Goal: Task Accomplishment & Management: Use online tool/utility

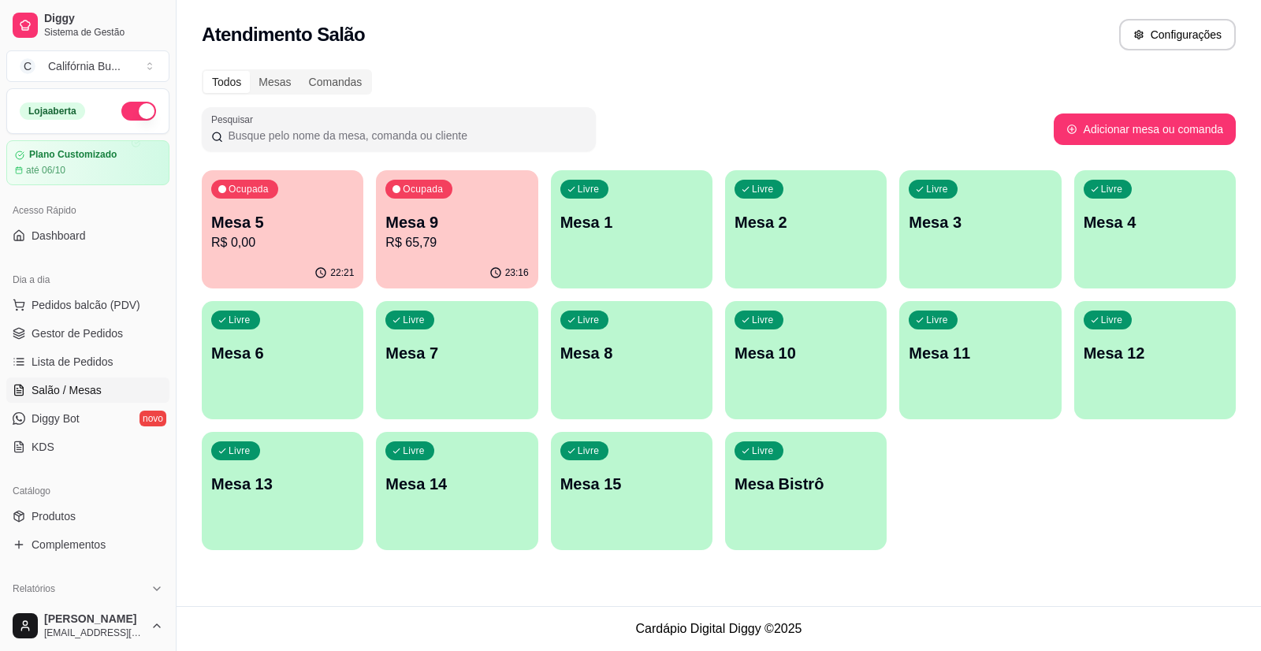
click at [281, 250] on p "R$ 0,00" at bounding box center [282, 242] width 143 height 19
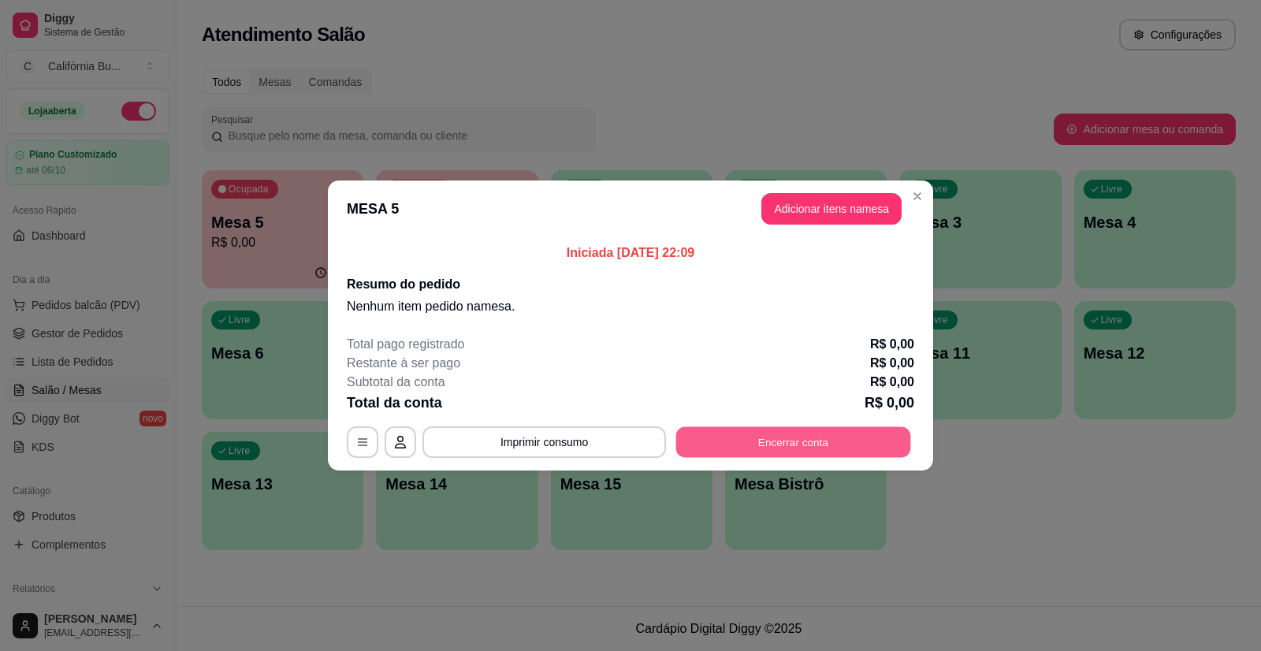
click at [765, 448] on button "Encerrar conta" at bounding box center [793, 442] width 235 height 31
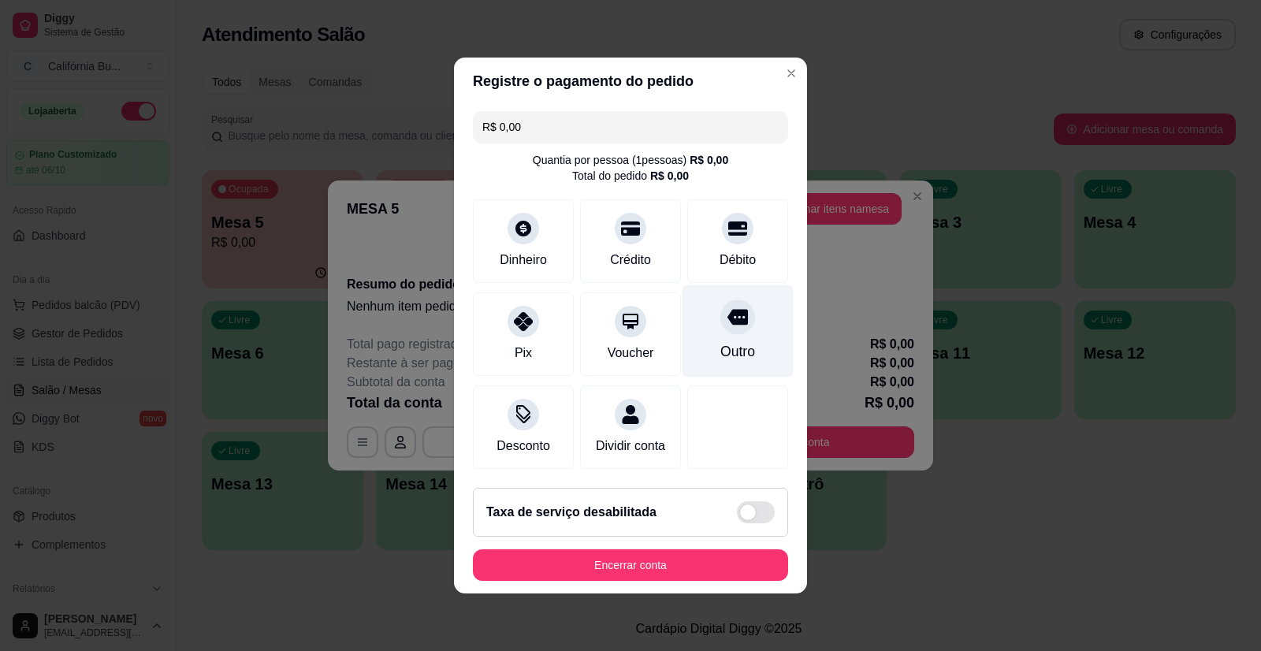
click at [720, 325] on div at bounding box center [737, 316] width 35 height 35
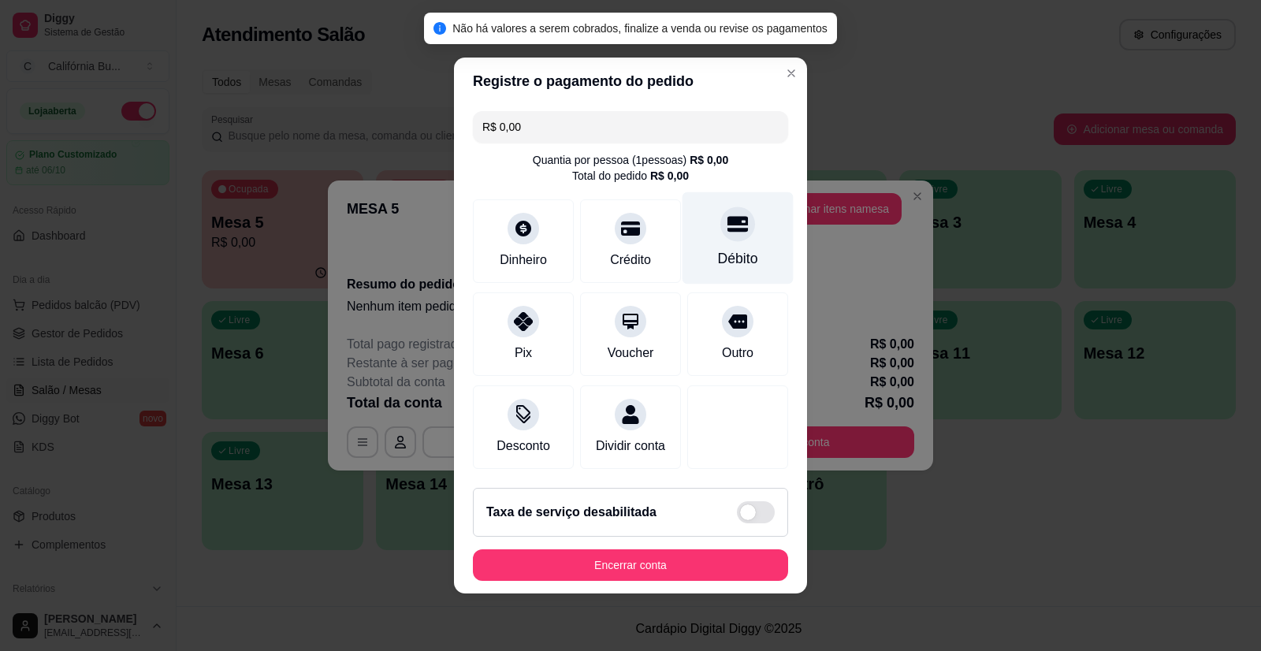
click at [727, 217] on icon at bounding box center [737, 225] width 20 height 16
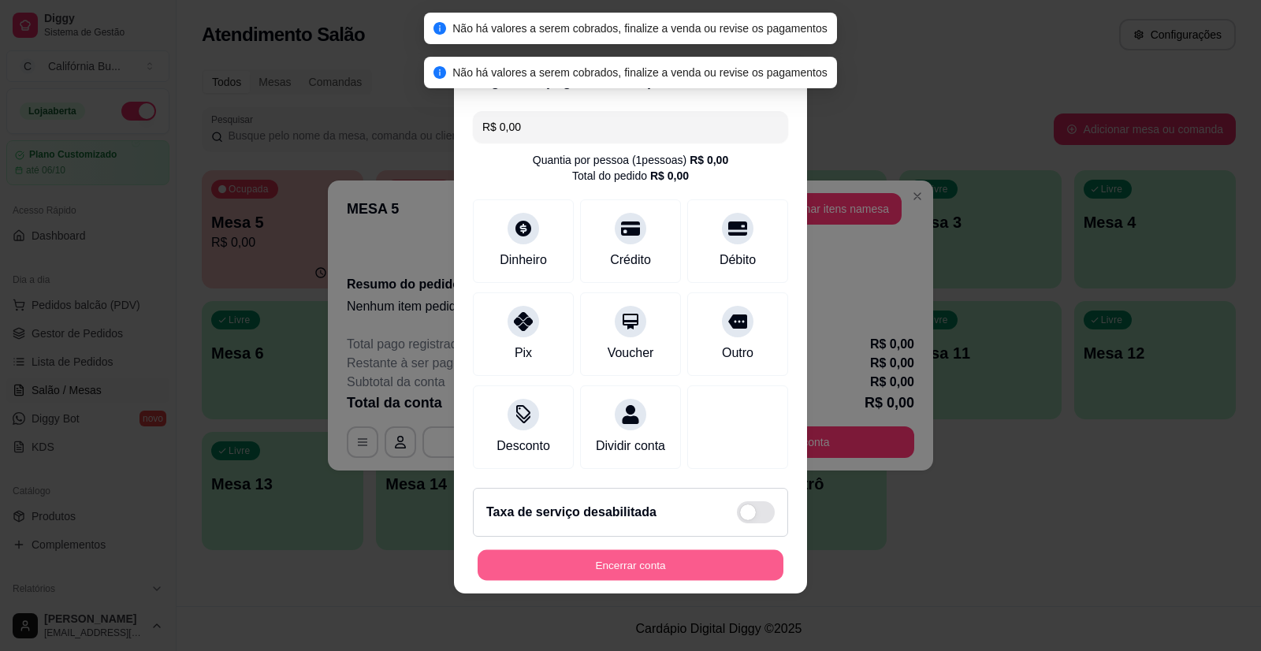
click at [630, 578] on button "Encerrar conta" at bounding box center [631, 565] width 306 height 31
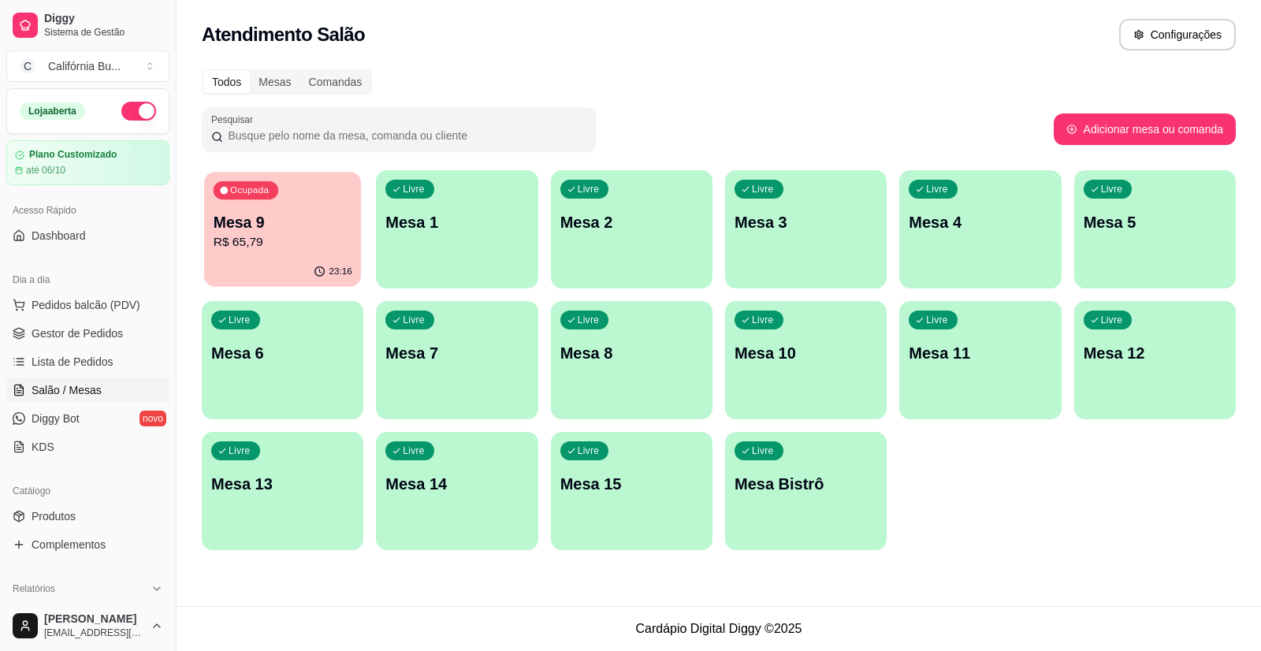
click at [304, 240] on p "R$ 65,79" at bounding box center [283, 242] width 139 height 18
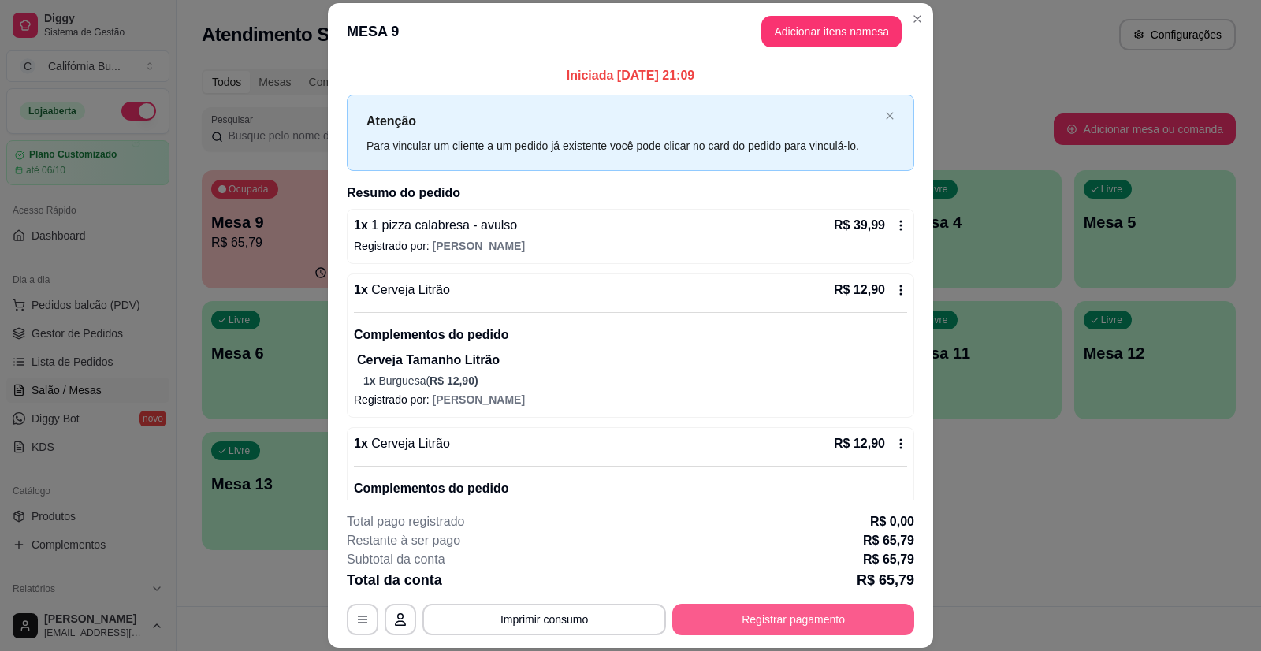
click at [738, 616] on button "Registrar pagamento" at bounding box center [793, 620] width 242 height 32
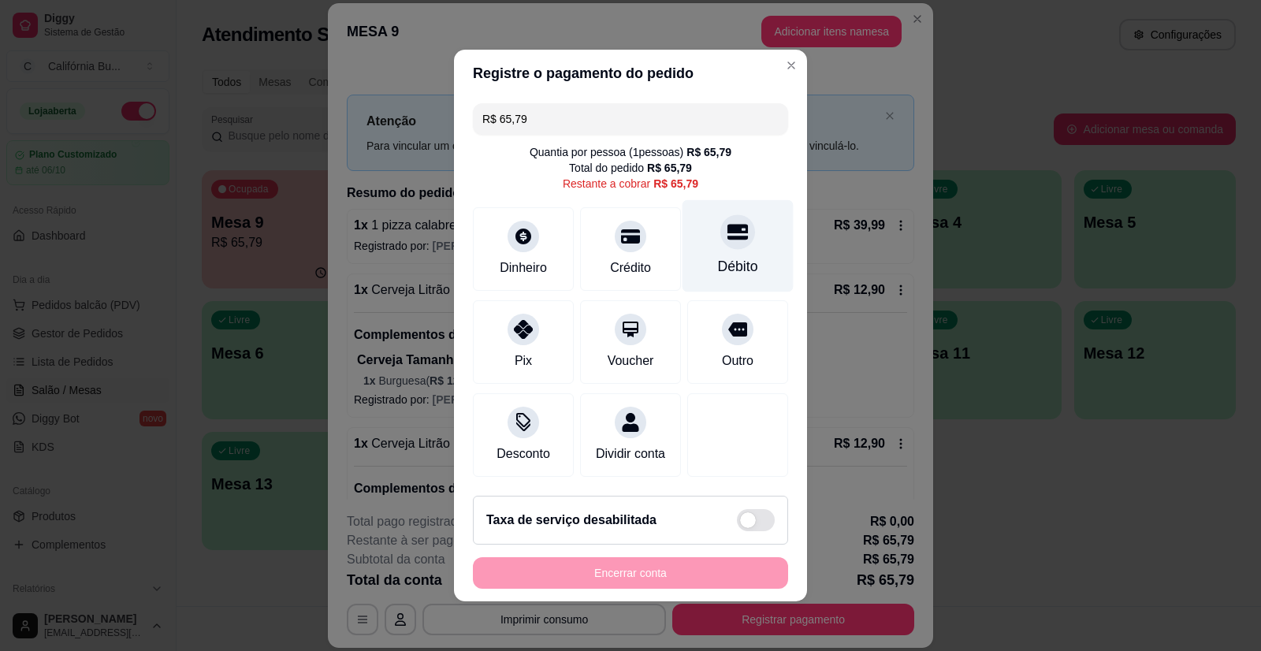
click at [731, 256] on div "Débito" at bounding box center [738, 266] width 40 height 20
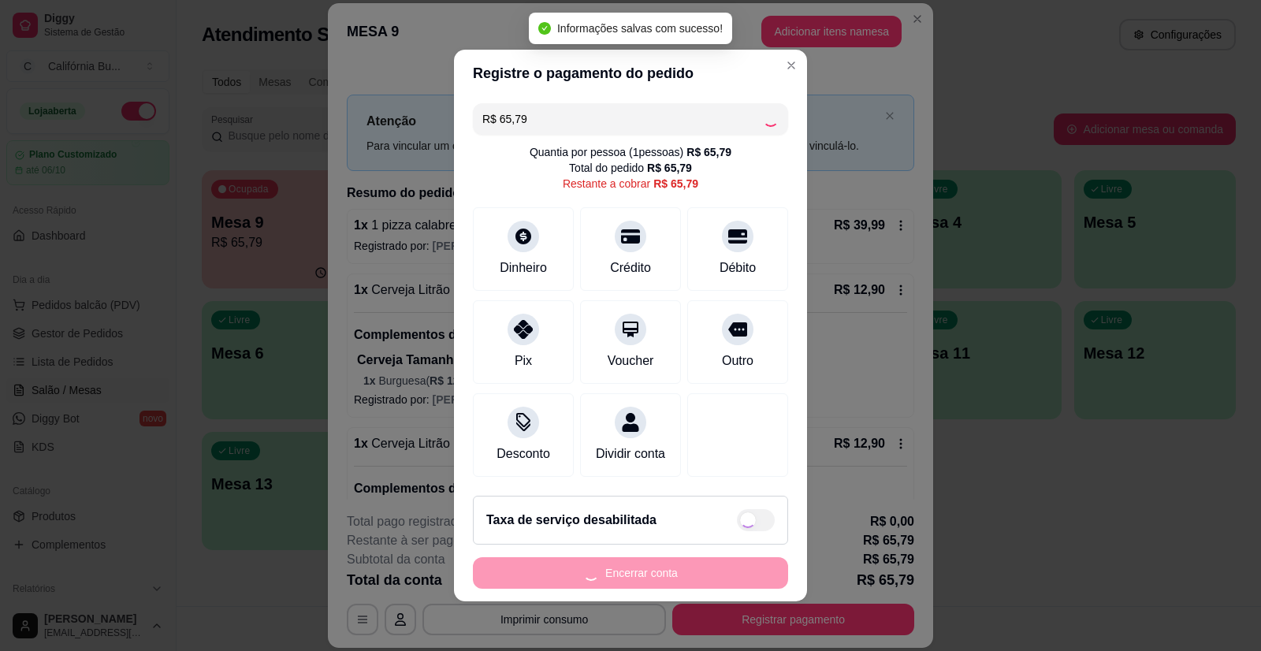
type input "R$ 0,00"
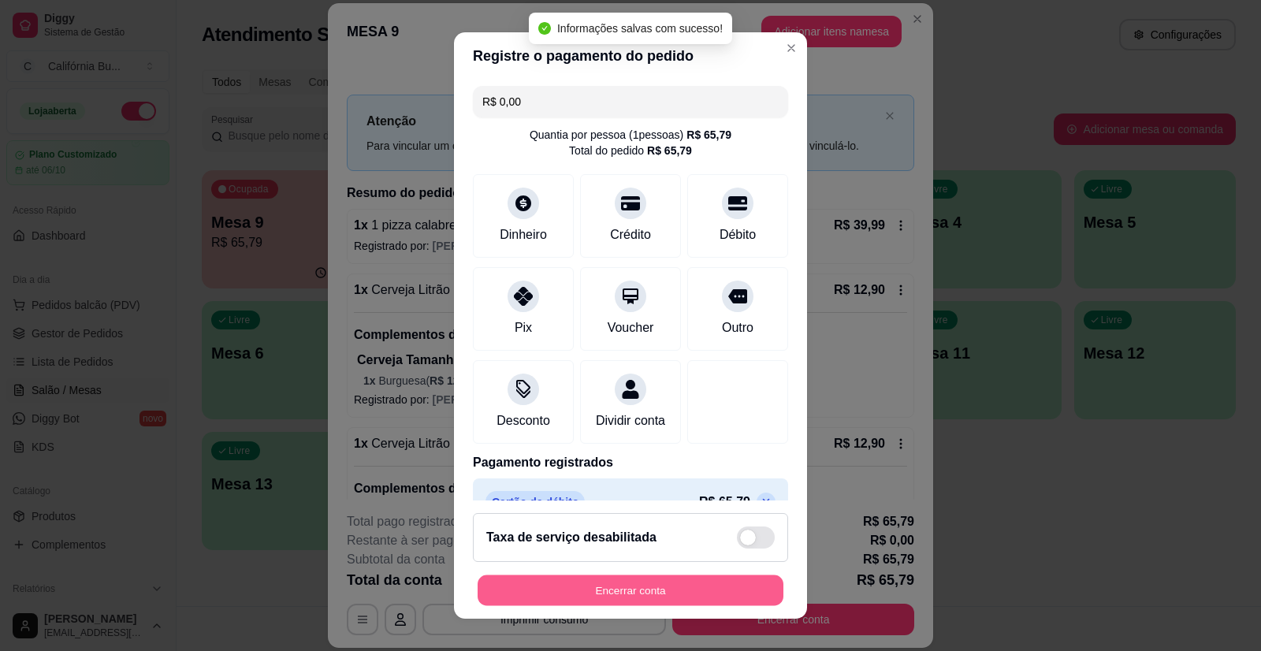
click at [654, 589] on button "Encerrar conta" at bounding box center [631, 589] width 306 height 31
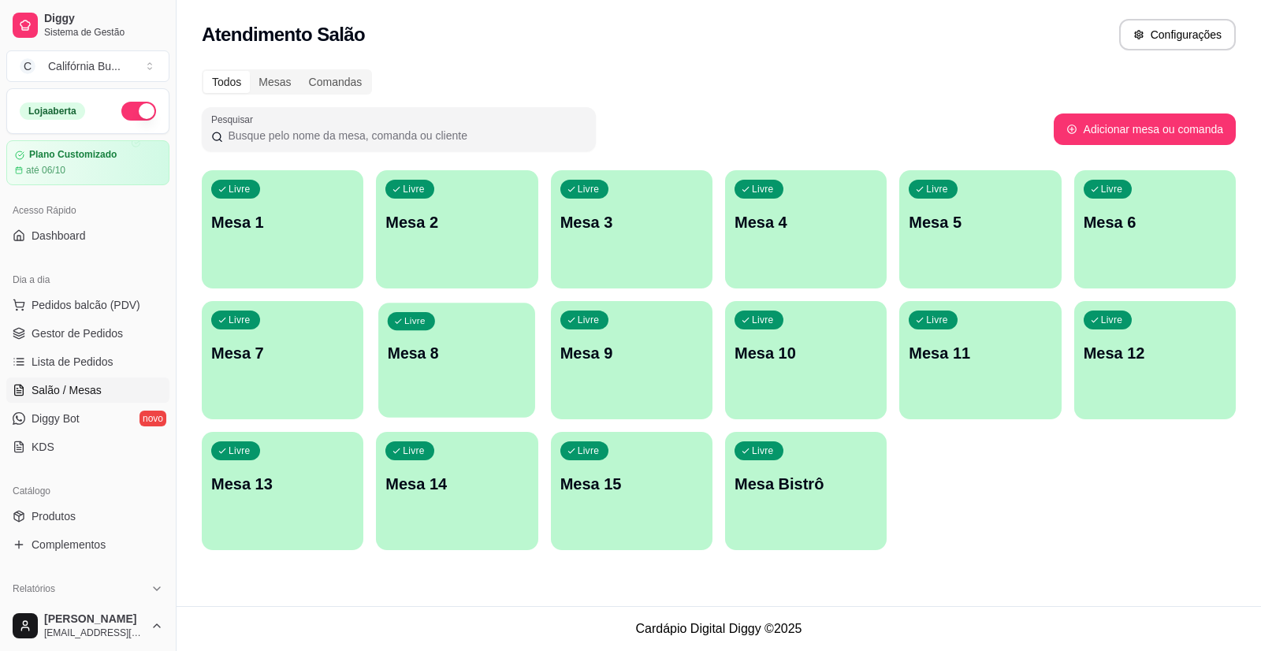
click at [456, 361] on p "Mesa 8" at bounding box center [457, 353] width 139 height 21
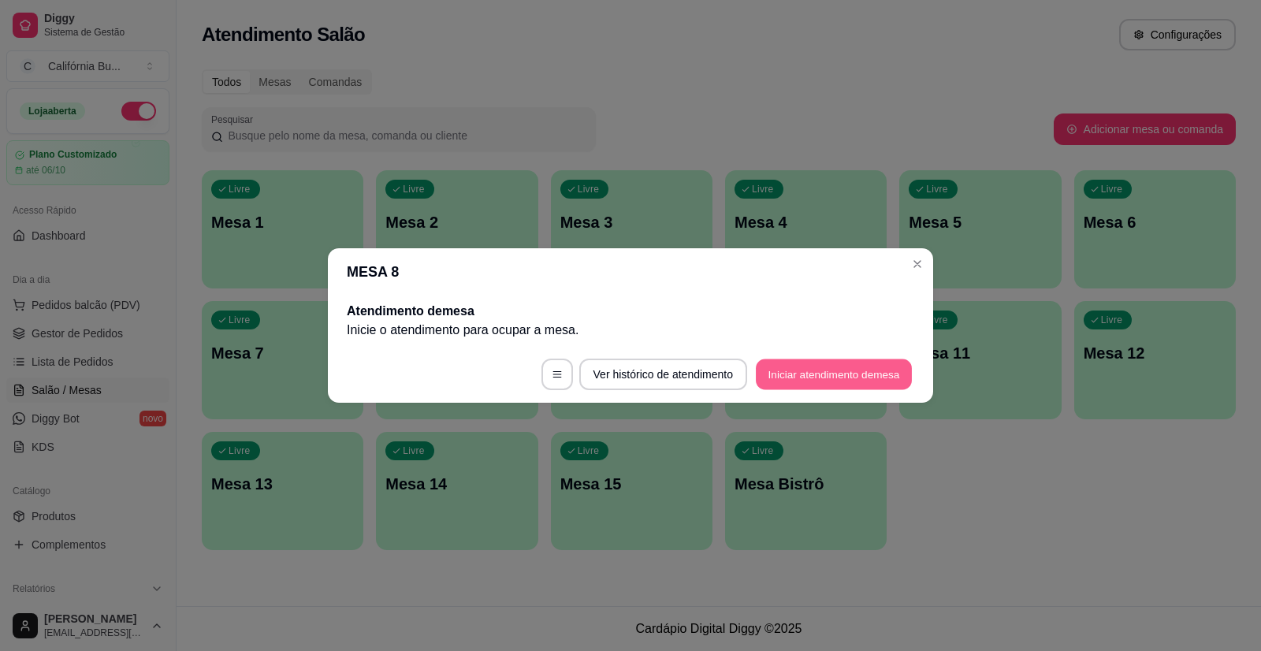
click at [848, 375] on button "Iniciar atendimento de mesa" at bounding box center [834, 374] width 156 height 31
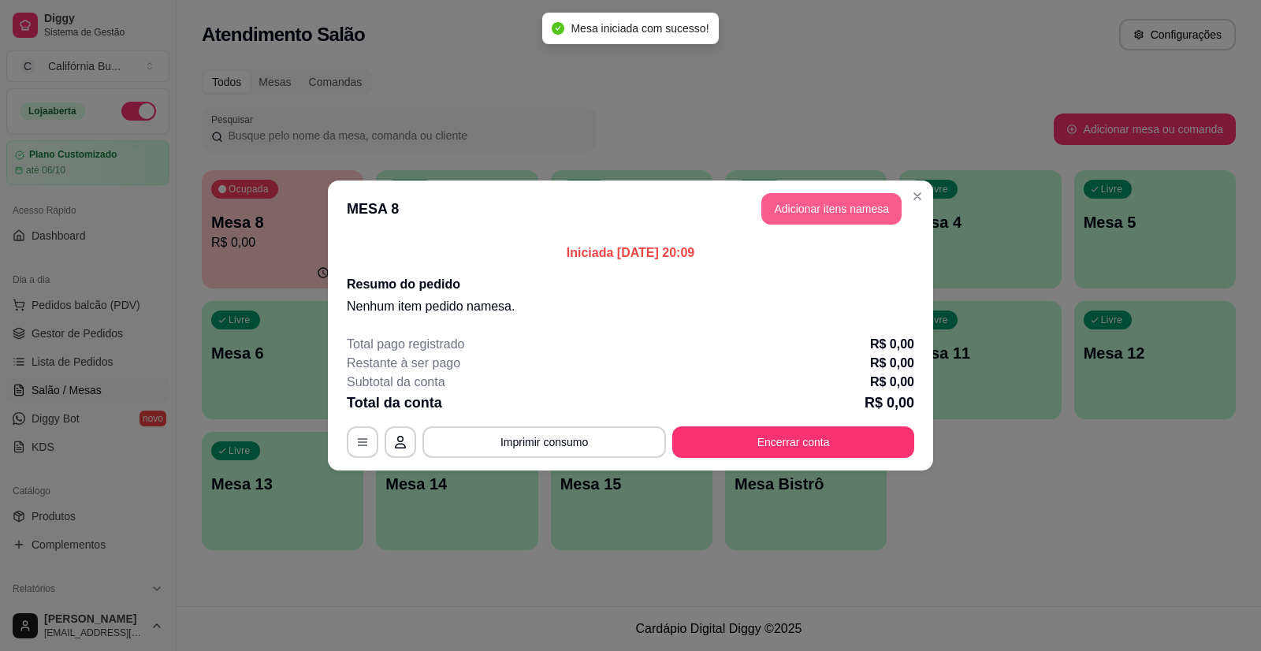
click at [795, 213] on button "Adicionar itens na mesa" at bounding box center [831, 209] width 140 height 32
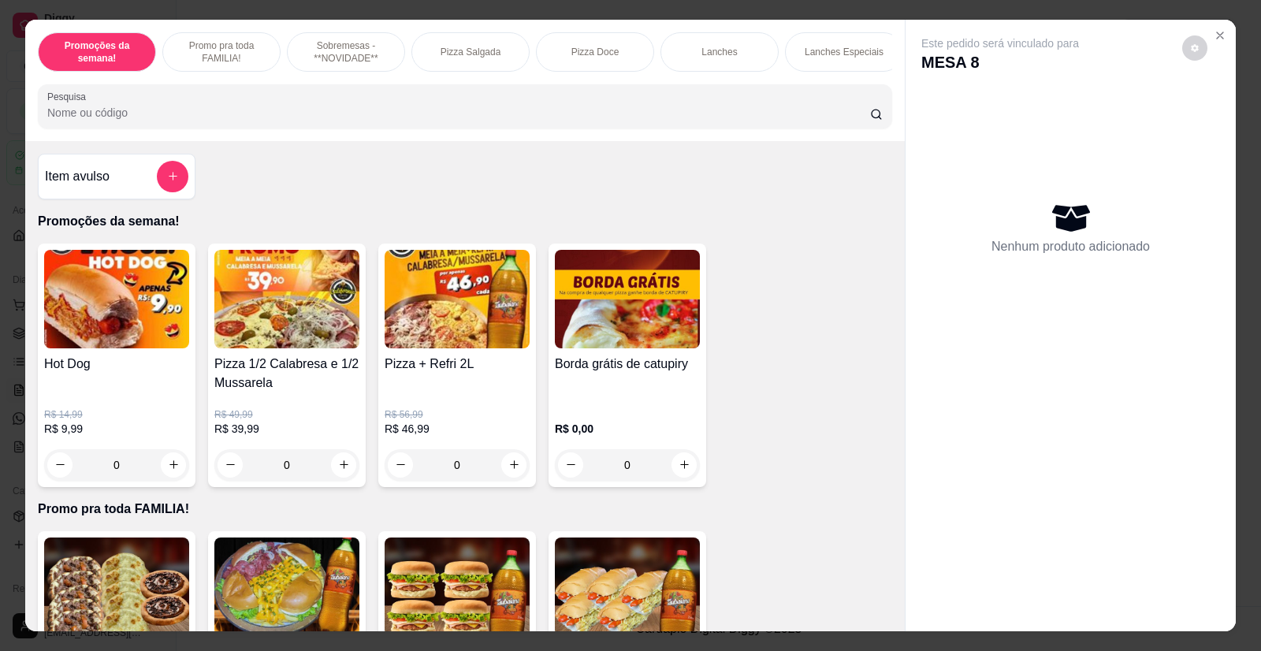
click at [880, 84] on div "Promoções da semana! Promo pra toda FAMILIA! Sobremesas - **NOVIDADE** Pizza Sa…" at bounding box center [464, 80] width 879 height 121
click at [824, 47] on p "Cerveja" at bounding box center [832, 52] width 32 height 13
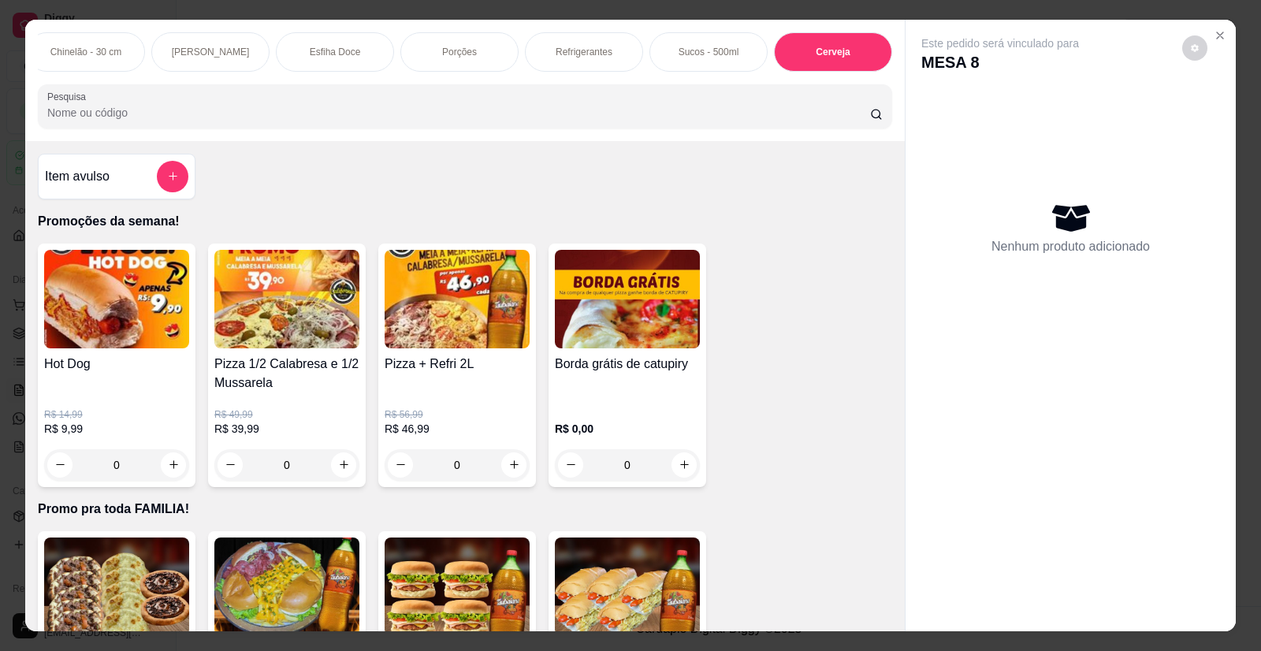
scroll to position [31, 0]
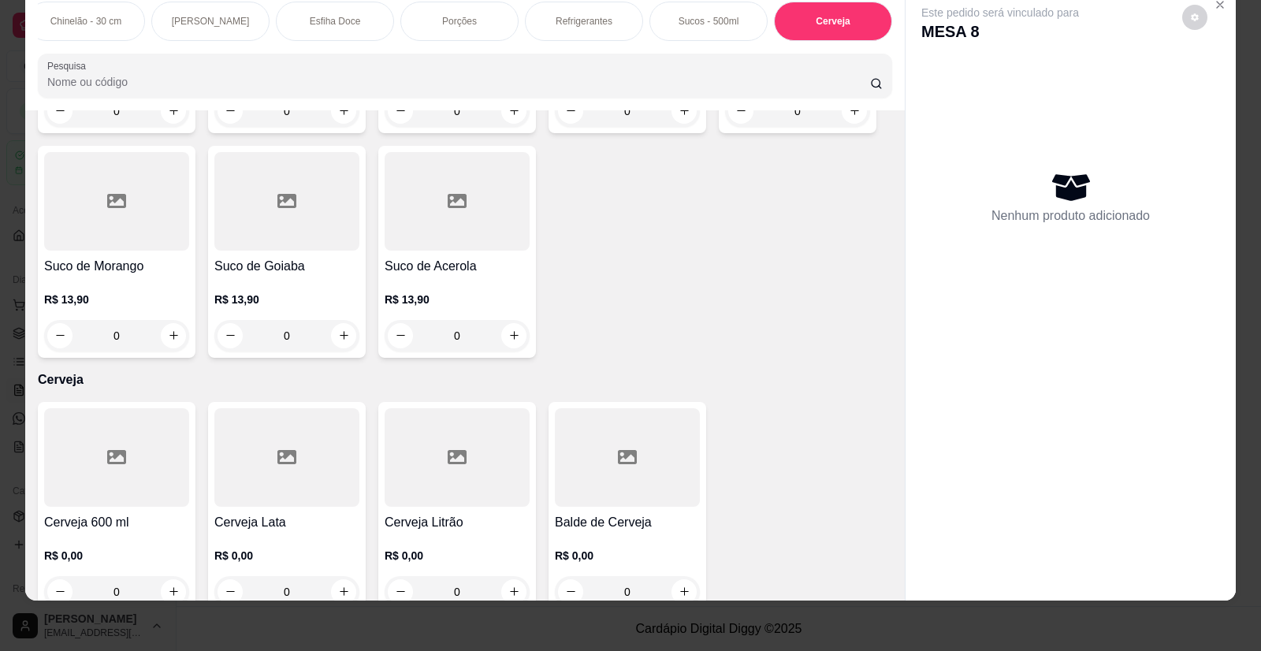
click at [448, 513] on h4 "Cerveja Litrão" at bounding box center [457, 522] width 145 height 19
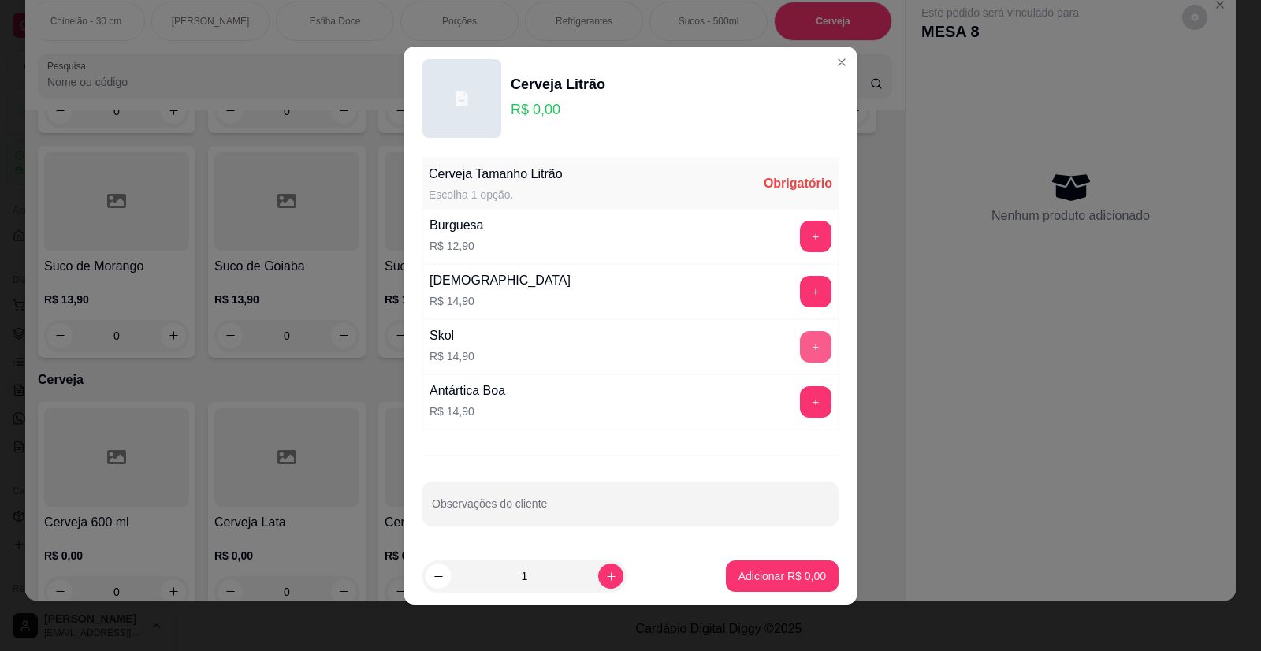
click at [800, 331] on button "+" at bounding box center [816, 347] width 32 height 32
click at [790, 570] on p "Adicionar R$ 14,90" at bounding box center [779, 576] width 94 height 16
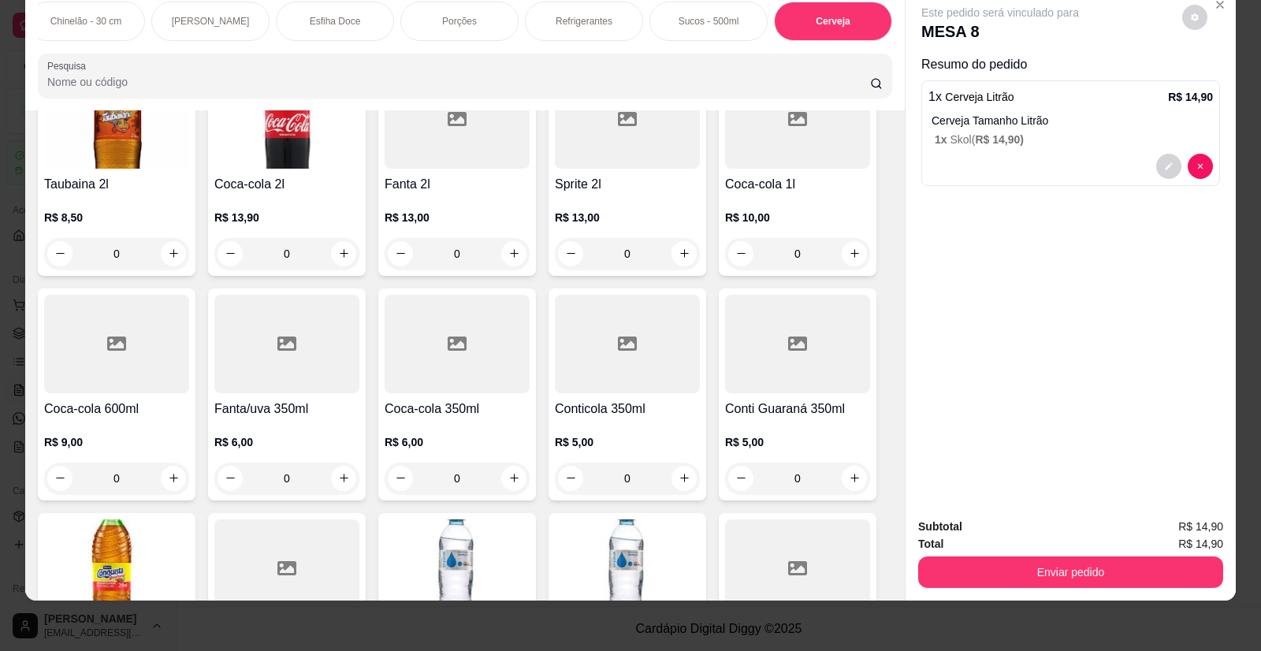
scroll to position [4105, 0]
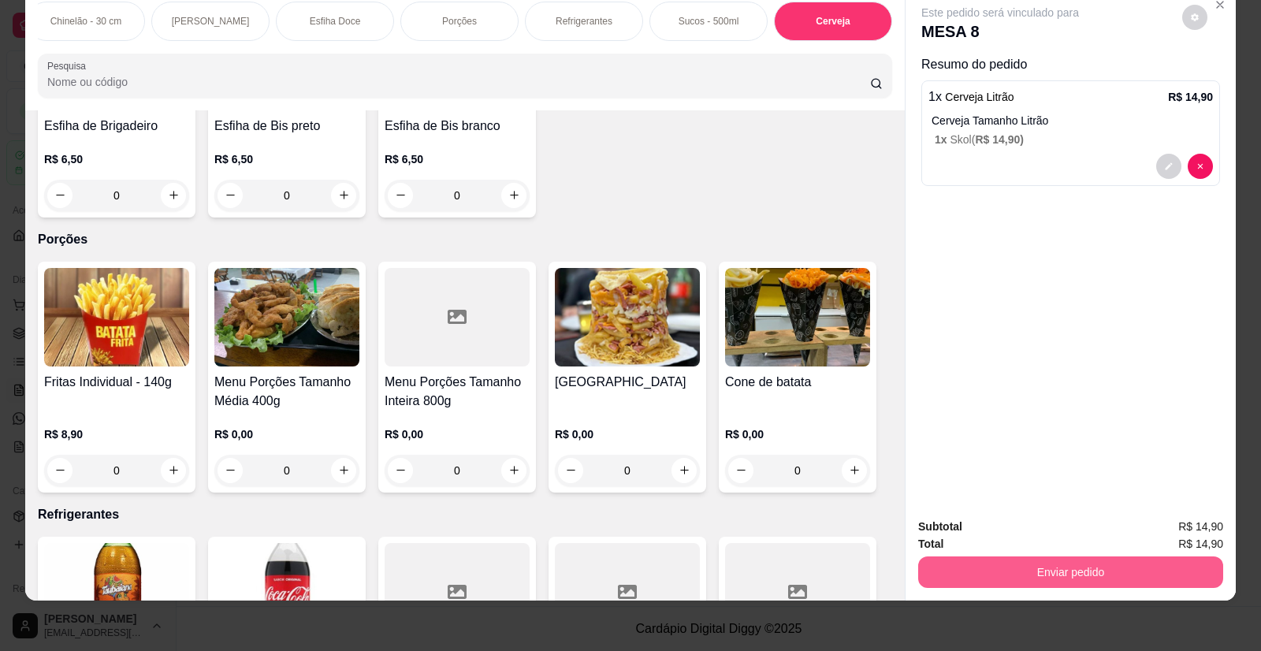
click at [1033, 582] on button "Enviar pedido" at bounding box center [1070, 572] width 305 height 32
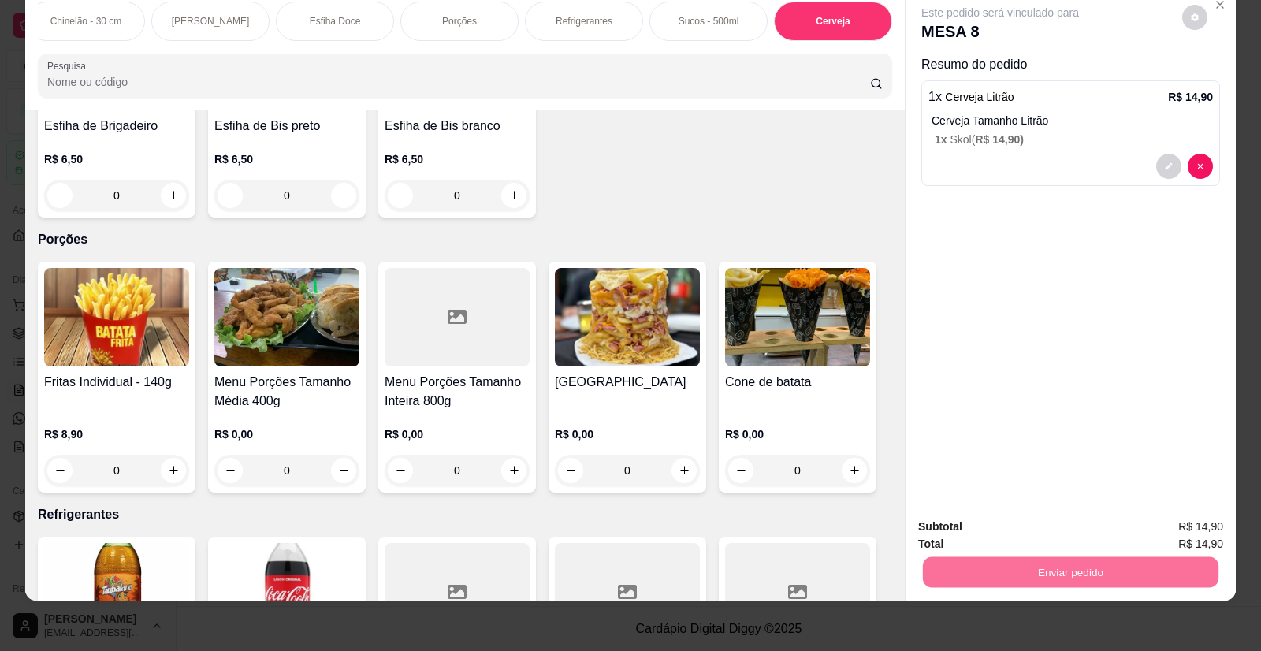
click at [1055, 537] on button "Não registrar e enviar pedido" at bounding box center [1018, 533] width 164 height 30
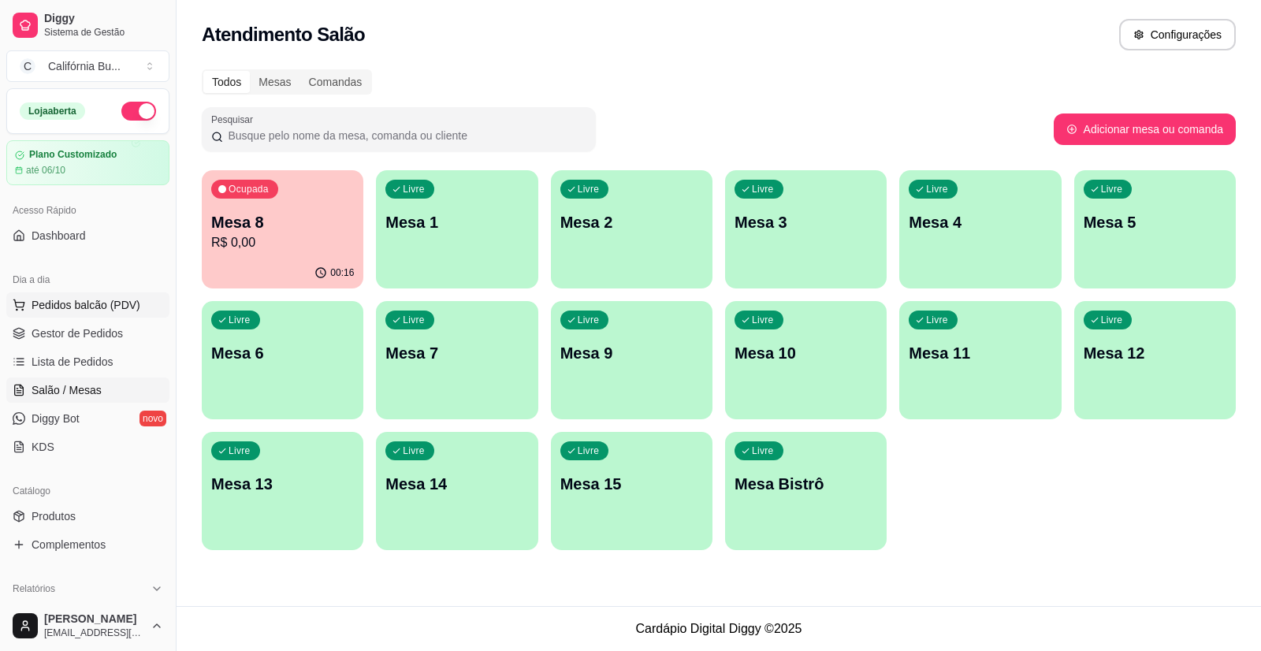
click at [106, 299] on span "Pedidos balcão (PDV)" at bounding box center [86, 305] width 109 height 16
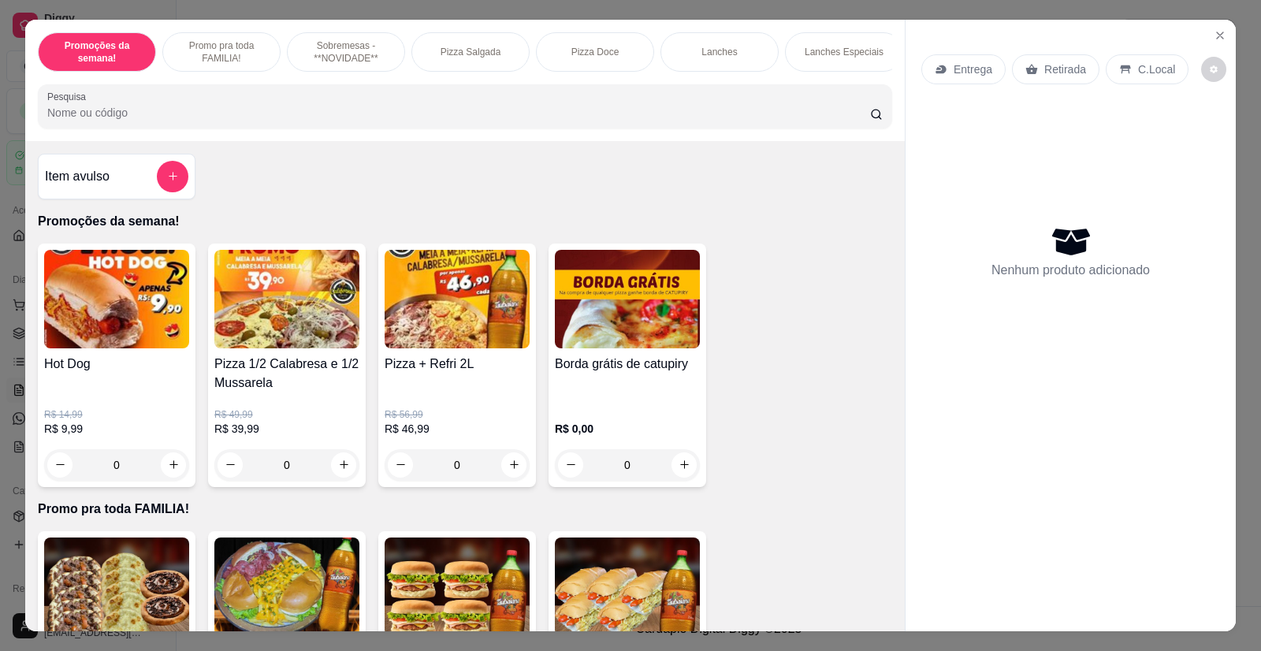
click at [164, 473] on div "0" at bounding box center [116, 465] width 145 height 32
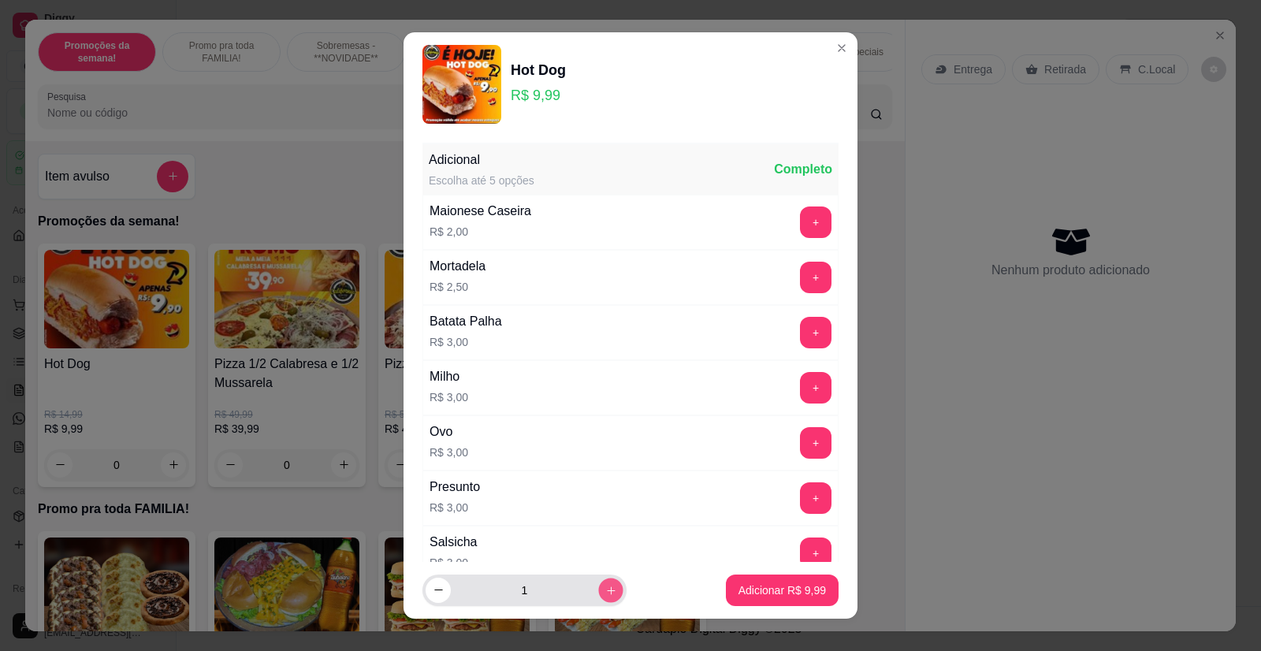
click at [598, 599] on button "increase-product-quantity" at bounding box center [610, 590] width 24 height 24
click at [598, 599] on button "increase-product-quantity" at bounding box center [610, 590] width 25 height 25
click at [598, 599] on button "increase-product-quantity" at bounding box center [610, 590] width 24 height 24
type input "4"
click at [759, 582] on button "Adicionar R$ 39,96" at bounding box center [778, 590] width 119 height 32
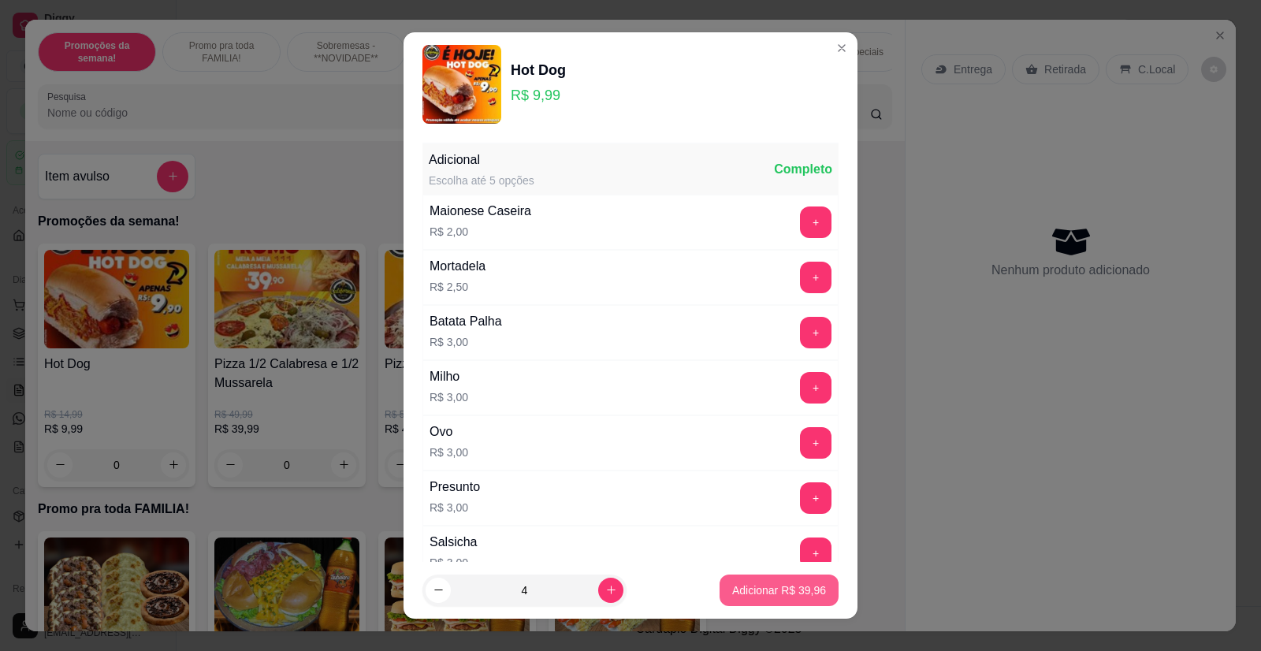
type input "4"
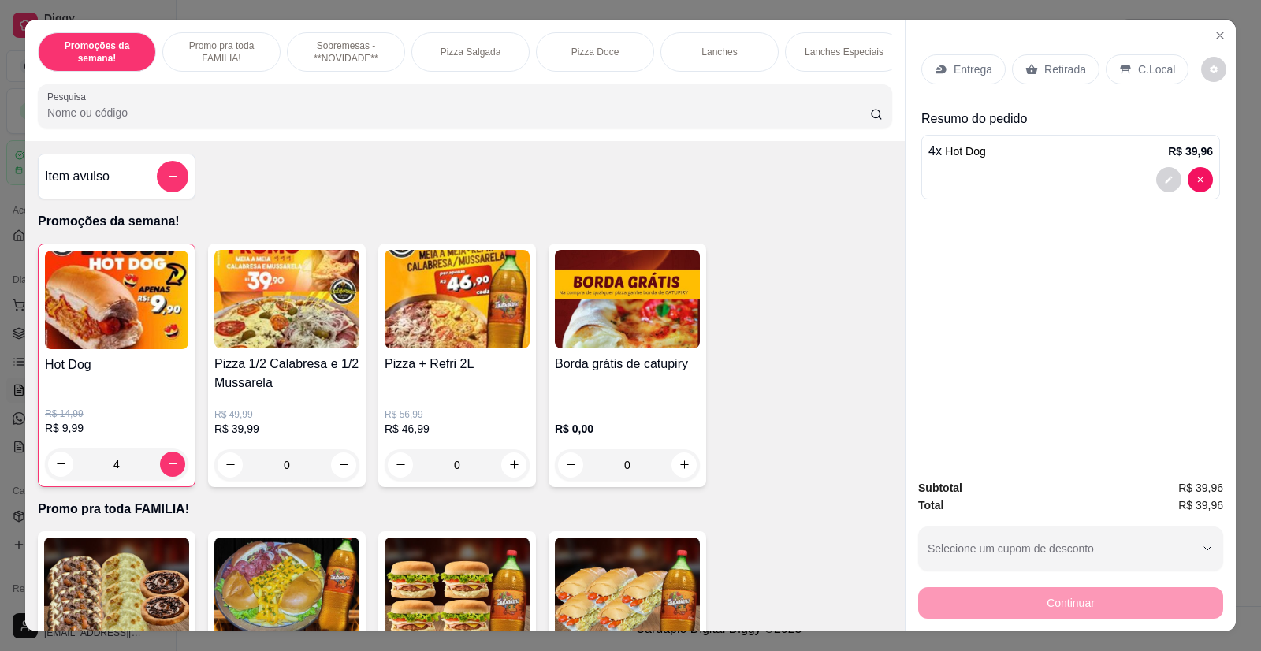
click at [962, 70] on p "Entrega" at bounding box center [972, 69] width 39 height 16
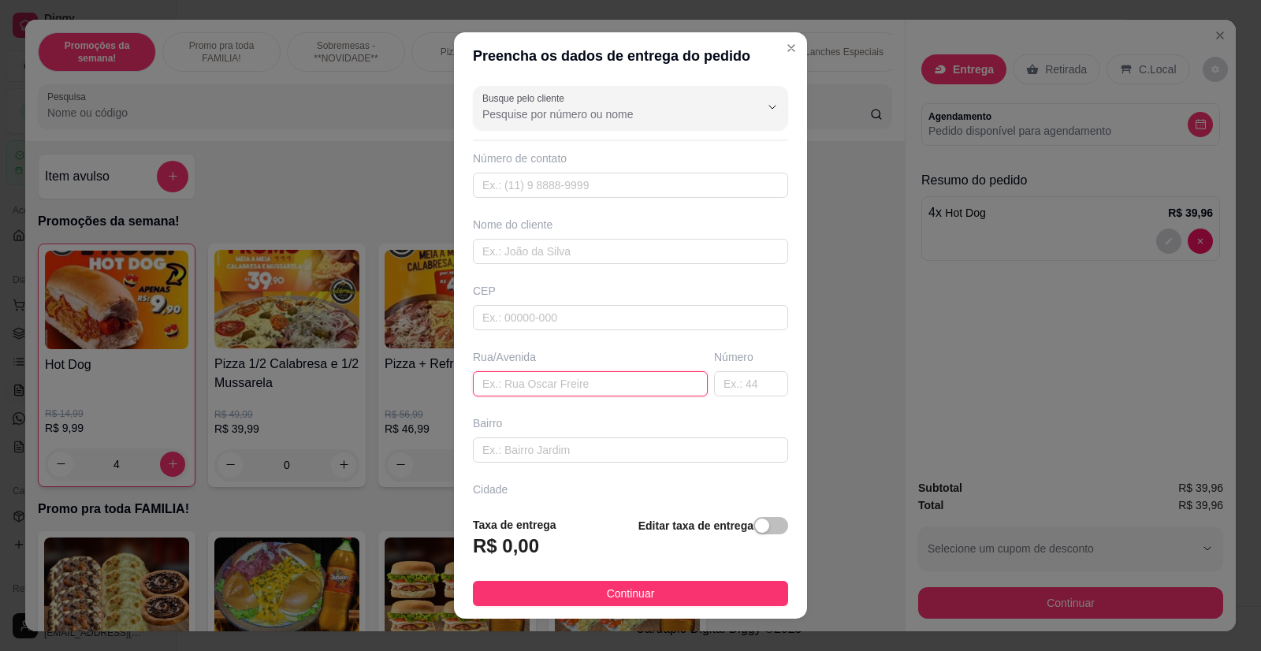
paste input "Aqui no [GEOGRAPHIC_DATA] AP 104 bl 24"
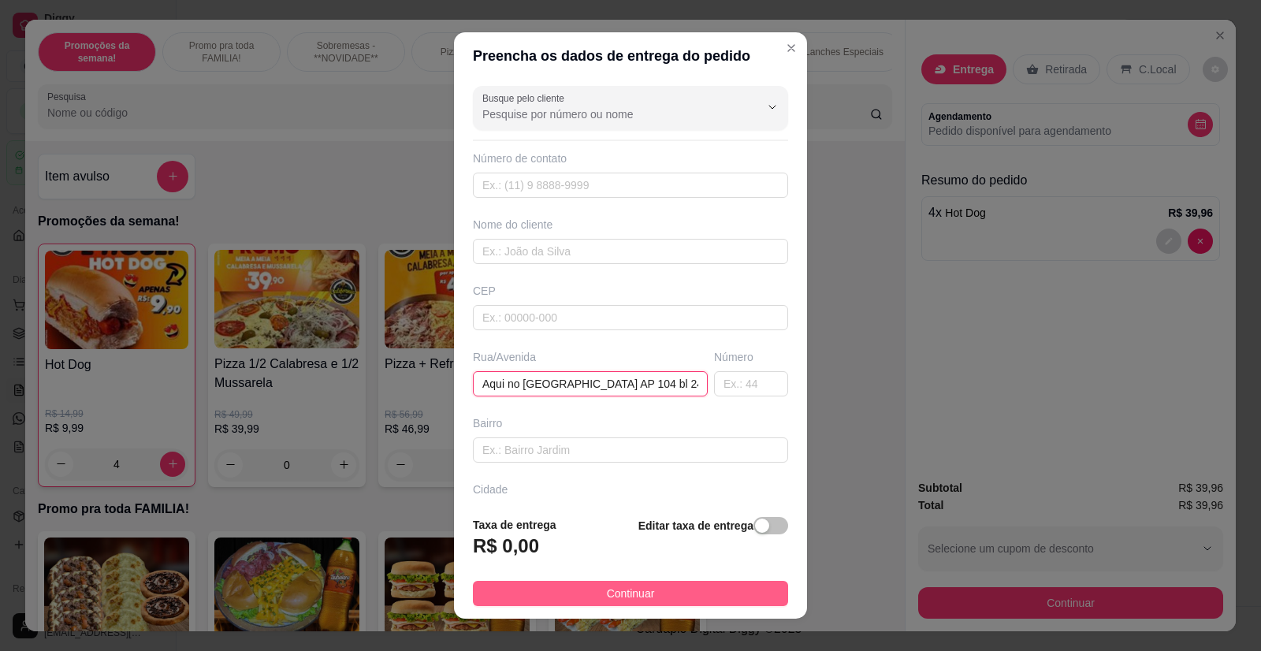
type input "Aqui no [GEOGRAPHIC_DATA] AP 104 bl 24"
click at [608, 593] on span "Continuar" at bounding box center [631, 593] width 48 height 17
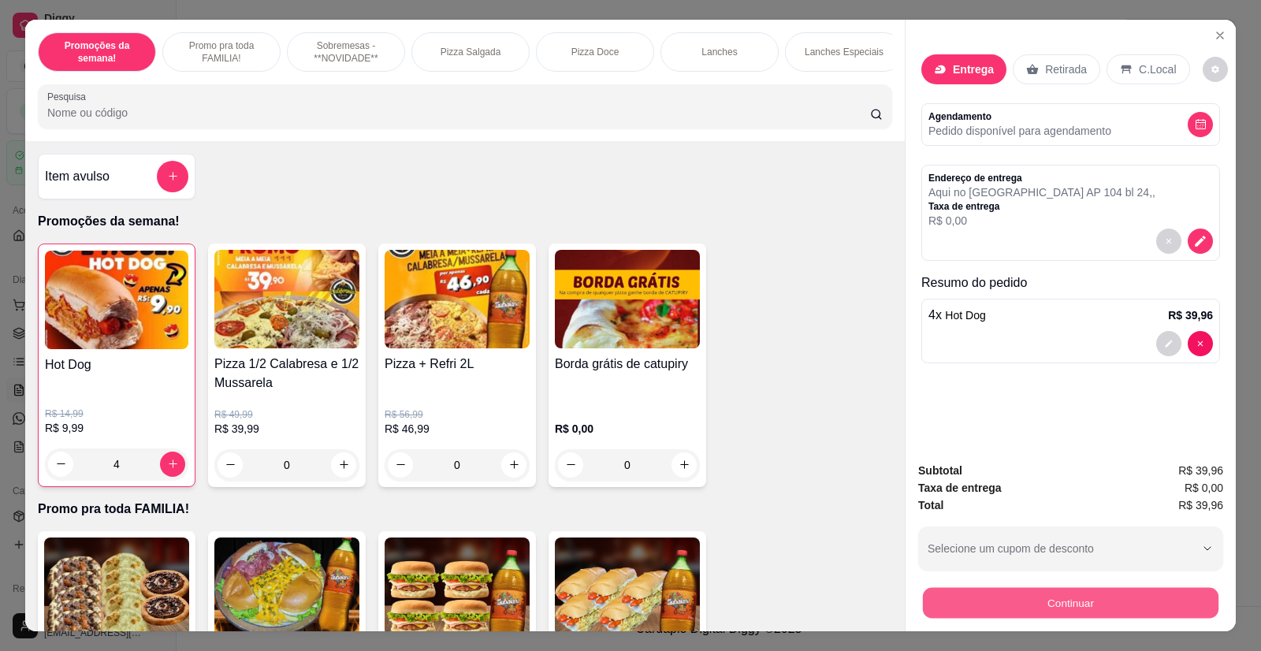
click at [1013, 603] on button "Continuar" at bounding box center [1070, 603] width 295 height 31
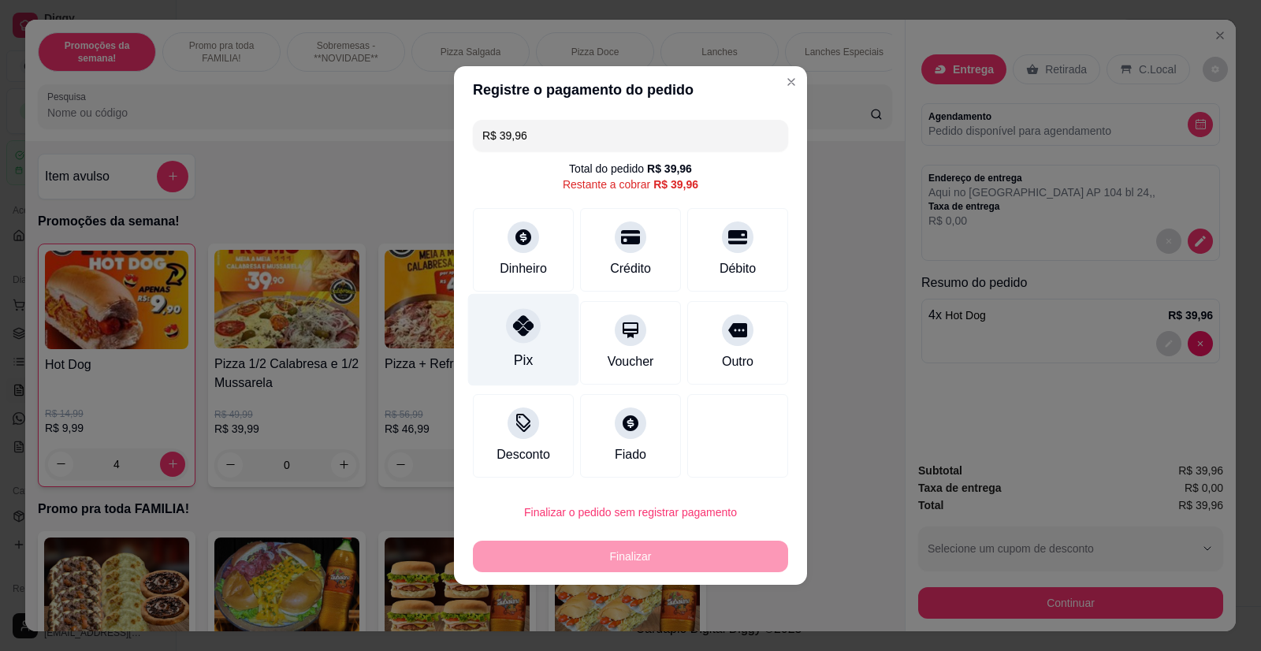
click at [513, 336] on icon at bounding box center [523, 325] width 20 height 20
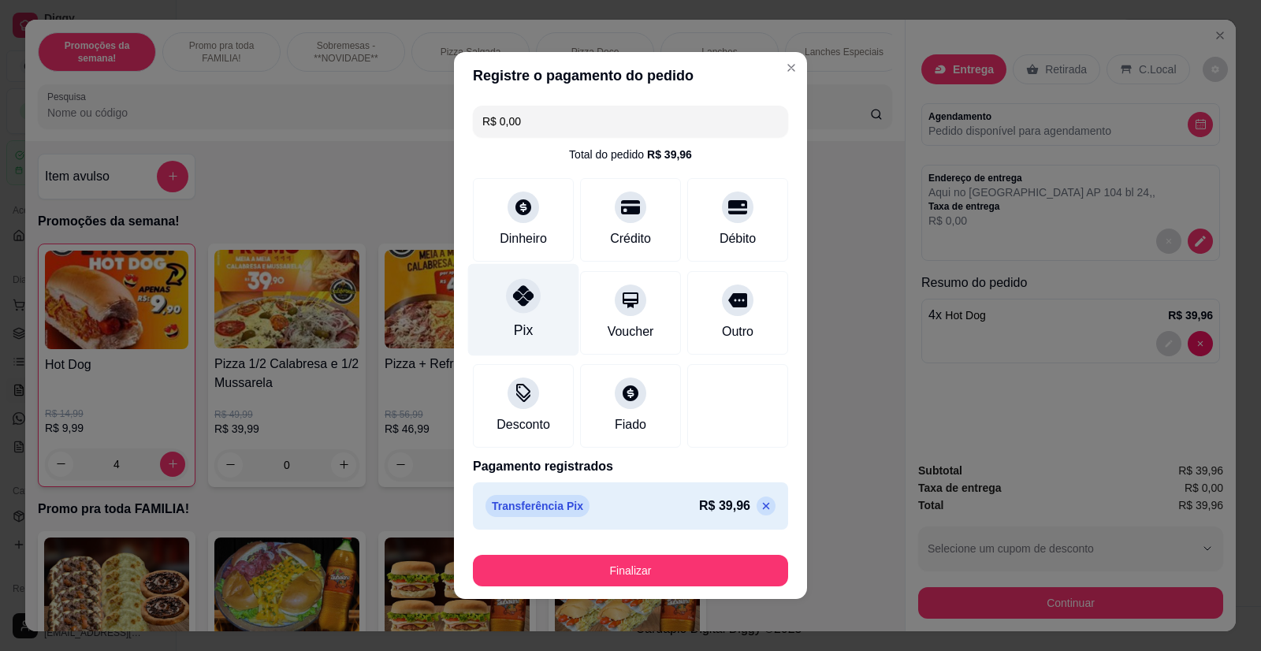
type input "R$ 0,00"
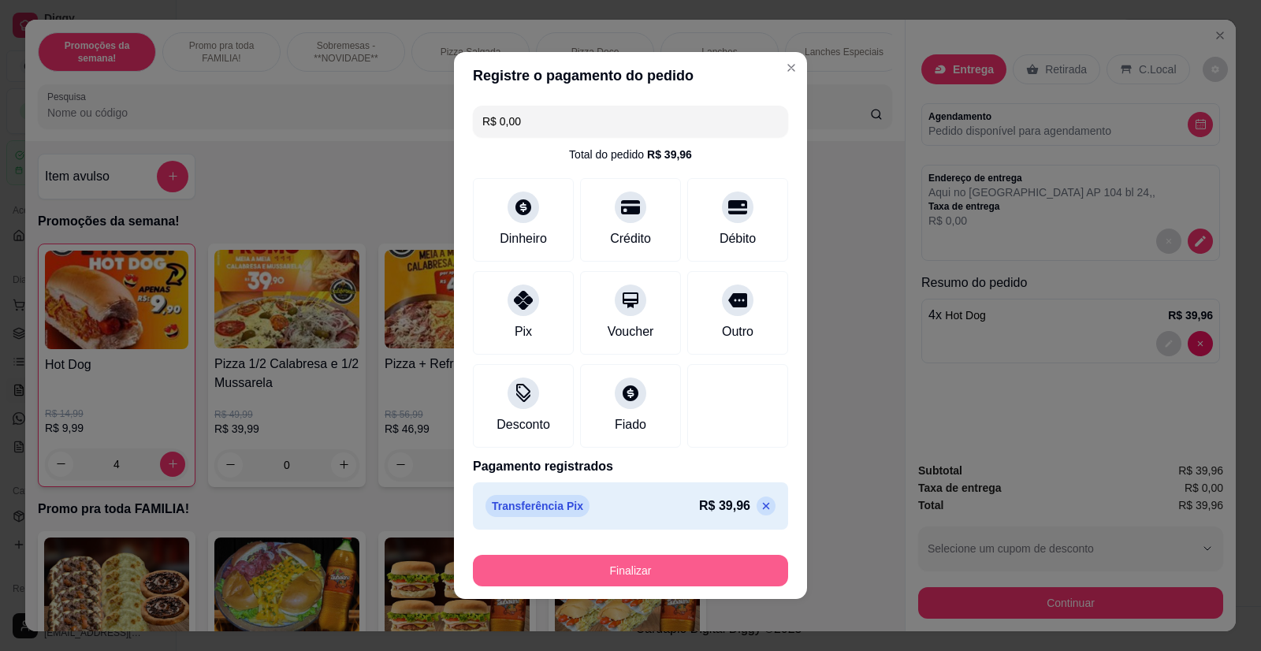
click at [629, 567] on button "Finalizar" at bounding box center [630, 571] width 315 height 32
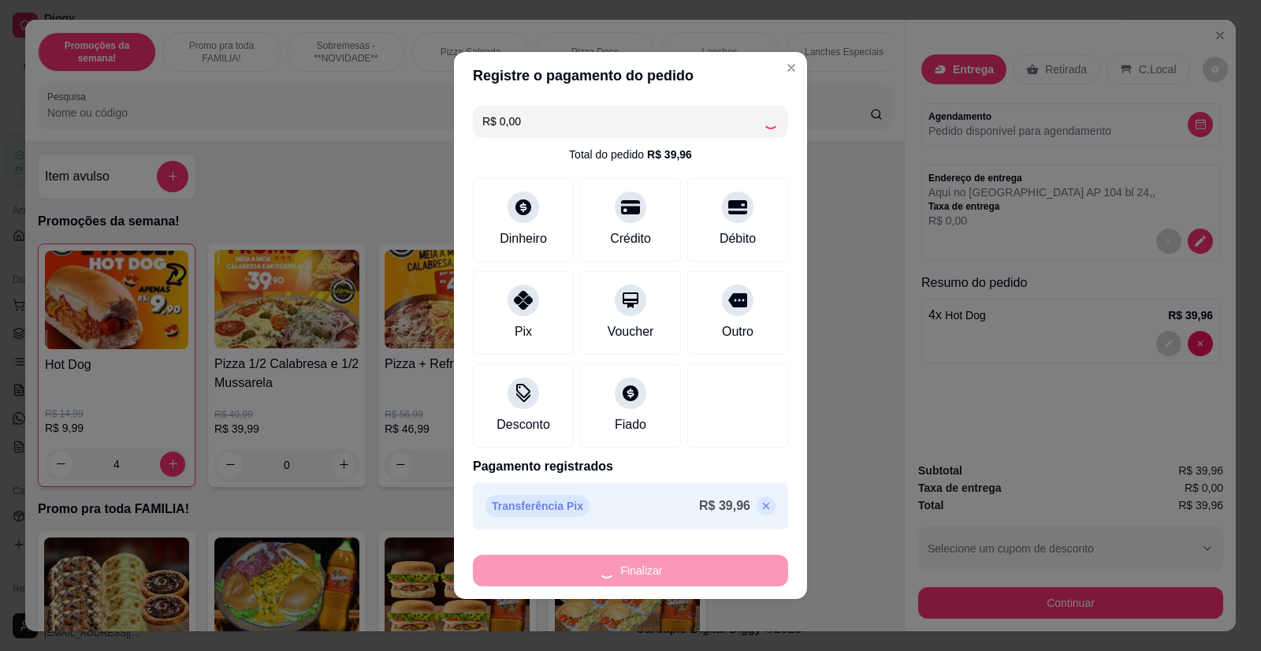
type input "0"
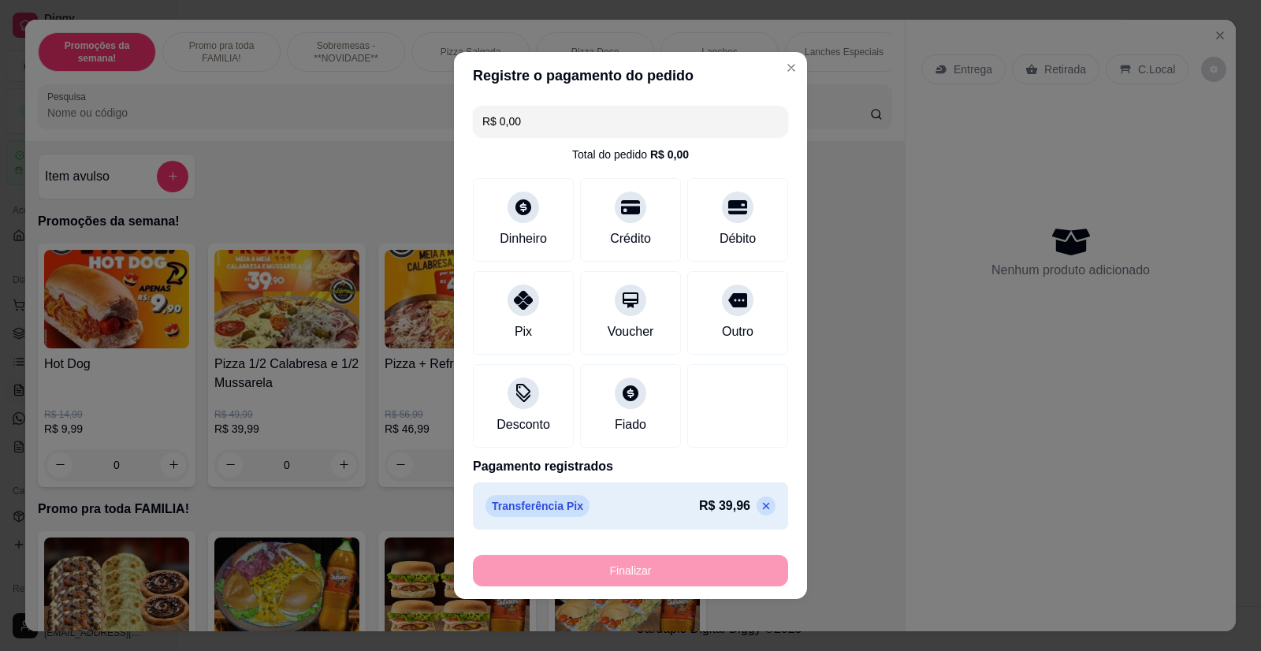
type input "-R$ 39,96"
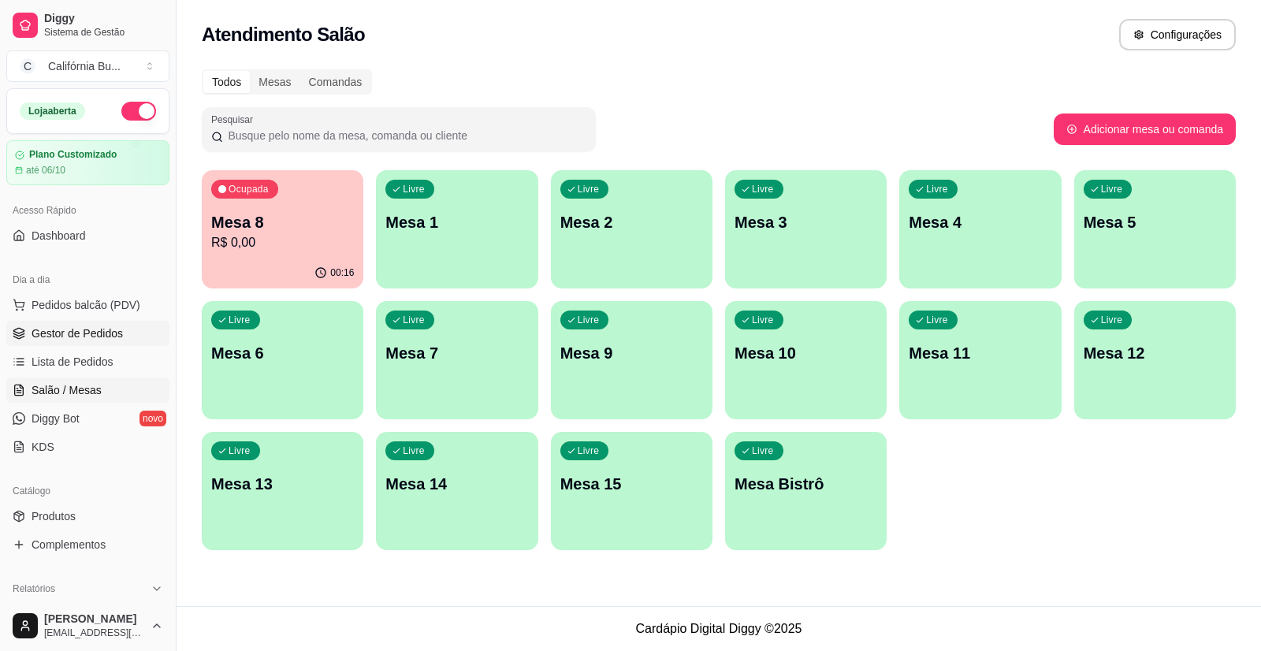
click at [105, 340] on span "Gestor de Pedidos" at bounding box center [77, 333] width 91 height 16
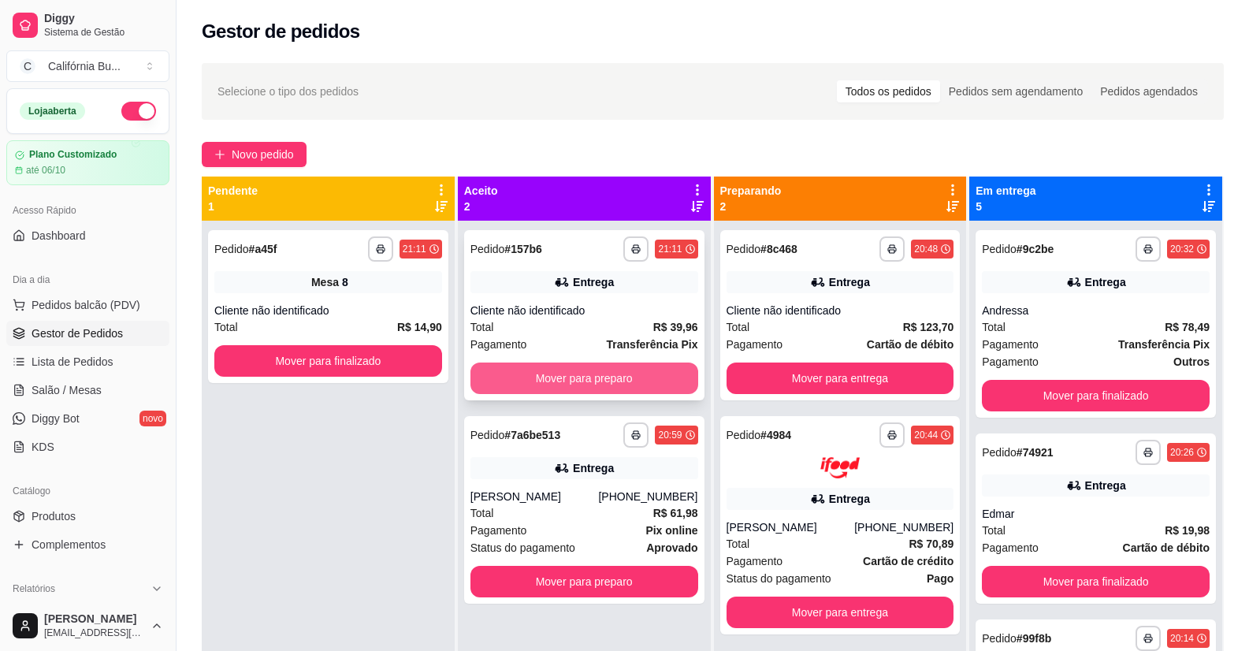
click at [580, 375] on button "Mover para preparo" at bounding box center [584, 378] width 228 height 32
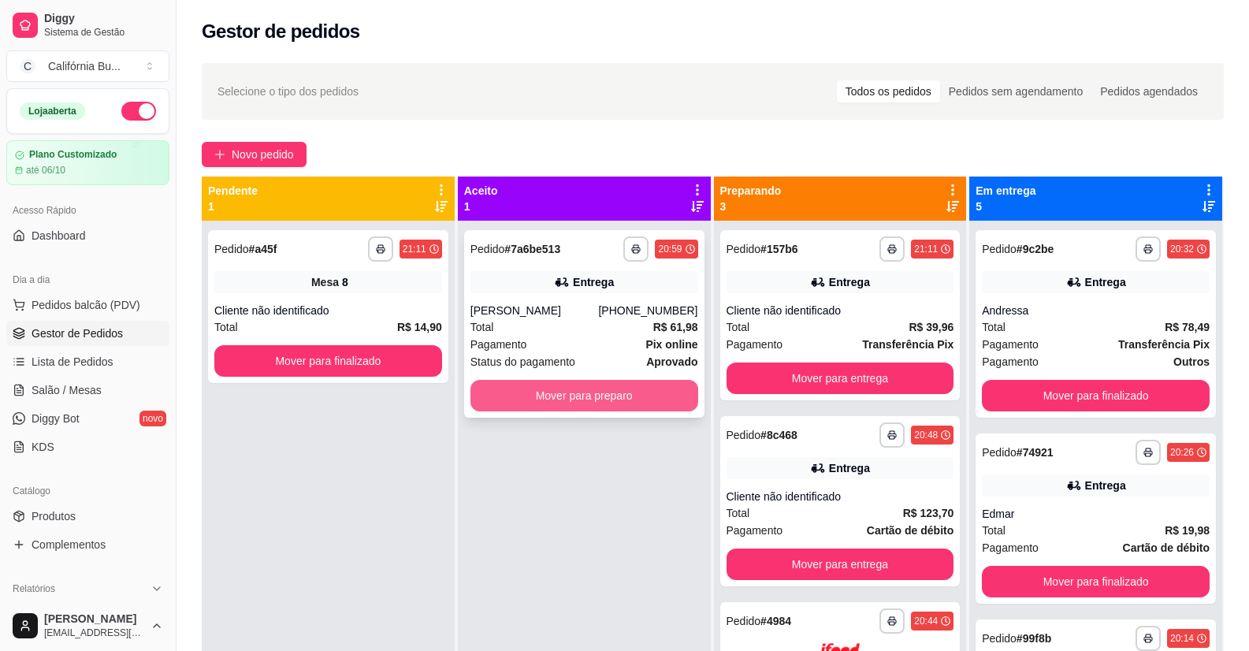
click at [618, 387] on button "Mover para preparo" at bounding box center [584, 396] width 228 height 32
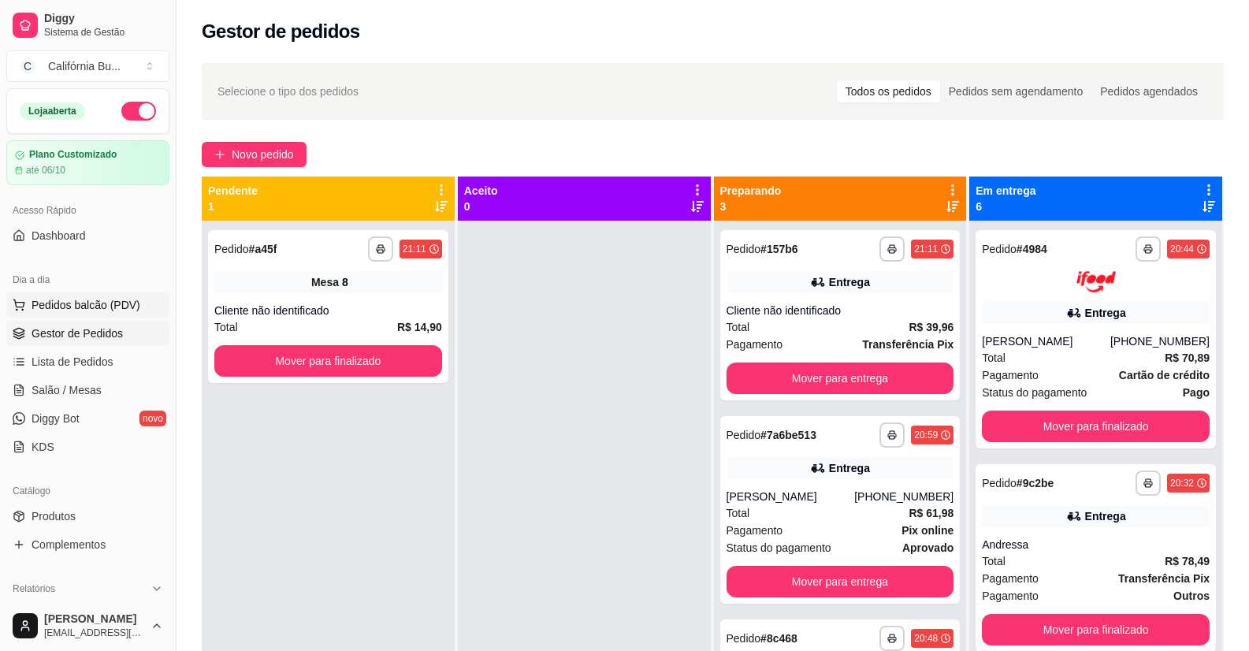
click at [70, 307] on span "Pedidos balcão (PDV)" at bounding box center [86, 305] width 109 height 16
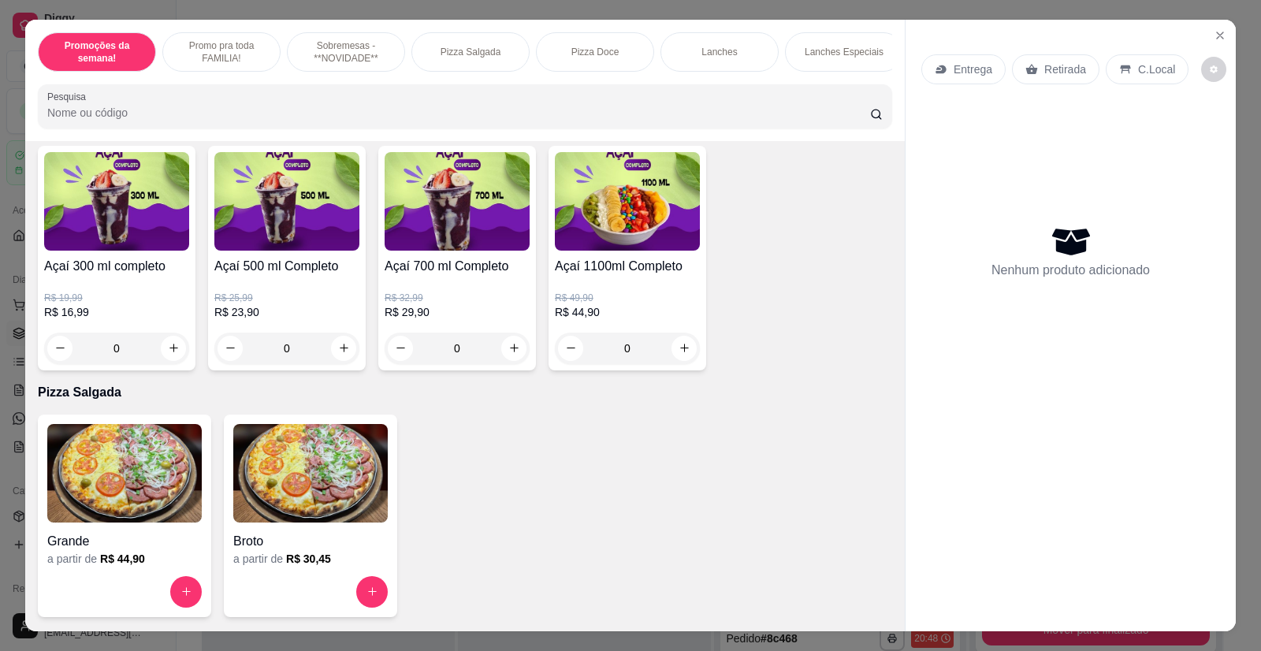
scroll to position [867, 0]
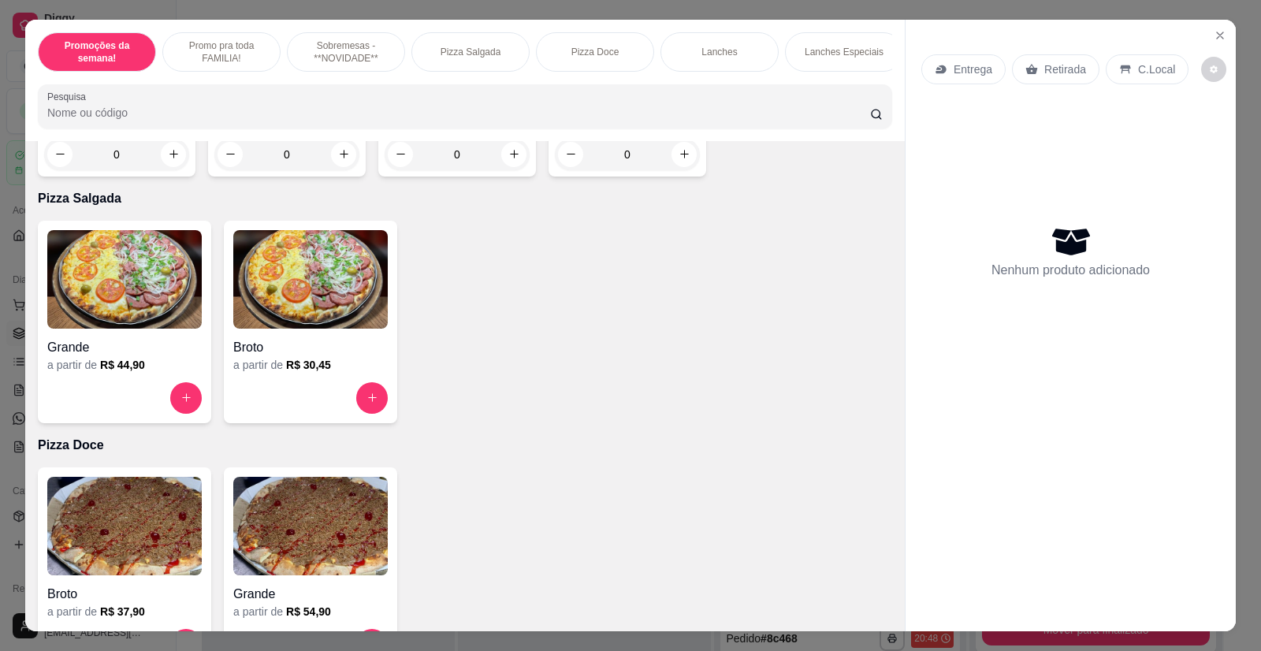
click at [119, 300] on img at bounding box center [124, 279] width 154 height 98
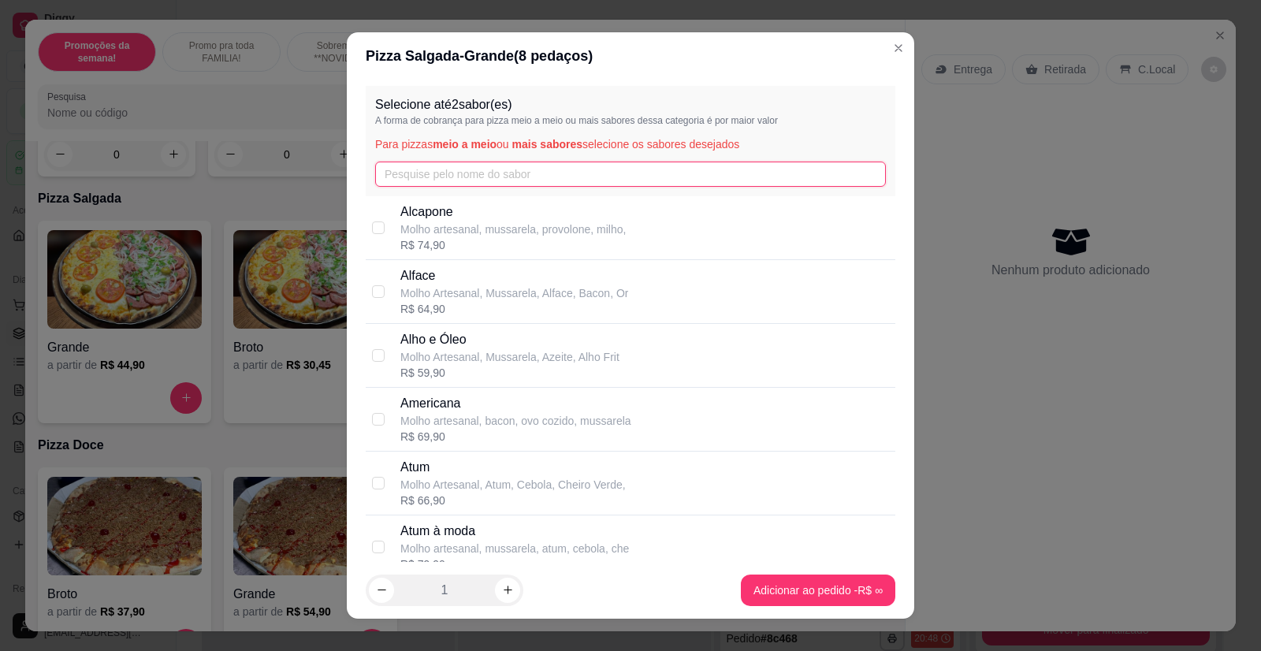
click at [452, 173] on input "text" at bounding box center [630, 174] width 511 height 25
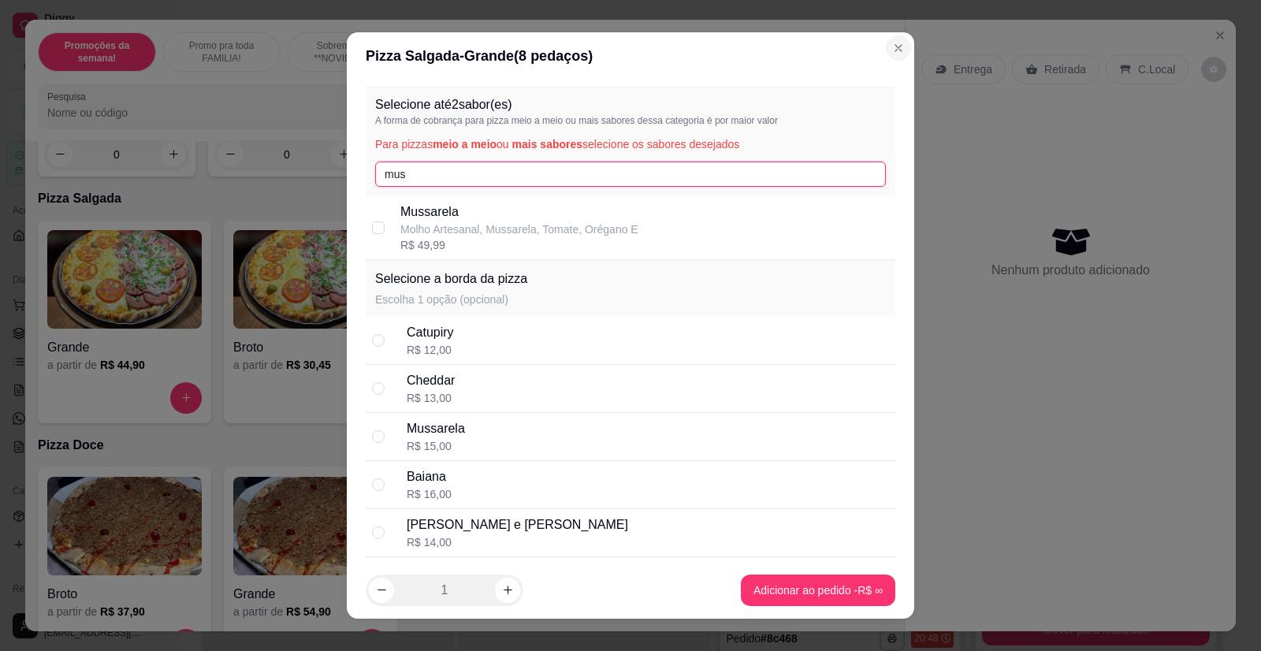
type input "mus"
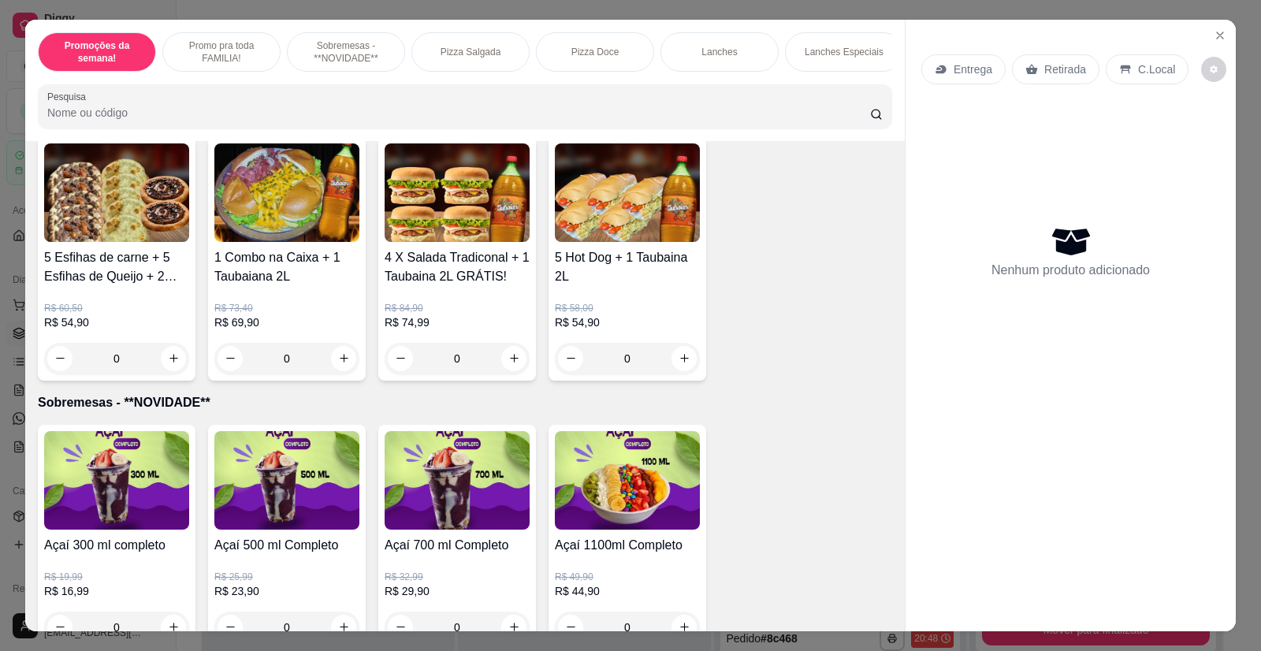
scroll to position [0, 0]
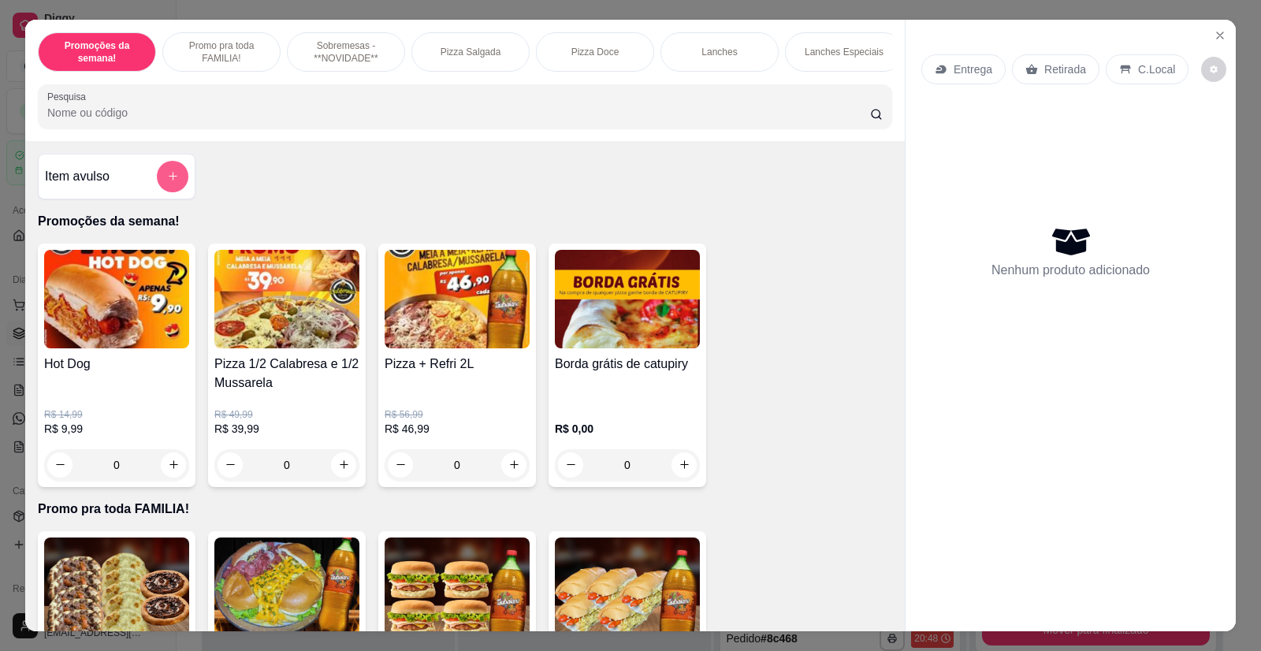
click at [175, 182] on button "add-separate-item" at bounding box center [173, 177] width 32 height 32
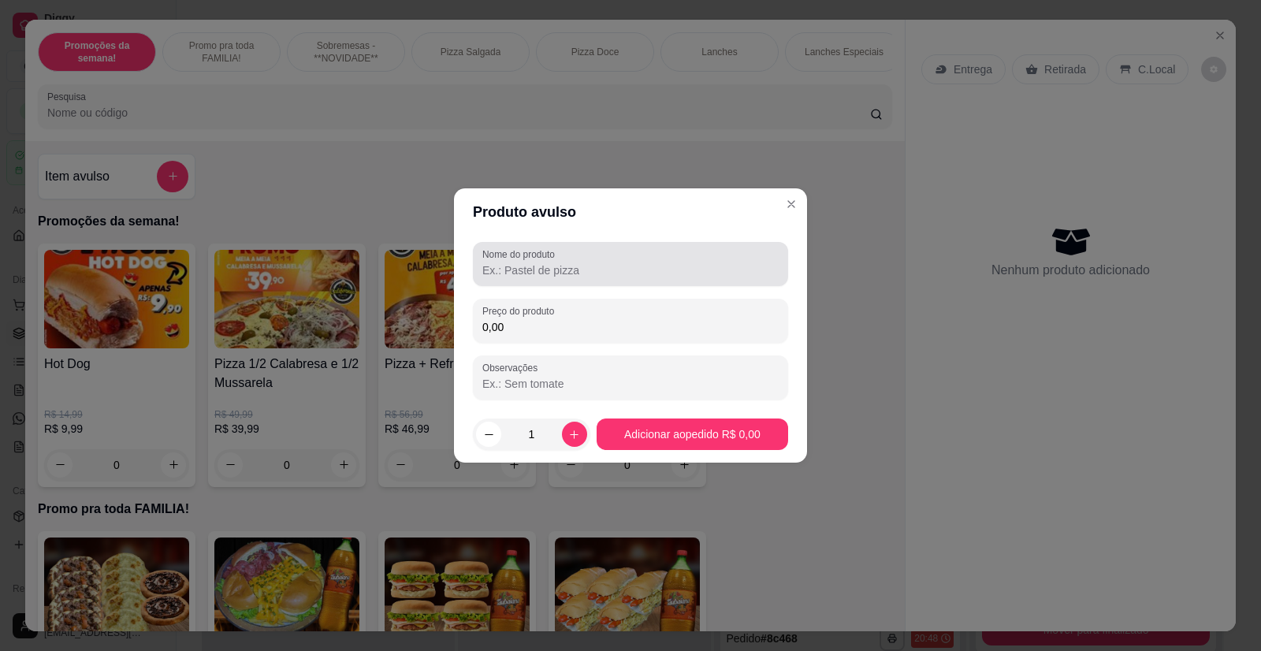
click at [519, 273] on input "Nome do produto" at bounding box center [630, 270] width 296 height 16
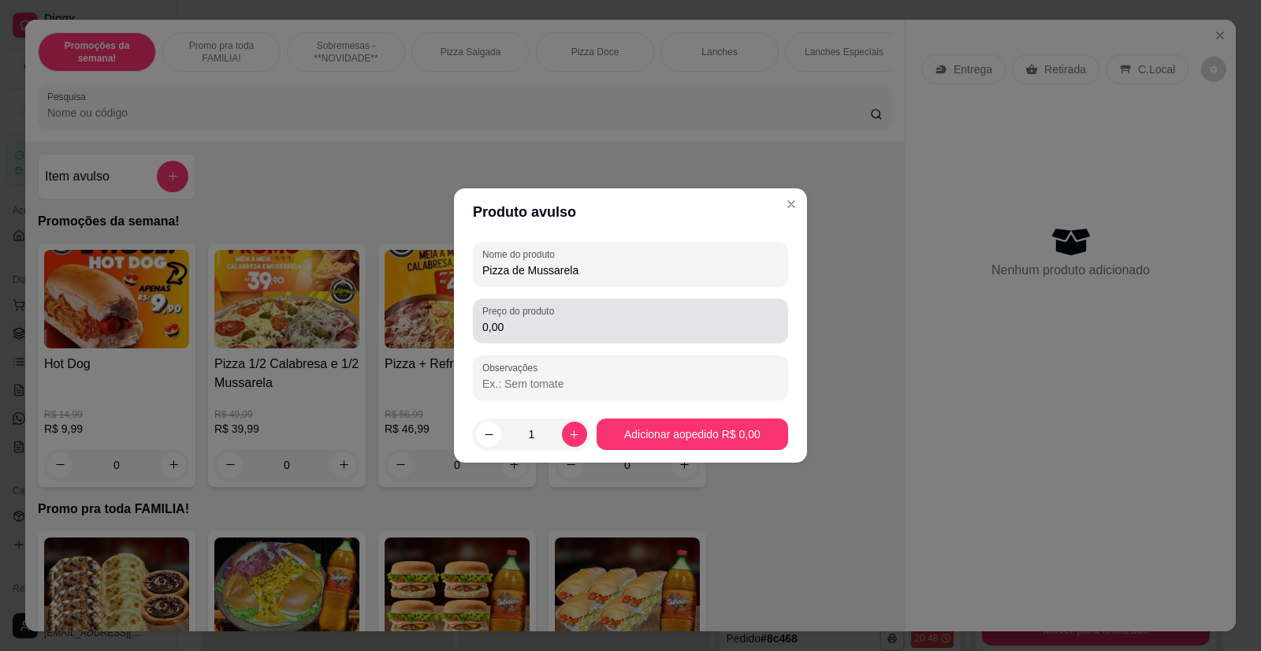
type input "Pizza de Mussarela"
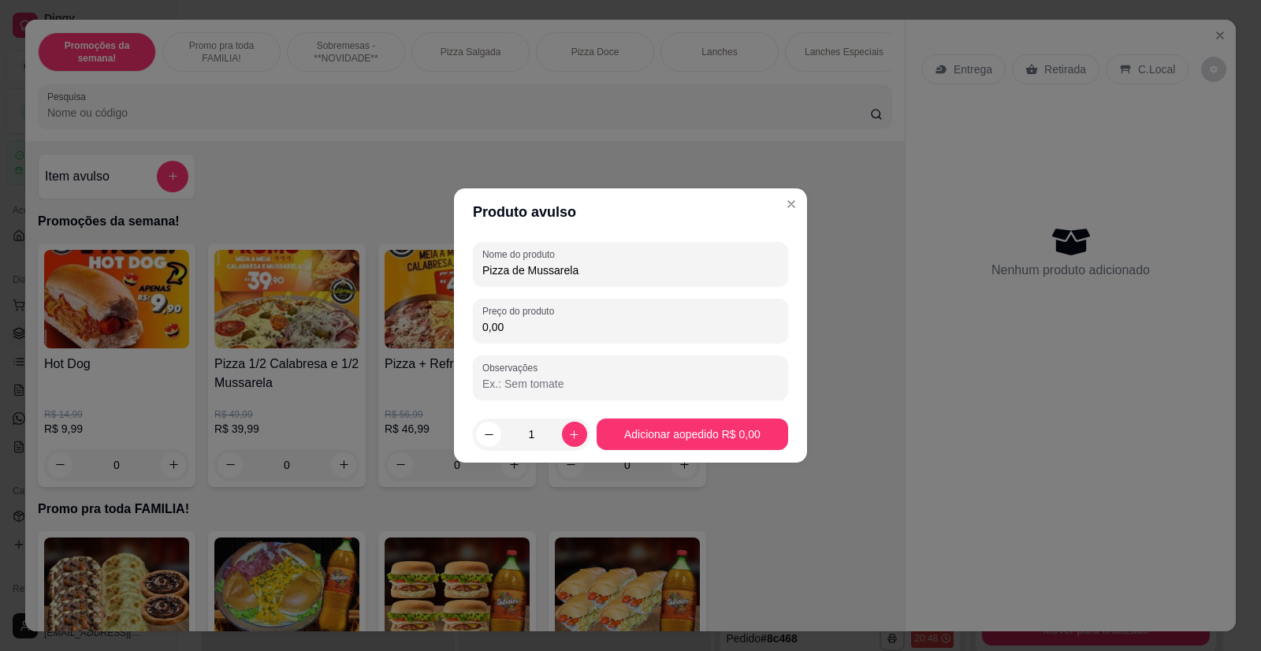
click at [533, 325] on input "0,00" at bounding box center [630, 327] width 296 height 16
type input "44,90"
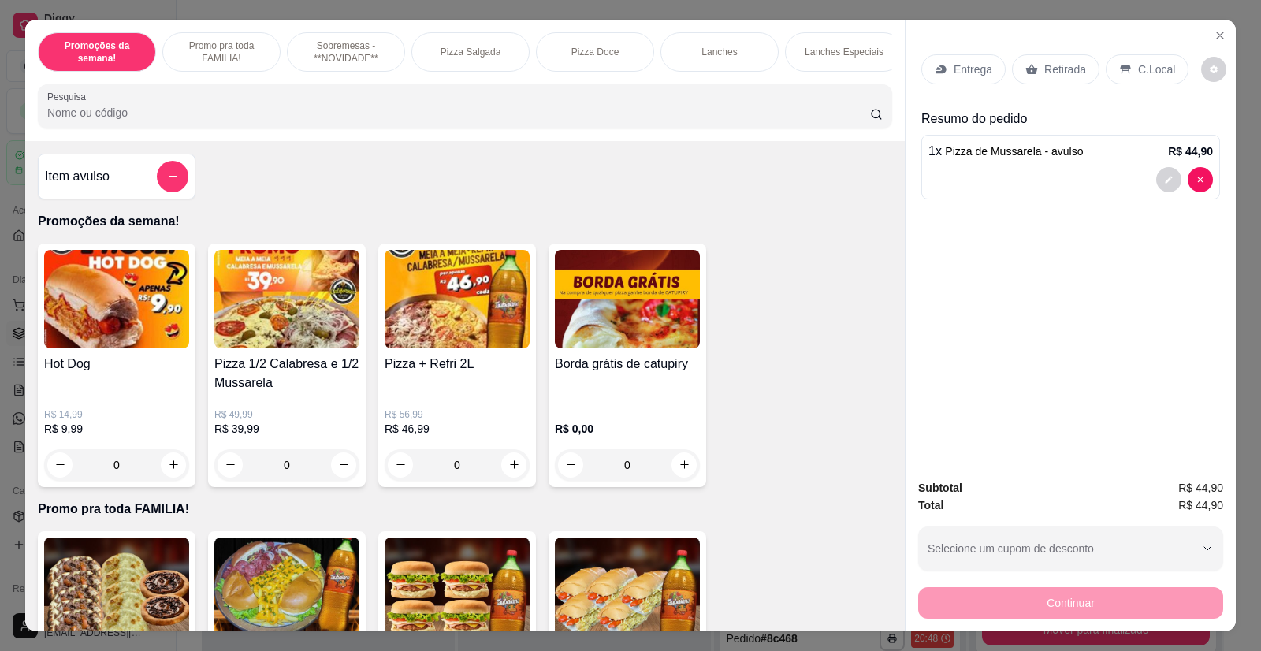
click at [968, 67] on p "Entrega" at bounding box center [972, 69] width 39 height 16
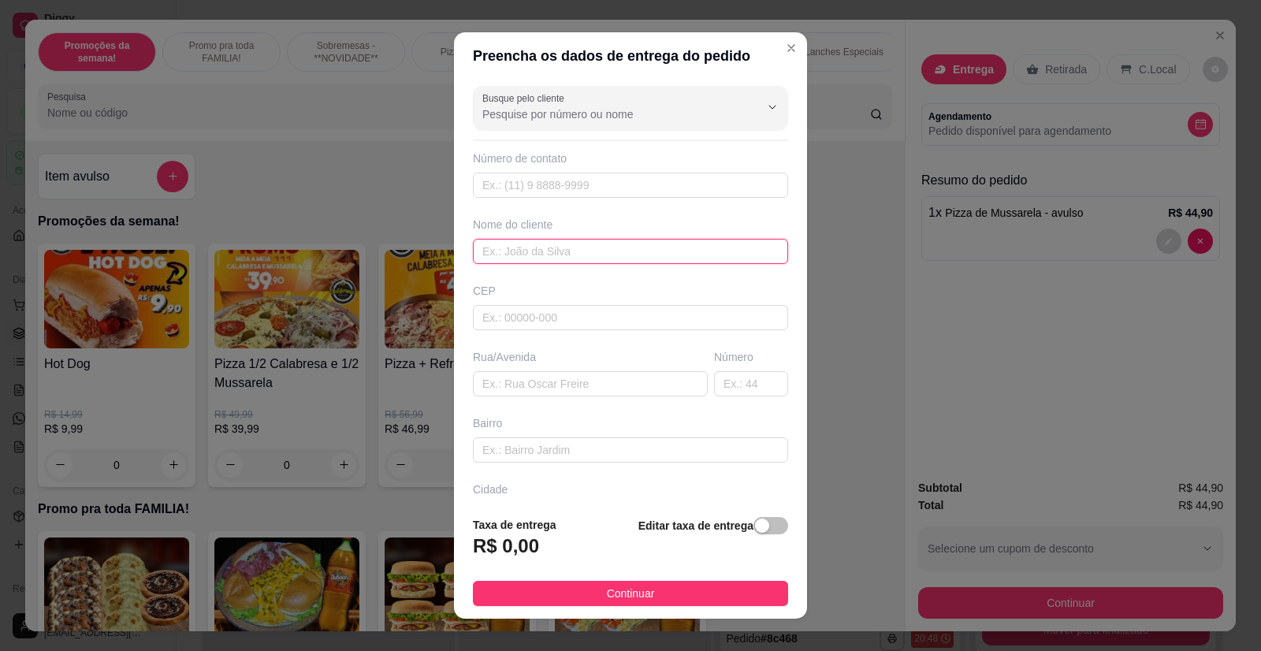
click at [522, 255] on input "text" at bounding box center [630, 251] width 315 height 25
type input "Myllena"
paste input "[PERSON_NAME] 691"
click at [538, 382] on input "[PERSON_NAME] 691" at bounding box center [590, 383] width 235 height 25
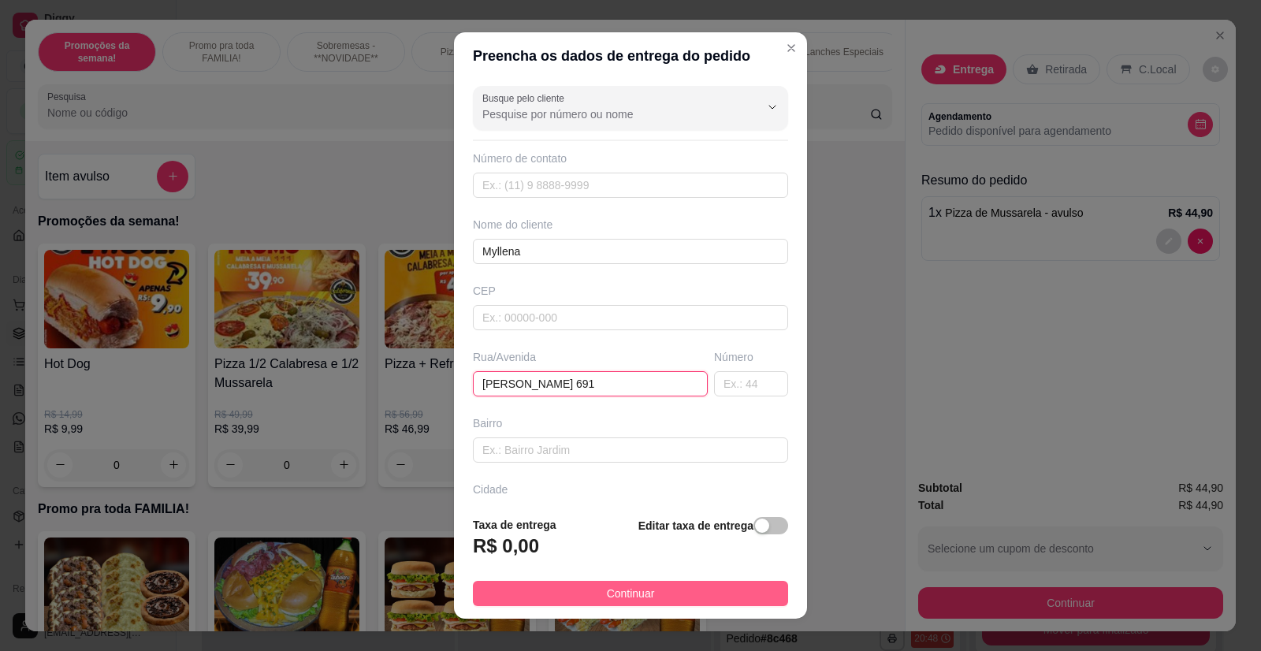
type input "[PERSON_NAME] 691"
click at [642, 593] on span "Continuar" at bounding box center [631, 593] width 48 height 17
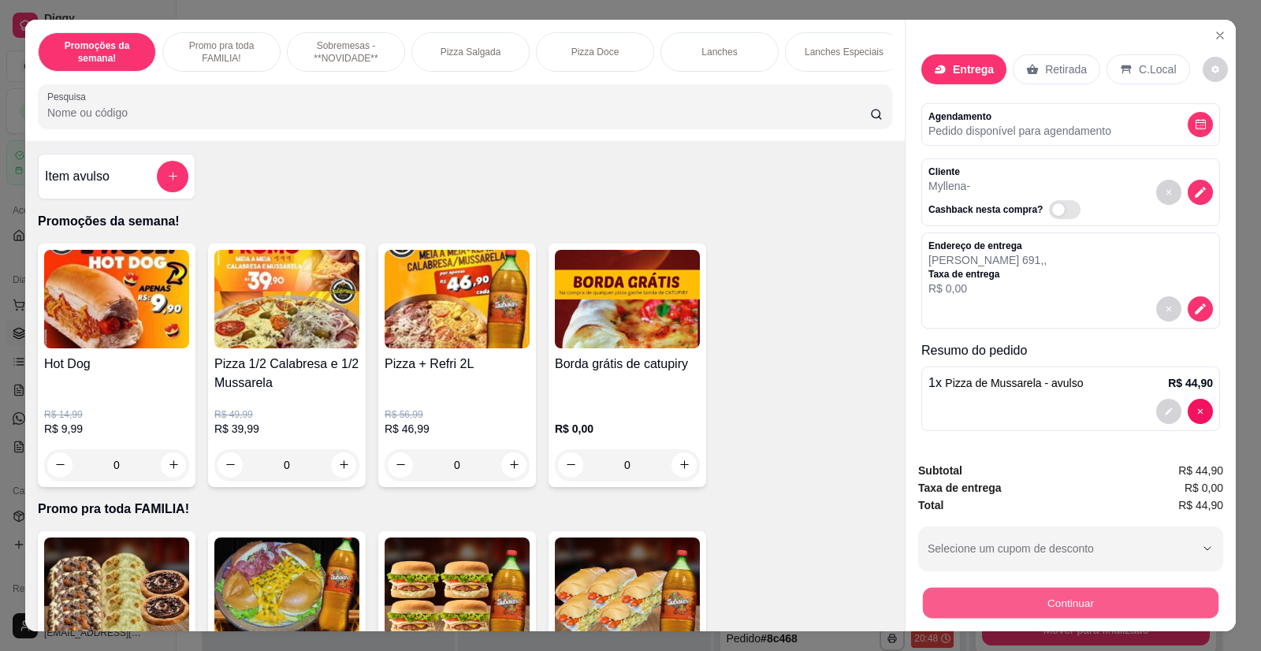
click at [1057, 609] on button "Continuar" at bounding box center [1070, 603] width 295 height 31
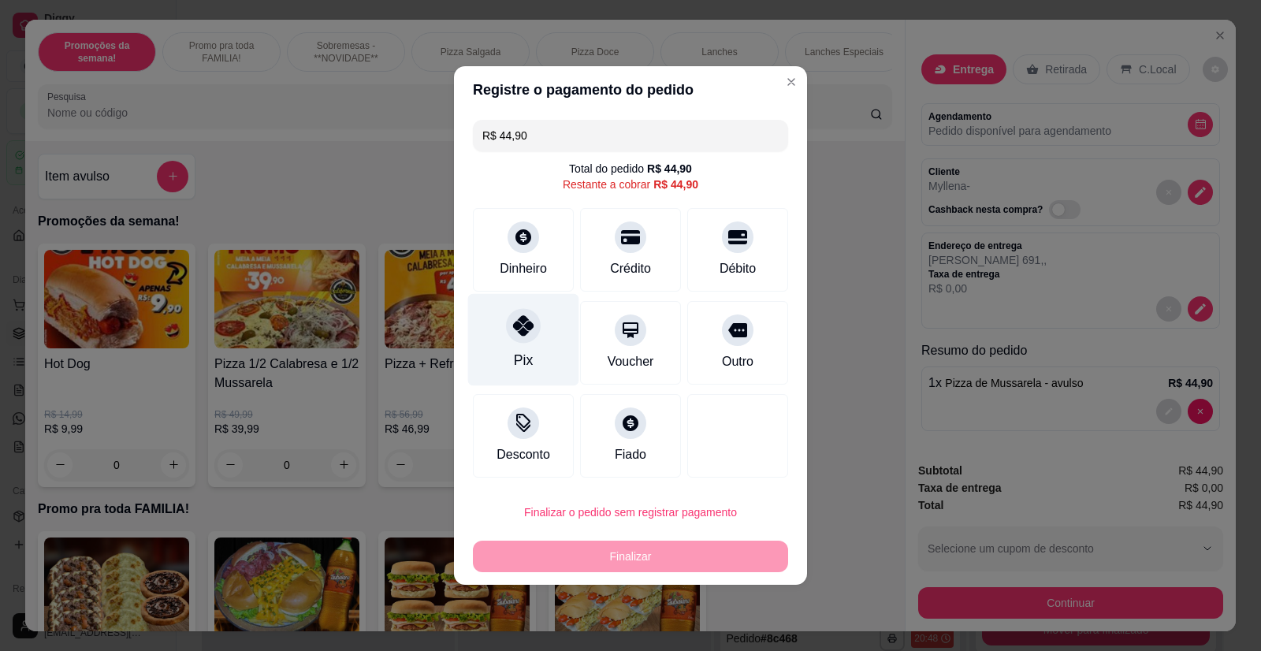
click at [518, 337] on div at bounding box center [523, 325] width 35 height 35
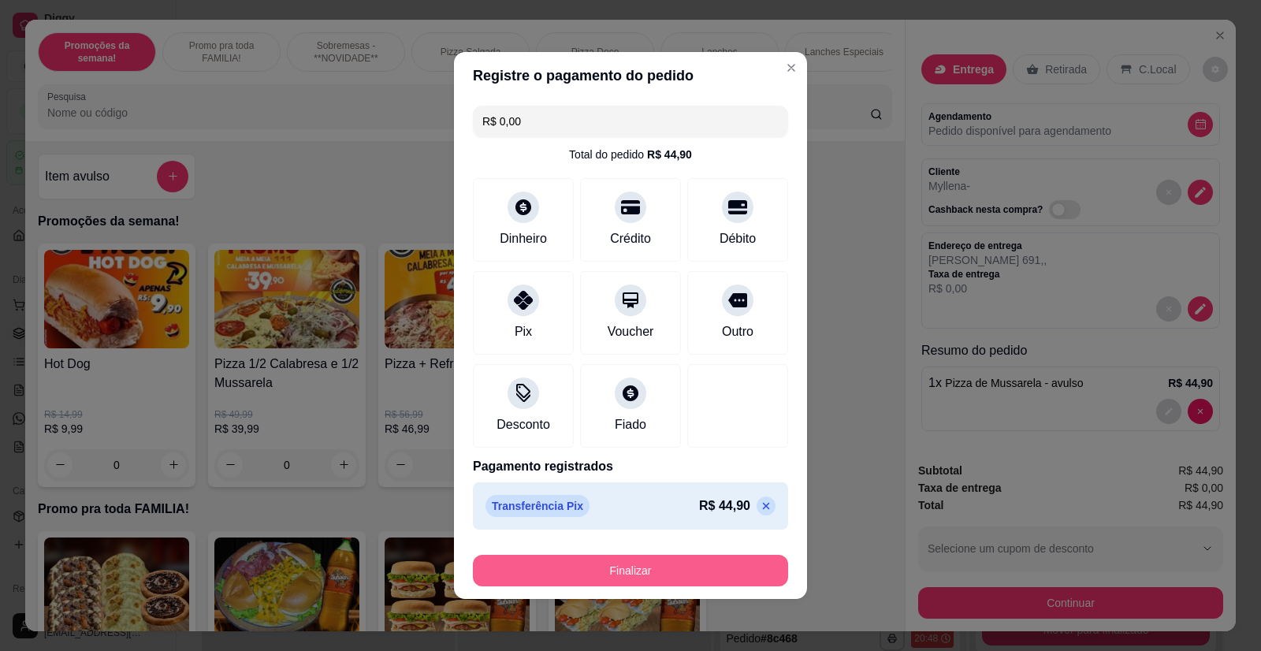
click at [626, 556] on button "Finalizar" at bounding box center [630, 571] width 315 height 32
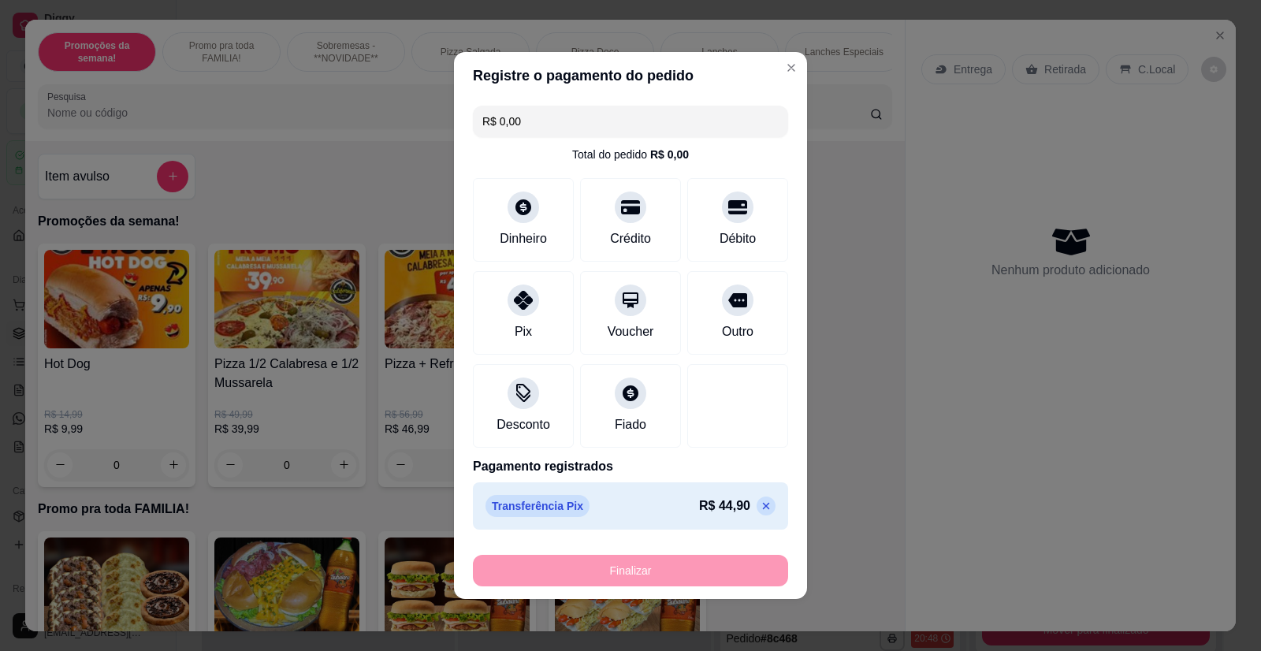
type input "-R$ 44,90"
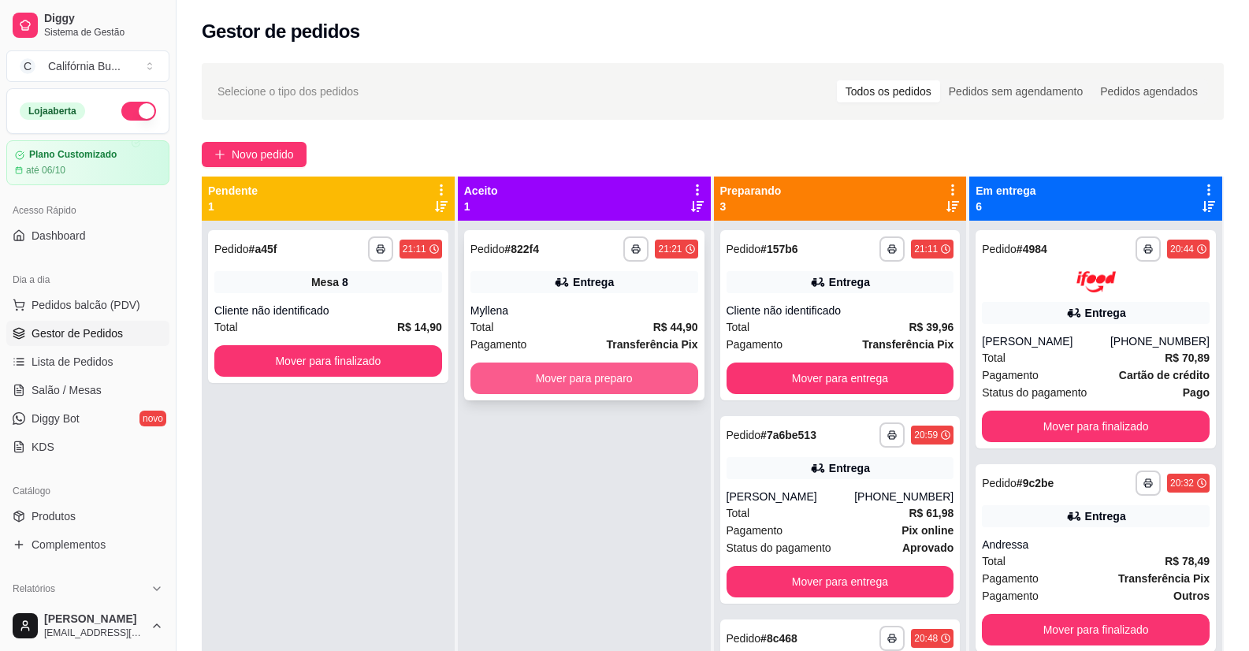
click at [601, 370] on button "Mover para preparo" at bounding box center [584, 378] width 228 height 32
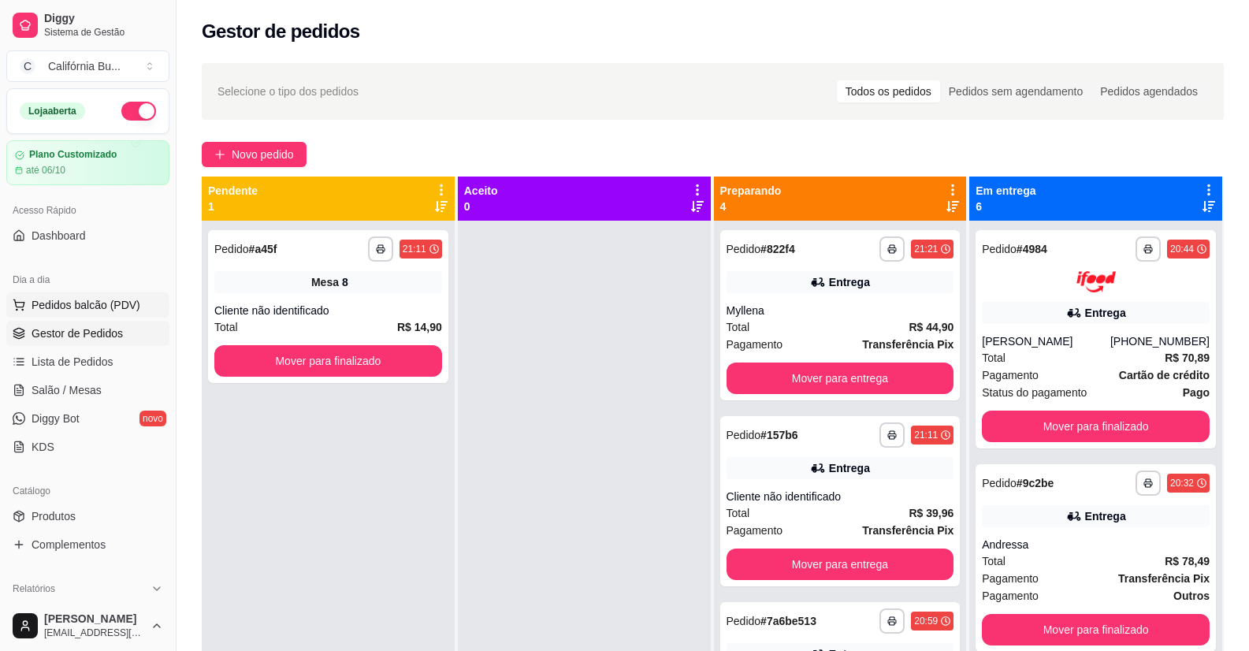
click at [90, 309] on span "Pedidos balcão (PDV)" at bounding box center [86, 305] width 109 height 16
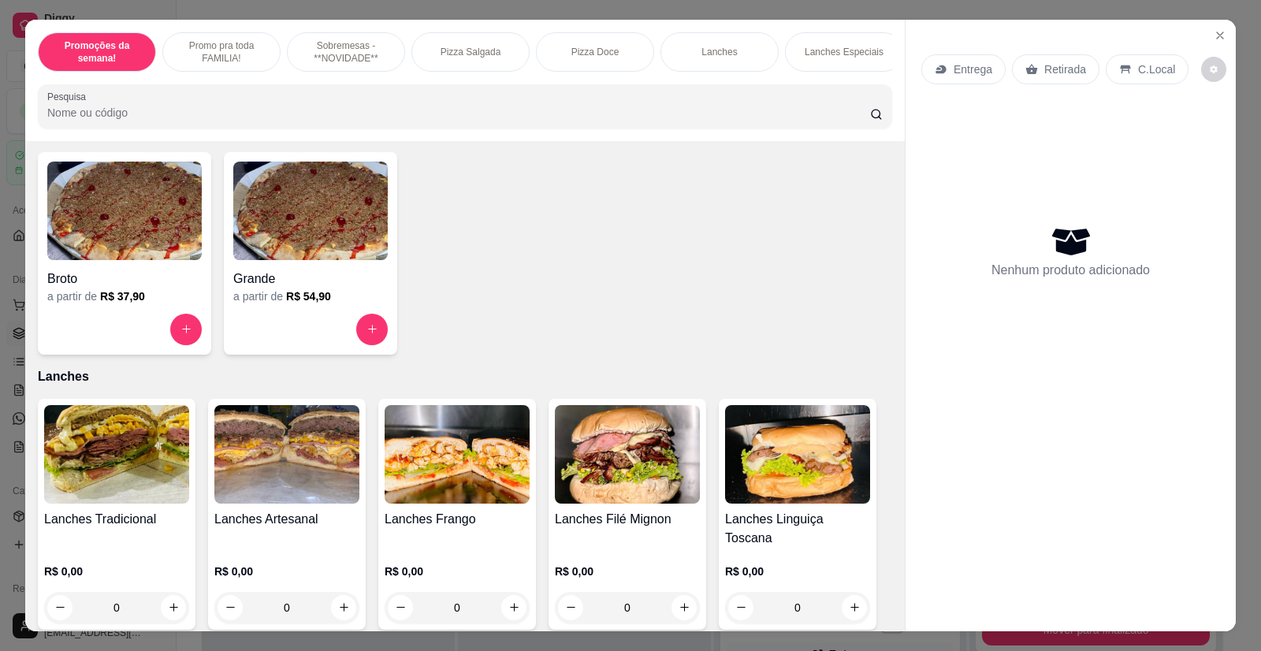
scroll to position [1497, 0]
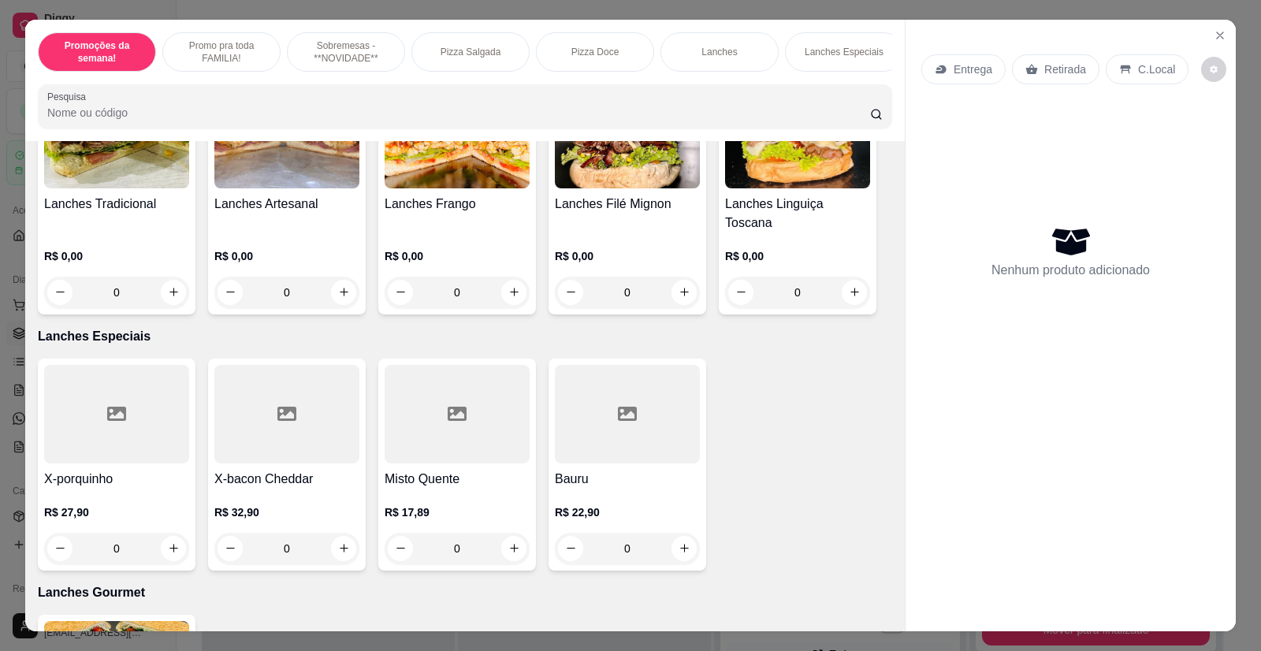
click at [132, 188] on img at bounding box center [116, 139] width 145 height 98
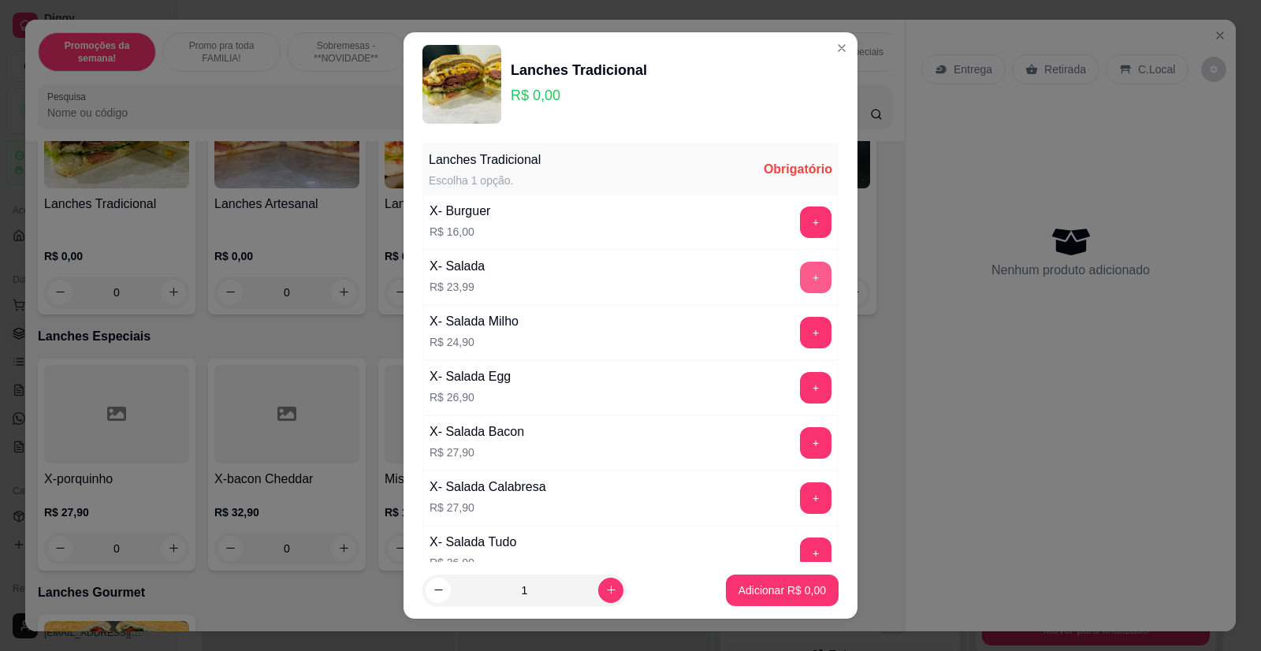
click at [800, 281] on button "+" at bounding box center [816, 278] width 32 height 32
click at [749, 595] on p "Adicionar R$ 23,99" at bounding box center [779, 590] width 94 height 16
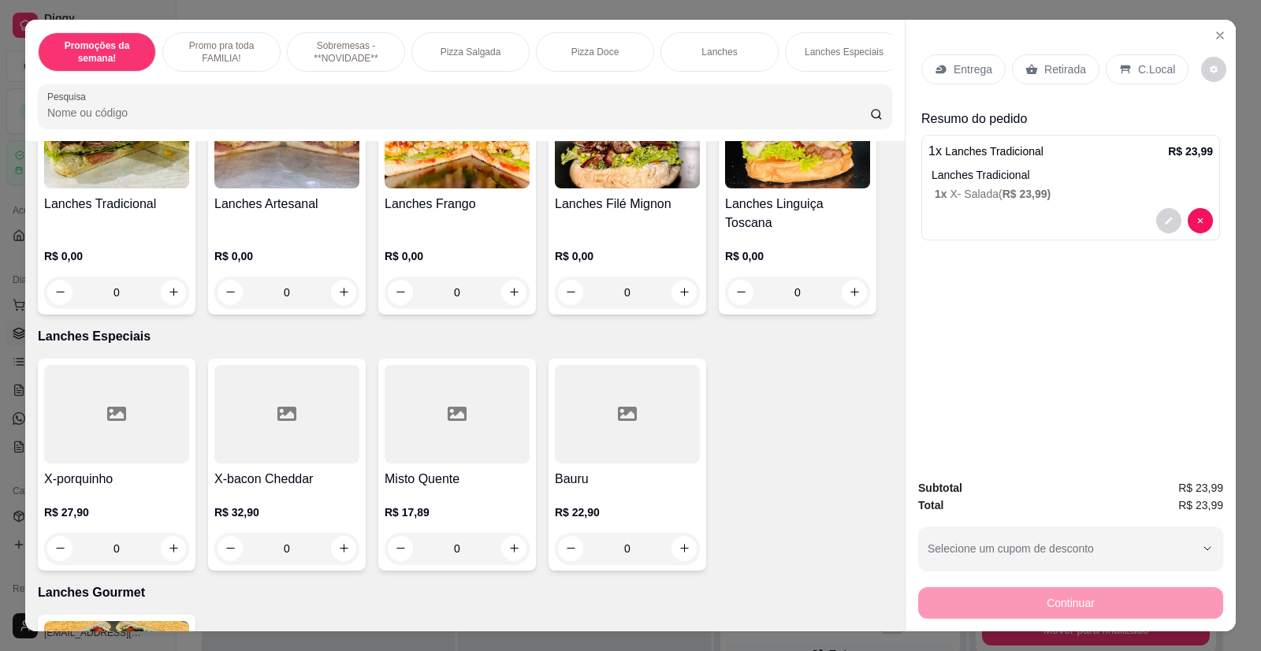
click at [1145, 76] on p "C.Local" at bounding box center [1156, 69] width 37 height 16
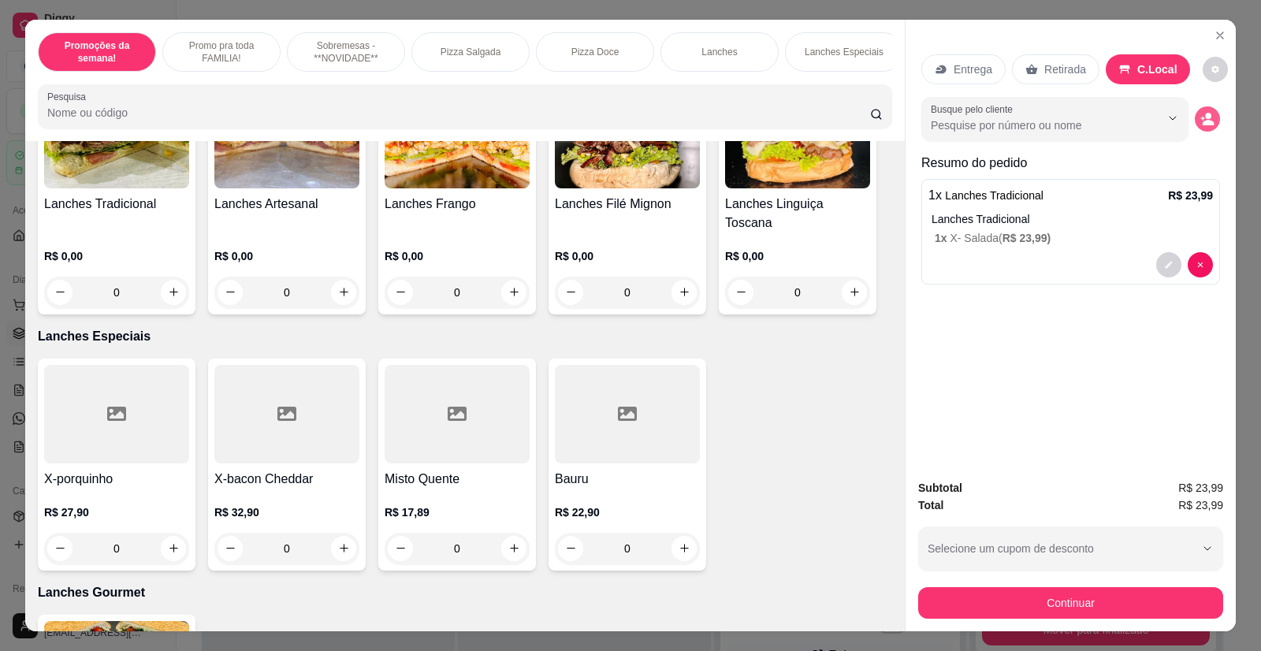
click at [1201, 120] on icon "decrease-product-quantity" at bounding box center [1203, 118] width 4 height 4
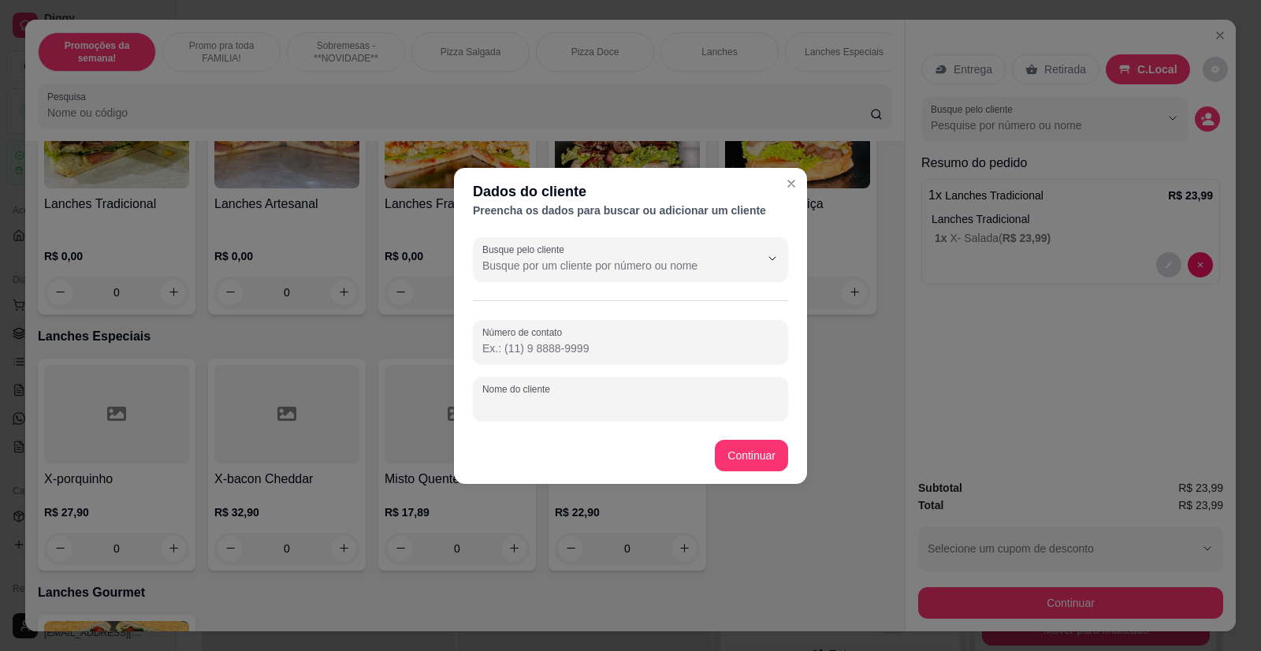
click at [567, 409] on input "Nome do cliente" at bounding box center [630, 405] width 296 height 16
type input "[PERSON_NAME]"
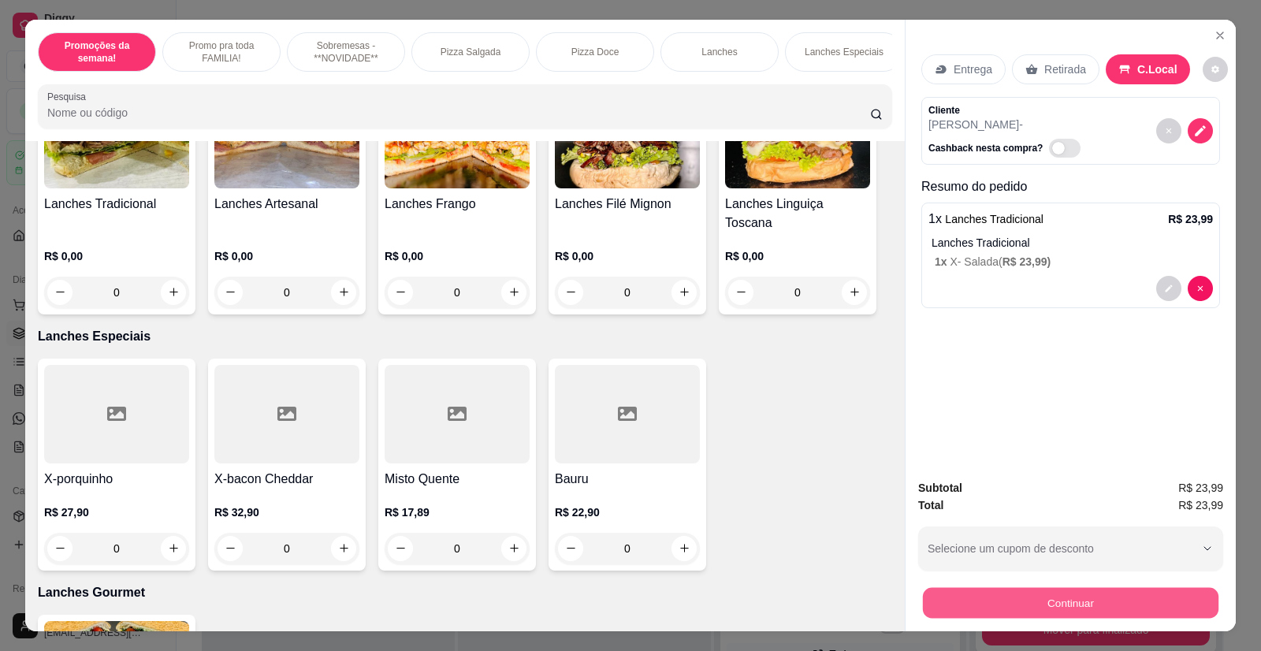
click at [1067, 611] on button "Continuar" at bounding box center [1070, 603] width 295 height 31
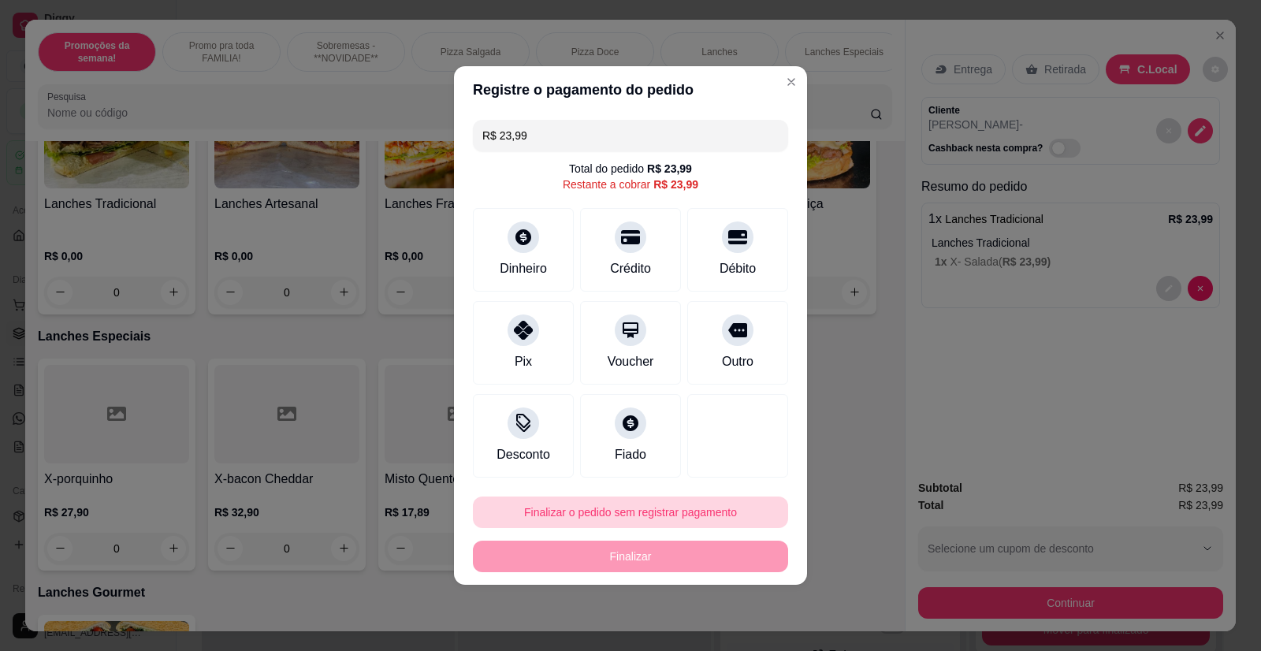
click at [671, 513] on button "Finalizar o pedido sem registrar pagamento" at bounding box center [630, 512] width 315 height 32
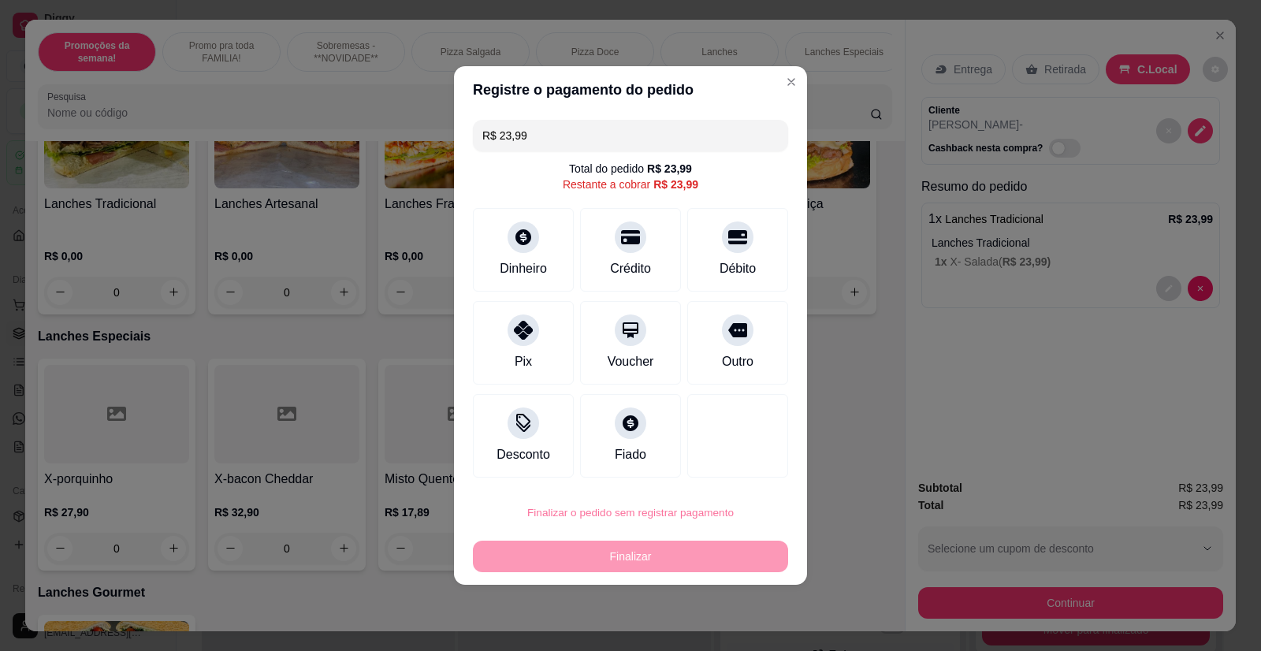
click at [741, 461] on button "Confirmar" at bounding box center [727, 467] width 56 height 24
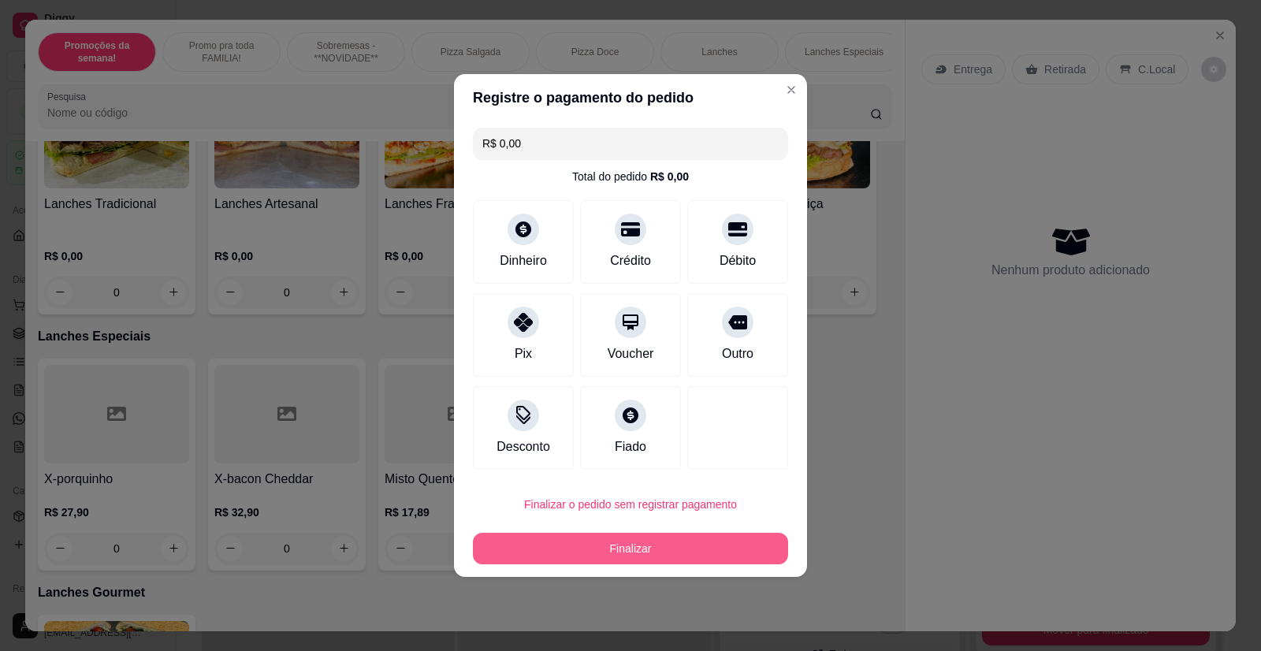
type input "R$ 0,00"
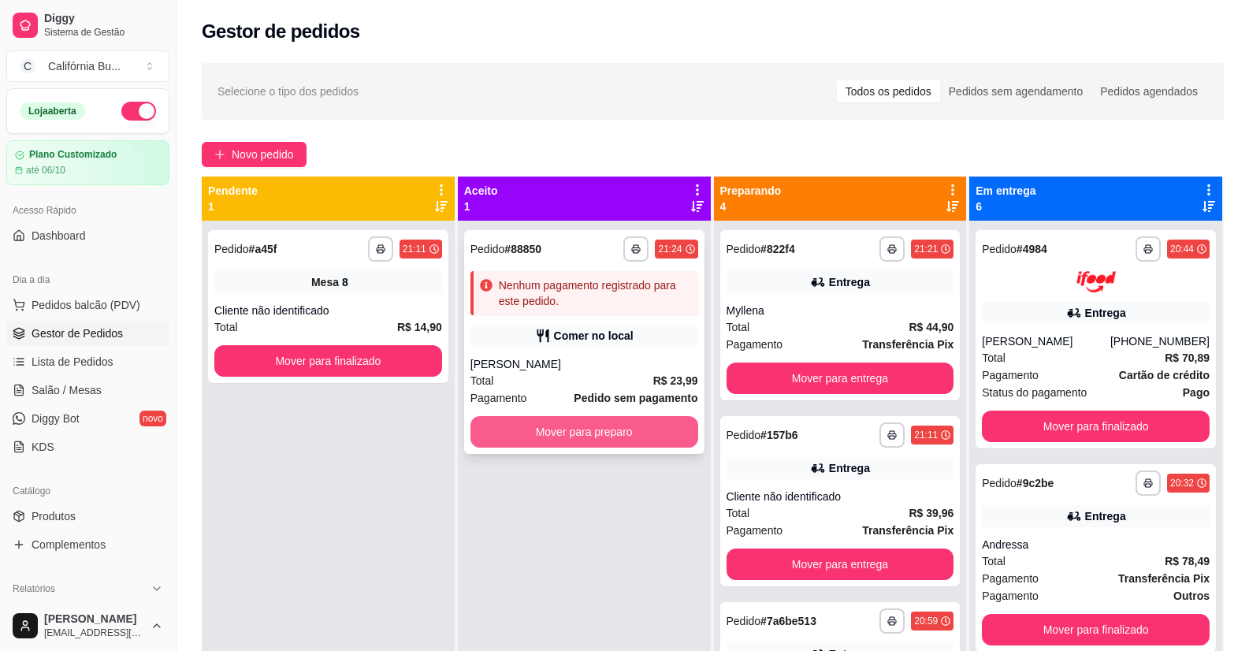
click at [569, 437] on button "Mover para preparo" at bounding box center [584, 432] width 228 height 32
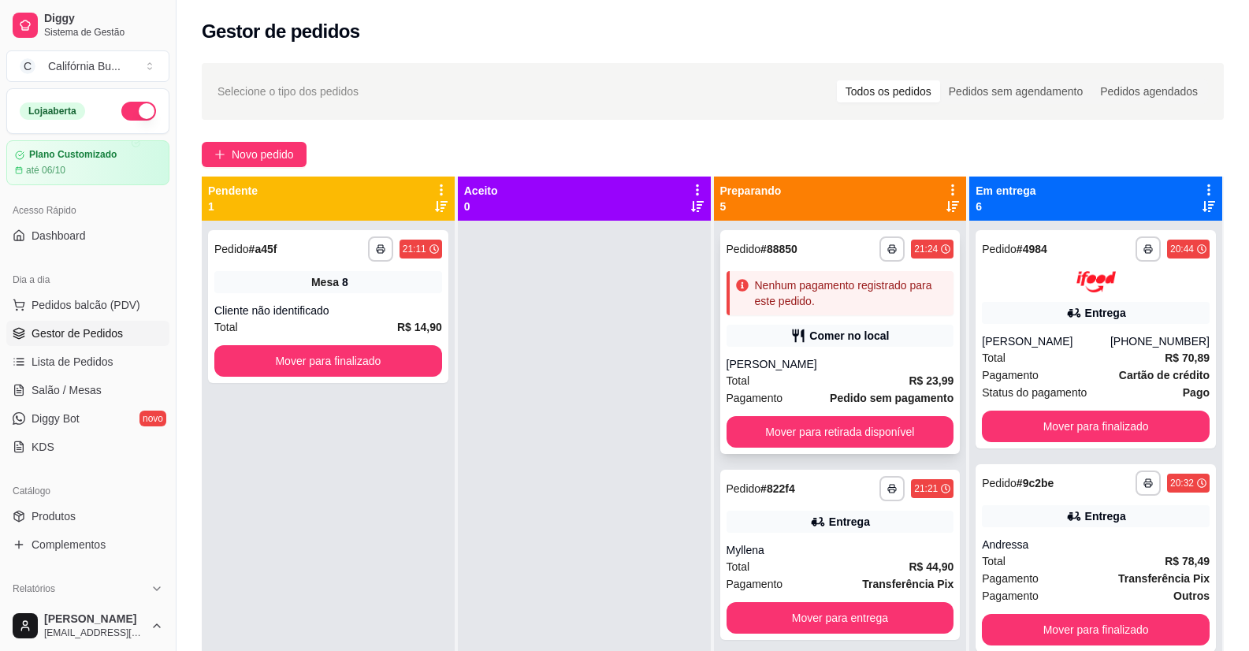
click at [819, 333] on div "Comer no local" at bounding box center [849, 336] width 80 height 16
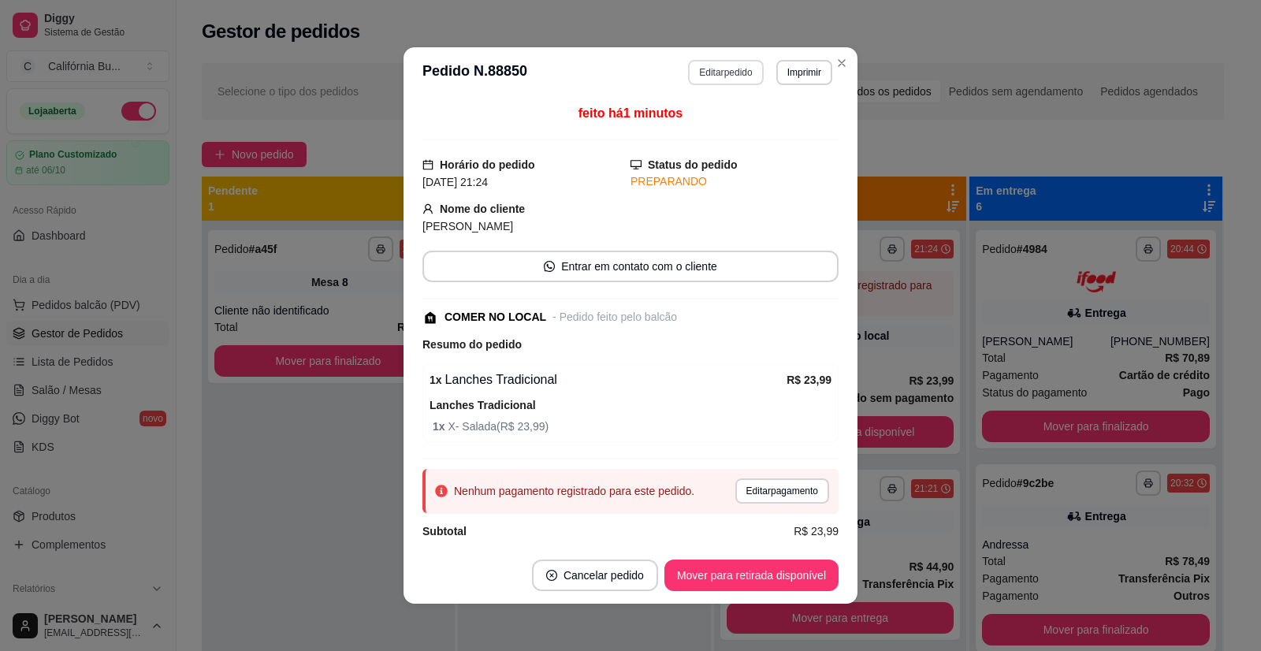
click at [725, 83] on button "Editar pedido" at bounding box center [725, 72] width 75 height 25
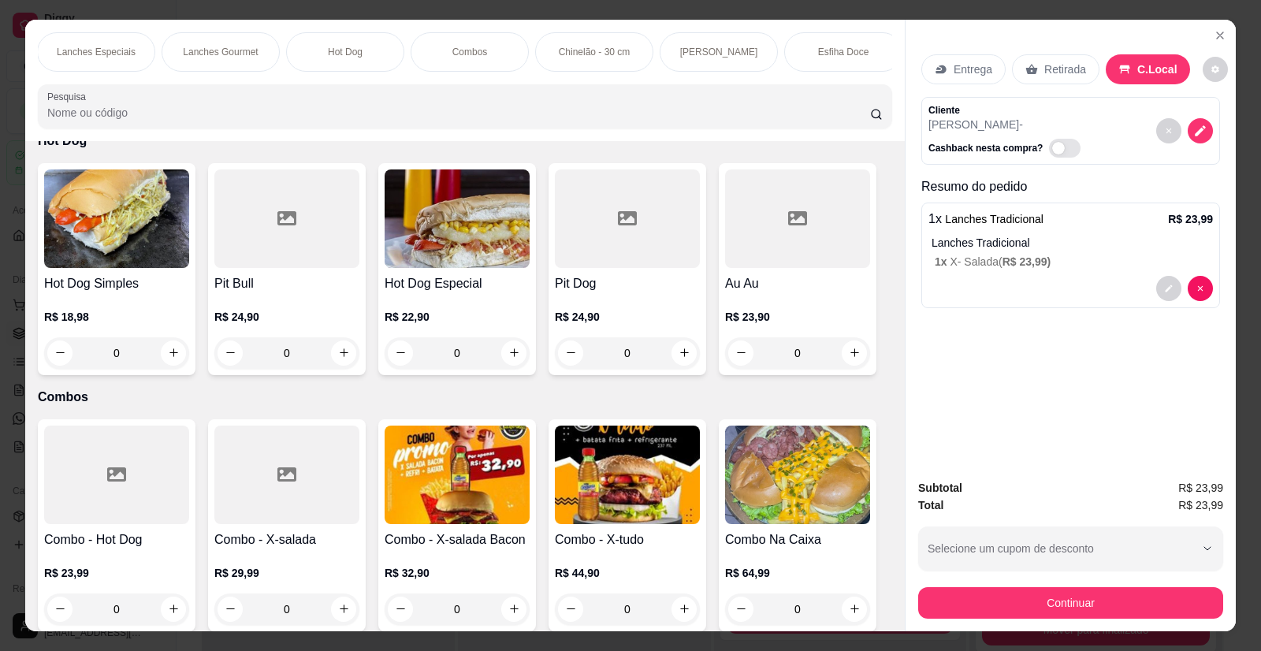
scroll to position [2364, 0]
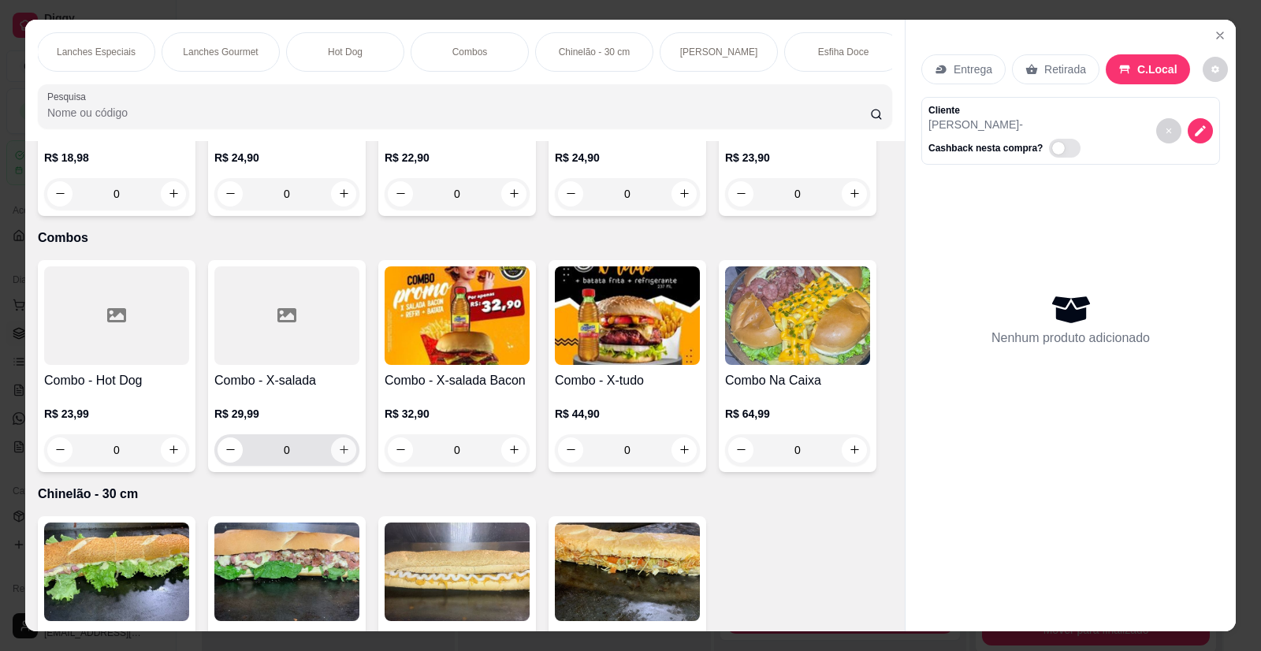
click at [338, 447] on icon "increase-product-quantity" at bounding box center [344, 450] width 12 height 12
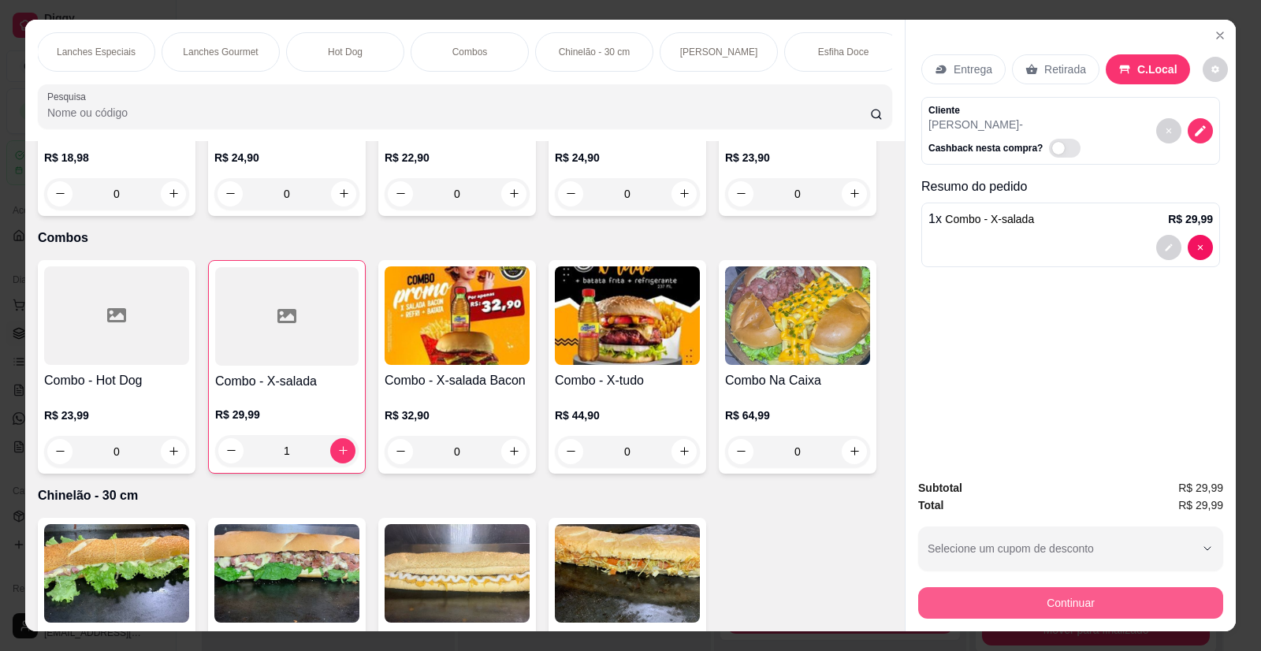
click at [1065, 611] on button "Continuar" at bounding box center [1070, 603] width 305 height 32
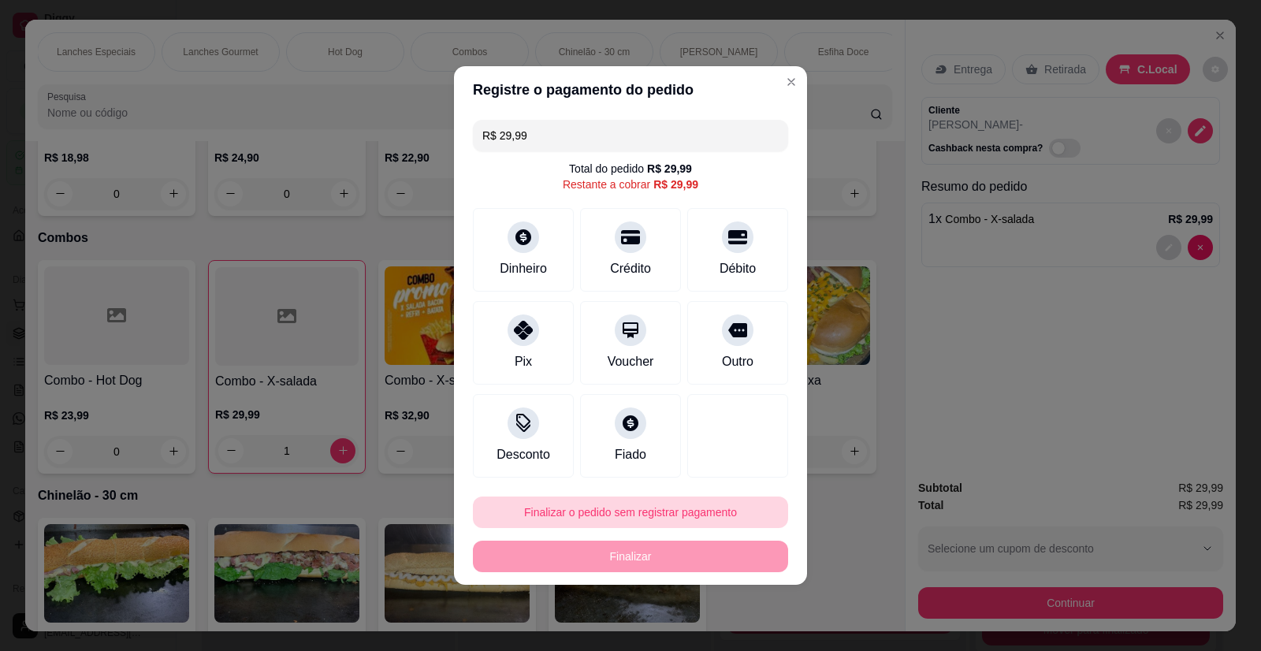
click at [623, 518] on button "Finalizar o pedido sem registrar pagamento" at bounding box center [630, 512] width 315 height 32
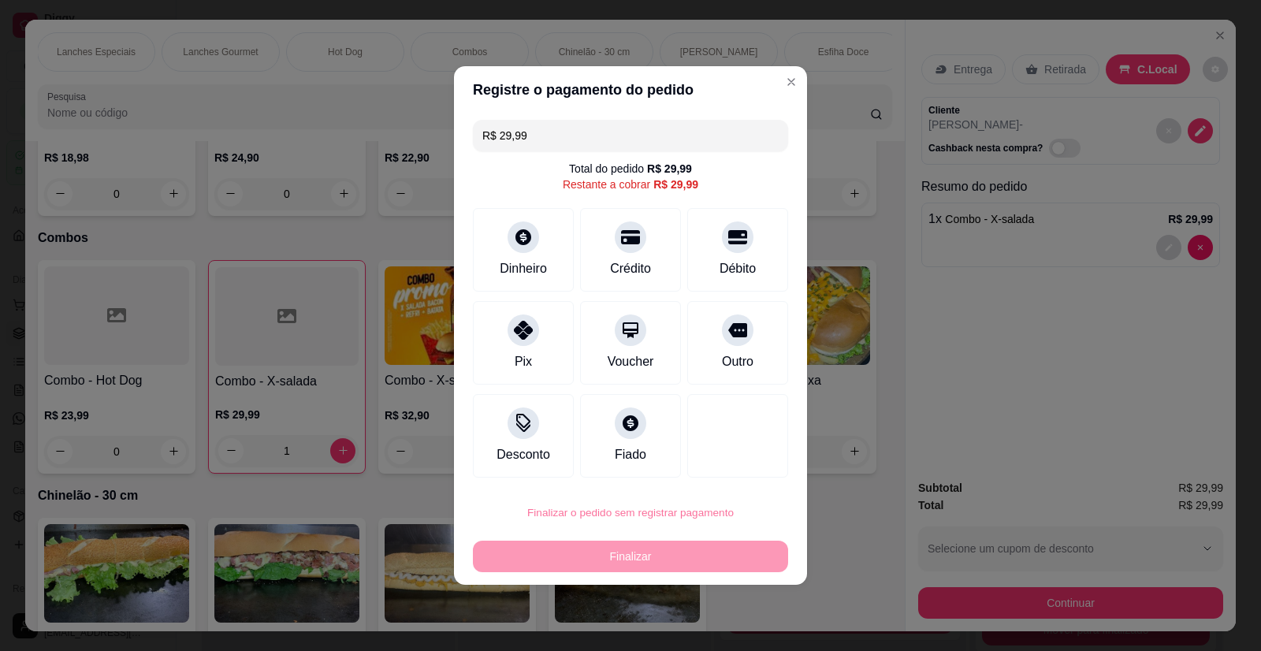
click at [730, 474] on button "Confirmar" at bounding box center [727, 467] width 58 height 24
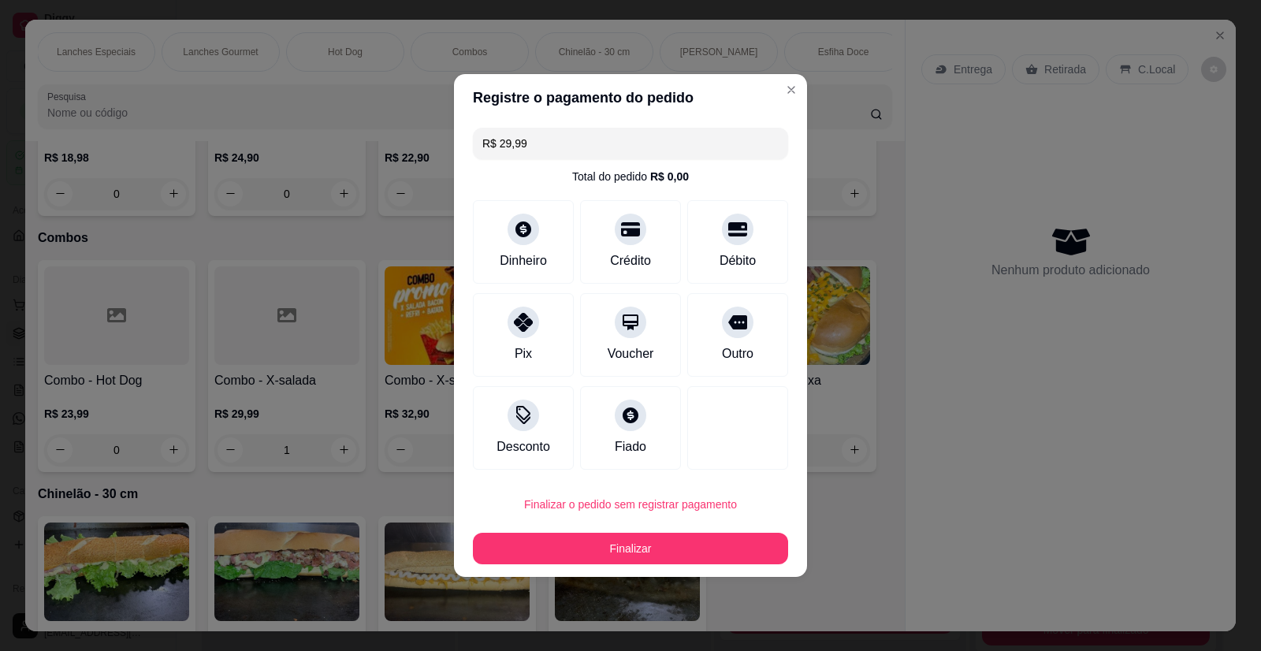
type input "0"
type input "R$ 0,00"
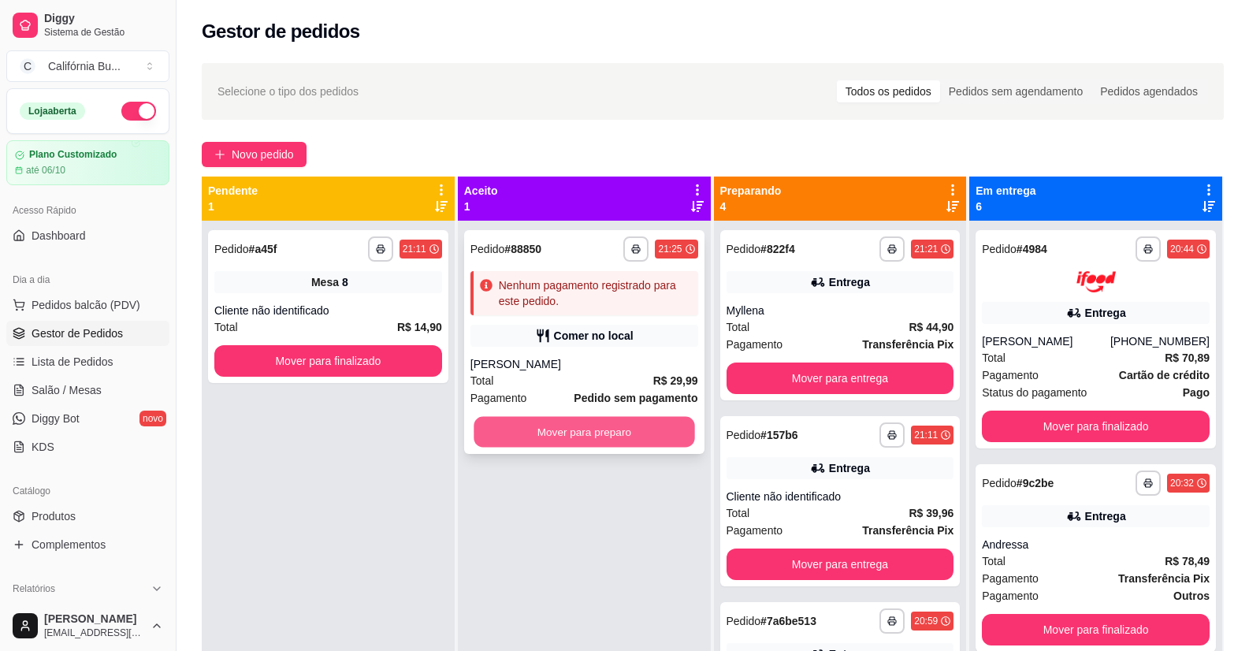
click at [559, 423] on button "Mover para preparo" at bounding box center [584, 432] width 221 height 31
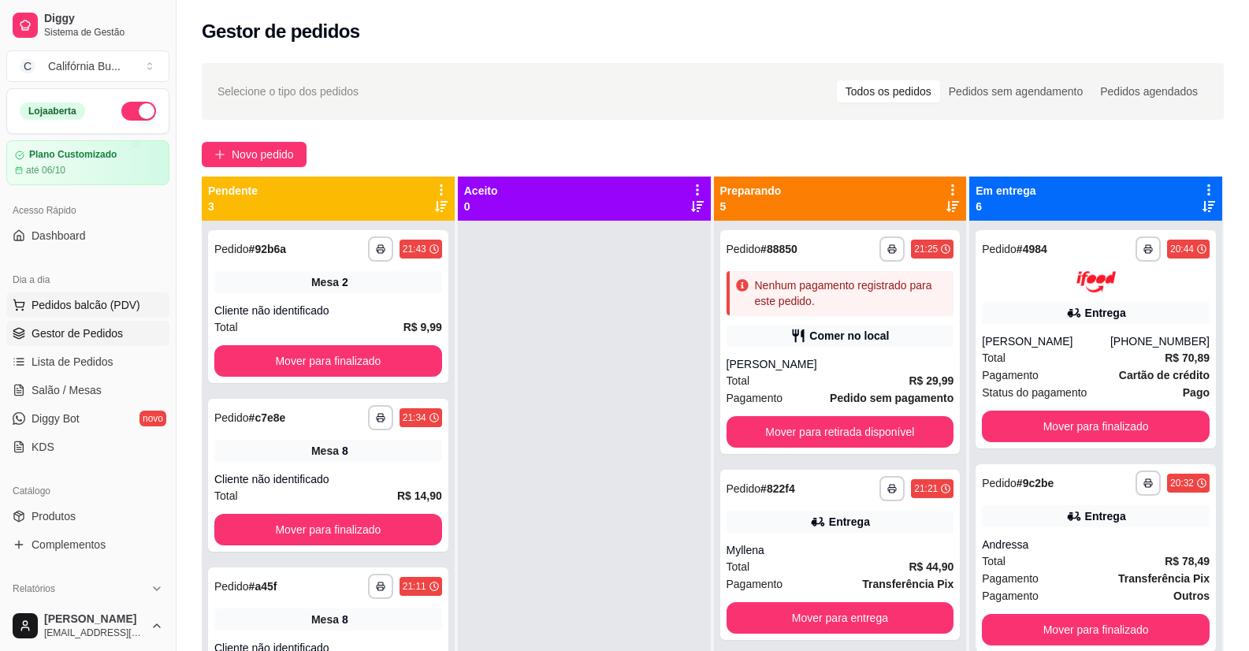
click at [84, 307] on span "Pedidos balcão (PDV)" at bounding box center [86, 305] width 109 height 16
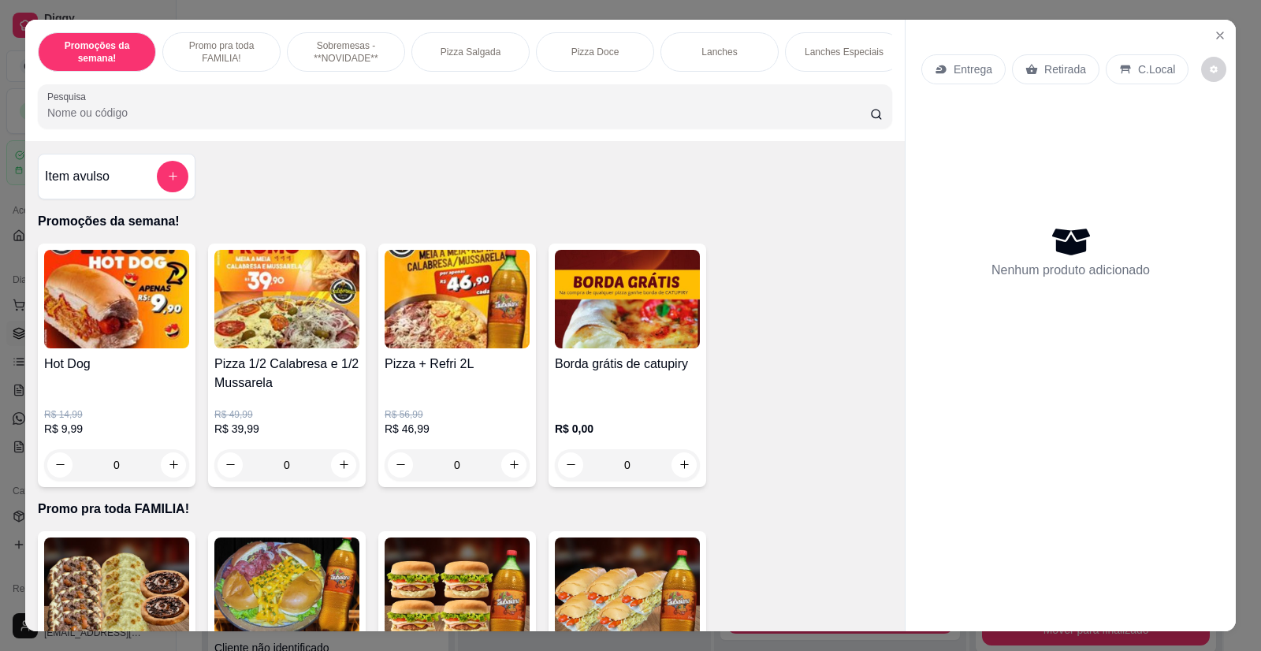
click at [160, 478] on div "0" at bounding box center [116, 465] width 145 height 32
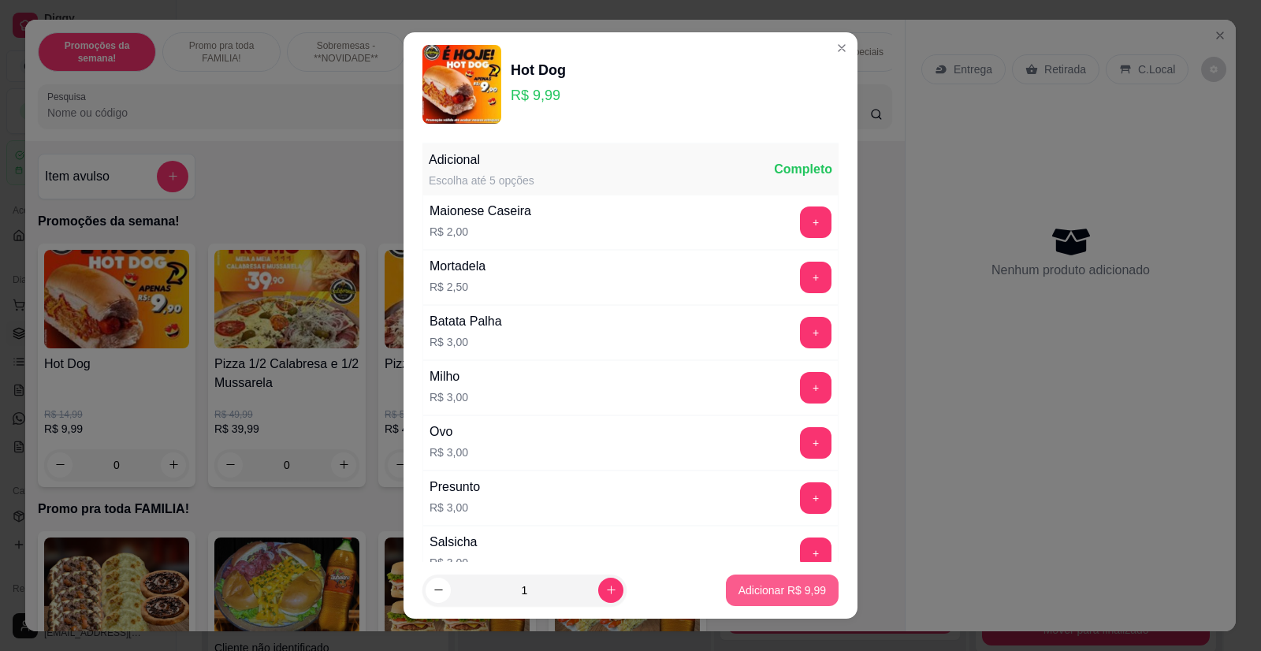
click at [756, 593] on p "Adicionar R$ 9,99" at bounding box center [781, 590] width 87 height 16
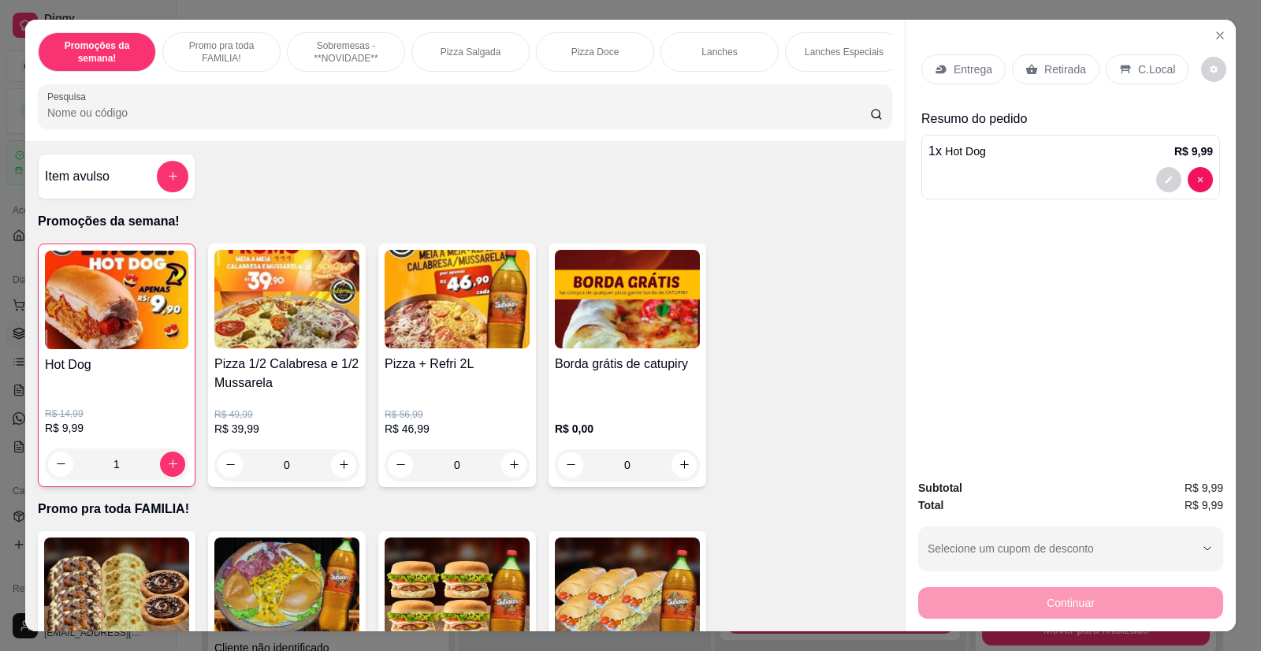
click at [1049, 59] on div "Retirada" at bounding box center [1055, 69] width 87 height 30
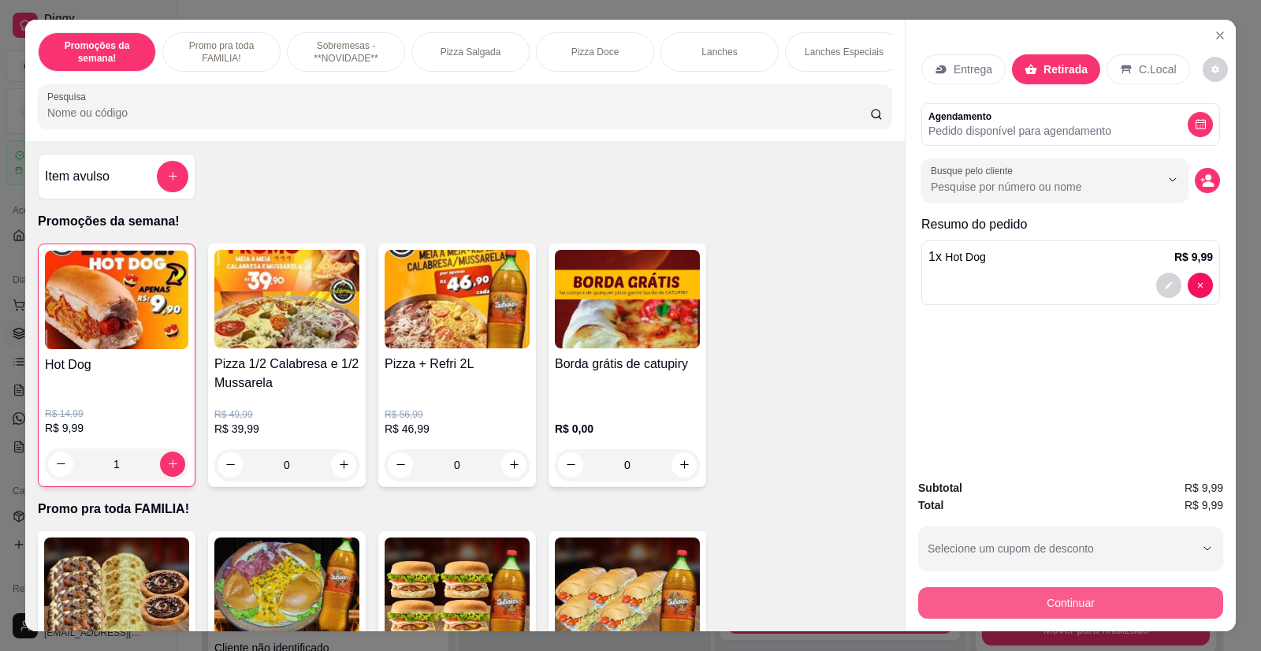
click at [1036, 605] on button "Continuar" at bounding box center [1070, 603] width 305 height 32
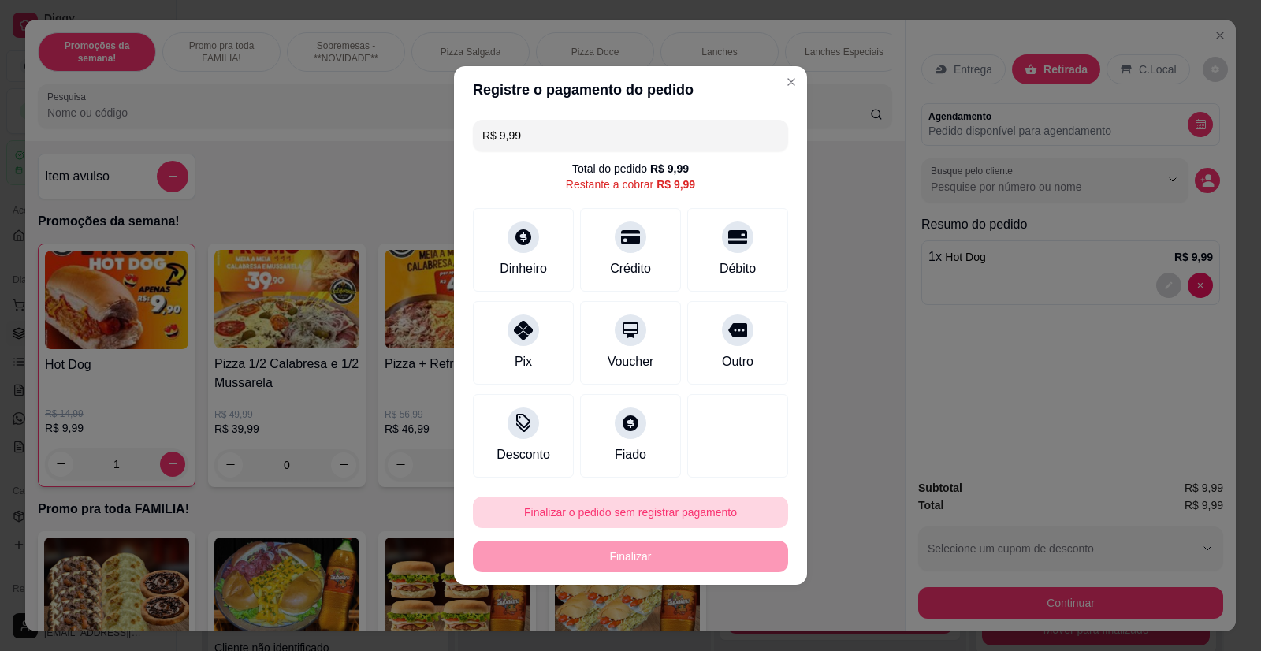
click at [684, 513] on button "Finalizar o pedido sem registrar pagamento" at bounding box center [630, 512] width 315 height 32
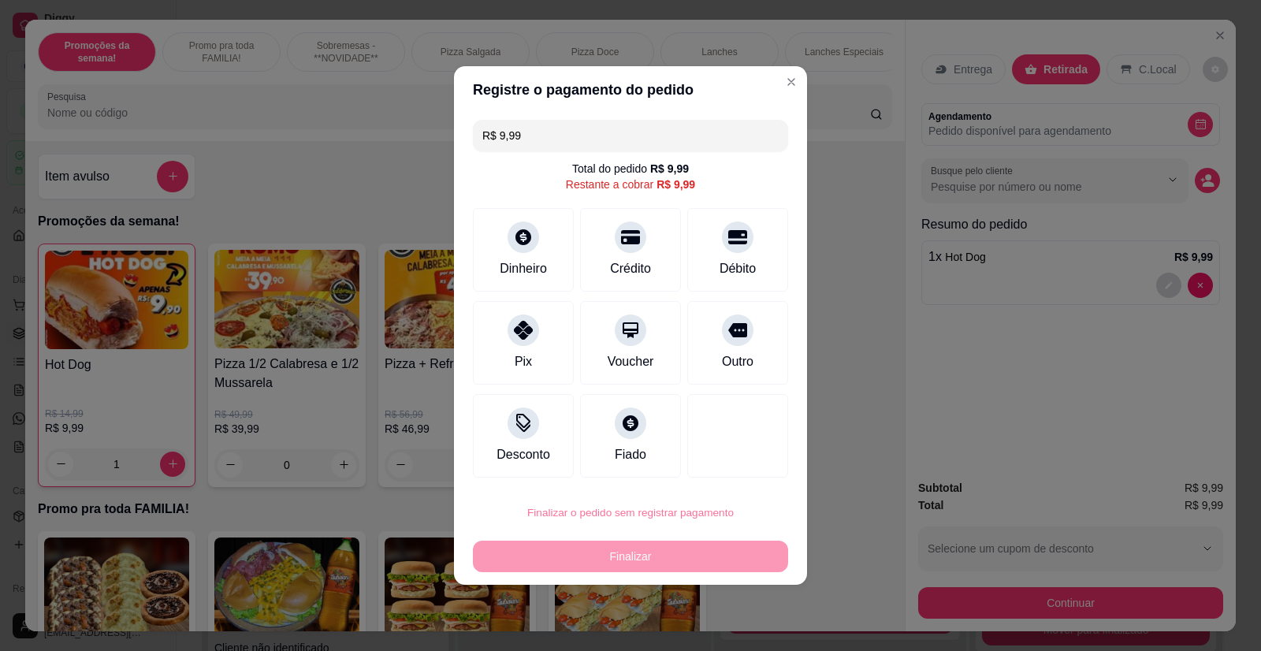
click at [730, 470] on button "Confirmar" at bounding box center [727, 467] width 58 height 24
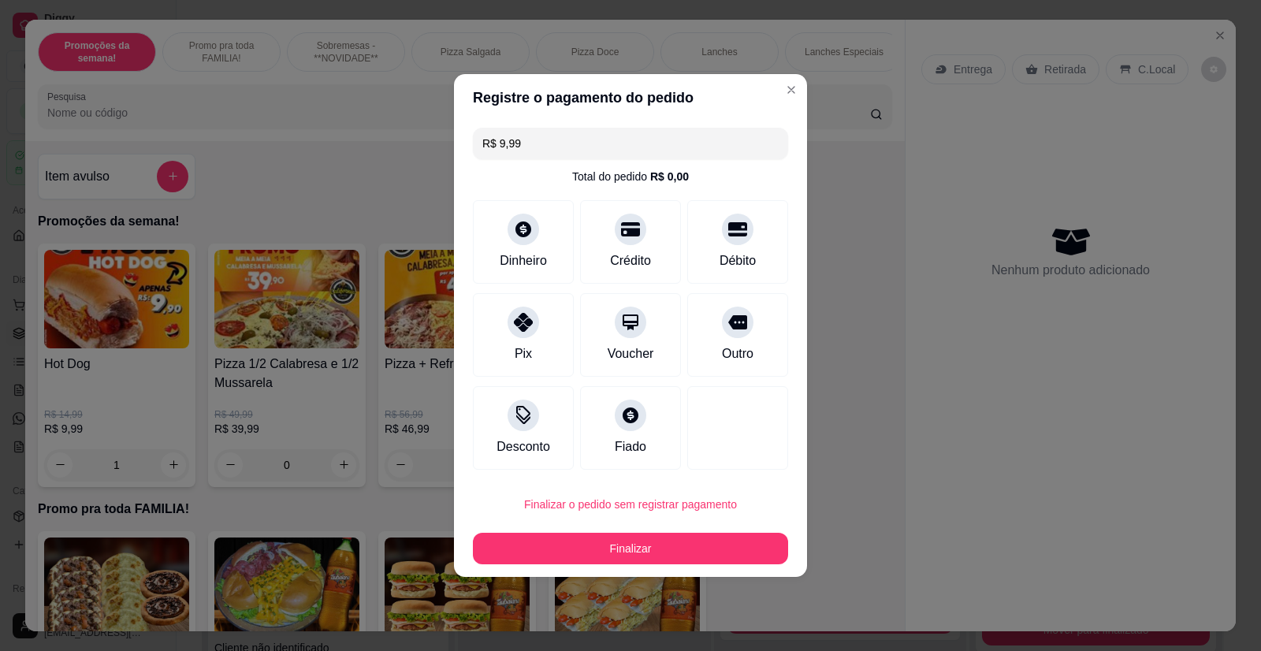
type input "0"
type input "R$ 0,00"
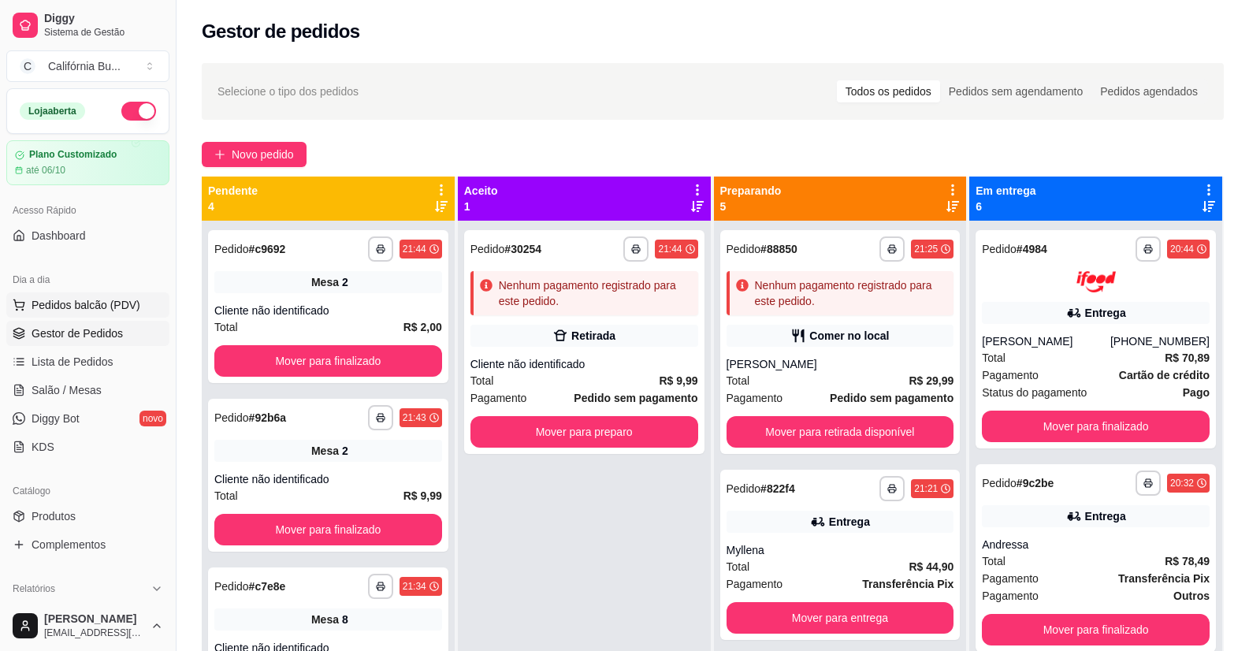
click at [124, 299] on span "Pedidos balcão (PDV)" at bounding box center [86, 305] width 109 height 16
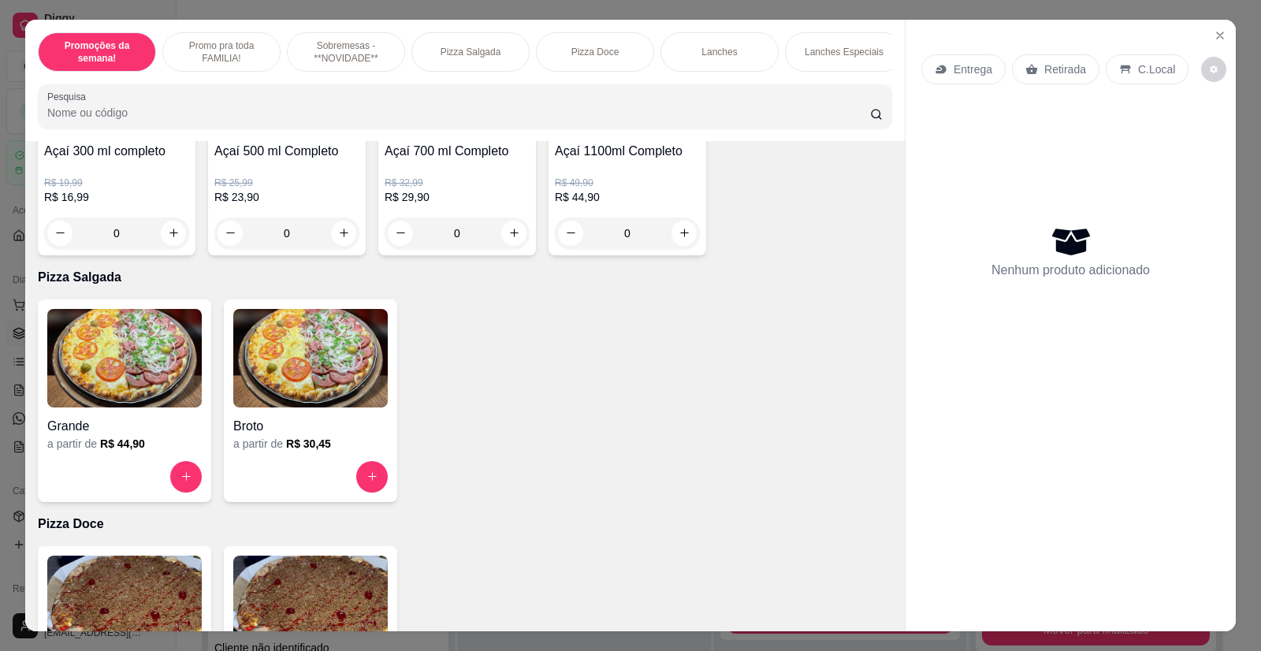
scroll to position [867, 0]
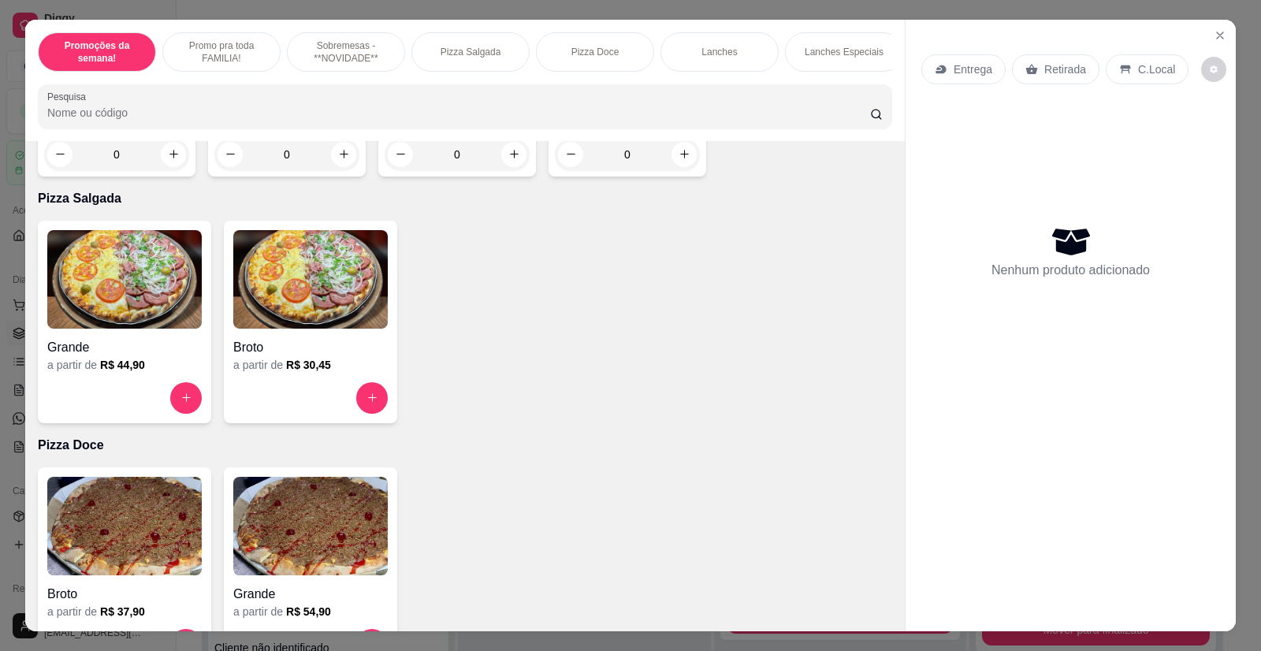
click at [154, 315] on img at bounding box center [124, 279] width 154 height 98
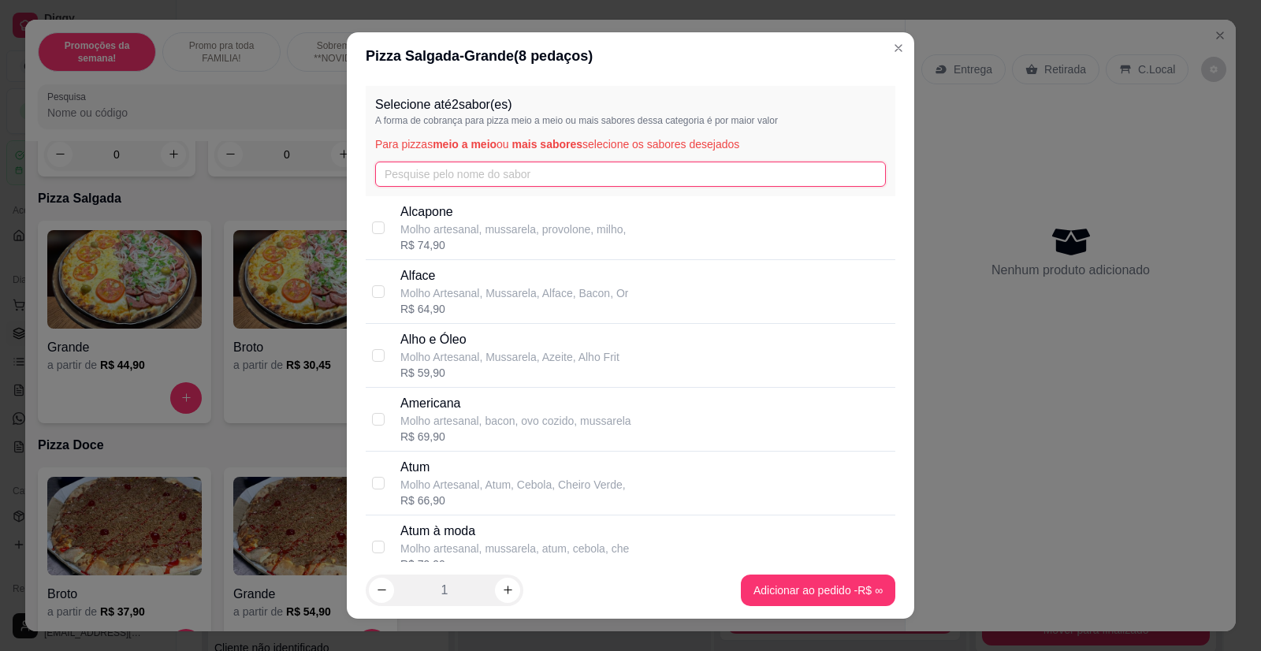
click at [426, 178] on input "text" at bounding box center [630, 174] width 511 height 25
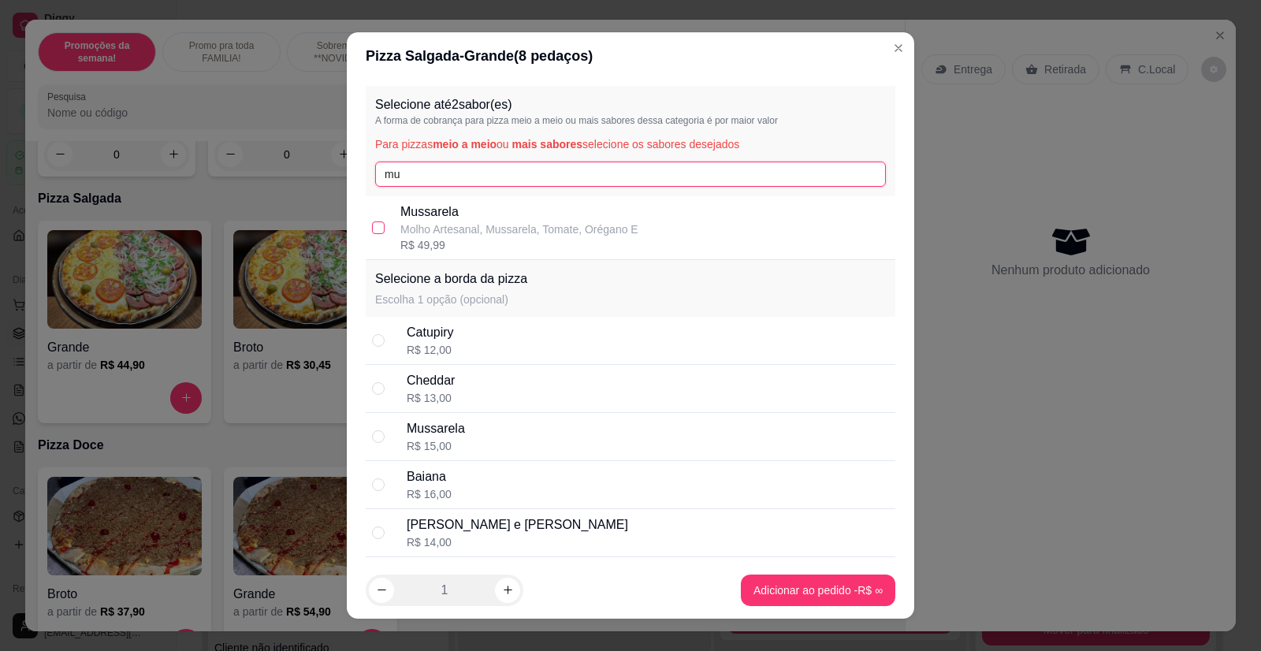
type input "mu"
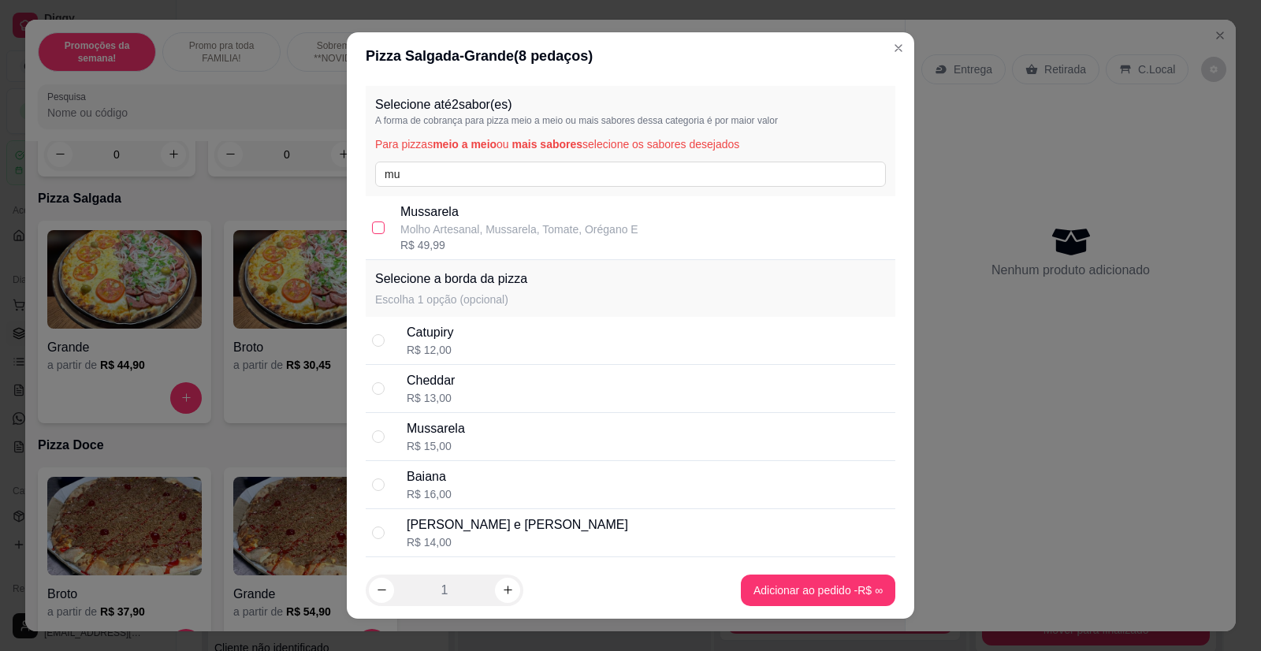
click at [373, 227] on input "checkbox" at bounding box center [378, 227] width 13 height 13
checkbox input "true"
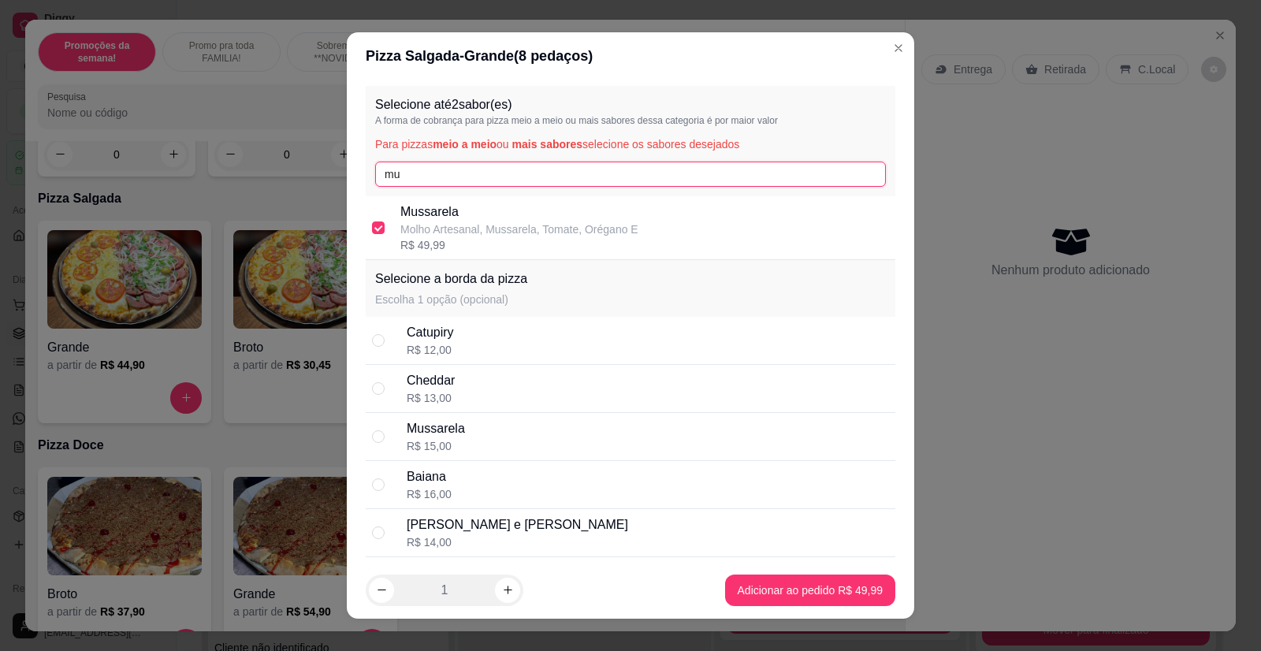
click at [445, 183] on input "mu" at bounding box center [630, 174] width 511 height 25
type input "m"
type input "cala"
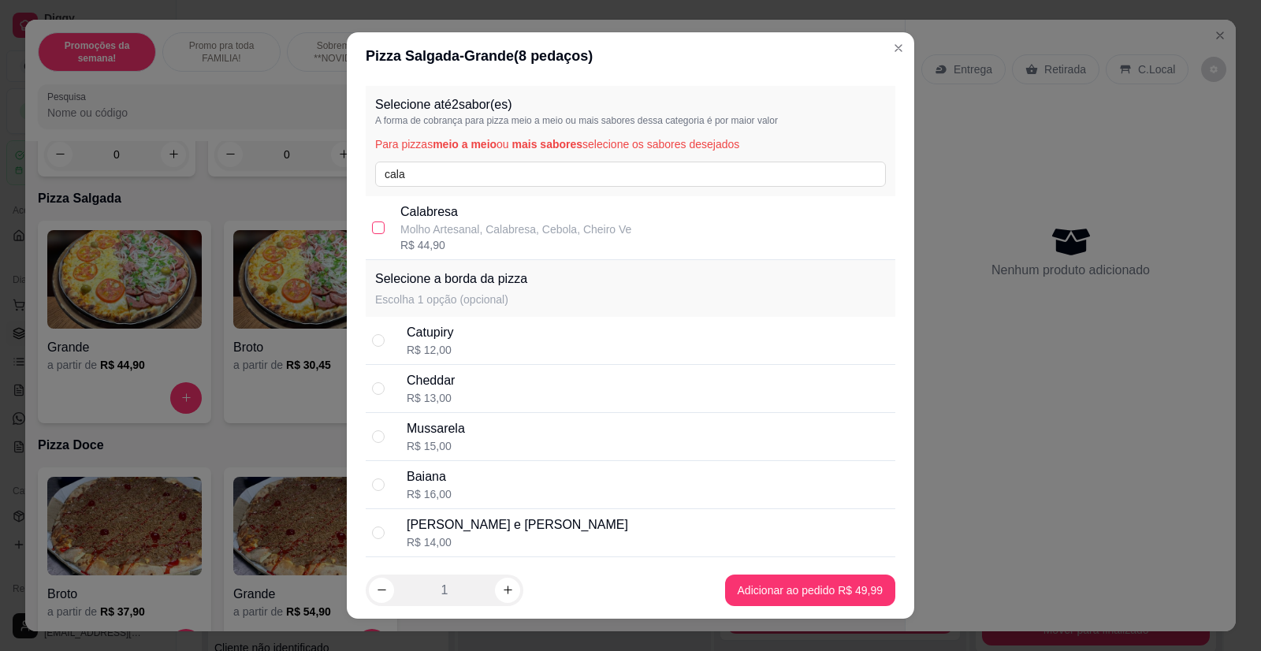
click at [374, 230] on input "checkbox" at bounding box center [378, 227] width 13 height 13
checkbox input "true"
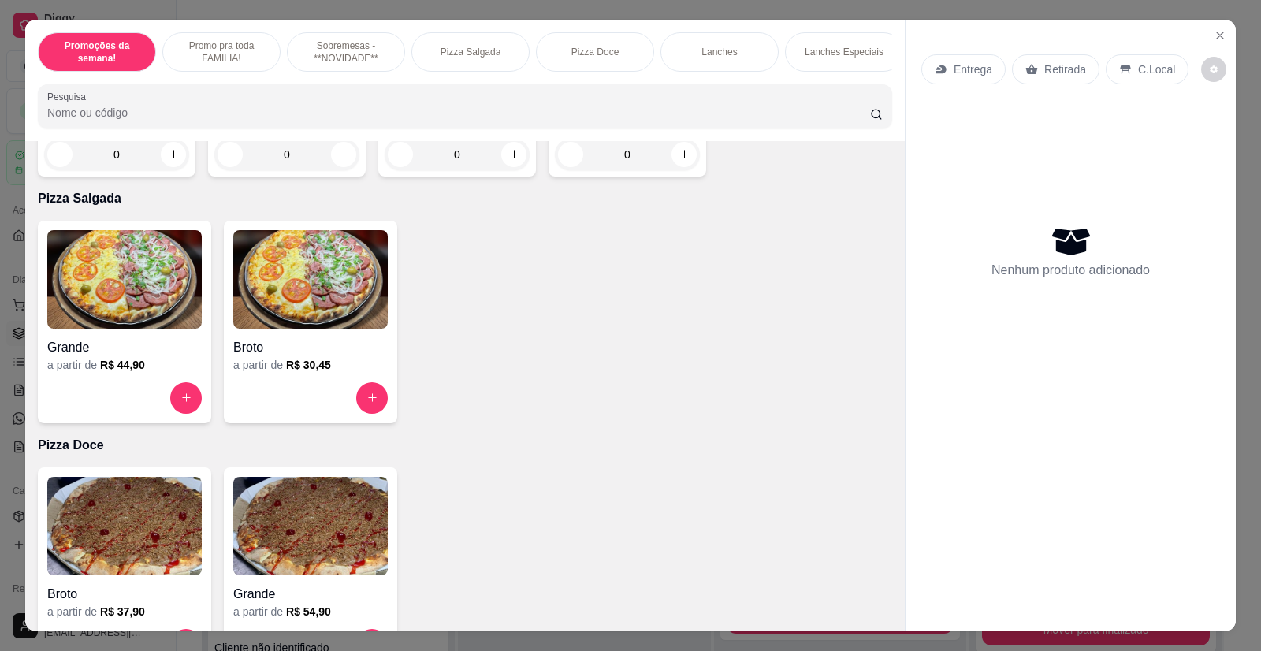
click at [127, 319] on img at bounding box center [124, 279] width 154 height 98
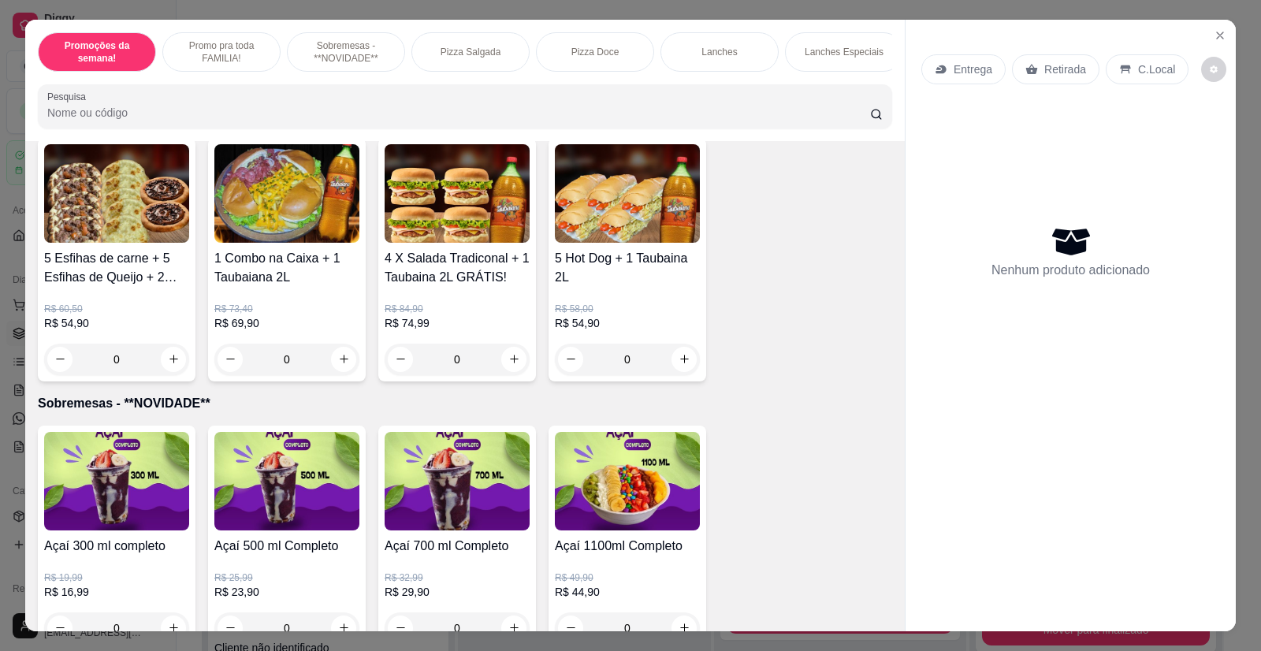
scroll to position [0, 0]
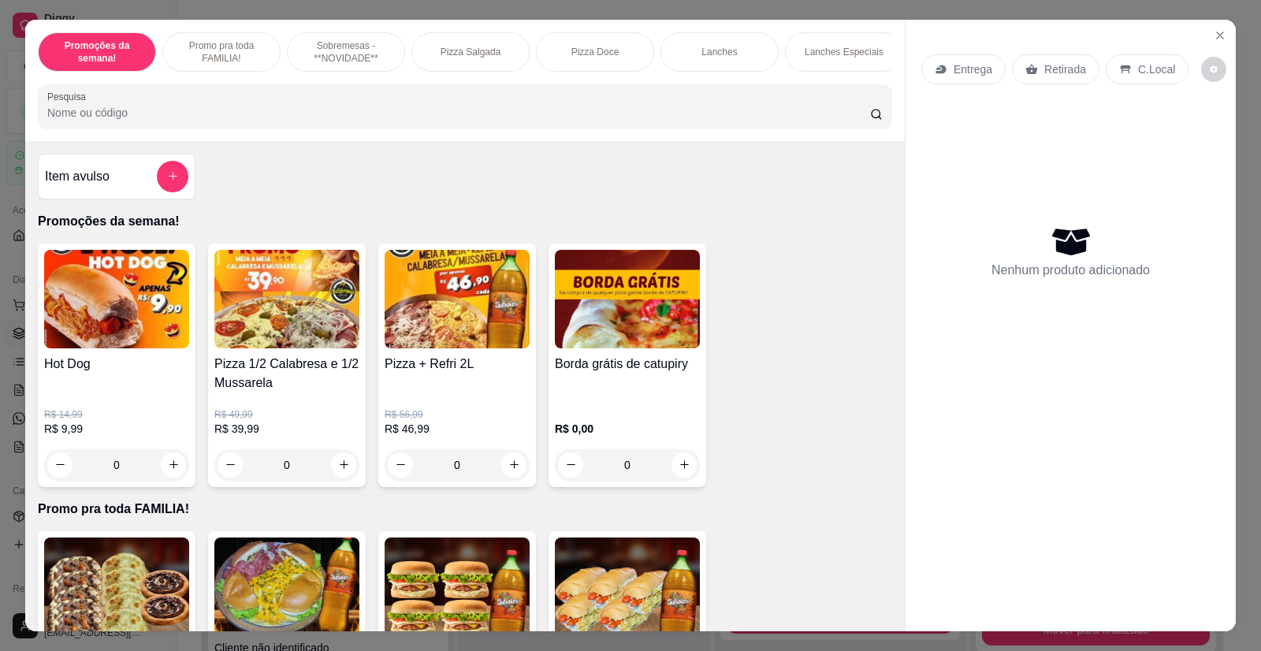
click at [507, 476] on div "0" at bounding box center [457, 465] width 145 height 32
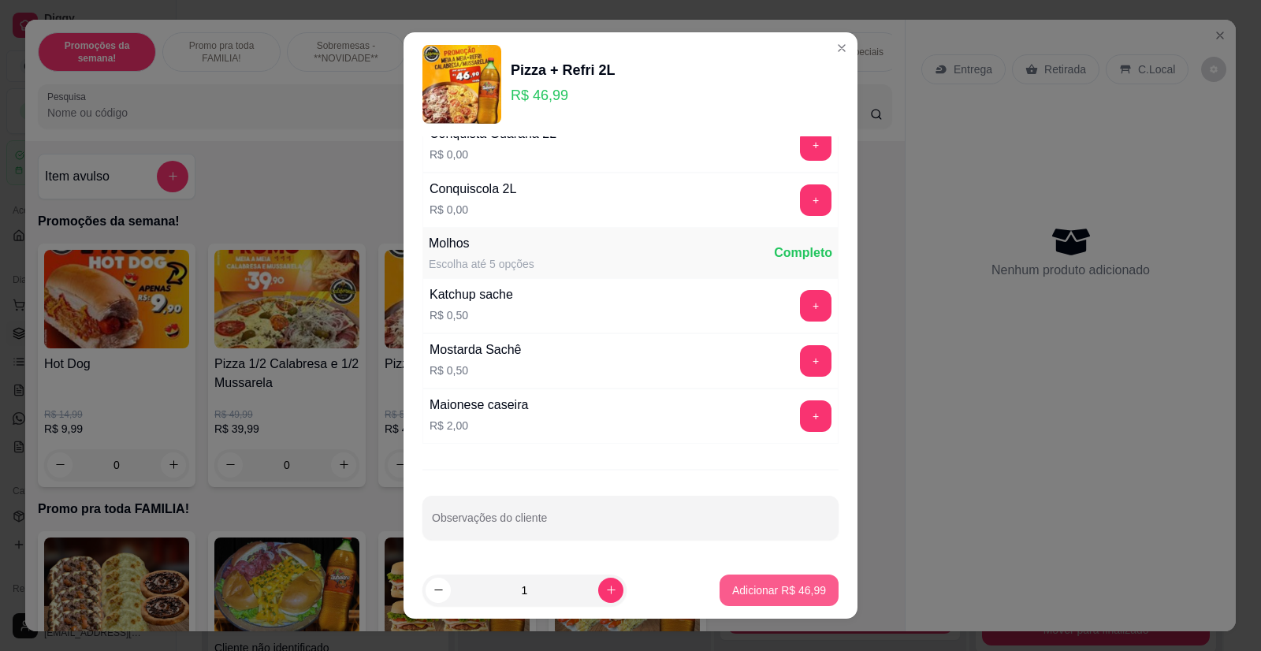
click at [758, 591] on p "Adicionar R$ 46,99" at bounding box center [779, 590] width 94 height 16
type input "1"
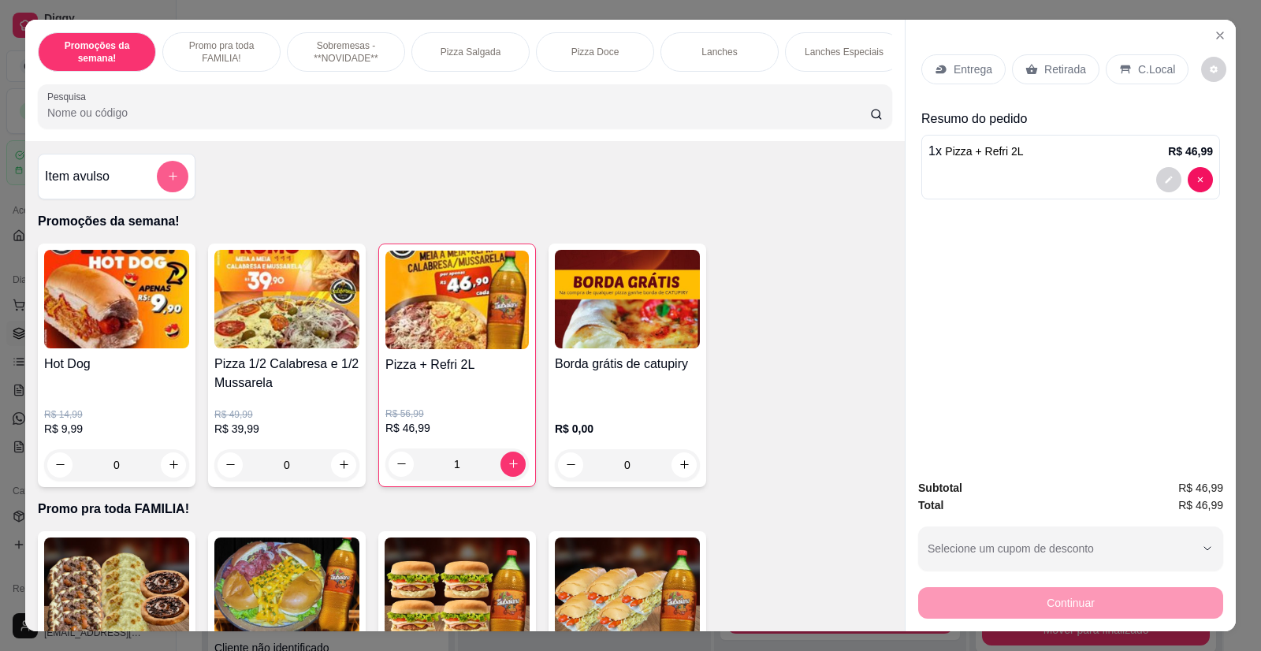
click at [167, 182] on icon "add-separate-item" at bounding box center [173, 176] width 12 height 12
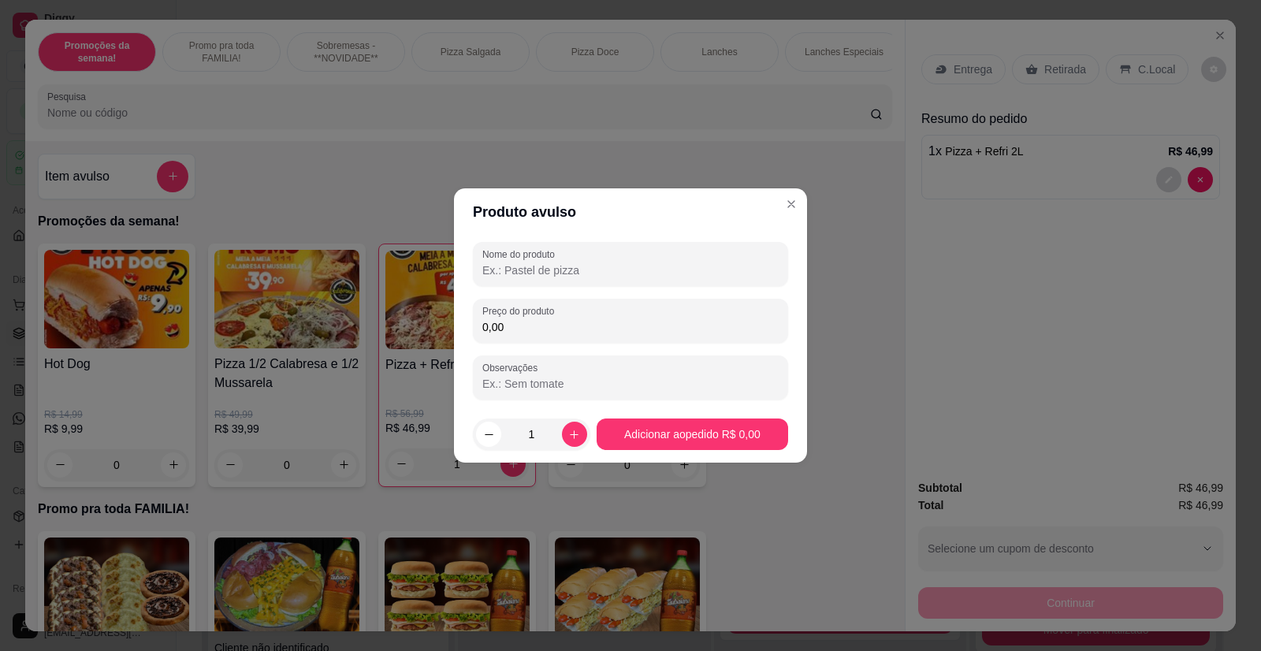
click at [544, 266] on input "Nome do produto" at bounding box center [630, 270] width 296 height 16
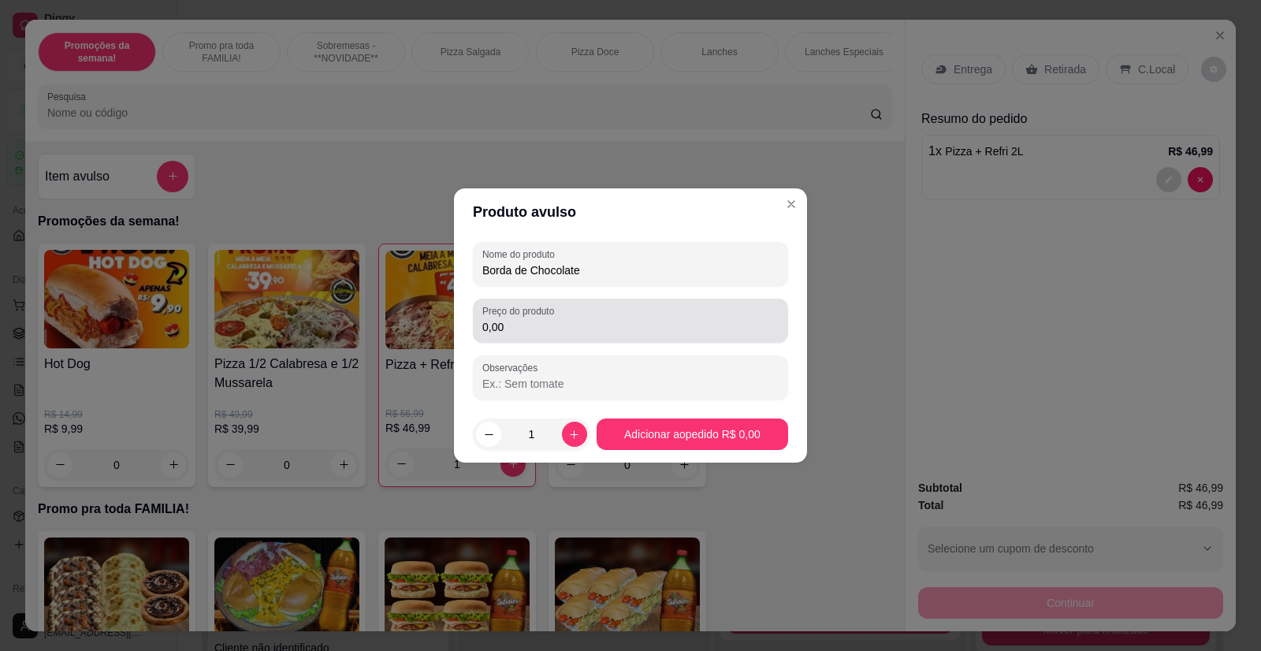
type input "Borda de Chocolate"
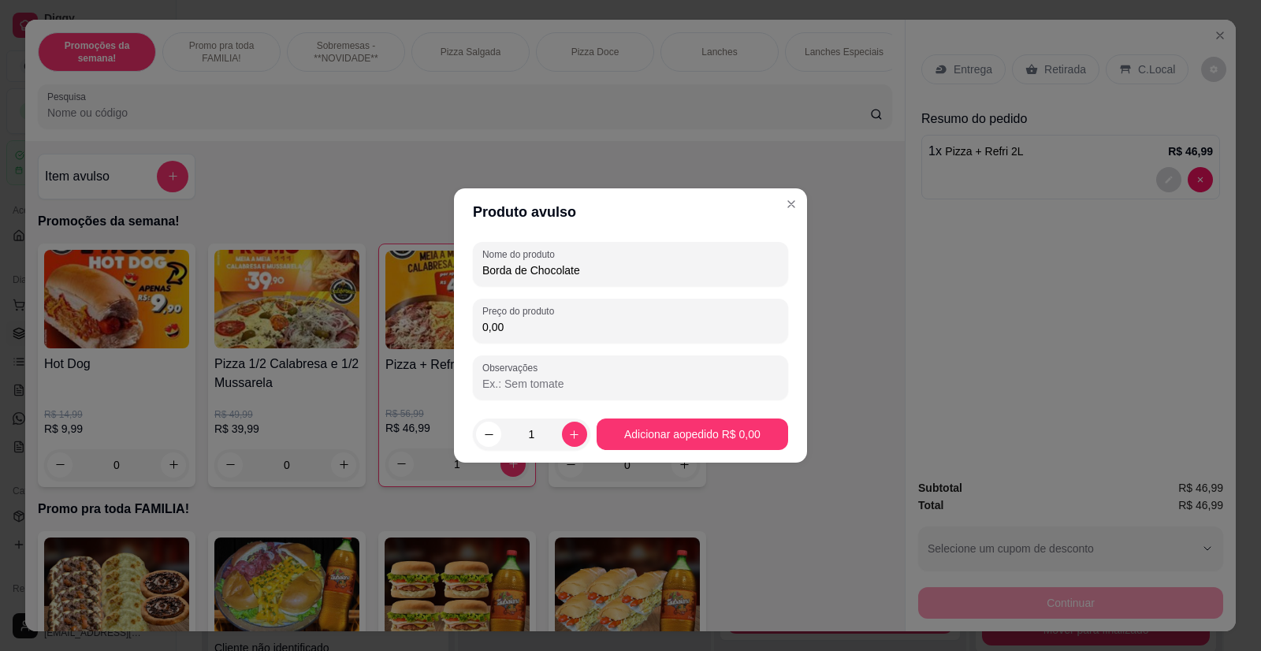
click at [530, 330] on input "0,00" at bounding box center [630, 327] width 296 height 16
type input "14,90"
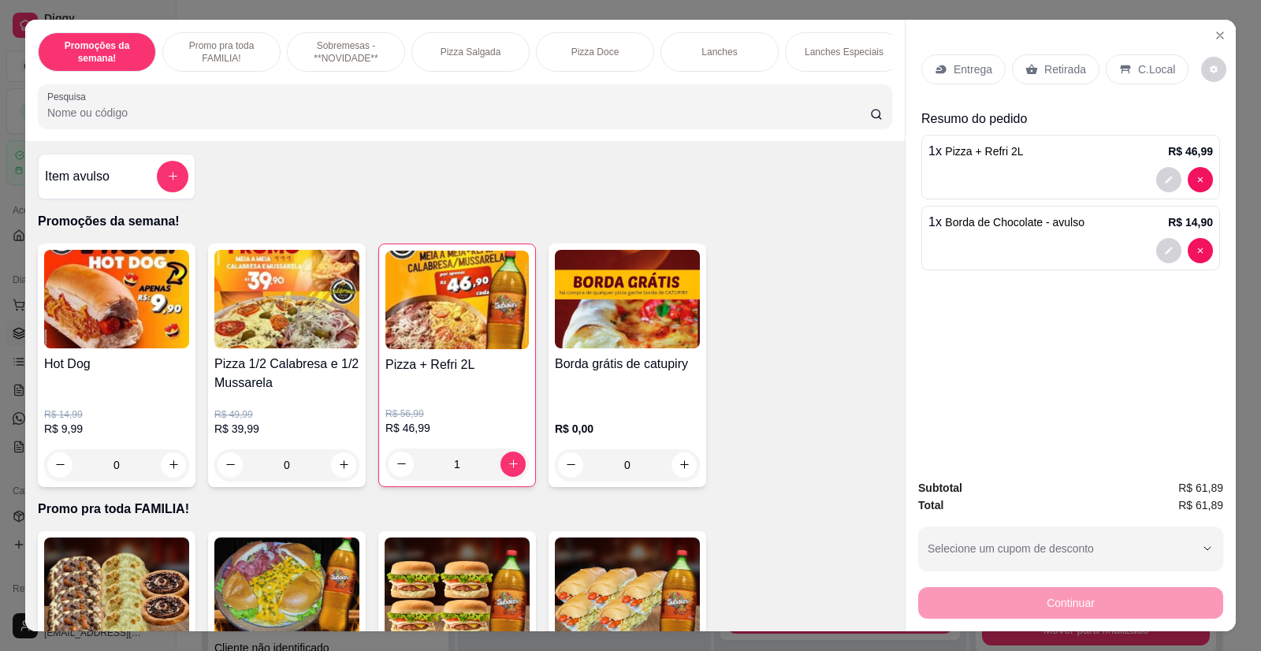
click at [969, 74] on p "Entrega" at bounding box center [972, 69] width 39 height 16
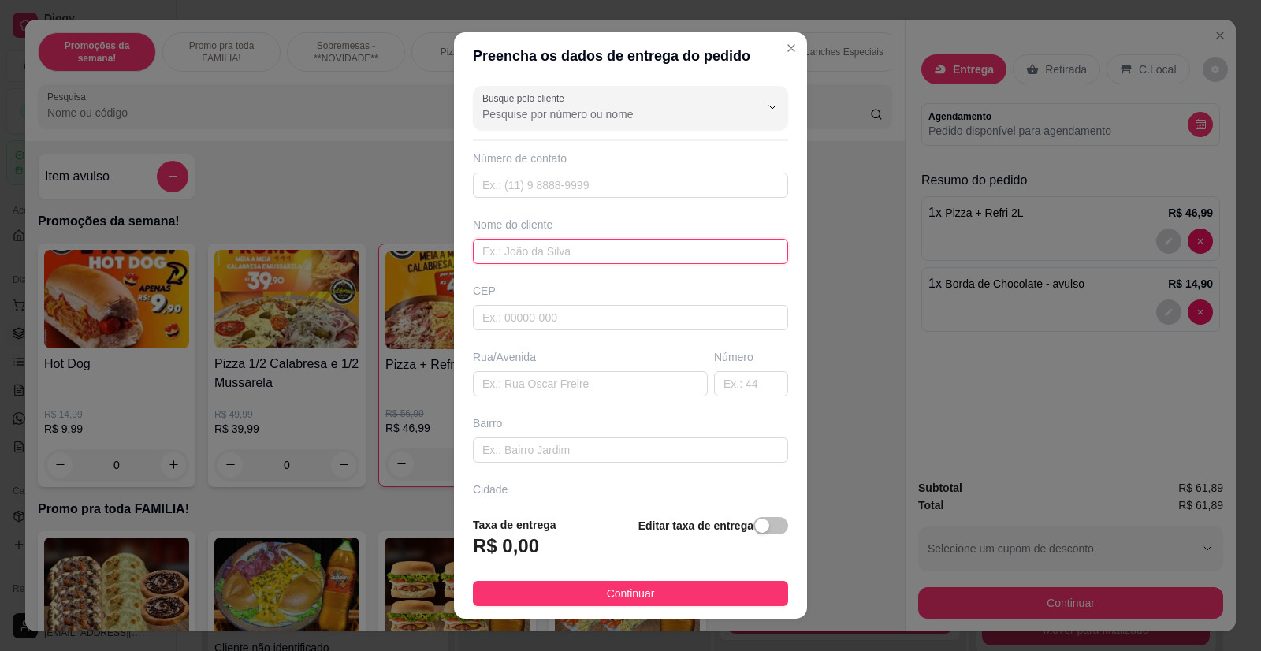
click at [517, 253] on input "text" at bounding box center [630, 251] width 315 height 25
type input "[PERSON_NAME]"
paste input "[STREET_ADDRESS]"
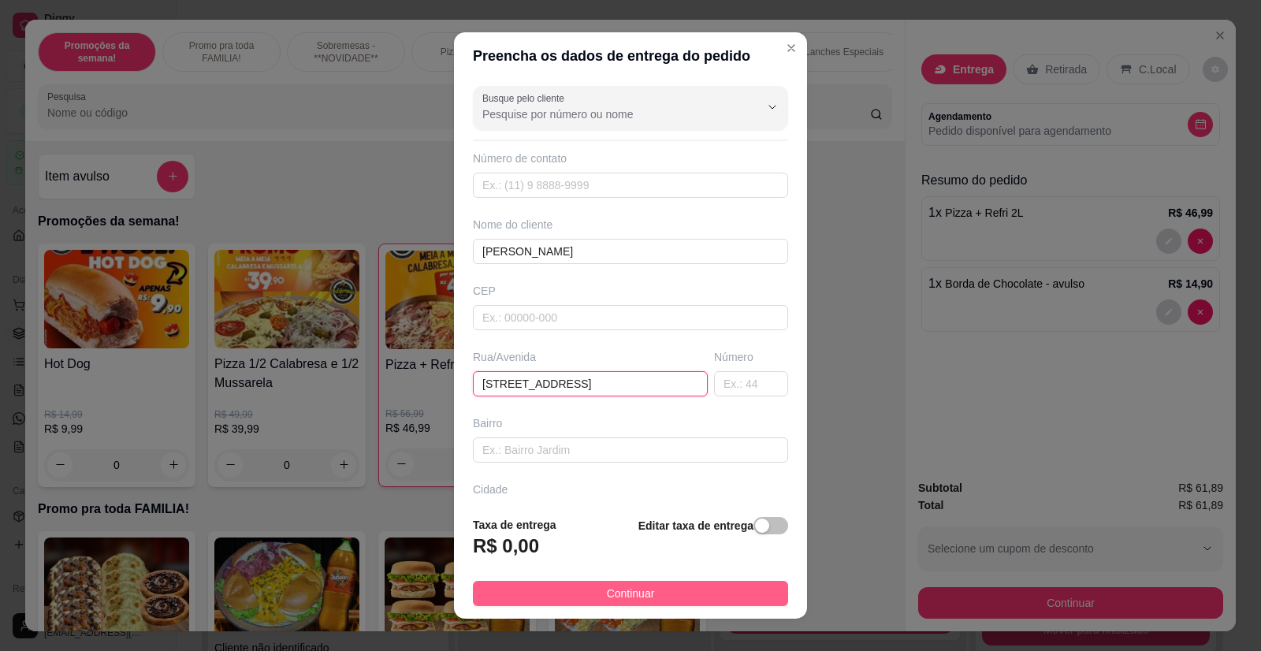
type input "[STREET_ADDRESS]"
click at [648, 596] on button "Continuar" at bounding box center [630, 593] width 315 height 25
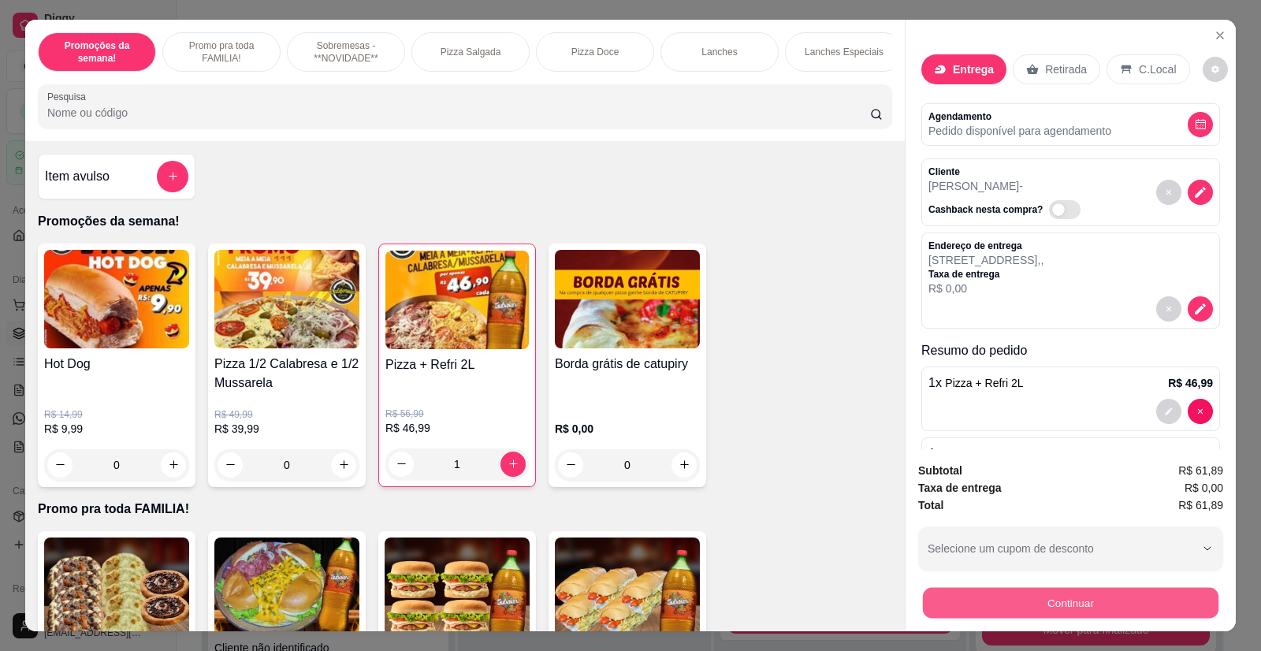
click at [1002, 606] on button "Continuar" at bounding box center [1070, 603] width 295 height 31
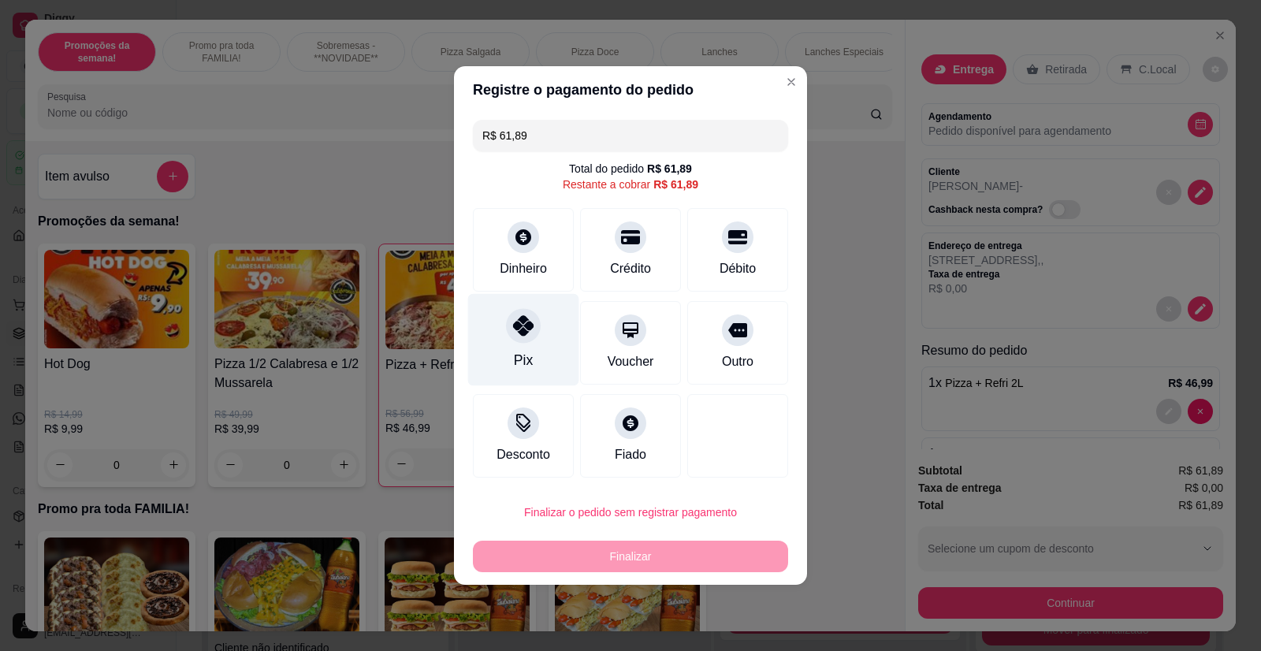
click at [522, 341] on div at bounding box center [523, 325] width 35 height 35
type input "R$ 0,00"
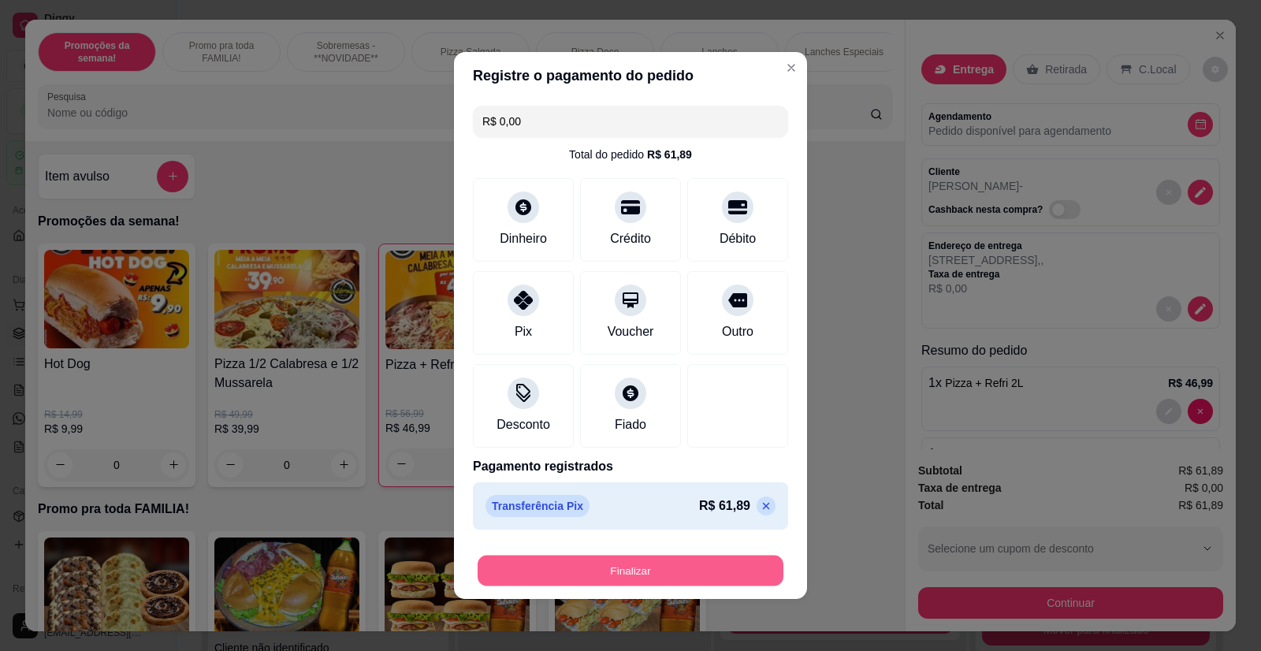
click at [651, 567] on button "Finalizar" at bounding box center [631, 571] width 306 height 31
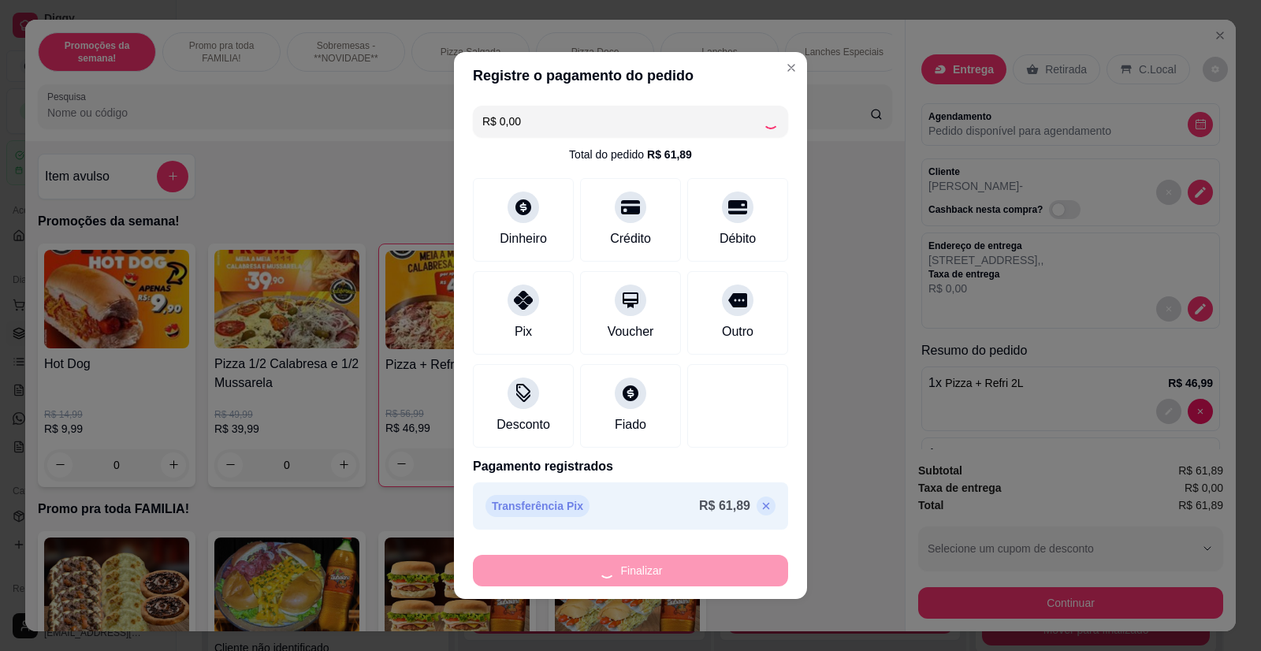
type input "0"
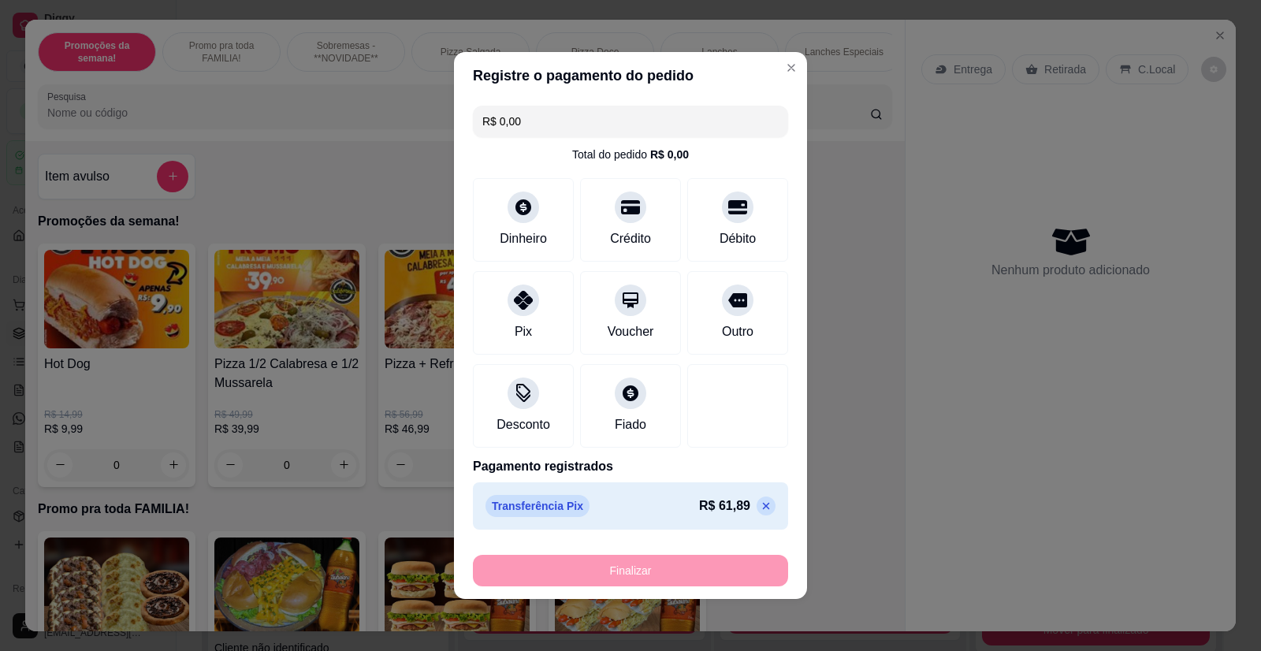
type input "-R$ 61,89"
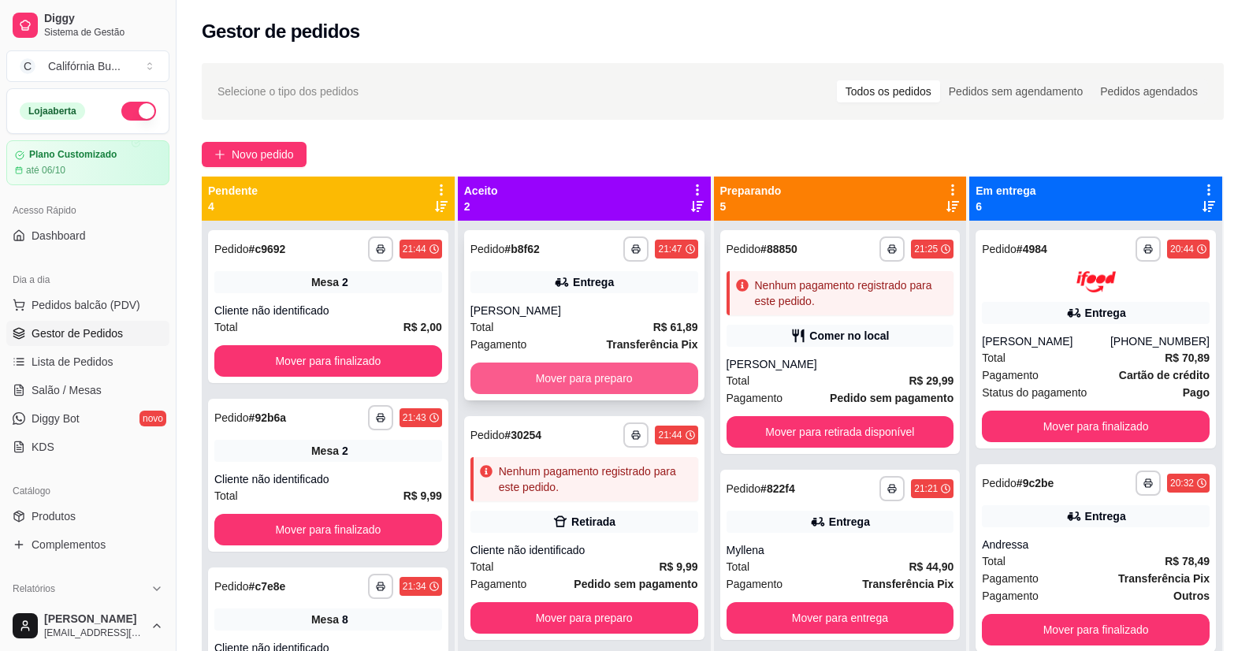
click at [616, 381] on button "Mover para preparo" at bounding box center [584, 378] width 228 height 32
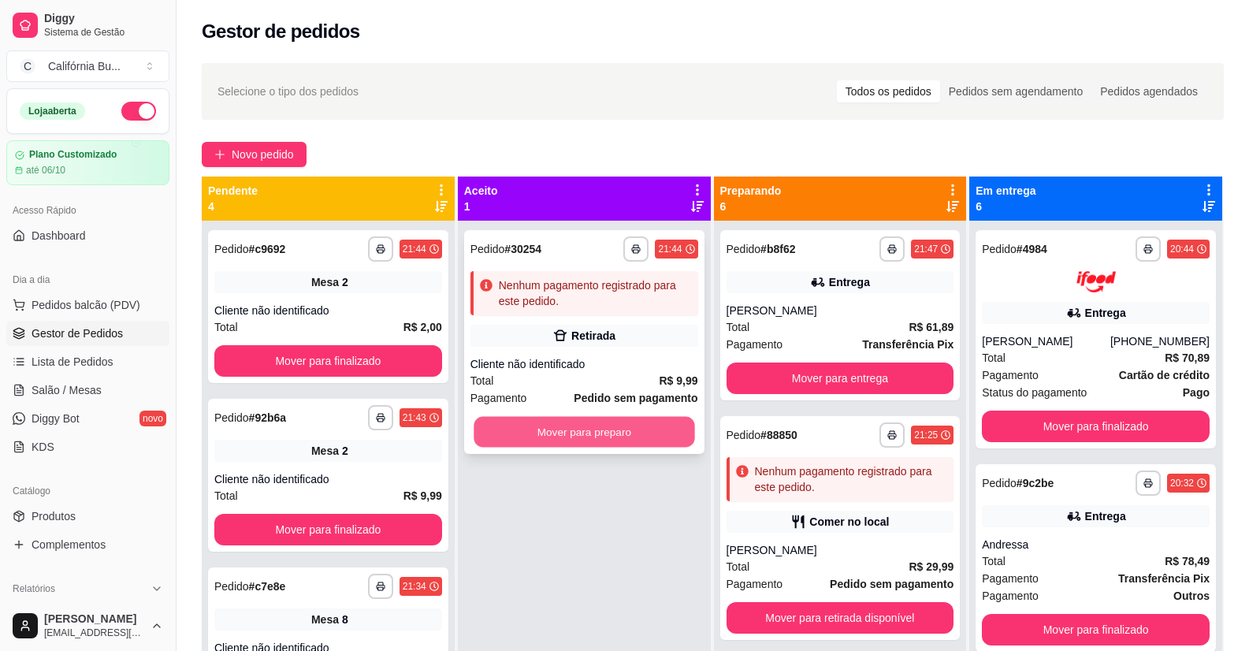
click at [633, 430] on button "Mover para preparo" at bounding box center [584, 432] width 221 height 31
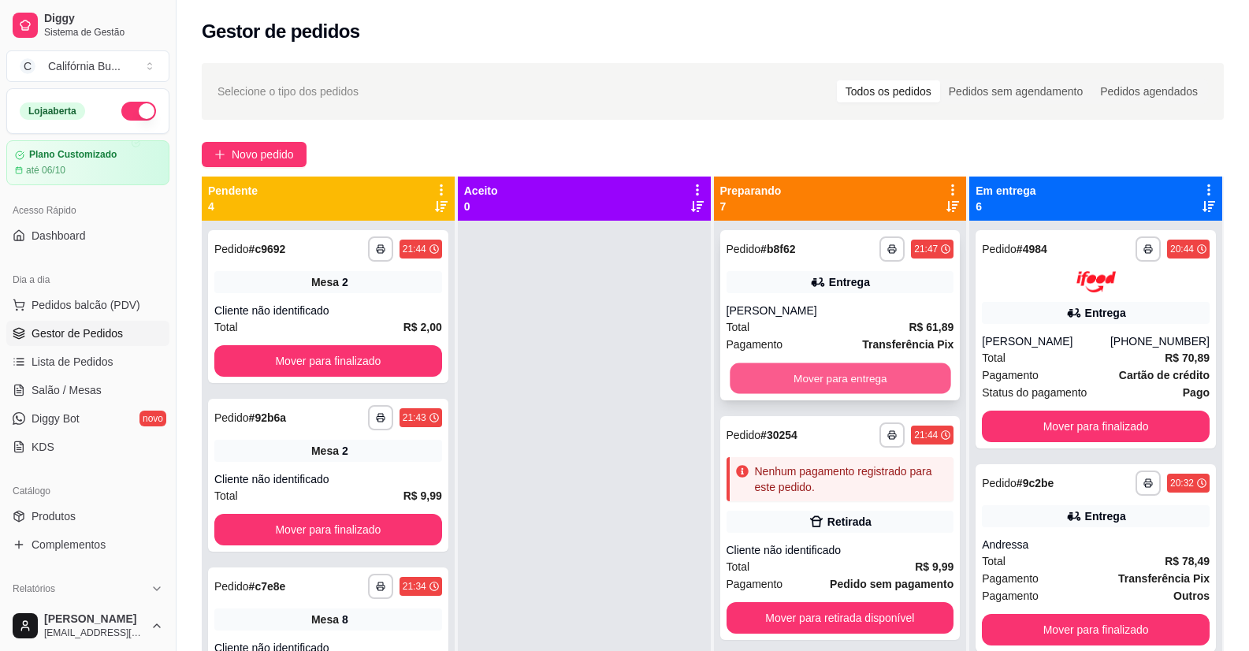
click at [808, 374] on button "Mover para entrega" at bounding box center [840, 378] width 221 height 31
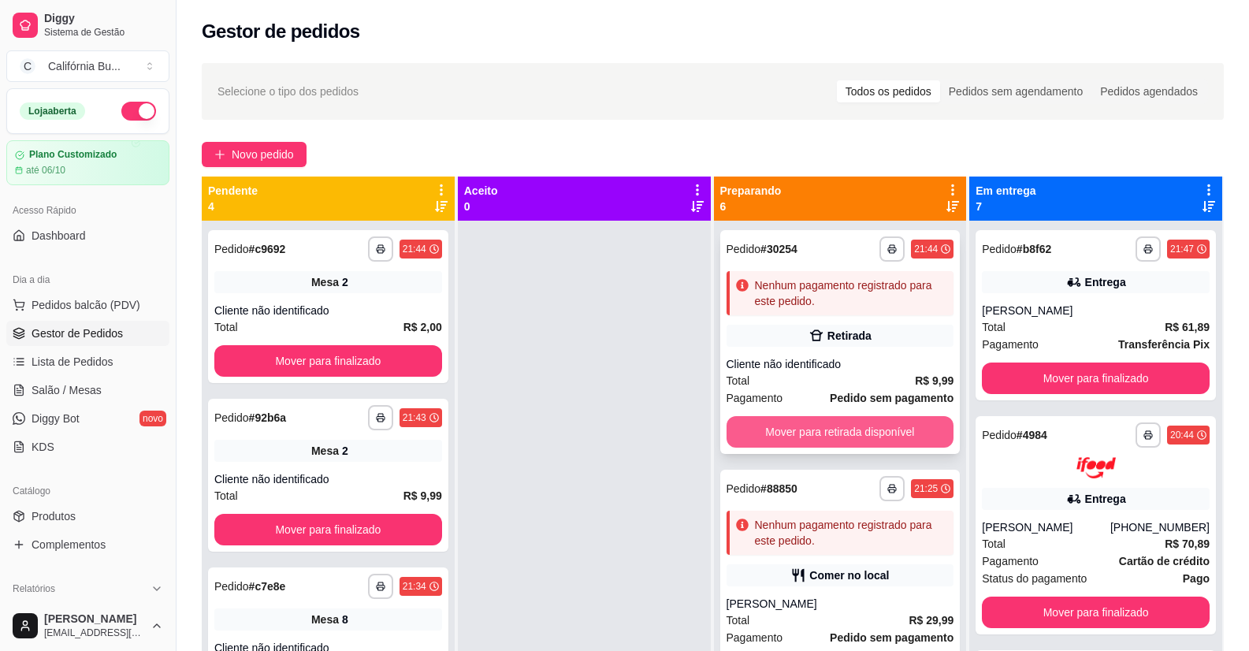
click at [832, 436] on button "Mover para retirada disponível" at bounding box center [841, 432] width 228 height 32
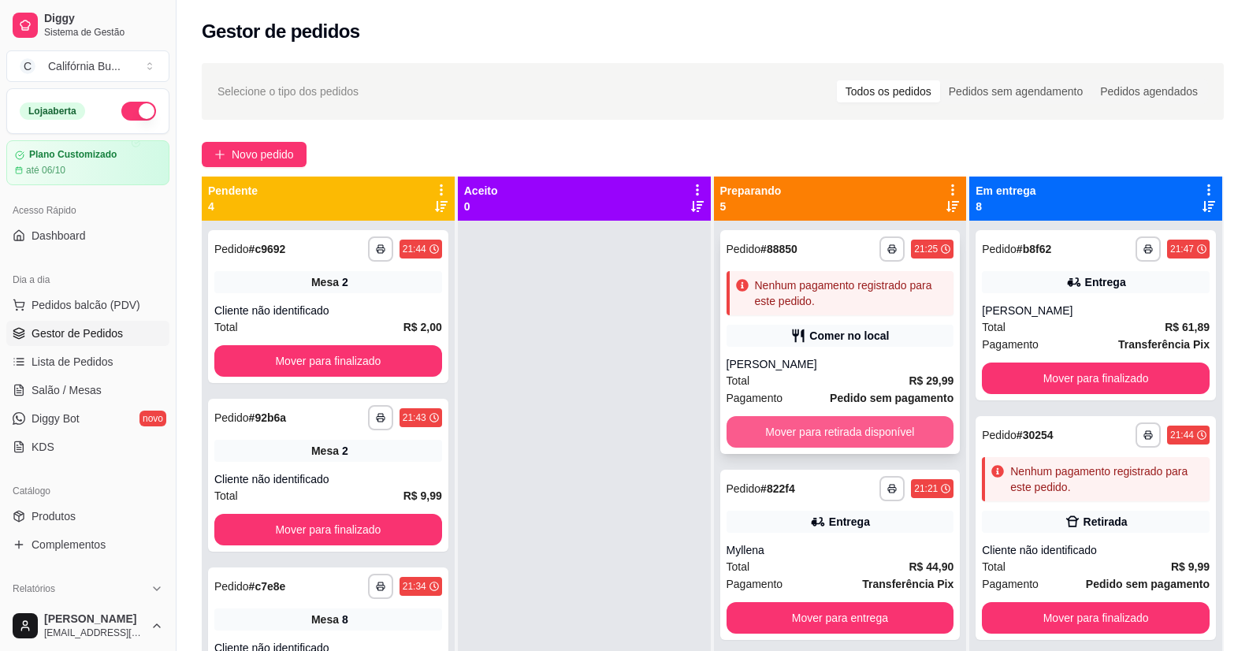
click at [834, 423] on button "Mover para retirada disponível" at bounding box center [841, 432] width 228 height 32
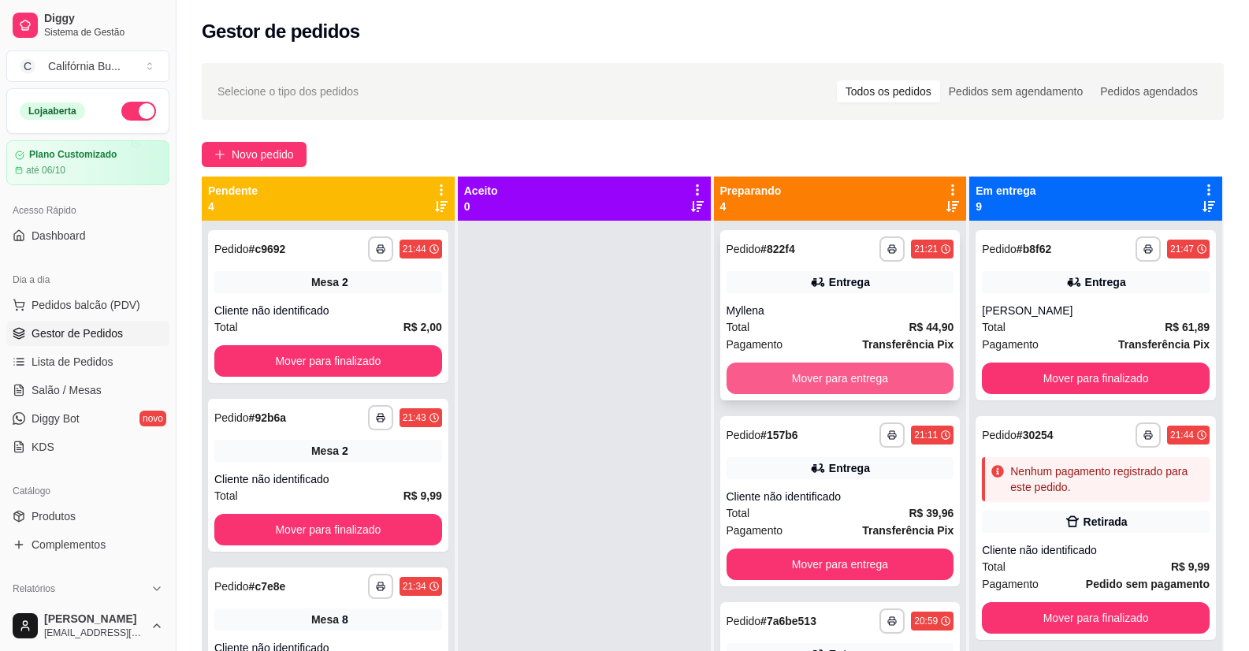
click at [845, 379] on button "Mover para entrega" at bounding box center [841, 378] width 228 height 32
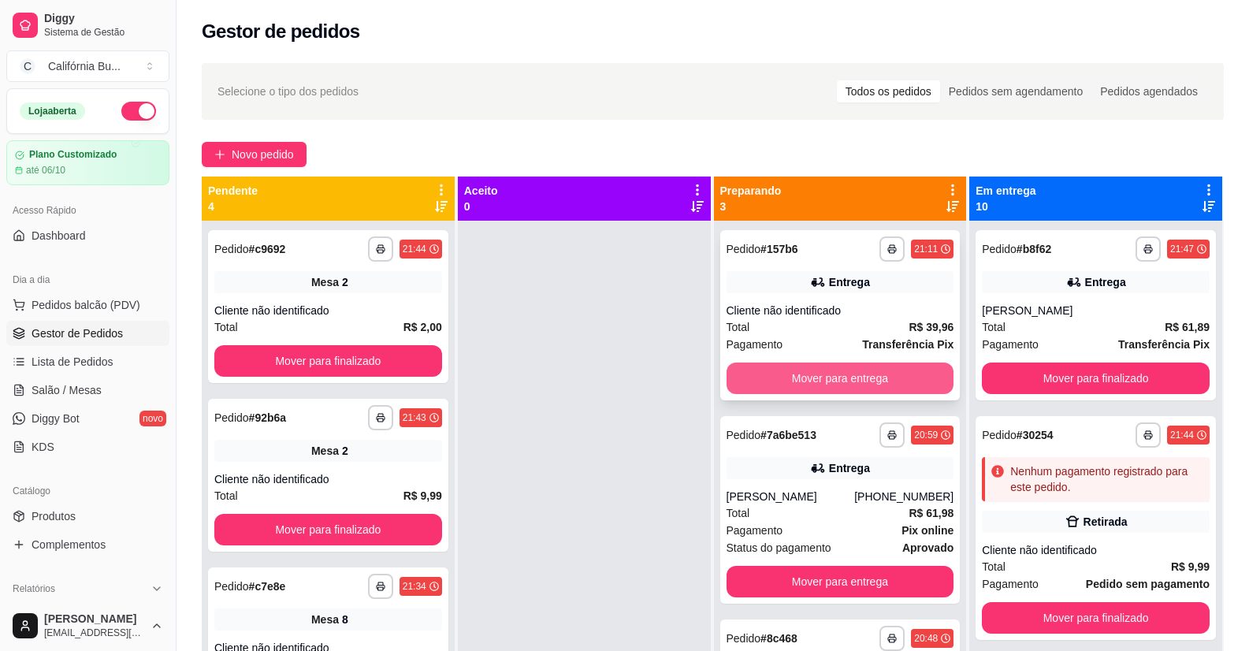
click at [839, 385] on button "Mover para entrega" at bounding box center [841, 378] width 228 height 32
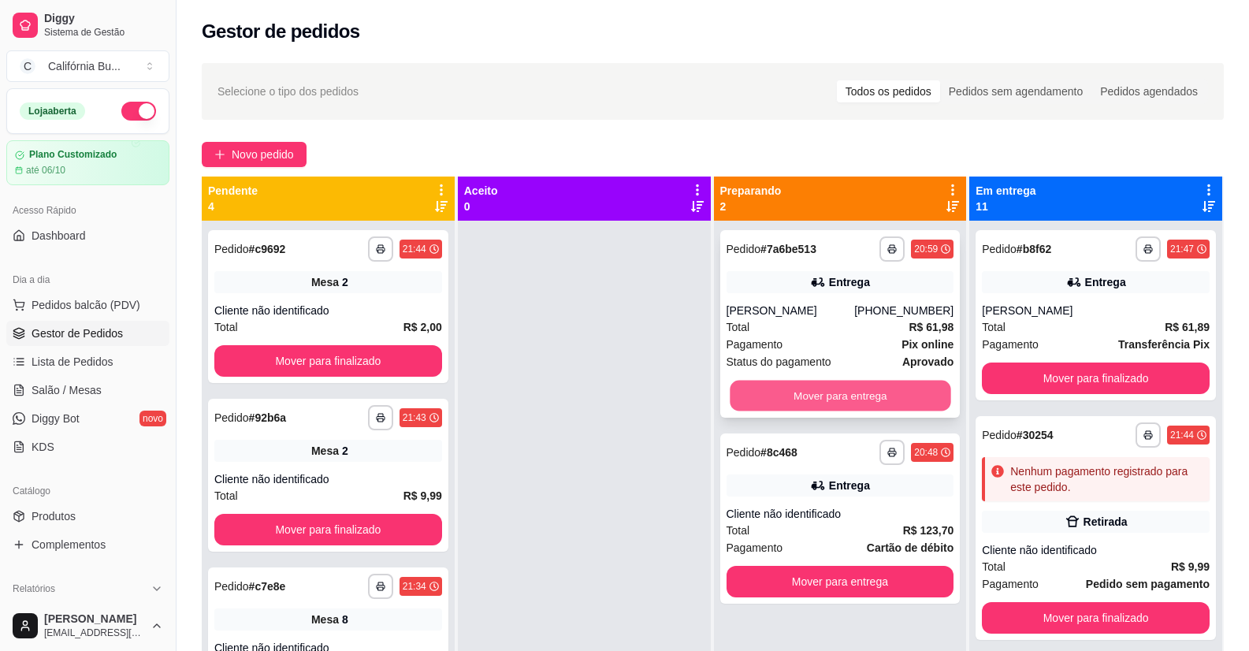
click at [841, 386] on button "Mover para entrega" at bounding box center [840, 396] width 221 height 31
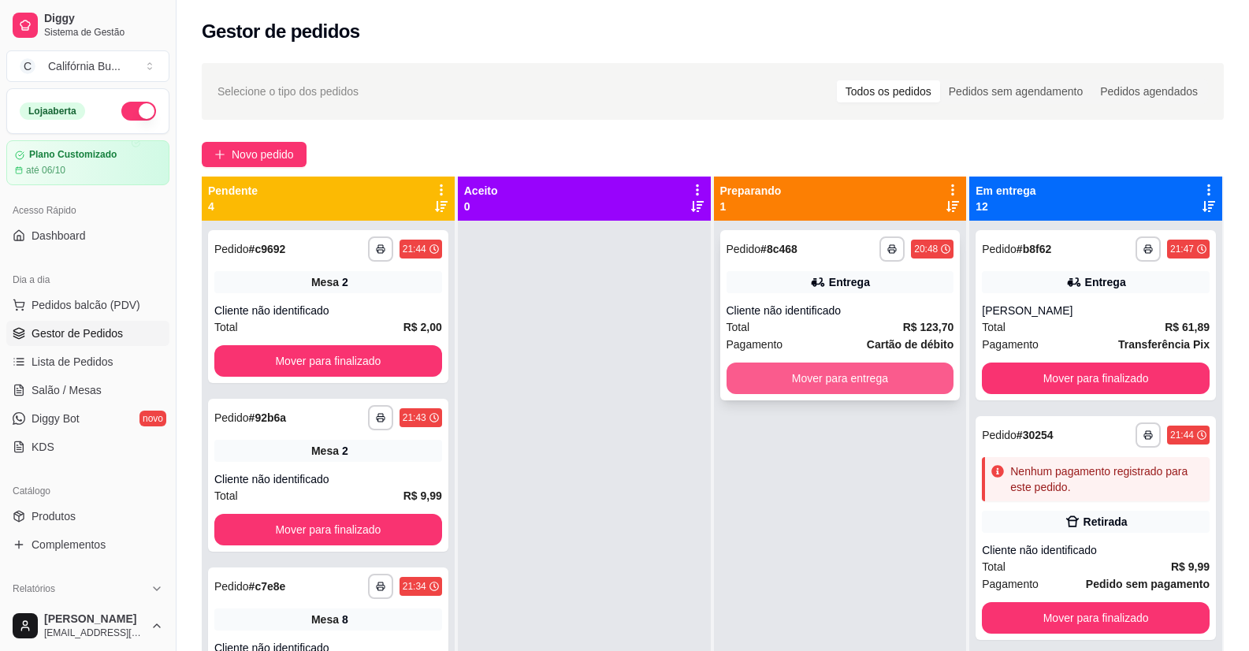
click at [849, 372] on button "Mover para entrega" at bounding box center [841, 378] width 228 height 32
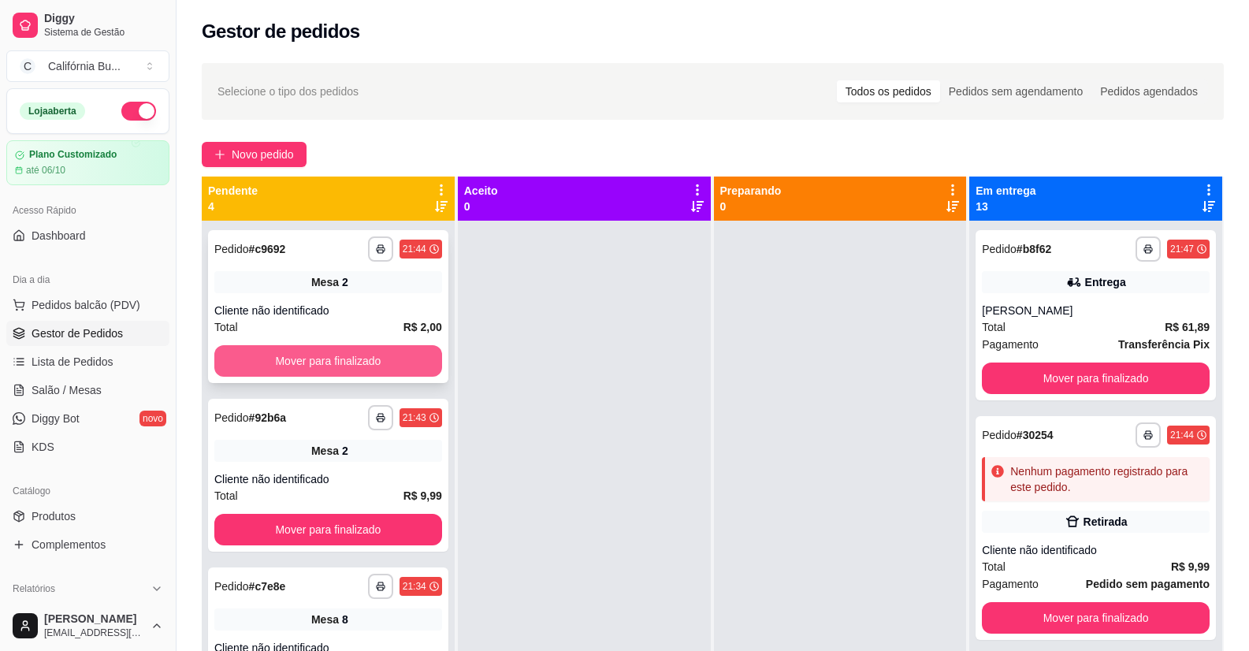
click at [277, 373] on button "Mover para finalizado" at bounding box center [328, 361] width 228 height 32
click at [333, 355] on button "Mover para finalizado" at bounding box center [327, 361] width 221 height 31
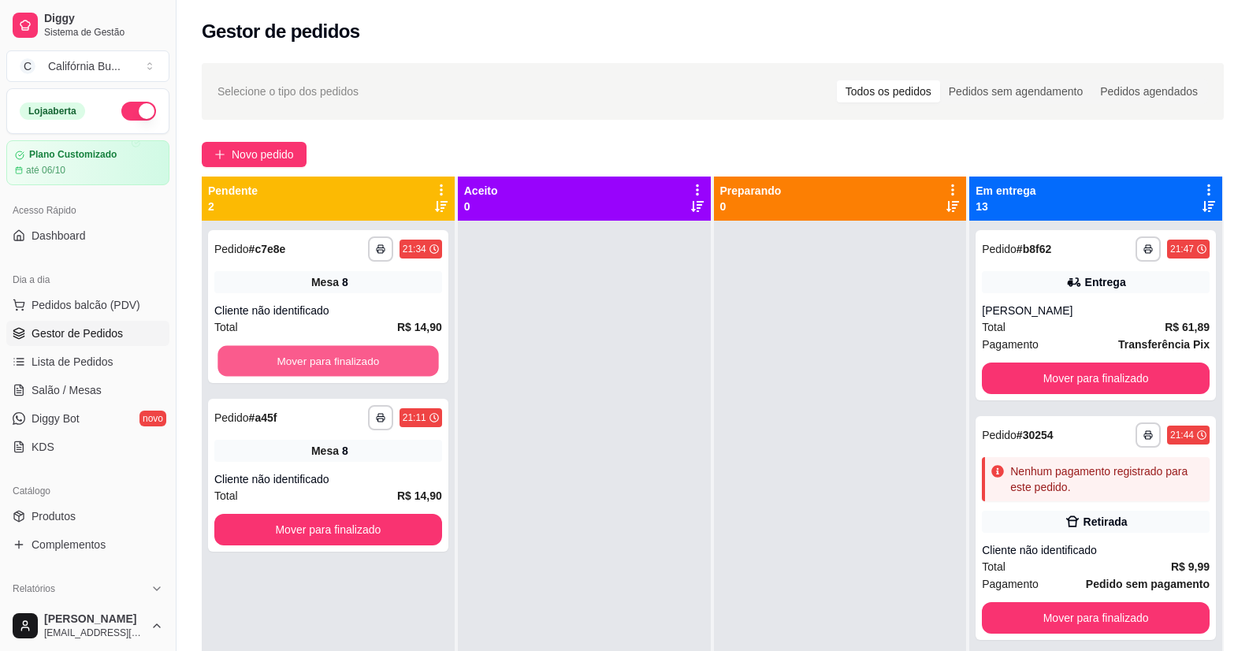
click at [333, 355] on button "Mover para finalizado" at bounding box center [327, 361] width 221 height 31
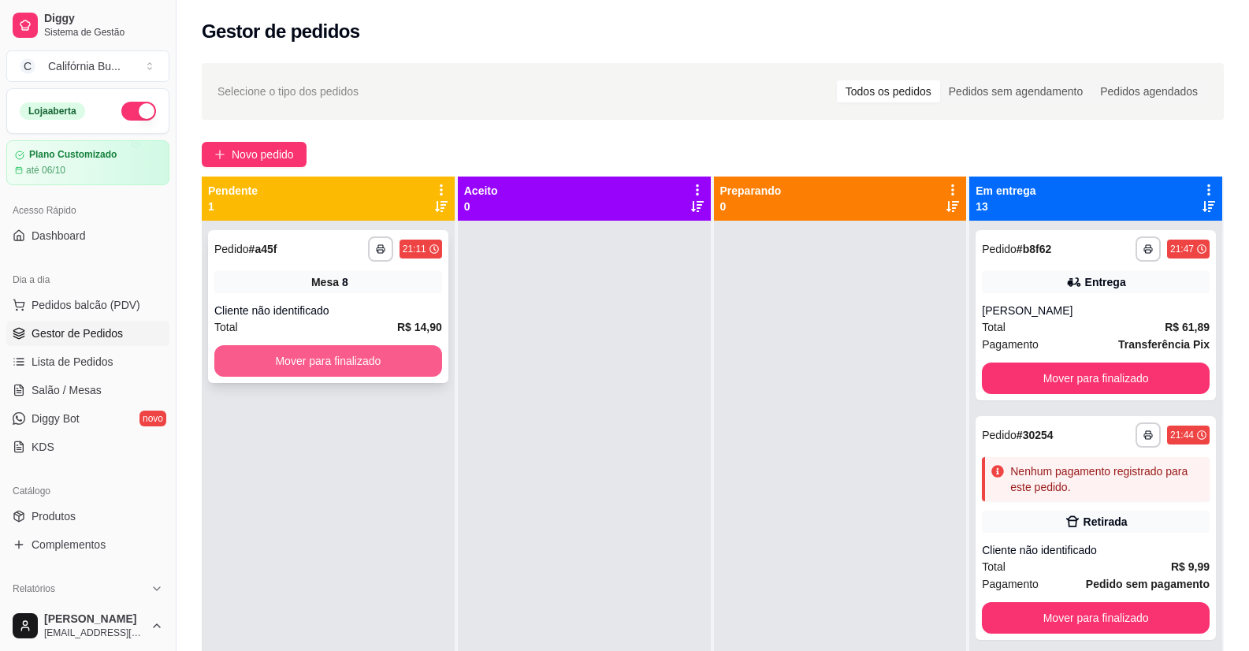
click at [345, 357] on button "Mover para finalizado" at bounding box center [328, 361] width 228 height 32
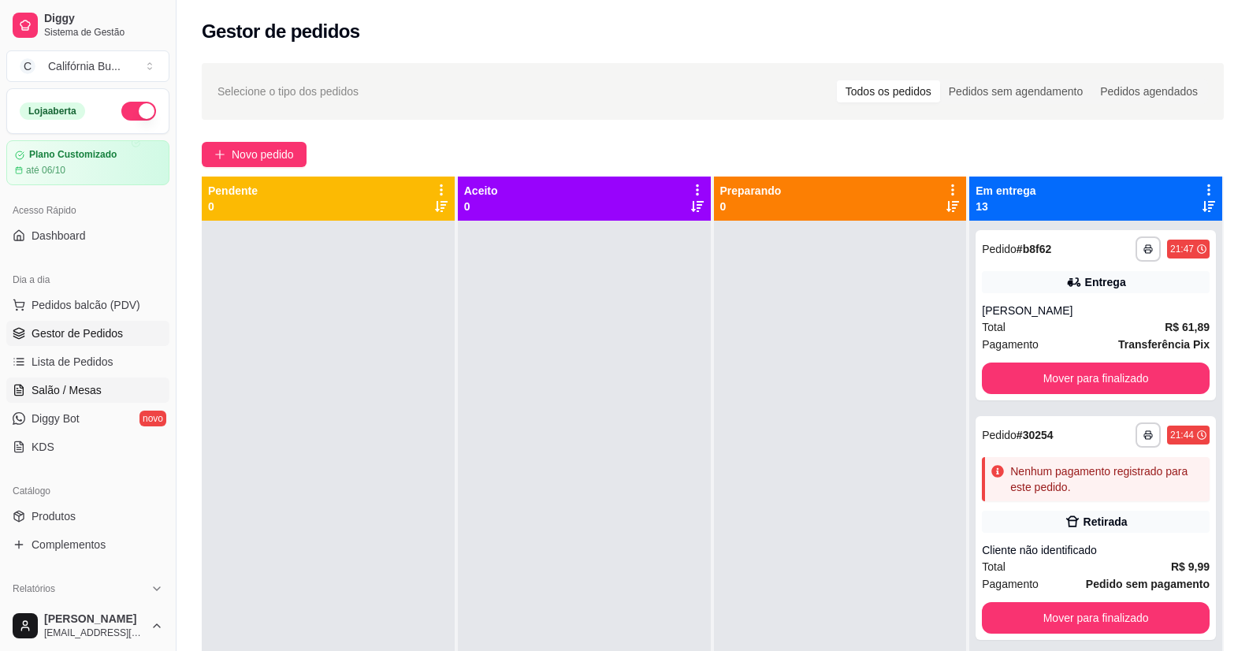
click at [55, 389] on span "Salão / Mesas" at bounding box center [67, 390] width 70 height 16
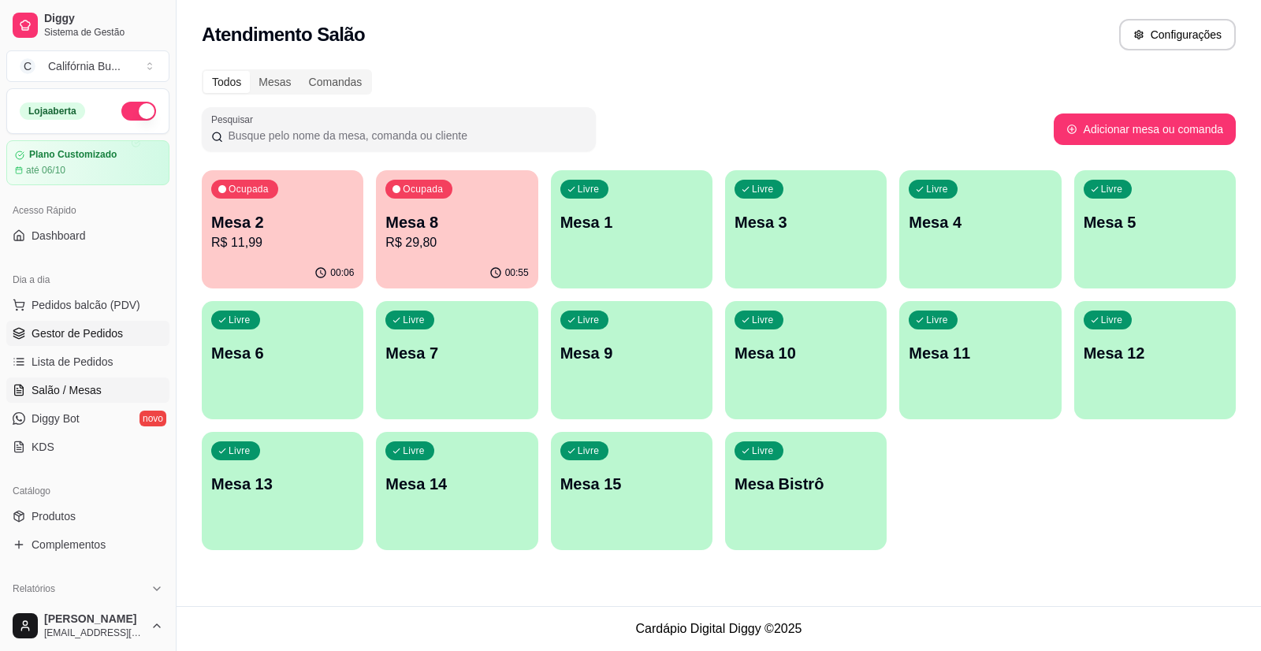
click at [85, 329] on span "Gestor de Pedidos" at bounding box center [77, 333] width 91 height 16
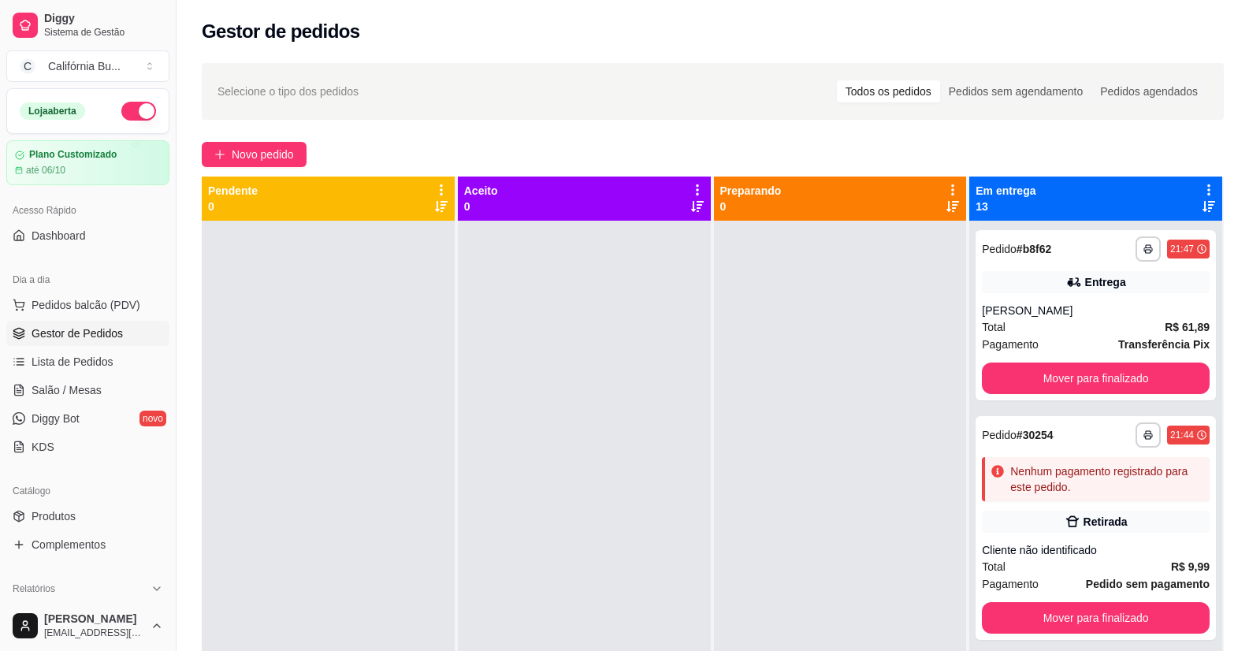
click at [85, 329] on span "Gestor de Pedidos" at bounding box center [77, 333] width 91 height 16
click at [66, 307] on span "Pedidos balcão (PDV)" at bounding box center [86, 305] width 109 height 16
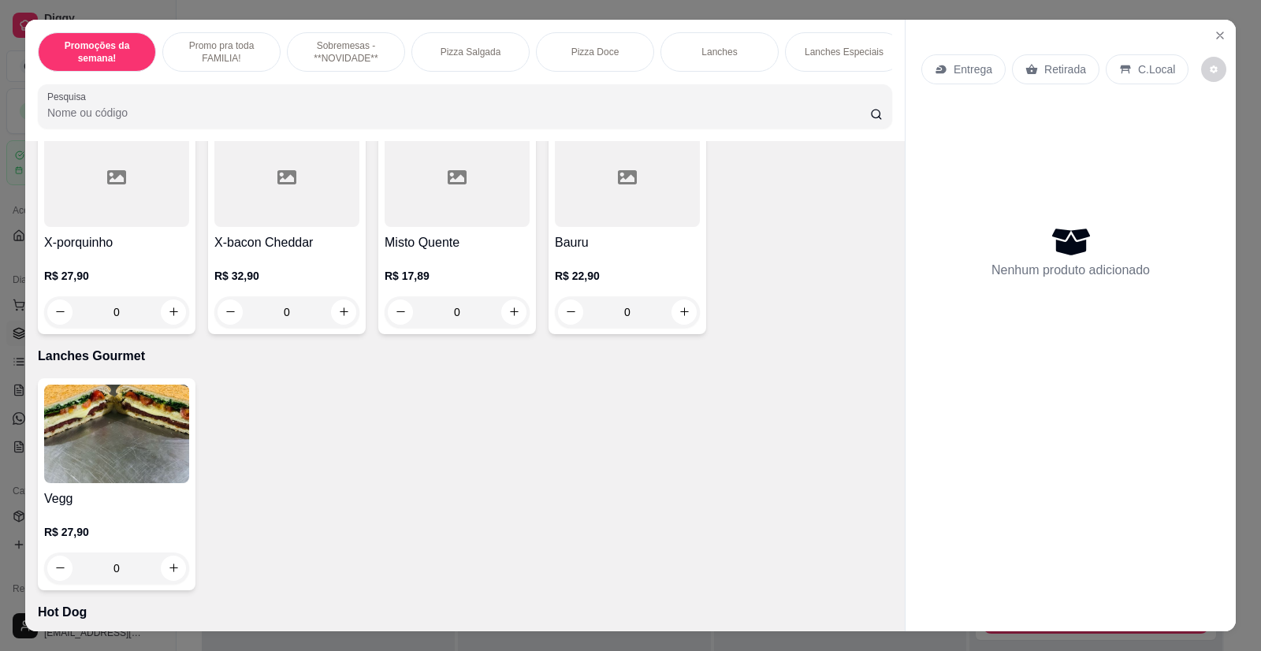
scroll to position [1418, 0]
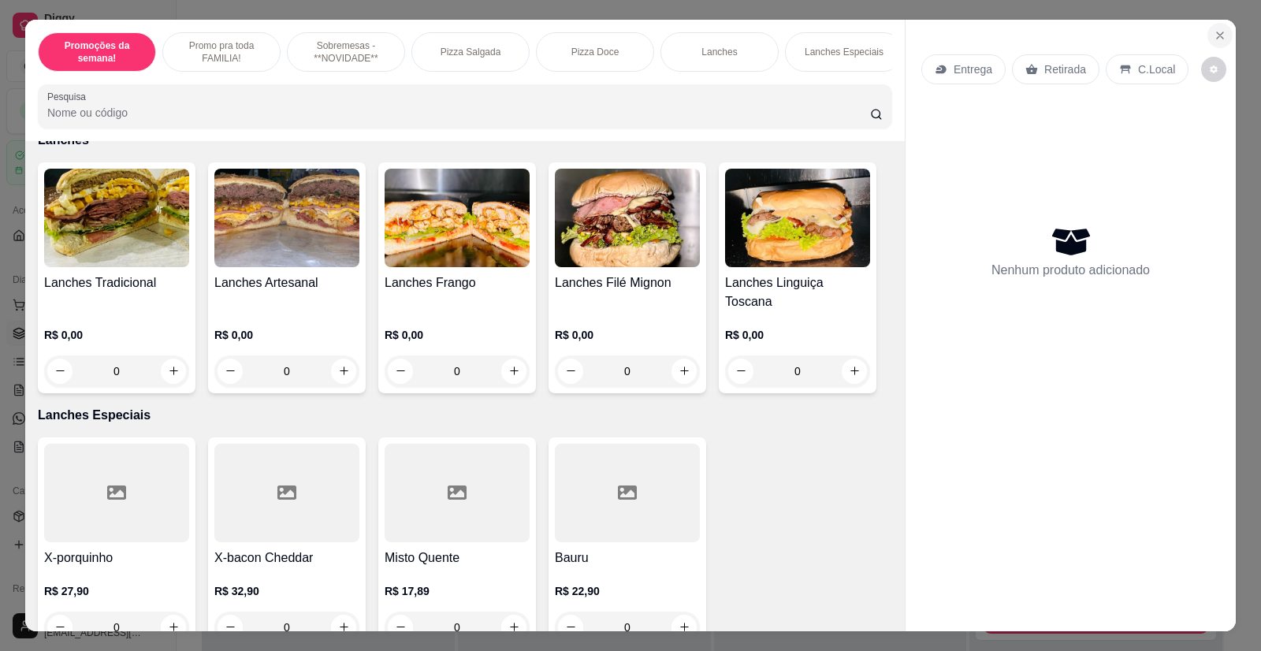
click at [1217, 33] on icon "Close" at bounding box center [1219, 35] width 13 height 13
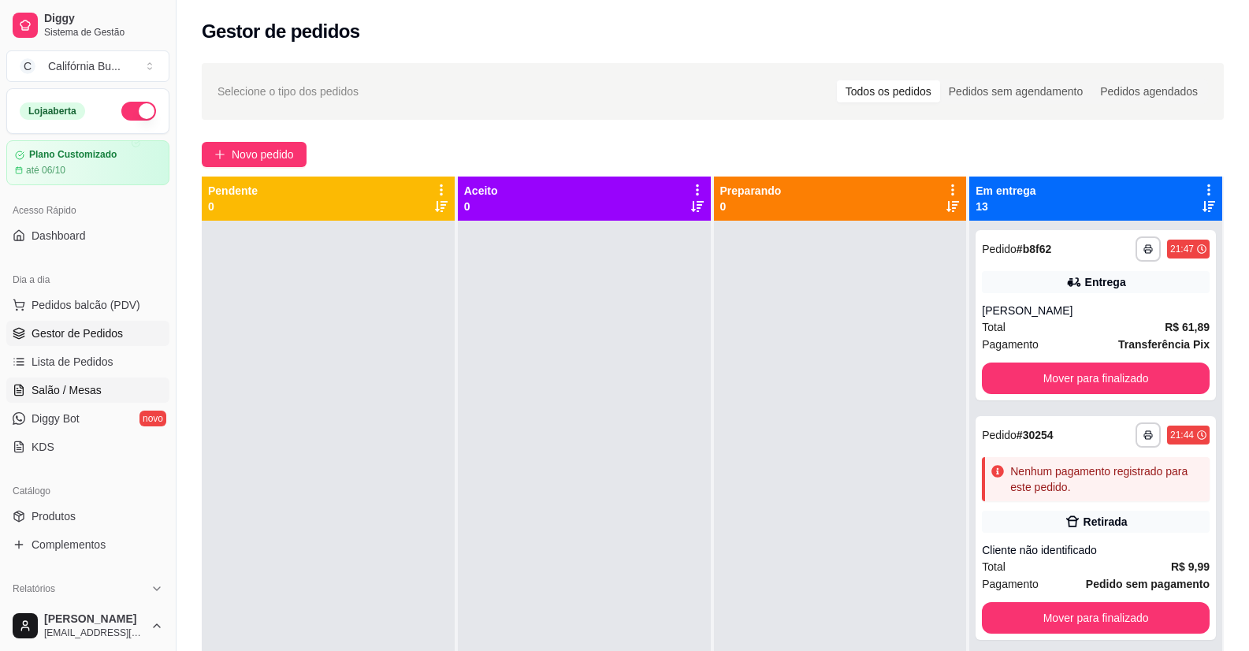
click at [92, 392] on span "Salão / Mesas" at bounding box center [67, 390] width 70 height 16
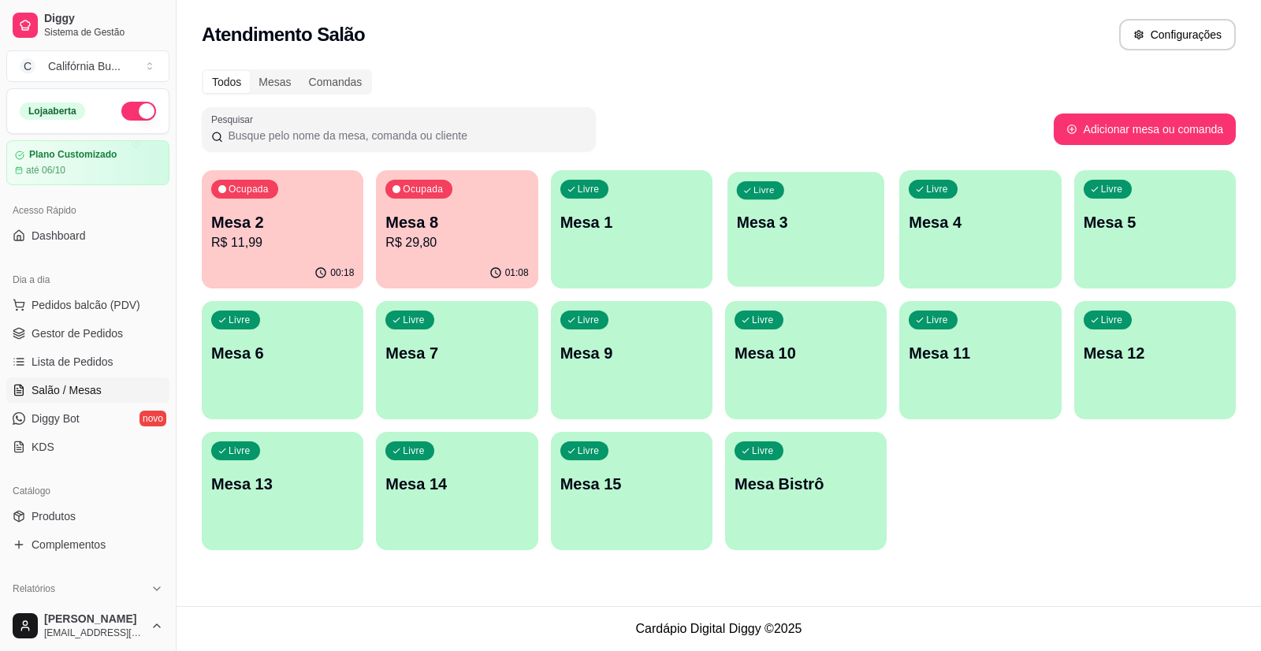
click at [817, 232] on p "Mesa 3" at bounding box center [806, 222] width 139 height 21
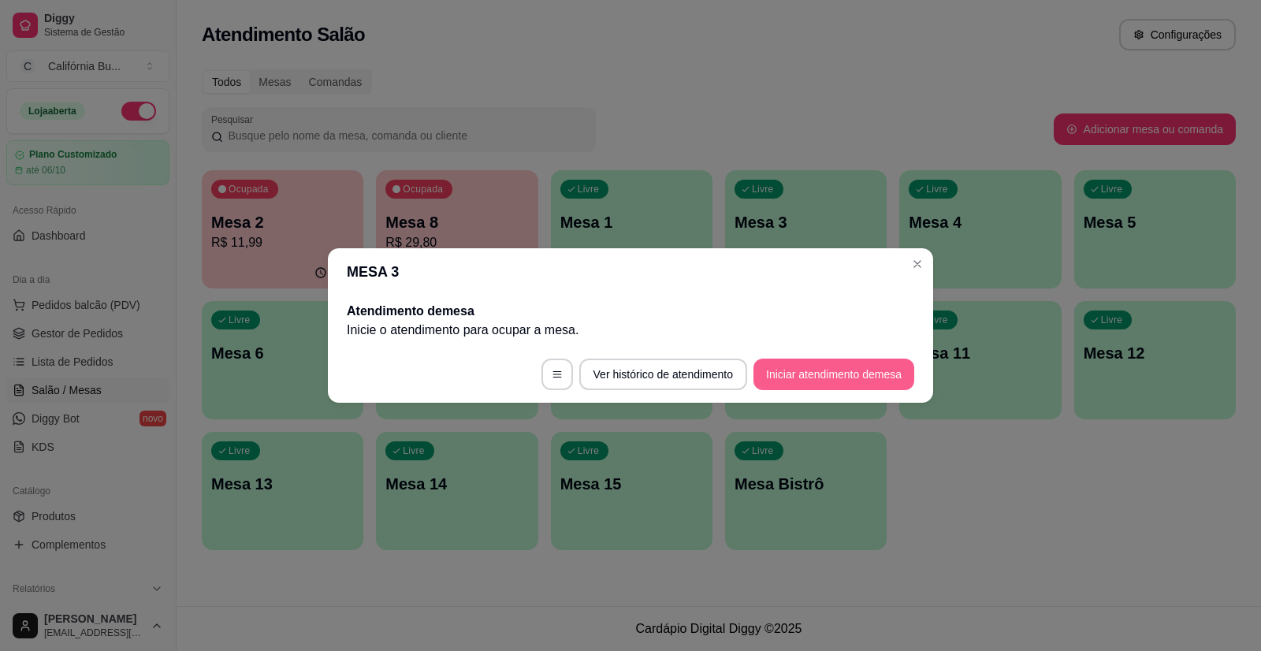
click at [836, 373] on button "Iniciar atendimento de mesa" at bounding box center [833, 375] width 161 height 32
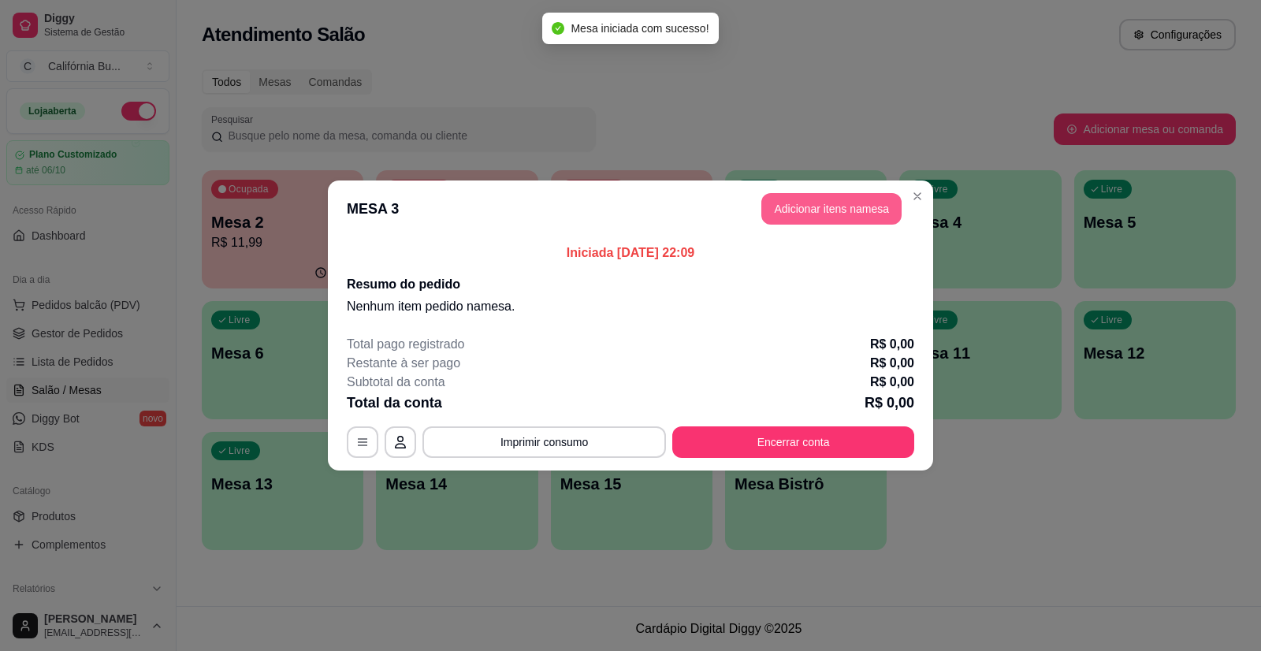
click at [817, 204] on button "Adicionar itens na mesa" at bounding box center [831, 209] width 140 height 32
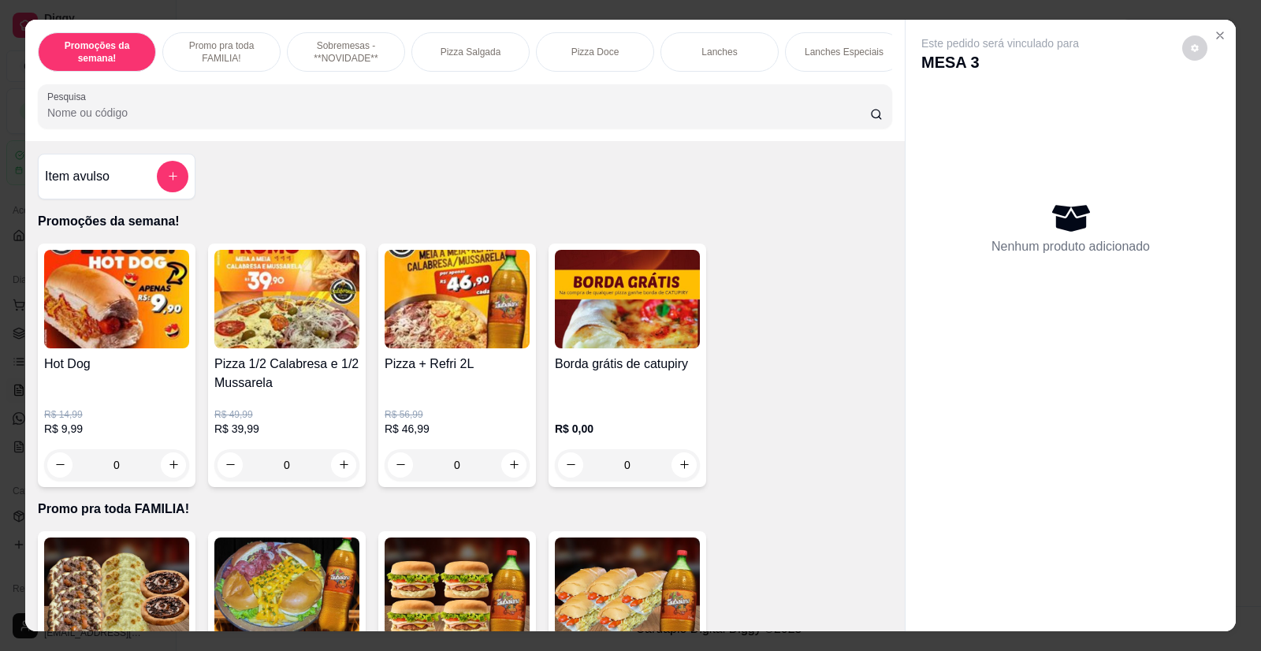
click at [165, 468] on div "0" at bounding box center [116, 465] width 145 height 32
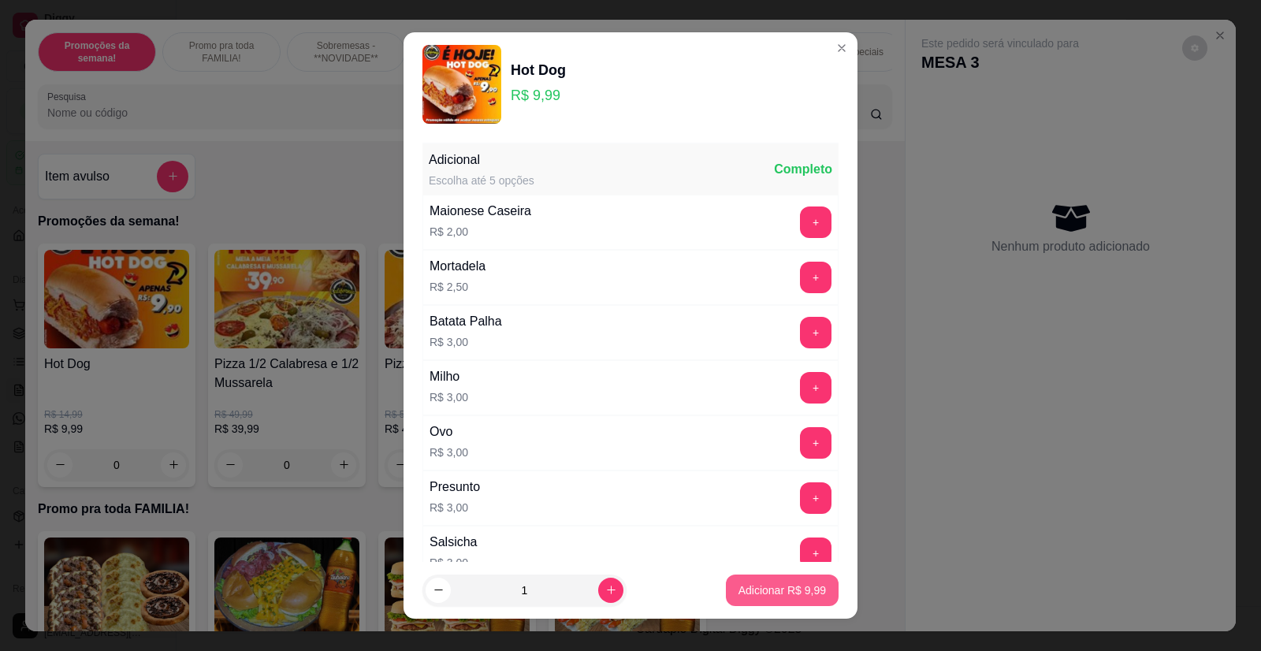
click at [760, 586] on p "Adicionar R$ 9,99" at bounding box center [781, 590] width 87 height 16
type input "1"
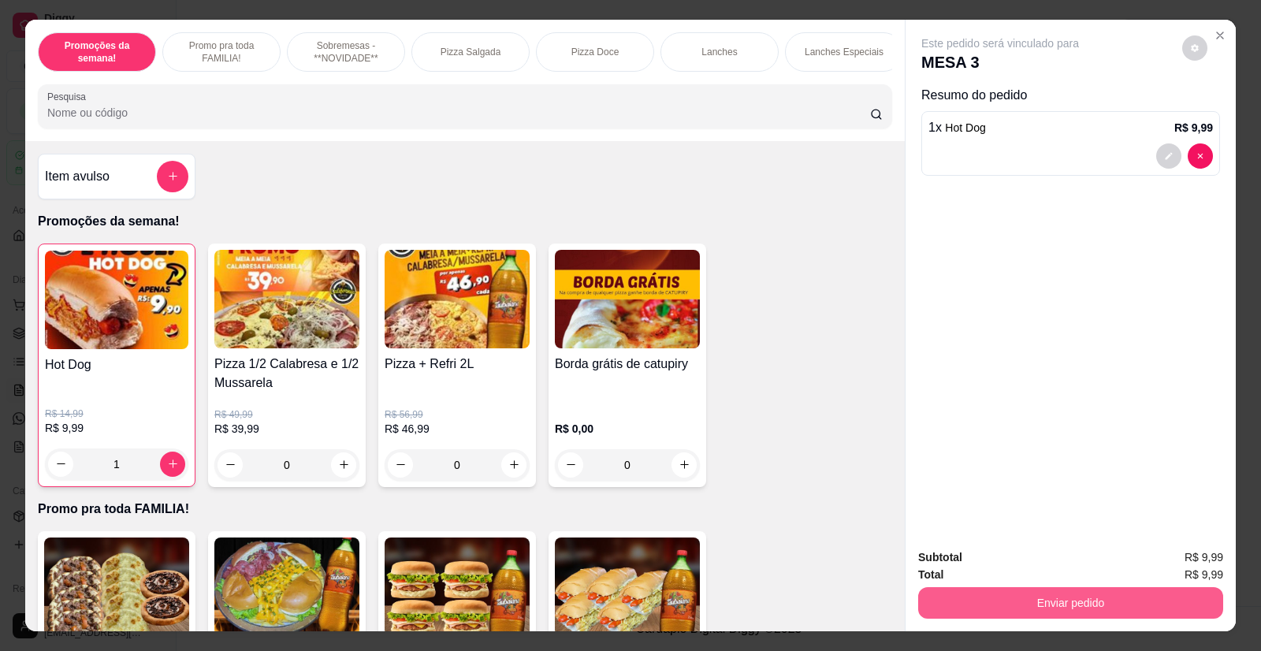
click at [1078, 613] on button "Enviar pedido" at bounding box center [1070, 603] width 305 height 32
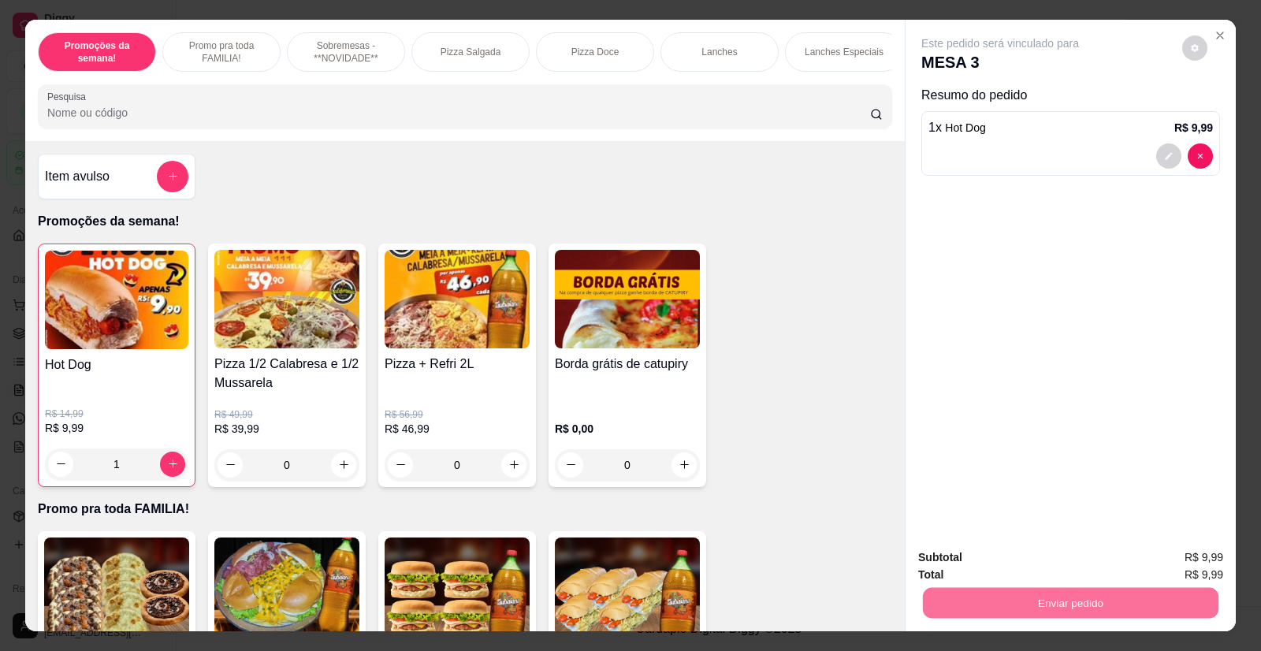
click at [1050, 556] on button "Não registrar e enviar pedido" at bounding box center [1018, 564] width 164 height 30
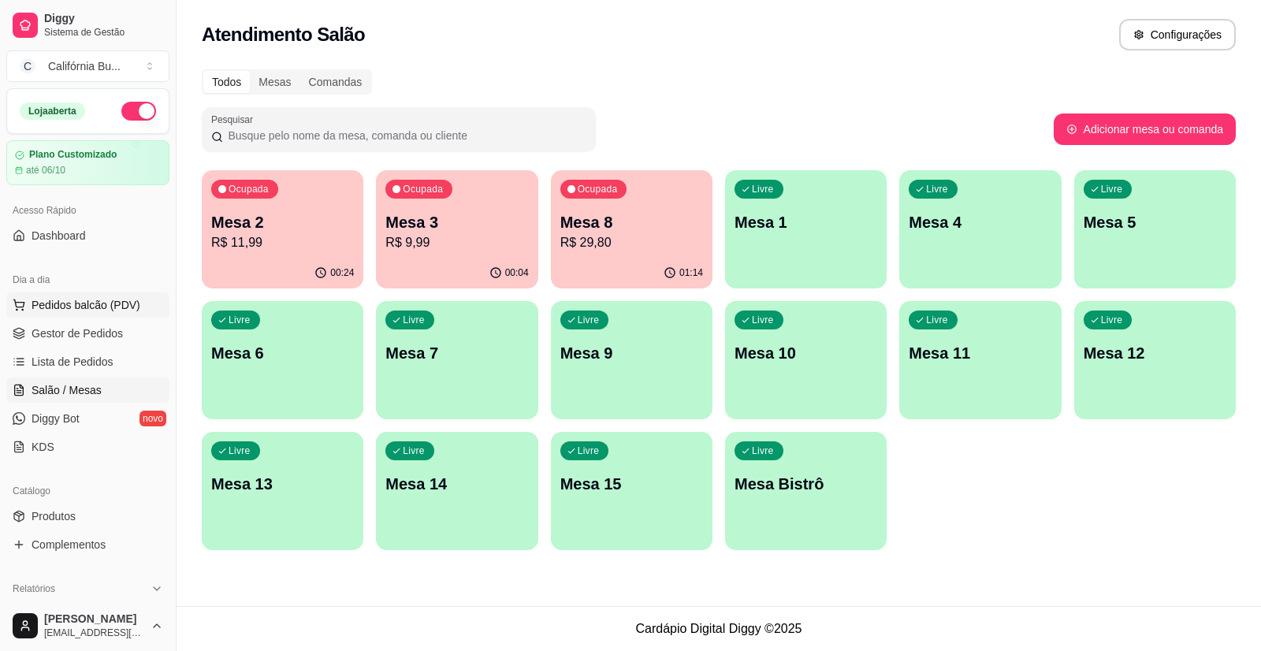
click at [80, 301] on span "Pedidos balcão (PDV)" at bounding box center [86, 305] width 109 height 16
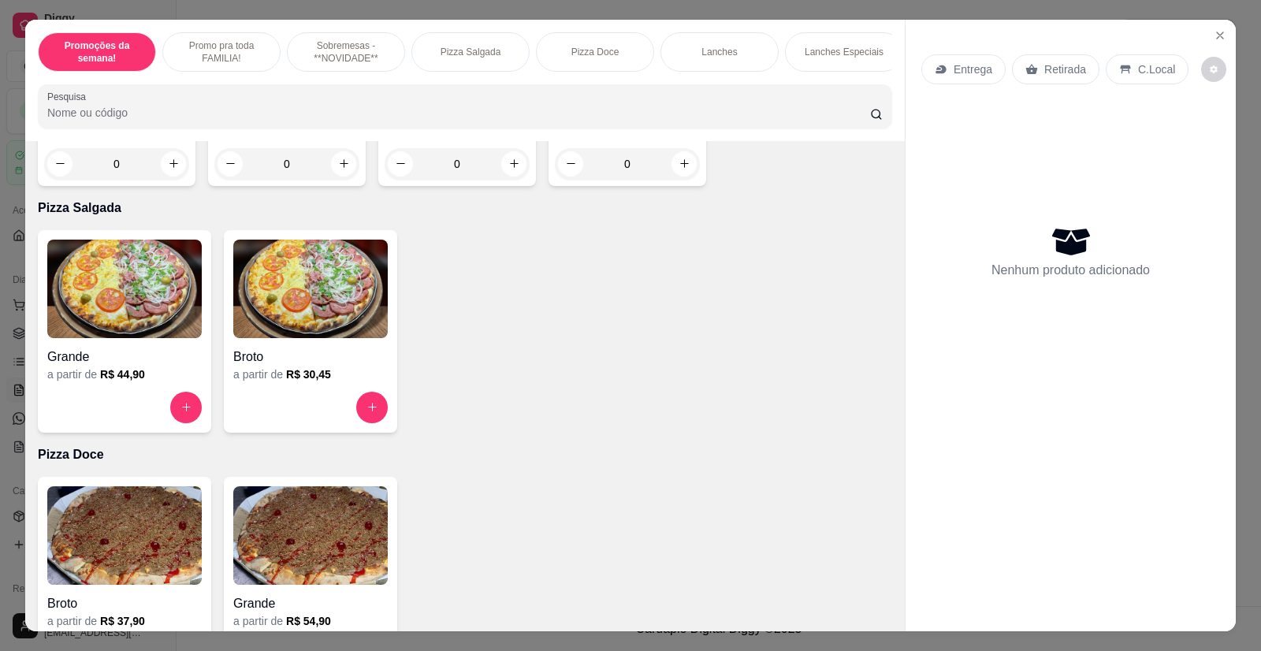
scroll to position [867, 0]
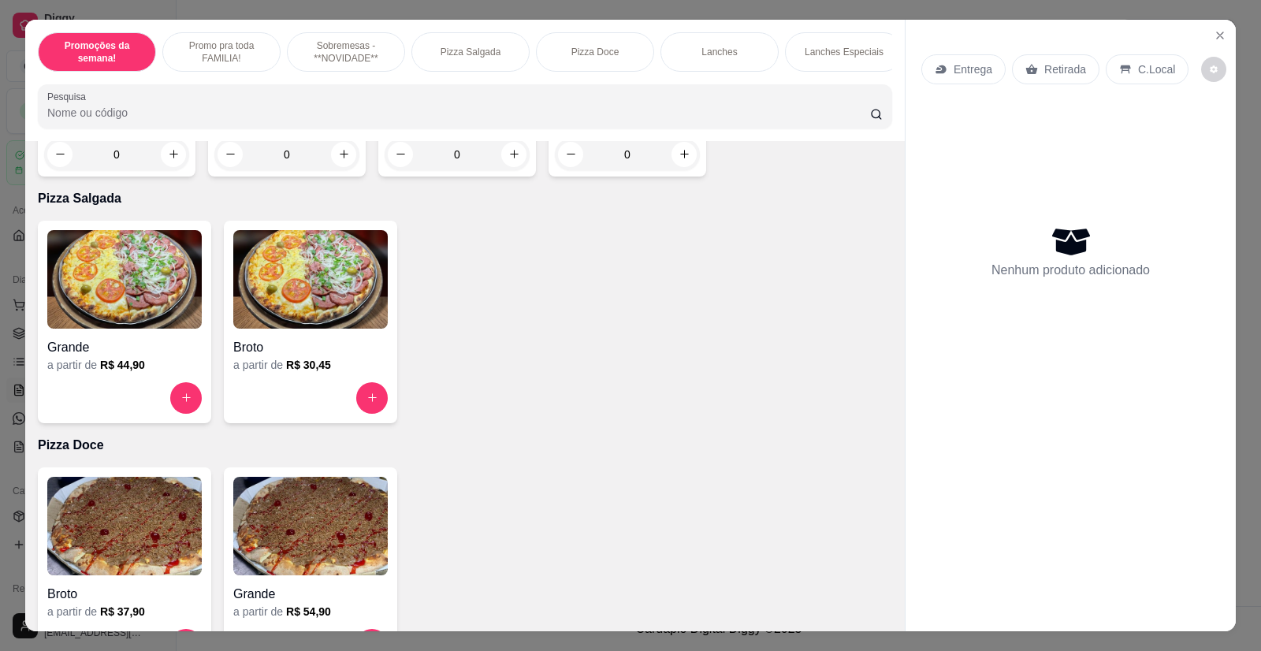
click at [124, 305] on img at bounding box center [124, 279] width 154 height 98
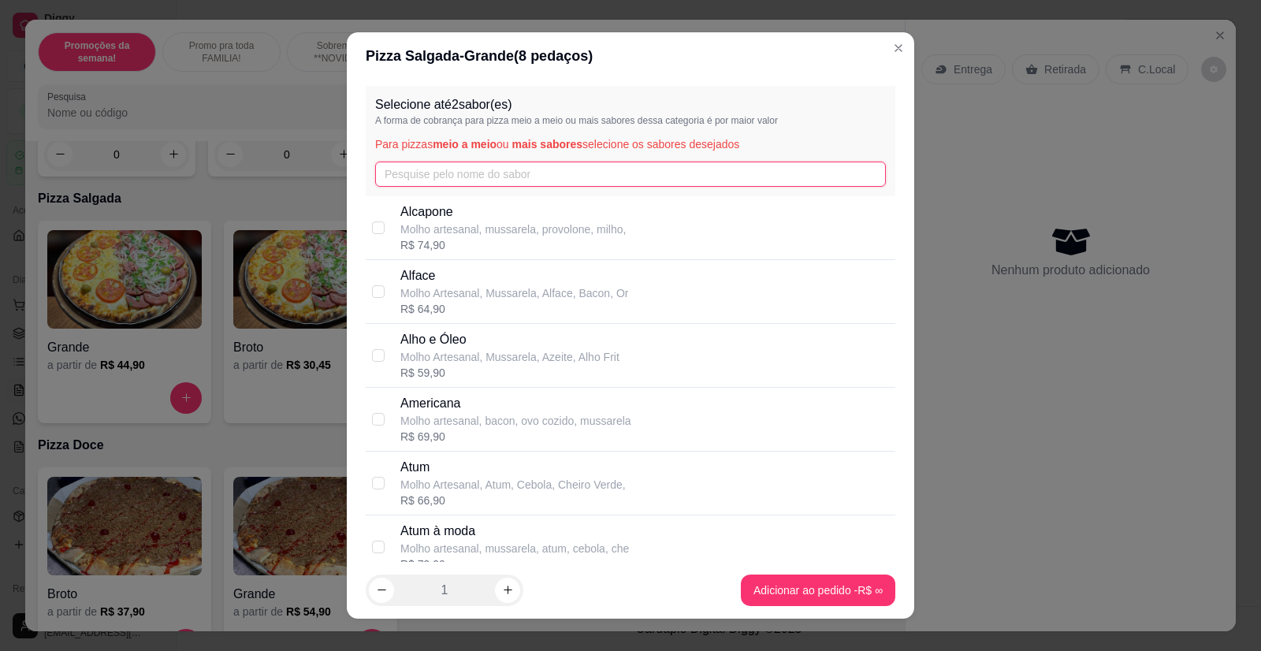
click at [608, 162] on input "text" at bounding box center [630, 174] width 511 height 25
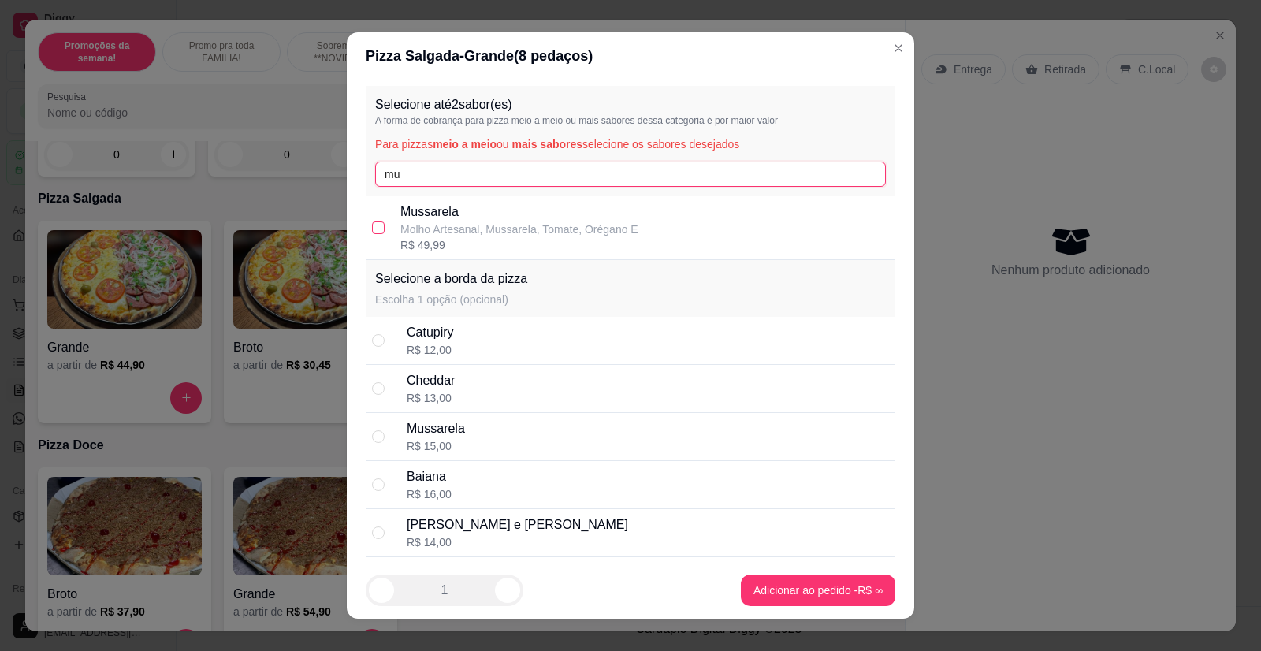
type input "mu"
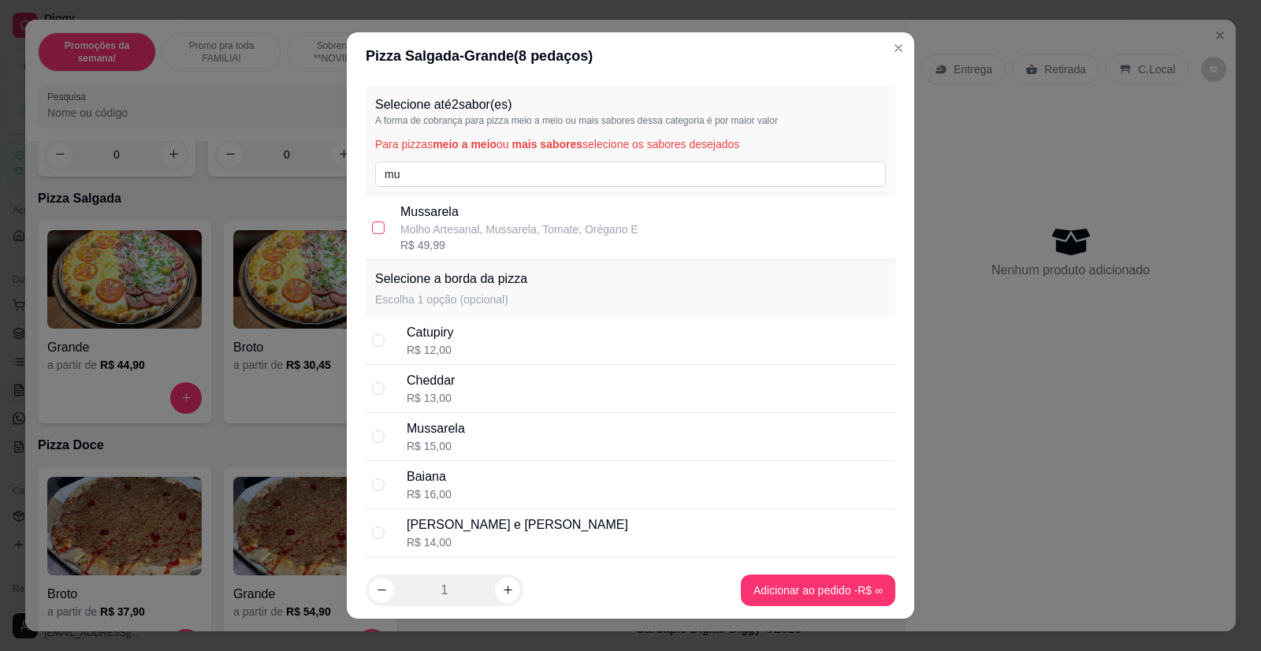
click at [373, 229] on input "checkbox" at bounding box center [378, 227] width 13 height 13
checkbox input "true"
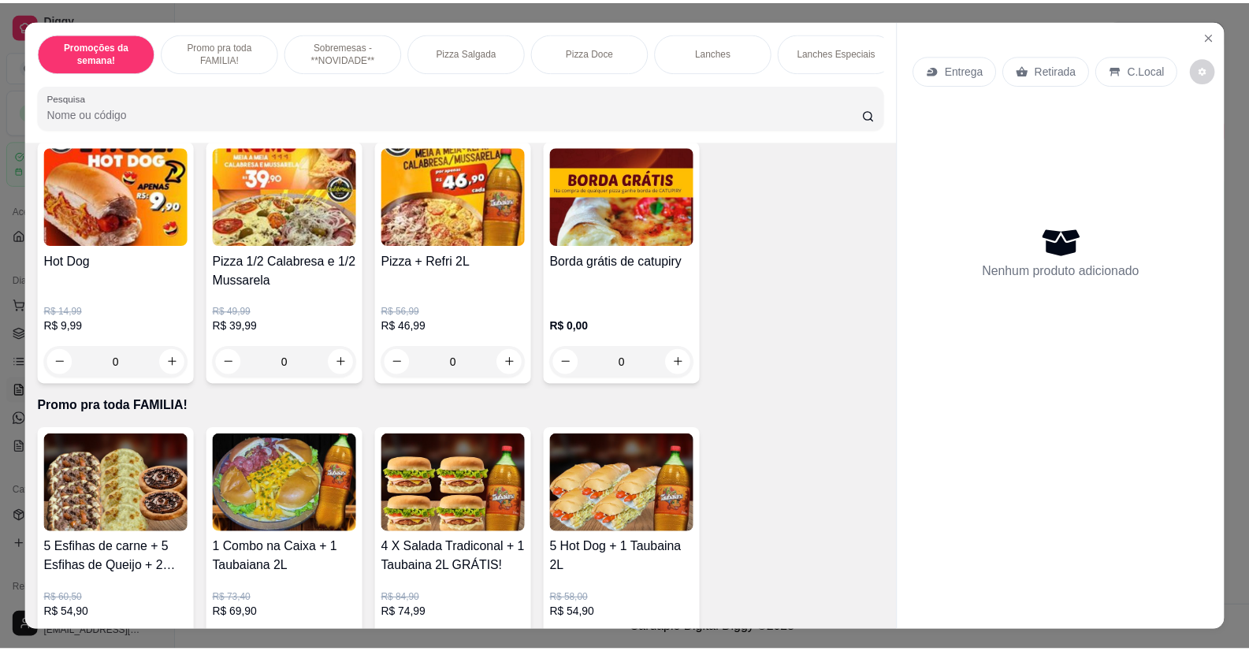
scroll to position [0, 0]
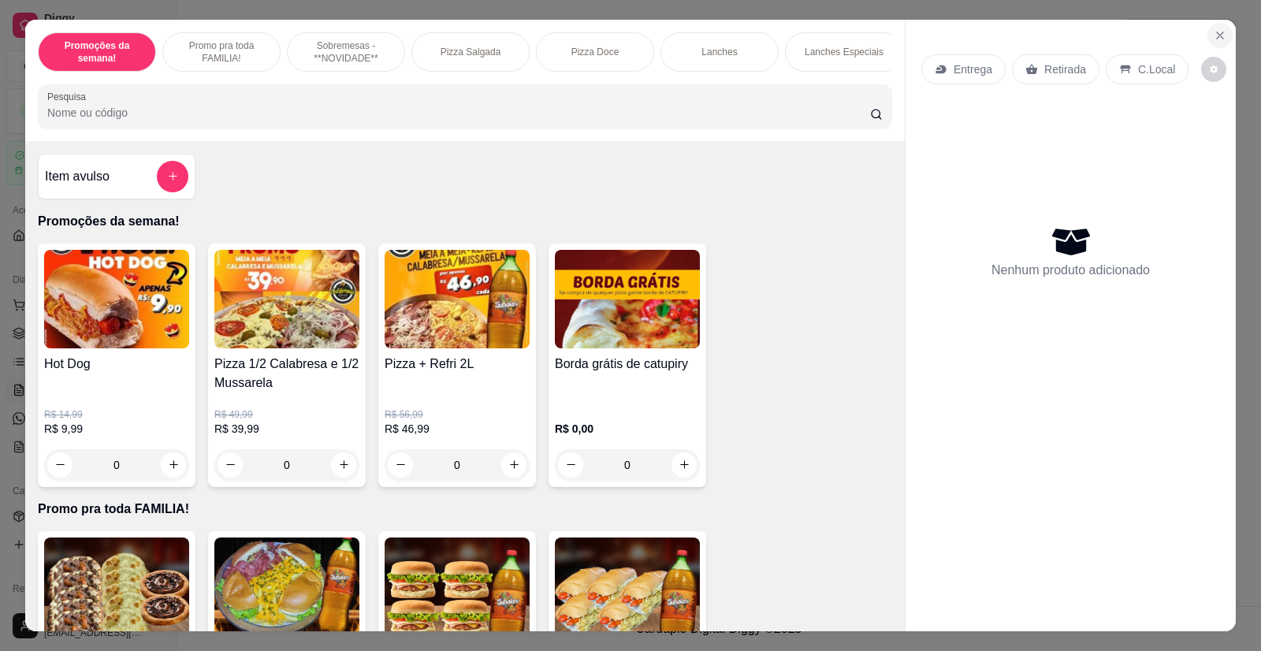
click at [1217, 34] on icon "Close" at bounding box center [1219, 35] width 13 height 13
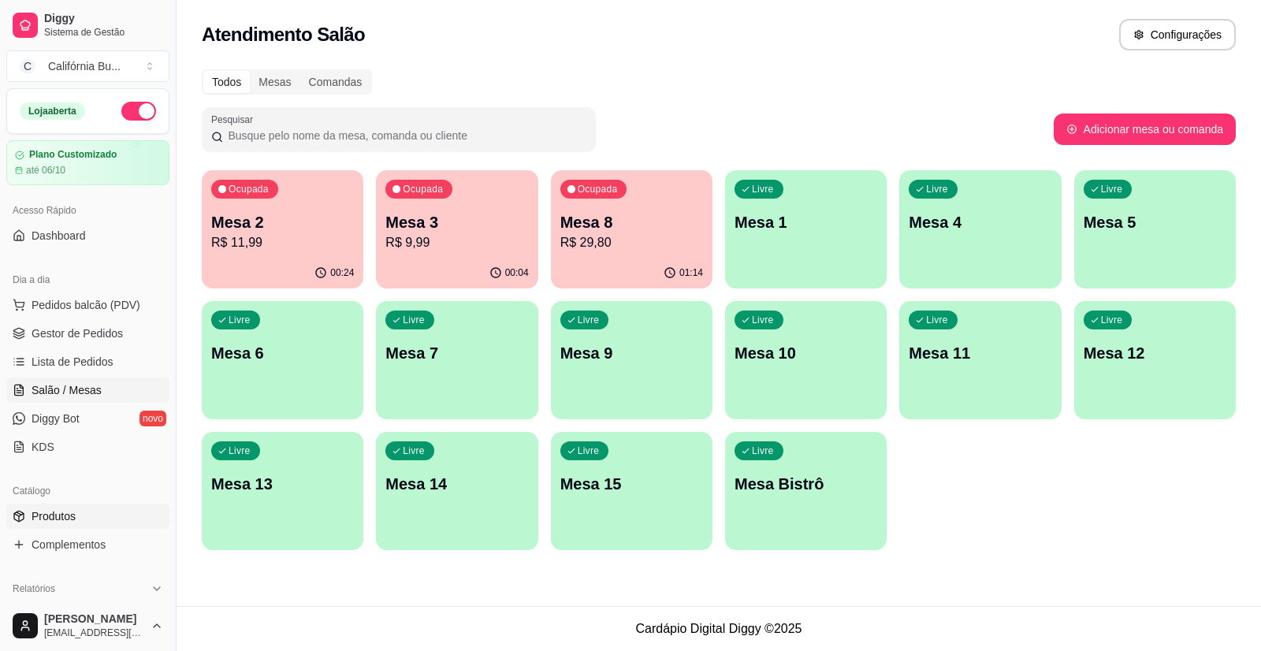
click at [48, 522] on span "Produtos" at bounding box center [54, 516] width 44 height 16
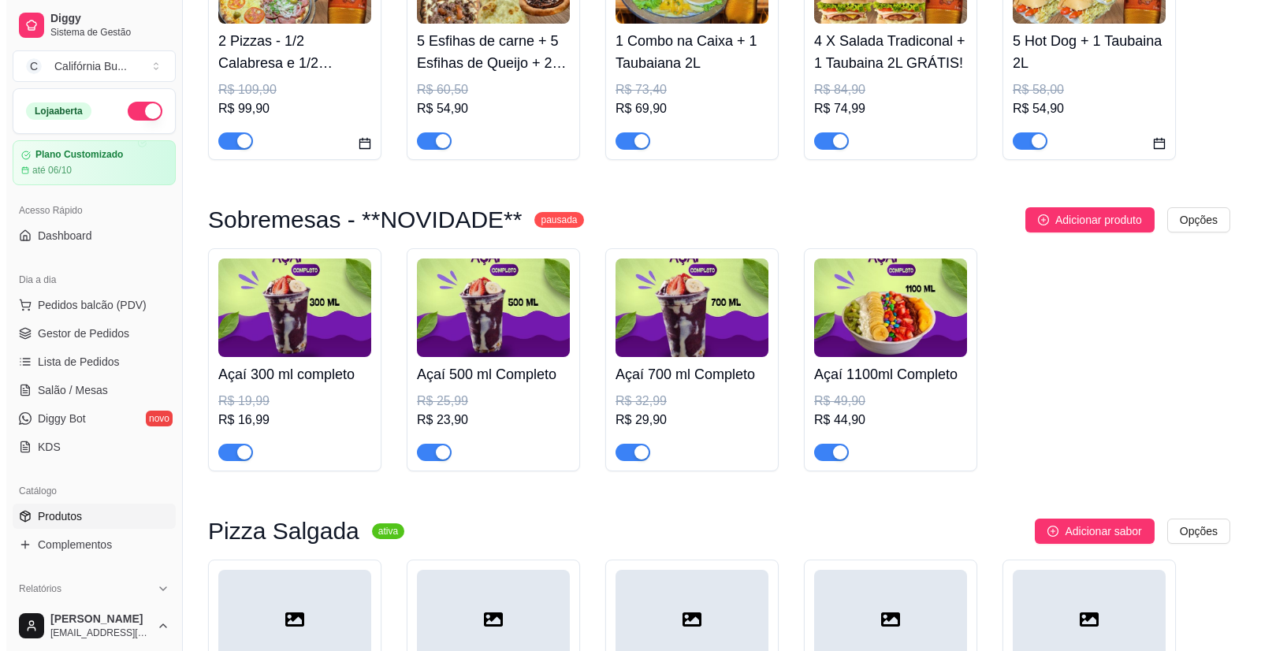
scroll to position [867, 0]
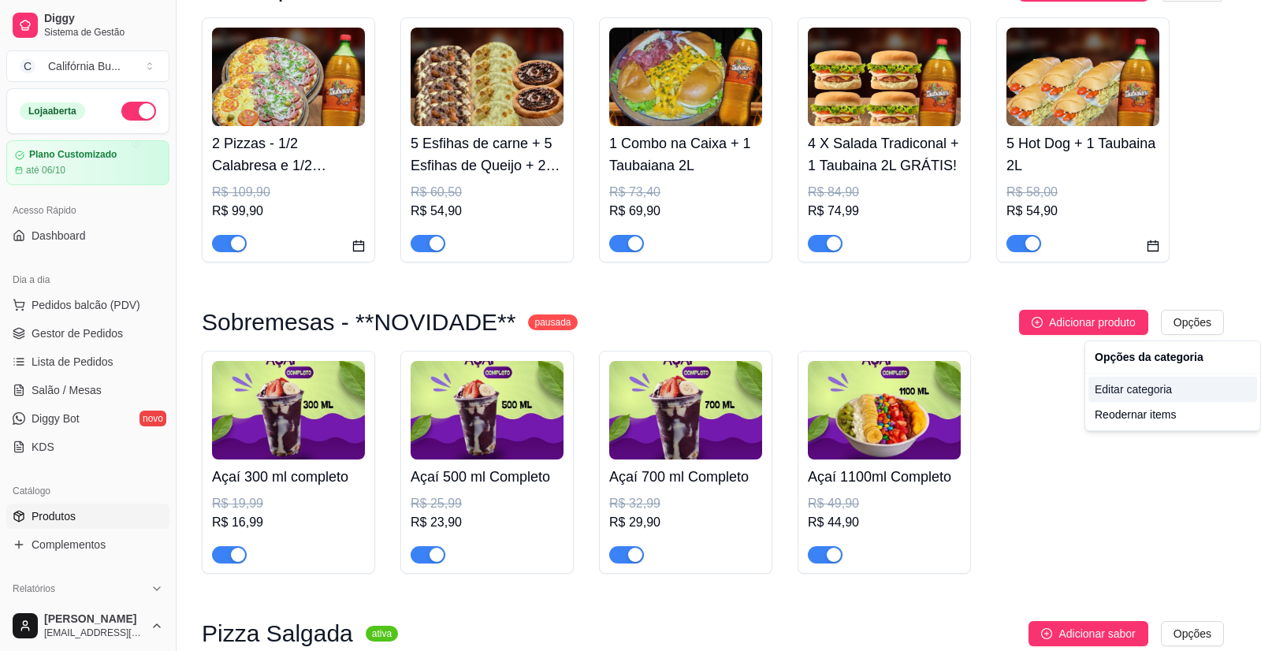
click at [1163, 388] on div "Editar categoria" at bounding box center [1172, 389] width 169 height 25
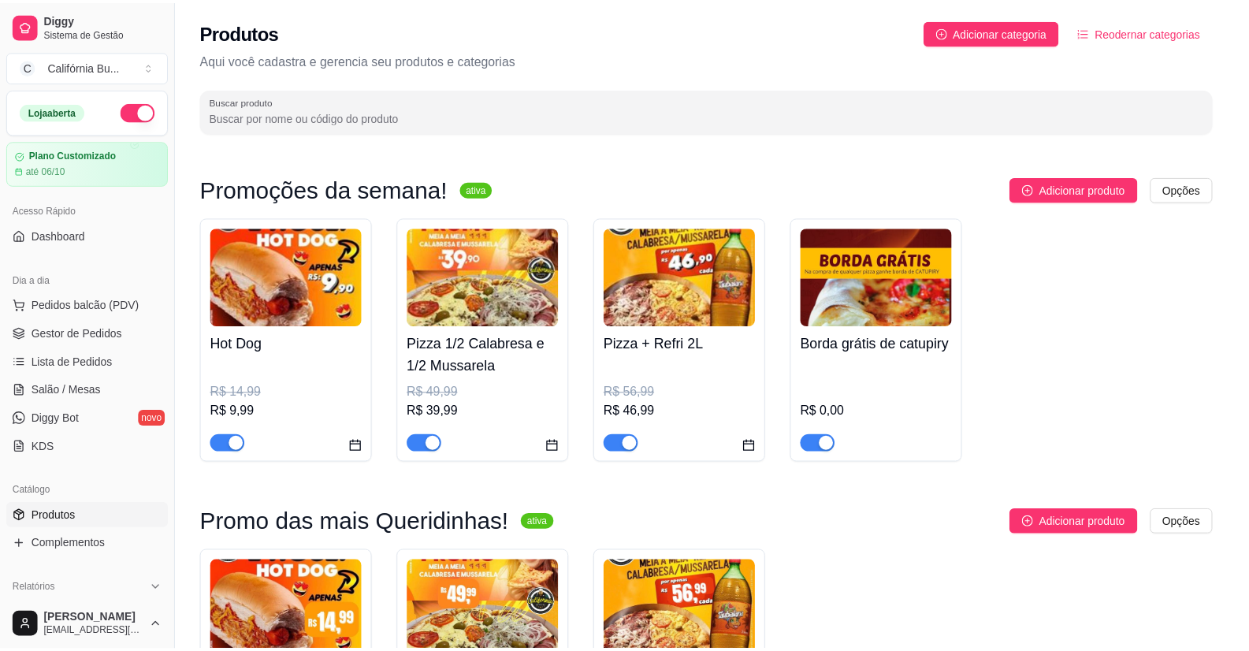
scroll to position [866, 0]
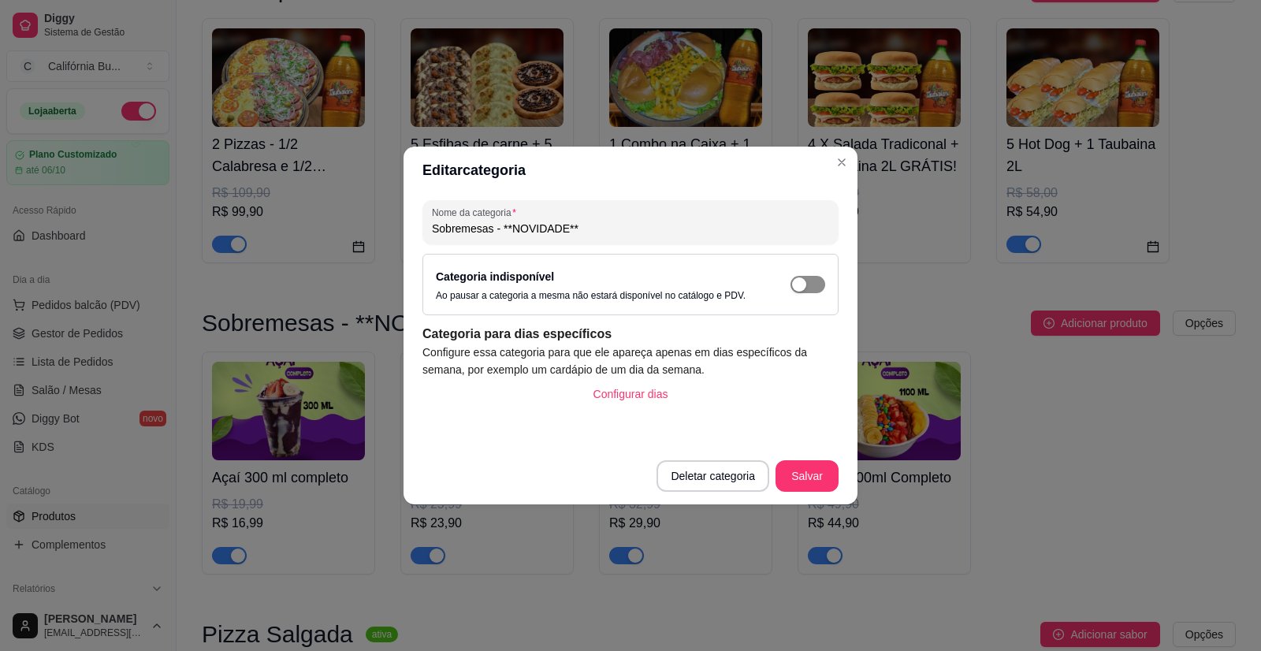
click at [815, 286] on span "button" at bounding box center [807, 284] width 35 height 17
click at [816, 480] on button "Salvar" at bounding box center [806, 476] width 63 height 32
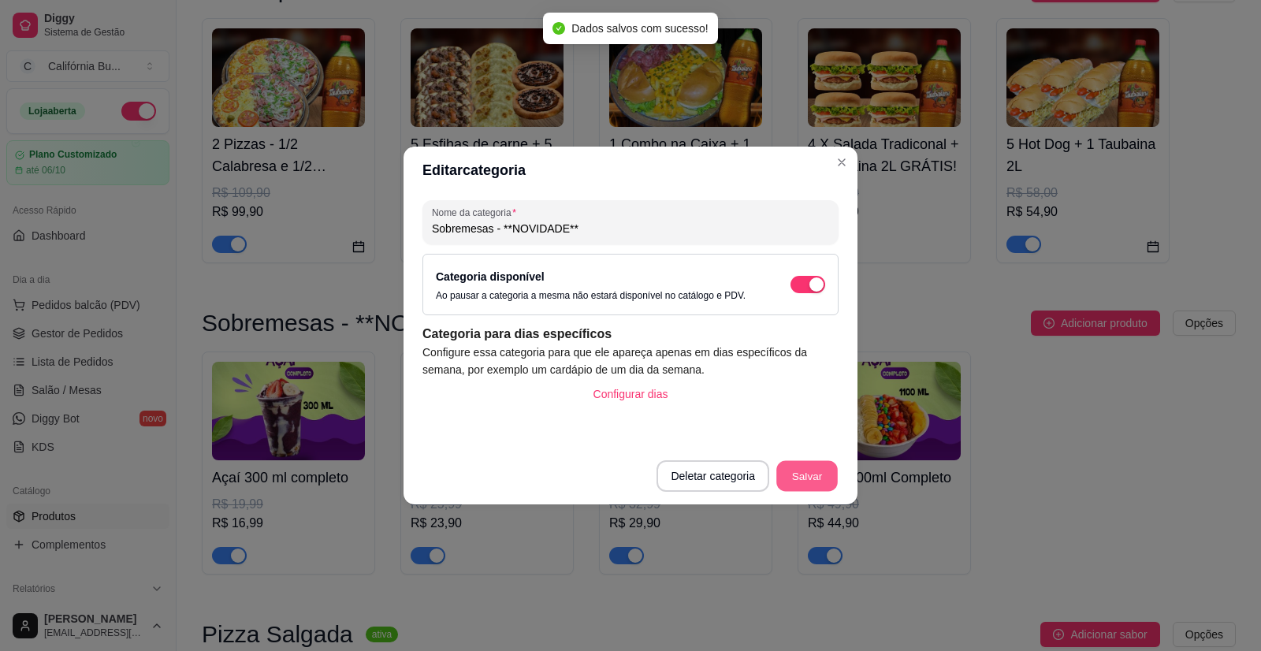
click at [831, 481] on button "Salvar" at bounding box center [806, 476] width 61 height 31
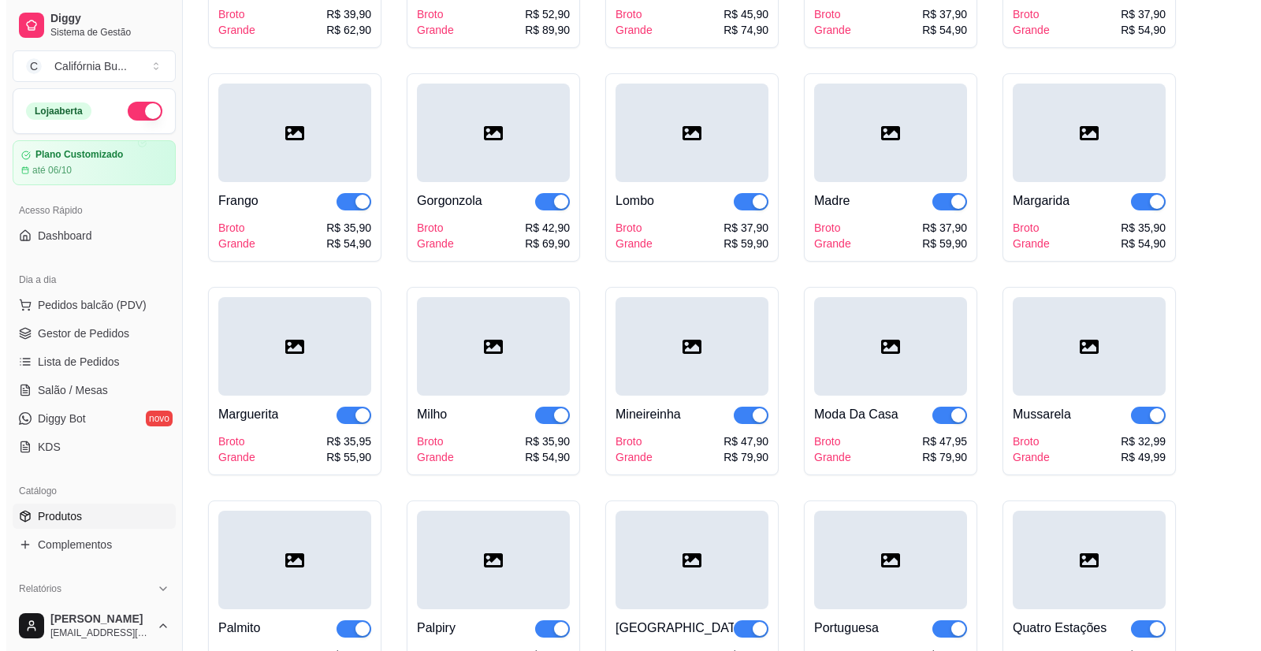
scroll to position [2600, 0]
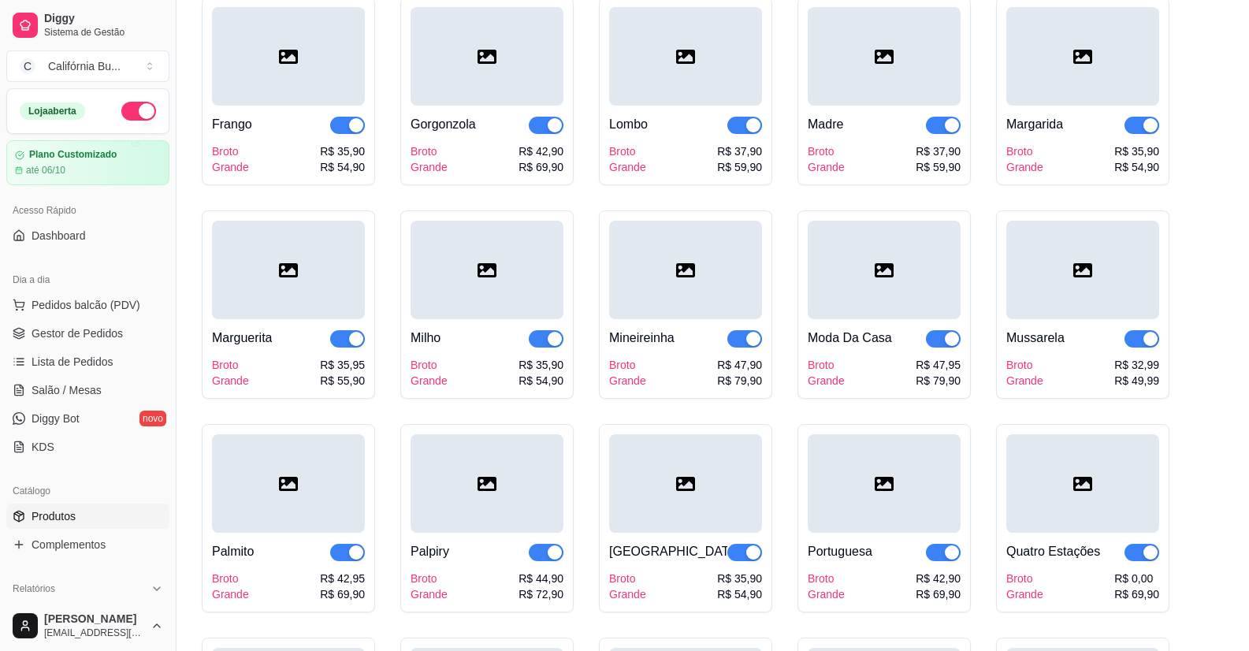
click at [1125, 384] on div "R$ 49,99" at bounding box center [1136, 381] width 45 height 16
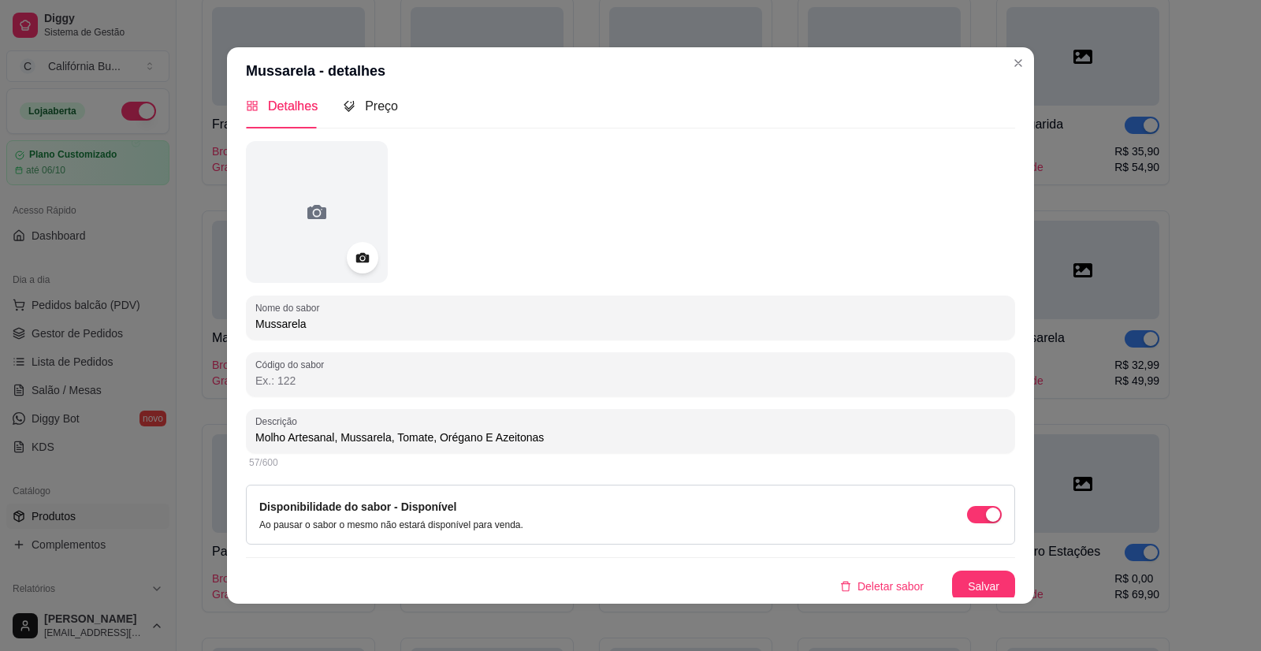
scroll to position [22, 0]
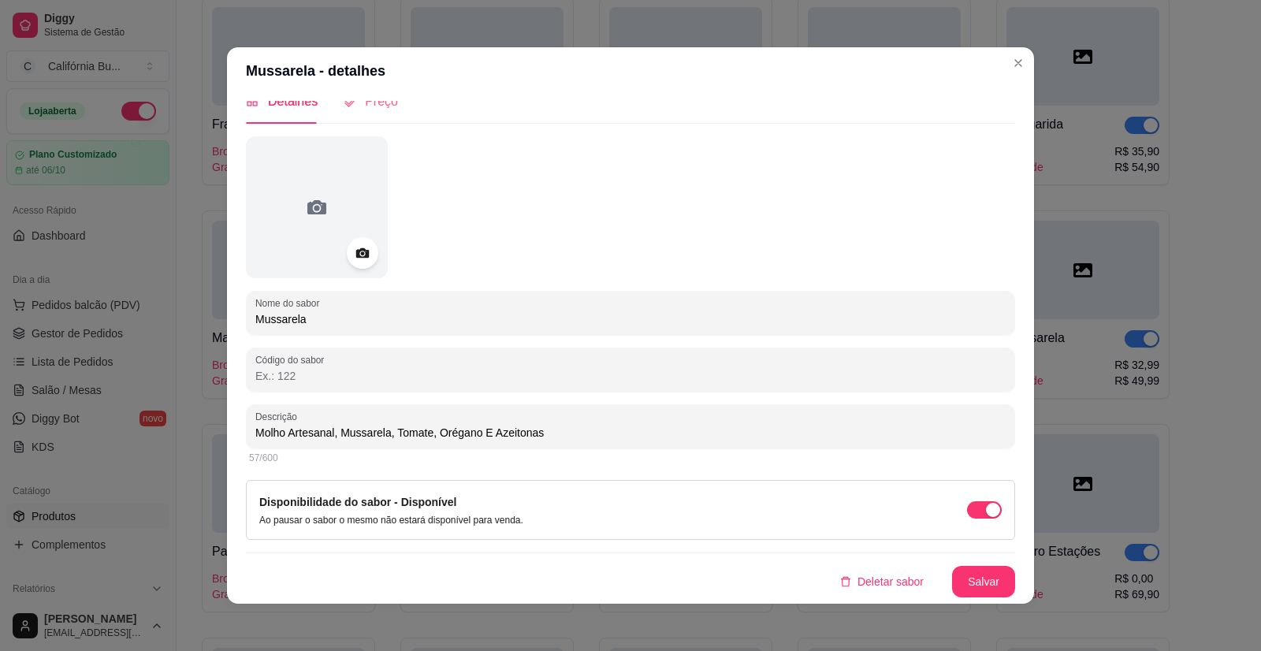
click at [367, 113] on div "Preço" at bounding box center [370, 101] width 55 height 45
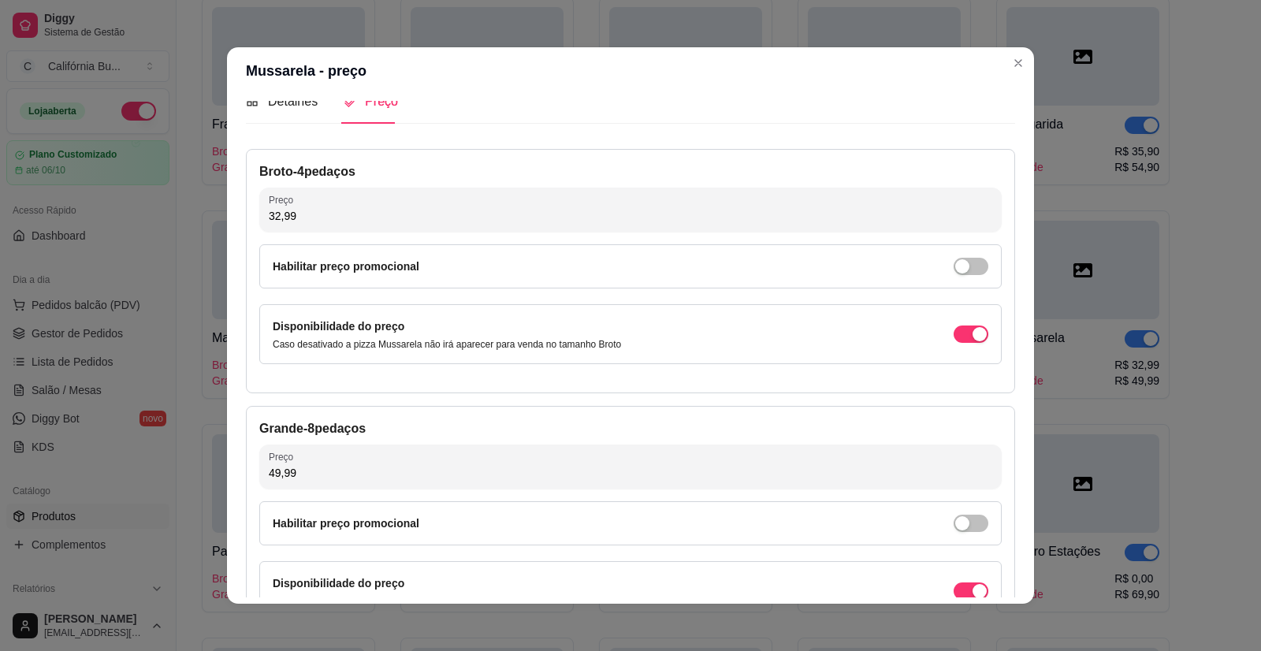
click at [292, 478] on input "49,99" at bounding box center [630, 473] width 723 height 16
click at [289, 478] on input "49,99" at bounding box center [630, 473] width 723 height 16
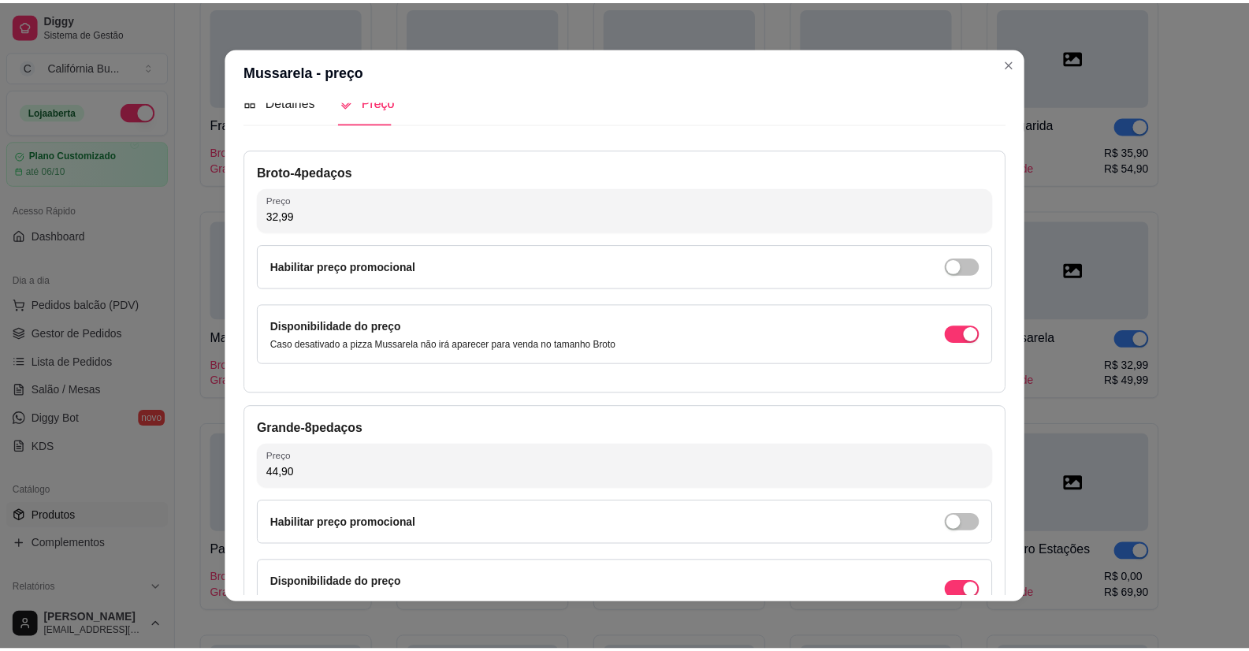
scroll to position [145, 0]
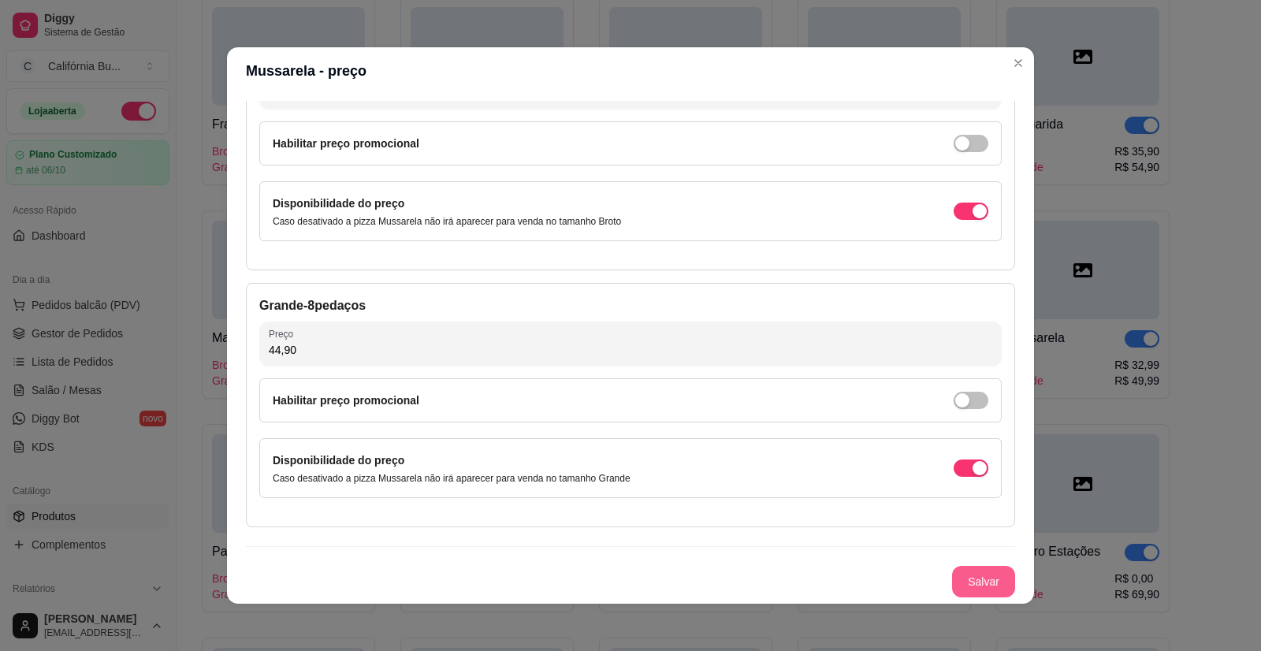
type input "44,90"
click at [984, 582] on button "Salvar" at bounding box center [983, 582] width 63 height 32
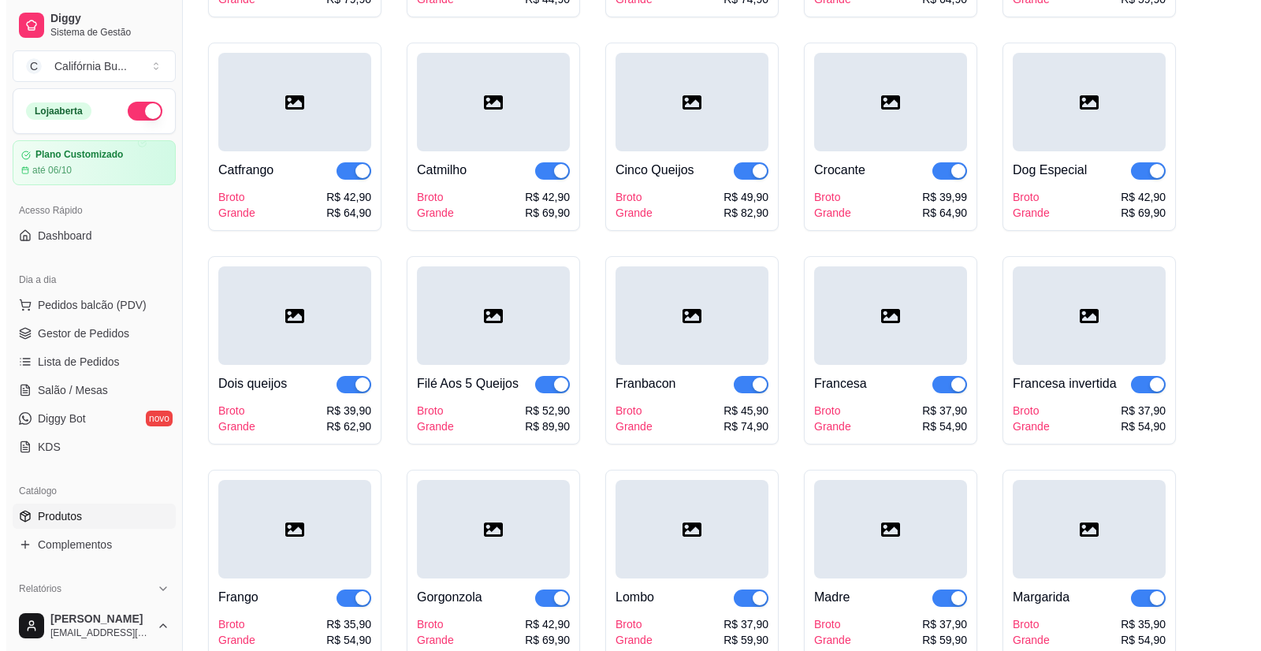
scroll to position [1654, 0]
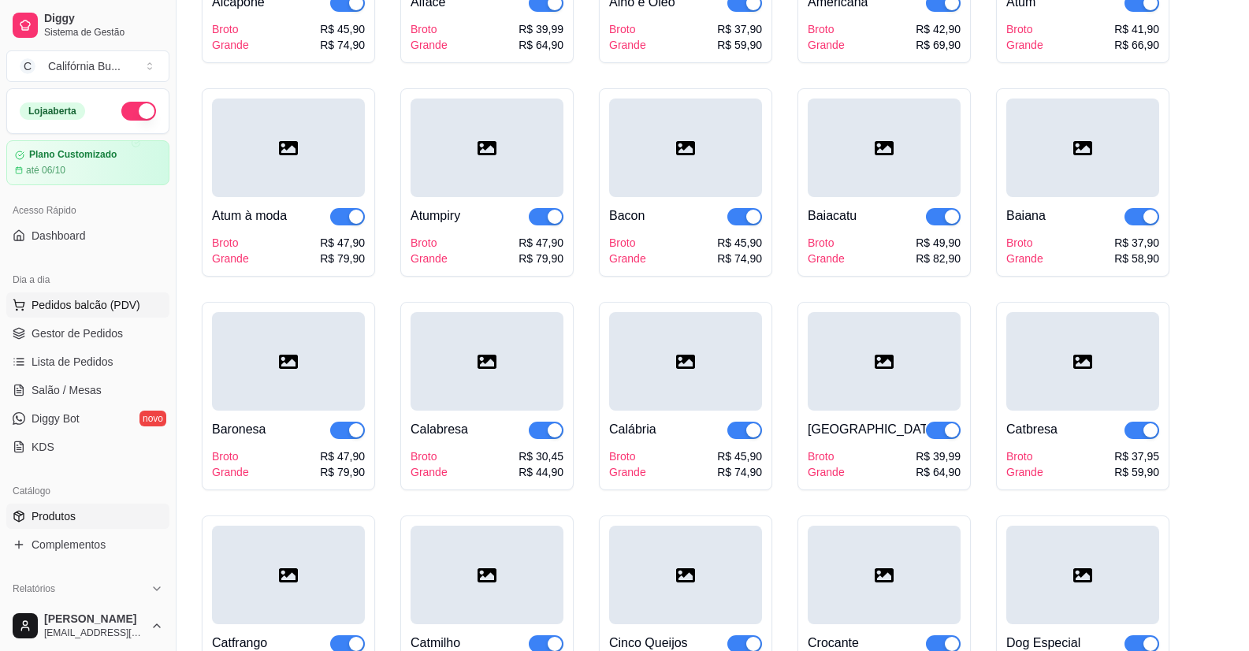
click at [72, 302] on span "Pedidos balcão (PDV)" at bounding box center [86, 305] width 109 height 16
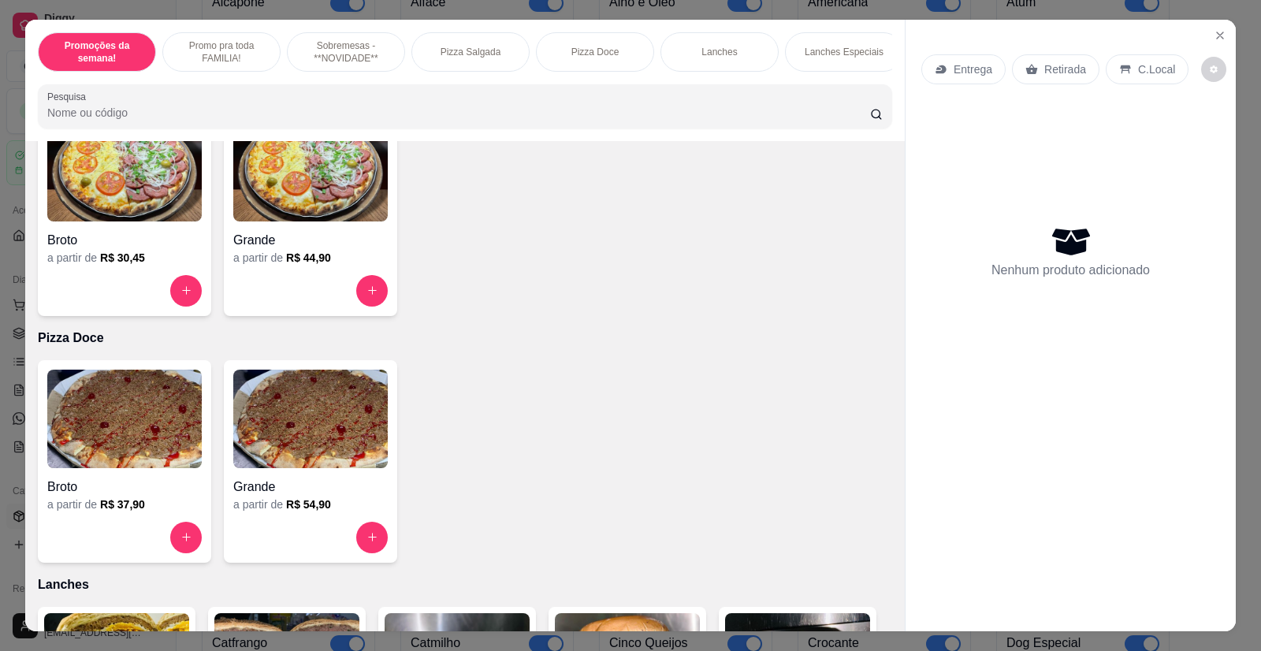
scroll to position [867, 0]
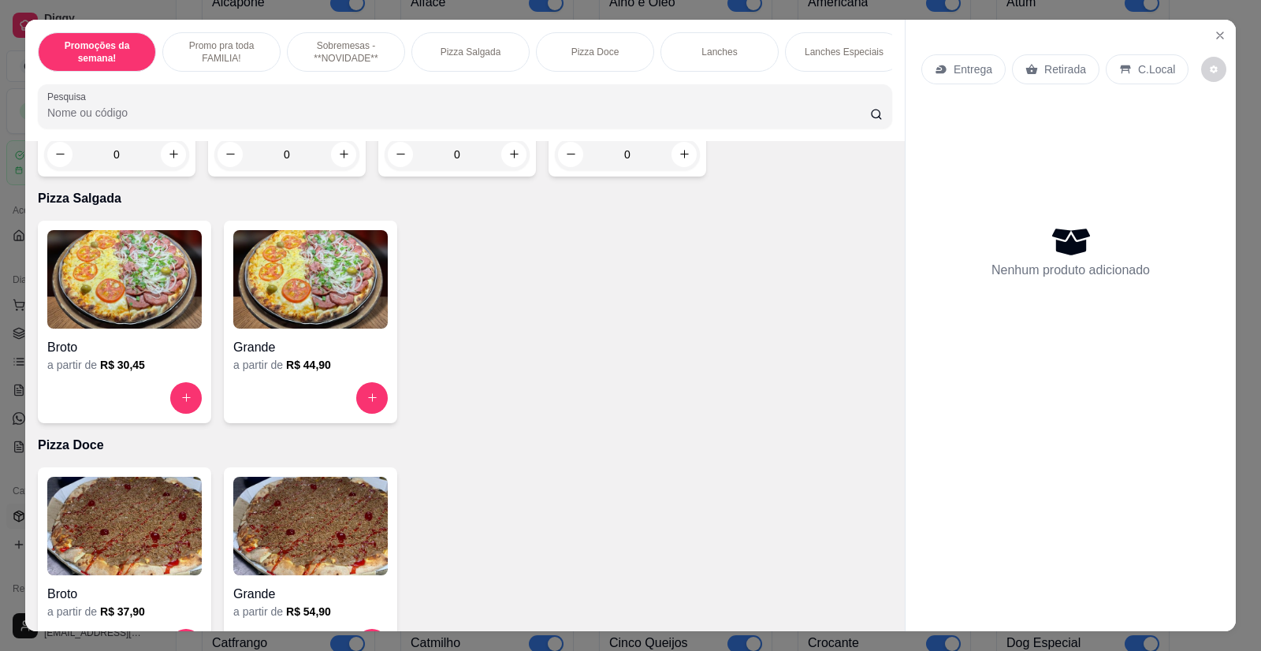
click at [282, 284] on img at bounding box center [310, 279] width 154 height 98
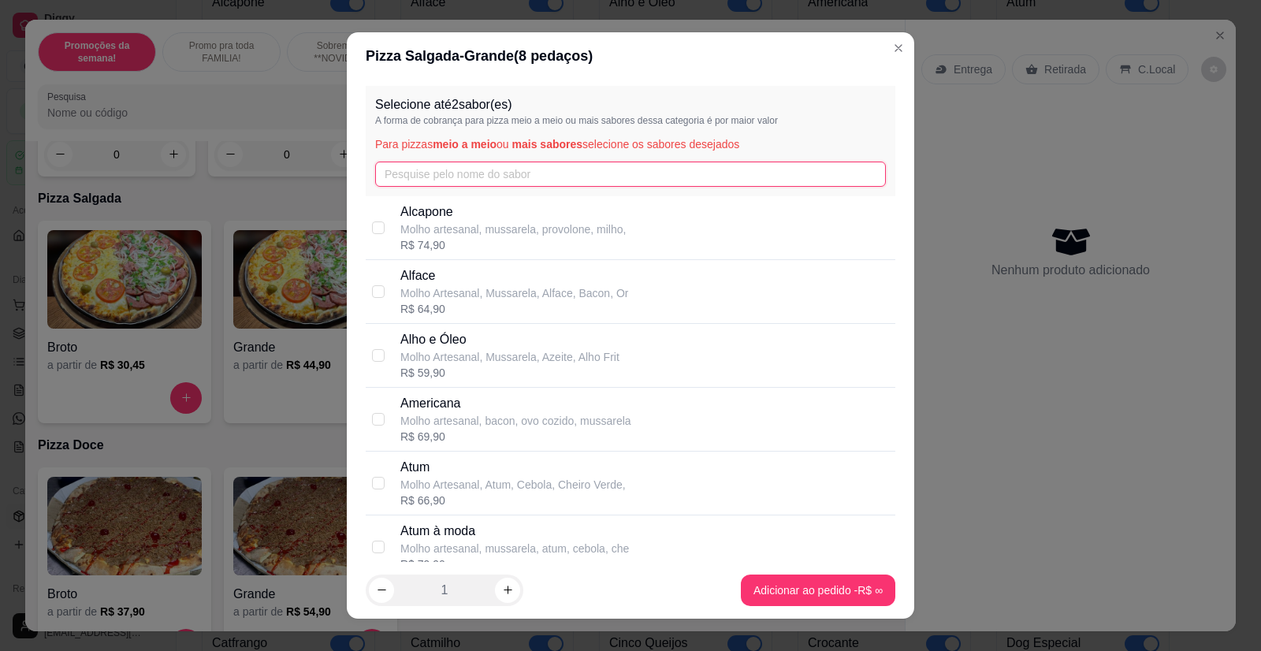
click at [389, 181] on input "text" at bounding box center [630, 174] width 511 height 25
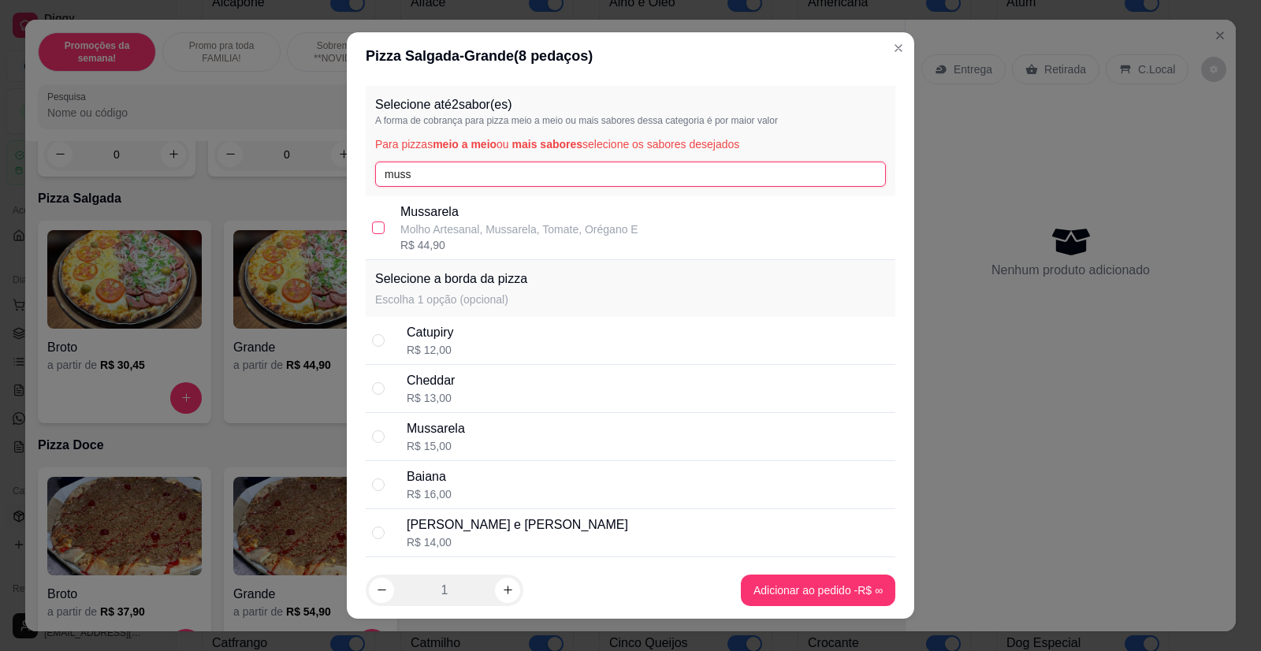
type input "muss"
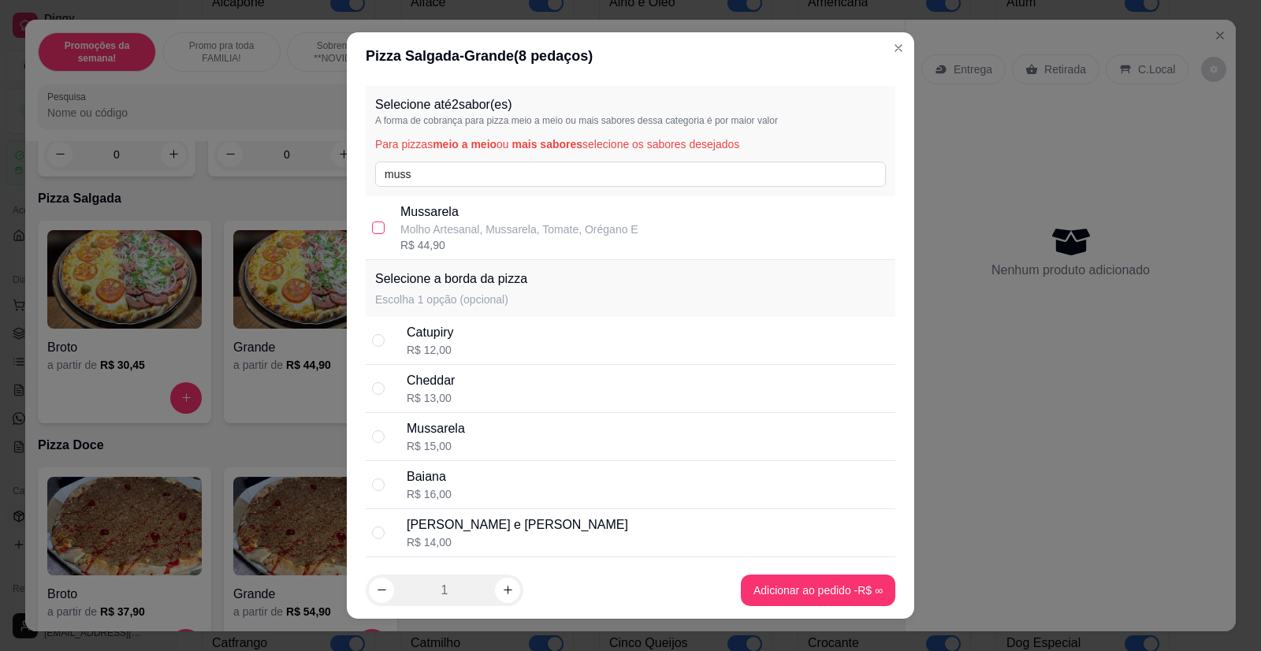
click at [373, 232] on input "checkbox" at bounding box center [378, 227] width 13 height 13
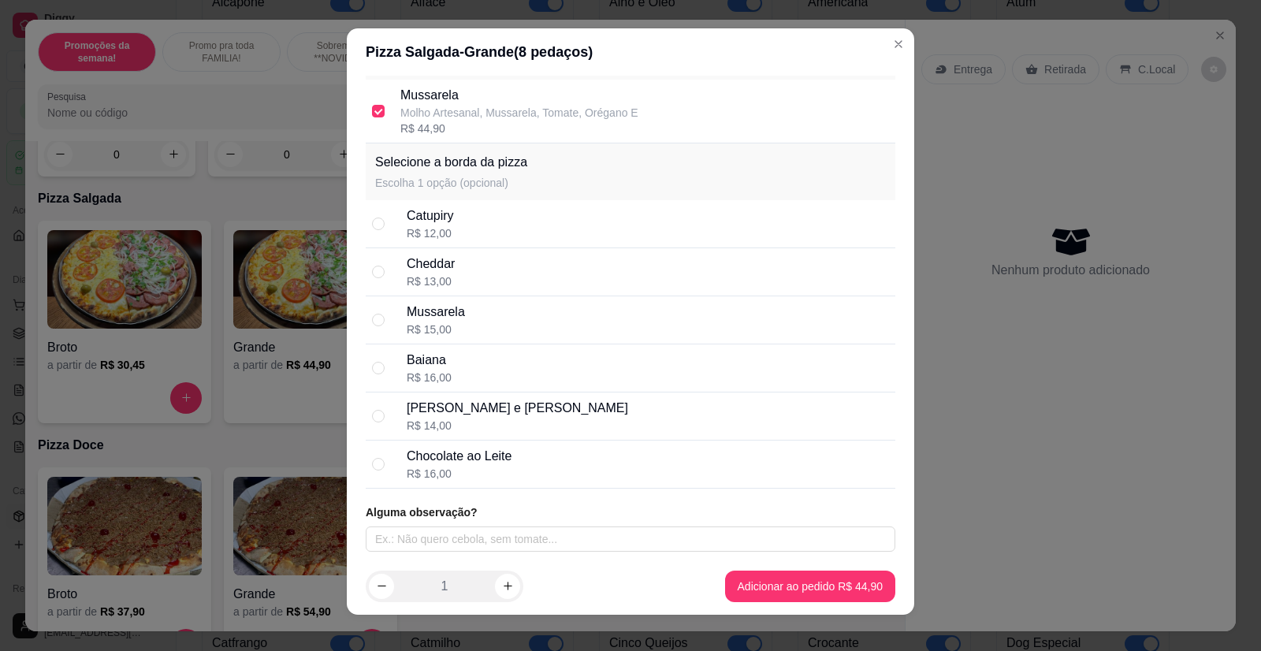
scroll to position [0, 0]
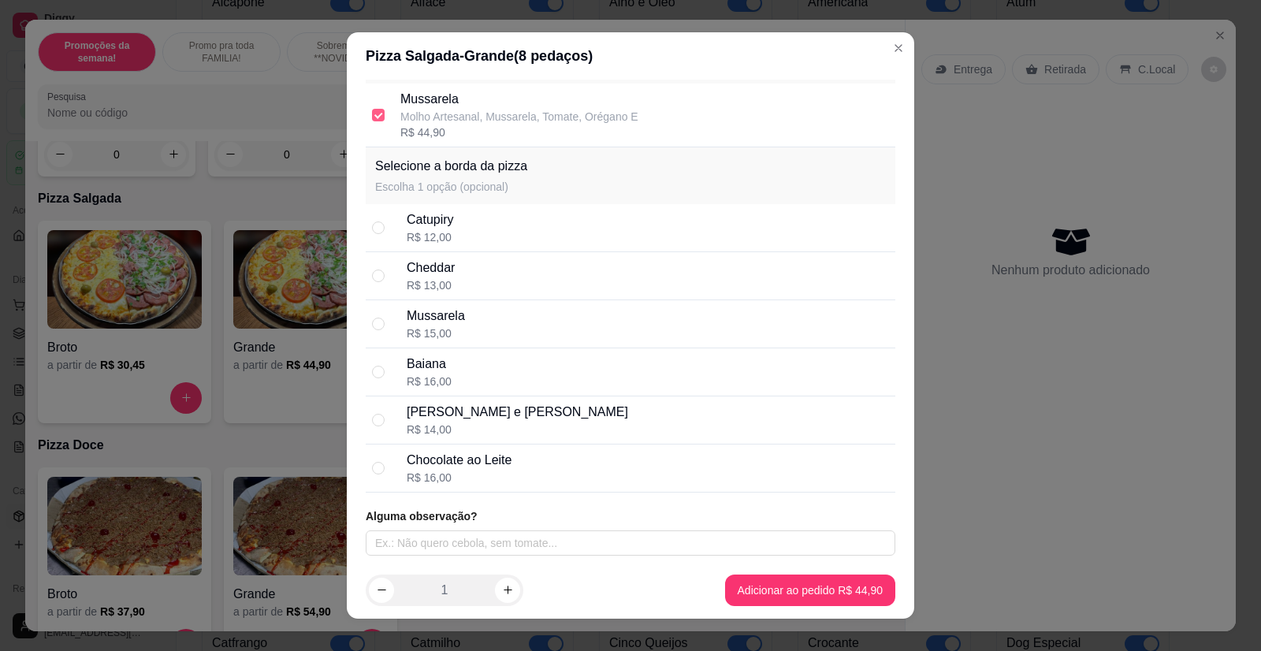
click at [372, 113] on input "checkbox" at bounding box center [378, 115] width 13 height 13
checkbox input "false"
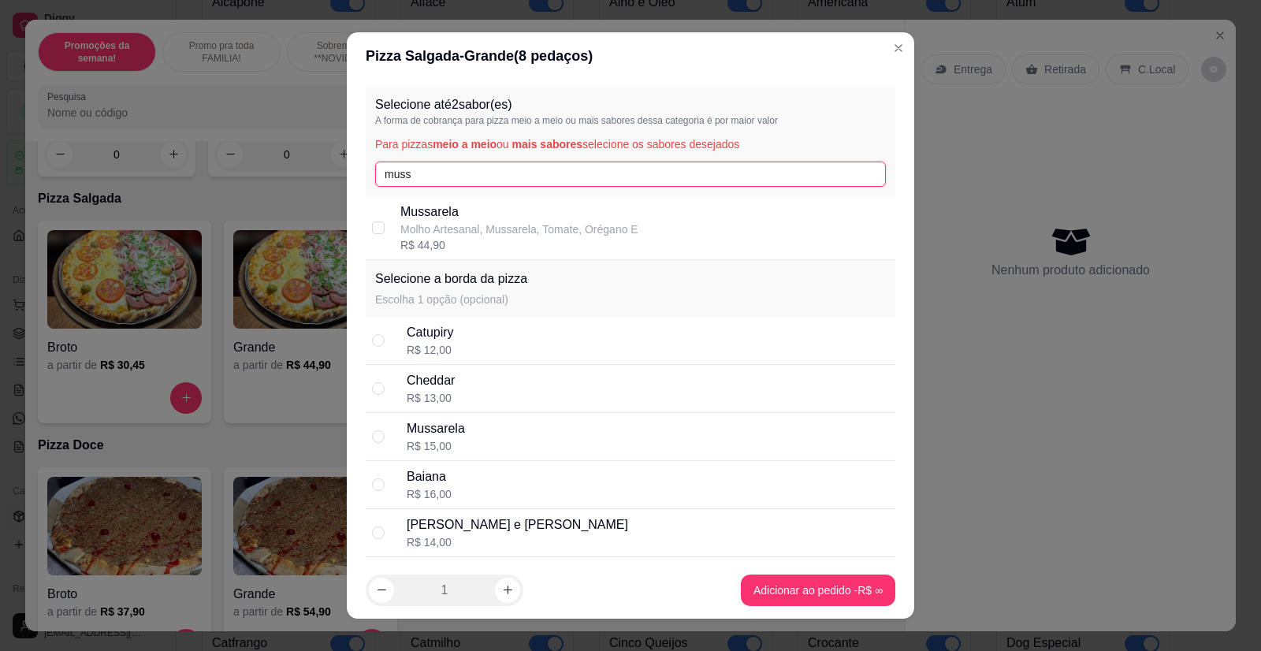
click at [446, 178] on input "muss" at bounding box center [630, 174] width 511 height 25
type input "m"
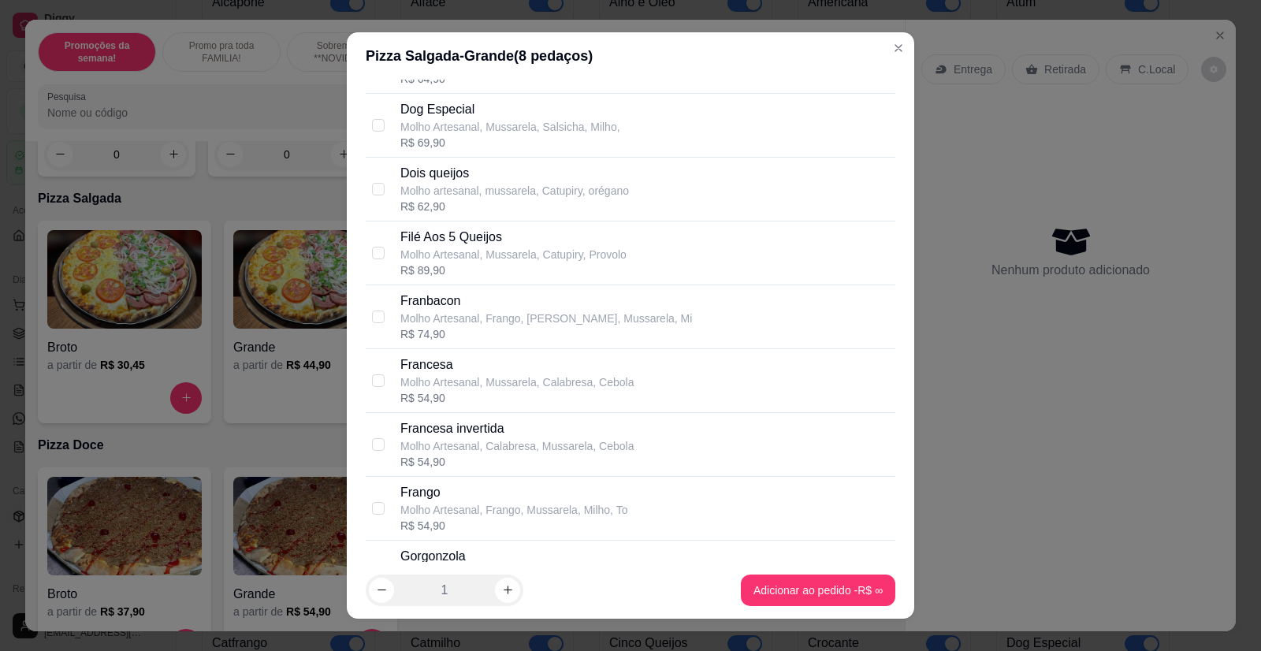
scroll to position [1340, 0]
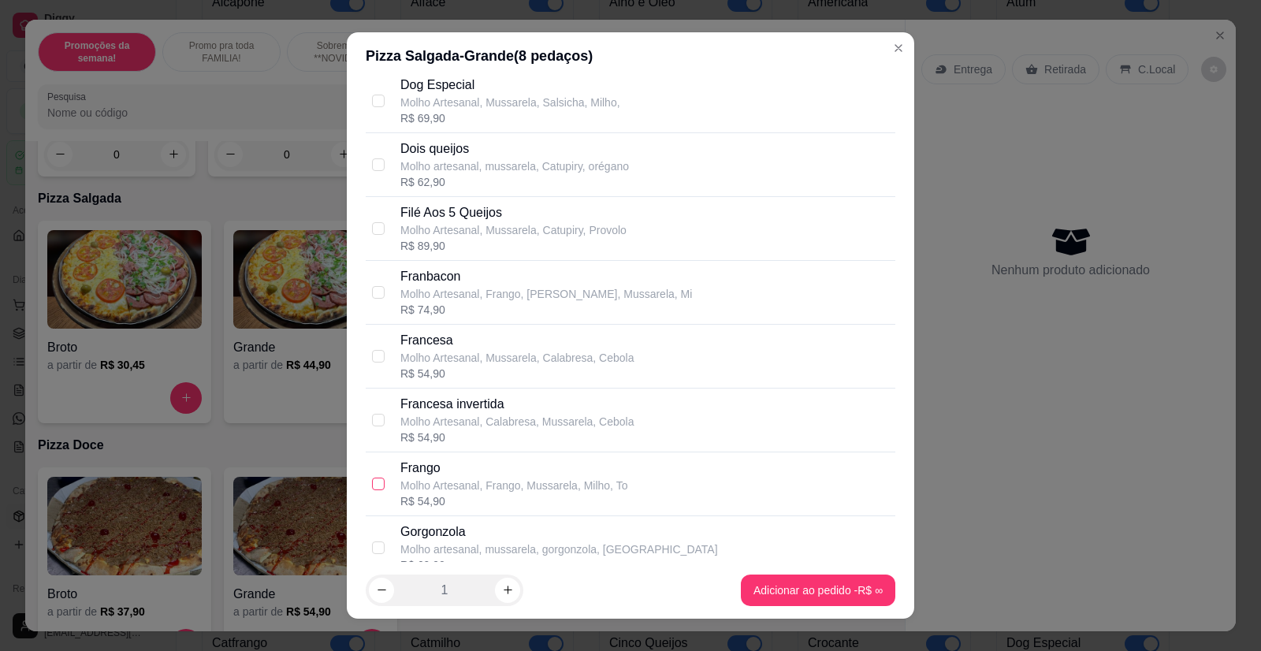
click at [375, 483] on input "checkbox" at bounding box center [378, 484] width 13 height 13
checkbox input "true"
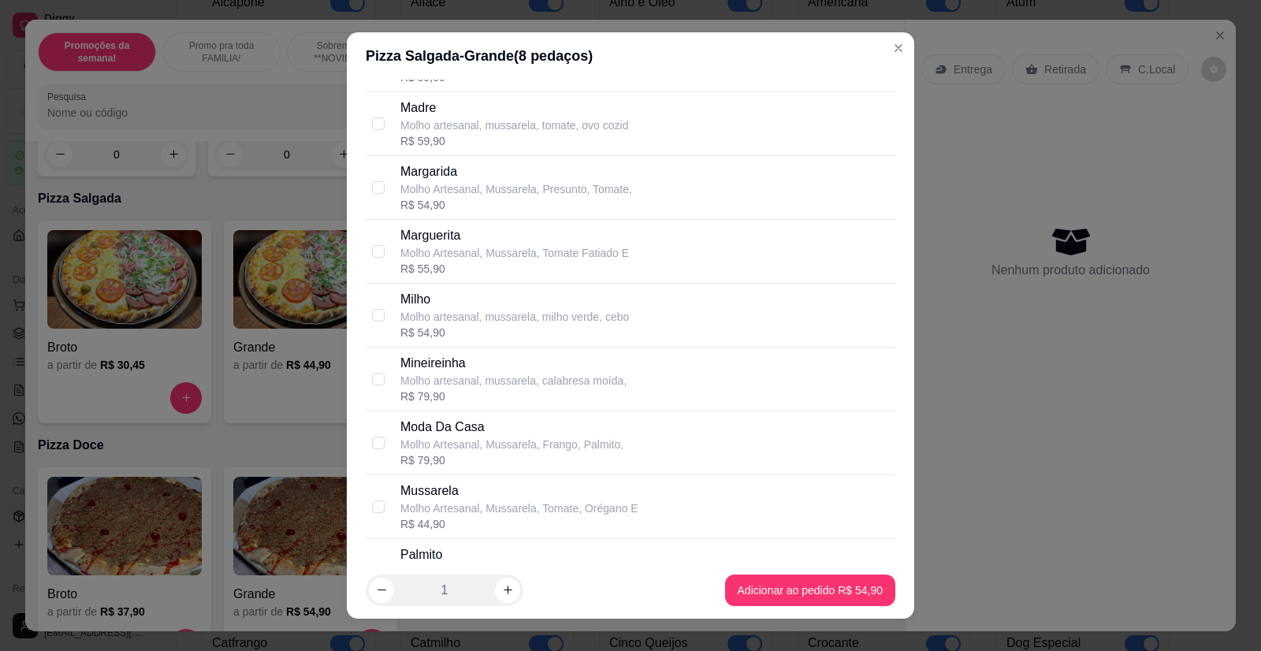
scroll to position [2049, 0]
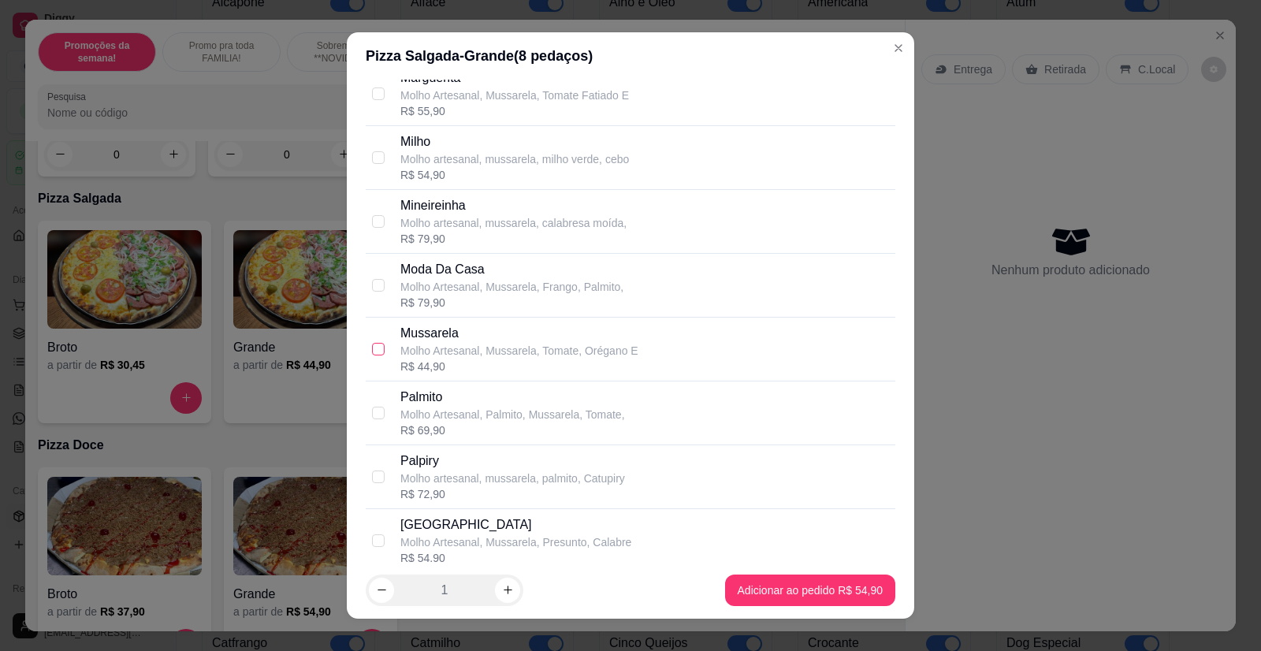
click at [376, 347] on input "checkbox" at bounding box center [378, 349] width 13 height 13
checkbox input "true"
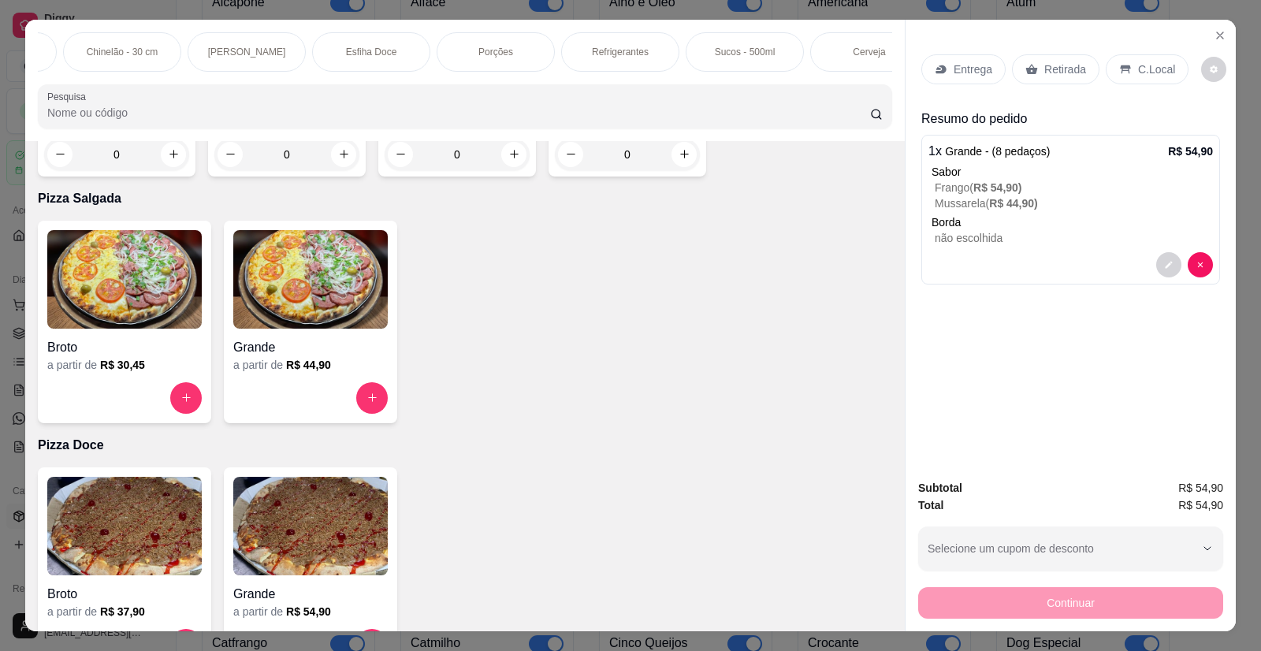
scroll to position [0, 1256]
click at [608, 49] on div "Refrigerantes" at bounding box center [584, 51] width 118 height 39
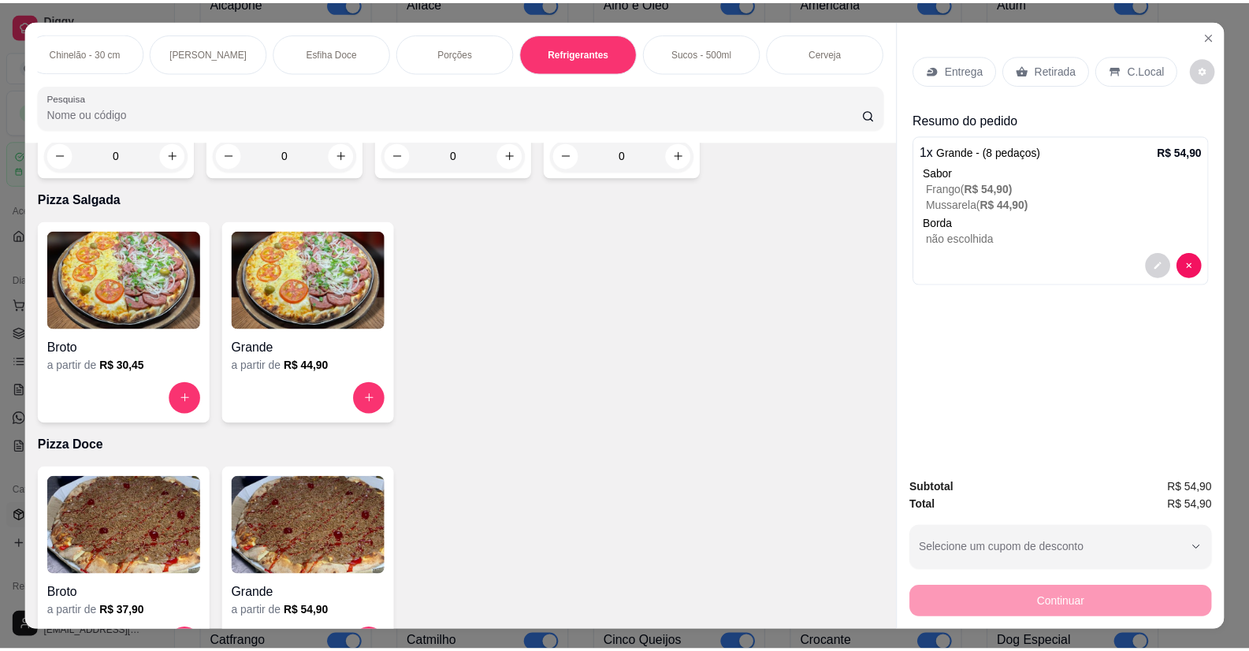
scroll to position [31, 0]
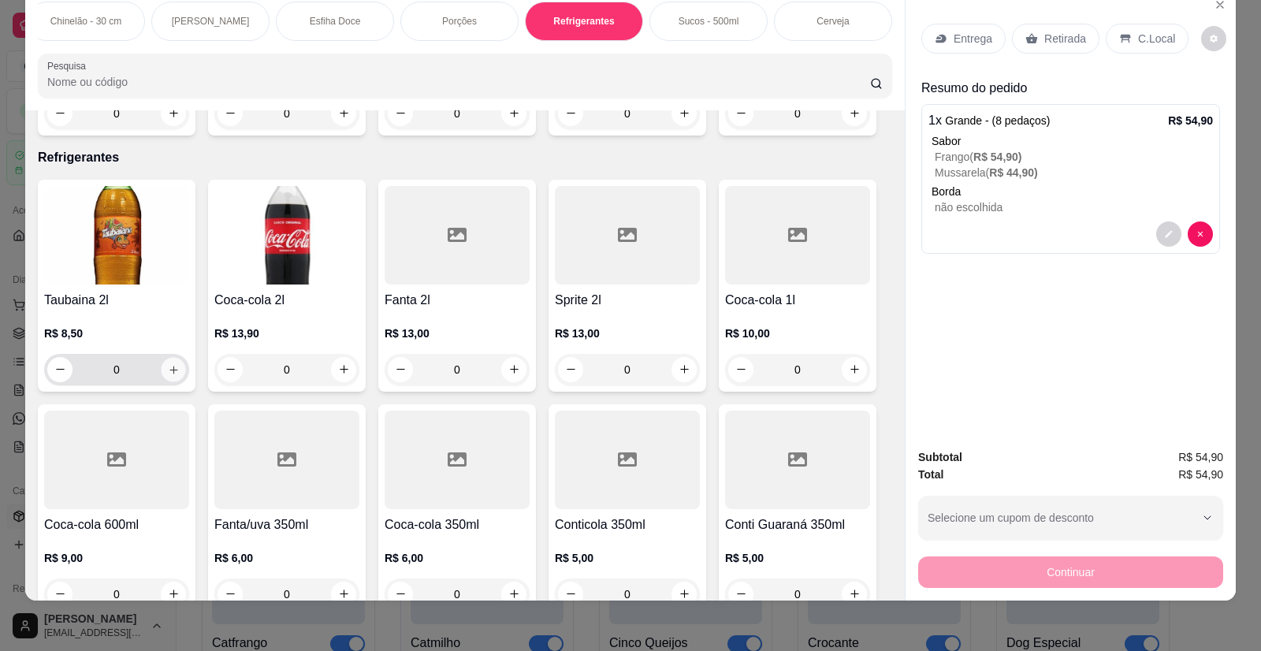
click at [168, 364] on icon "increase-product-quantity" at bounding box center [174, 370] width 12 height 12
type input "1"
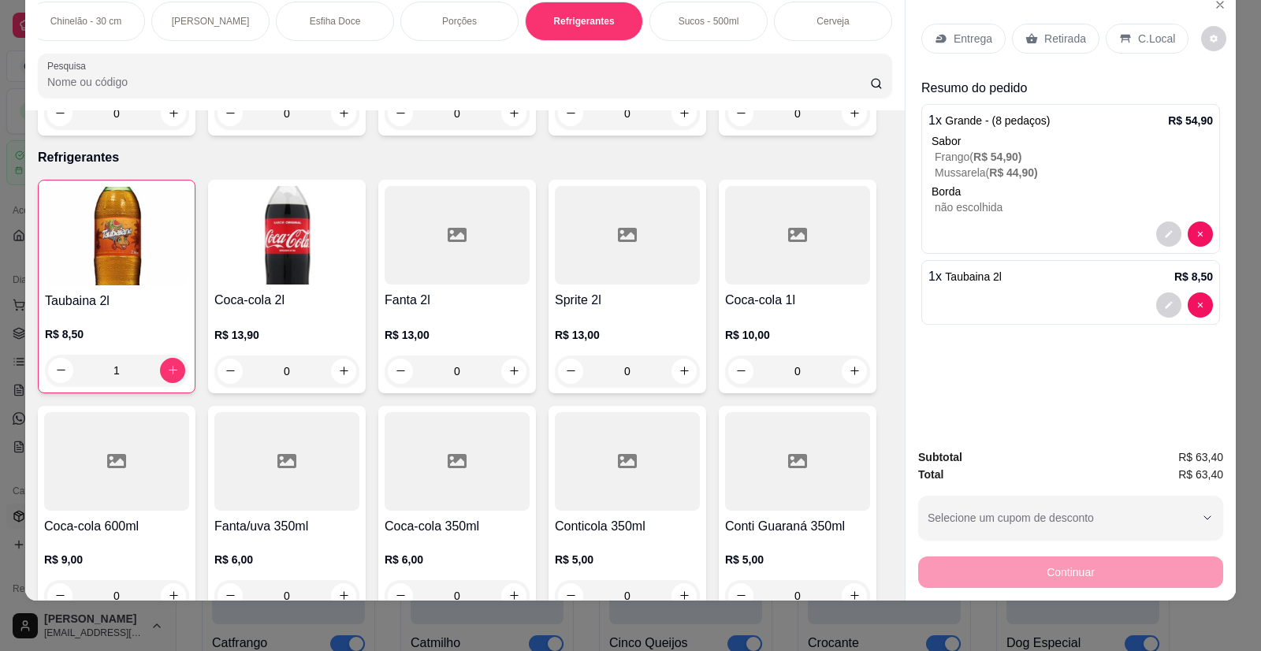
click at [967, 28] on div "Entrega" at bounding box center [963, 39] width 84 height 30
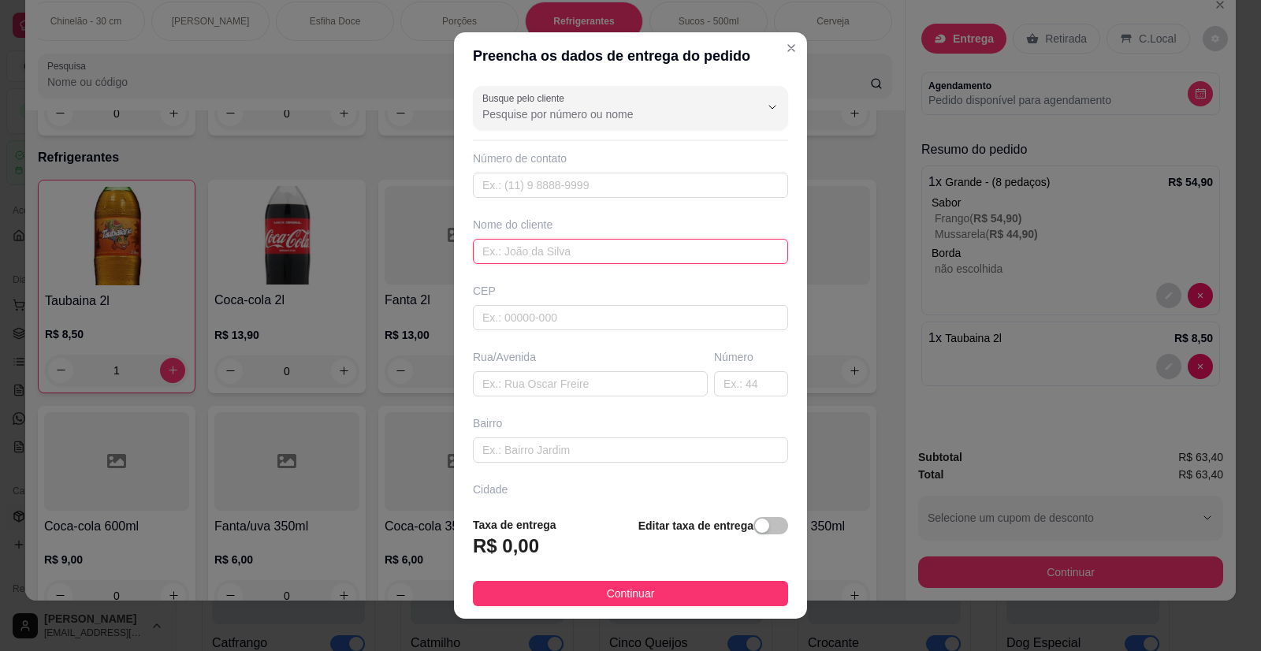
click at [489, 250] on input "text" at bounding box center [630, 251] width 315 height 25
type input "[PERSON_NAME]"
paste input "[PERSON_NAME] 25"
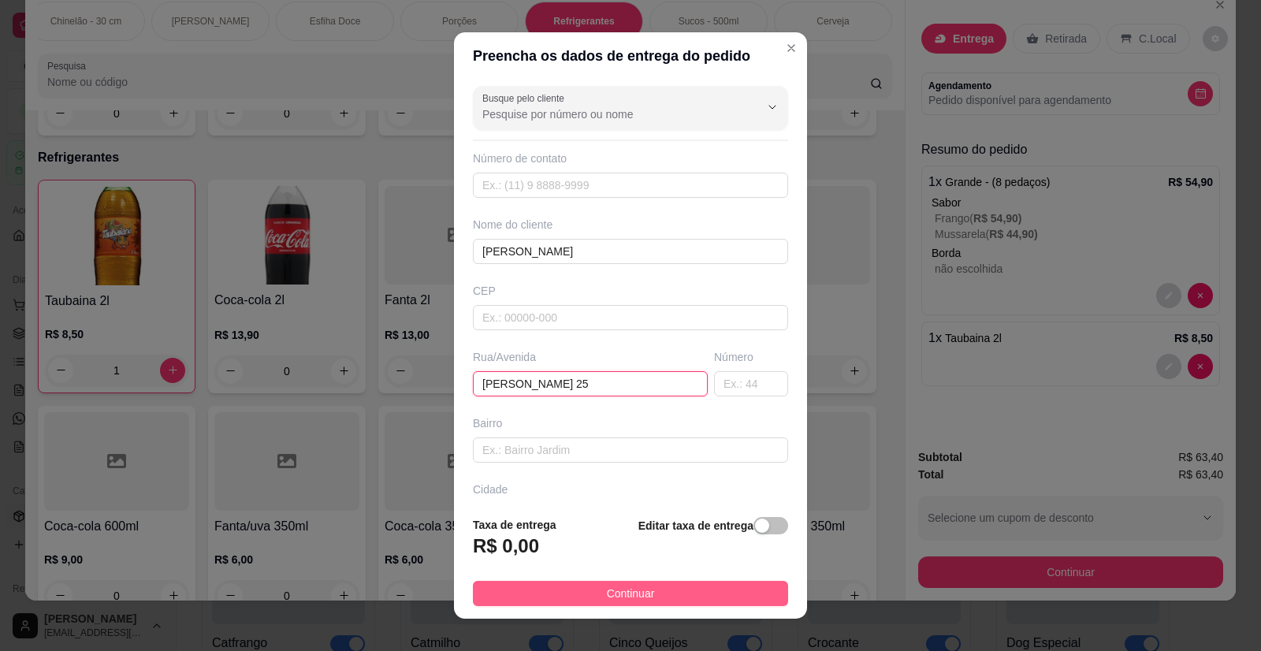
type input "[PERSON_NAME] 25"
click at [645, 591] on button "Continuar" at bounding box center [630, 593] width 315 height 25
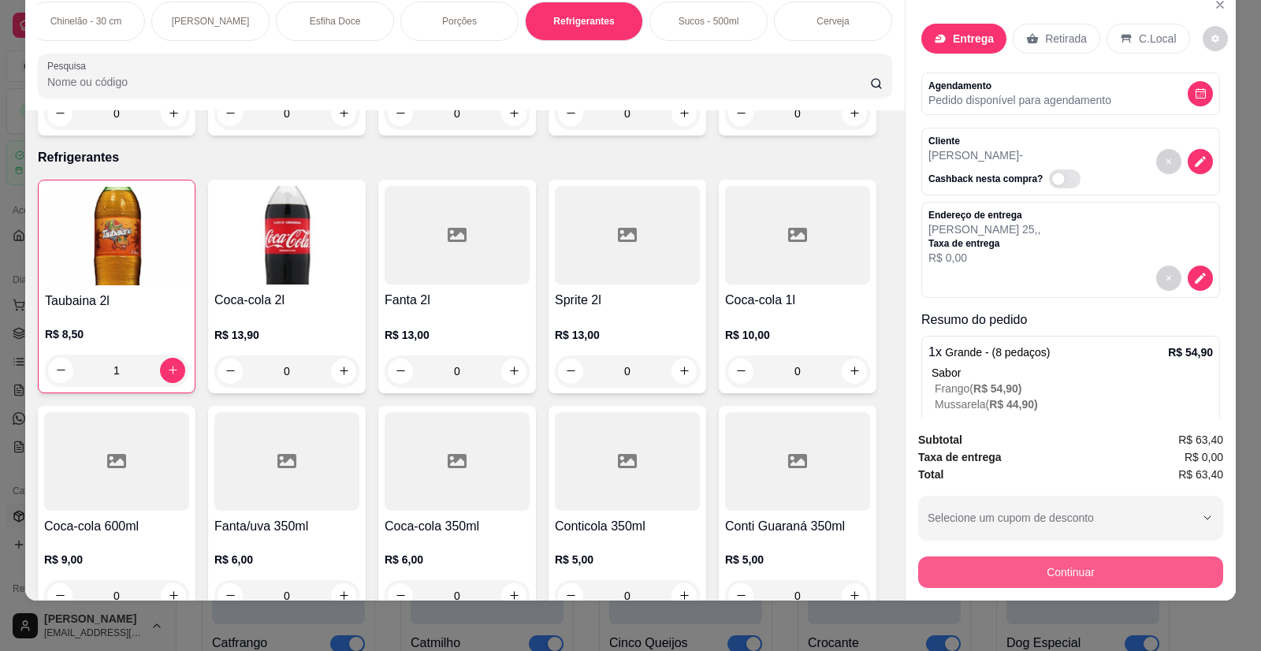
click at [983, 578] on button "Continuar" at bounding box center [1070, 572] width 305 height 32
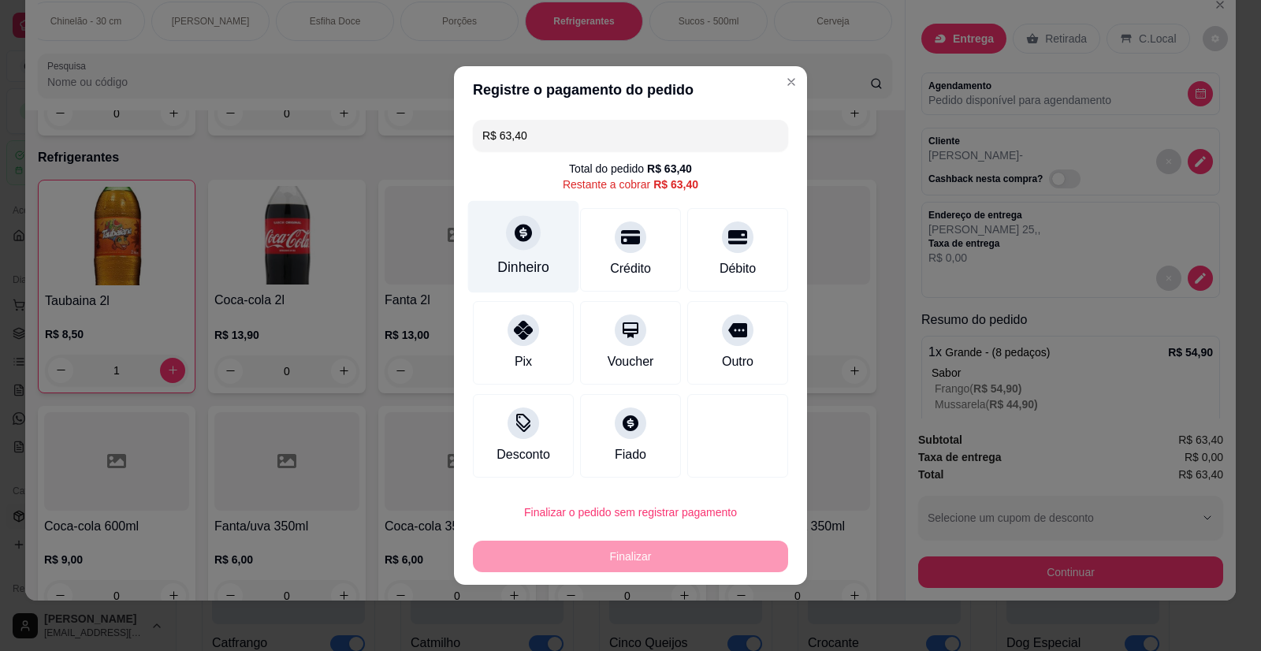
click at [513, 232] on icon at bounding box center [523, 232] width 20 height 20
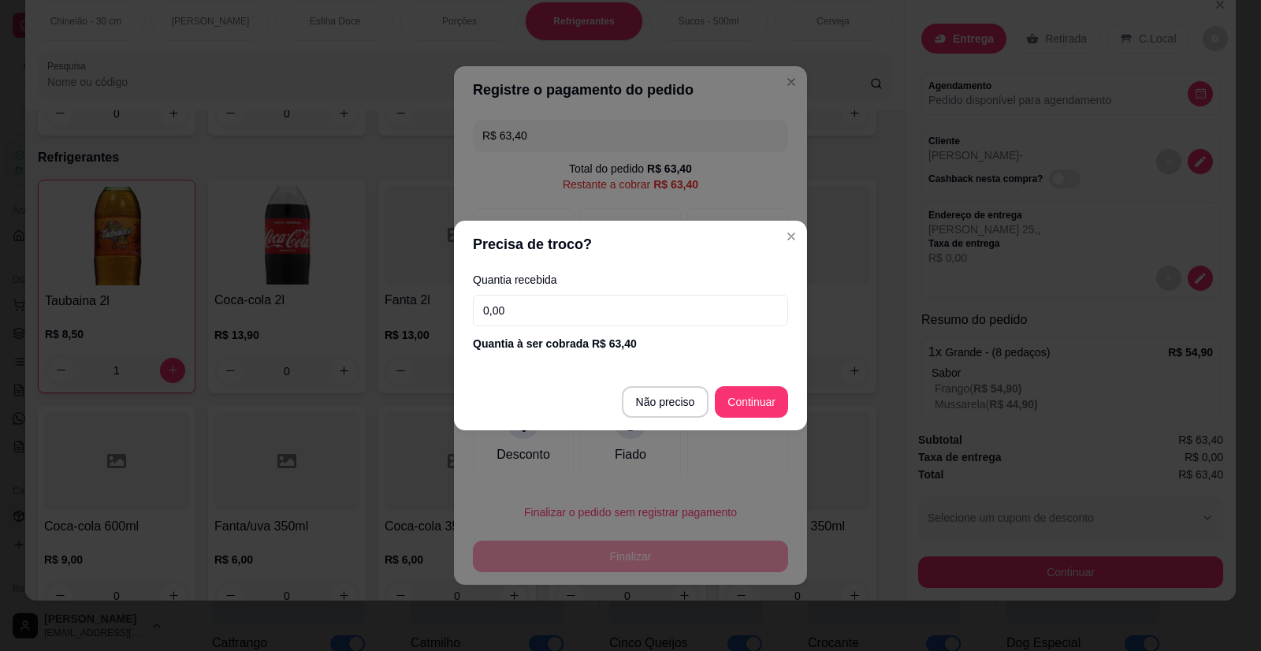
click at [597, 326] on div "Quantia recebida 0,00 Quantia à ser cobrada R$ 63,40" at bounding box center [630, 313] width 353 height 90
click at [554, 316] on input "0,00" at bounding box center [630, 311] width 315 height 32
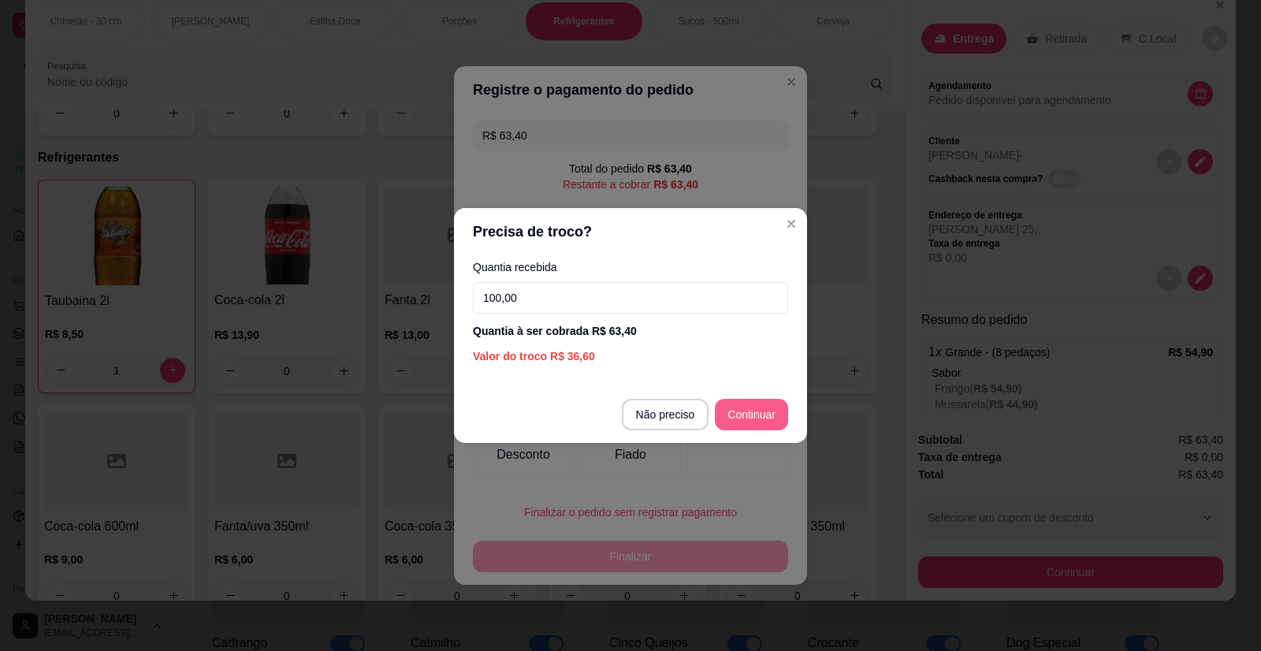
type input "100,00"
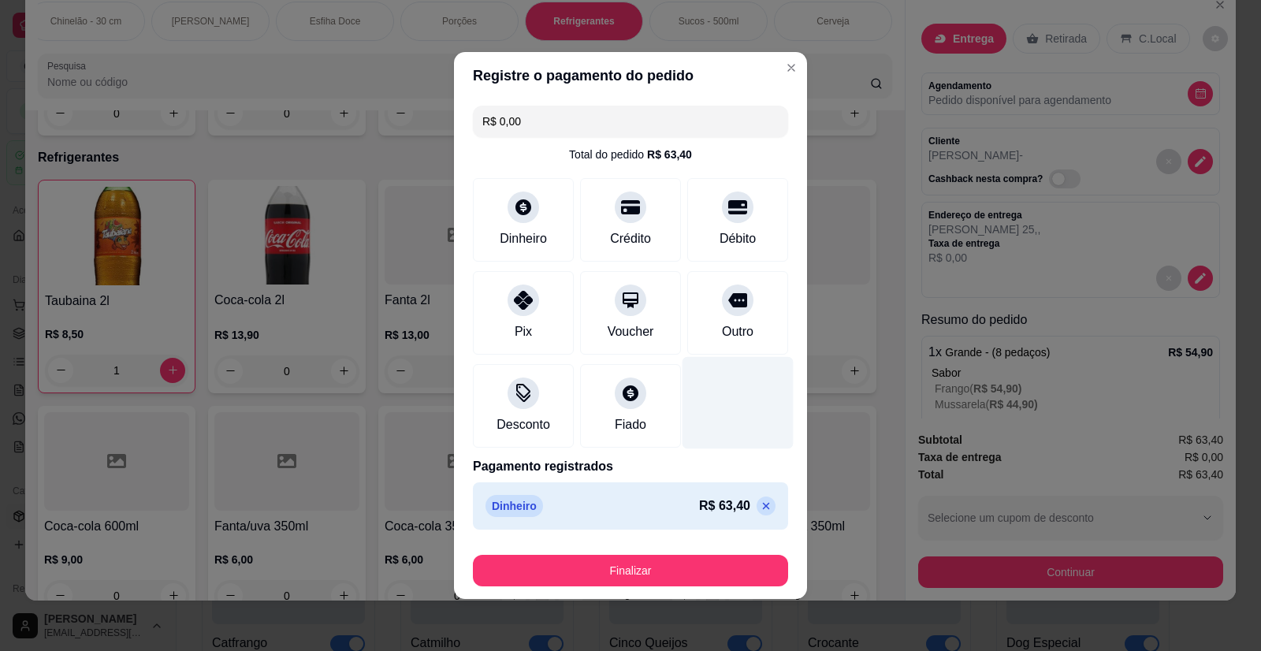
type input "R$ 0,00"
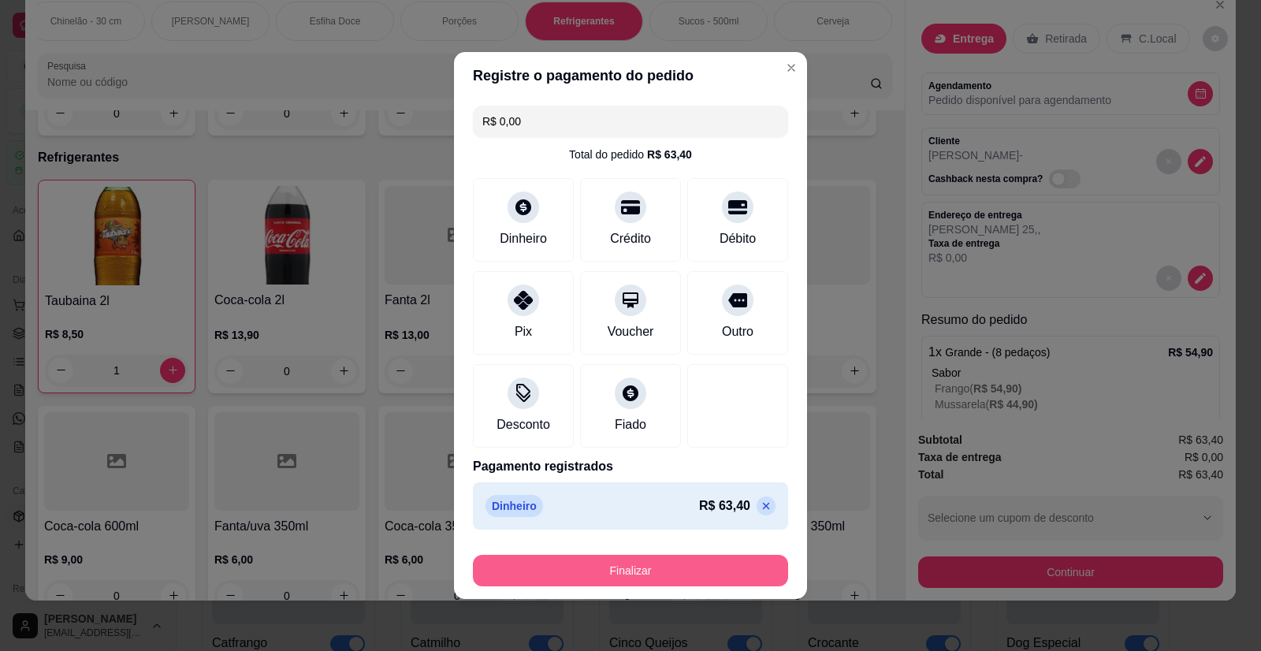
click at [672, 567] on button "Finalizar" at bounding box center [630, 571] width 315 height 32
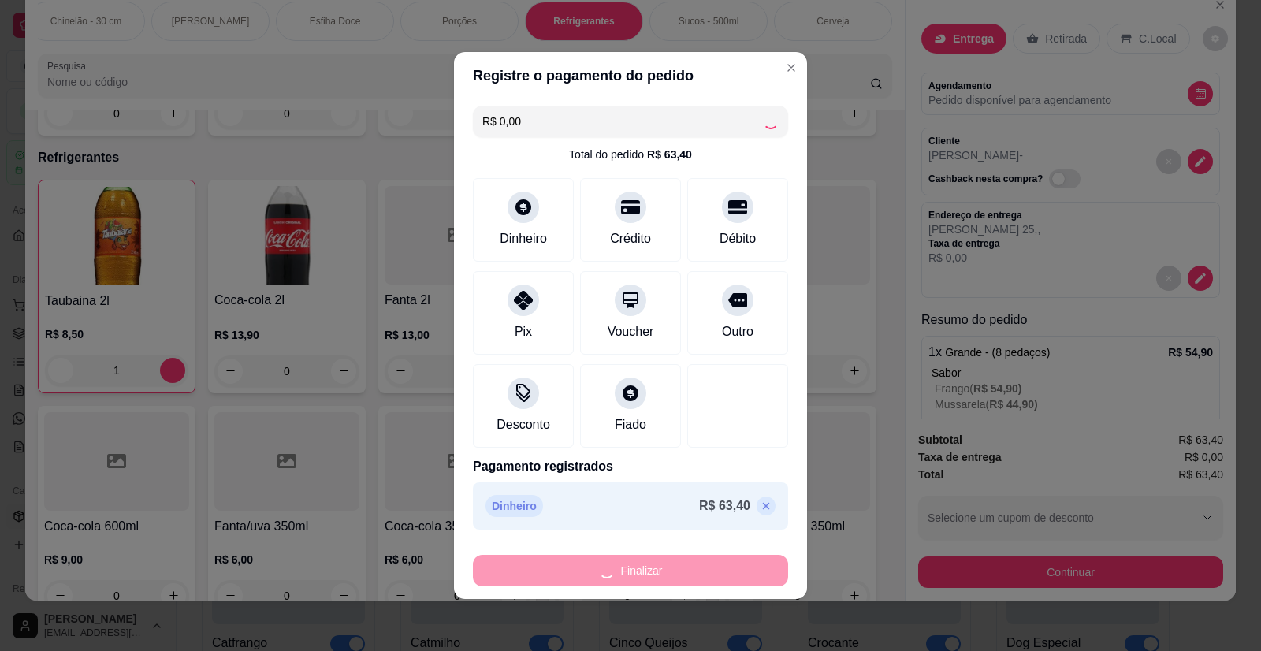
type input "0"
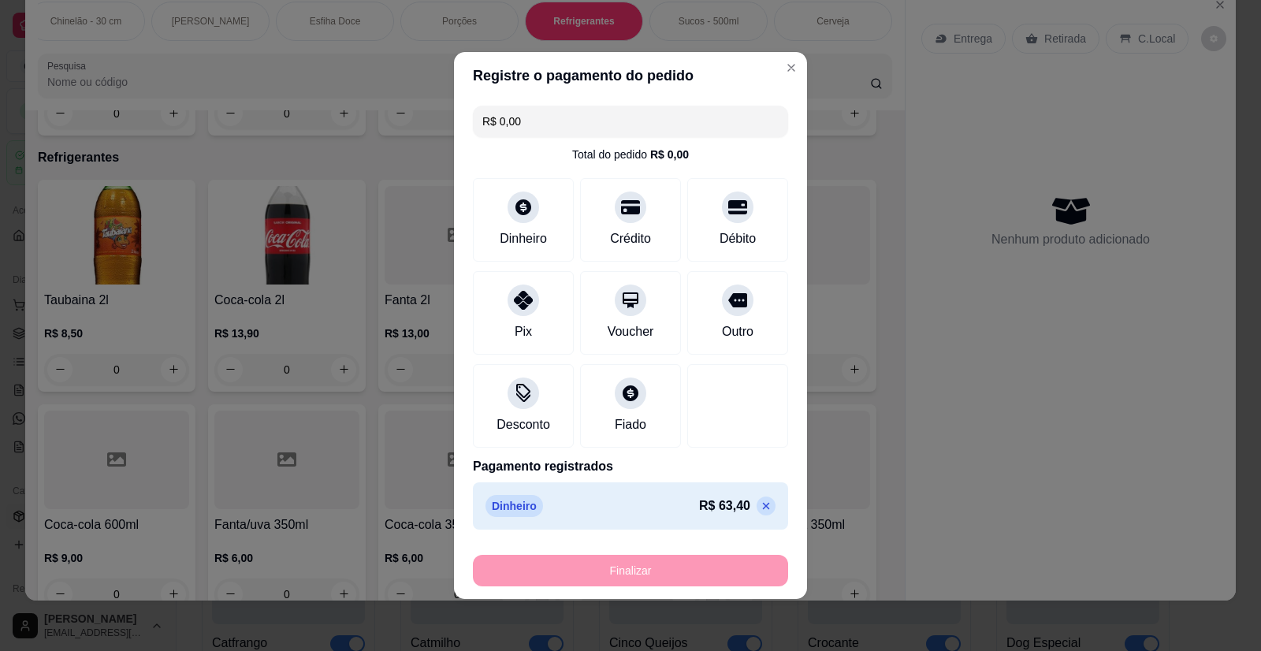
type input "-R$ 63,40"
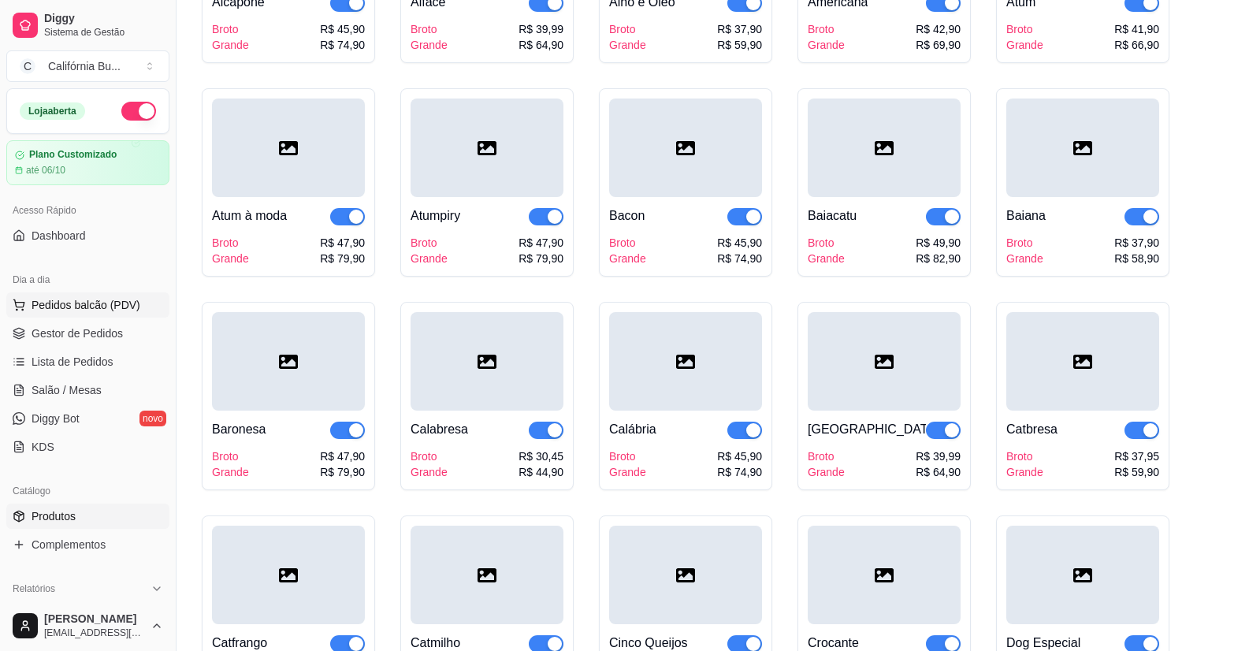
click at [132, 295] on button "Pedidos balcão (PDV)" at bounding box center [87, 304] width 163 height 25
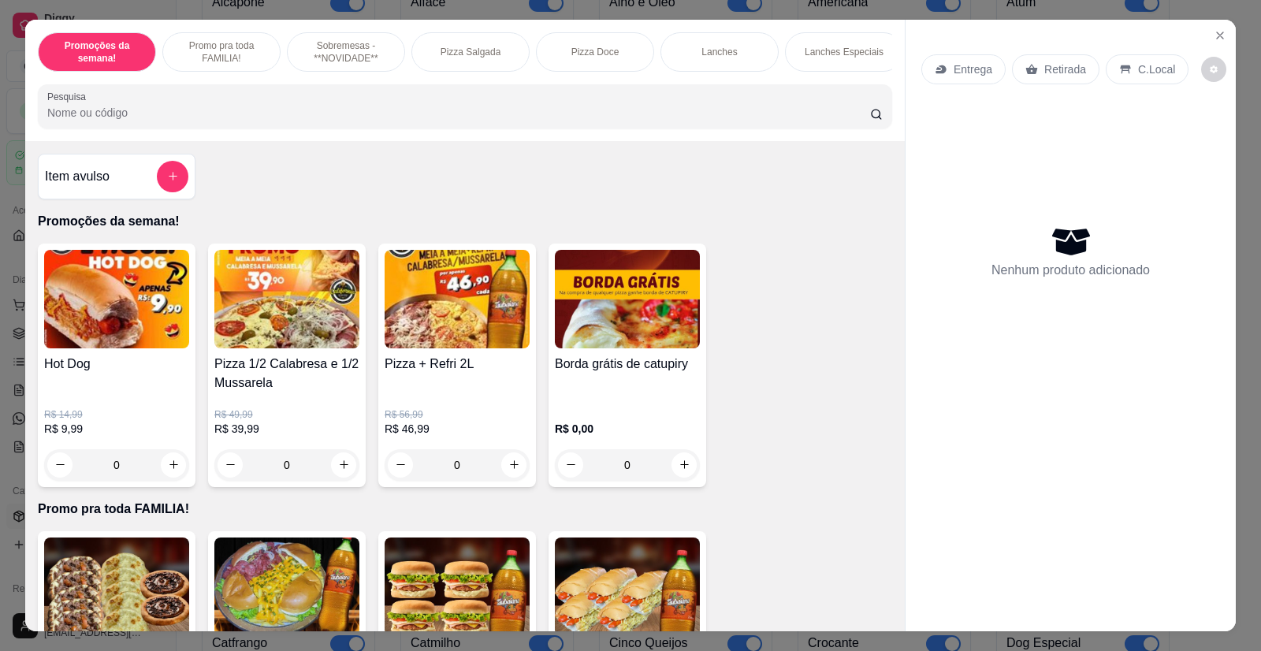
click at [338, 474] on div "0" at bounding box center [286, 465] width 145 height 32
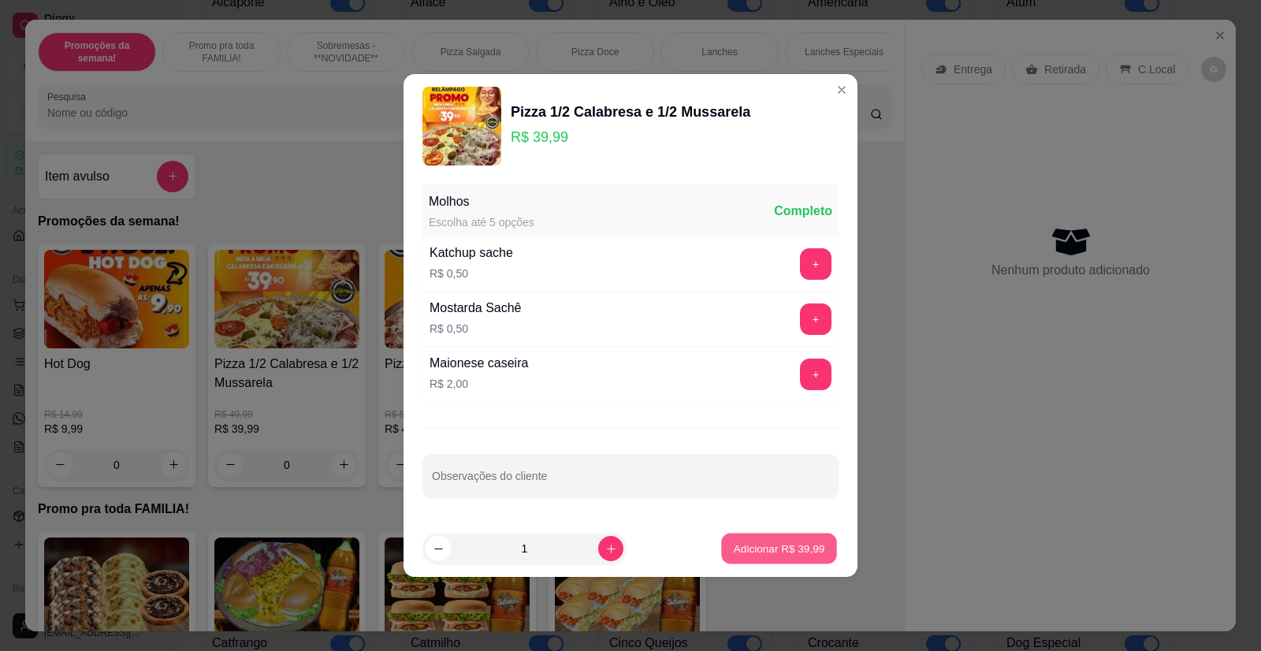
click at [741, 548] on p "Adicionar R$ 39,99" at bounding box center [779, 548] width 91 height 15
type input "1"
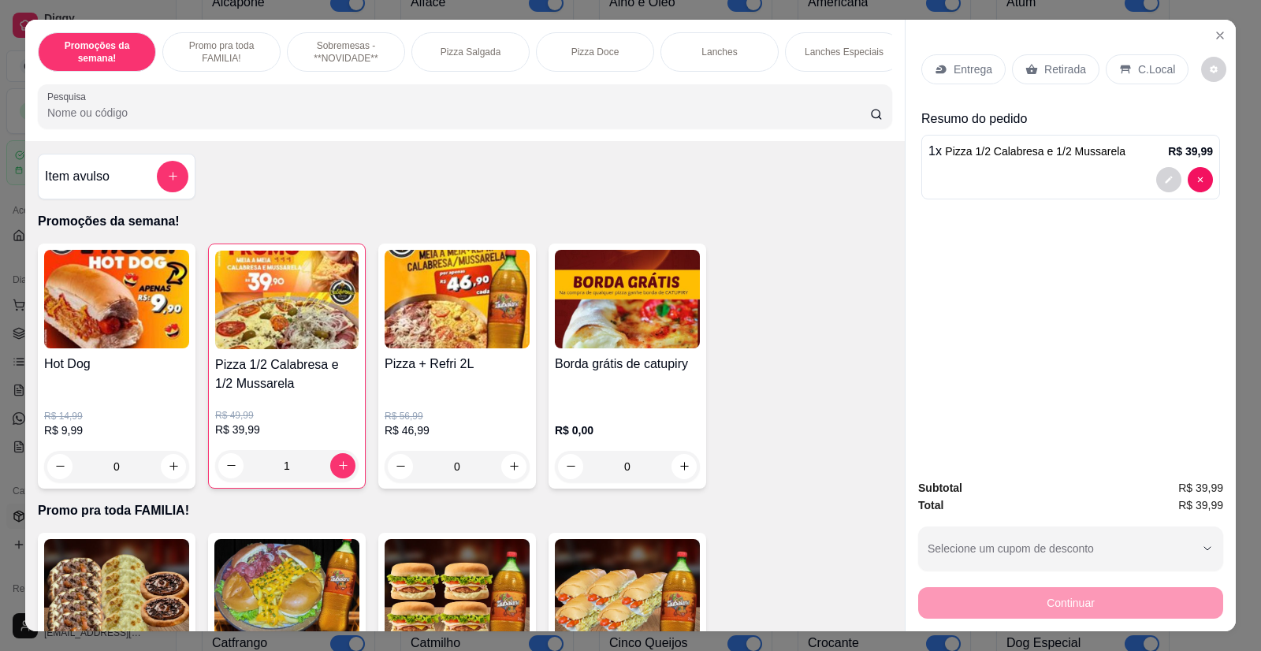
click at [953, 76] on p "Entrega" at bounding box center [972, 69] width 39 height 16
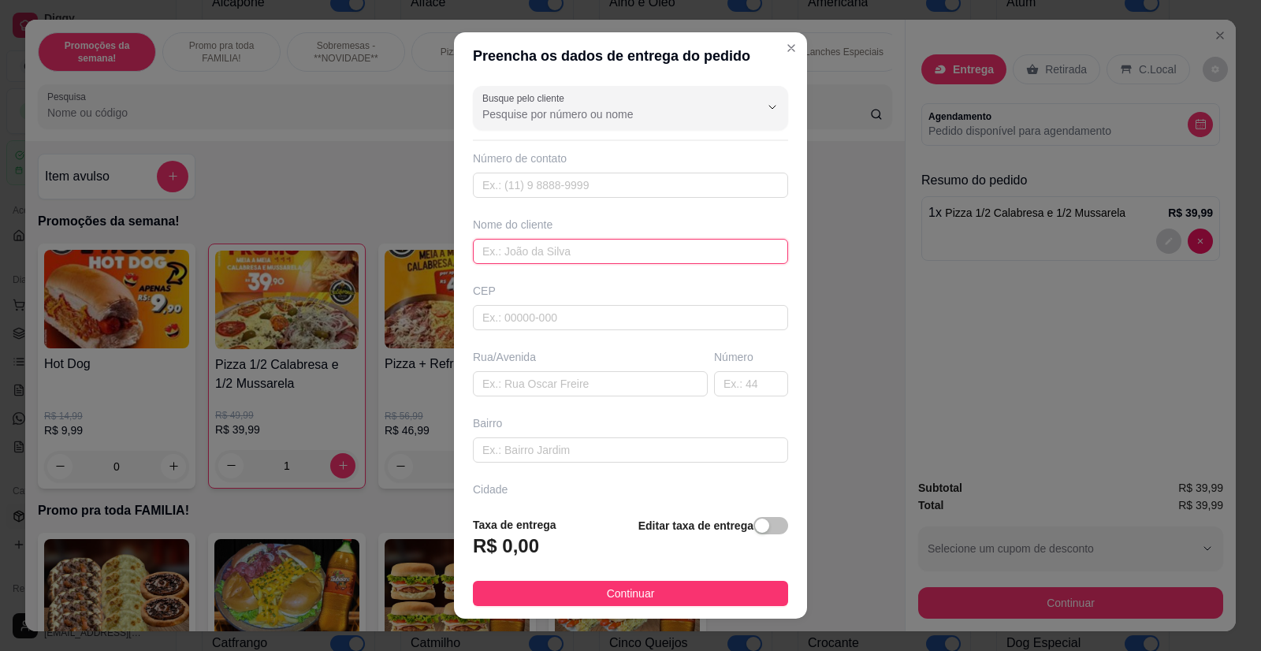
click at [574, 258] on input "text" at bounding box center [630, 251] width 315 height 25
type input "Conrado"
paste input "[STREET_ADDRESS][PERSON_NAME]"
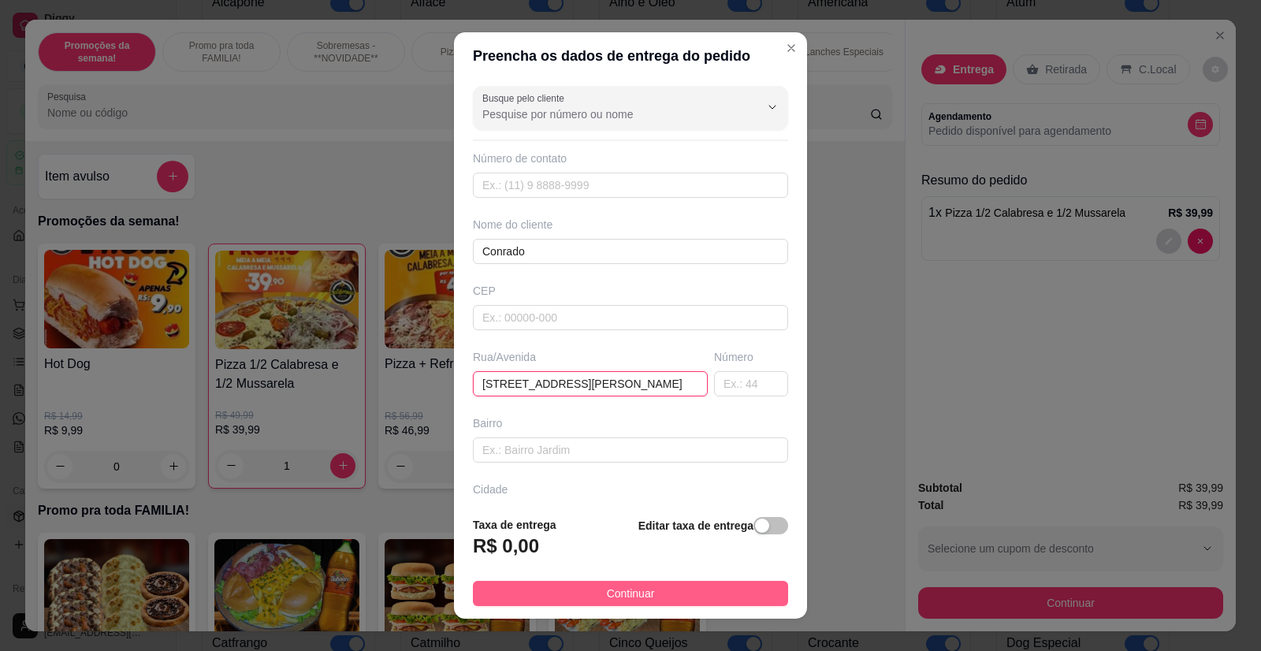
type input "[STREET_ADDRESS][PERSON_NAME]"
click at [607, 590] on span "Continuar" at bounding box center [631, 593] width 48 height 17
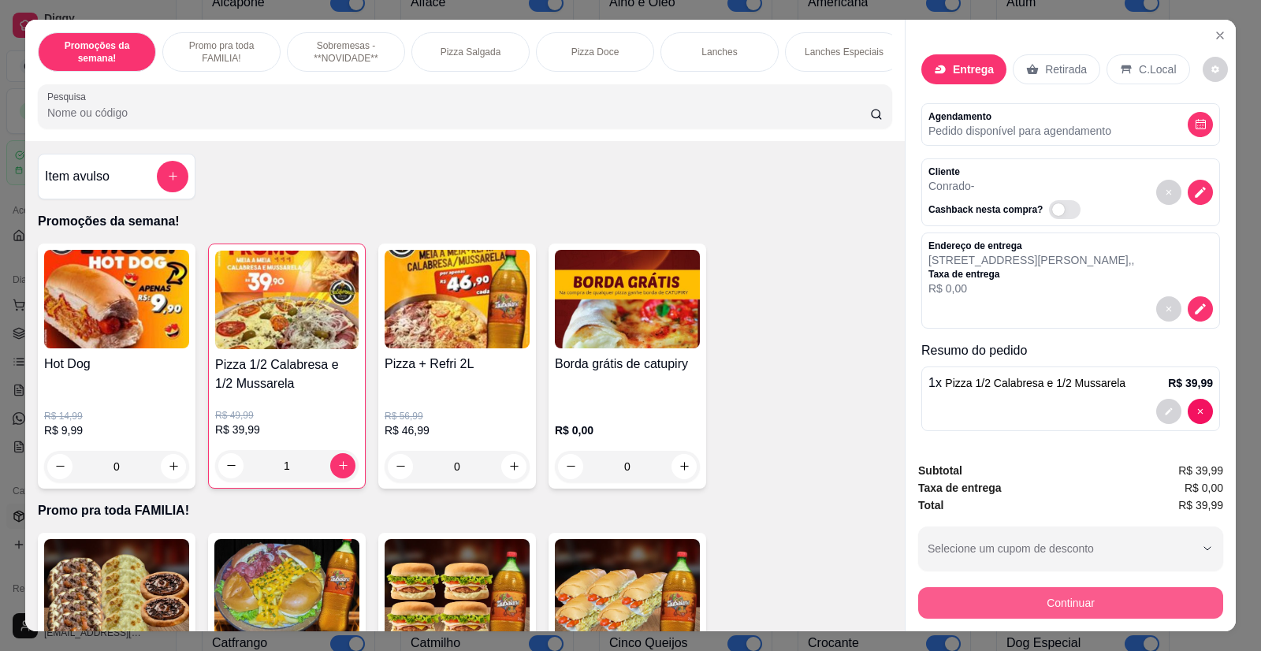
click at [1002, 600] on button "Continuar" at bounding box center [1070, 603] width 305 height 32
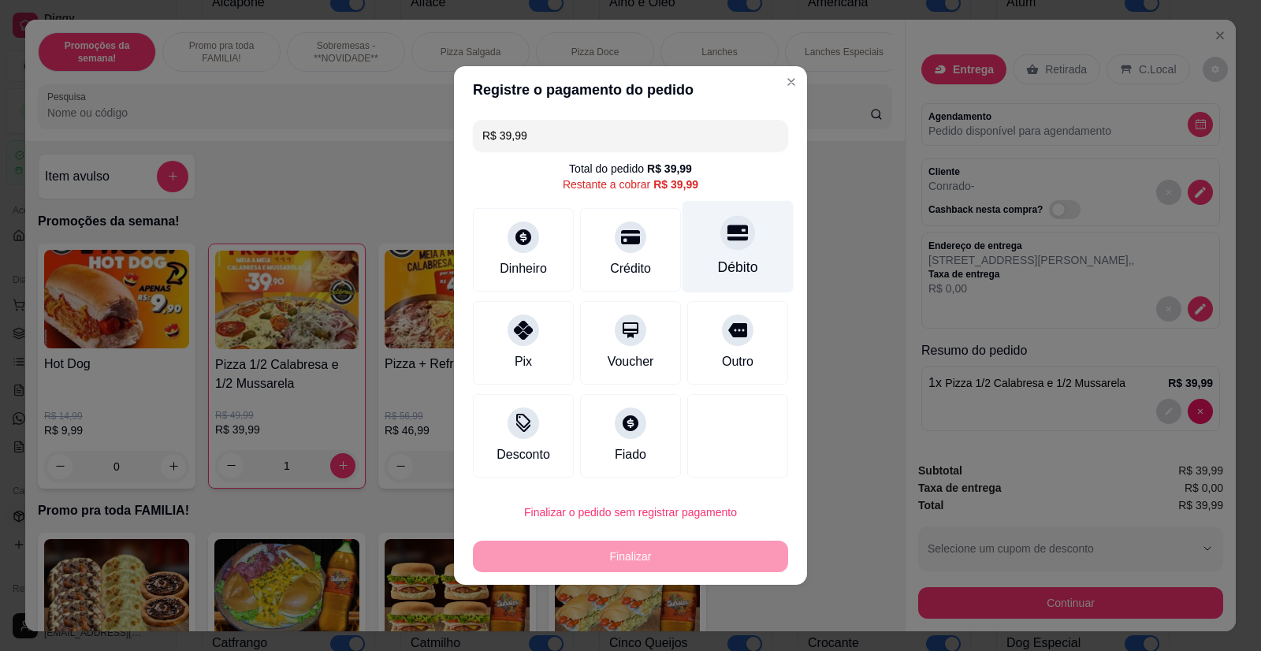
click at [733, 273] on div "Débito" at bounding box center [738, 267] width 40 height 20
type input "R$ 0,00"
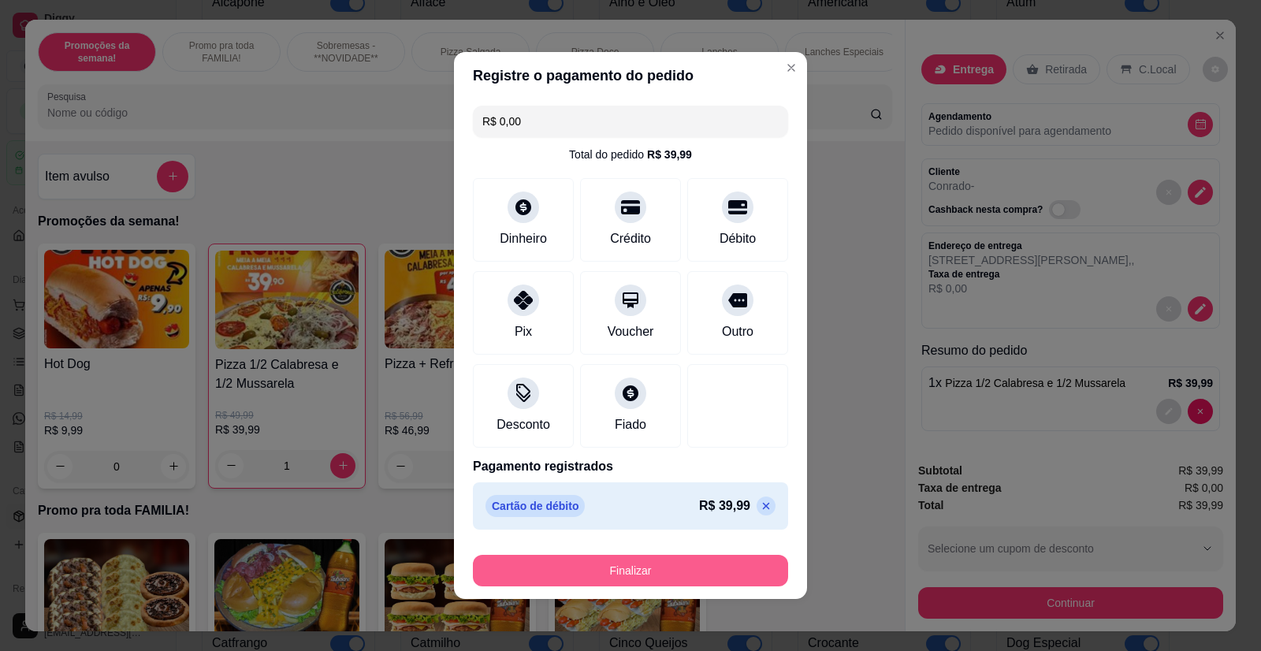
click at [624, 568] on button "Finalizar" at bounding box center [630, 571] width 315 height 32
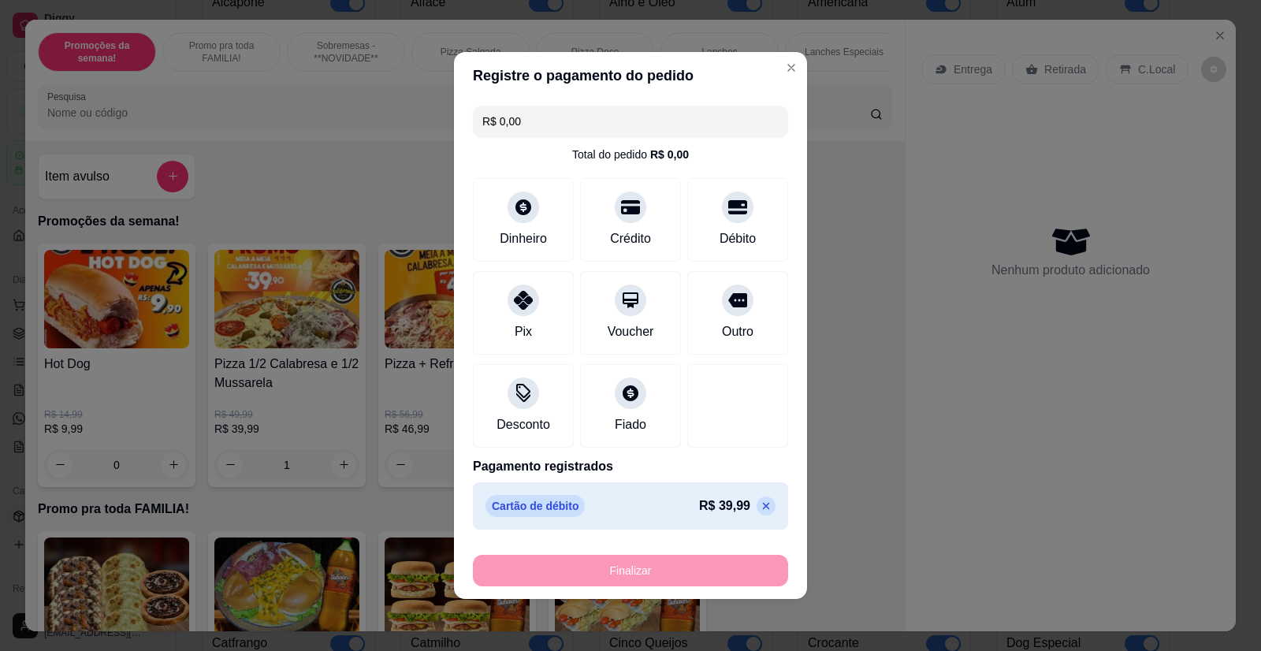
type input "0"
type input "-R$ 39,99"
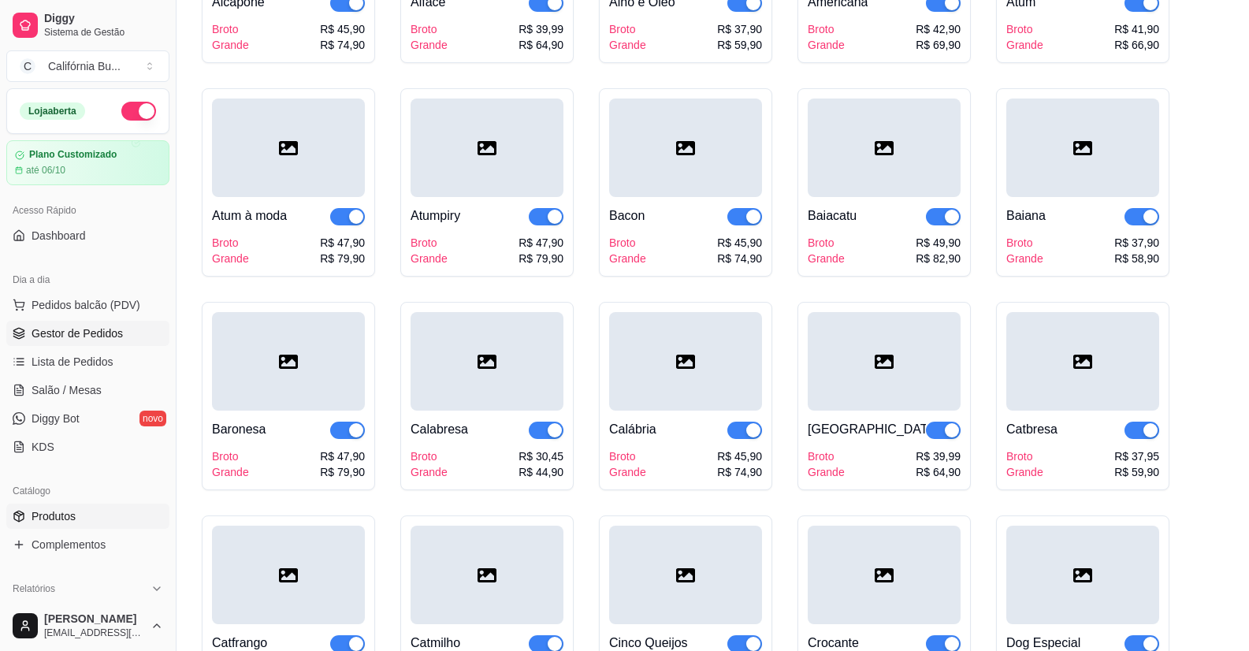
click at [117, 332] on span "Gestor de Pedidos" at bounding box center [77, 333] width 91 height 16
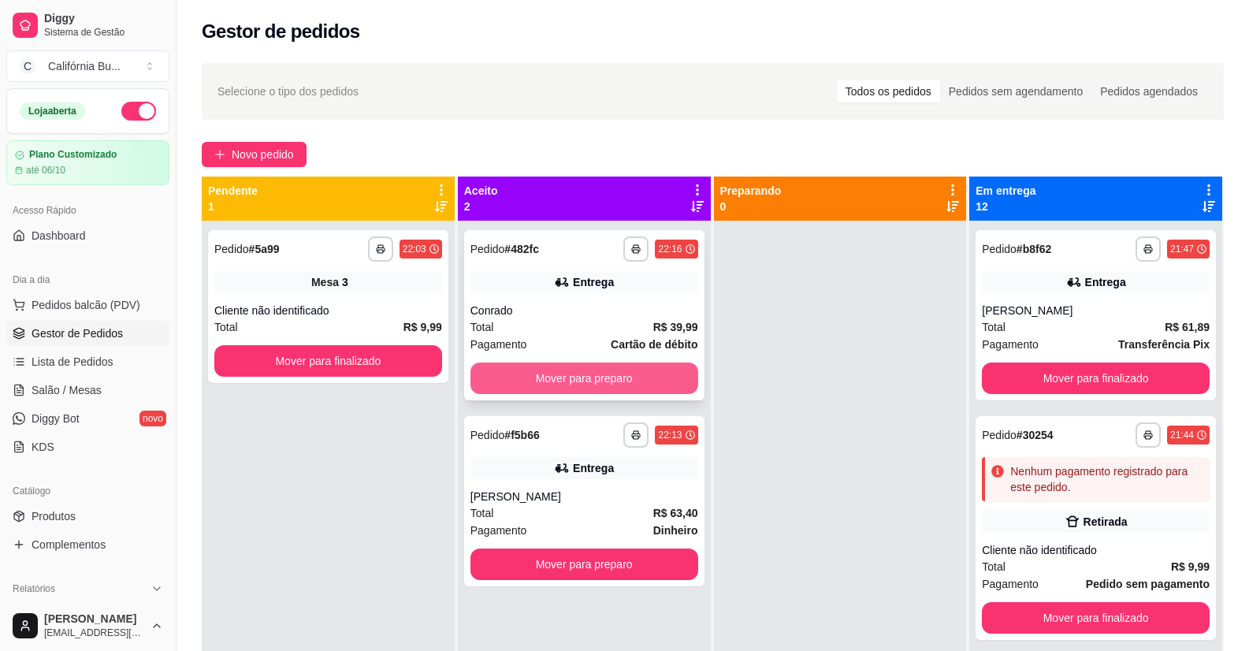
click at [545, 371] on button "Mover para preparo" at bounding box center [584, 378] width 228 height 32
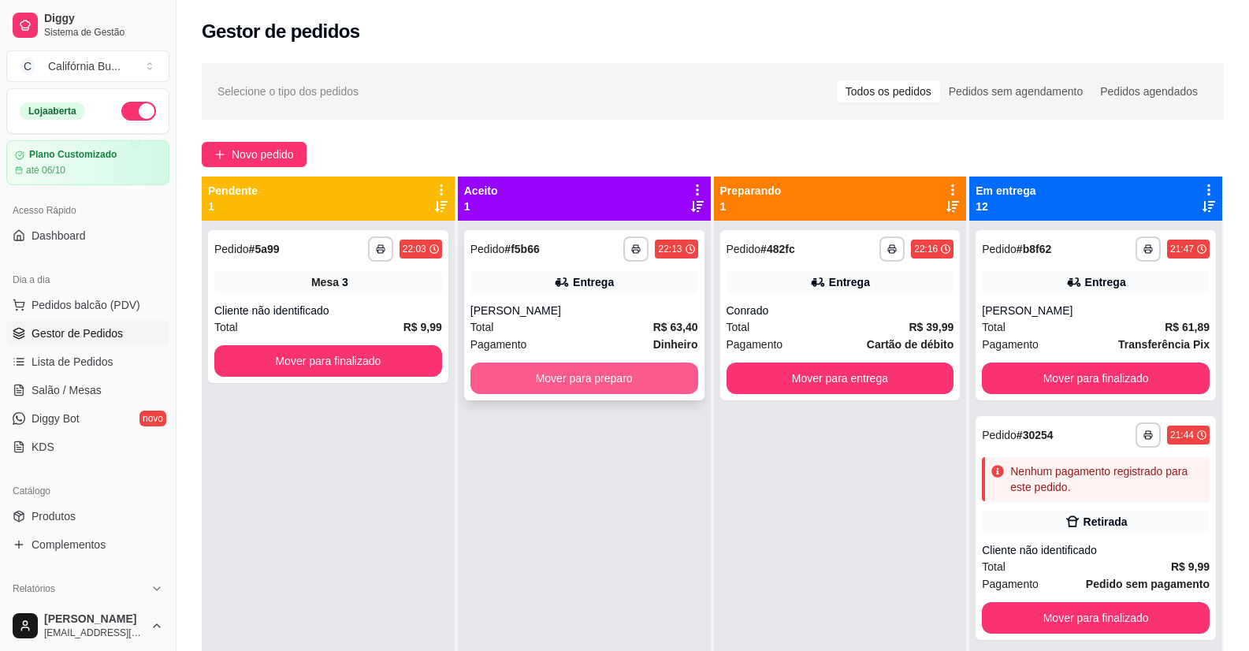
click at [572, 375] on button "Mover para preparo" at bounding box center [584, 378] width 228 height 32
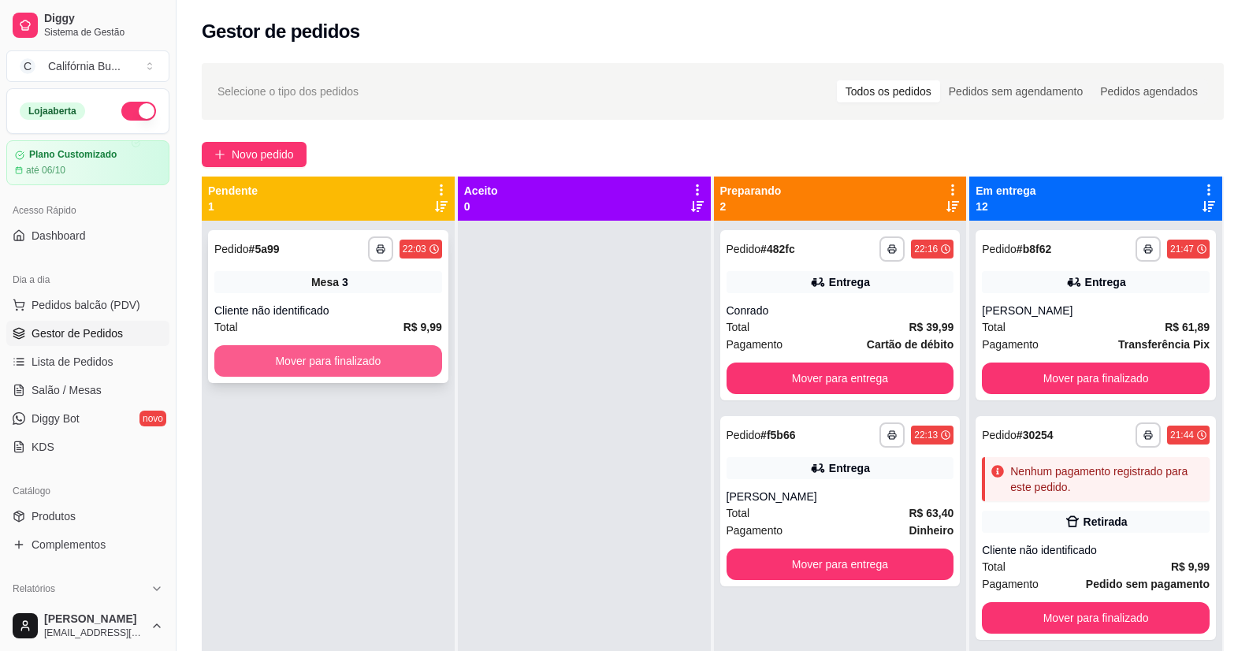
click at [342, 349] on button "Mover para finalizado" at bounding box center [328, 361] width 228 height 32
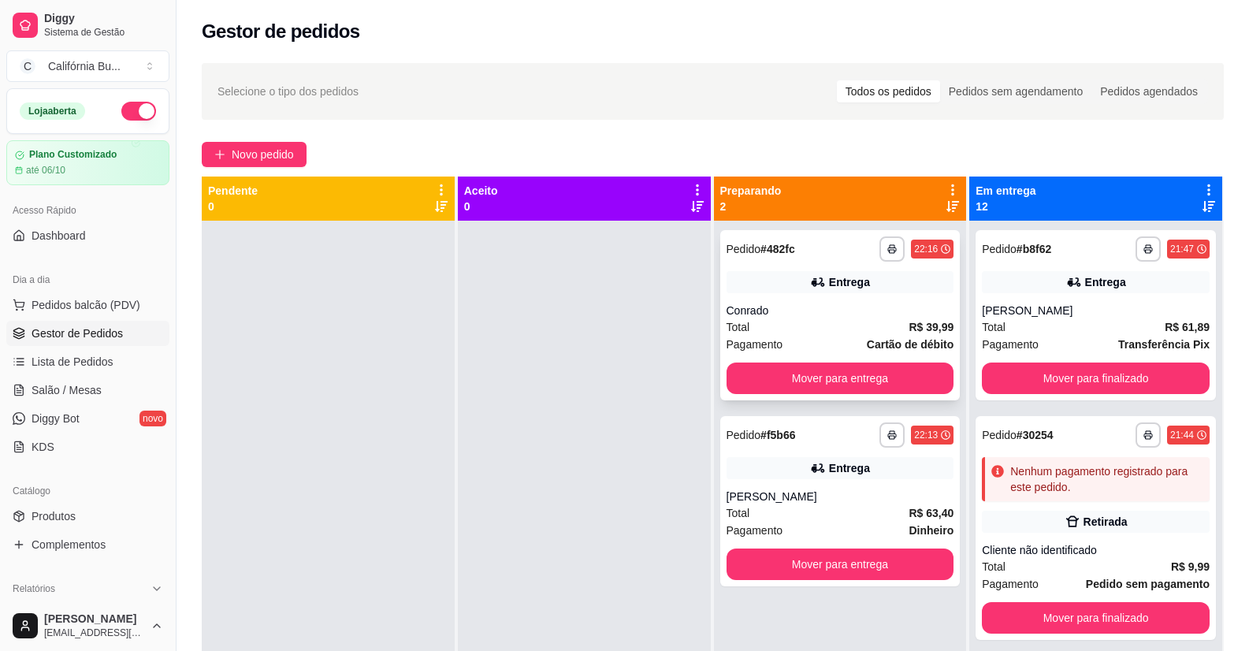
click at [864, 315] on div "Conrado" at bounding box center [841, 311] width 228 height 16
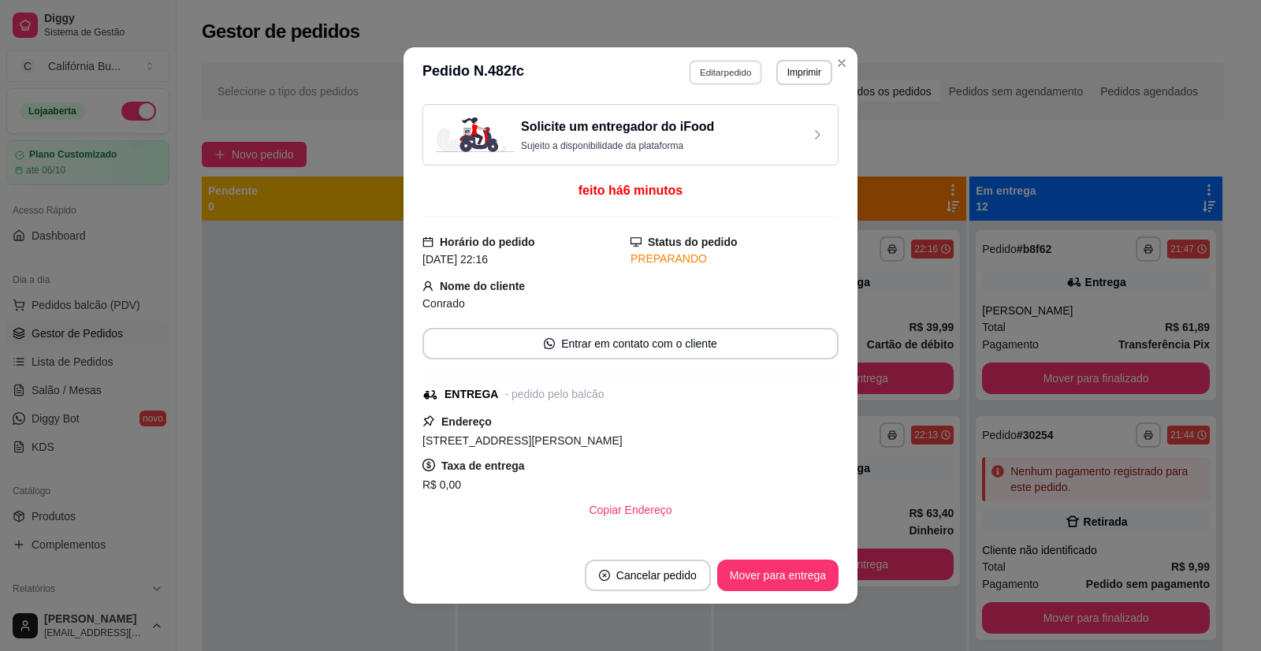
click at [729, 72] on button "Editar pedido" at bounding box center [725, 72] width 73 height 24
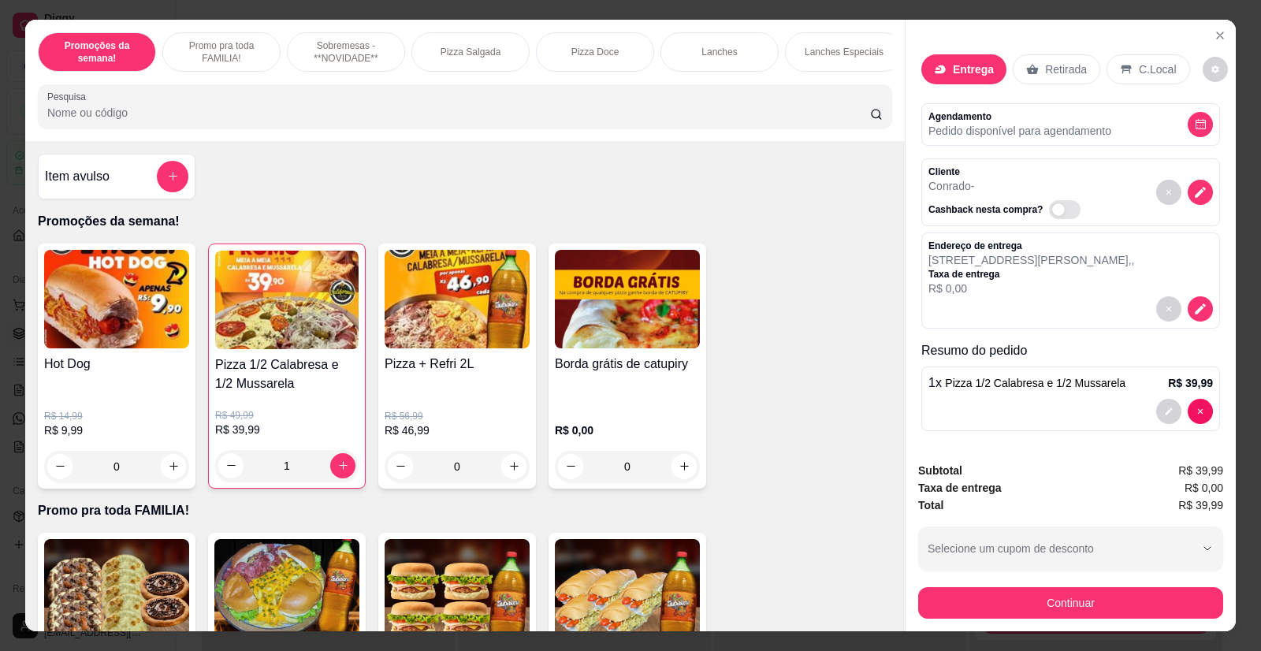
click at [169, 181] on icon "add-separate-item" at bounding box center [173, 177] width 9 height 9
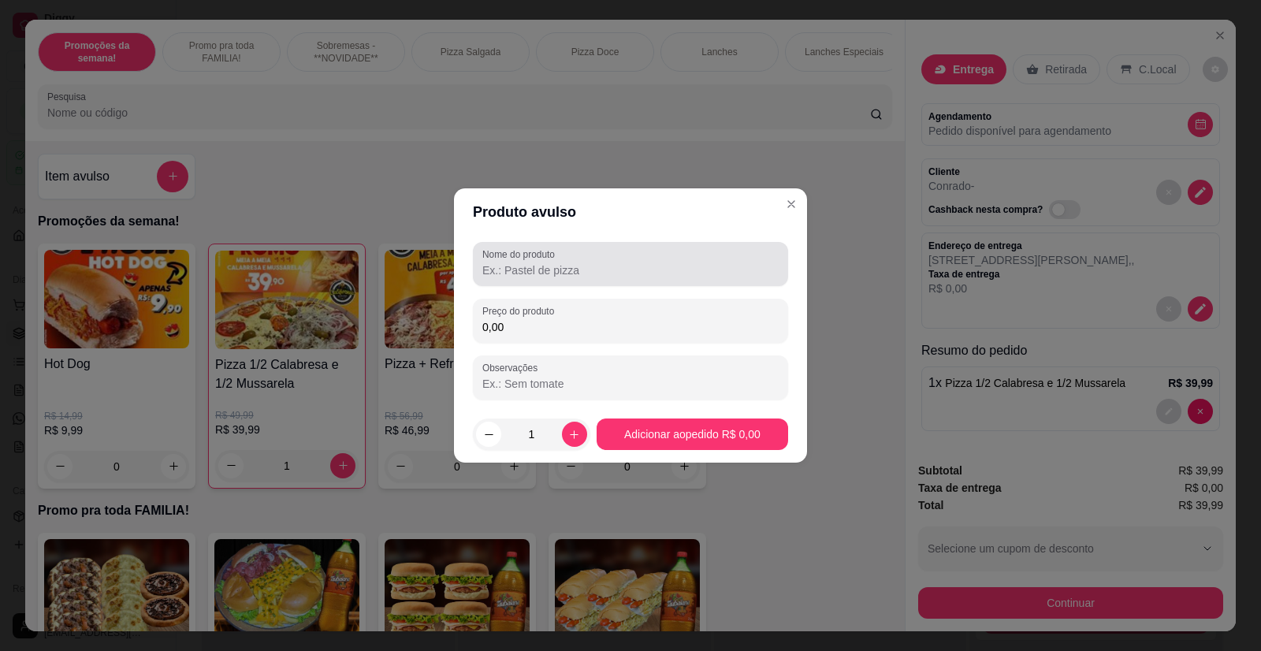
click at [551, 269] on input "Nome do produto" at bounding box center [630, 270] width 296 height 16
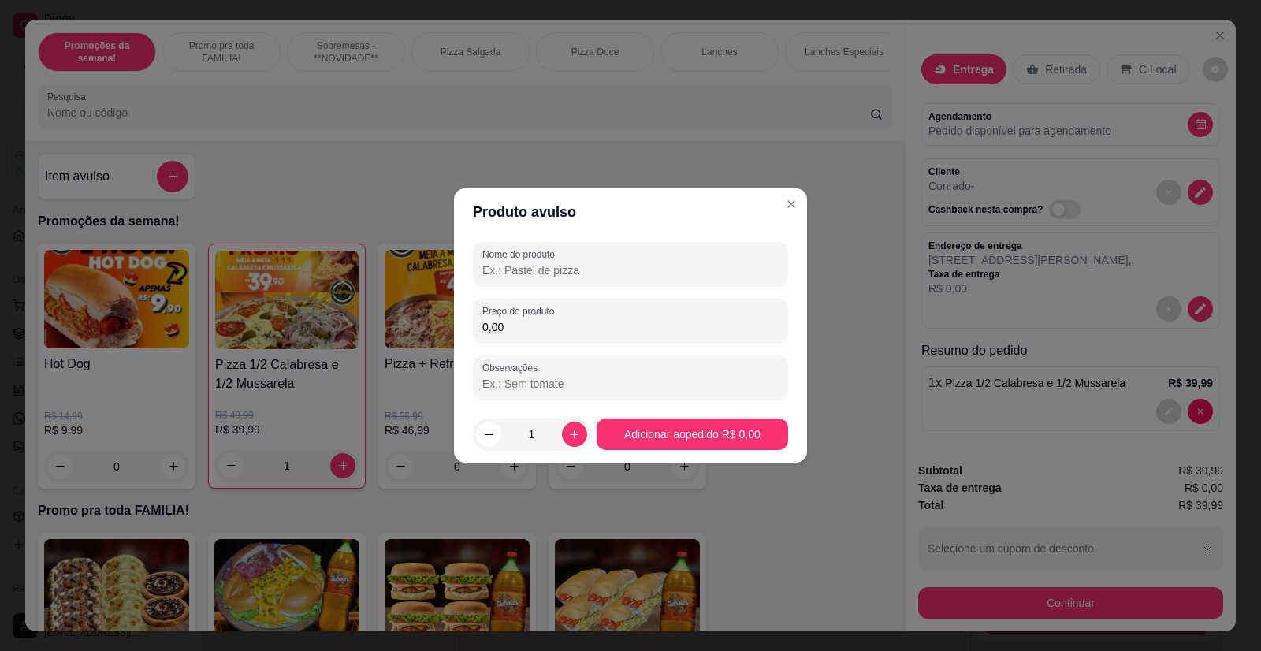
type input "N"
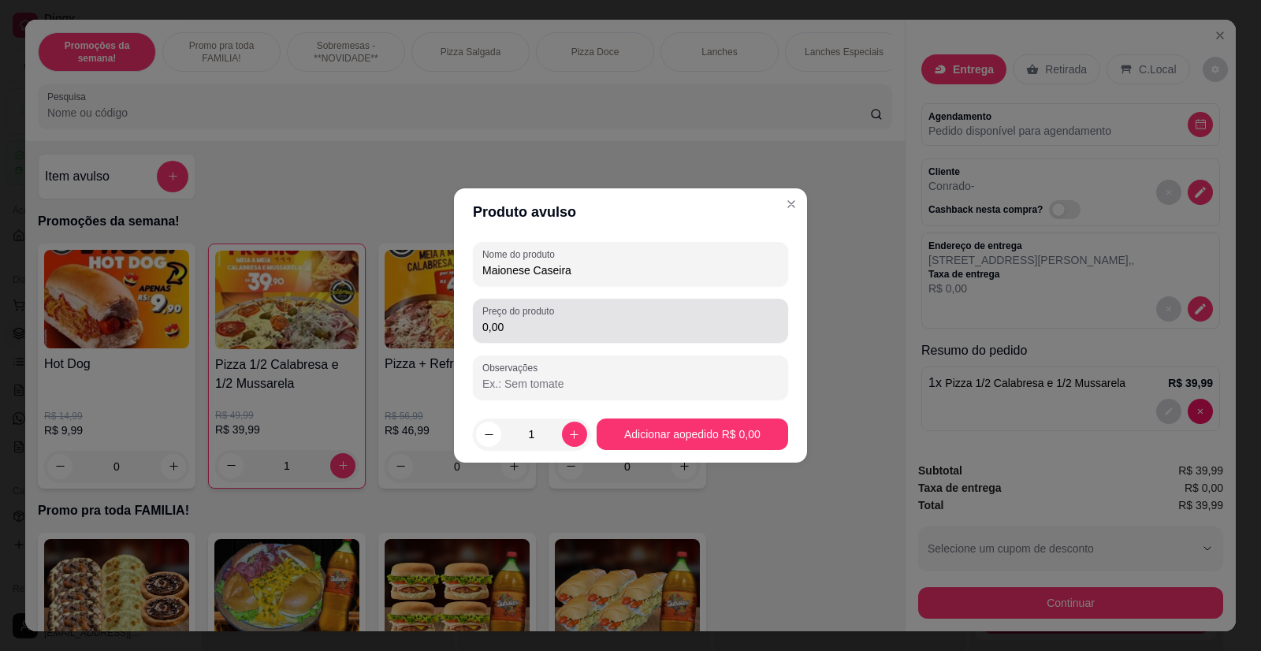
type input "Maionese Caseira"
click at [517, 328] on input "0,00" at bounding box center [630, 327] width 296 height 16
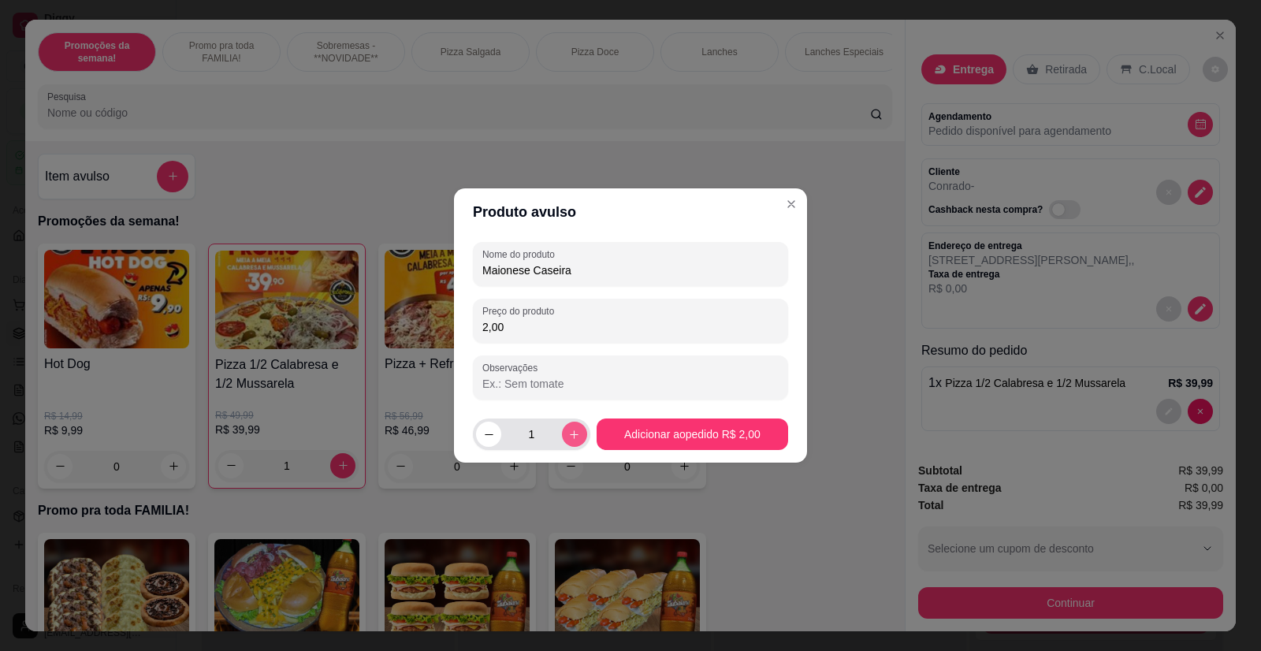
type input "2,00"
click at [579, 443] on div "1" at bounding box center [531, 434] width 111 height 32
click at [573, 436] on icon "increase-product-quantity" at bounding box center [574, 435] width 12 height 12
type input "2"
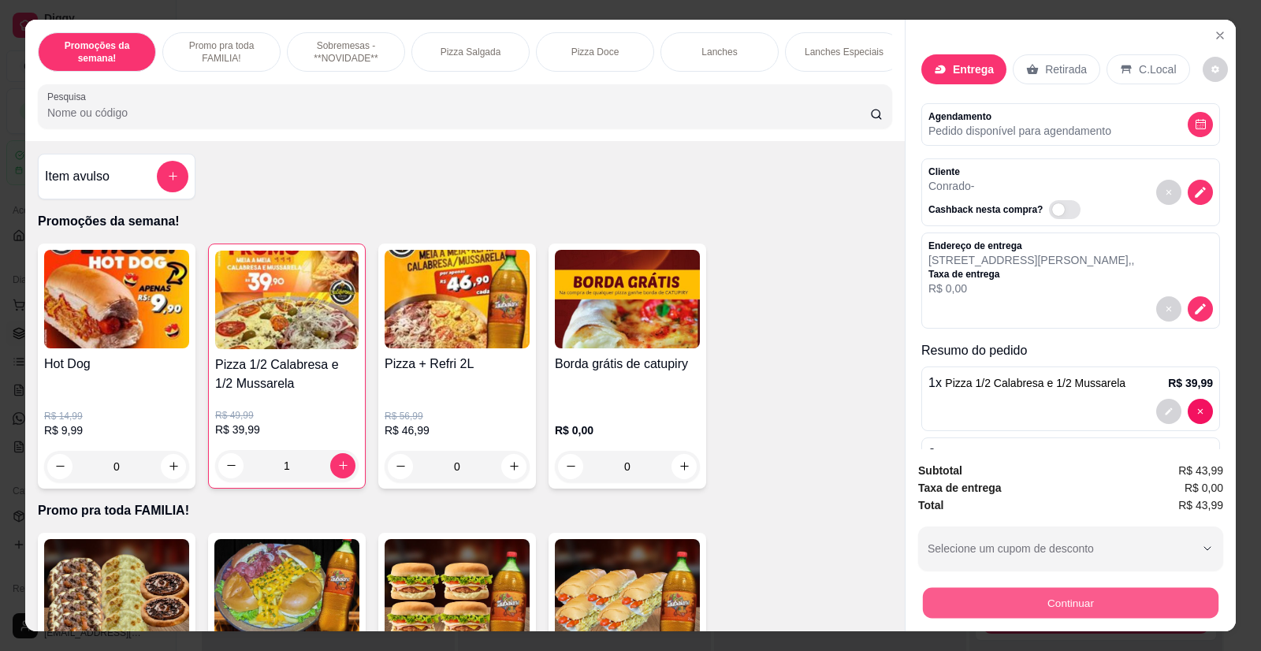
click at [1050, 608] on button "Continuar" at bounding box center [1070, 603] width 295 height 31
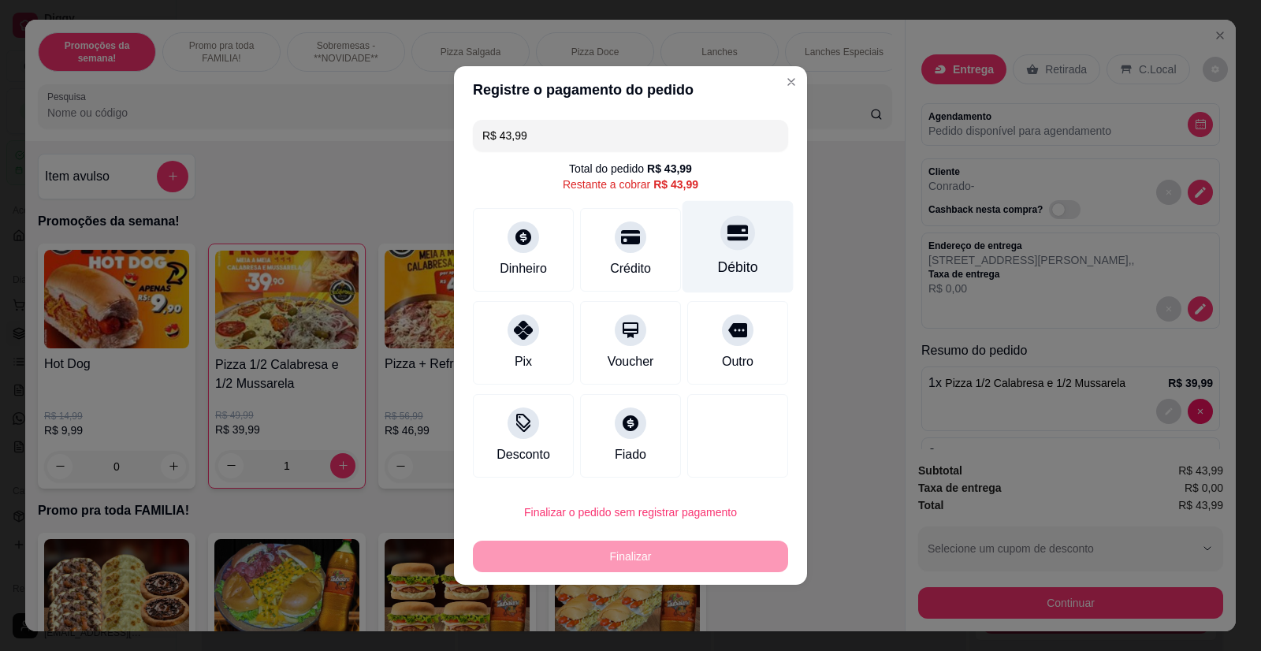
click at [730, 263] on div "Débito" at bounding box center [738, 267] width 40 height 20
type input "R$ 0,00"
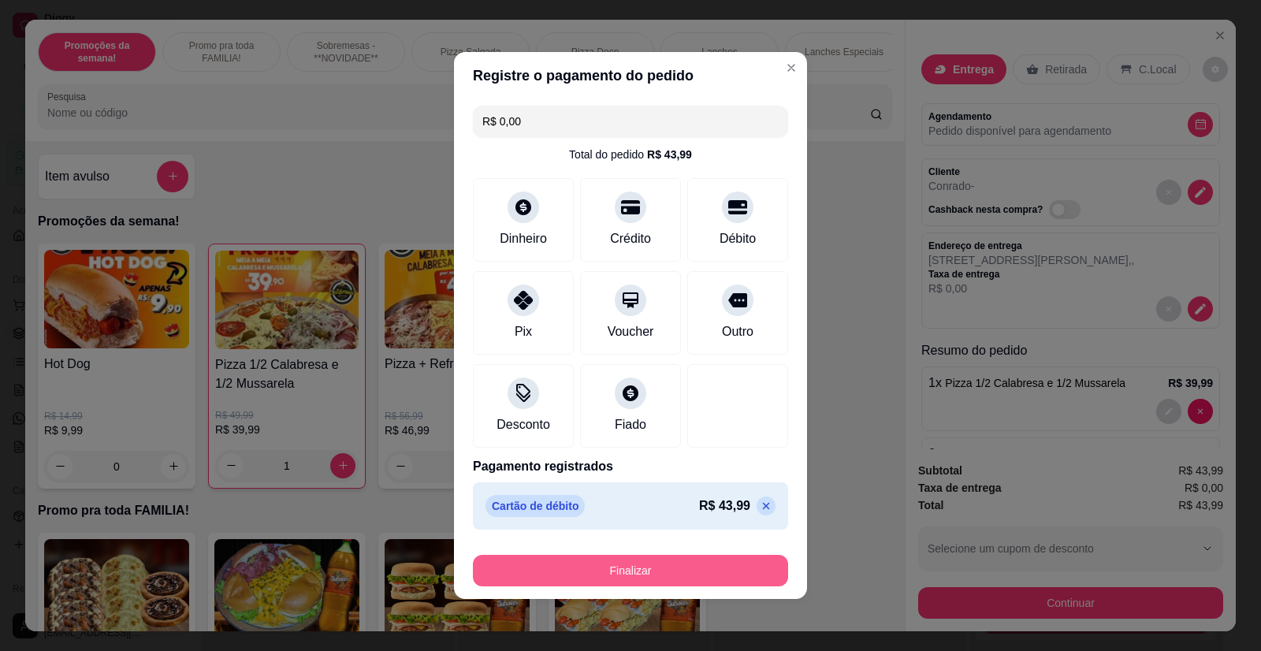
click at [623, 563] on button "Finalizar" at bounding box center [630, 571] width 315 height 32
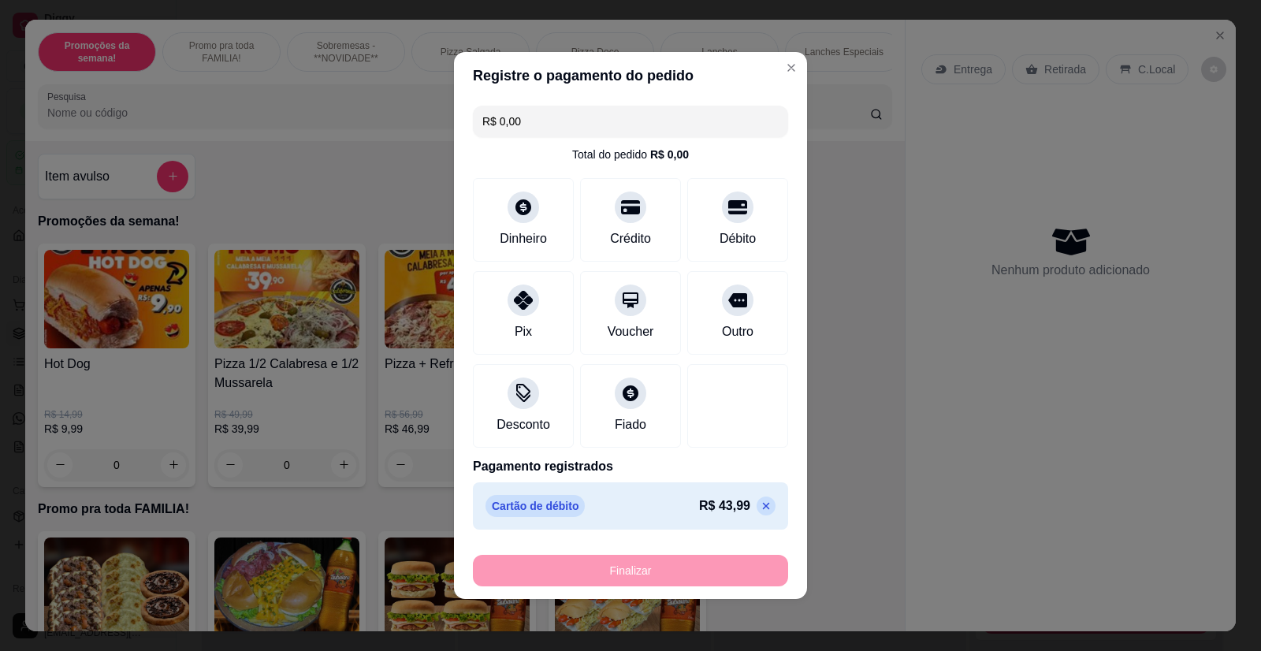
type input "0"
type input "-R$ 43,99"
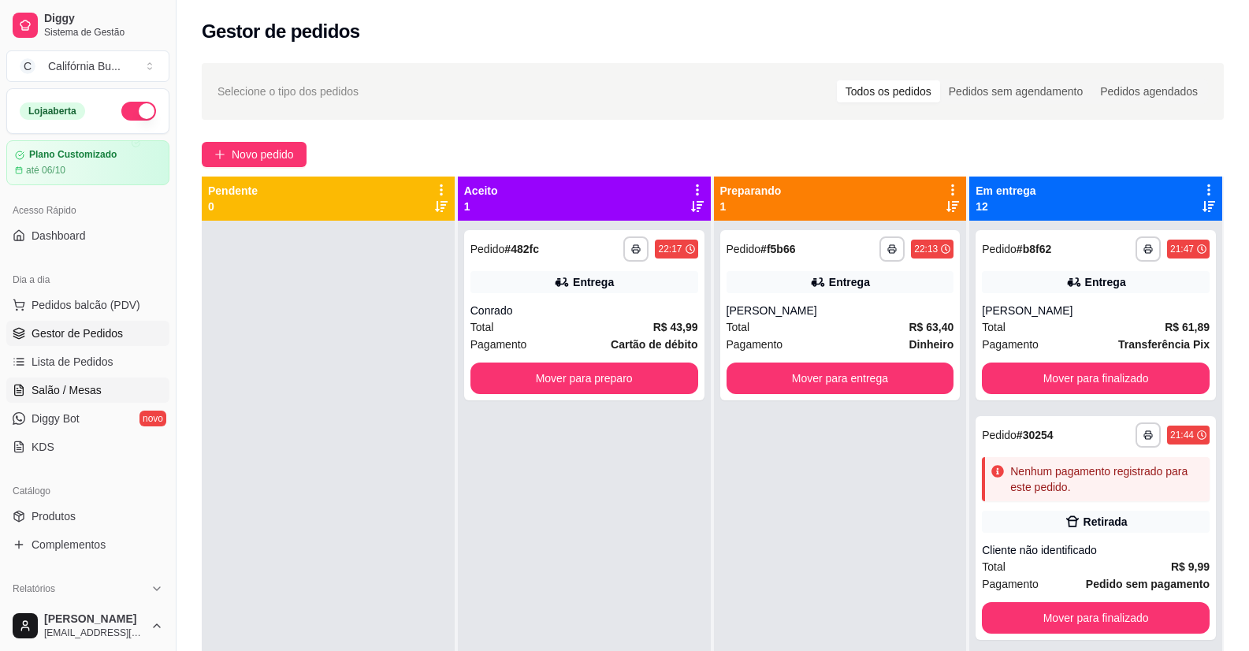
click at [98, 392] on span "Salão / Mesas" at bounding box center [67, 390] width 70 height 16
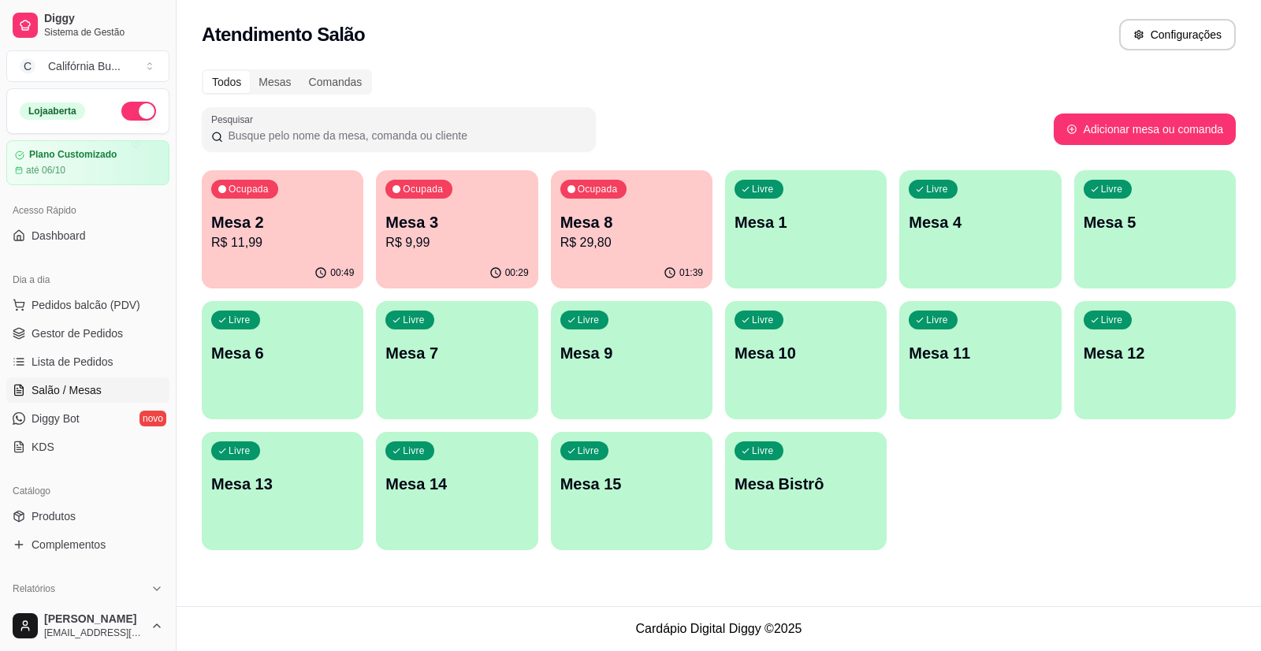
click at [619, 232] on div "Mesa 8 R$ 29,80" at bounding box center [631, 231] width 143 height 41
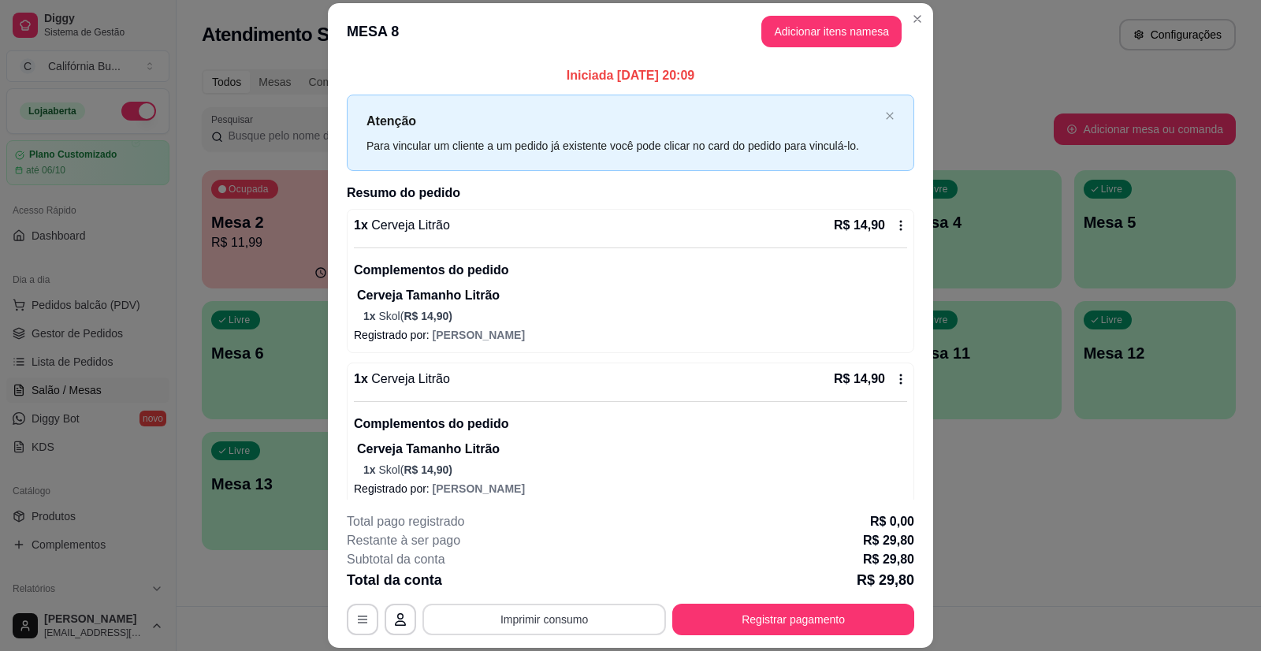
click at [591, 620] on button "Imprimir consumo" at bounding box center [543, 620] width 243 height 32
click at [548, 544] on button "Balcão" at bounding box center [543, 551] width 110 height 24
click at [741, 626] on button "Registrar pagamento" at bounding box center [793, 619] width 235 height 31
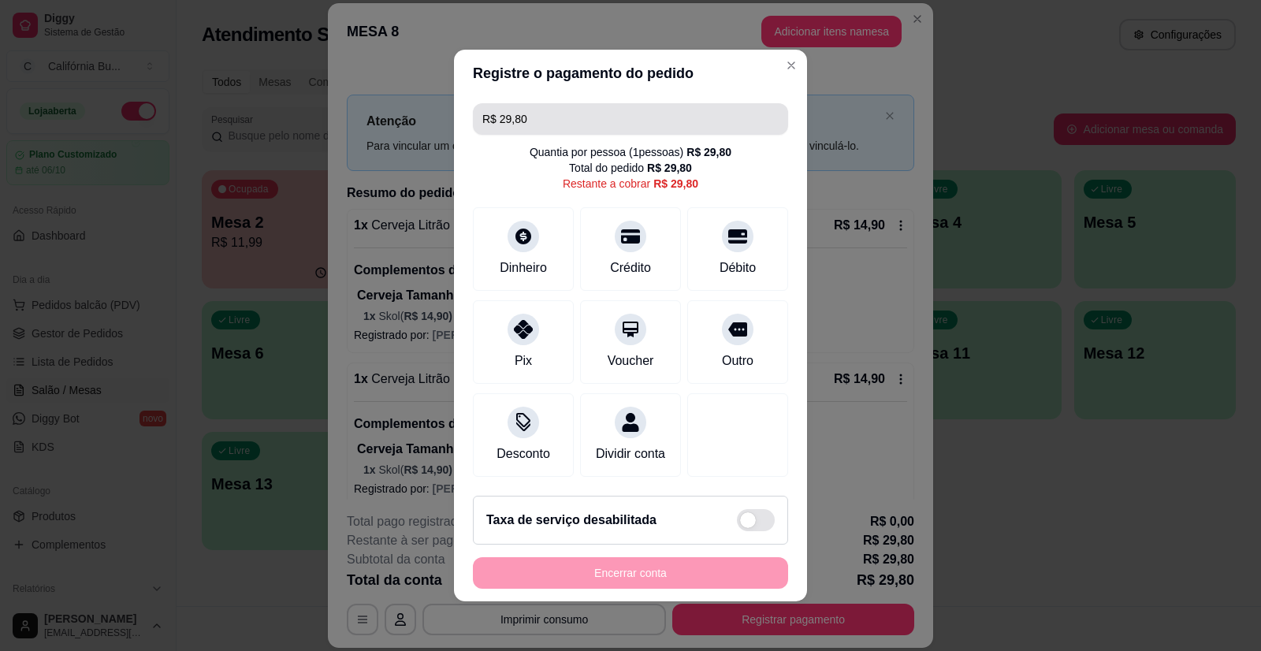
click at [544, 119] on input "R$ 29,80" at bounding box center [630, 119] width 296 height 32
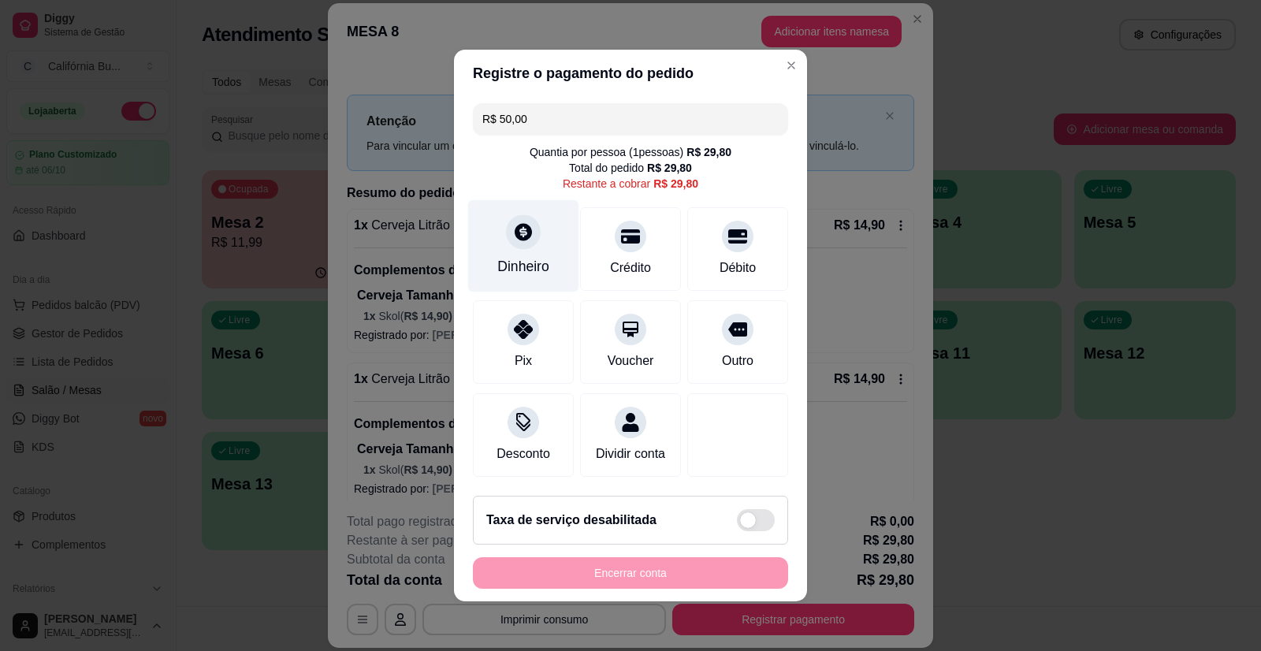
click at [520, 247] on div "Dinheiro" at bounding box center [523, 246] width 111 height 92
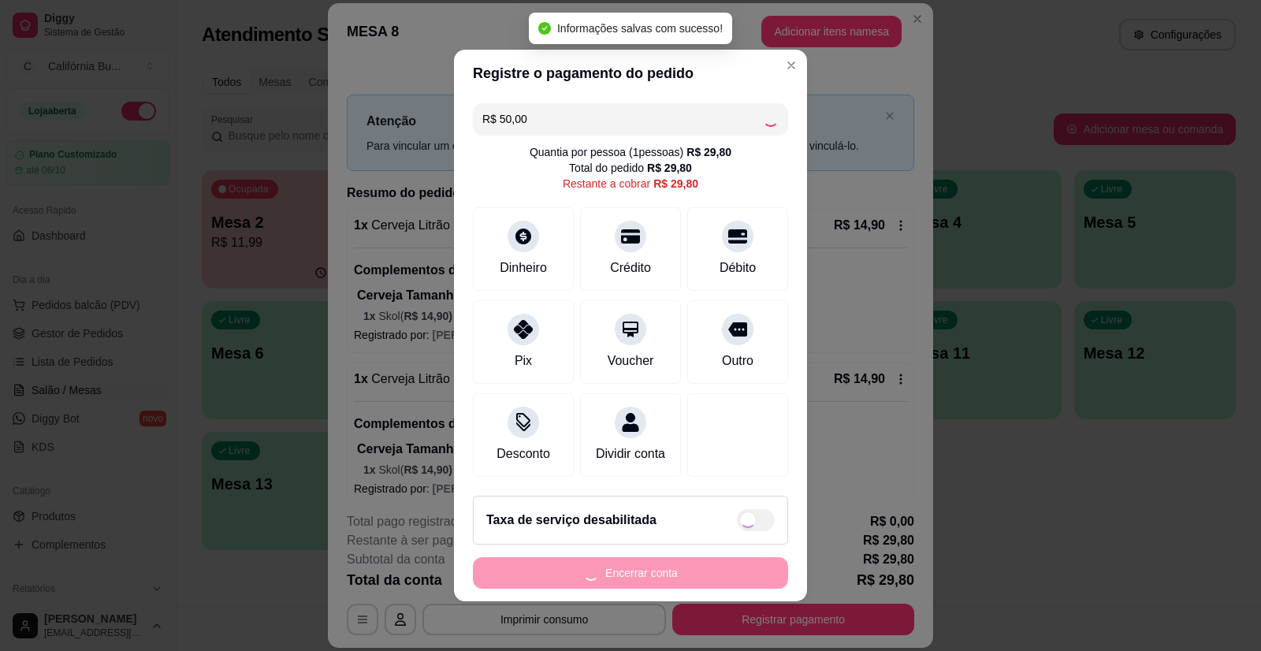
type input "-R$ 20,20"
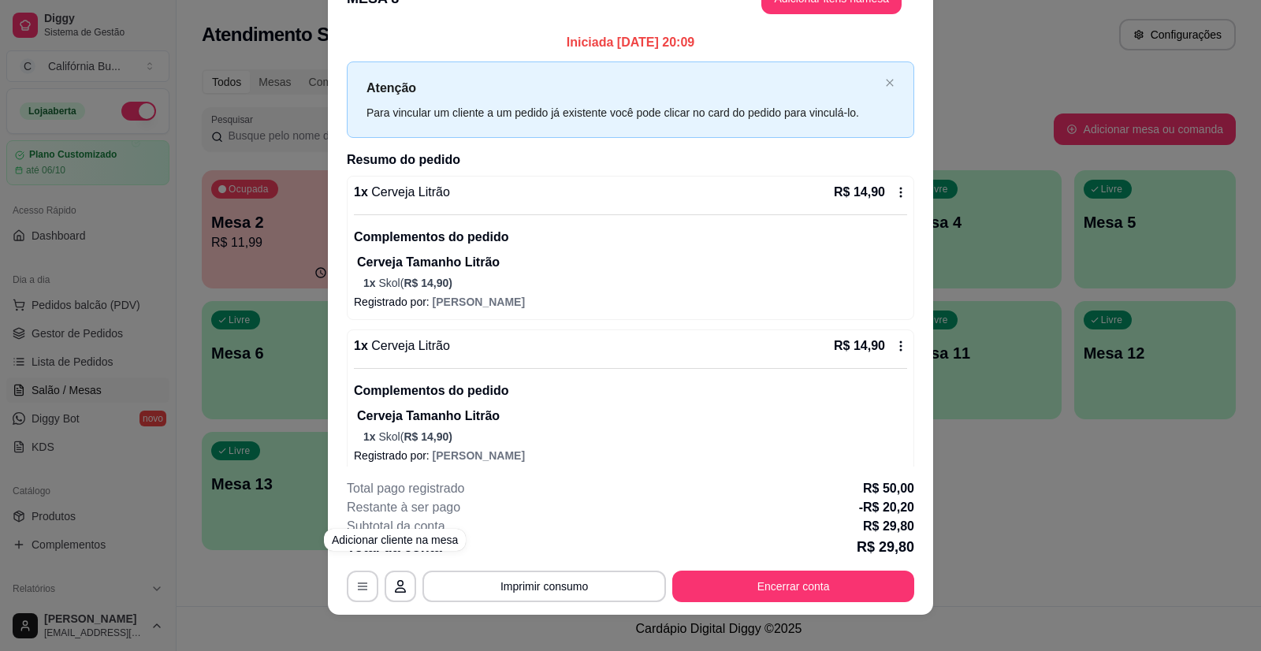
scroll to position [47, 0]
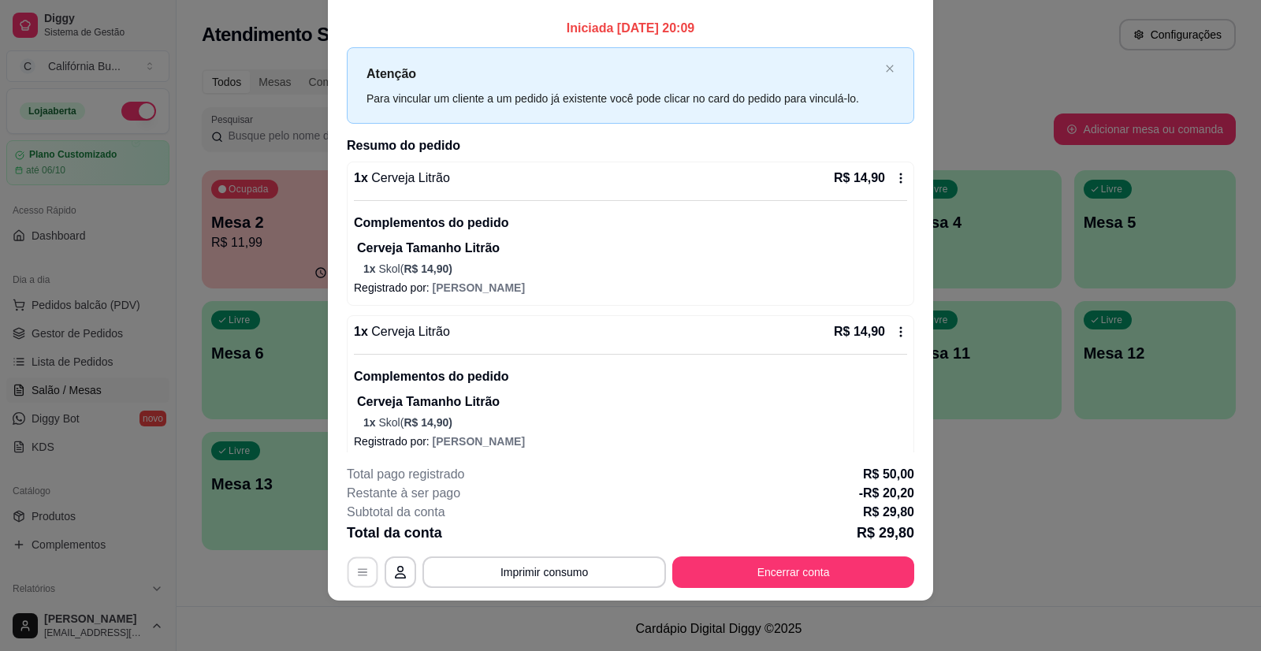
click at [356, 571] on icon "button" at bounding box center [362, 572] width 13 height 13
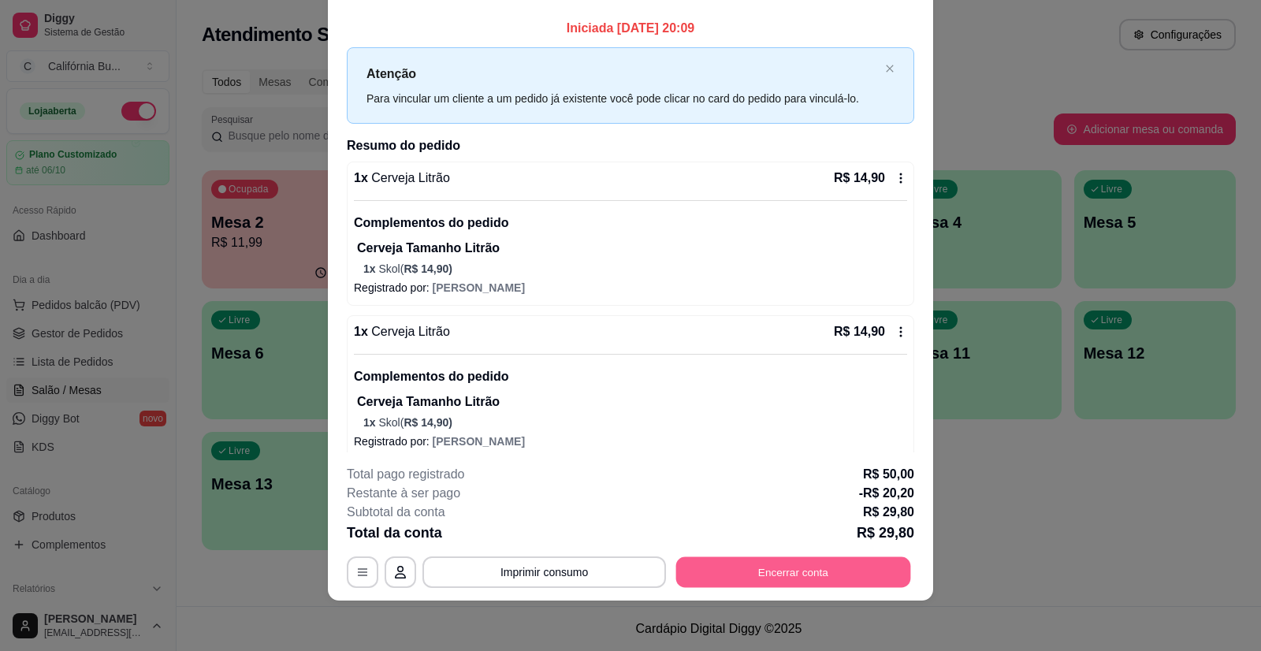
click at [776, 570] on button "Encerrar conta" at bounding box center [793, 571] width 235 height 31
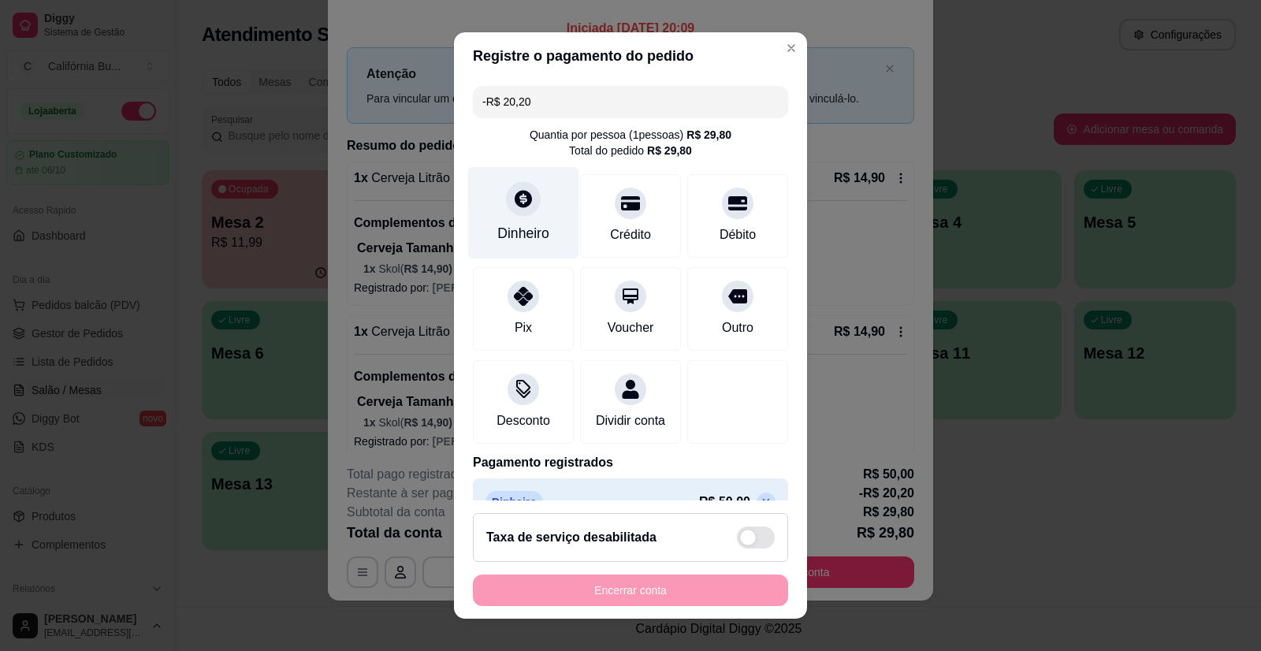
click at [518, 219] on div "Dinheiro" at bounding box center [523, 213] width 111 height 92
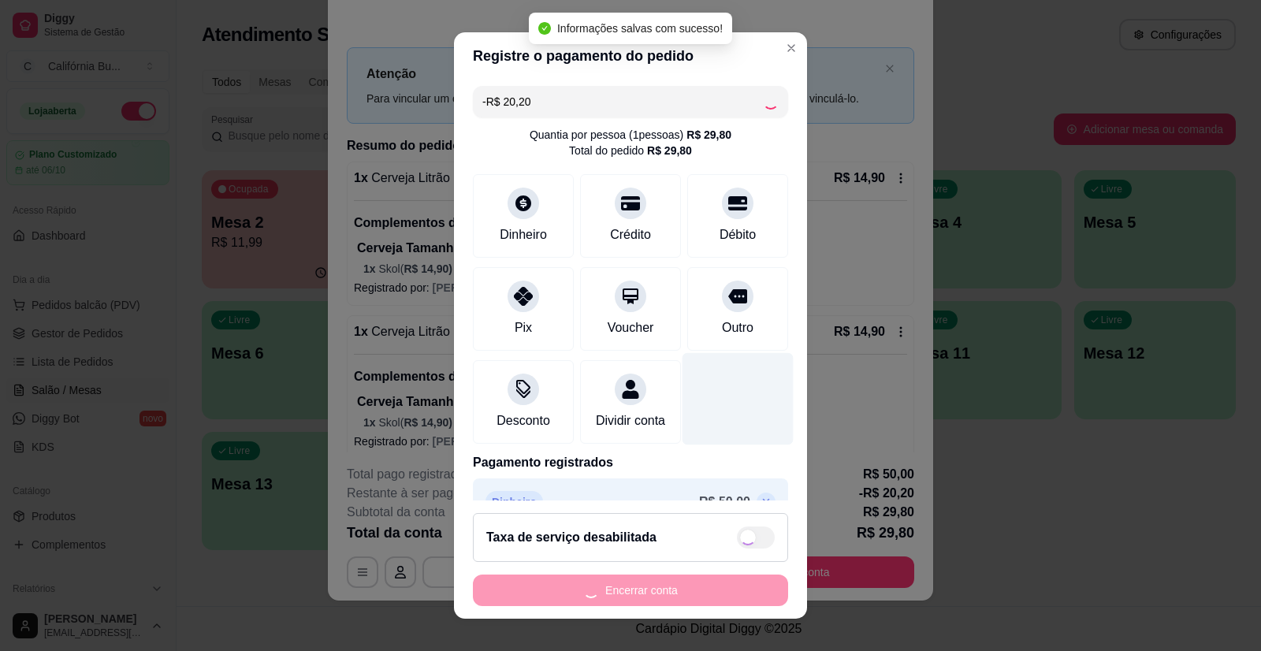
type input "-R$ 40,40"
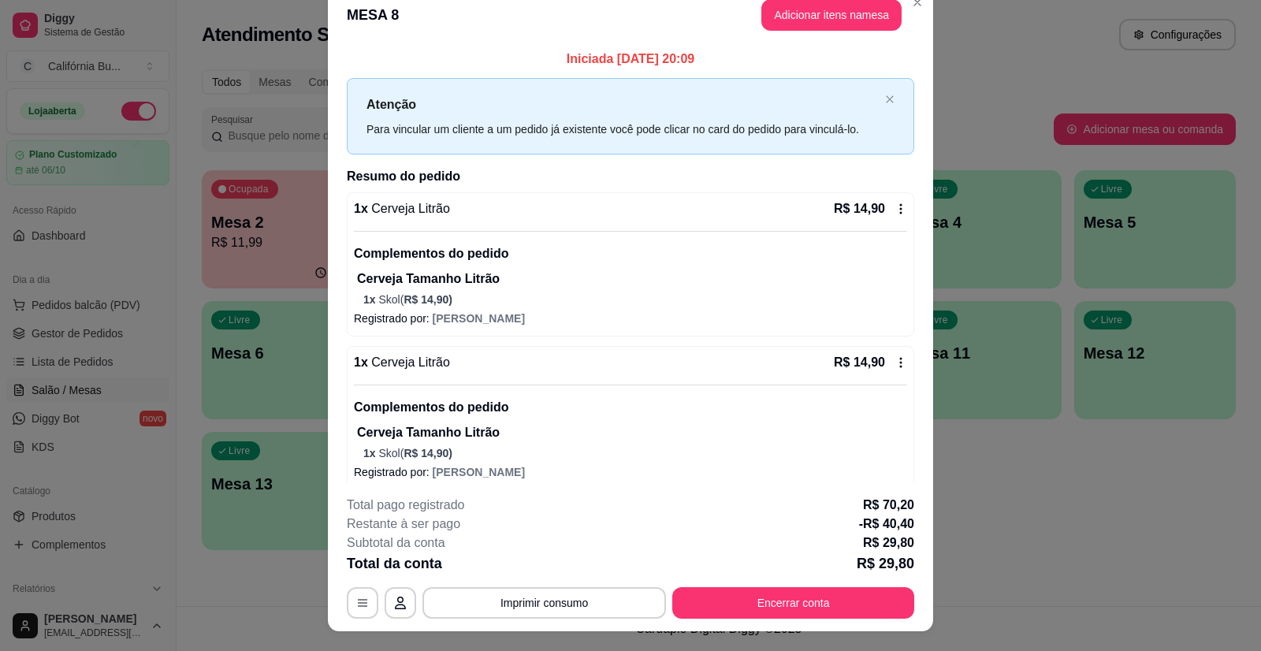
scroll to position [0, 0]
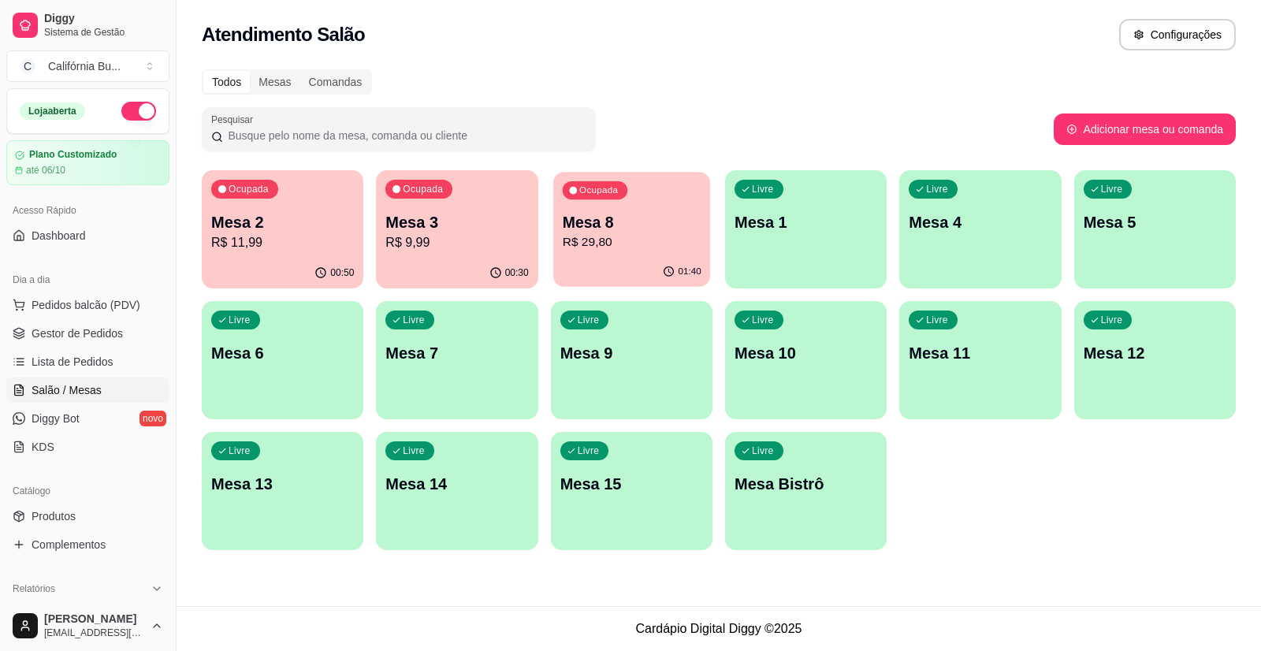
click at [618, 239] on p "R$ 29,80" at bounding box center [631, 242] width 139 height 18
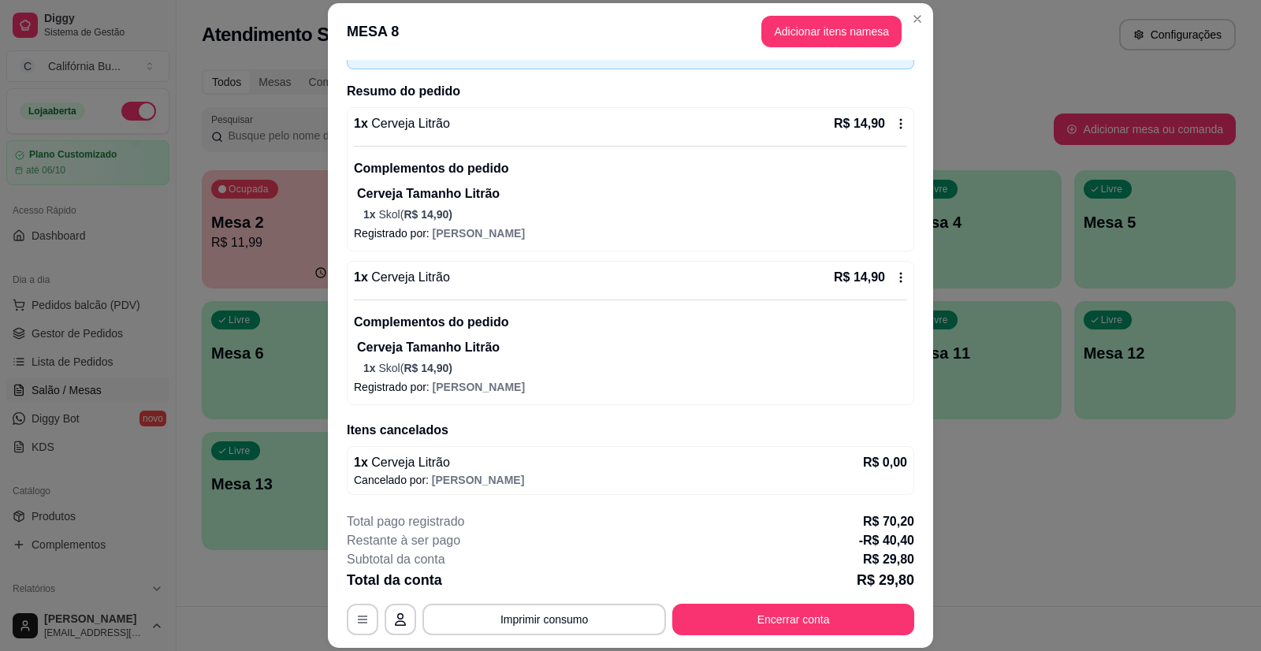
scroll to position [103, 0]
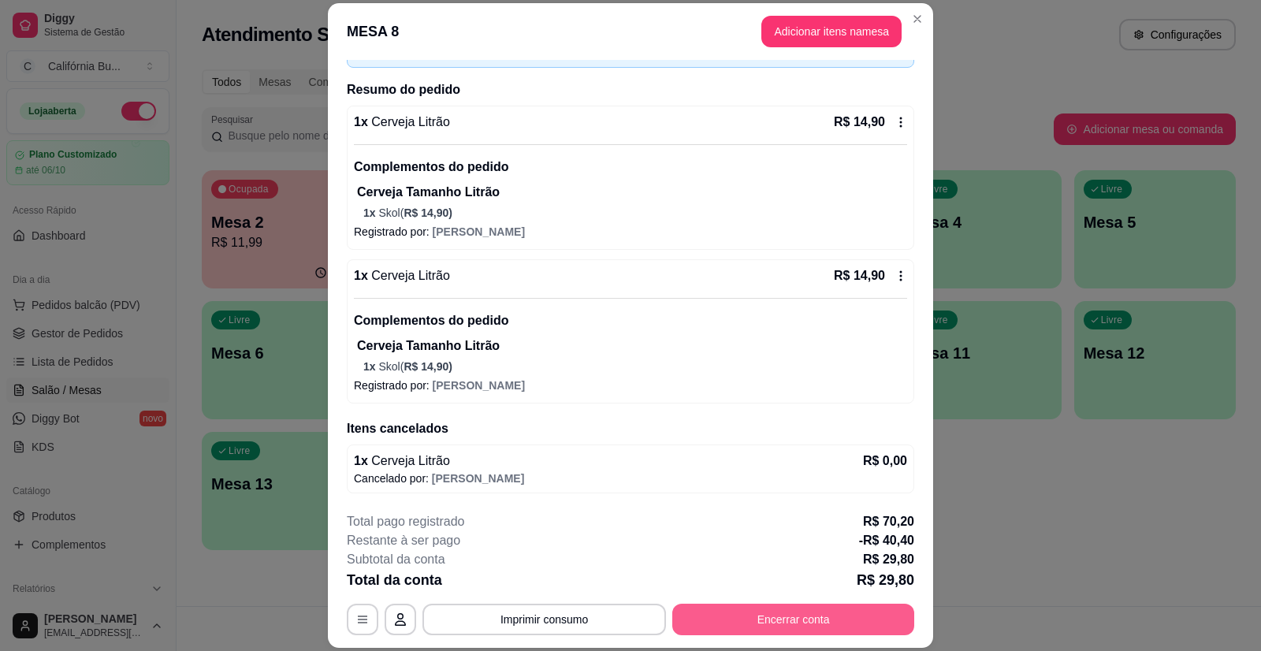
click at [749, 619] on button "Encerrar conta" at bounding box center [793, 620] width 242 height 32
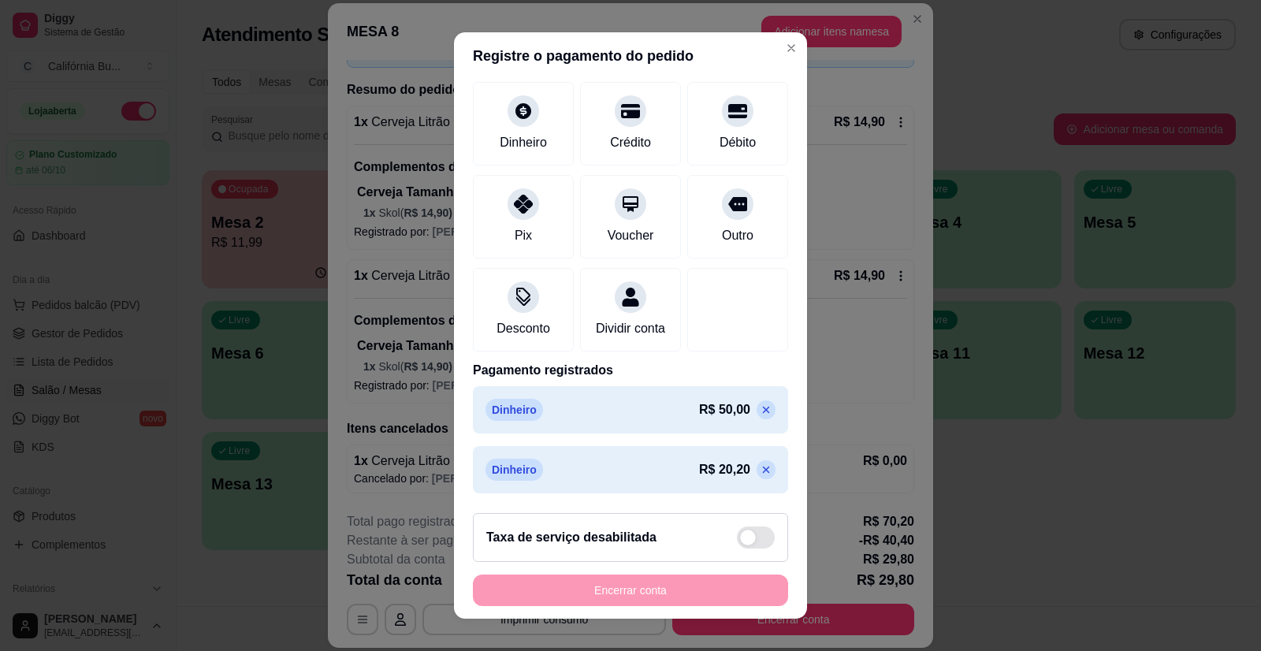
scroll to position [110, 0]
click at [763, 411] on icon at bounding box center [766, 410] width 7 height 7
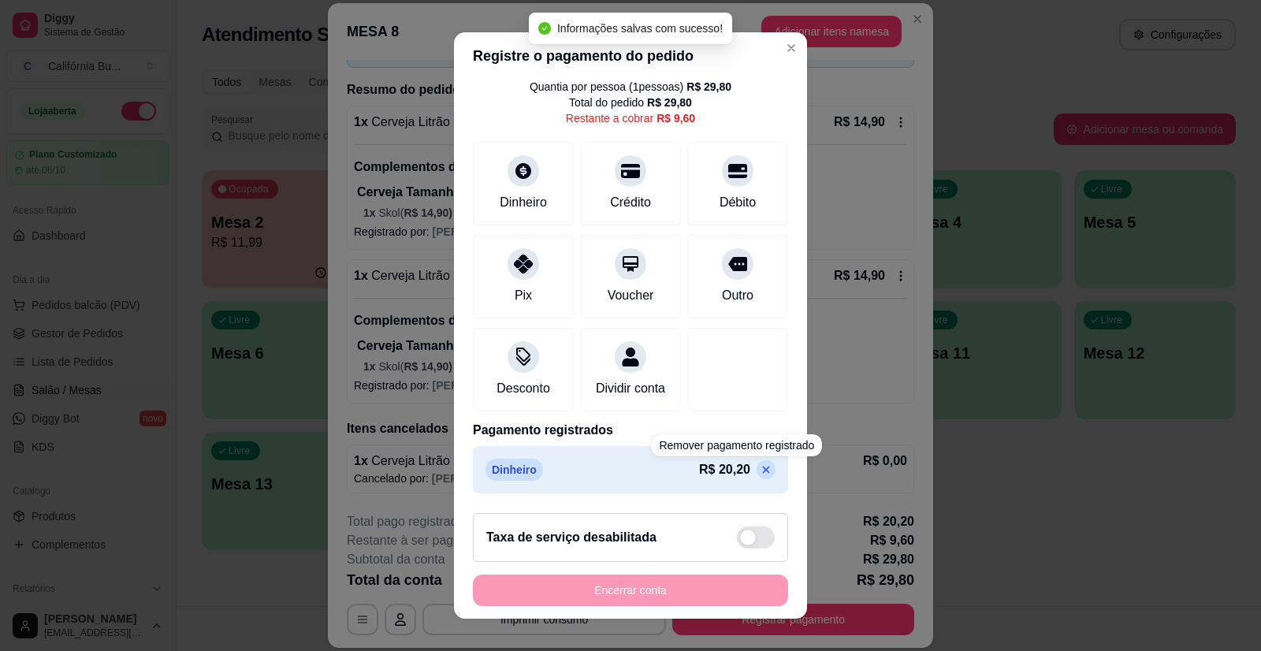
scroll to position [67, 0]
click at [760, 472] on icon at bounding box center [766, 469] width 13 height 13
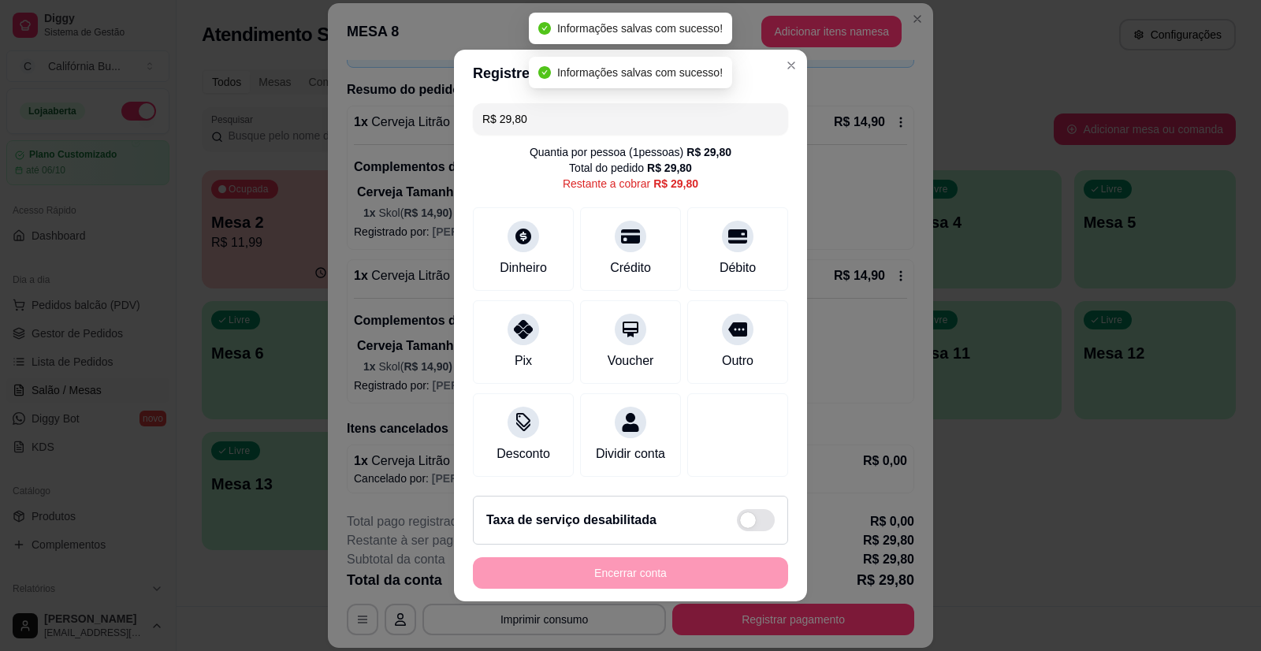
scroll to position [0, 0]
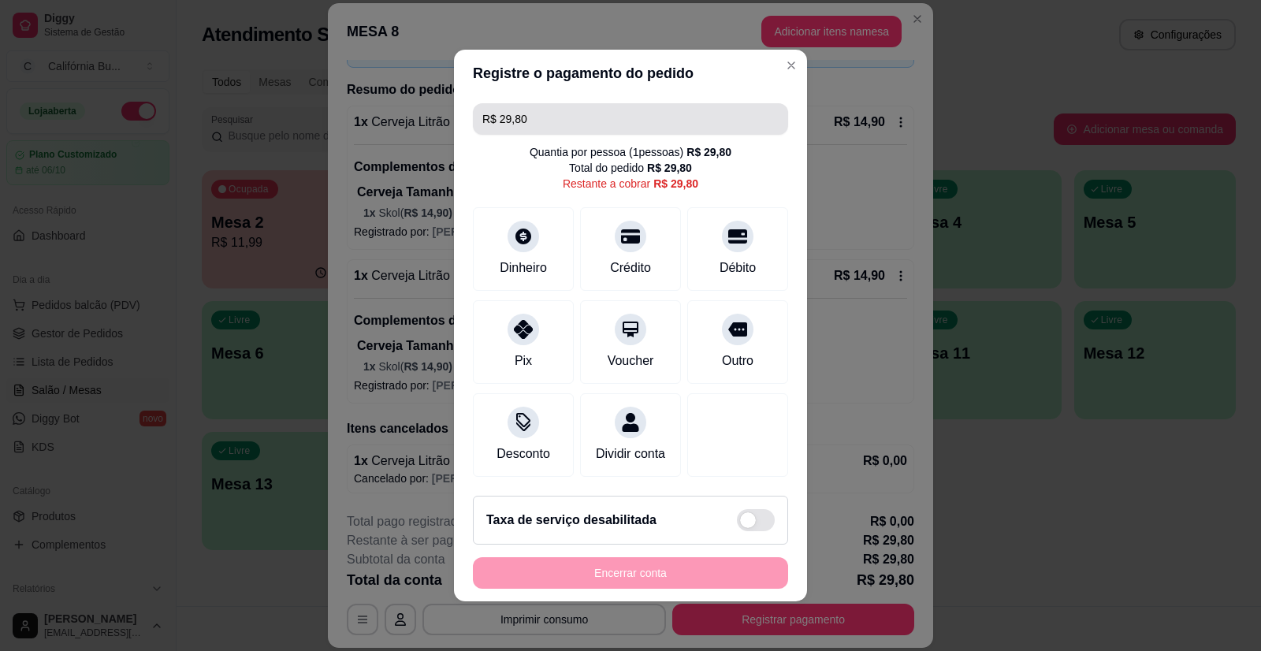
click at [521, 107] on input "R$ 29,80" at bounding box center [630, 119] width 296 height 32
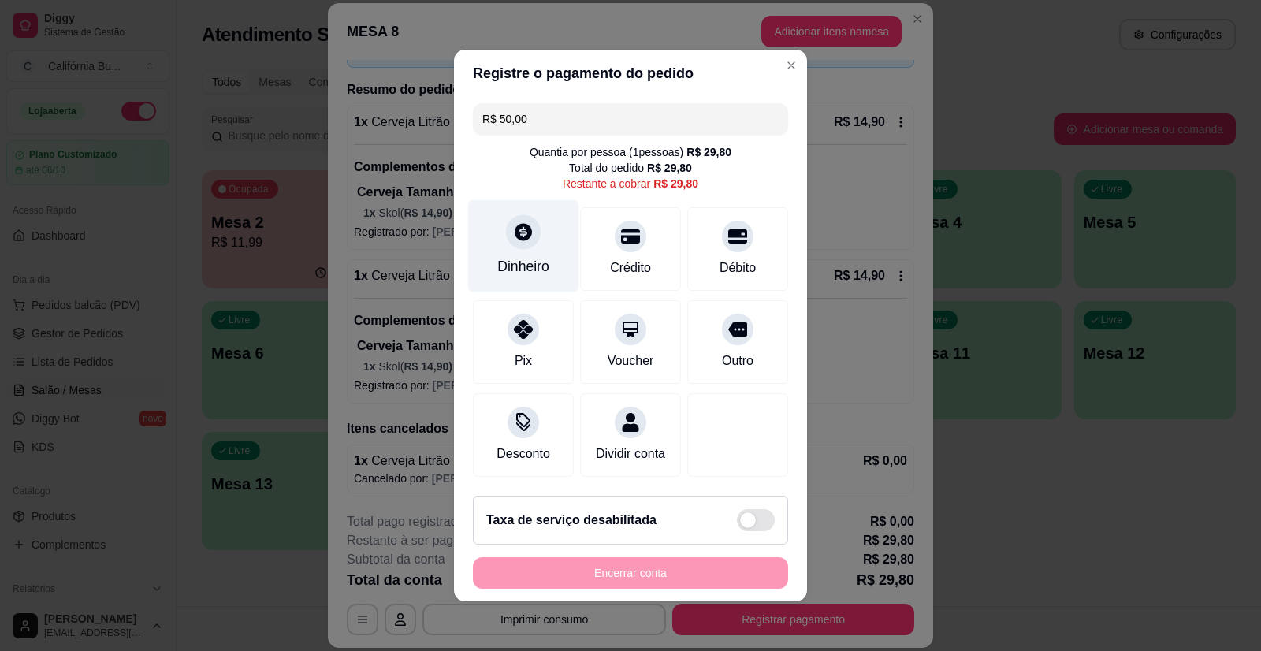
type input "R$ 50,00"
click at [511, 235] on div at bounding box center [523, 231] width 35 height 35
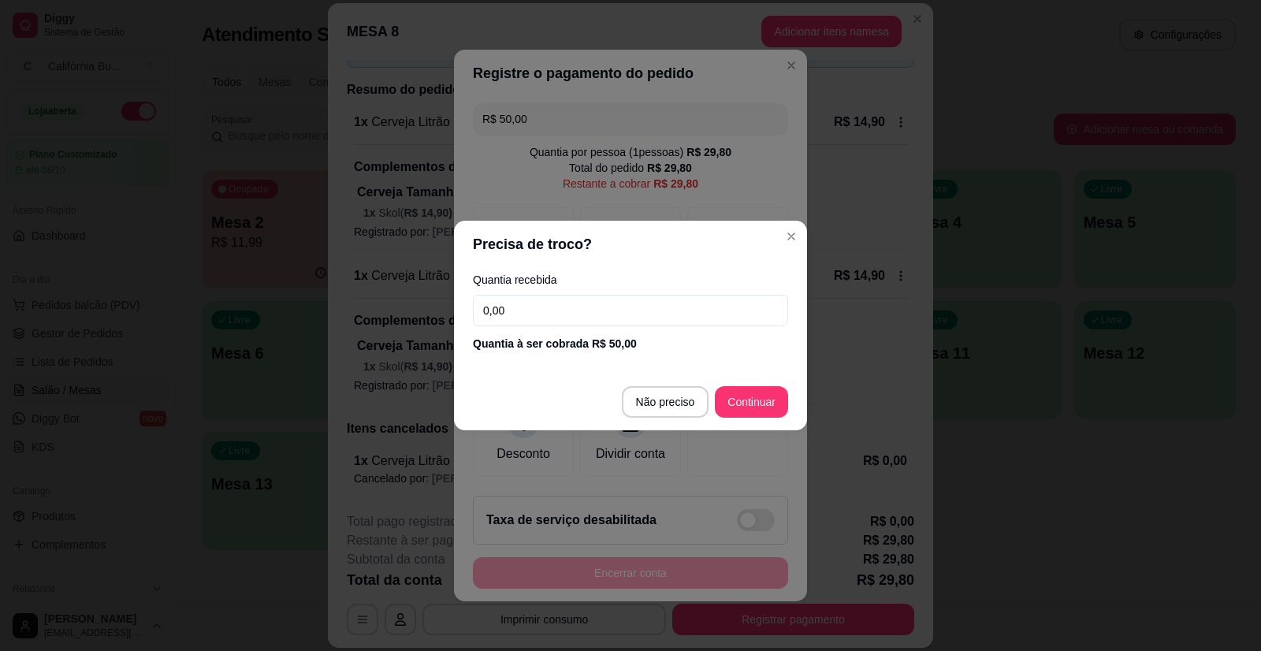
click at [577, 316] on input "0,00" at bounding box center [630, 311] width 315 height 32
type input "50,00"
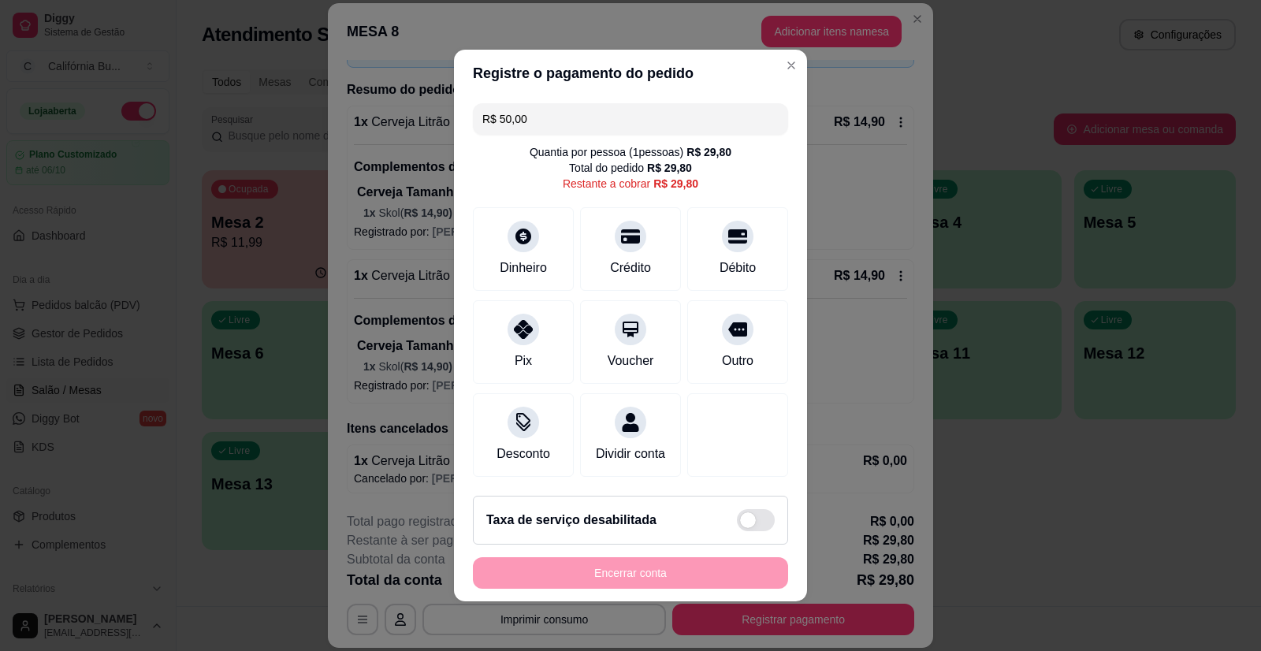
click at [596, 125] on div "R$ 50,00 Quantia por pessoa ( 1 pessoas) R$ 29,80 Total do pedido R$ 29,80 Rest…" at bounding box center [630, 290] width 353 height 386
click at [590, 113] on input "R$ 50,00" at bounding box center [630, 119] width 296 height 32
type input "R$ 0,00"
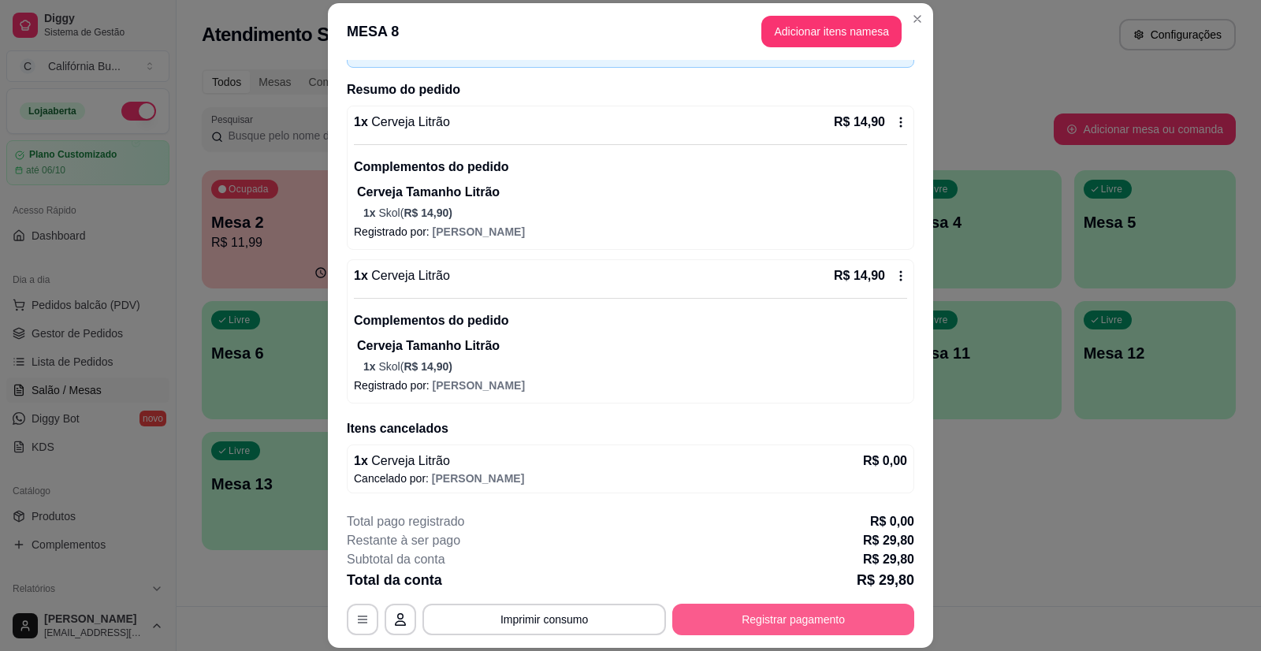
click at [755, 610] on button "Registrar pagamento" at bounding box center [793, 620] width 242 height 32
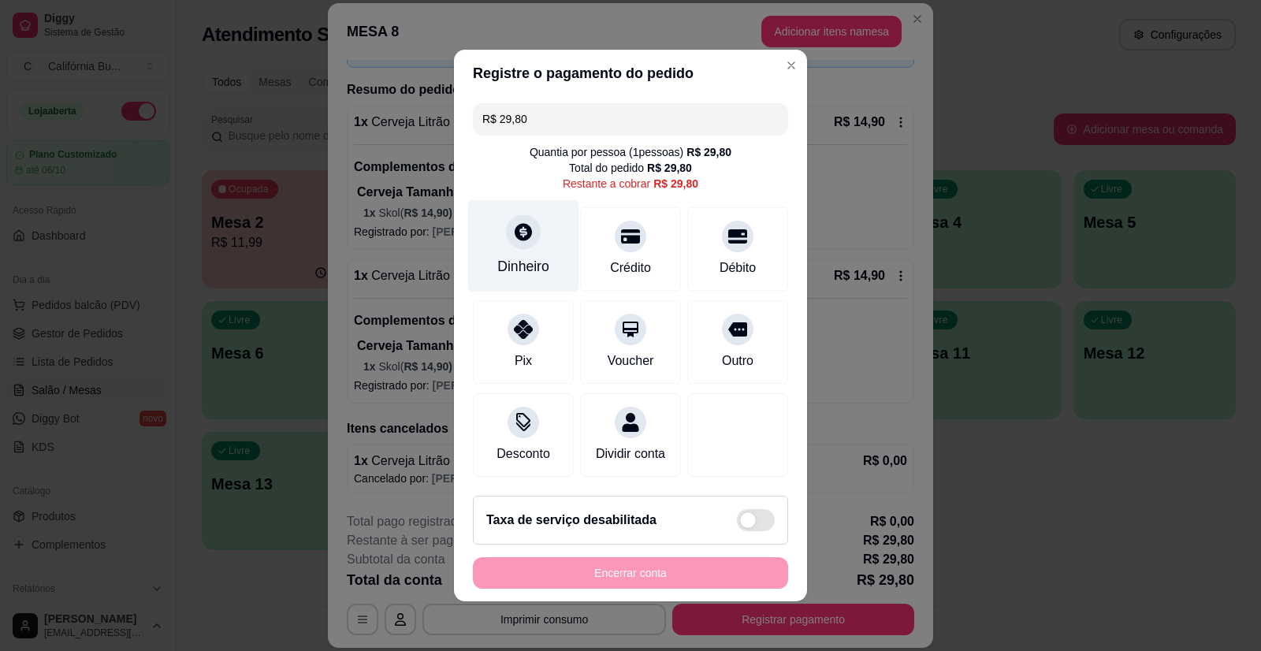
click at [526, 256] on div "Dinheiro" at bounding box center [523, 266] width 52 height 20
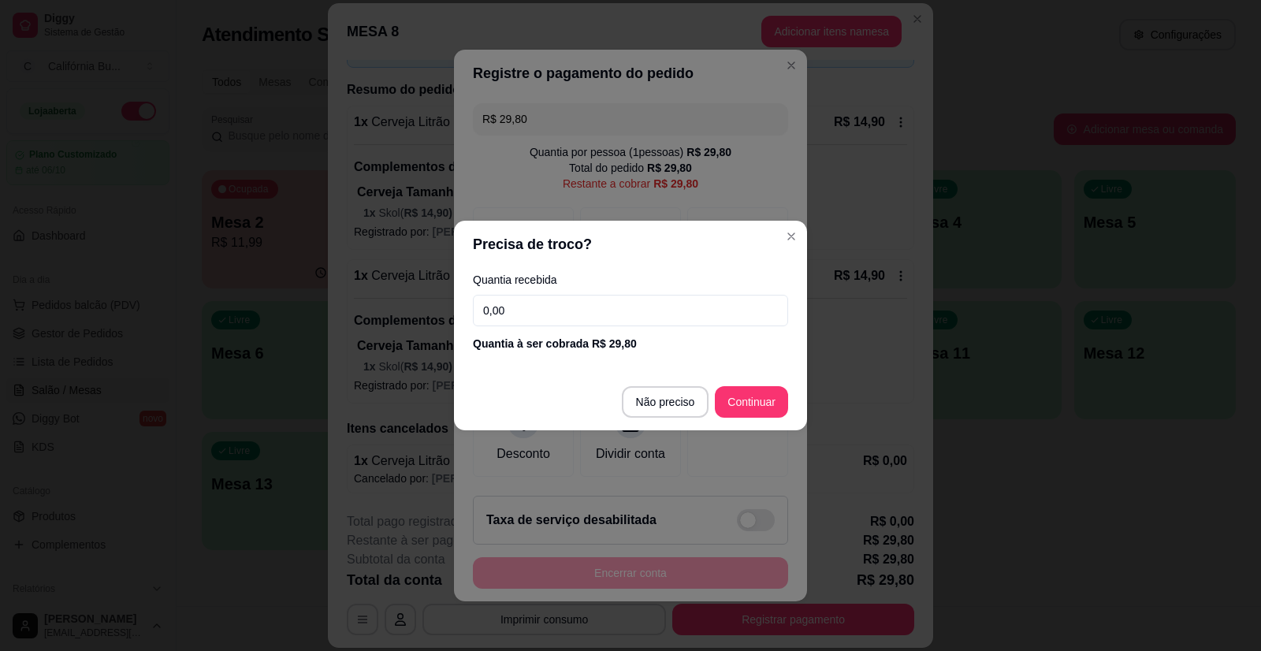
click at [582, 322] on input "0,00" at bounding box center [630, 311] width 315 height 32
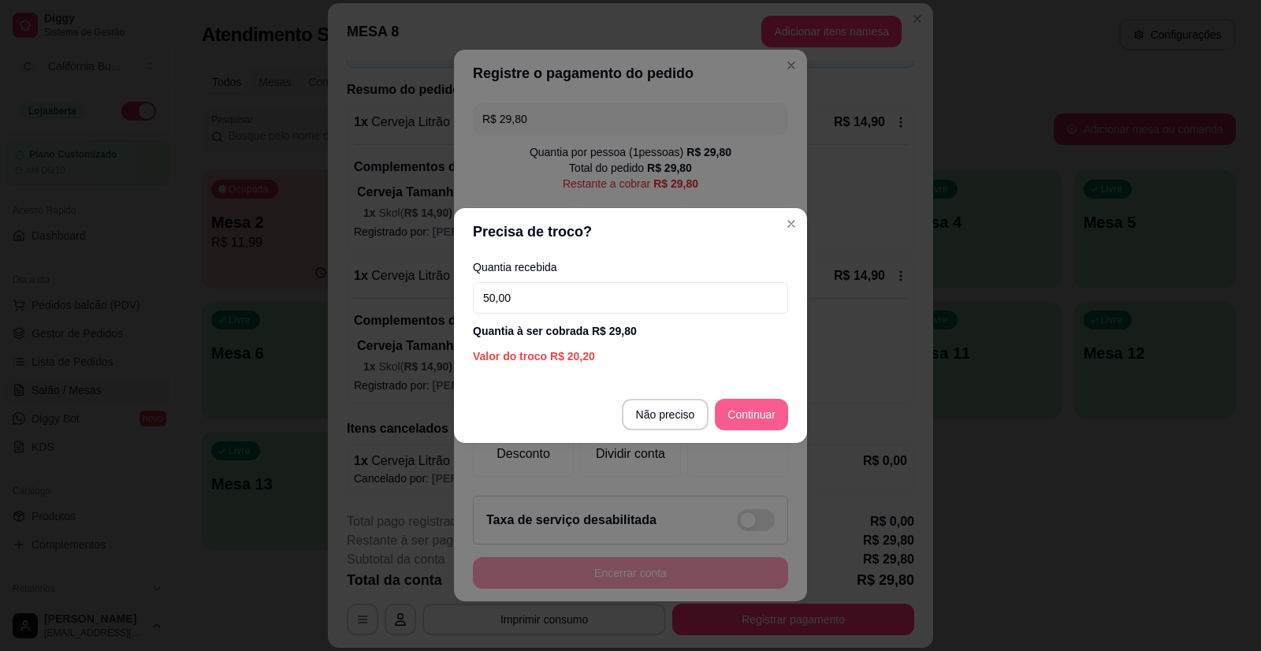
type input "50,00"
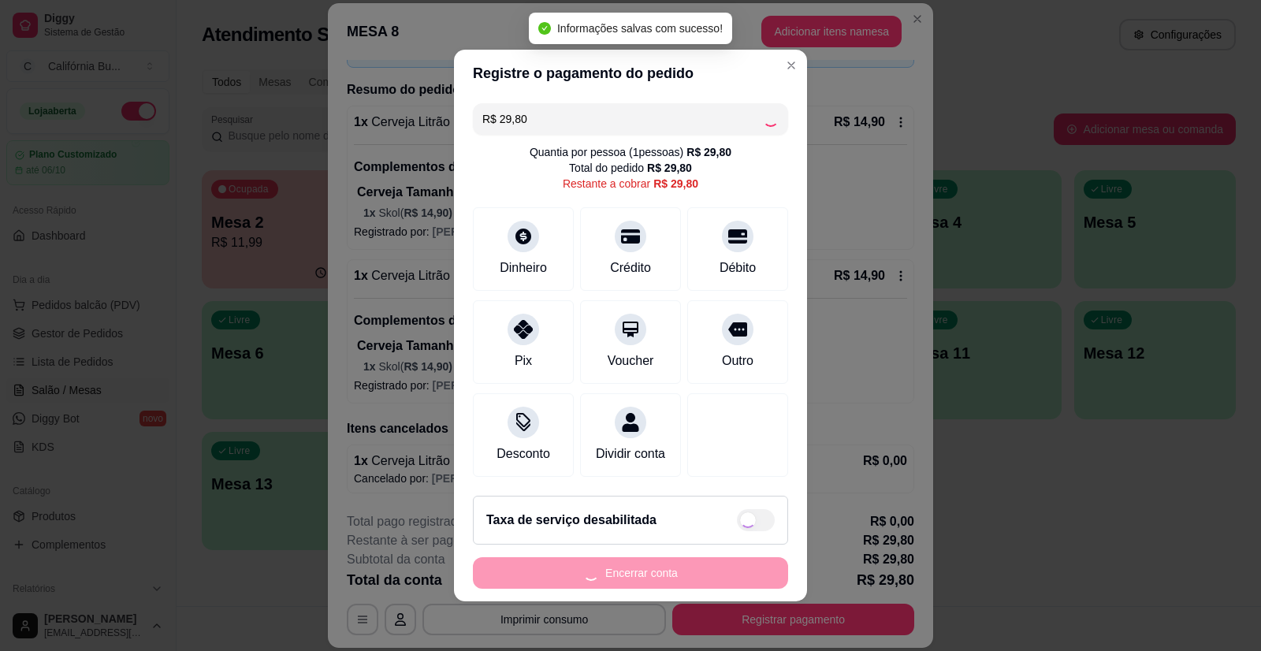
type input "R$ 0,00"
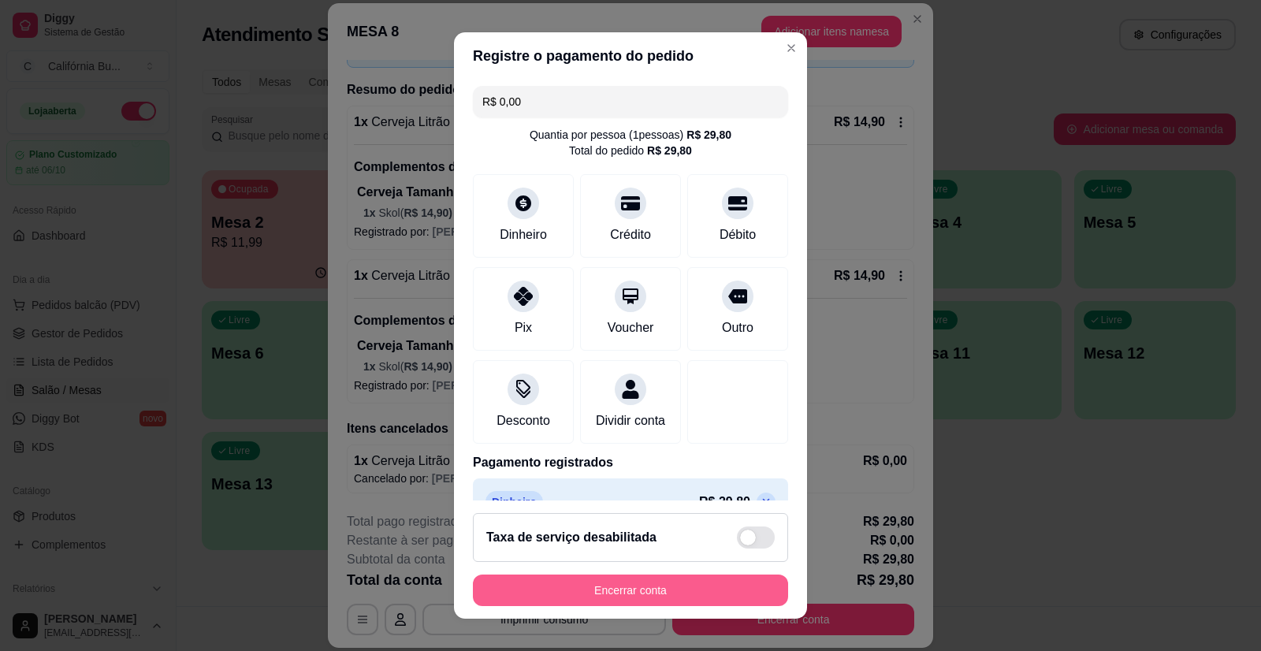
click at [660, 577] on button "Encerrar conta" at bounding box center [630, 590] width 315 height 32
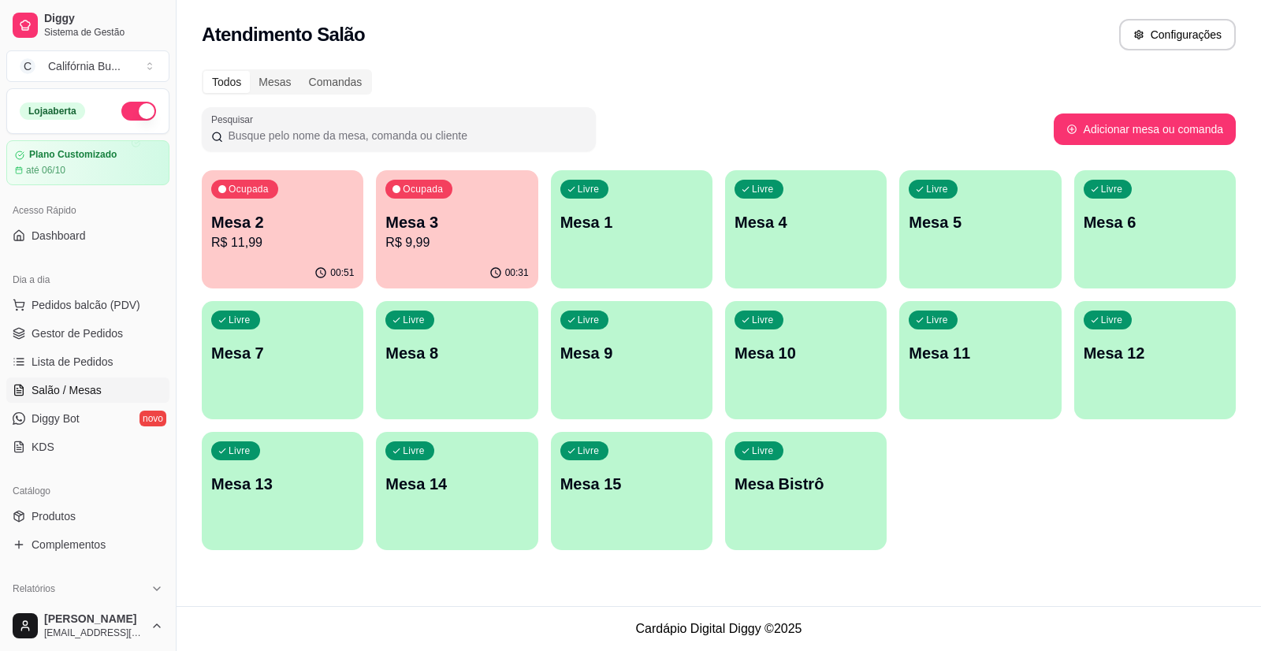
click at [463, 244] on p "R$ 9,99" at bounding box center [456, 242] width 143 height 19
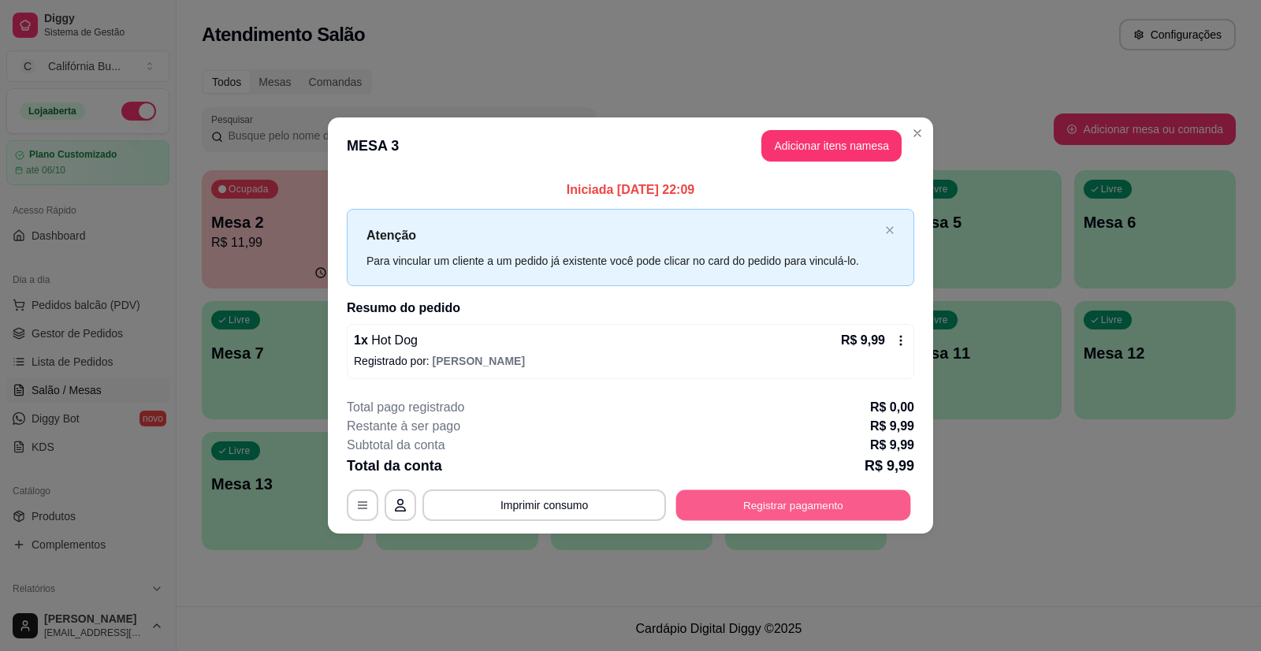
click at [780, 497] on button "Registrar pagamento" at bounding box center [793, 504] width 235 height 31
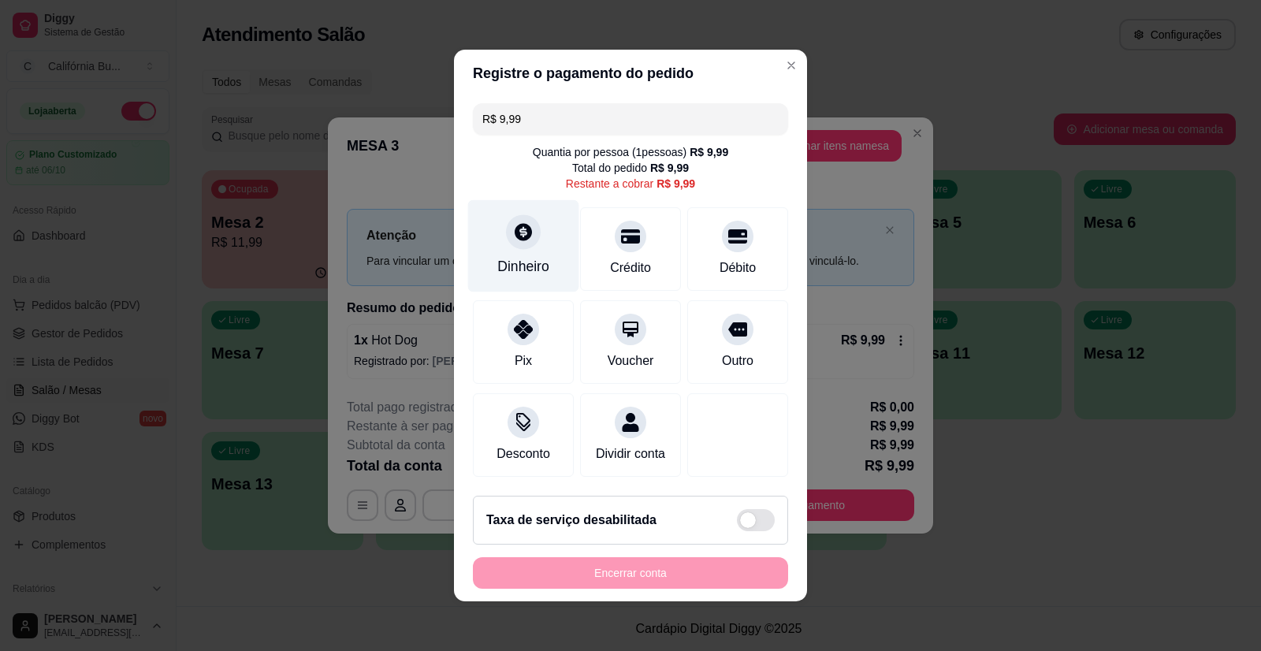
click at [518, 256] on div "Dinheiro" at bounding box center [523, 266] width 52 height 20
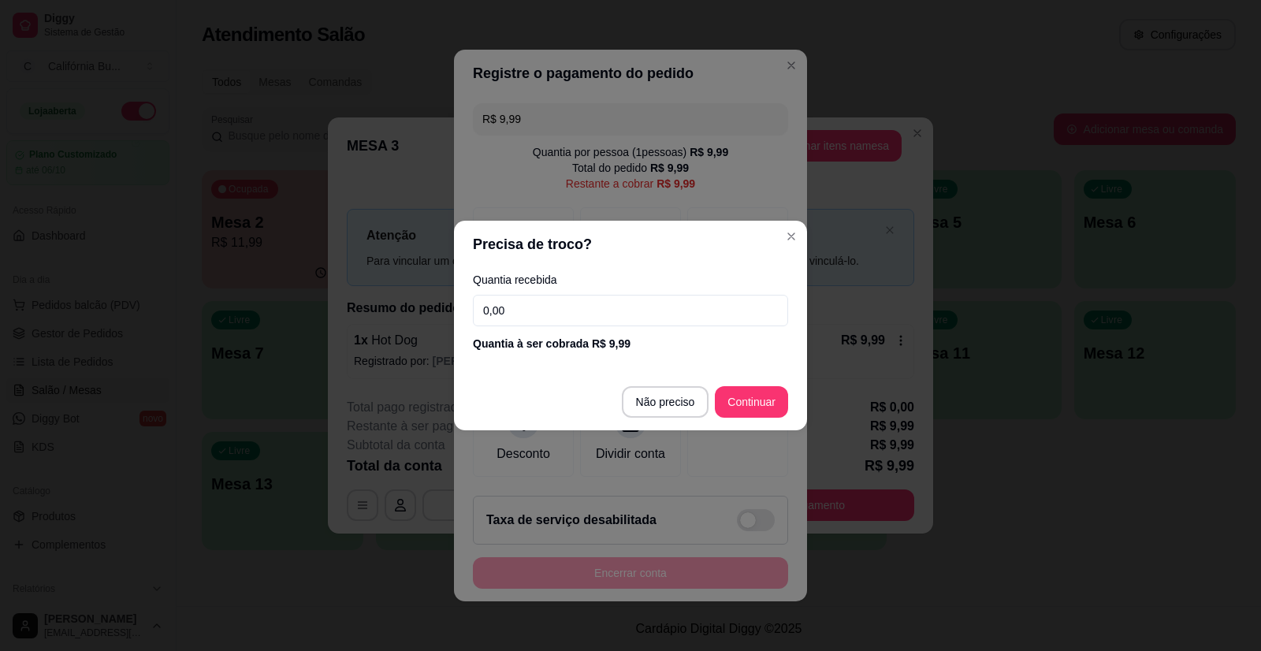
click at [586, 303] on input "0,00" at bounding box center [630, 311] width 315 height 32
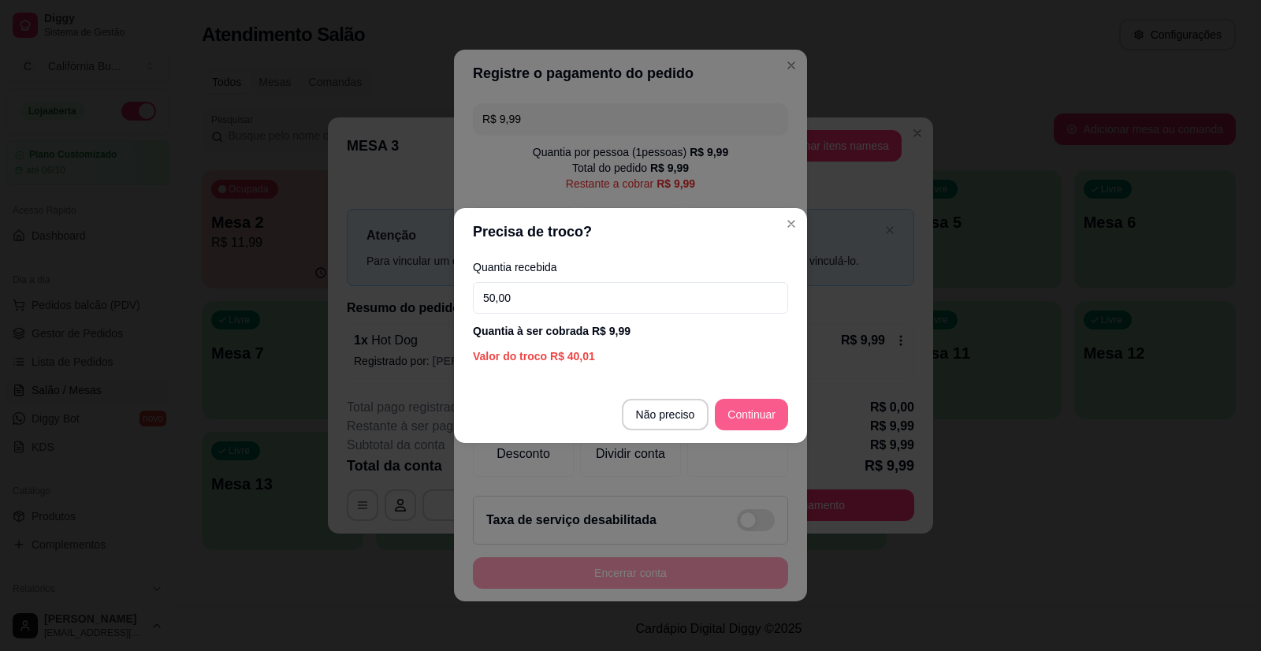
type input "50,00"
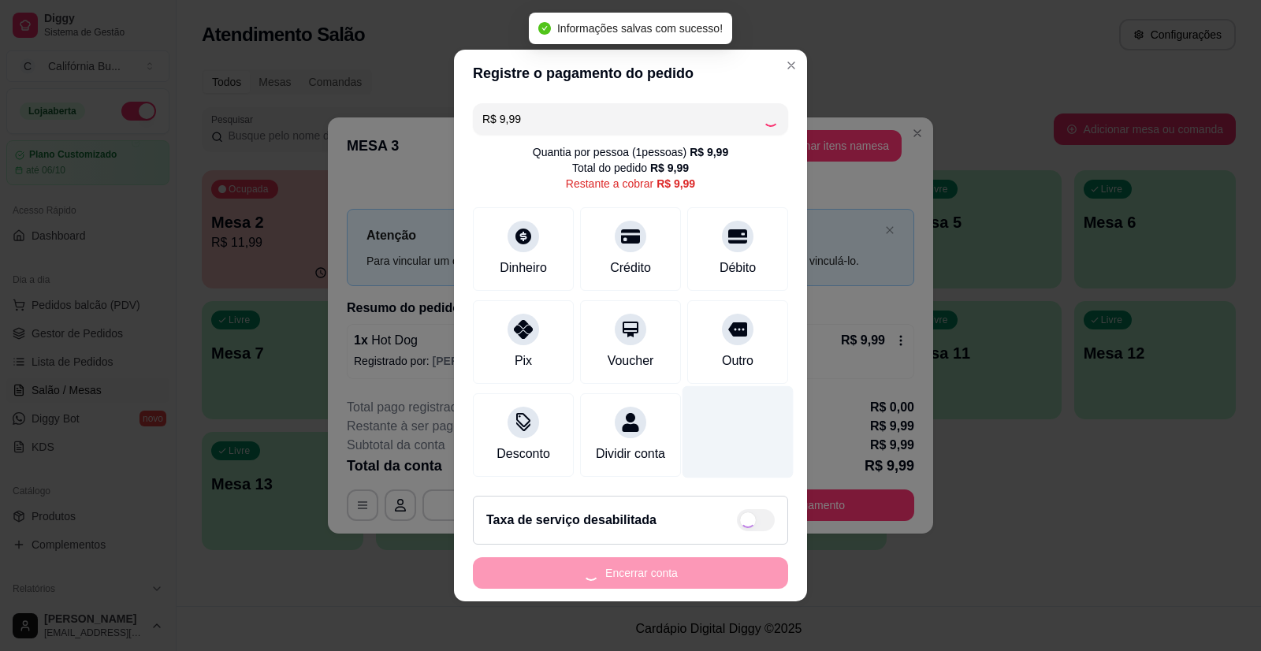
type input "R$ 0,00"
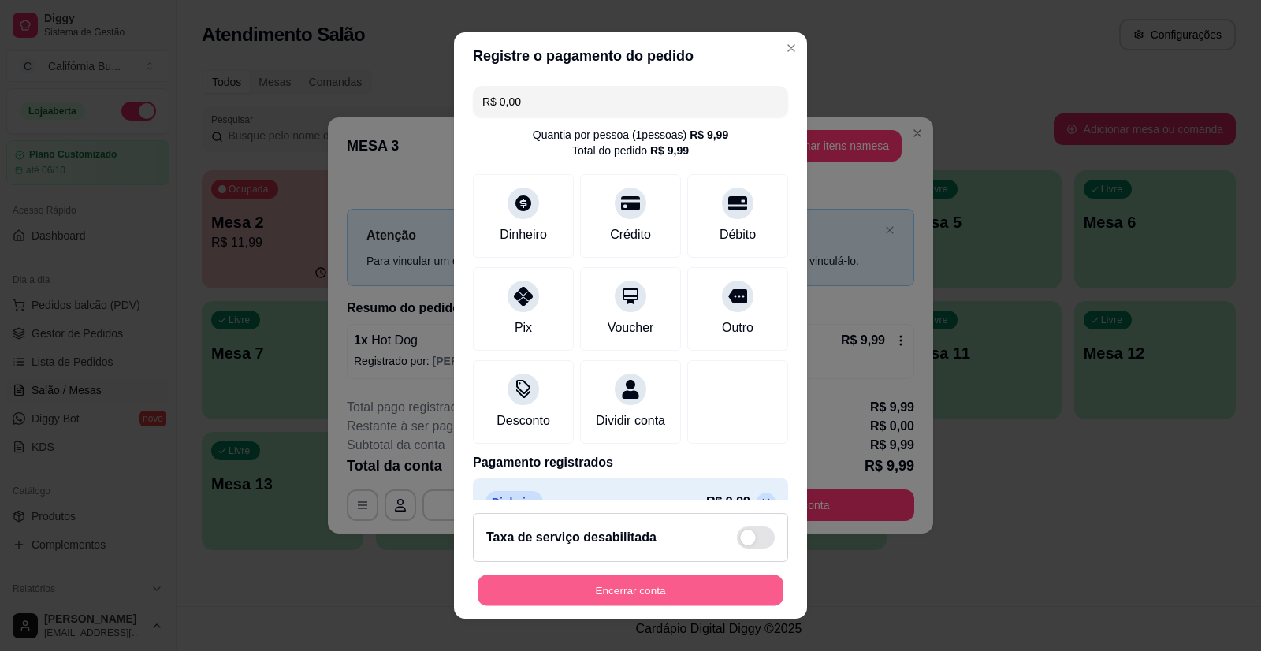
click at [687, 584] on button "Encerrar conta" at bounding box center [631, 589] width 306 height 31
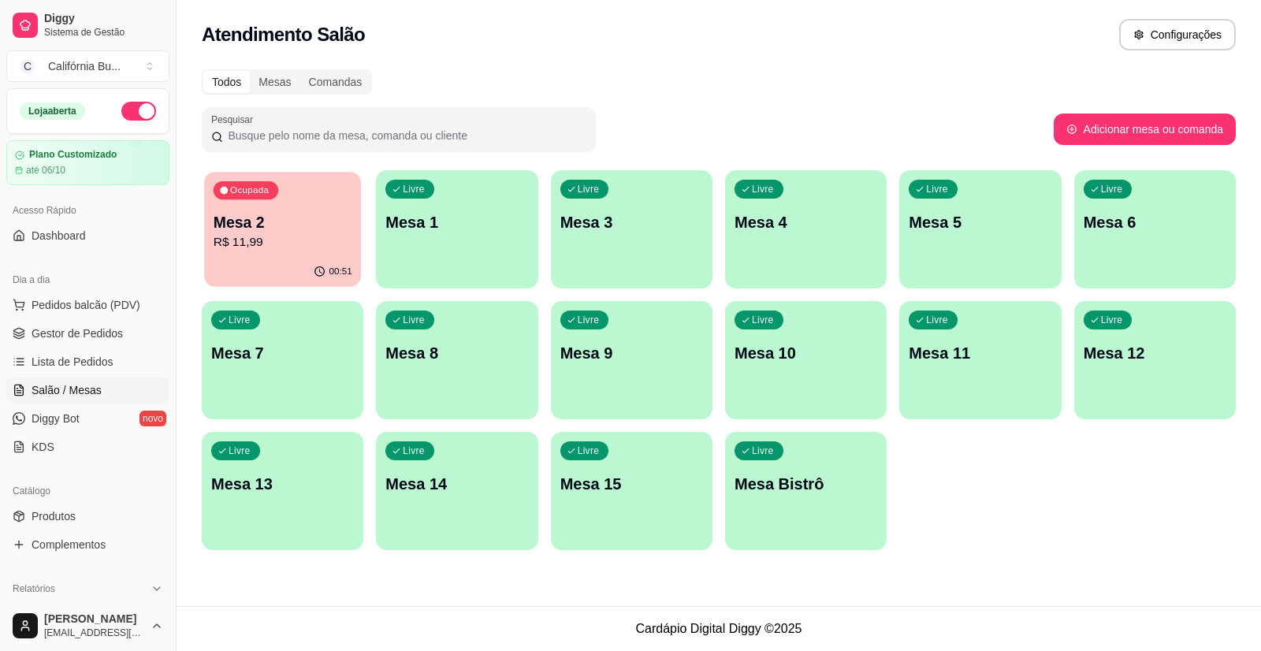
click at [288, 236] on p "R$ 11,99" at bounding box center [283, 242] width 139 height 18
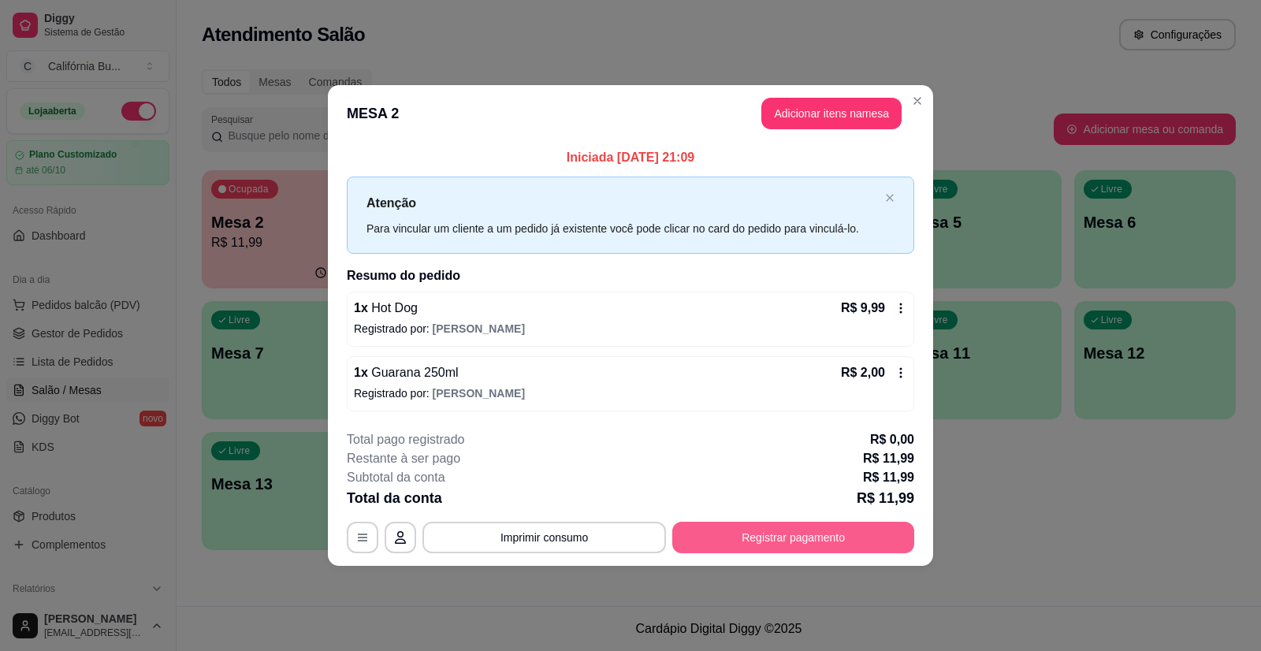
click at [765, 522] on div "**********" at bounding box center [630, 538] width 567 height 32
click at [732, 544] on button "Registrar pagamento" at bounding box center [793, 537] width 235 height 31
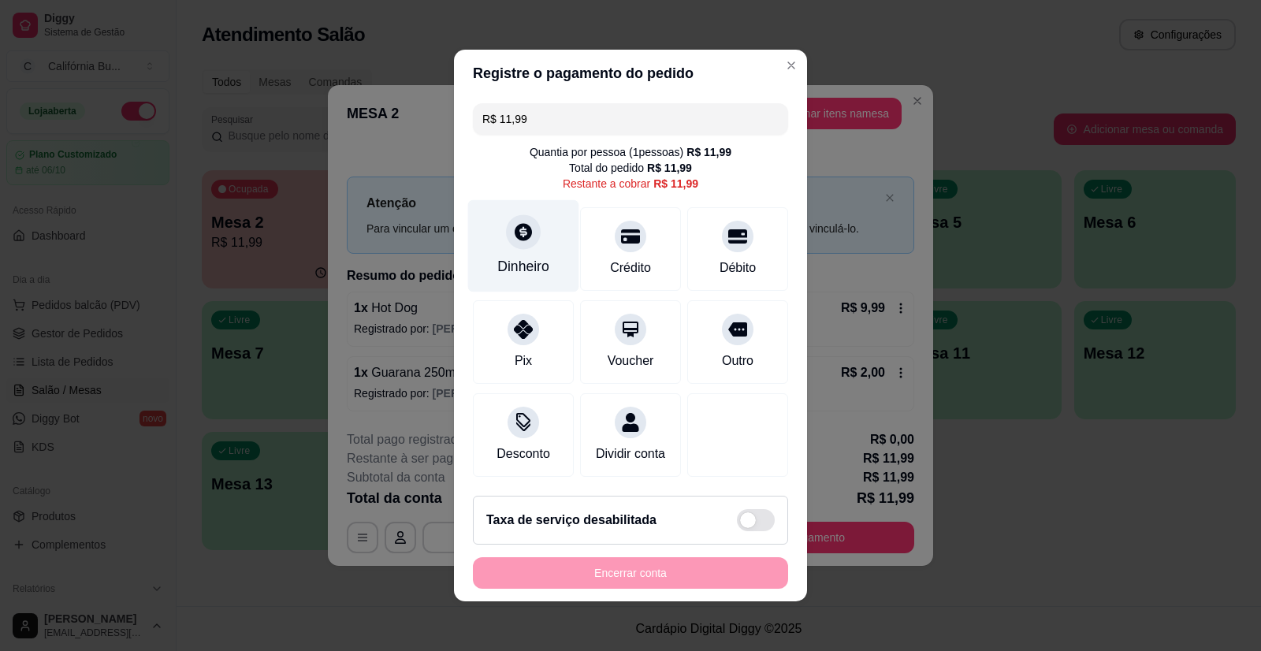
click at [515, 256] on div "Dinheiro" at bounding box center [523, 266] width 52 height 20
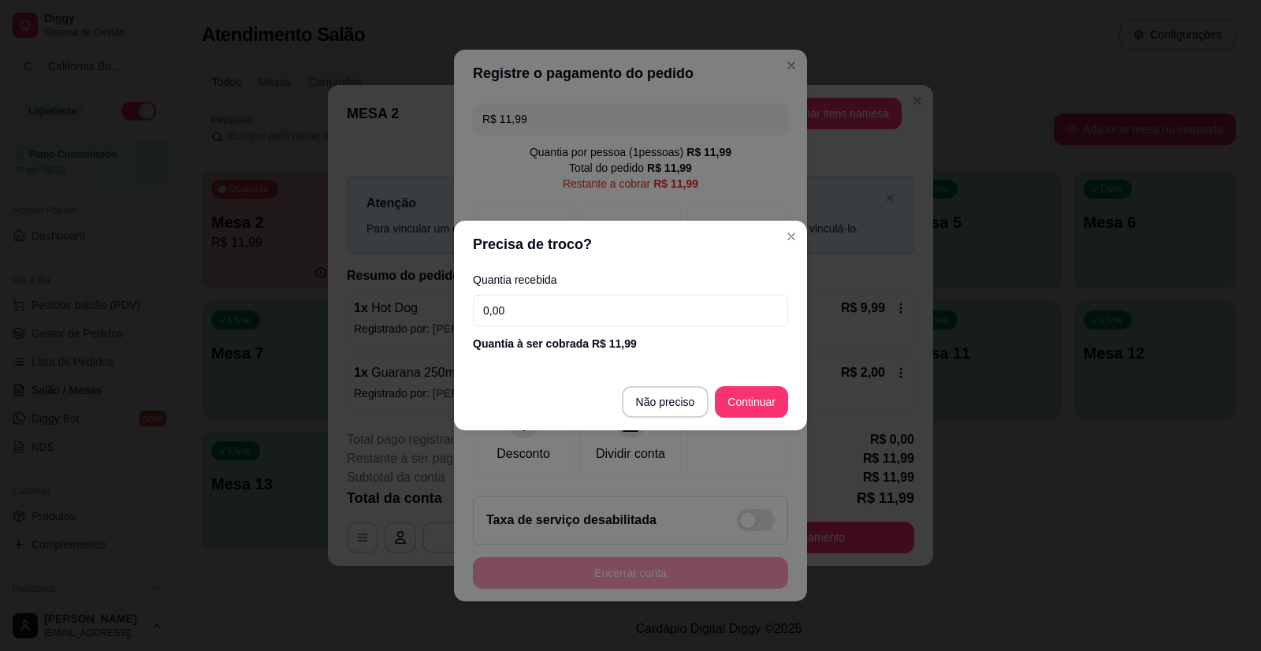
drag, startPoint x: 515, startPoint y: 247, endPoint x: 476, endPoint y: 238, distance: 40.3
click at [474, 228] on header "Precisa de troco?" at bounding box center [630, 244] width 353 height 47
click at [537, 315] on input "0,00" at bounding box center [630, 311] width 315 height 32
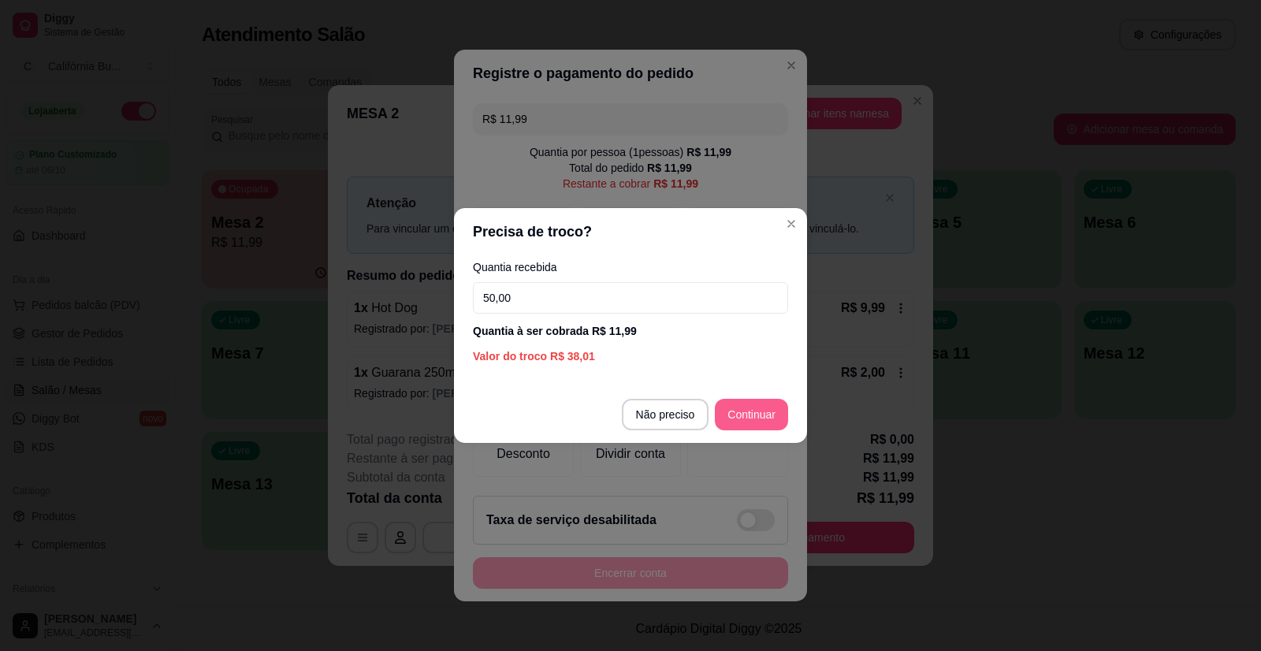
type input "50,00"
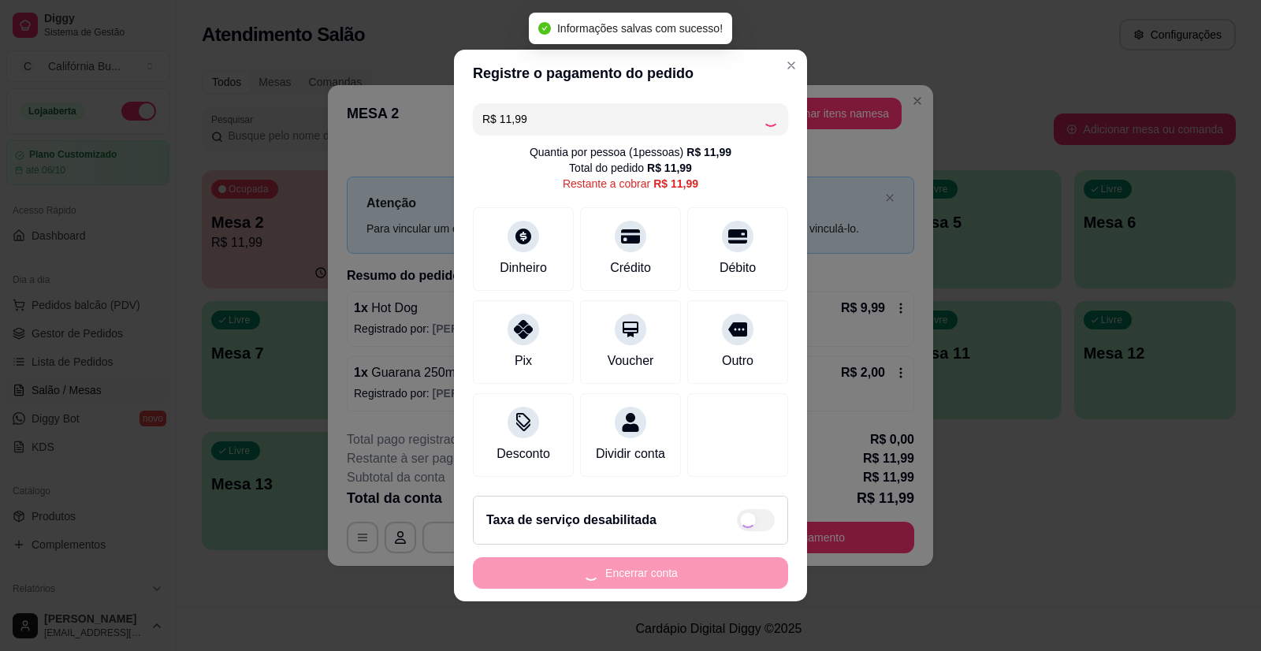
type input "R$ 0,00"
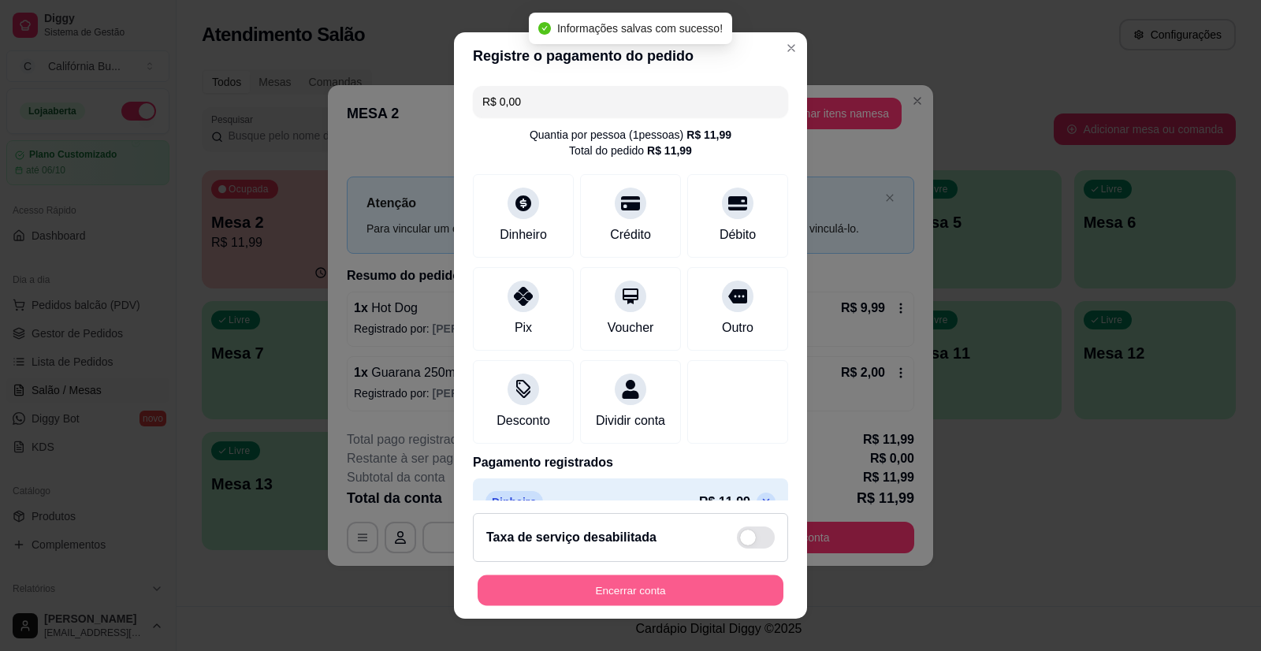
click at [675, 604] on button "Encerrar conta" at bounding box center [631, 589] width 306 height 31
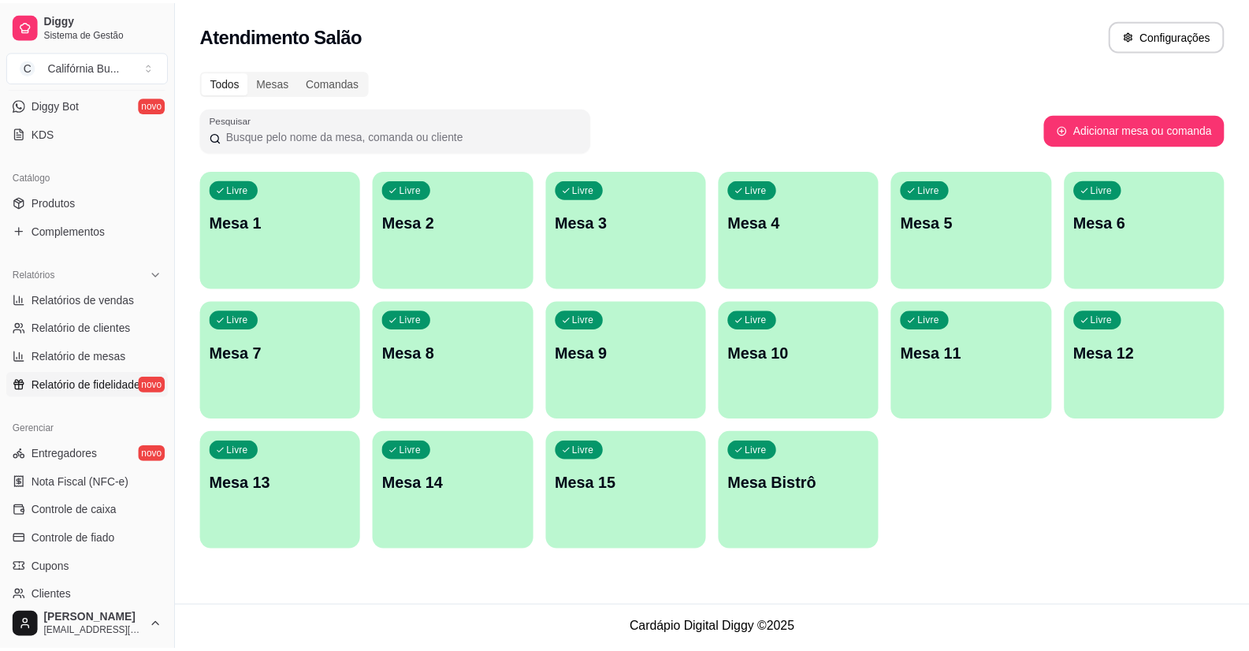
scroll to position [315, 0]
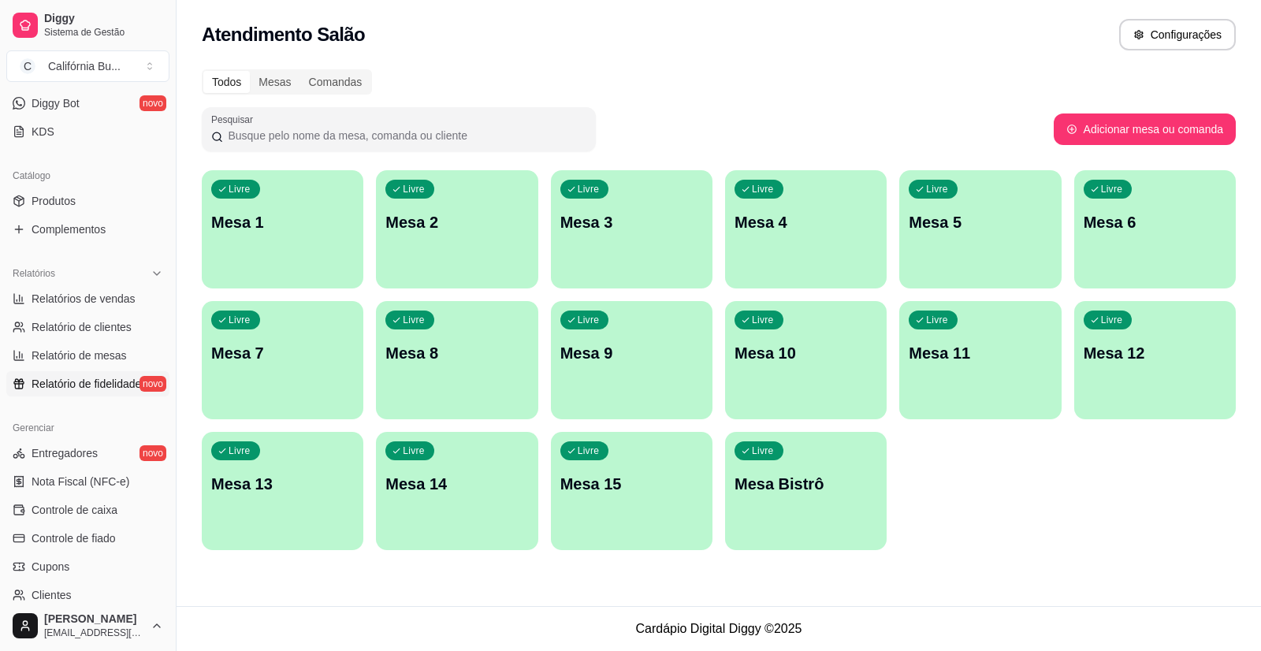
click at [70, 386] on span "Relatório de fidelidade" at bounding box center [87, 384] width 110 height 16
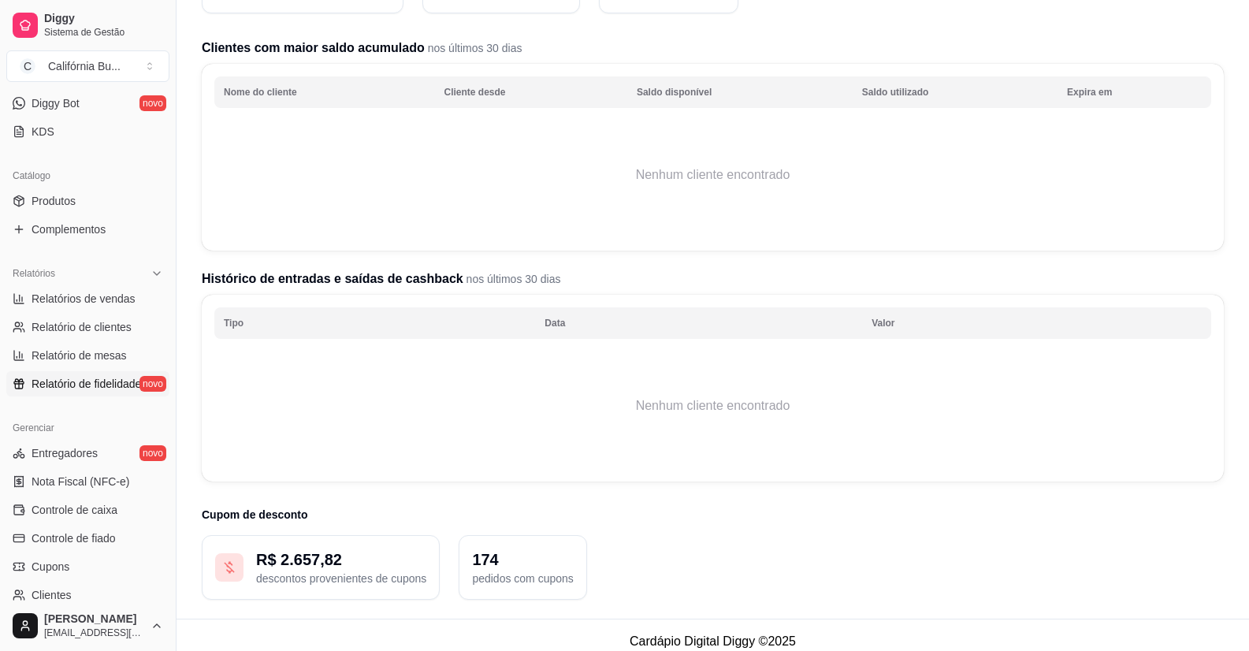
scroll to position [180, 0]
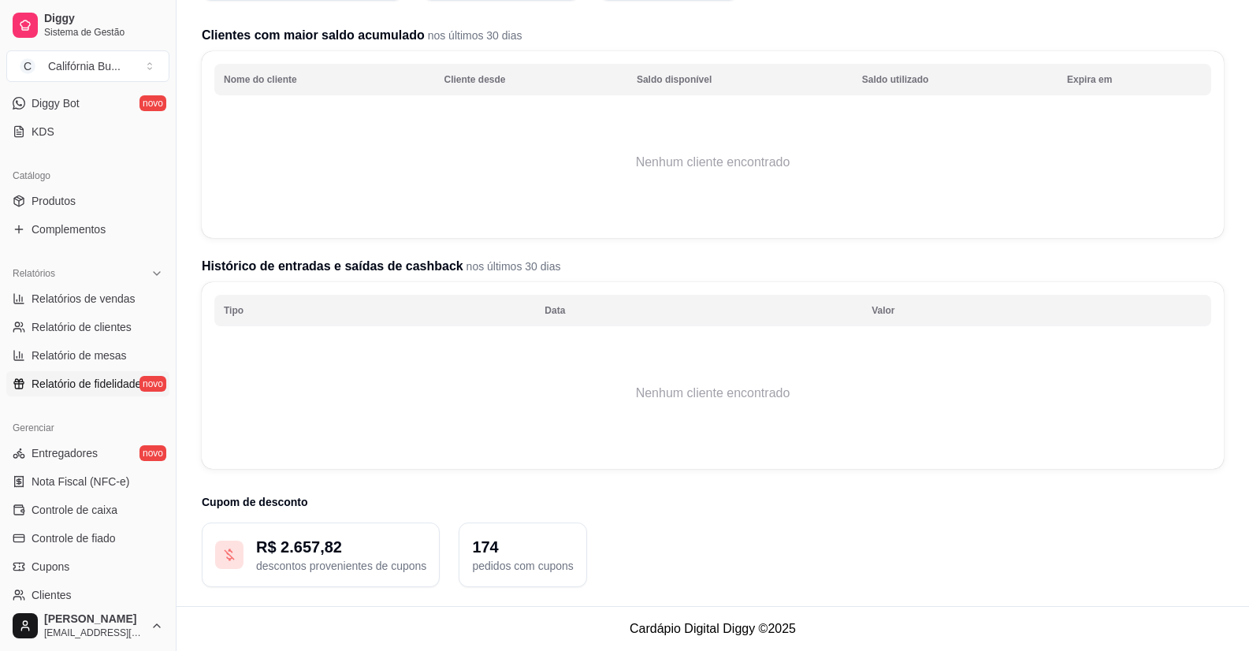
click at [281, 389] on td "Nenhum cliente encontrado" at bounding box center [712, 393] width 997 height 126
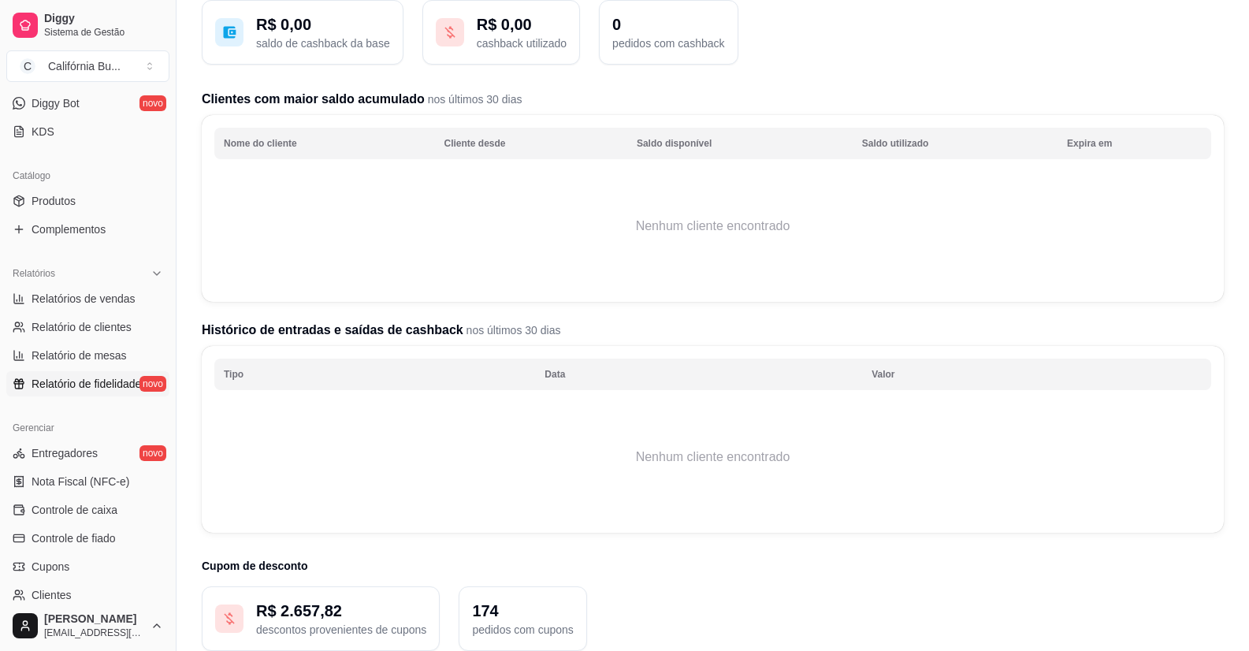
scroll to position [0, 0]
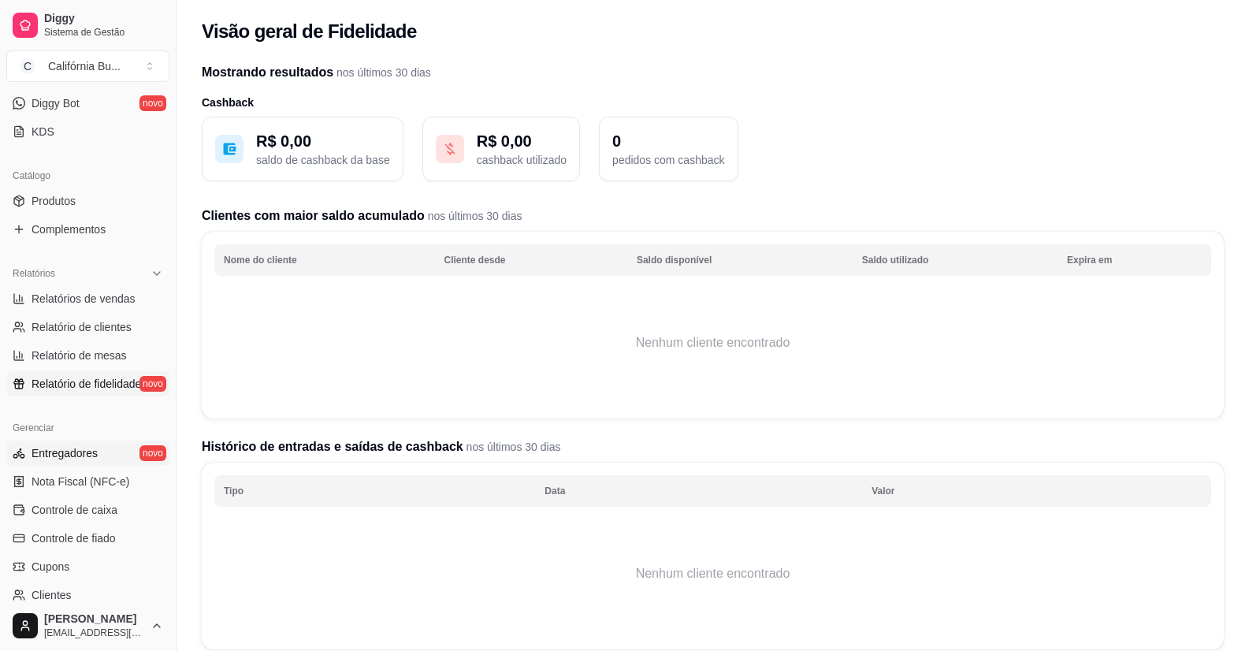
click at [69, 448] on span "Entregadores" at bounding box center [65, 453] width 66 height 16
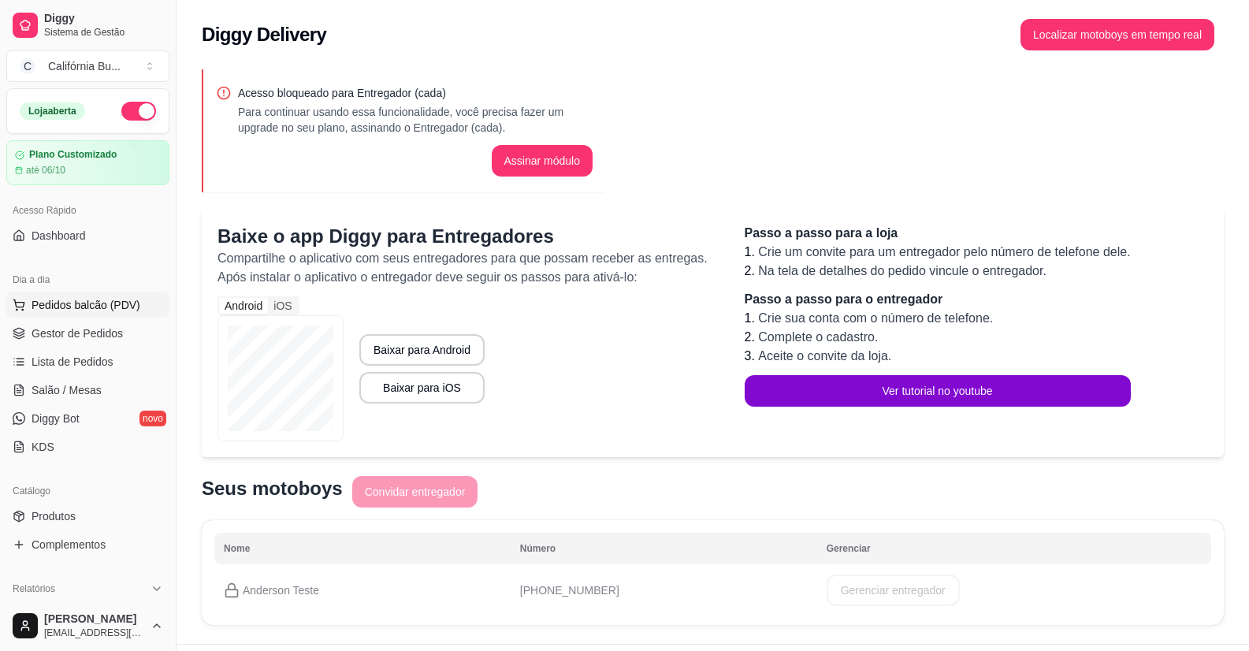
click at [70, 303] on span "Pedidos balcão (PDV)" at bounding box center [86, 305] width 109 height 16
click at [85, 307] on span "Pedidos balcão (PDV)" at bounding box center [86, 305] width 109 height 16
click at [108, 304] on img at bounding box center [116, 299] width 145 height 98
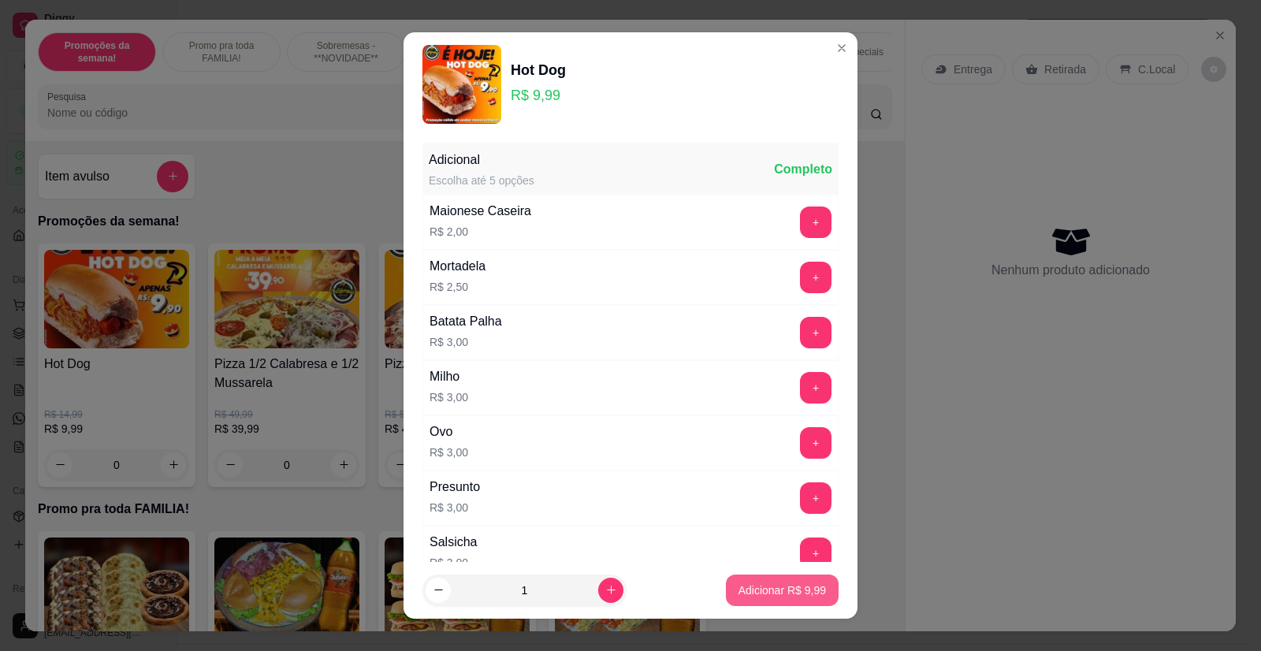
click at [771, 588] on p "Adicionar R$ 9,99" at bounding box center [781, 590] width 87 height 16
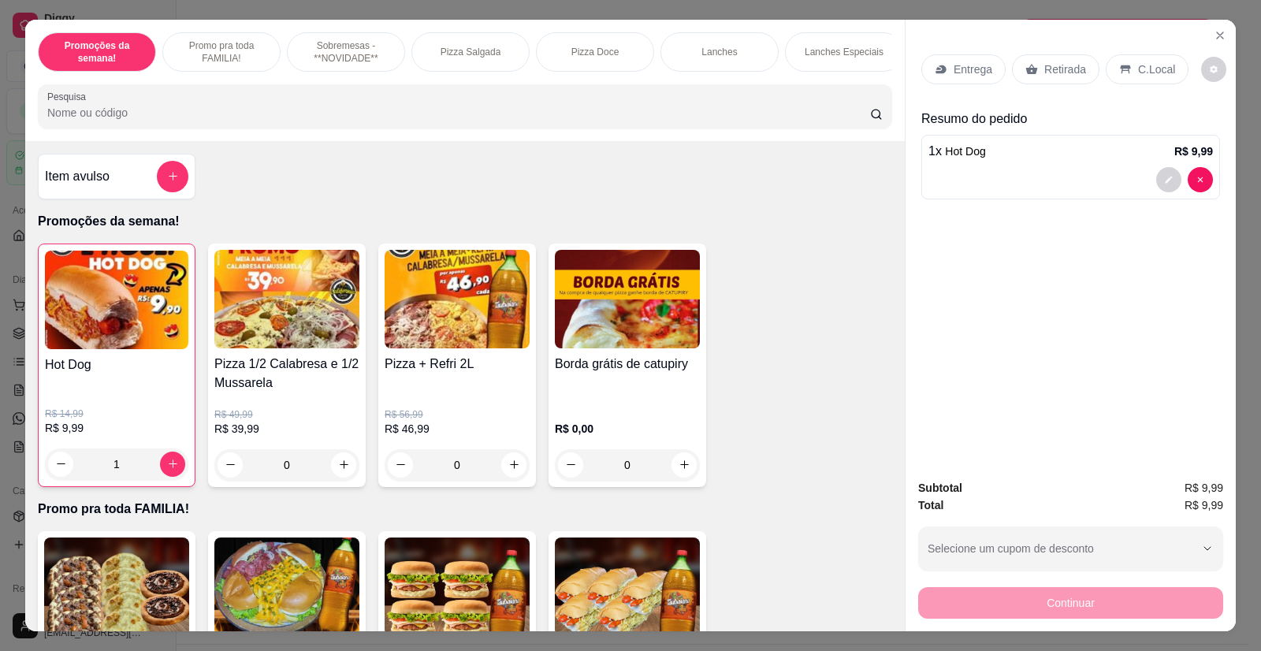
click at [1061, 72] on p "Retirada" at bounding box center [1065, 69] width 42 height 16
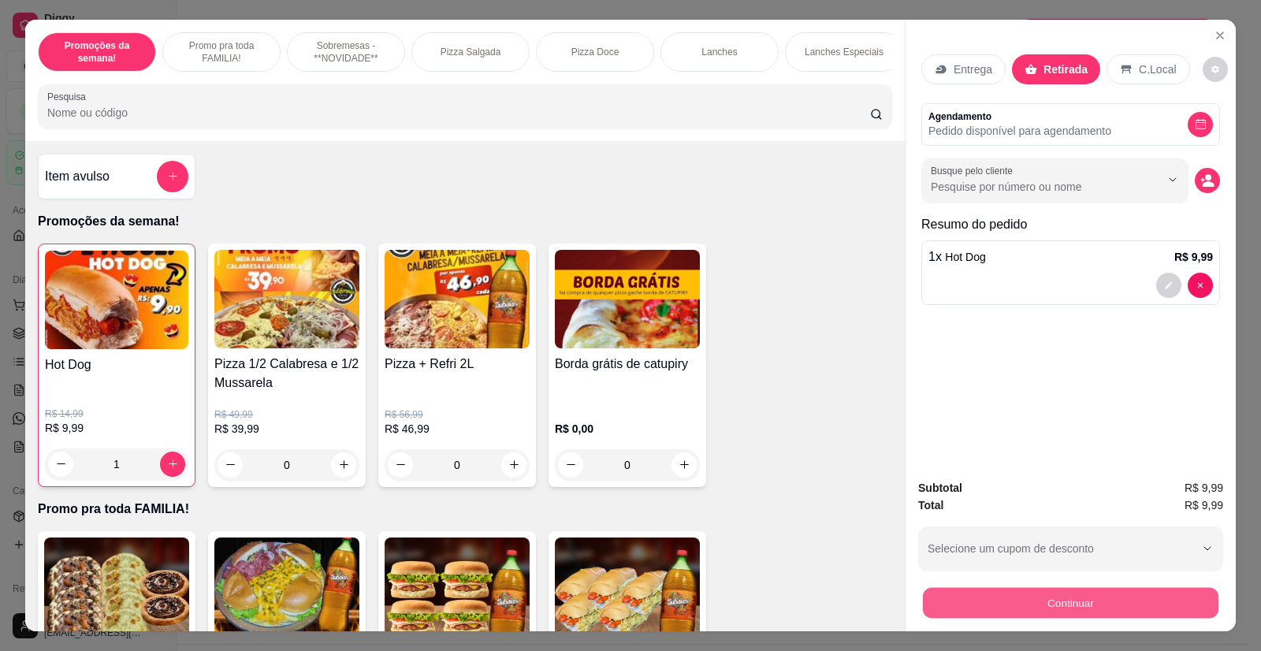
click at [1082, 596] on button "Continuar" at bounding box center [1070, 603] width 295 height 31
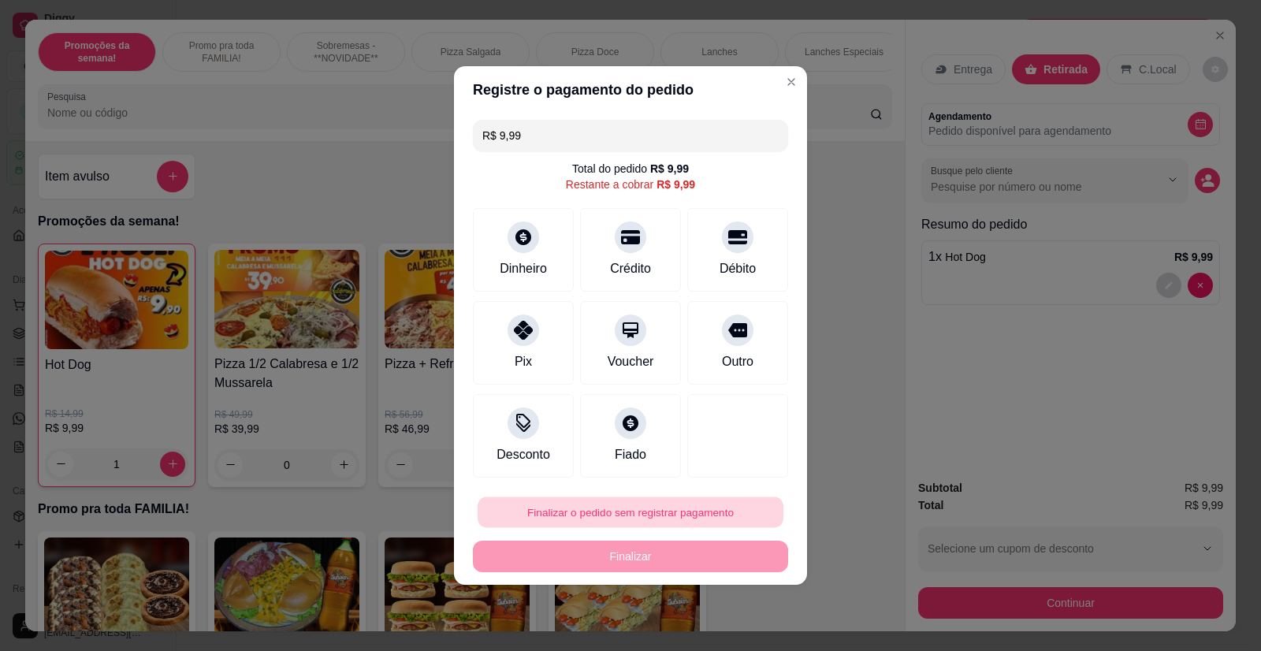
click at [617, 509] on button "Finalizar o pedido sem registrar pagamento" at bounding box center [631, 512] width 306 height 31
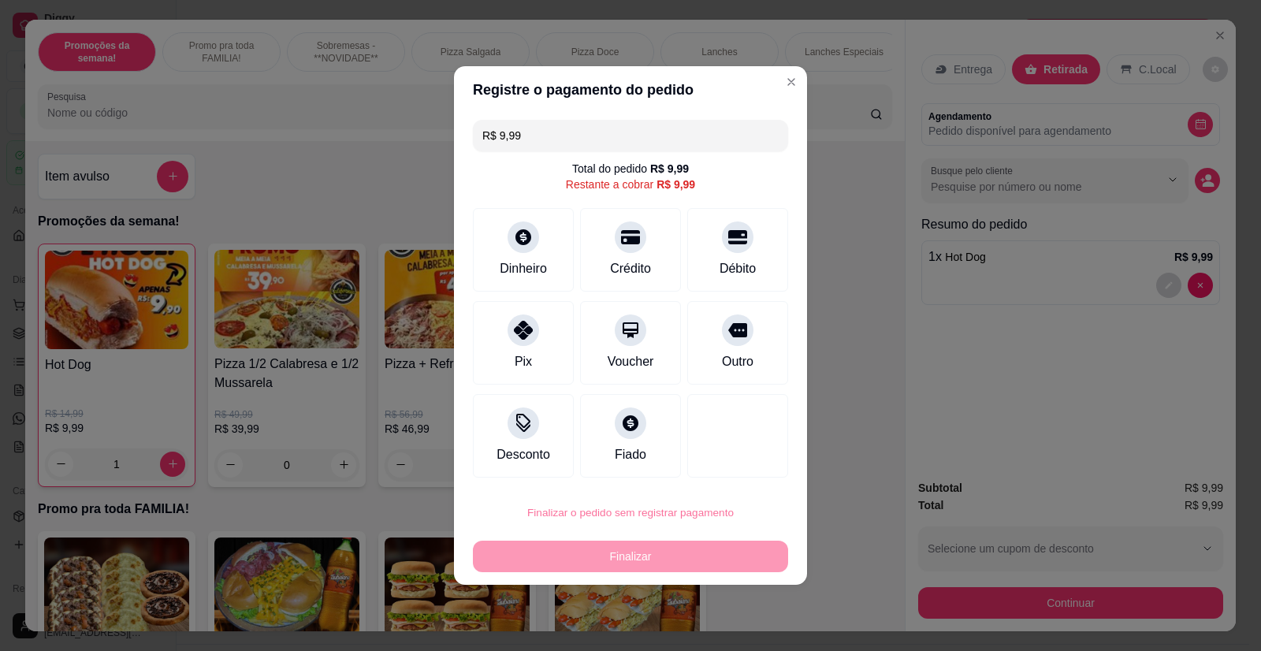
click at [724, 462] on button "Confirmar" at bounding box center [727, 467] width 58 height 24
type input "0"
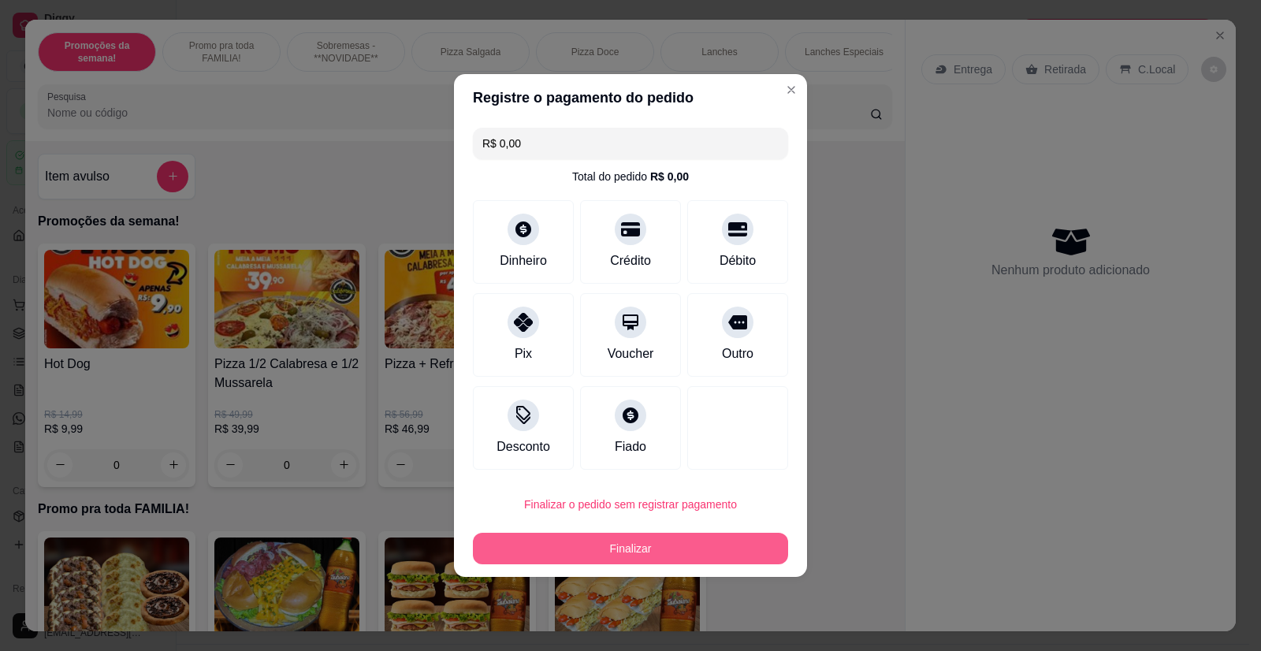
type input "R$ 0,00"
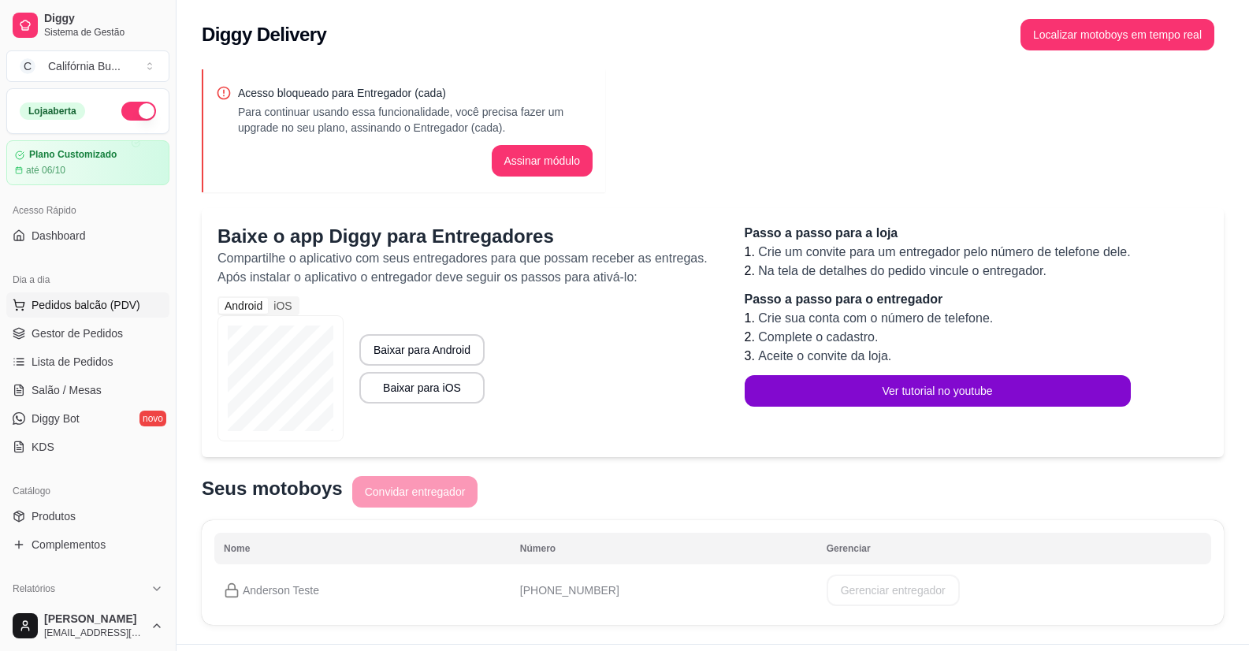
click at [80, 301] on span "Pedidos balcão (PDV)" at bounding box center [86, 305] width 109 height 16
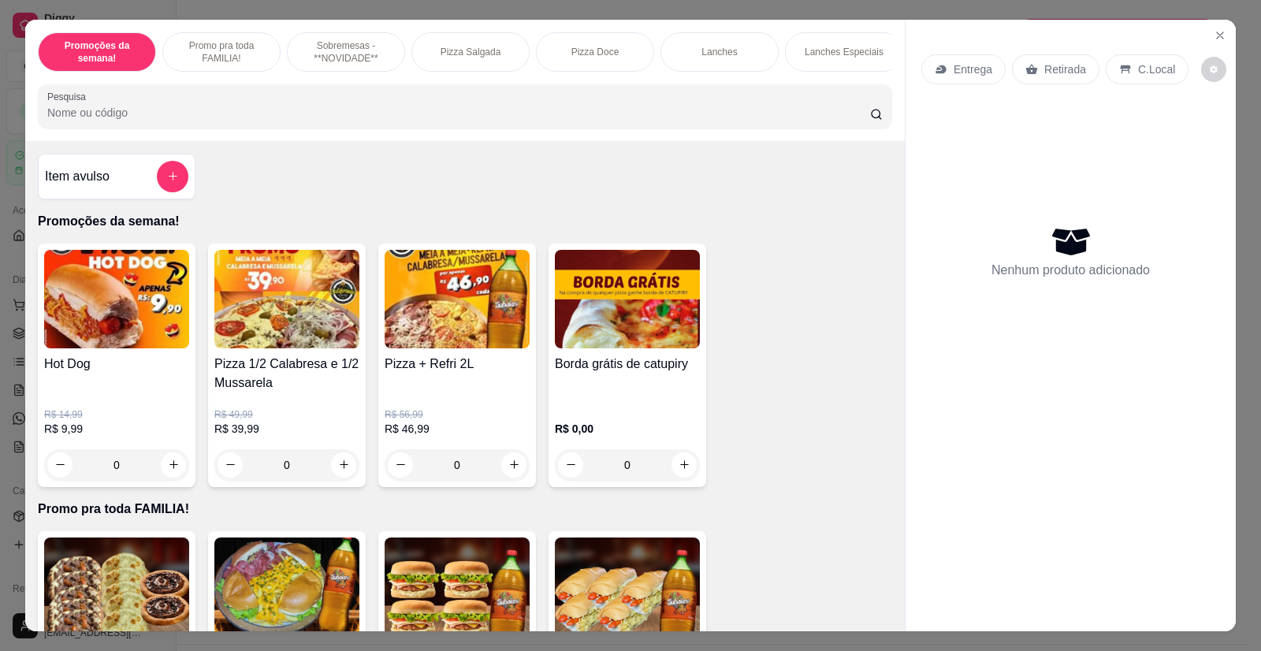
click at [167, 478] on div "0" at bounding box center [116, 465] width 145 height 32
click at [165, 479] on div "0" at bounding box center [116, 465] width 145 height 32
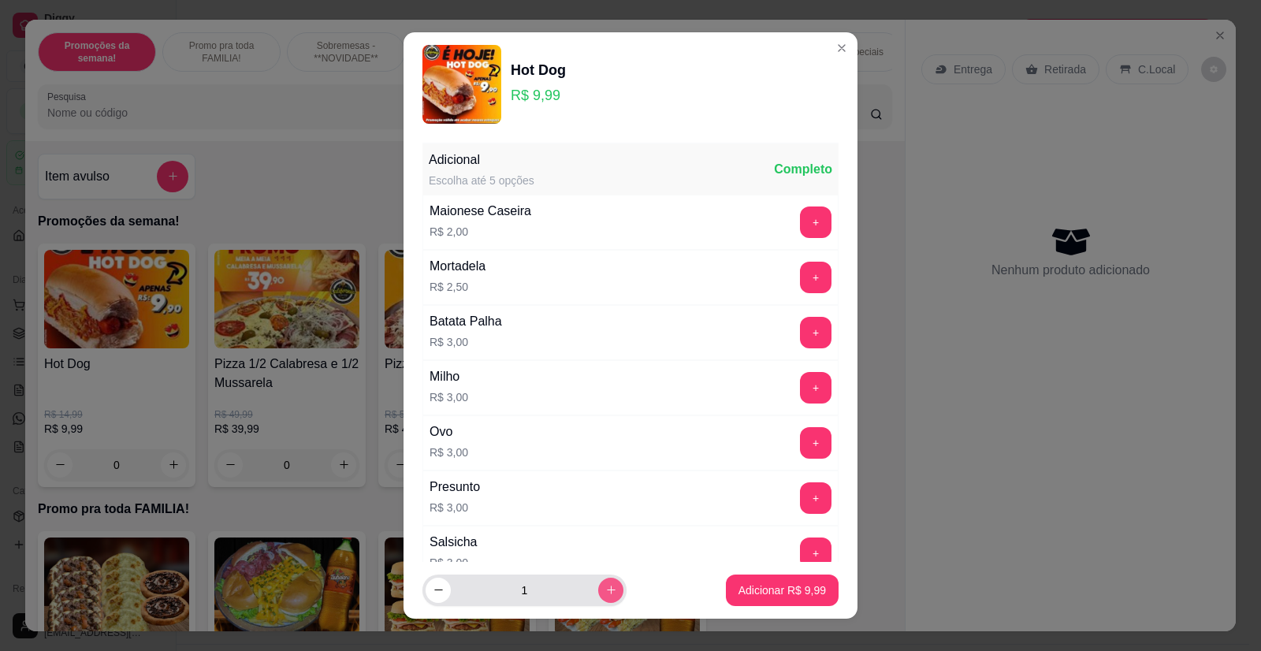
click at [605, 593] on icon "increase-product-quantity" at bounding box center [611, 590] width 12 height 12
type input "2"
click at [762, 594] on p "Adicionar R$ 19,98" at bounding box center [779, 590] width 94 height 16
type input "2"
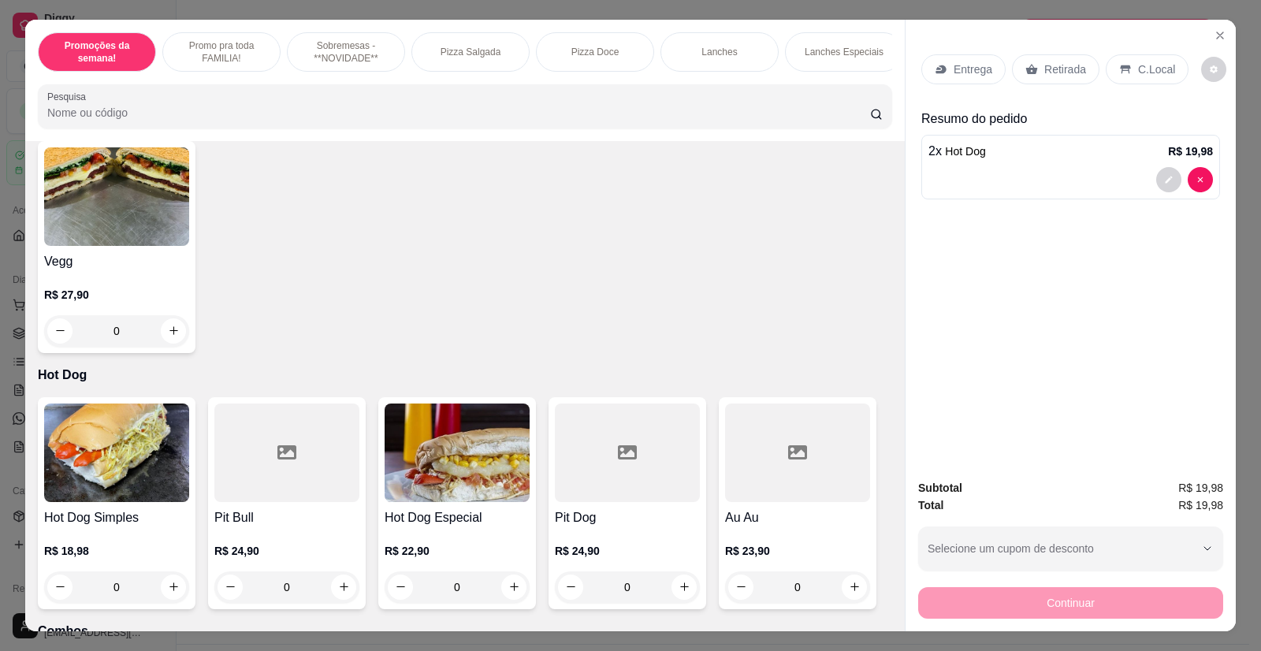
scroll to position [2049, 0]
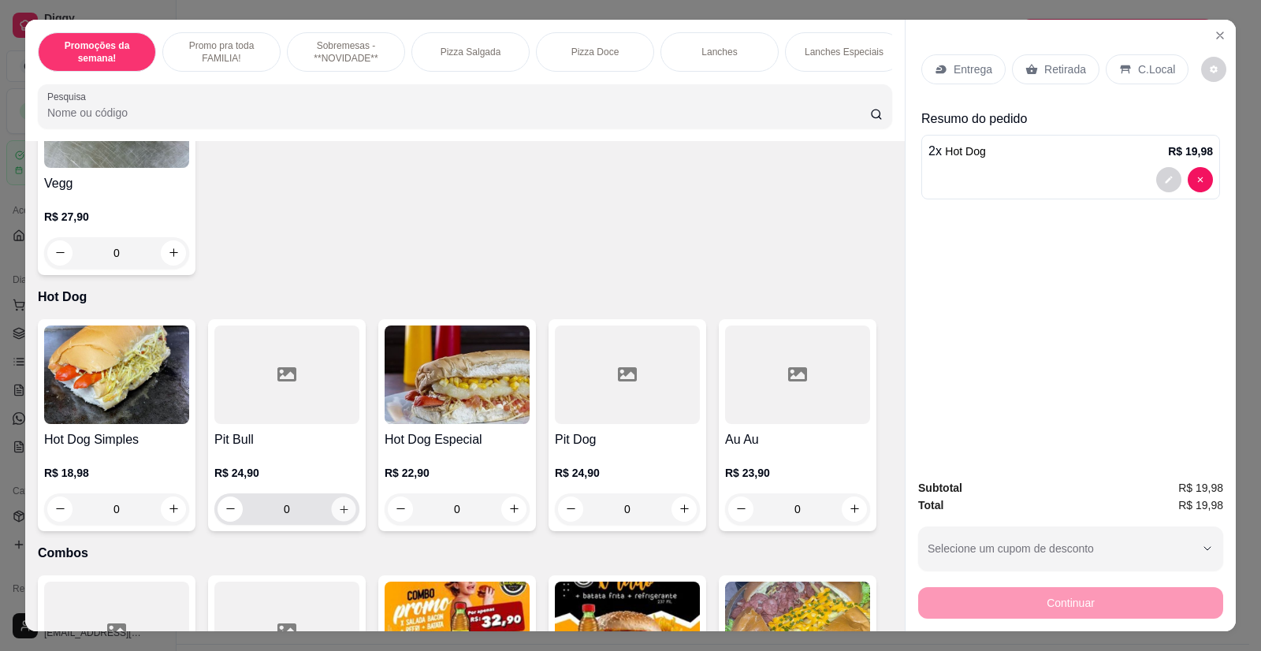
click at [340, 504] on icon "increase-product-quantity" at bounding box center [344, 510] width 12 height 12
type input "1"
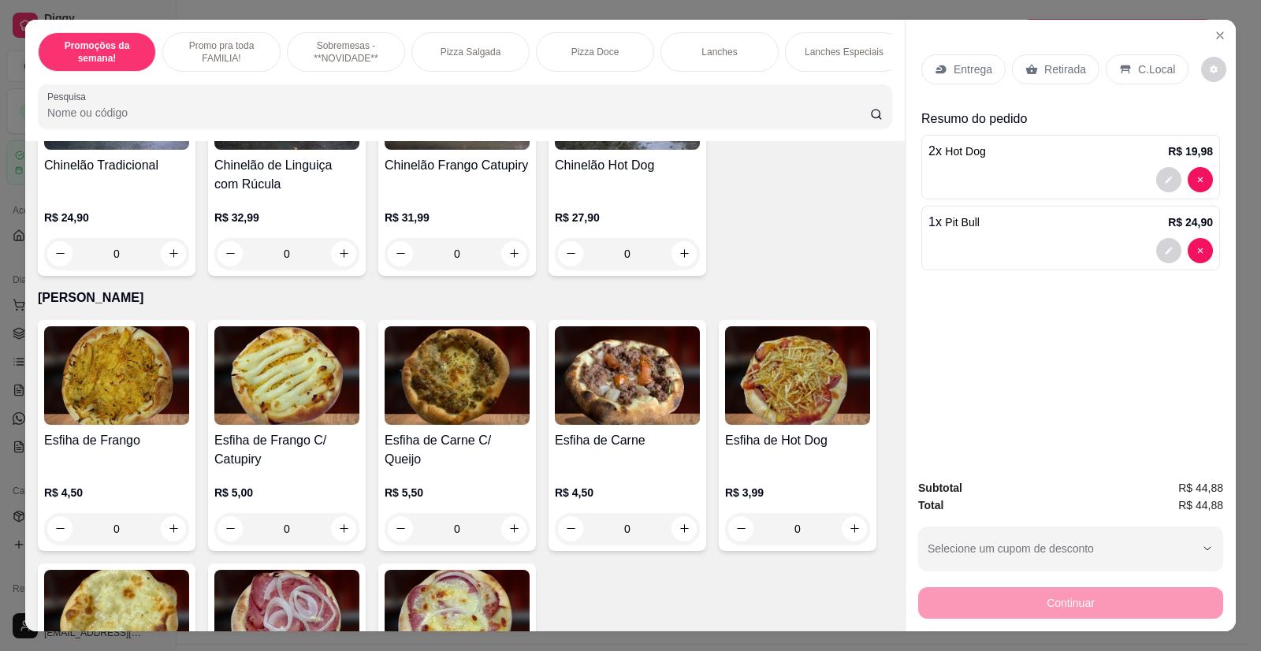
scroll to position [2443, 0]
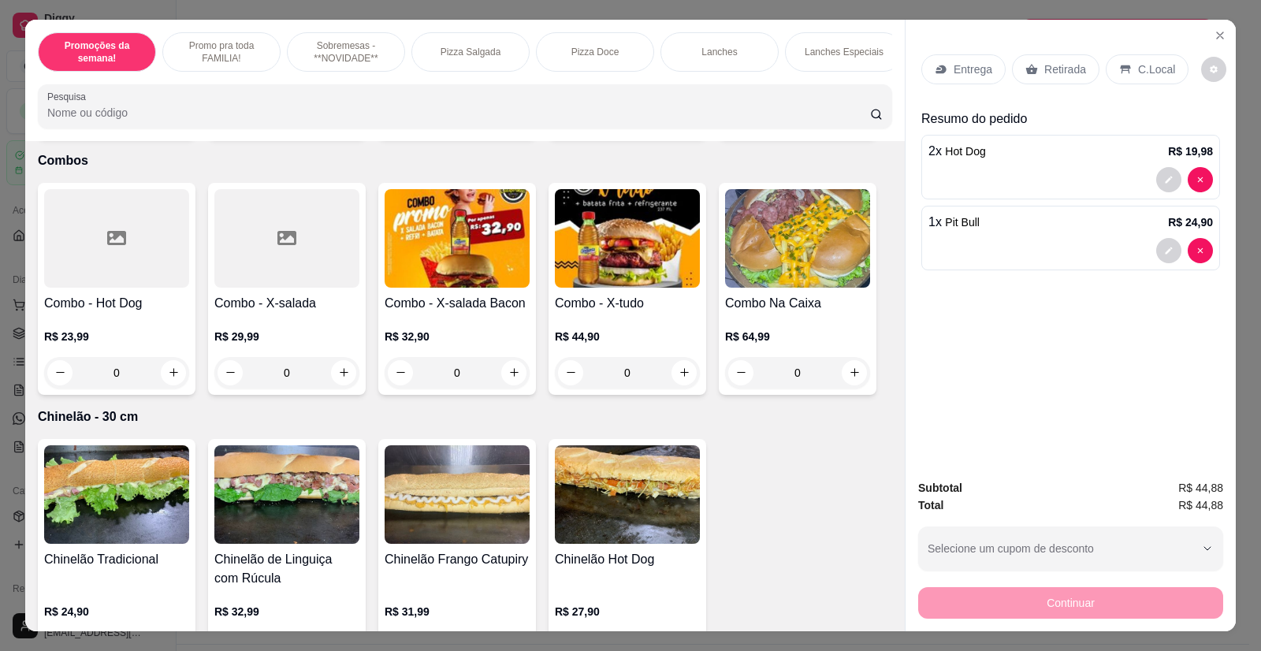
click at [1008, 239] on div at bounding box center [1070, 250] width 284 height 25
click at [1165, 251] on icon "decrease-product-quantity" at bounding box center [1168, 250] width 7 height 7
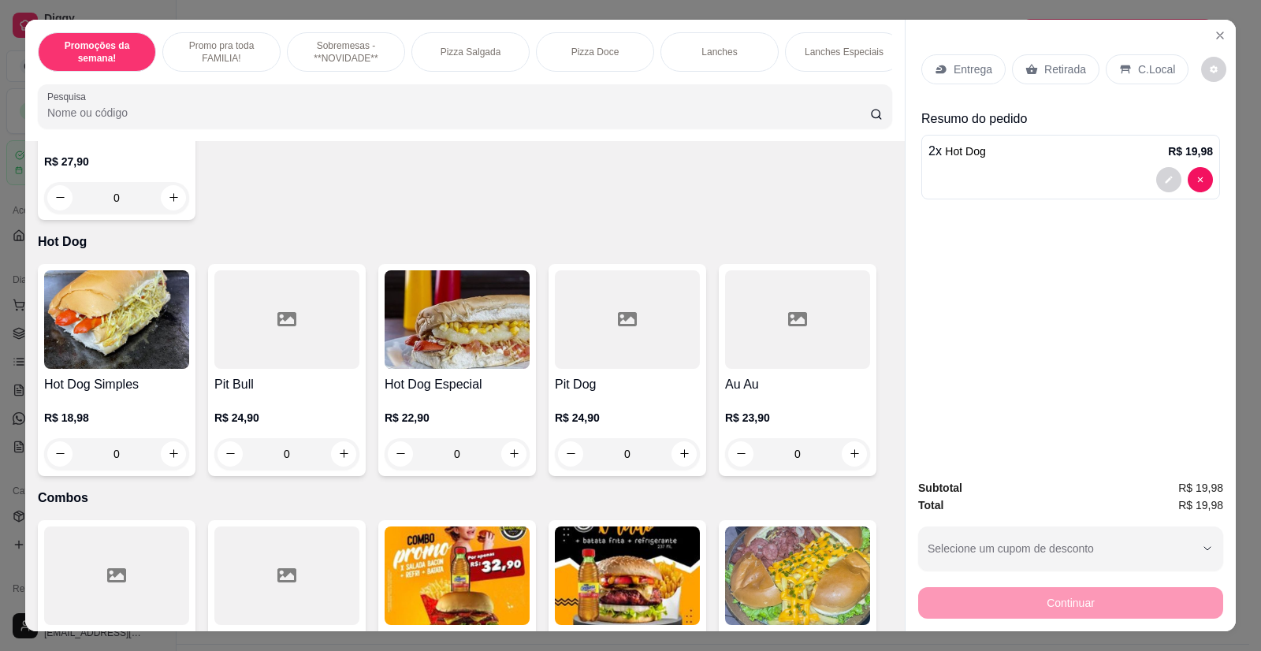
scroll to position [2126, 0]
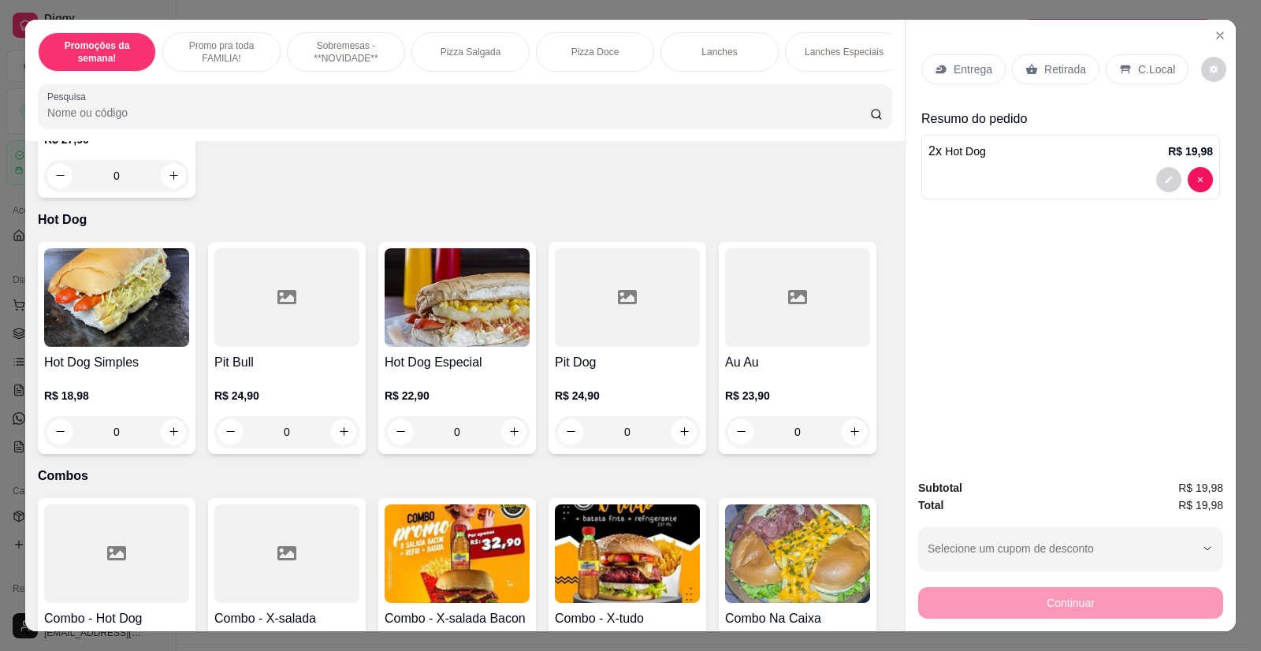
click at [315, 355] on h4 "Pit Bull" at bounding box center [286, 362] width 145 height 19
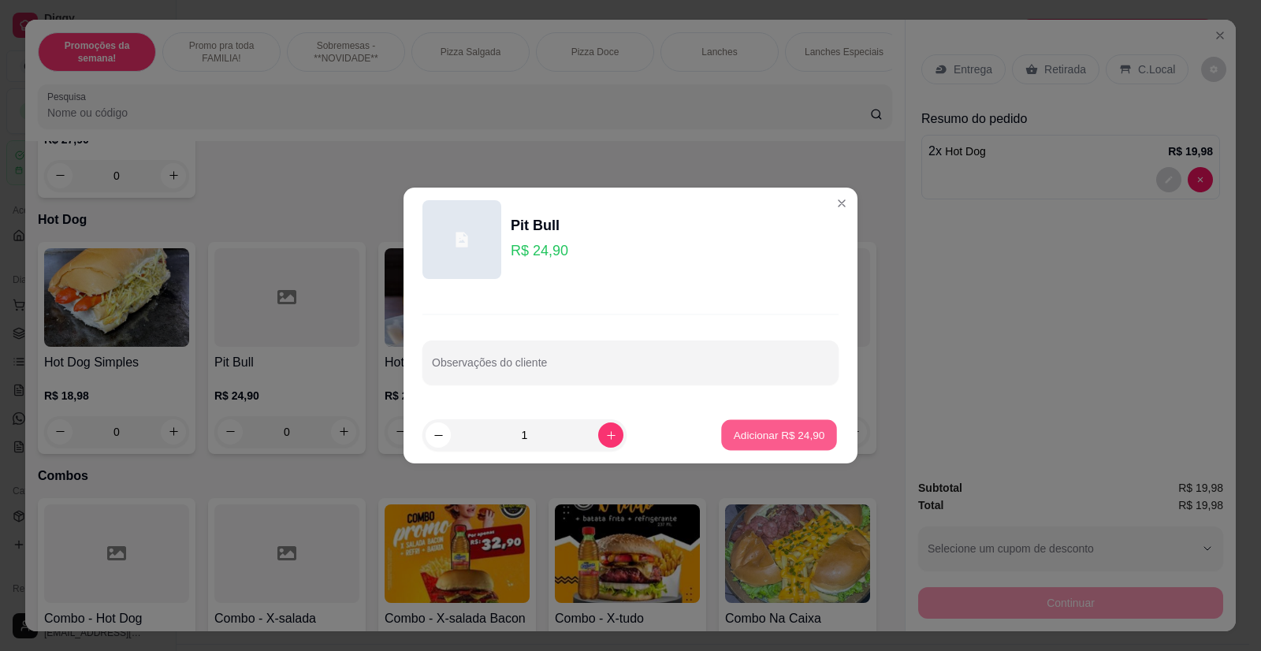
click at [767, 443] on button "Adicionar R$ 24,90" at bounding box center [779, 435] width 116 height 31
type input "1"
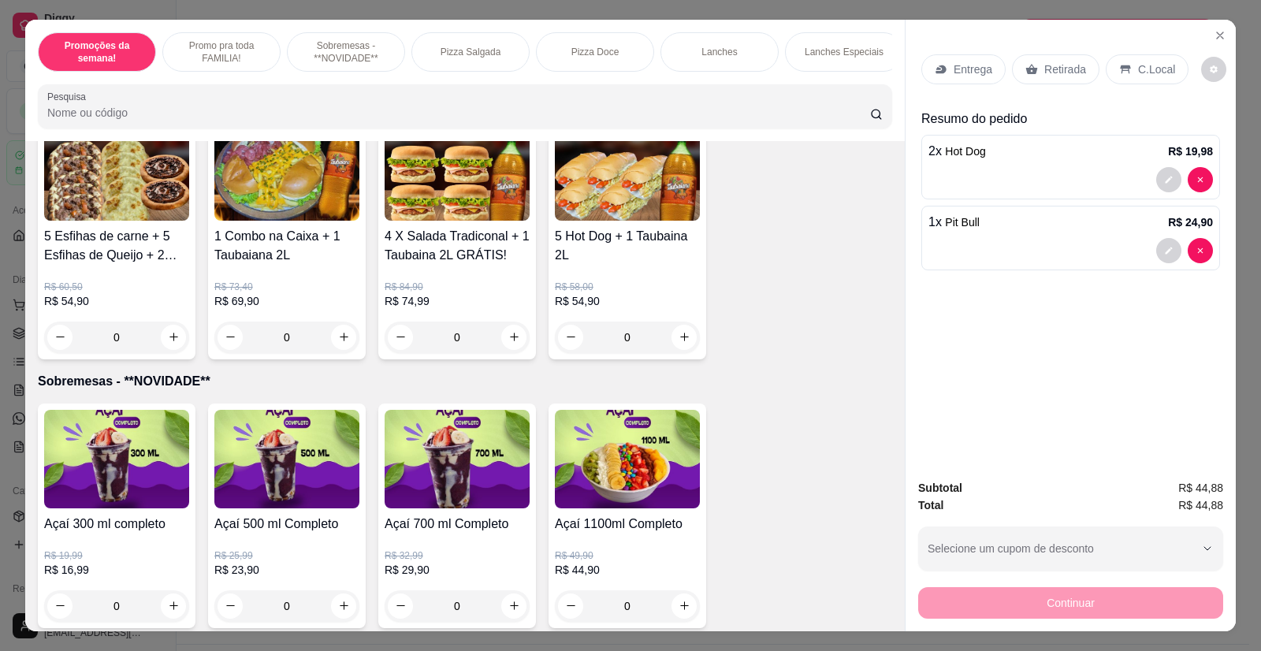
scroll to position [0, 0]
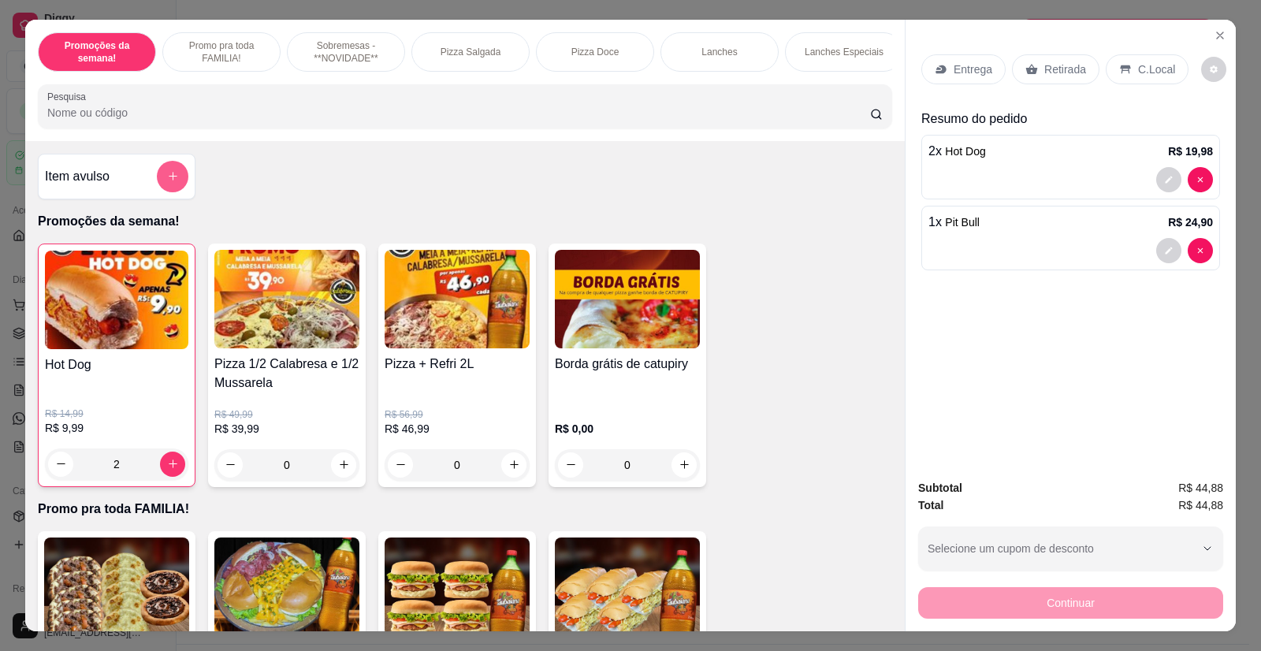
click at [168, 182] on icon "add-separate-item" at bounding box center [173, 176] width 12 height 12
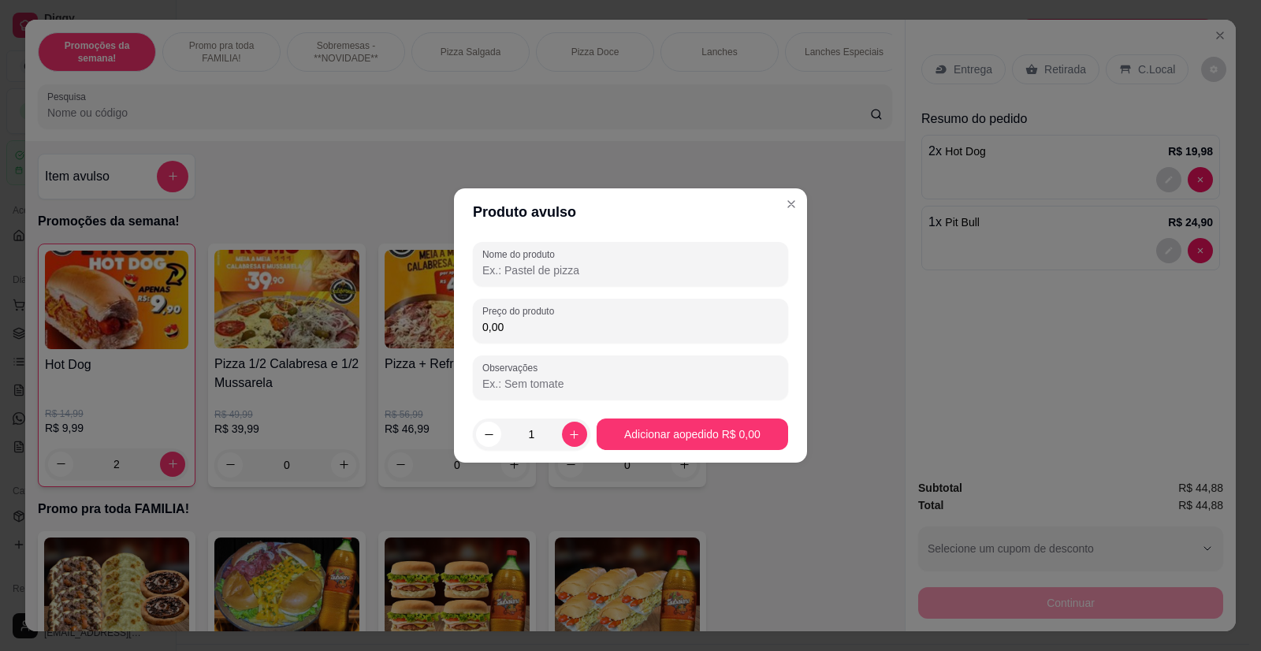
click at [576, 277] on input "Nome do produto" at bounding box center [630, 270] width 296 height 16
click at [503, 273] on input "Adc Catupiry" at bounding box center [630, 270] width 296 height 16
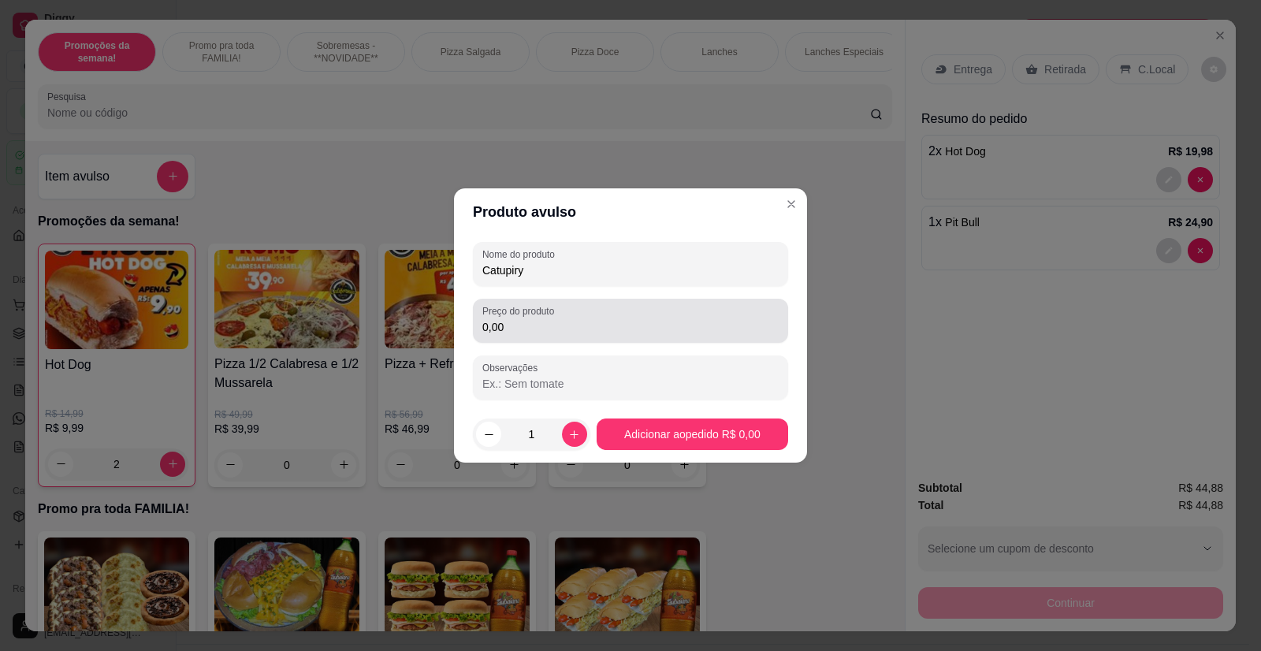
type input "Catupiry"
click at [513, 326] on input "0,00" at bounding box center [630, 327] width 296 height 16
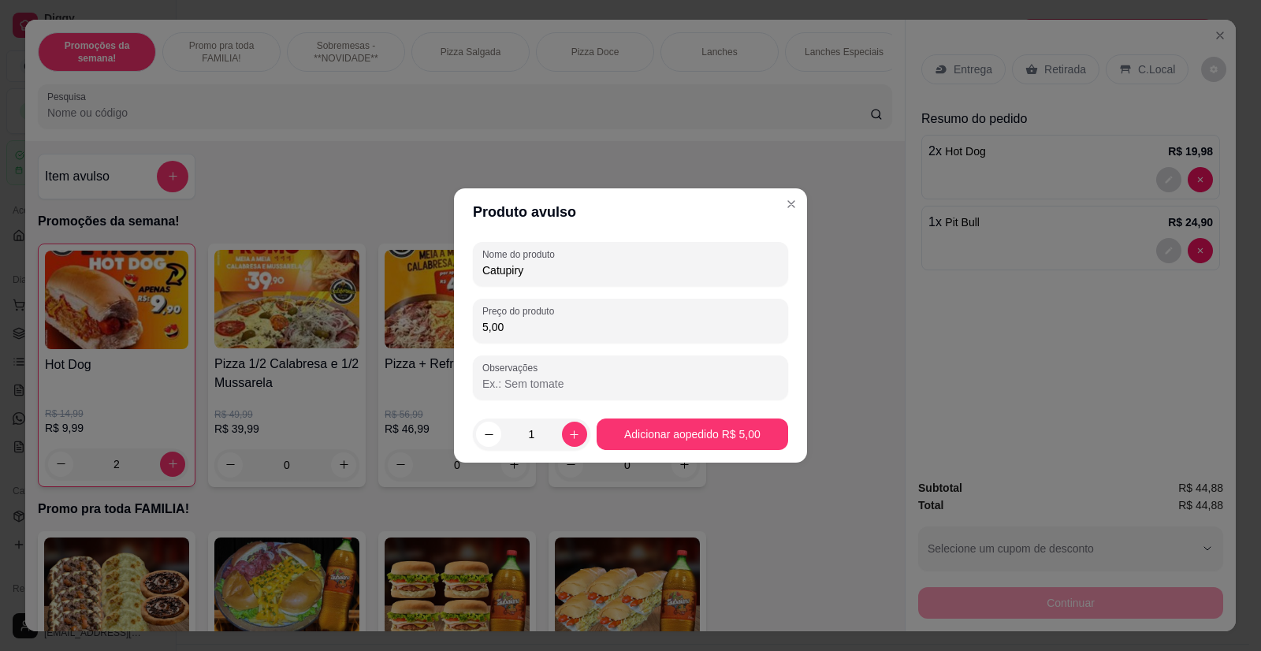
type input "5,00"
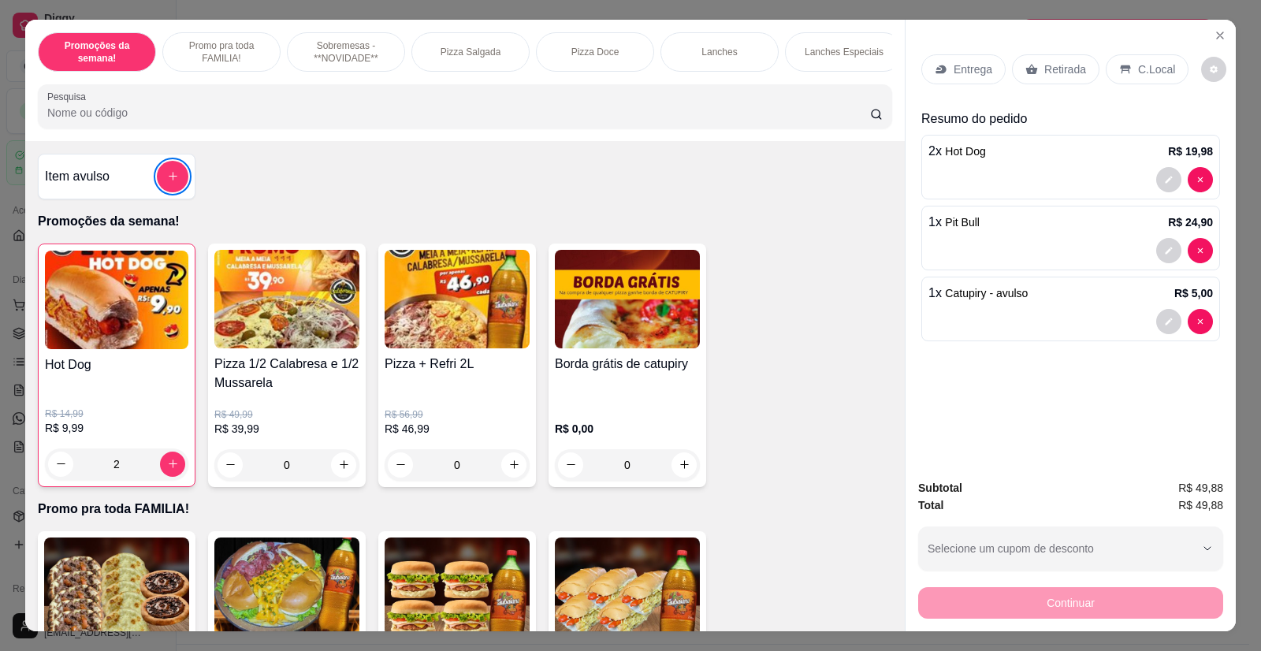
click at [964, 72] on p "Entrega" at bounding box center [972, 69] width 39 height 16
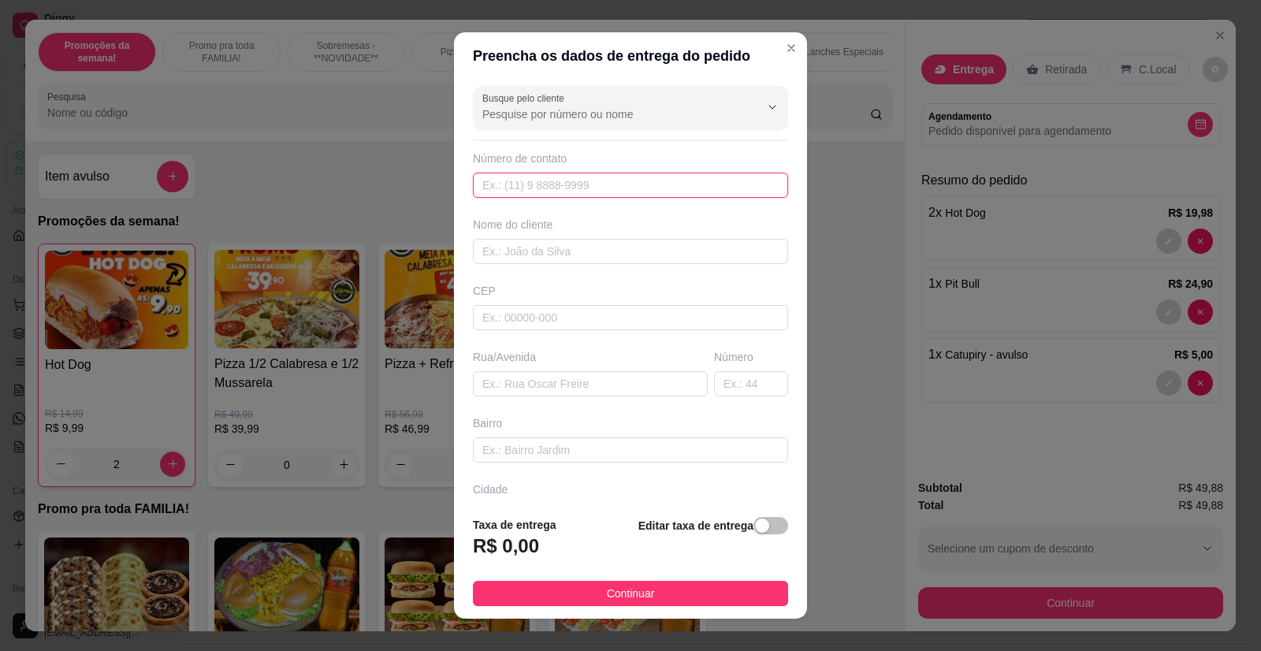
click at [599, 186] on input "text" at bounding box center [630, 185] width 315 height 25
click at [574, 254] on input "text" at bounding box center [630, 251] width 315 height 25
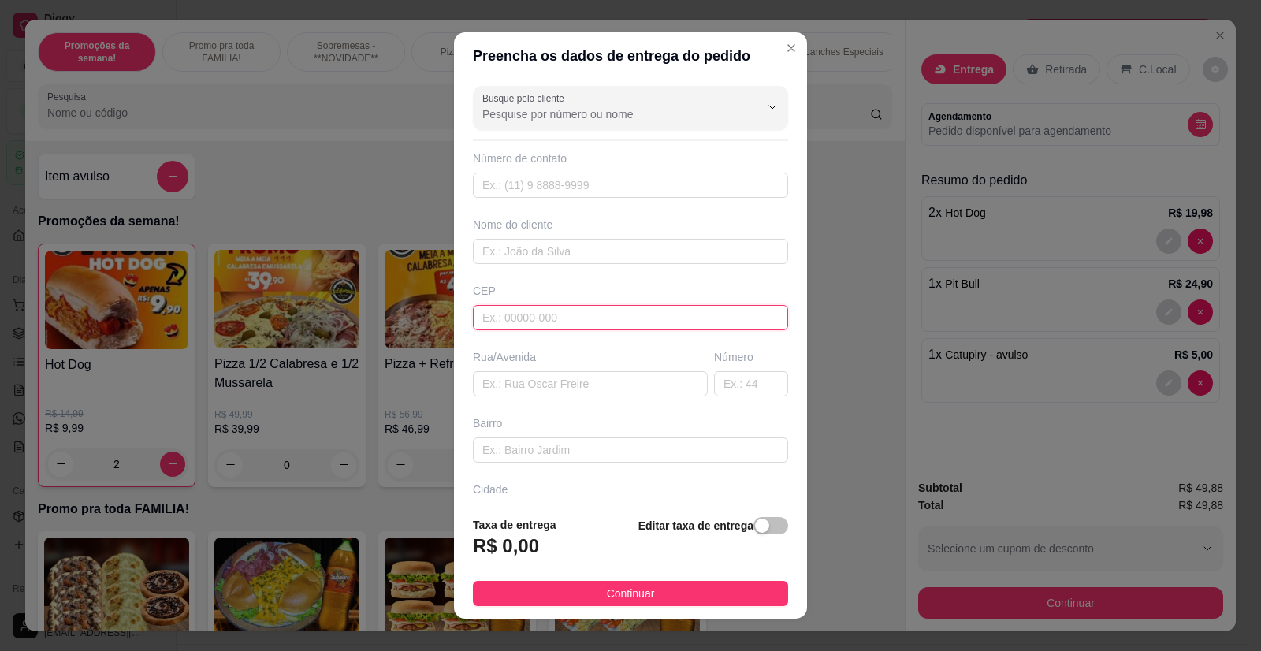
click at [570, 320] on input "text" at bounding box center [630, 317] width 315 height 25
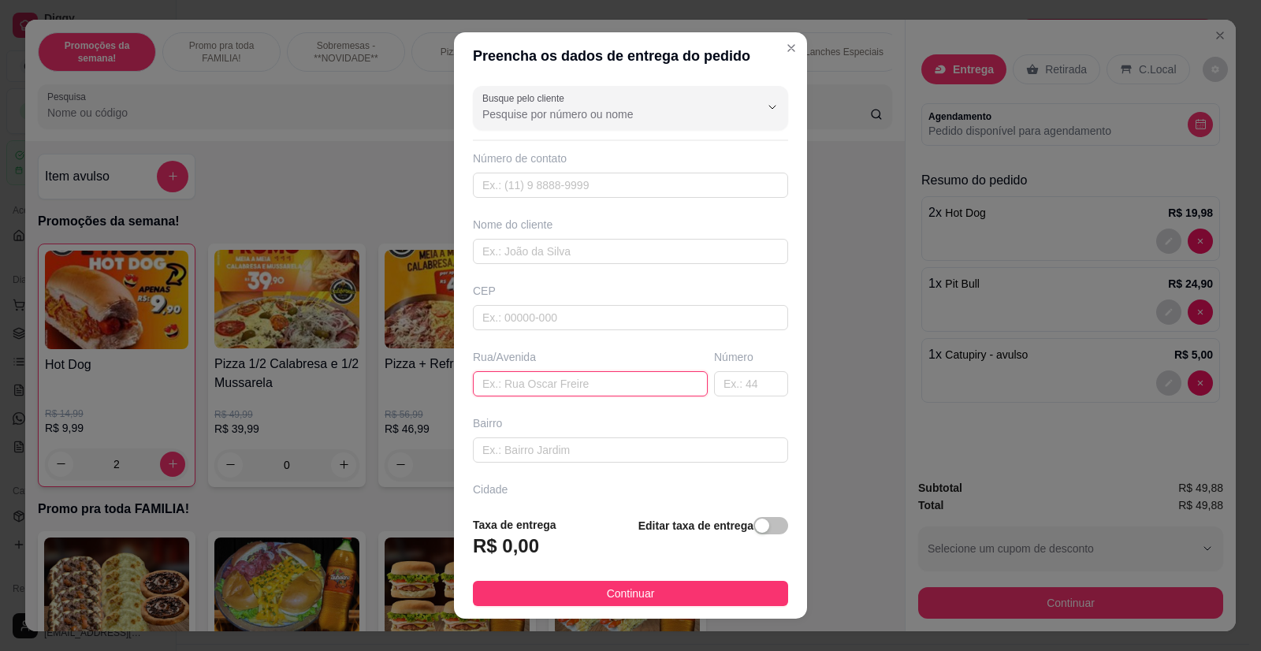
click at [552, 383] on input "text" at bounding box center [590, 383] width 235 height 25
paste input "Seria no condomínio casa blanca"
click at [590, 416] on div "Bairro" at bounding box center [630, 423] width 315 height 16
drag, startPoint x: 518, startPoint y: 385, endPoint x: 396, endPoint y: 384, distance: 122.1
click at [396, 384] on div "Preencha os dados de entrega do pedido Busque pelo cliente Número de contato No…" at bounding box center [630, 325] width 1261 height 651
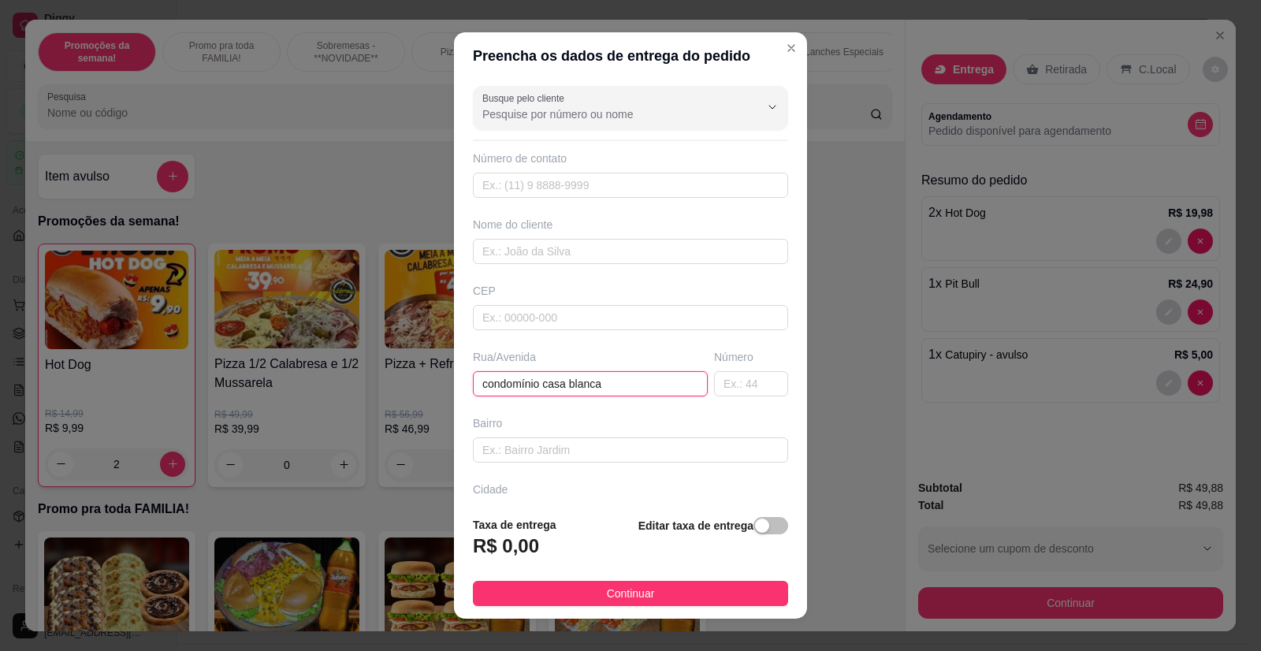
type input "condomínio casa blanca"
click at [537, 429] on div "Bairro" at bounding box center [630, 423] width 315 height 16
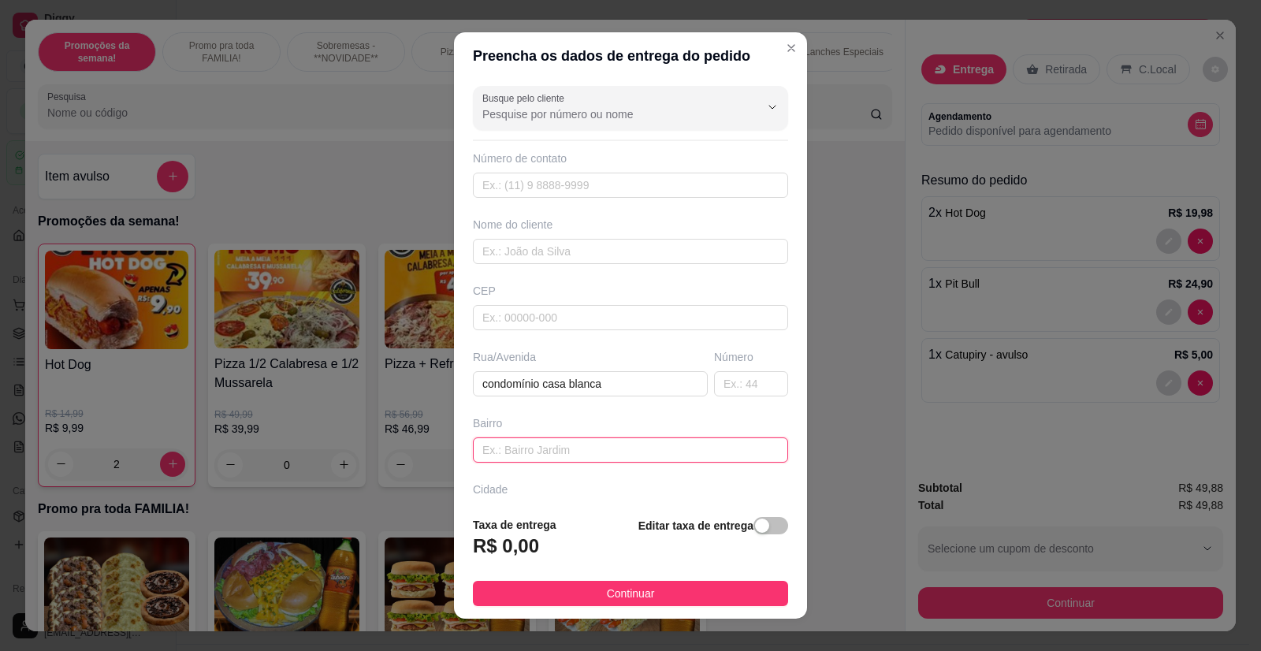
click at [535, 450] on input "text" at bounding box center [630, 449] width 315 height 25
paste input "Bloco 20 apartamento 404"
type input "Bloco 20 apartamento 404"
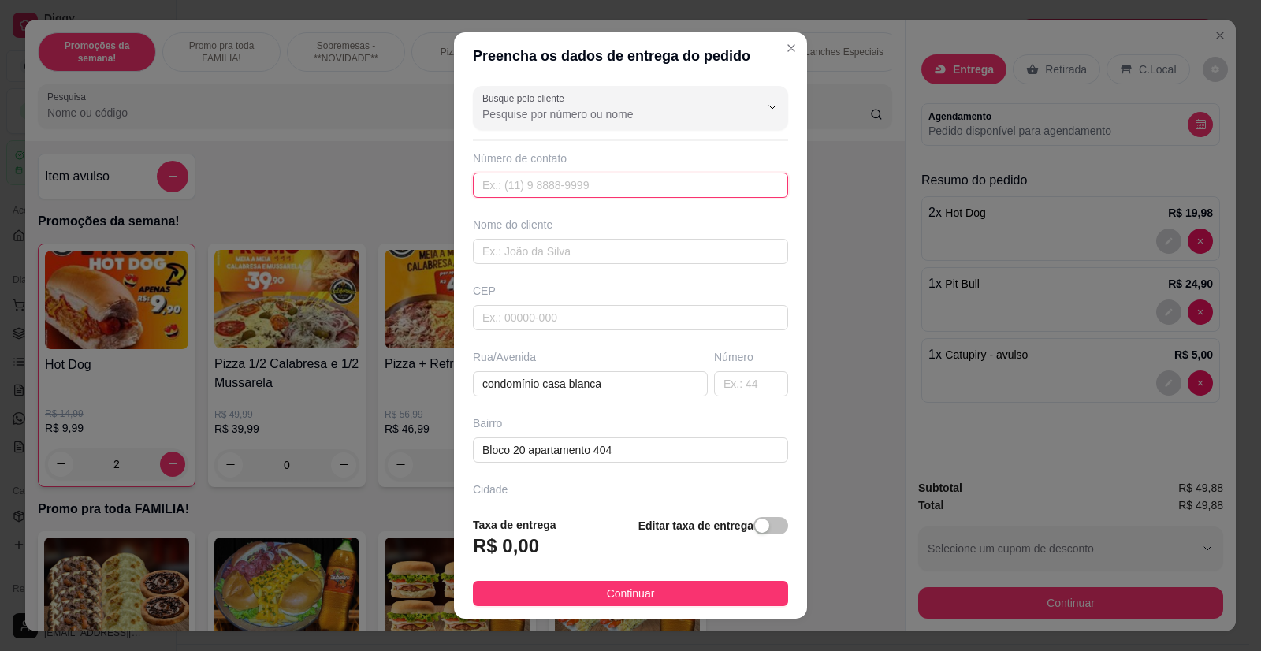
click at [545, 186] on input "text" at bounding box center [630, 185] width 315 height 25
click at [540, 255] on input "text" at bounding box center [630, 251] width 315 height 25
click at [508, 188] on input "text" at bounding box center [630, 185] width 315 height 25
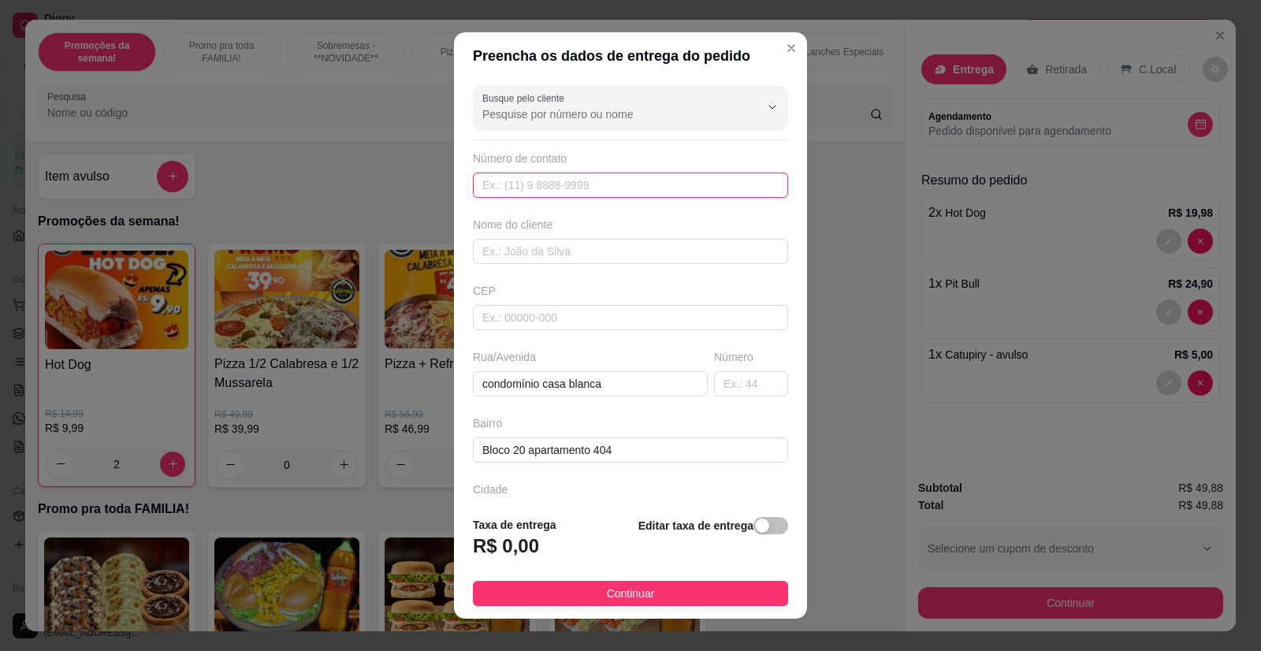
click at [508, 188] on input "text" at bounding box center [630, 185] width 315 height 25
click at [504, 254] on input "text" at bounding box center [630, 251] width 315 height 25
type input "x"
type input "[PERSON_NAME]"
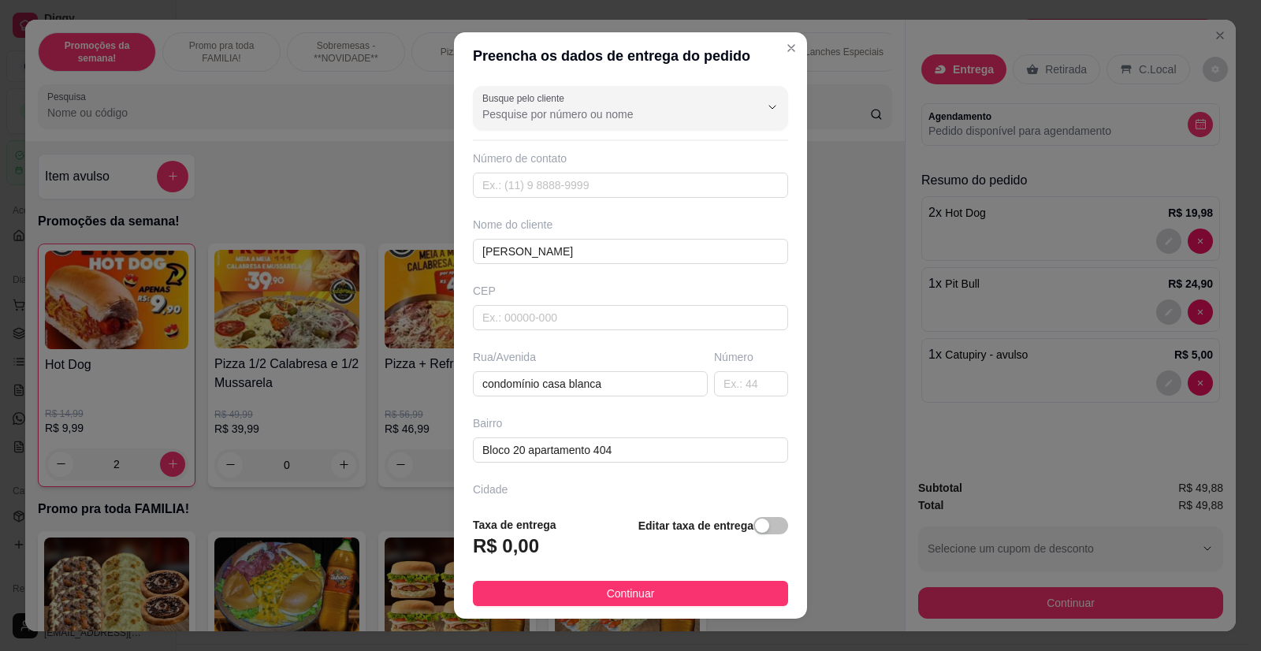
click at [608, 292] on div "CEP" at bounding box center [630, 291] width 315 height 16
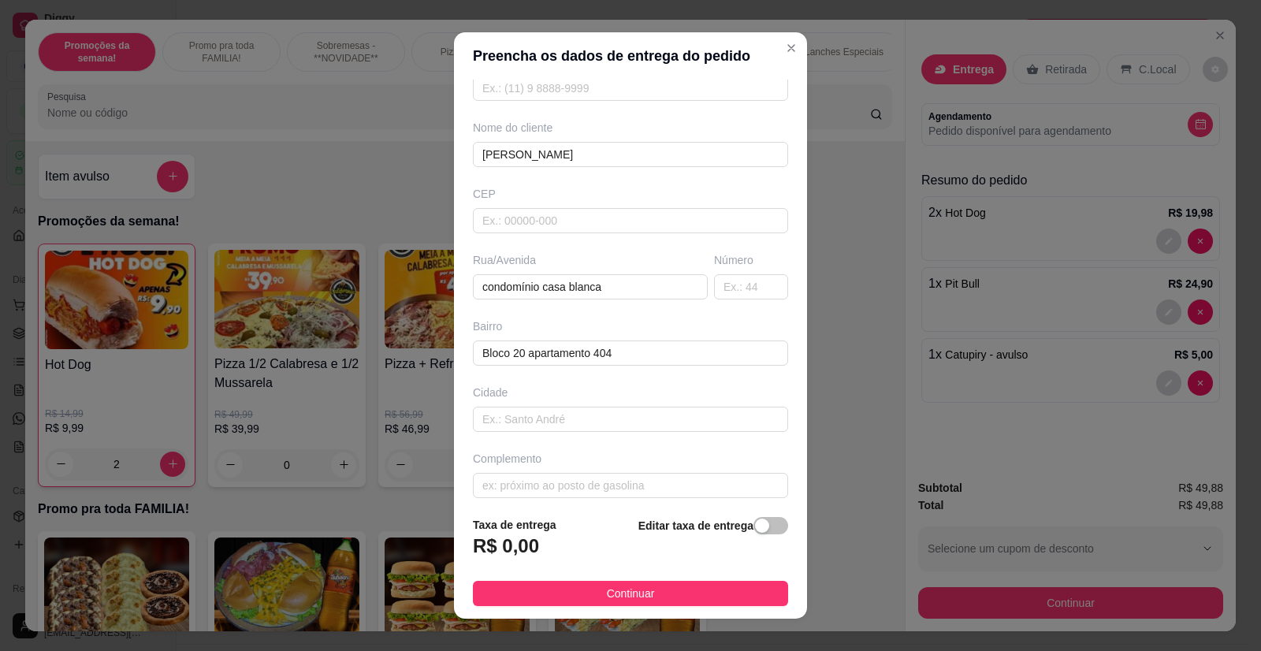
scroll to position [107, 0]
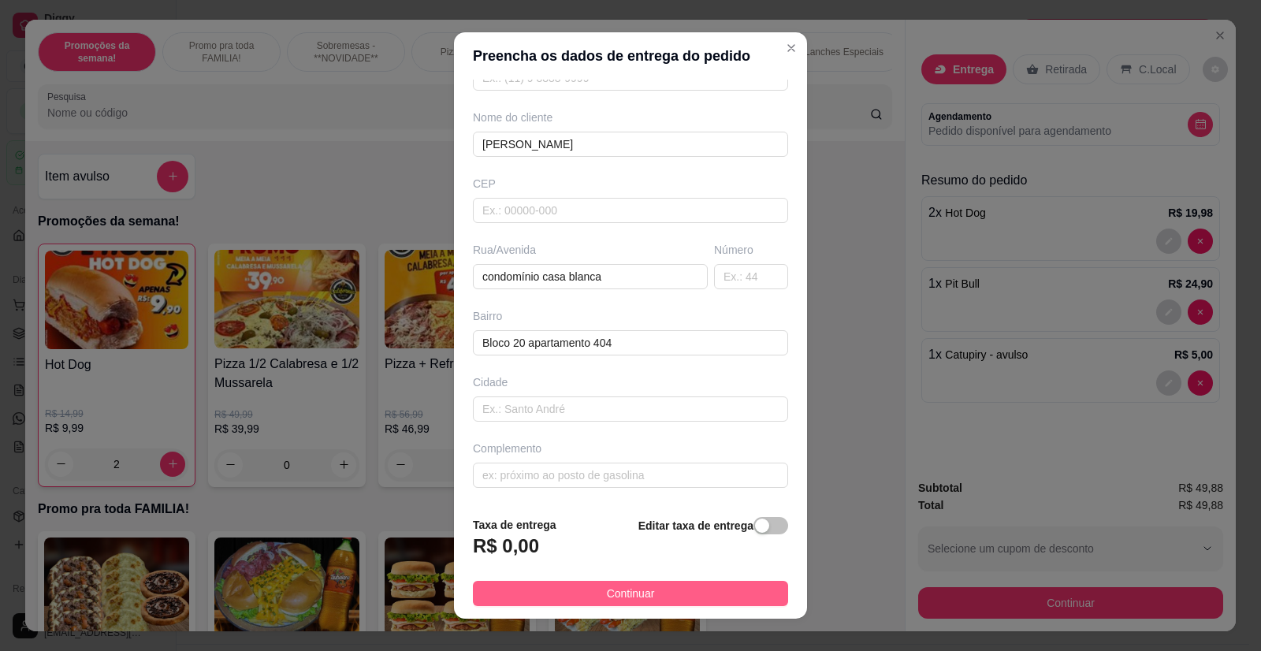
click at [627, 591] on span "Continuar" at bounding box center [631, 593] width 48 height 17
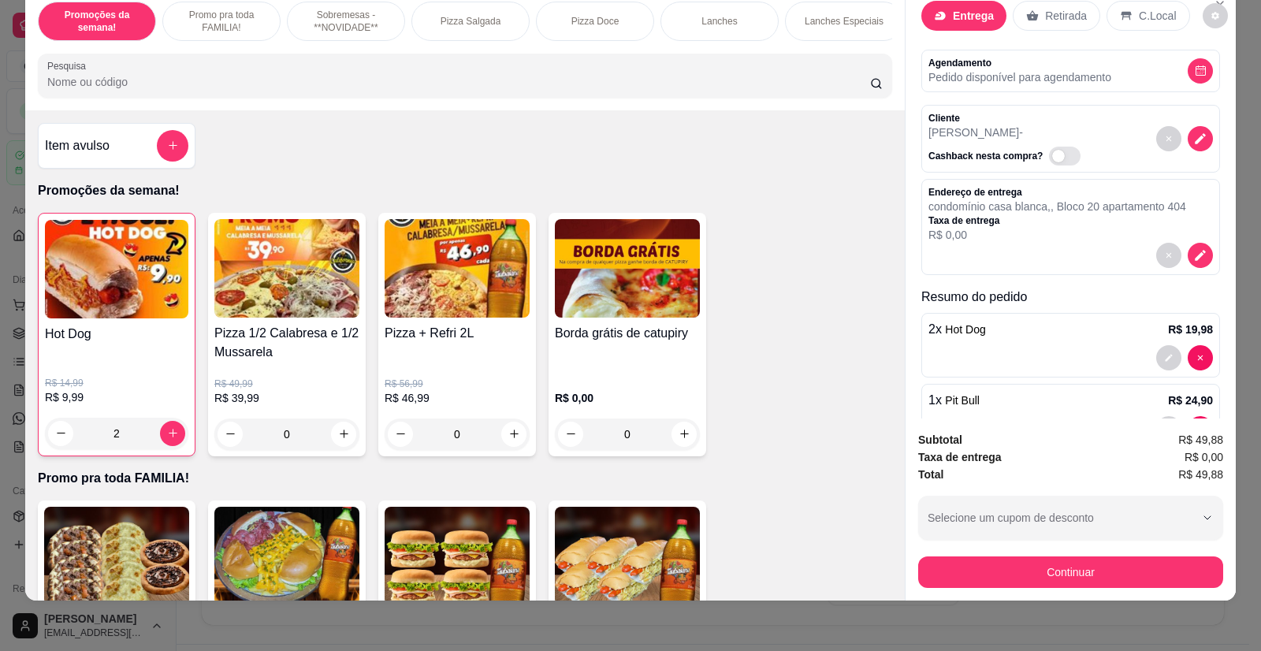
scroll to position [146, 0]
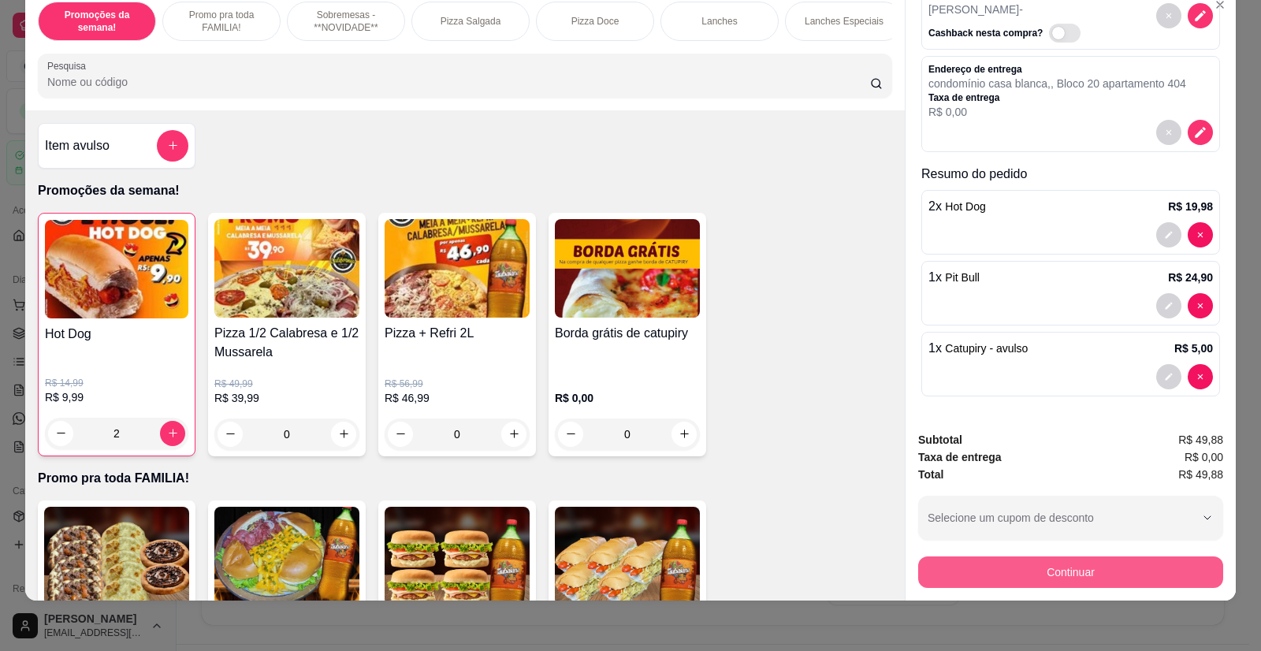
click at [1054, 573] on button "Continuar" at bounding box center [1070, 572] width 305 height 32
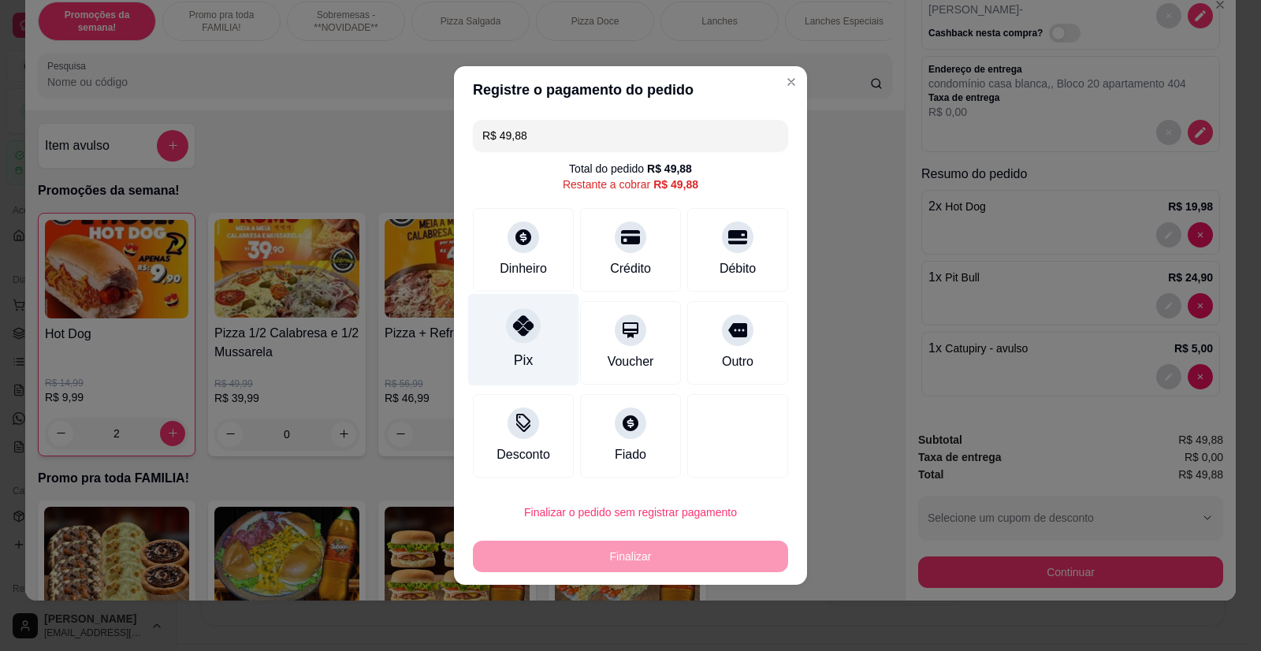
click at [520, 352] on div "Pix" at bounding box center [523, 360] width 19 height 20
type input "R$ 0,00"
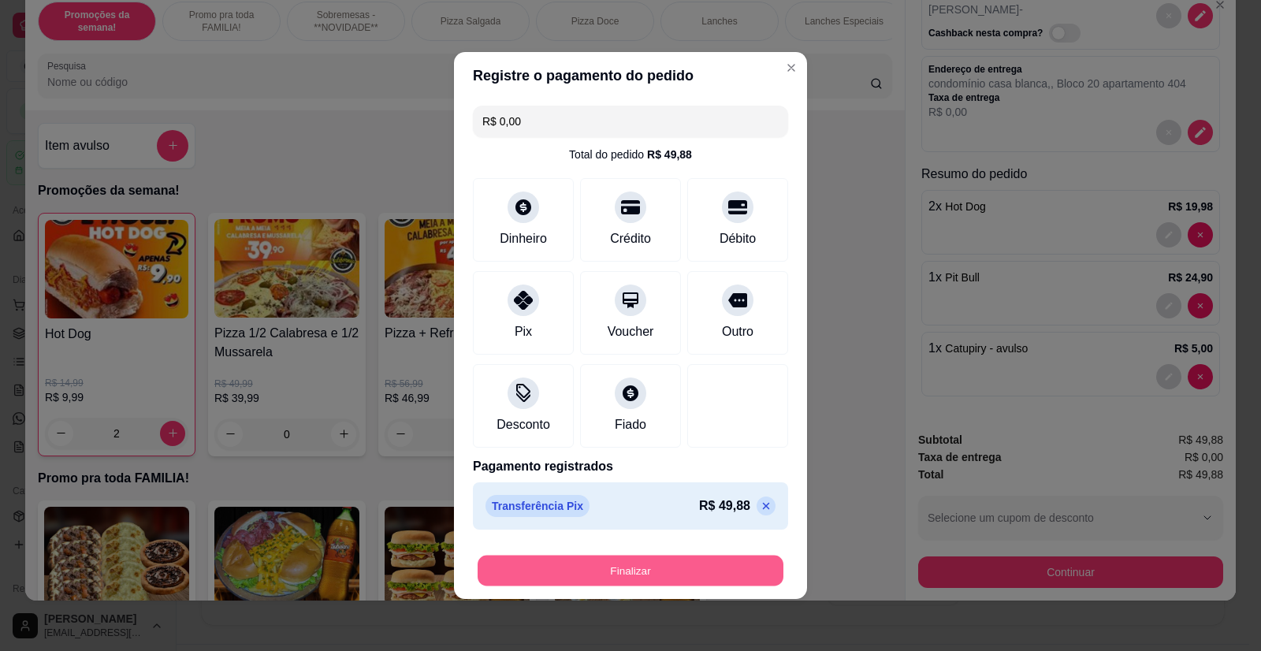
click at [671, 575] on button "Finalizar" at bounding box center [631, 571] width 306 height 31
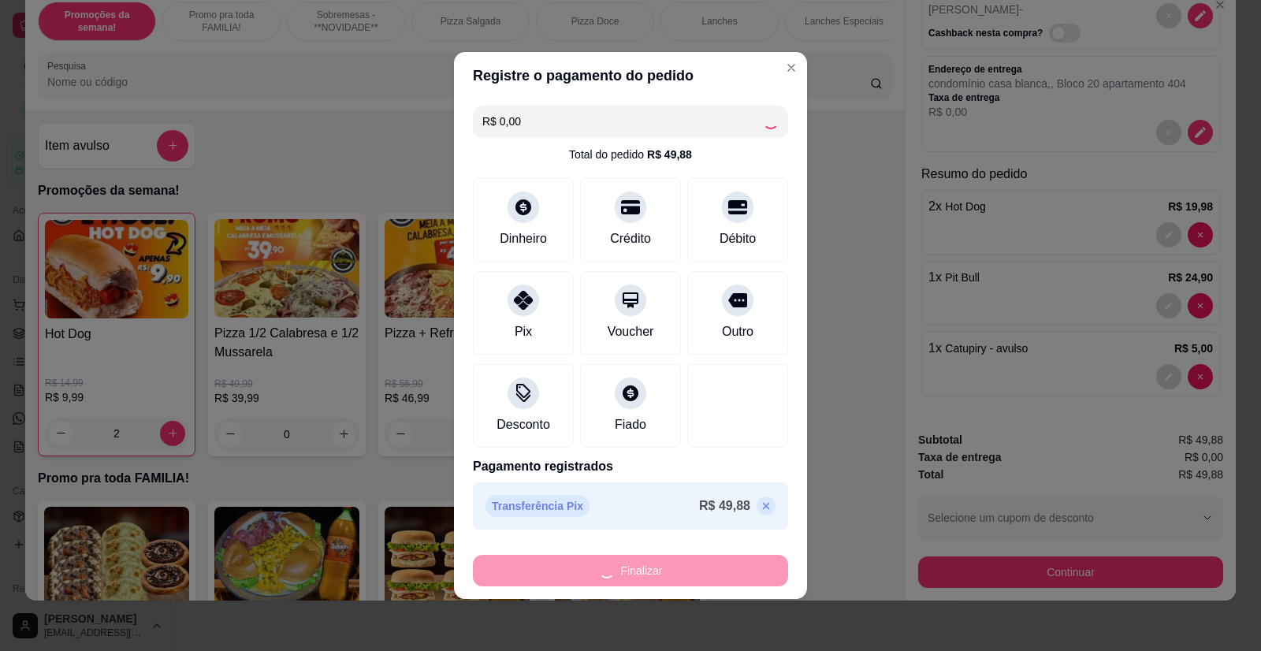
type input "0"
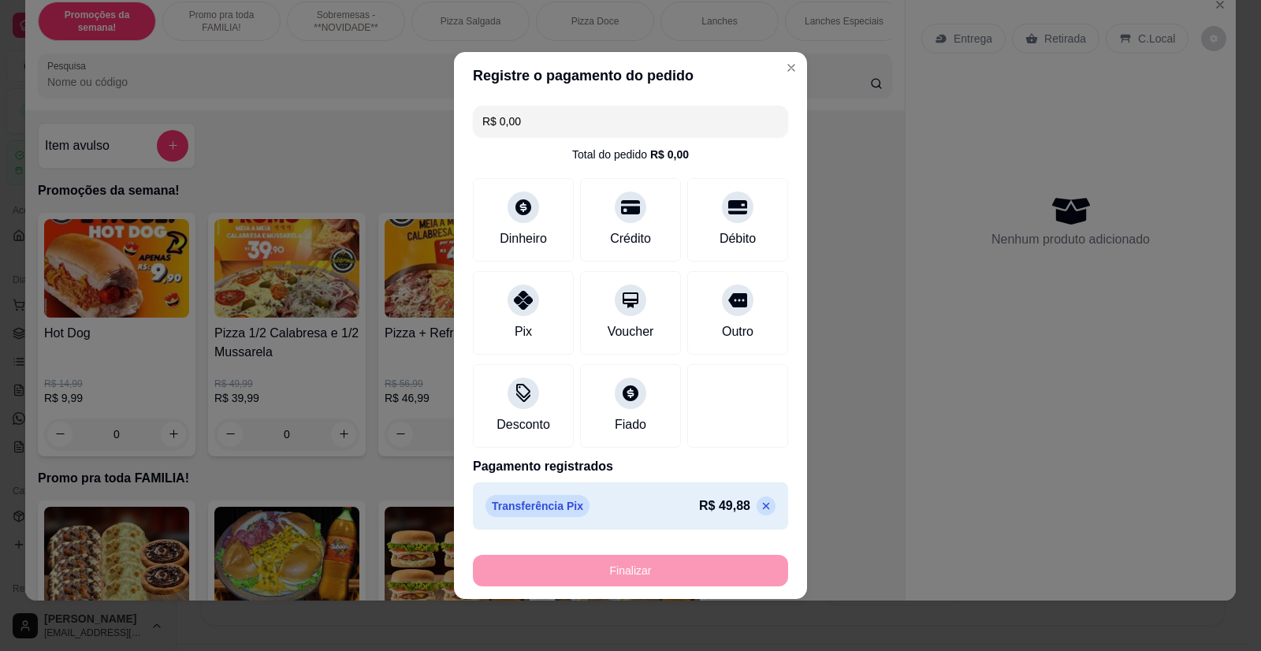
type input "-R$ 49,88"
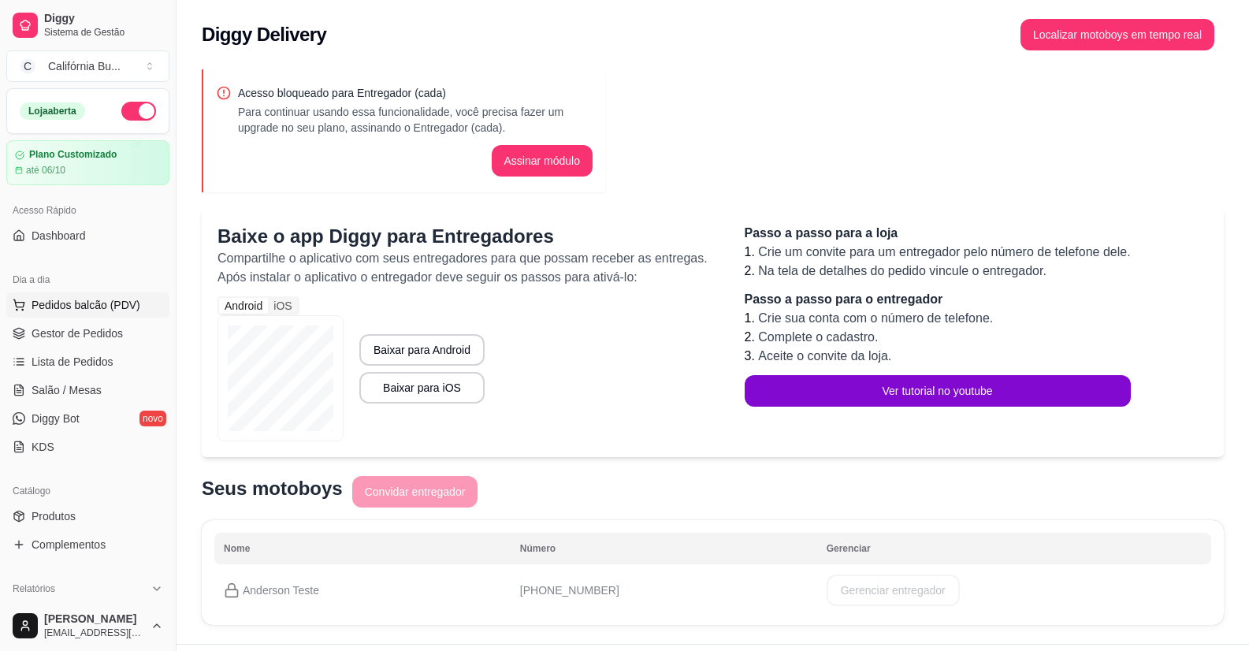
click at [121, 304] on span "Pedidos balcão (PDV)" at bounding box center [86, 305] width 109 height 16
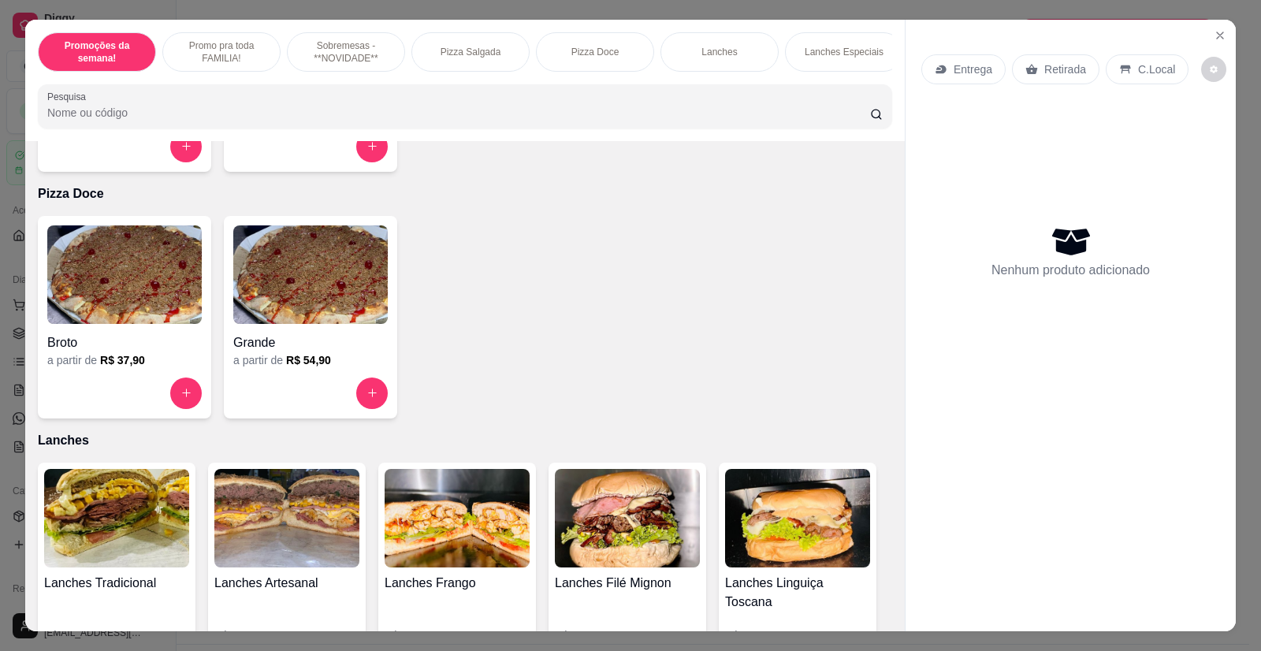
scroll to position [1261, 0]
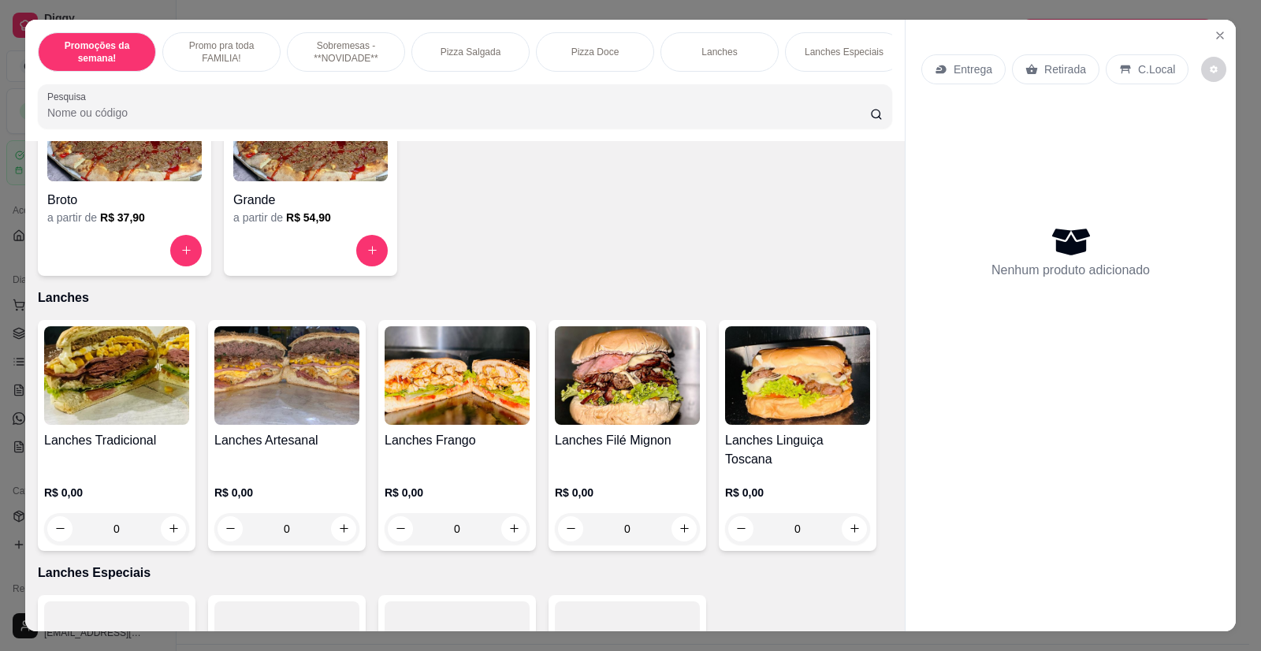
click at [307, 391] on img at bounding box center [286, 375] width 145 height 98
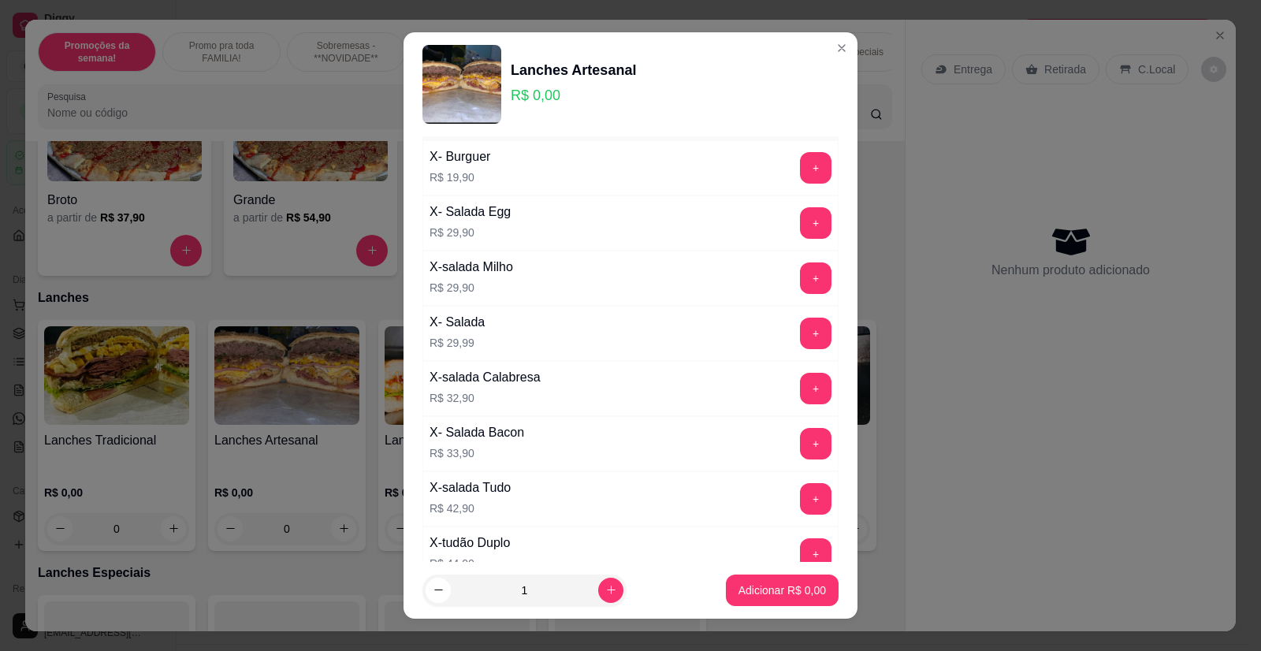
scroll to position [79, 0]
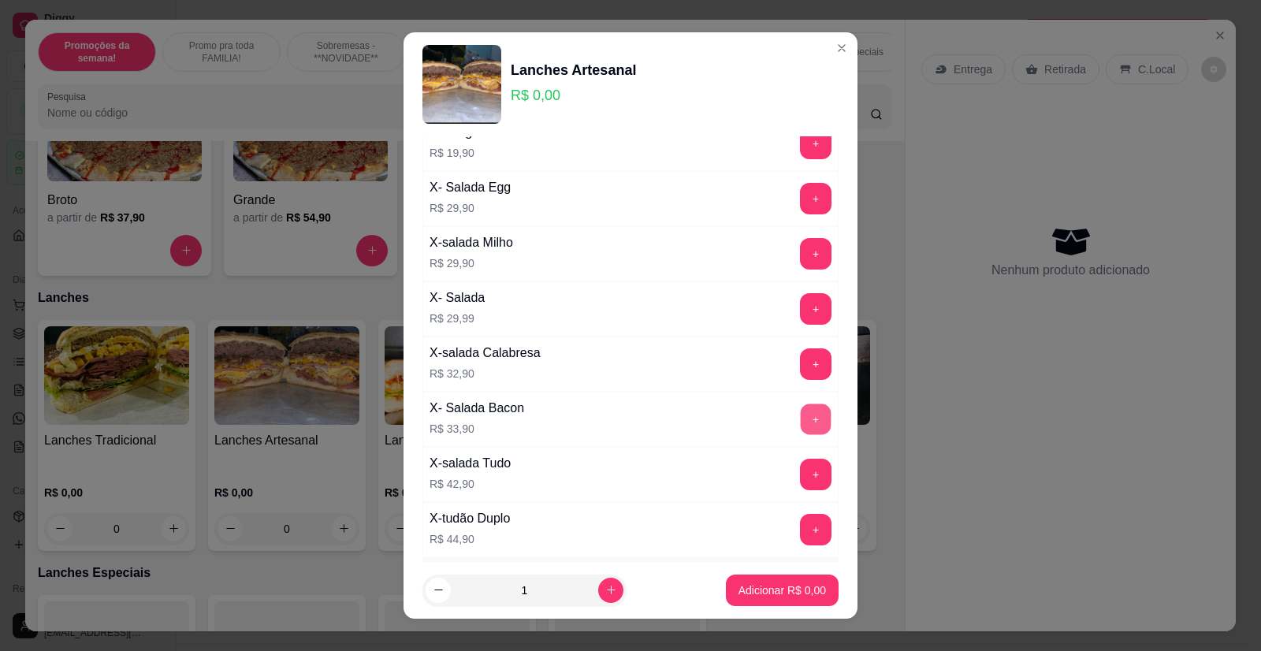
click at [801, 419] on button "+" at bounding box center [816, 419] width 31 height 31
click at [782, 582] on p "Adicionar R$ 33,90" at bounding box center [779, 590] width 94 height 16
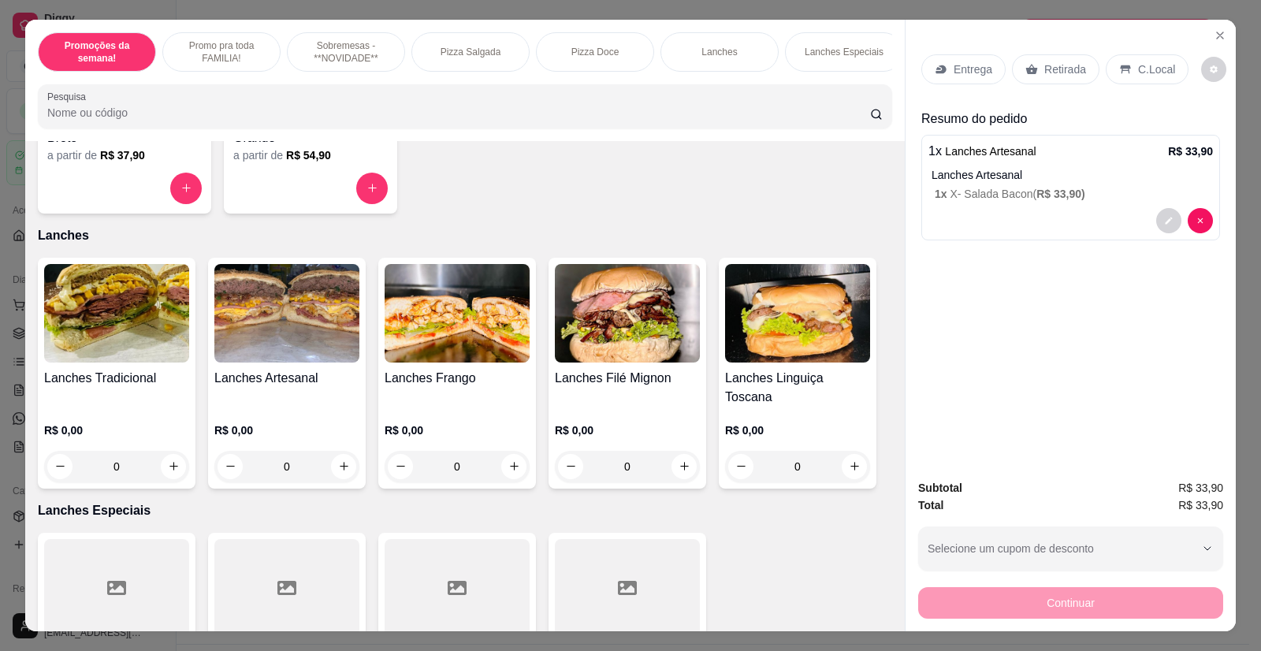
scroll to position [1340, 0]
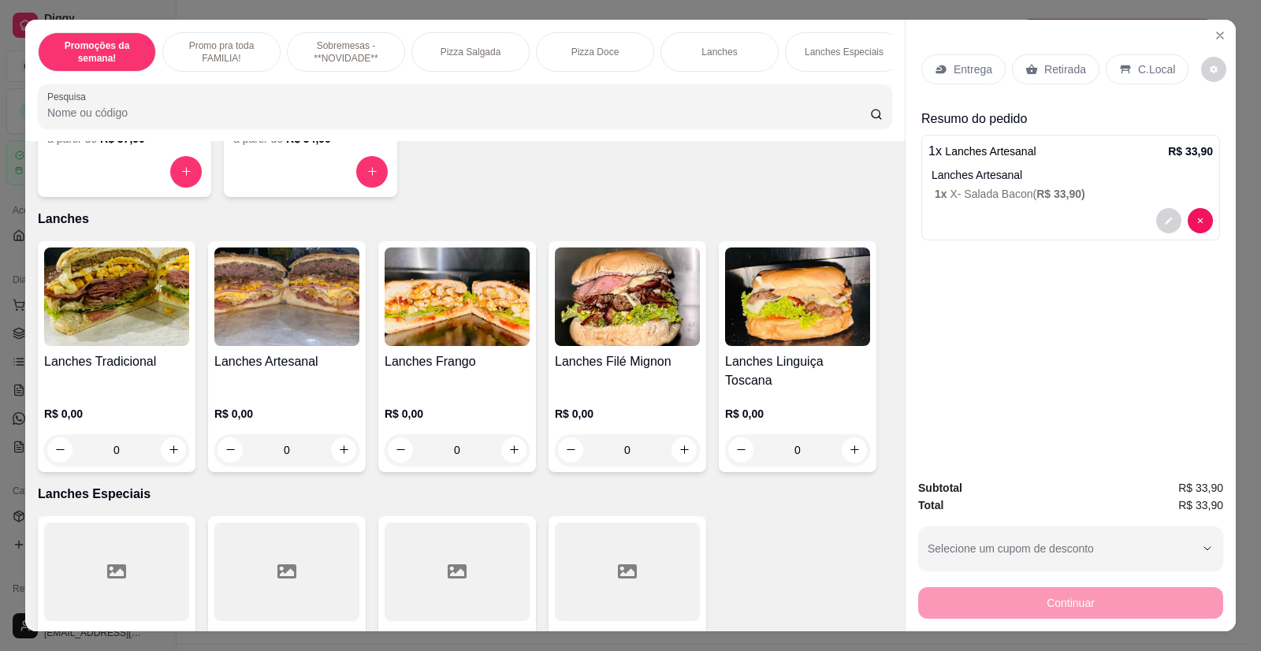
click at [115, 308] on img at bounding box center [116, 296] width 145 height 98
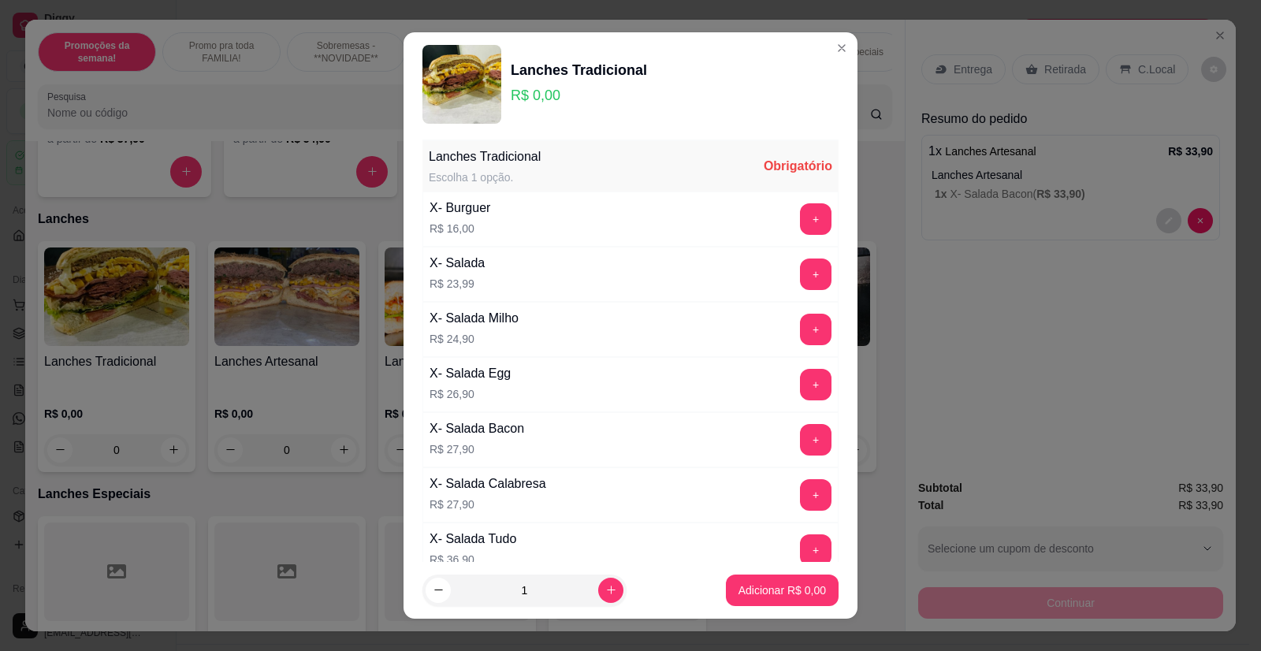
scroll to position [0, 0]
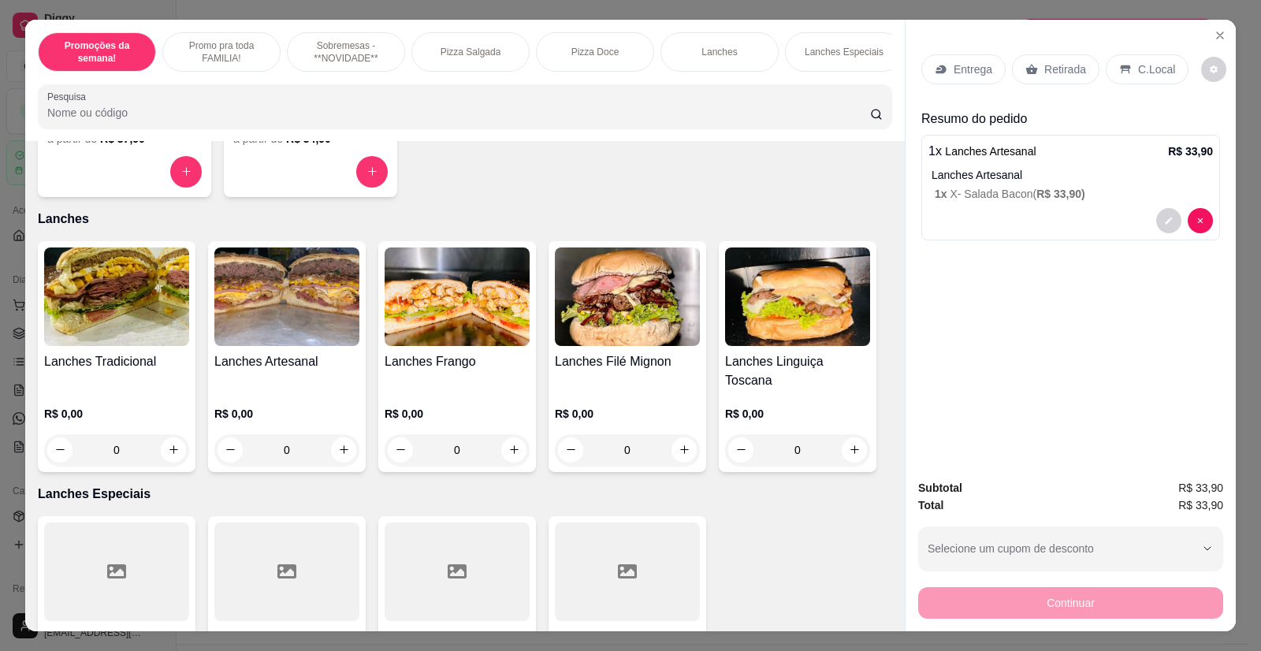
click at [635, 329] on img at bounding box center [627, 296] width 145 height 98
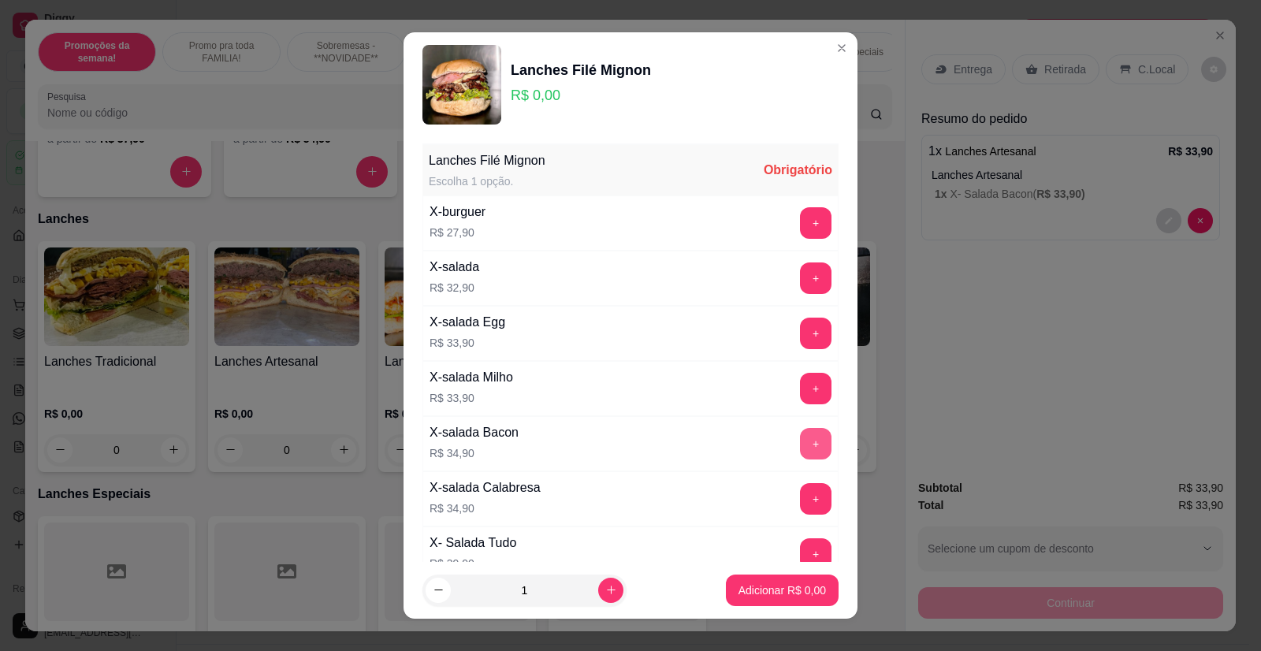
click at [800, 439] on button "+" at bounding box center [816, 444] width 32 height 32
click at [773, 598] on button "Adicionar R$ 34,90" at bounding box center [779, 589] width 116 height 31
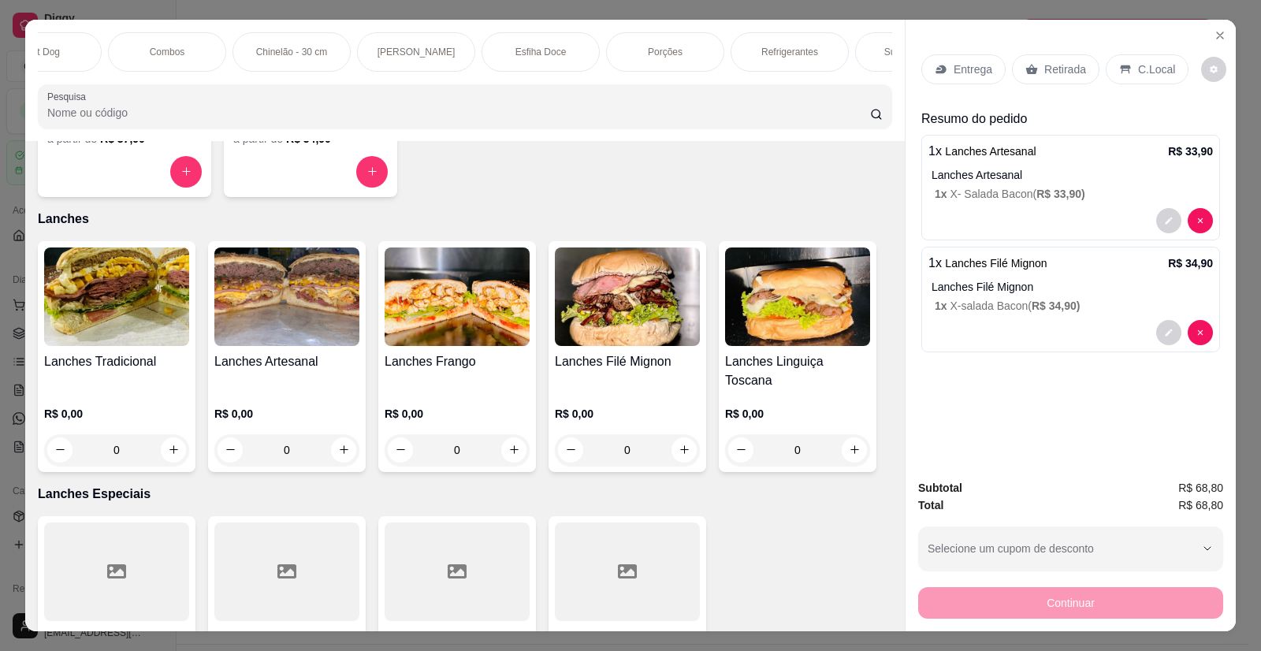
scroll to position [0, 1072]
click at [781, 50] on p "Refrigerantes" at bounding box center [768, 52] width 57 height 13
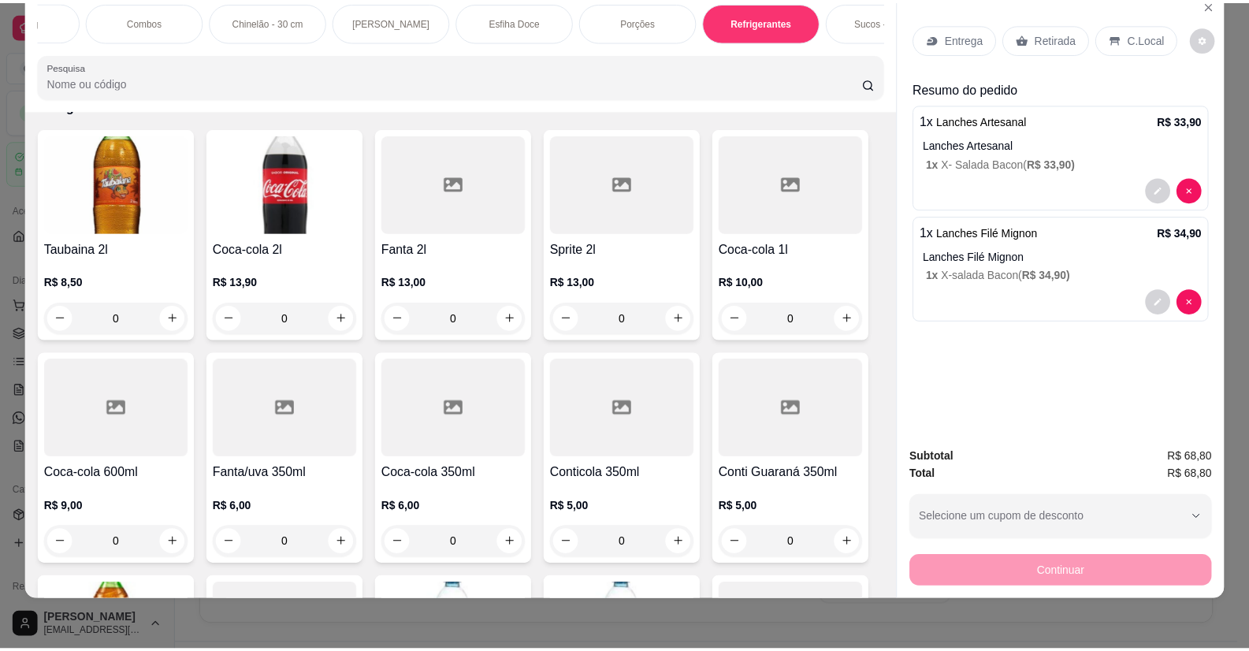
scroll to position [4541, 0]
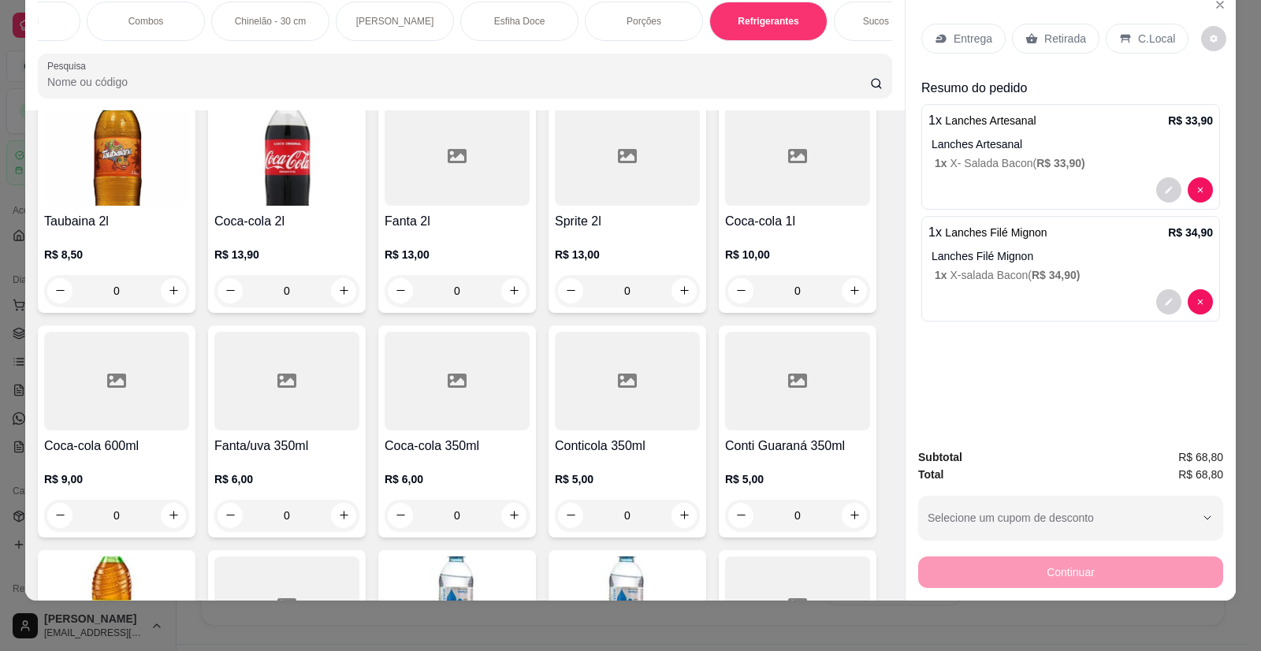
click at [794, 173] on div at bounding box center [797, 156] width 145 height 98
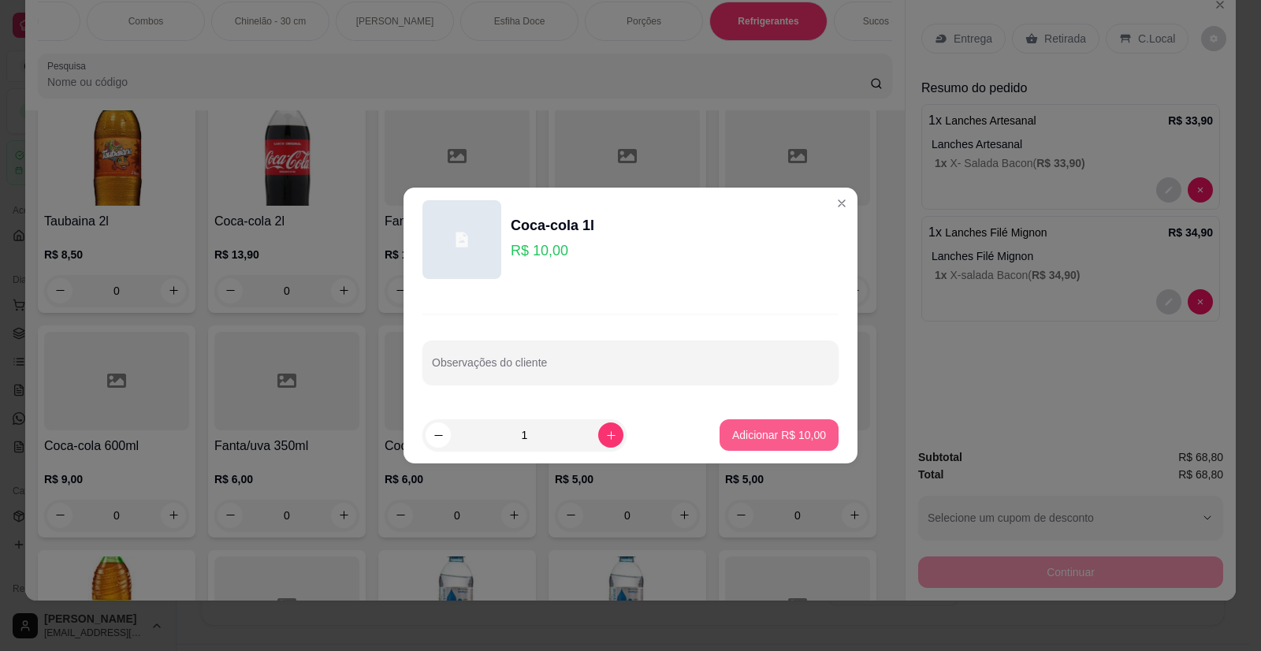
click at [752, 440] on p "Adicionar R$ 10,00" at bounding box center [779, 435] width 94 height 16
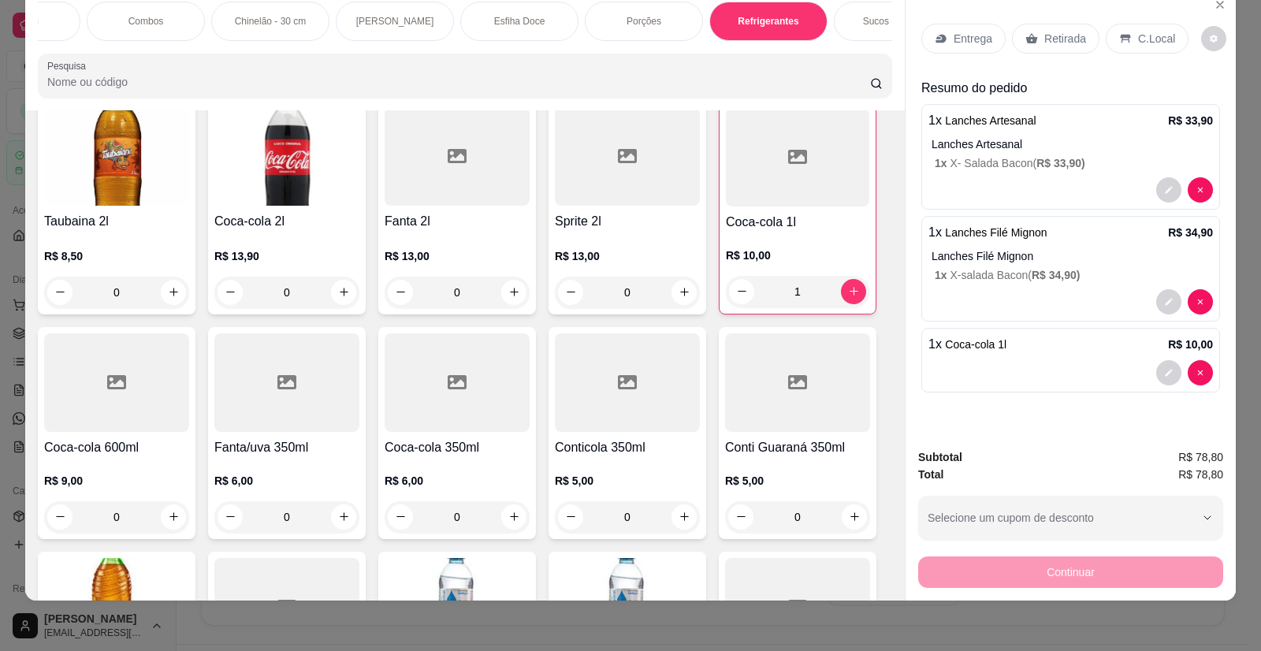
click at [1061, 39] on p "Retirada" at bounding box center [1065, 39] width 42 height 16
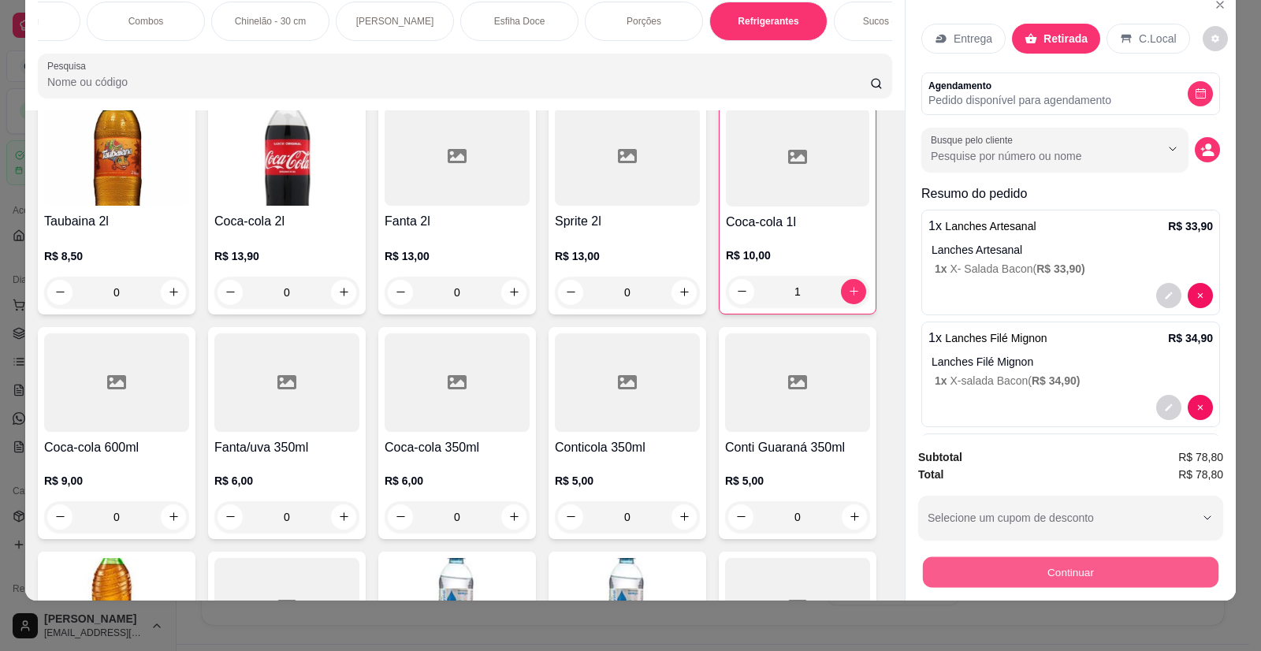
click at [1074, 570] on button "Continuar" at bounding box center [1070, 572] width 295 height 31
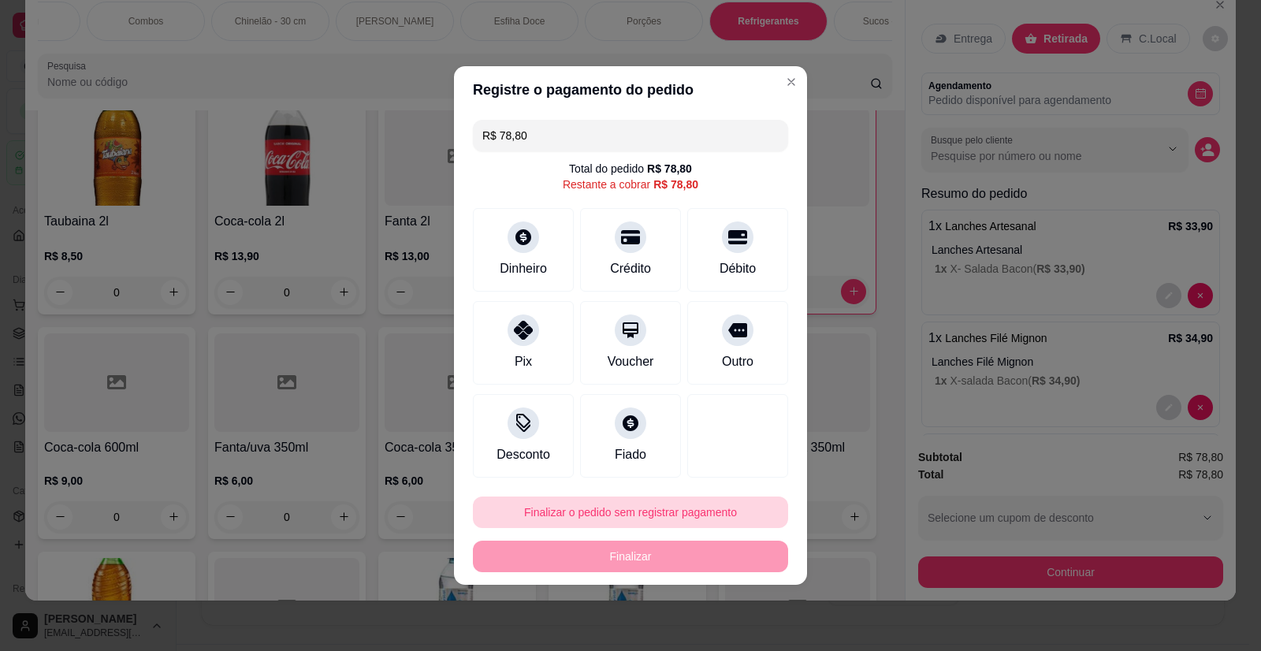
click at [645, 516] on button "Finalizar o pedido sem registrar pagamento" at bounding box center [630, 512] width 315 height 32
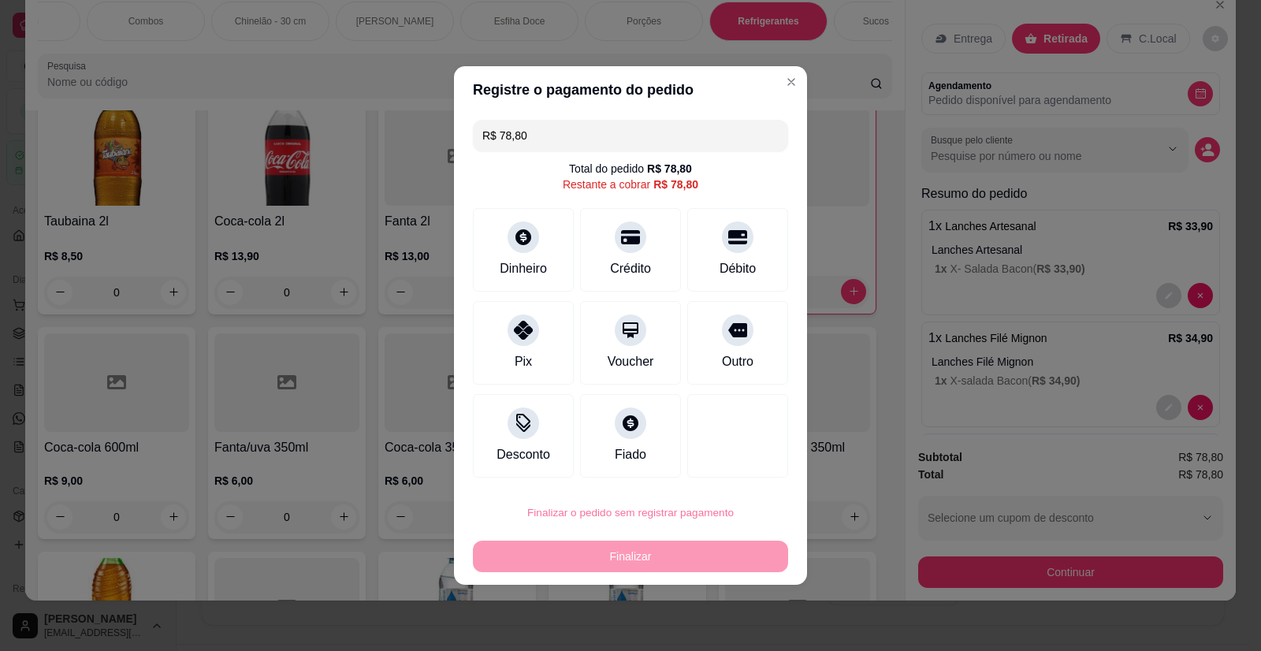
click at [742, 463] on button "Confirmar" at bounding box center [727, 467] width 56 height 24
type input "0"
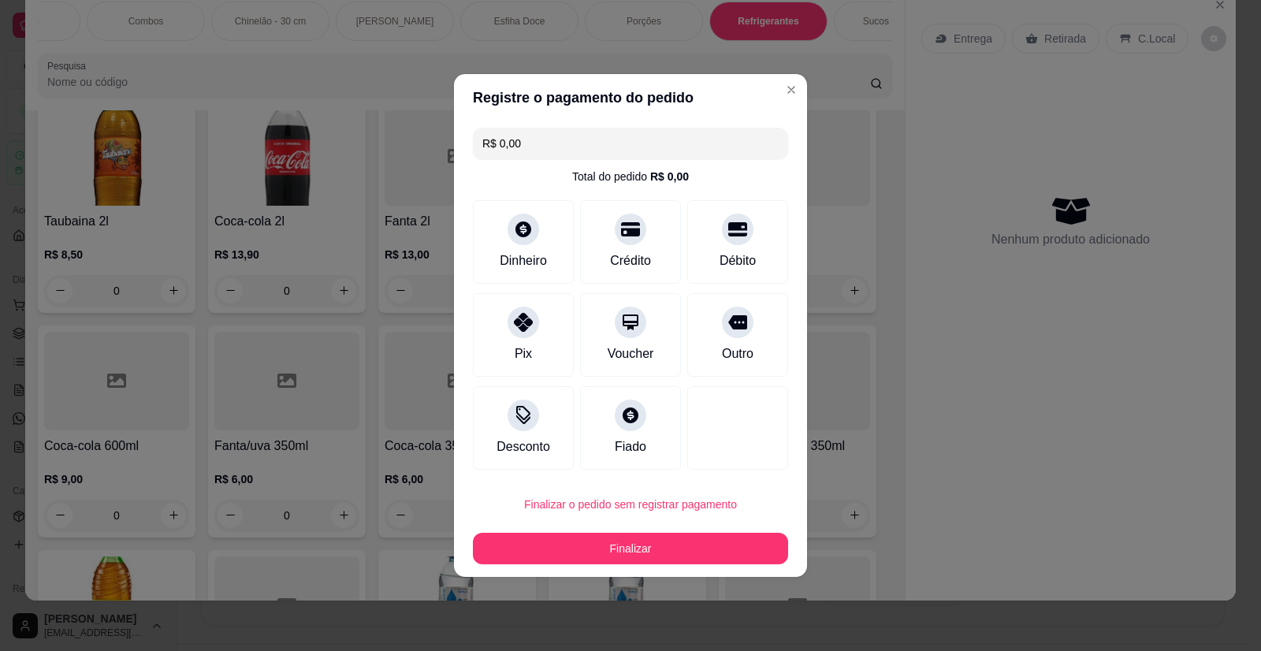
type input "R$ 0,00"
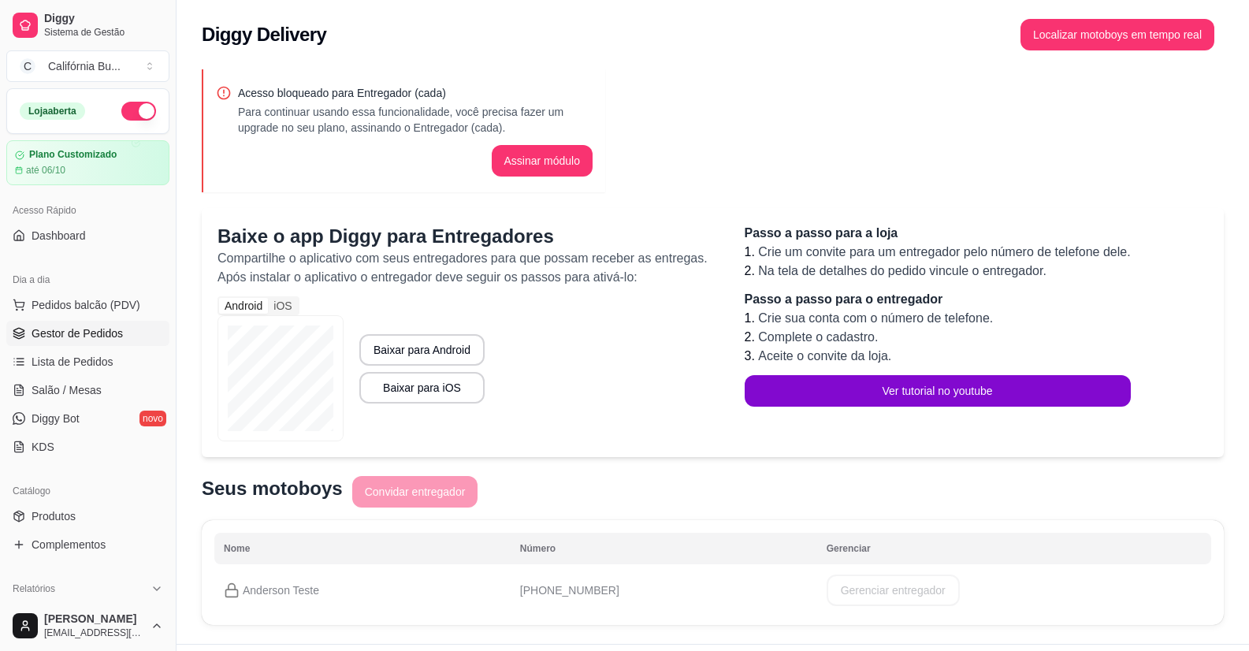
click at [95, 325] on link "Gestor de Pedidos" at bounding box center [87, 333] width 163 height 25
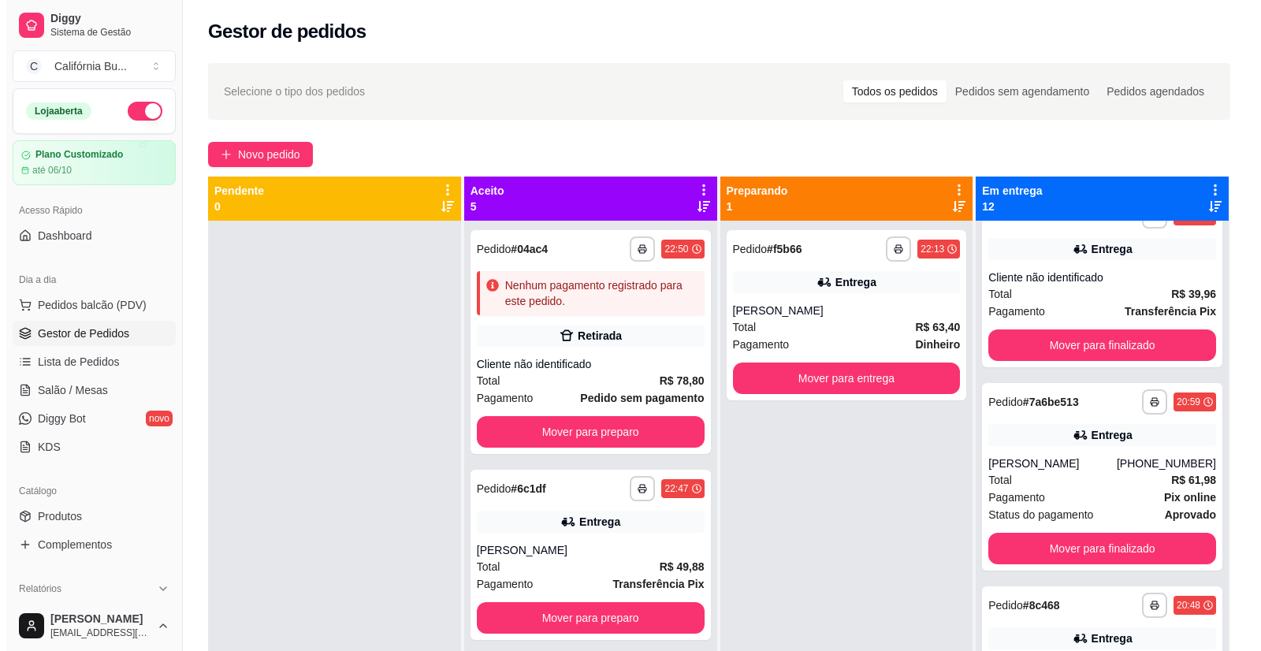
scroll to position [946, 0]
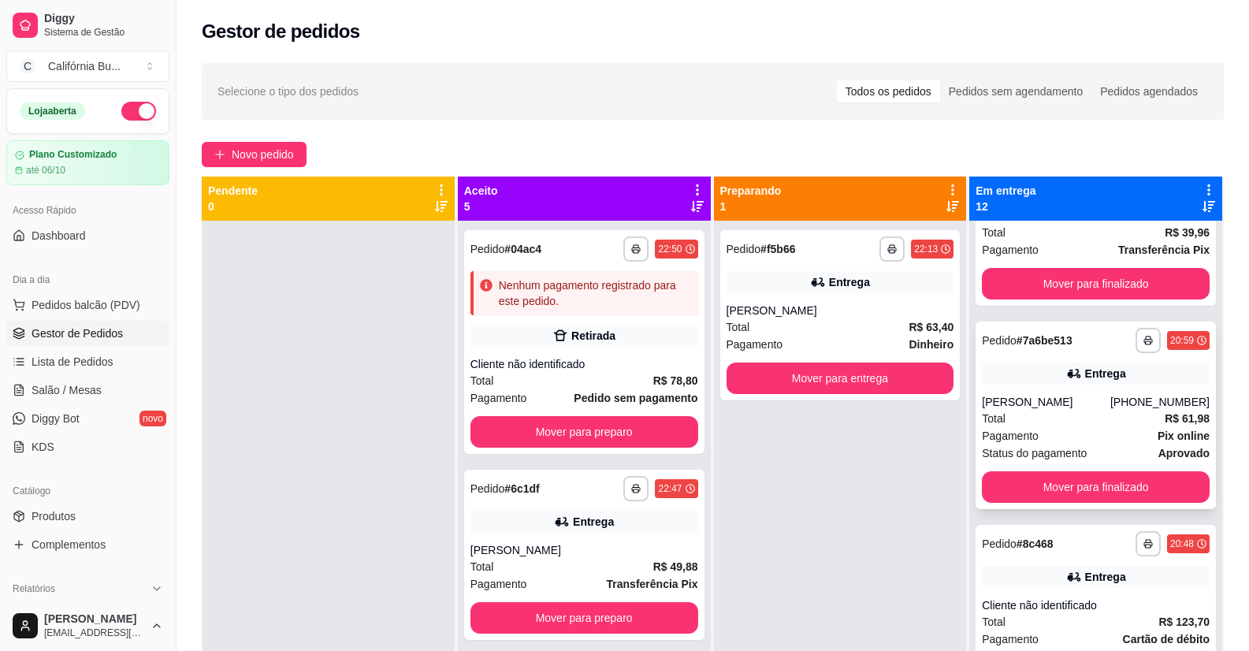
click at [1117, 407] on div "[PHONE_NUMBER]" at bounding box center [1159, 402] width 99 height 16
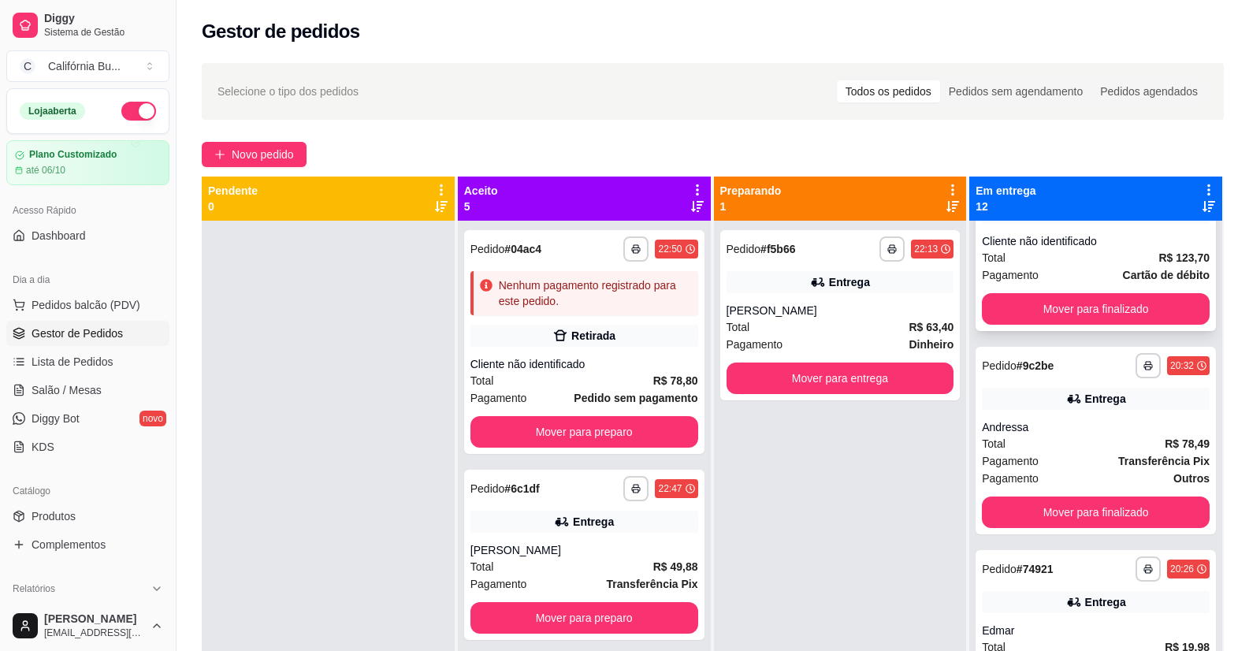
scroll to position [1340, 0]
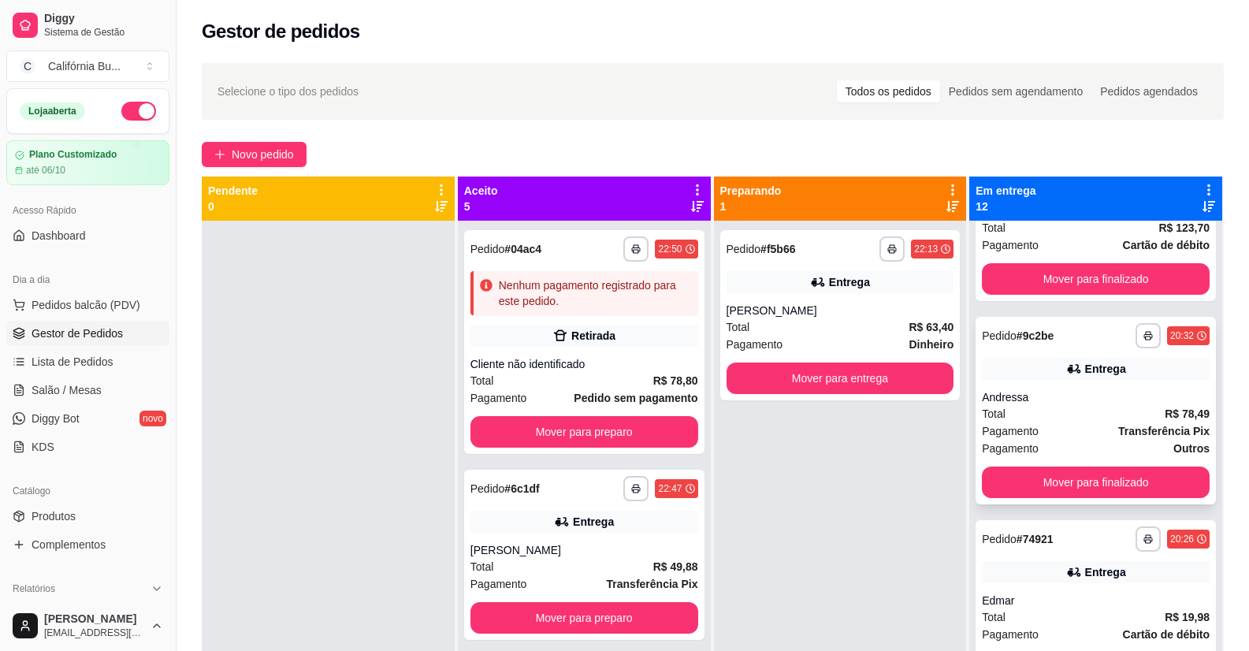
click at [1073, 432] on div "Pagamento Transferência Pix" at bounding box center [1096, 430] width 228 height 17
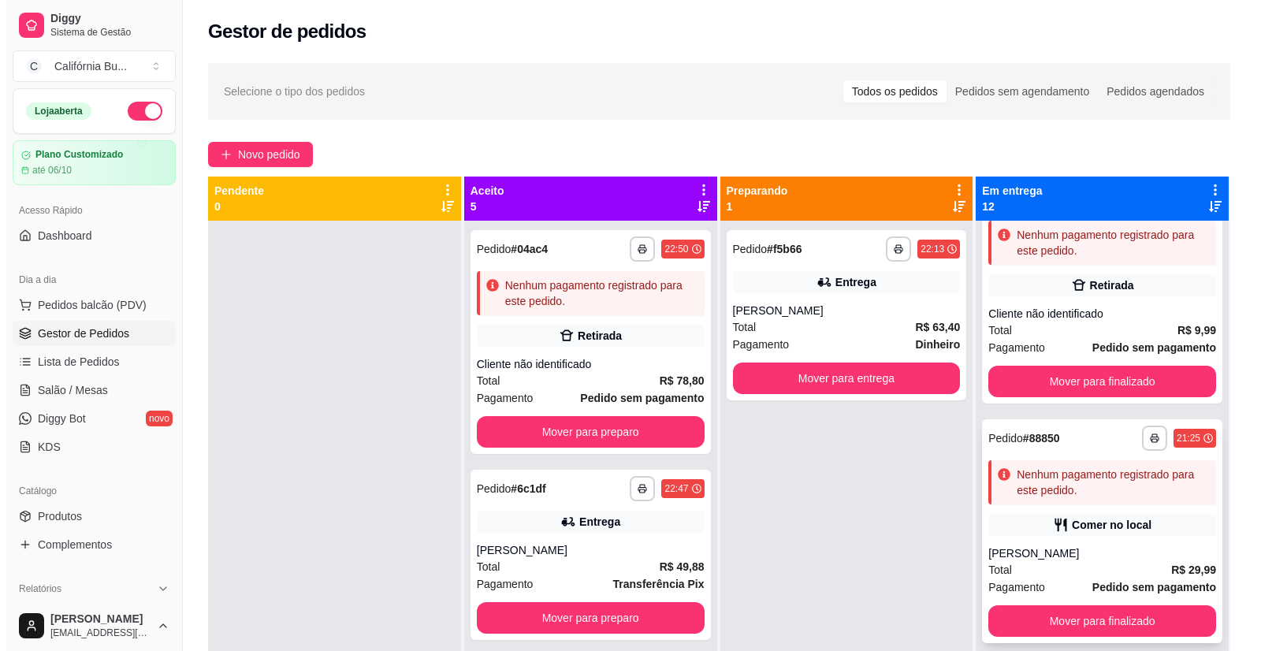
scroll to position [0, 0]
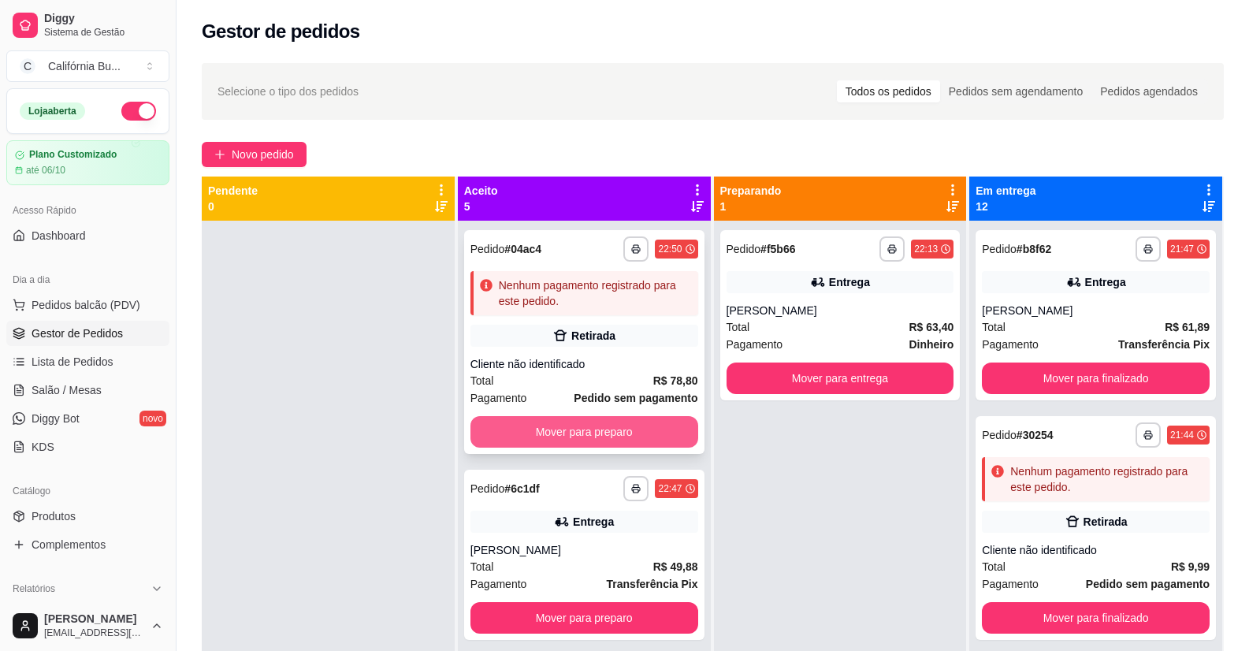
click at [568, 441] on button "Mover para preparo" at bounding box center [584, 432] width 228 height 32
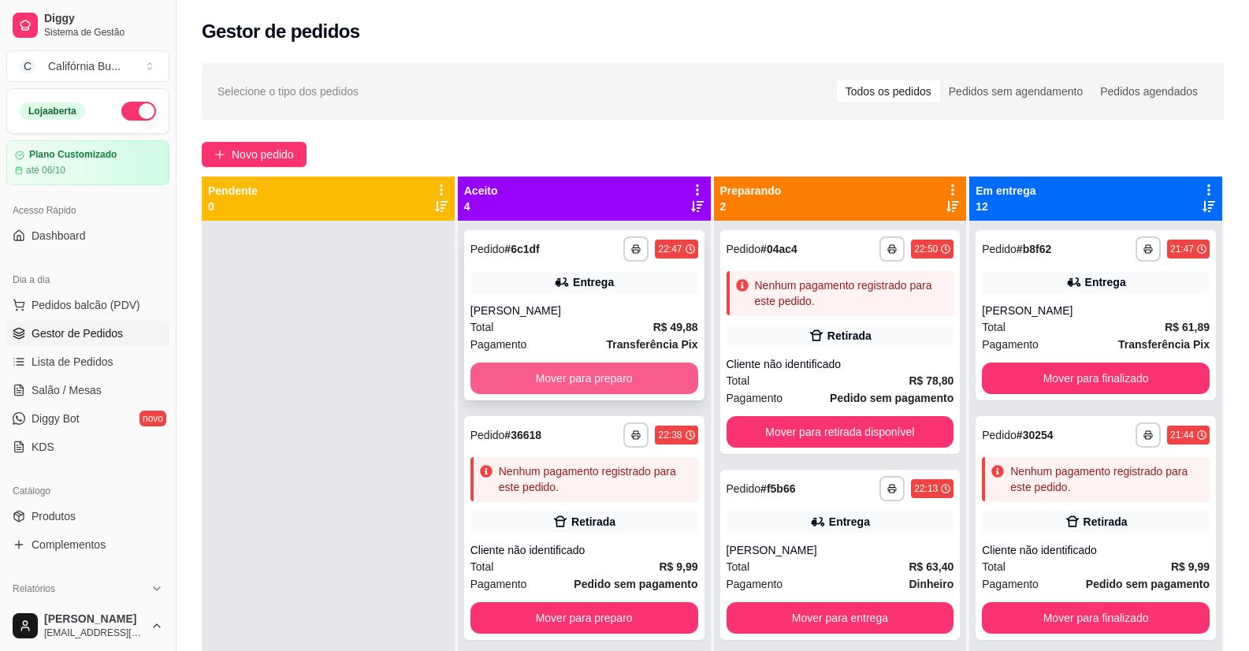
click at [604, 359] on div "**********" at bounding box center [584, 315] width 240 height 170
click at [587, 377] on button "Mover para preparo" at bounding box center [584, 378] width 221 height 31
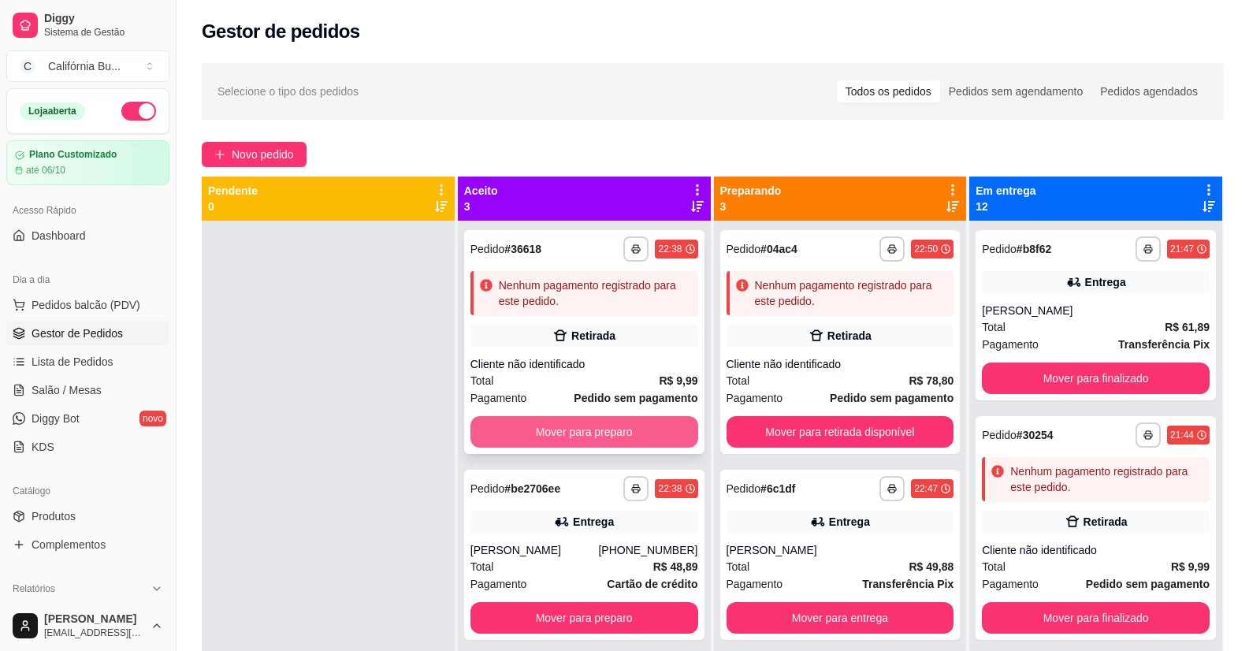
click at [602, 429] on button "Mover para preparo" at bounding box center [584, 432] width 228 height 32
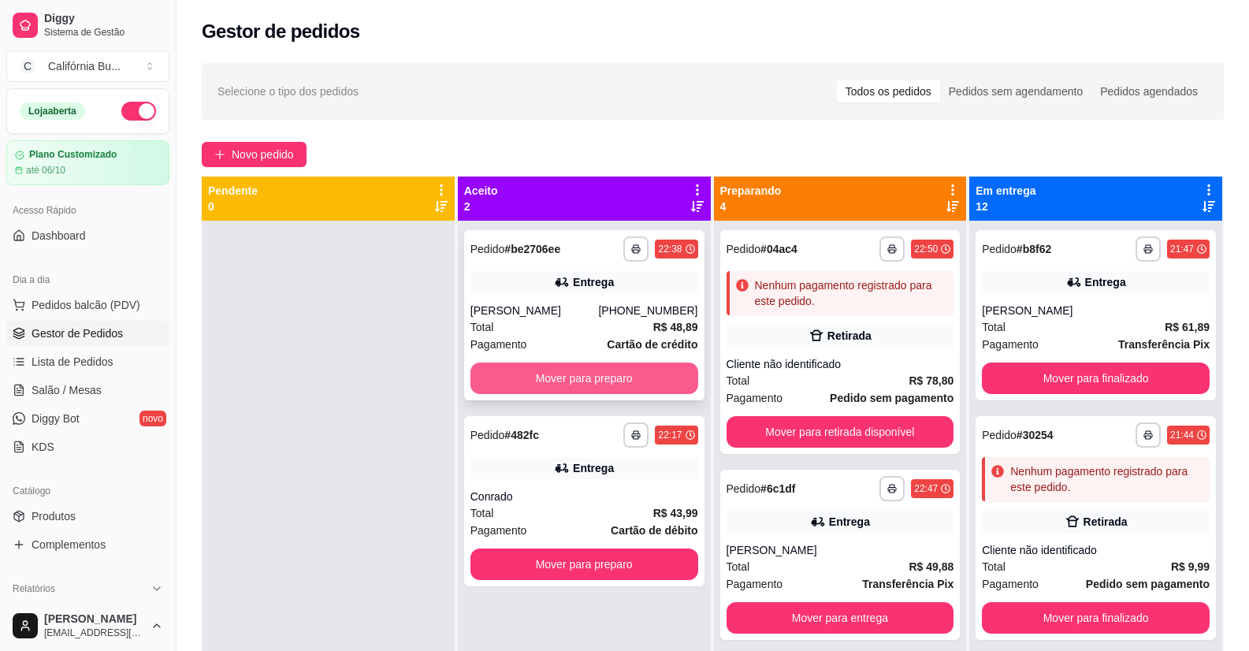
click at [588, 382] on button "Mover para preparo" at bounding box center [584, 378] width 228 height 32
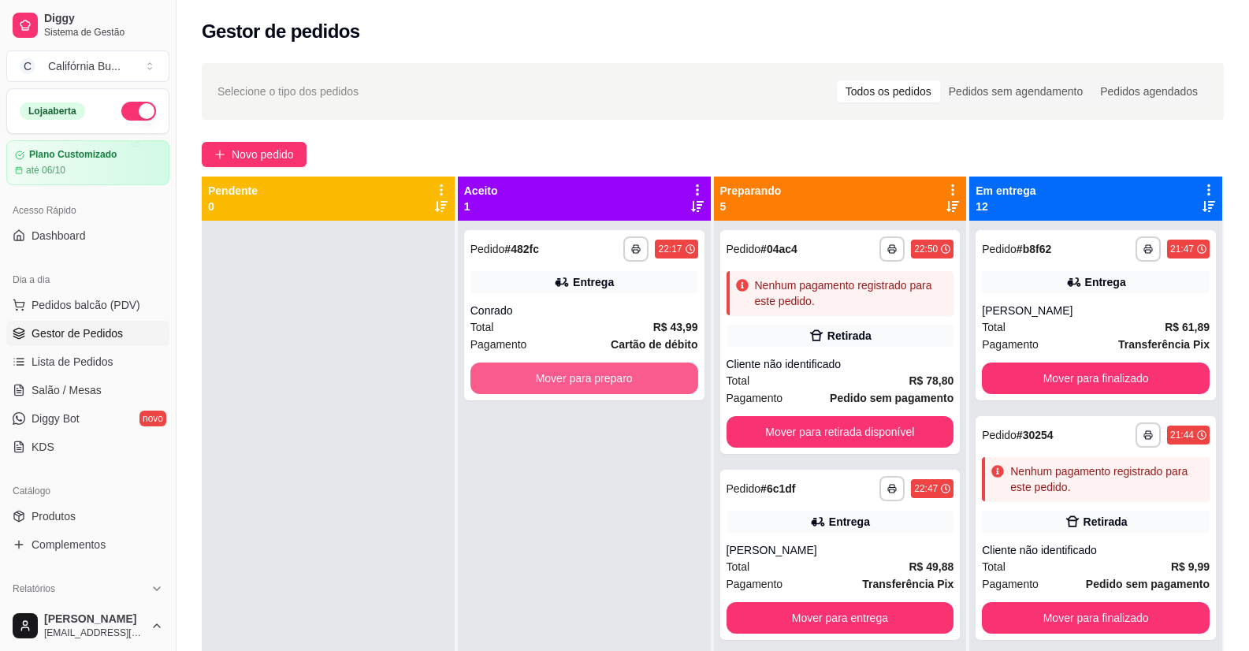
click at [588, 382] on button "Mover para preparo" at bounding box center [584, 378] width 228 height 32
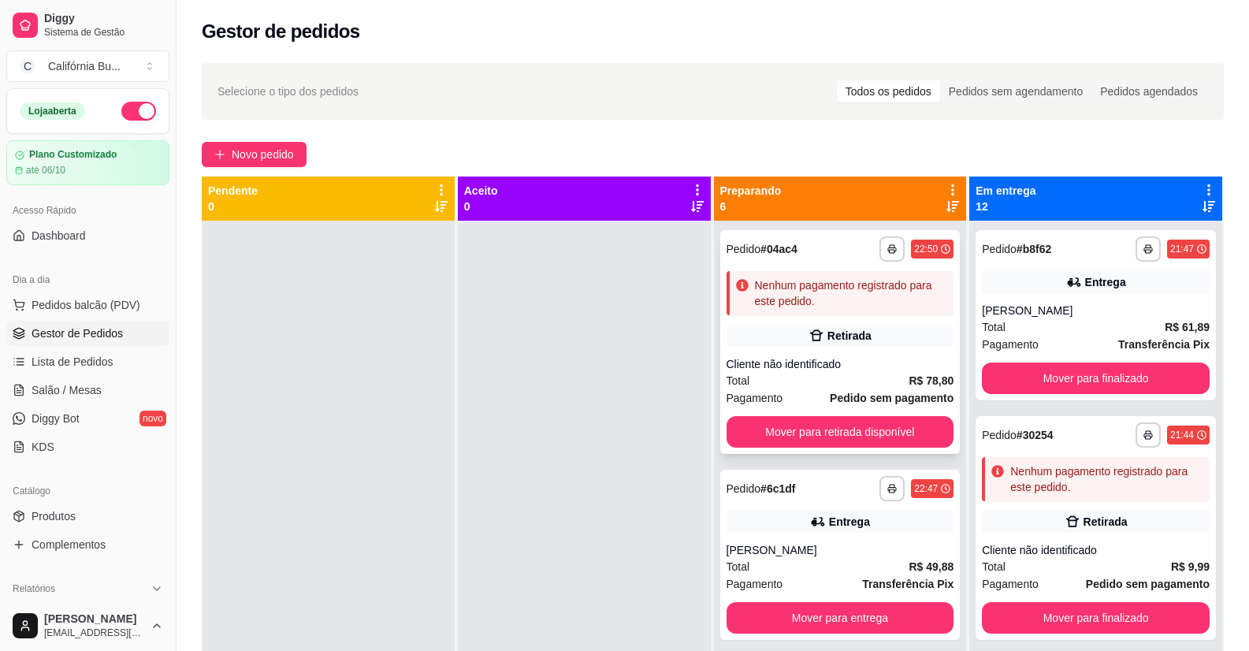
click at [765, 338] on div "Retirada" at bounding box center [841, 336] width 228 height 22
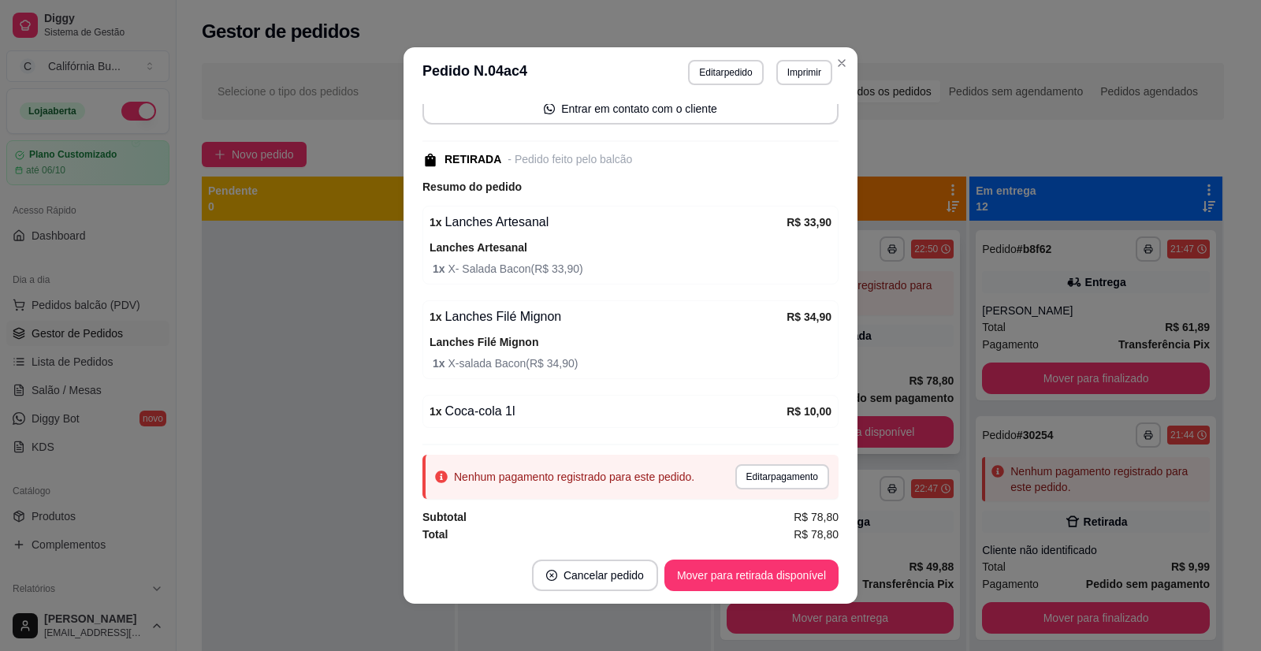
scroll to position [125, 0]
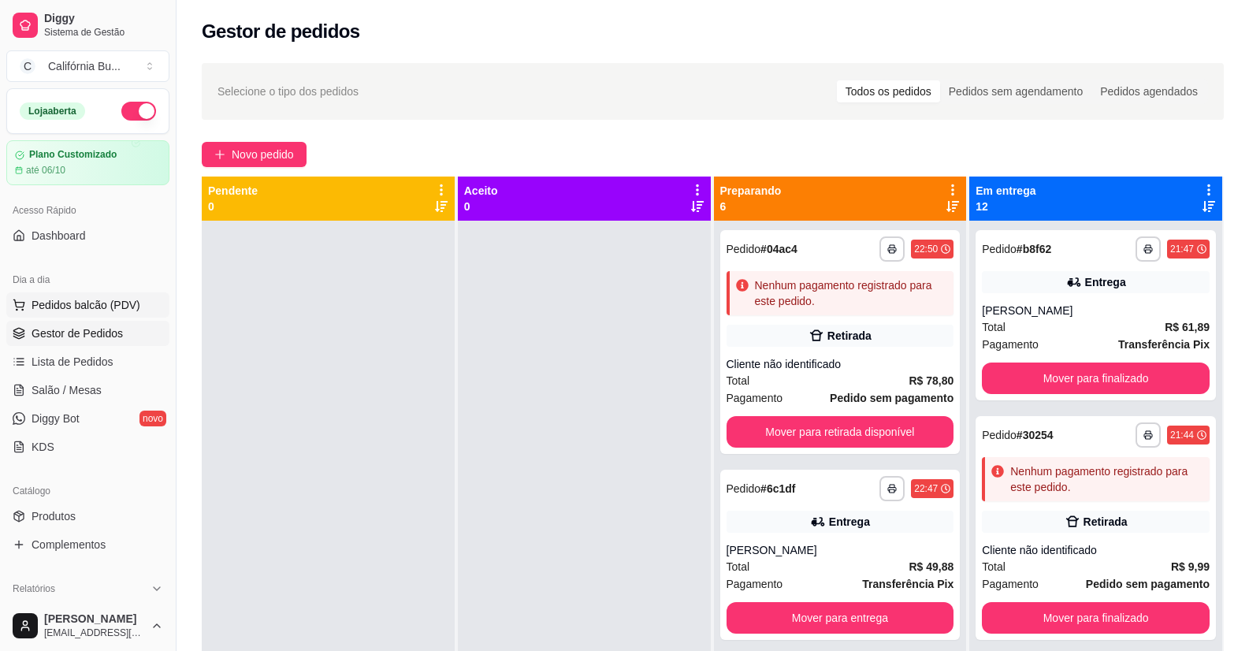
click at [57, 304] on span "Pedidos balcão (PDV)" at bounding box center [86, 305] width 109 height 16
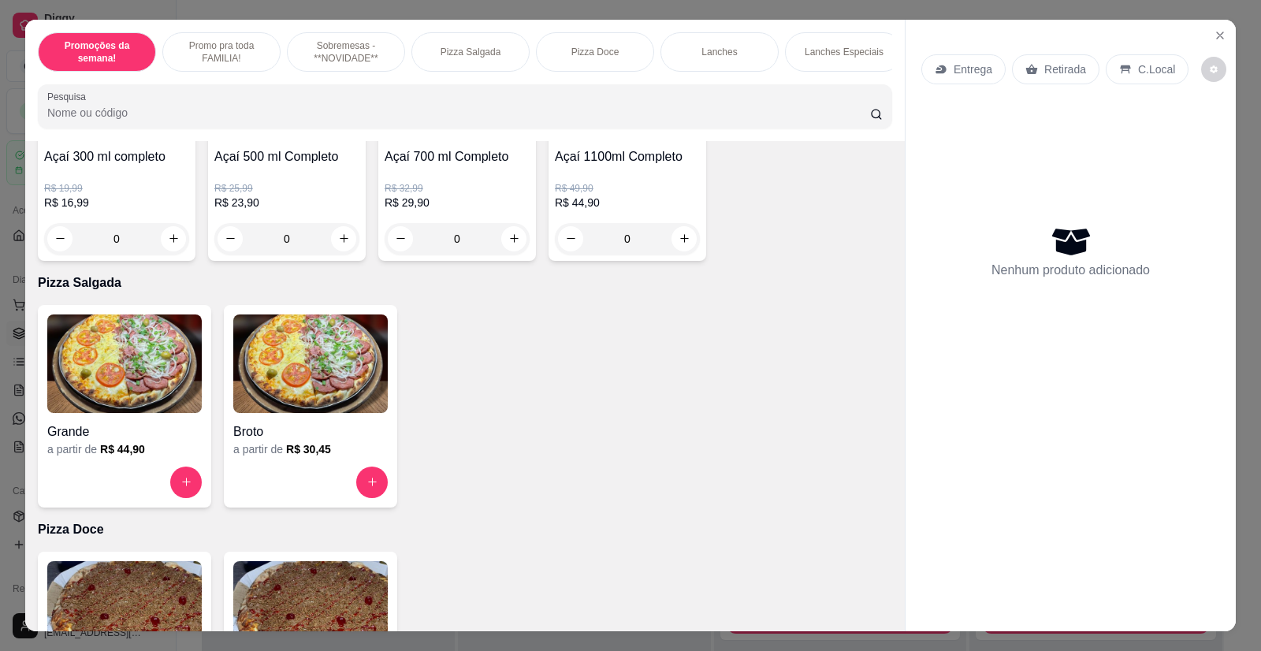
scroll to position [788, 0]
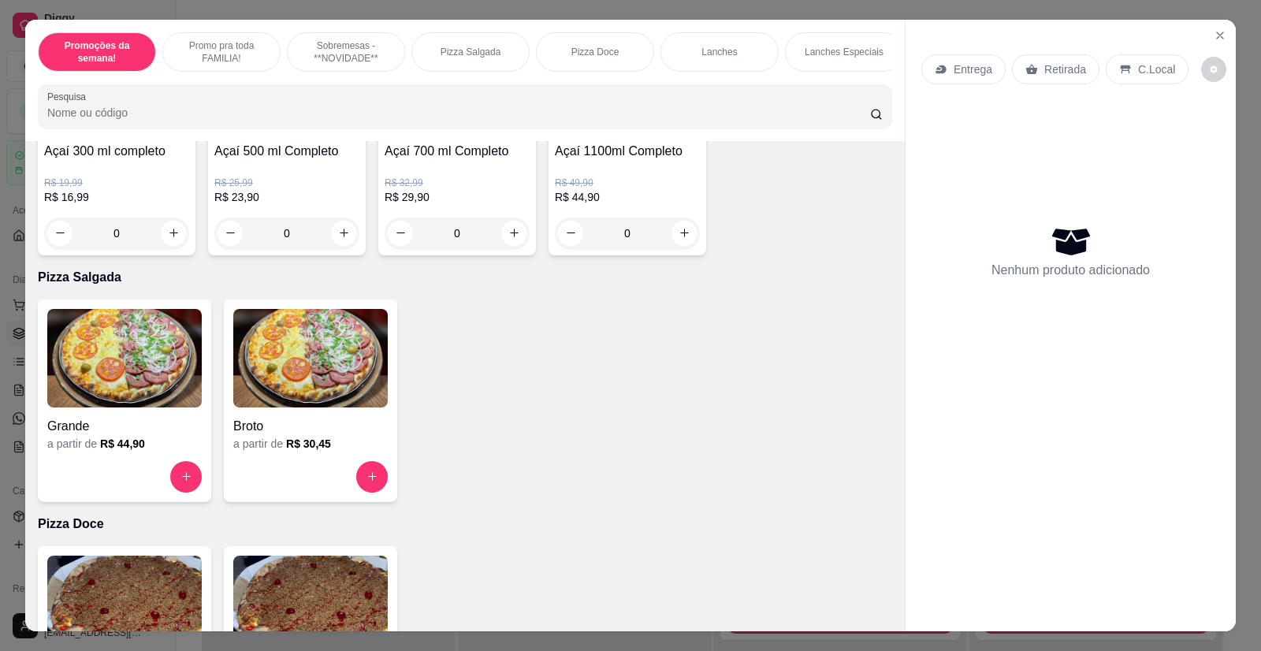
click at [133, 384] on img at bounding box center [124, 358] width 154 height 98
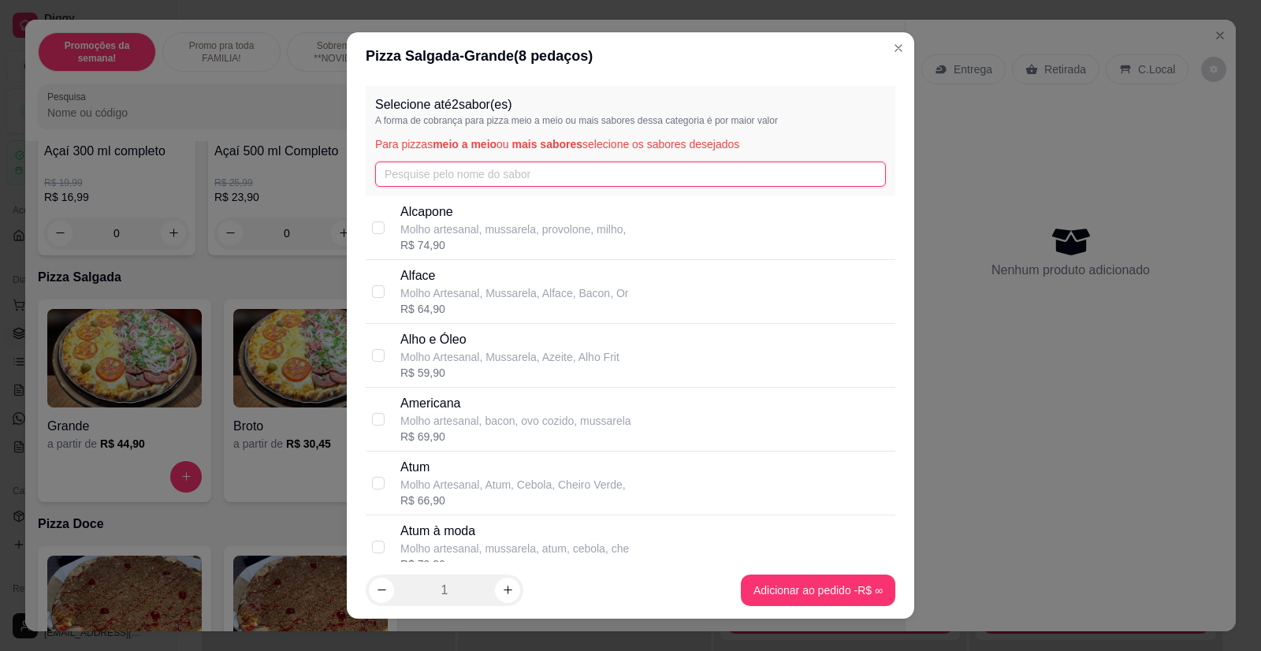
click at [457, 184] on input "text" at bounding box center [630, 174] width 511 height 25
type input "c"
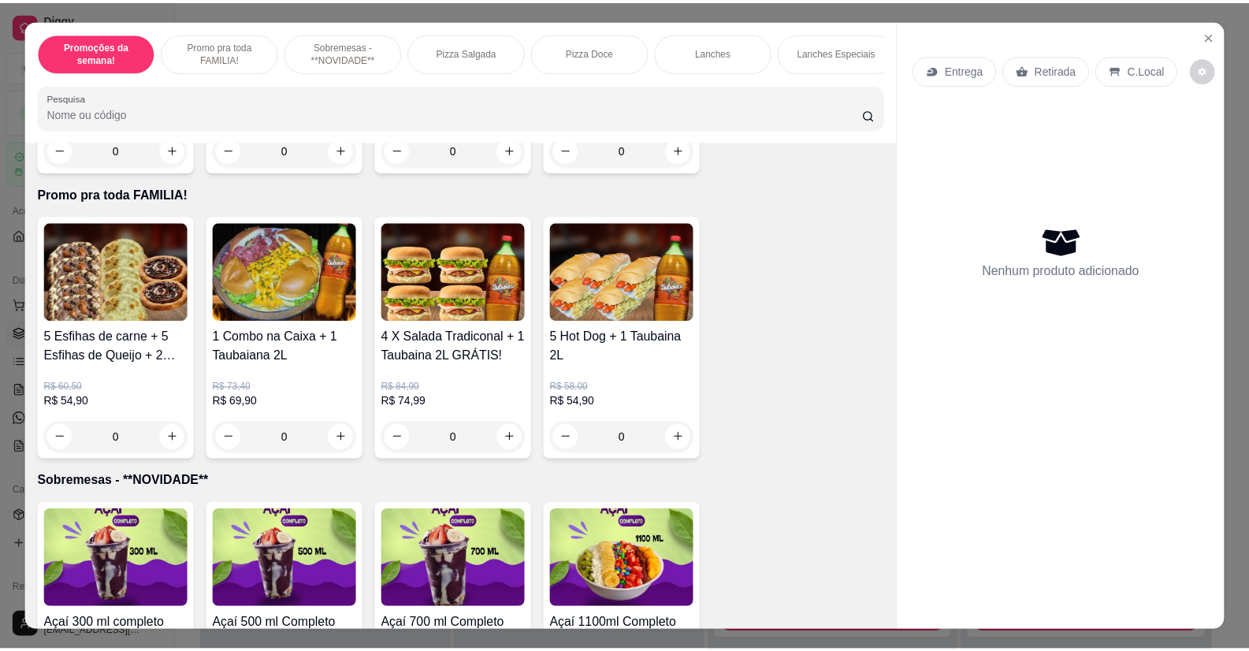
scroll to position [0, 0]
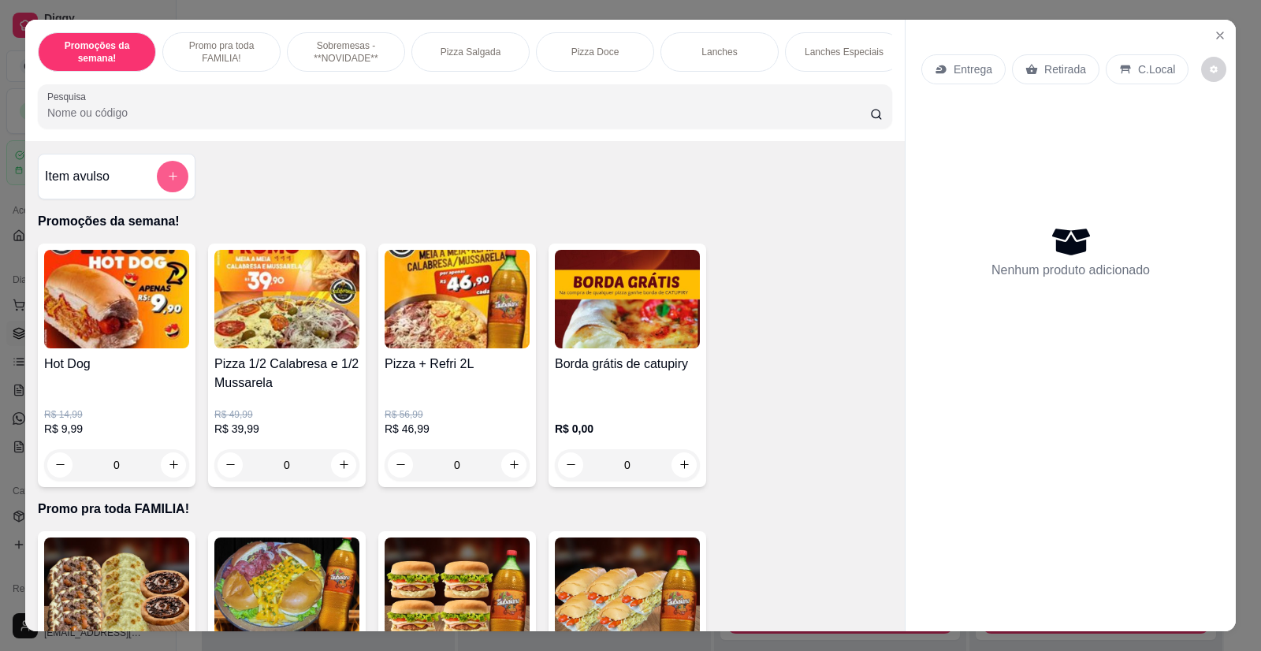
click at [167, 182] on icon "add-separate-item" at bounding box center [173, 176] width 12 height 12
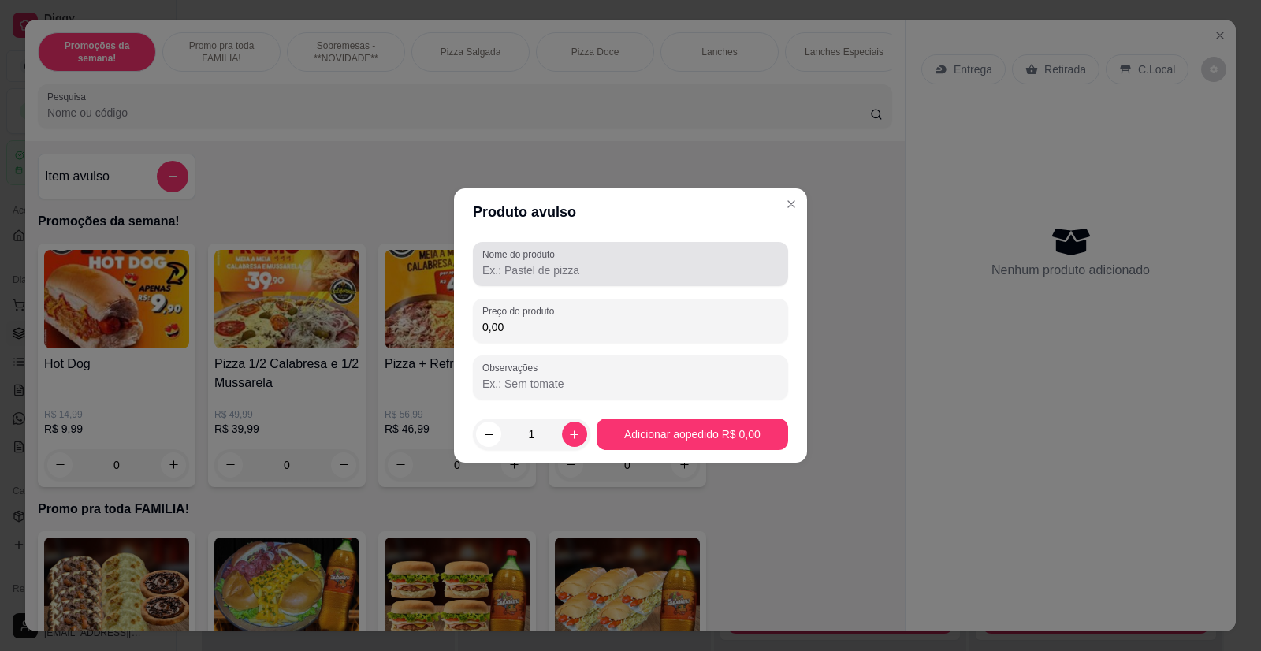
click at [543, 275] on input "Nome do produto" at bounding box center [630, 270] width 296 height 16
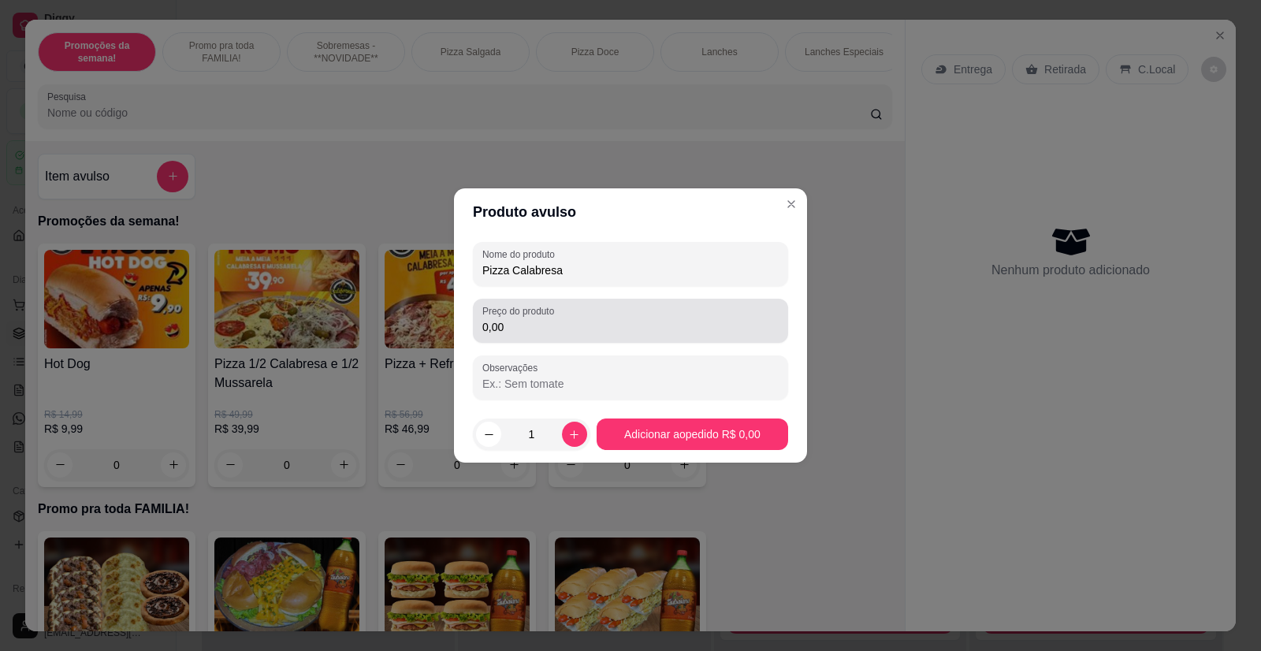
type input "Pizza Calabresa"
click at [522, 321] on input "0,00" at bounding box center [630, 327] width 296 height 16
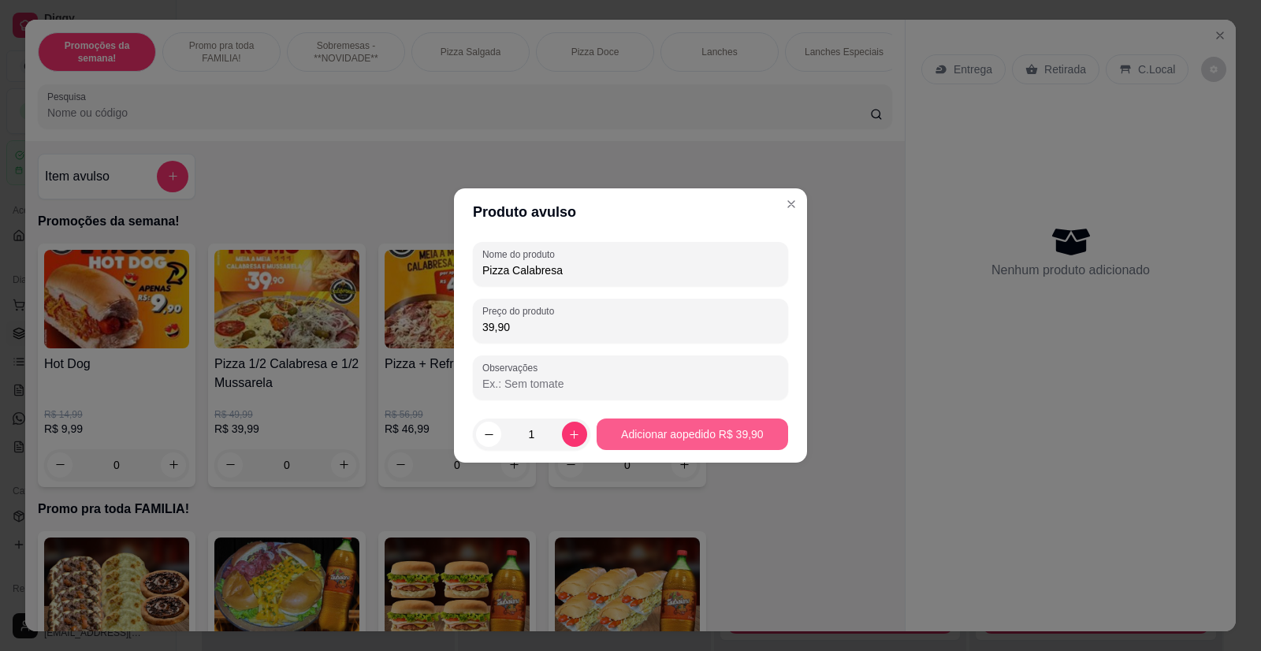
type input "39,90"
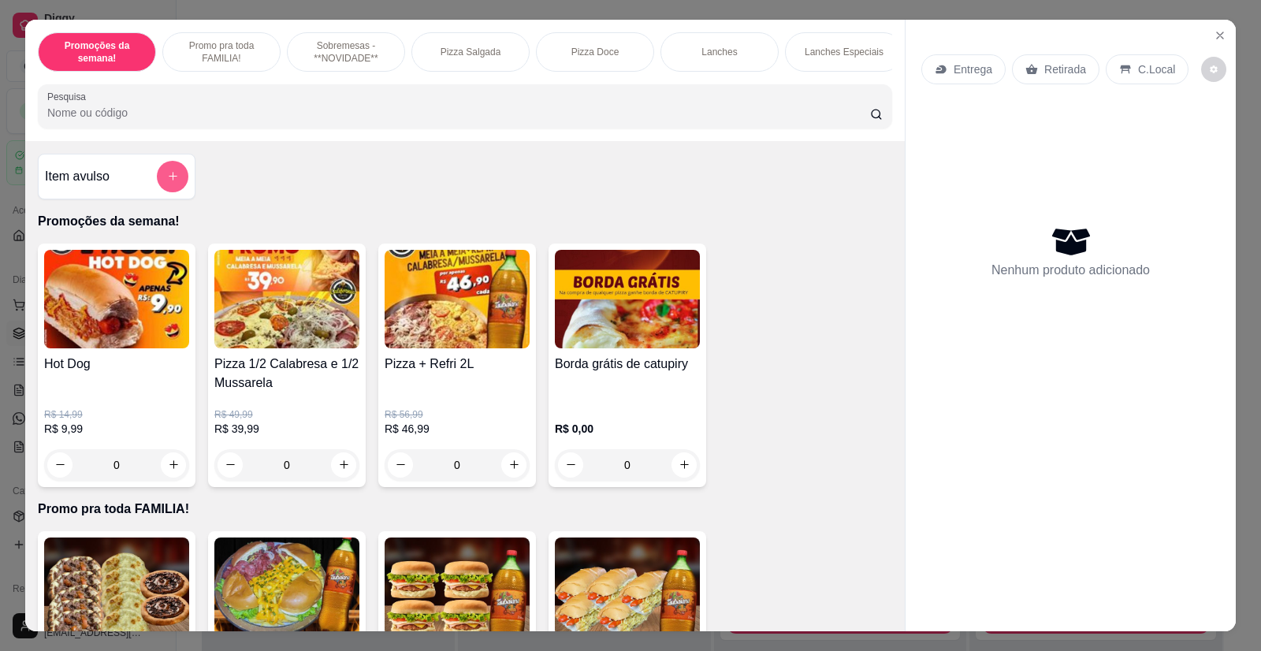
click at [167, 182] on icon "add-separate-item" at bounding box center [173, 176] width 12 height 12
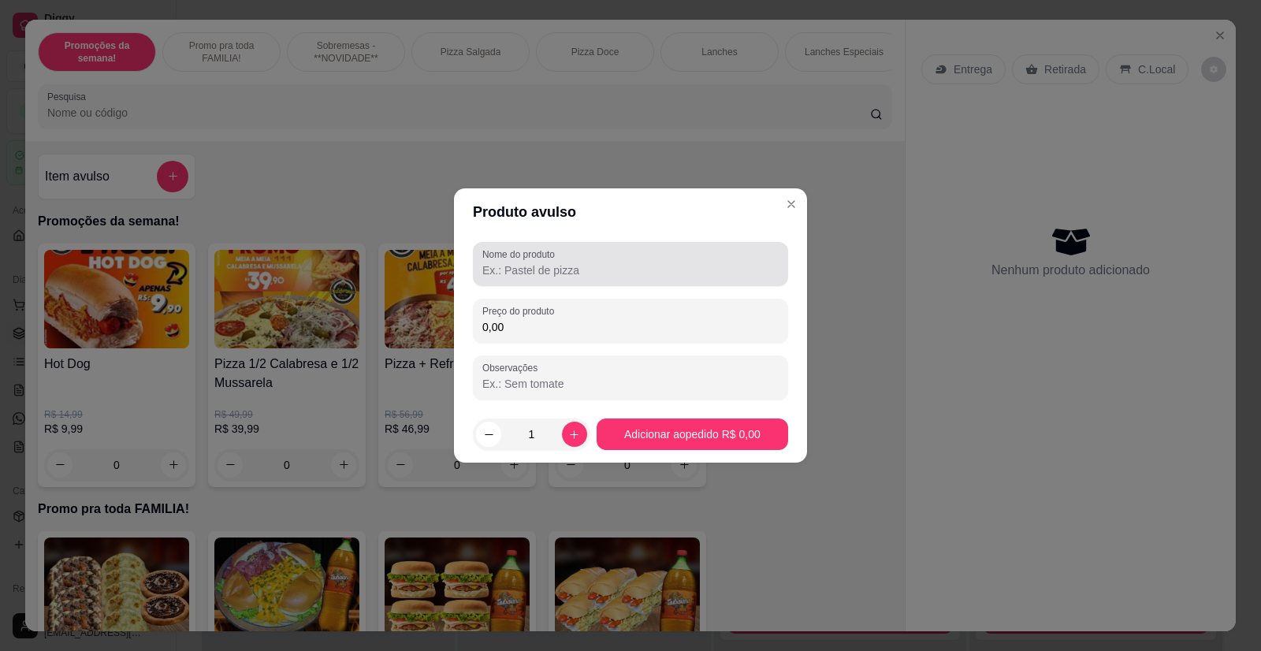
click at [598, 271] on input "Nome do produto" at bounding box center [630, 270] width 296 height 16
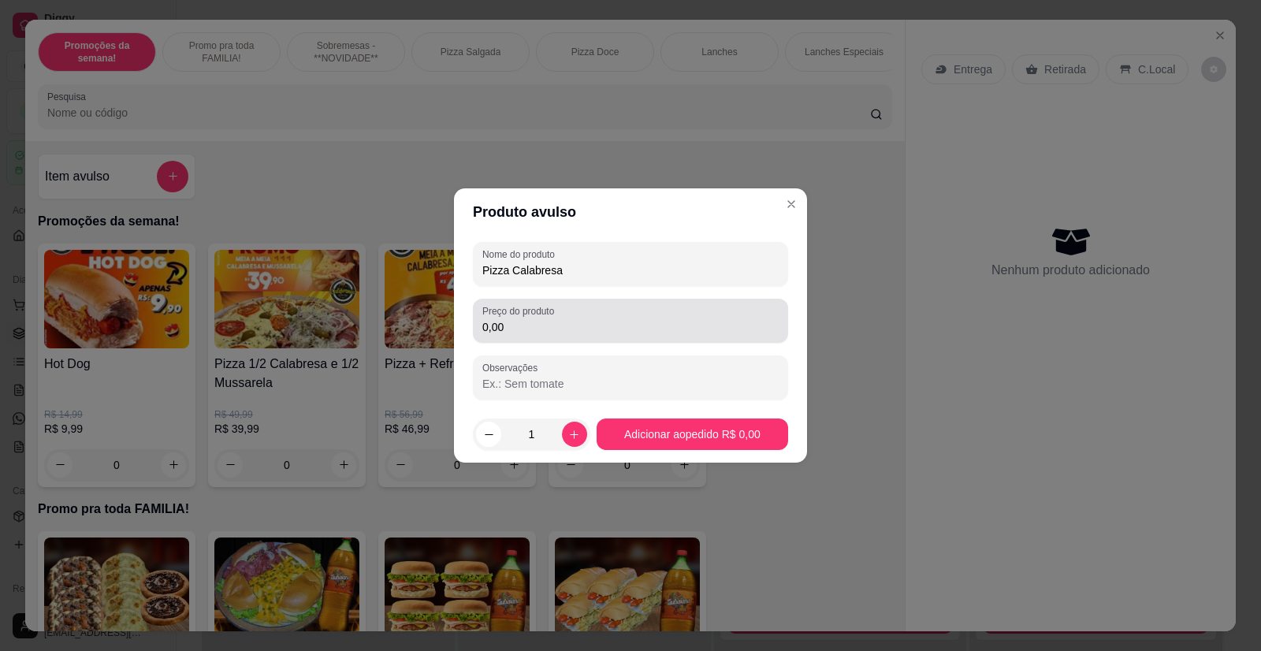
type input "Pizza Calabresa"
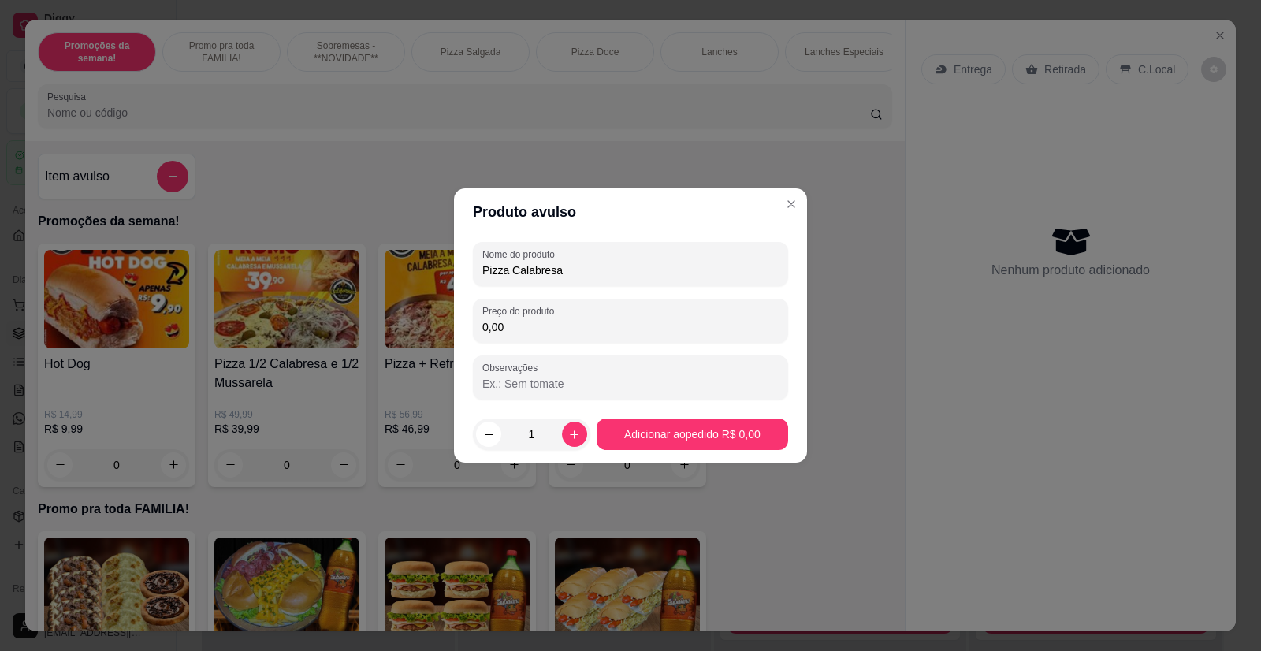
click at [517, 328] on input "0,00" at bounding box center [630, 327] width 296 height 16
type input "39,99"
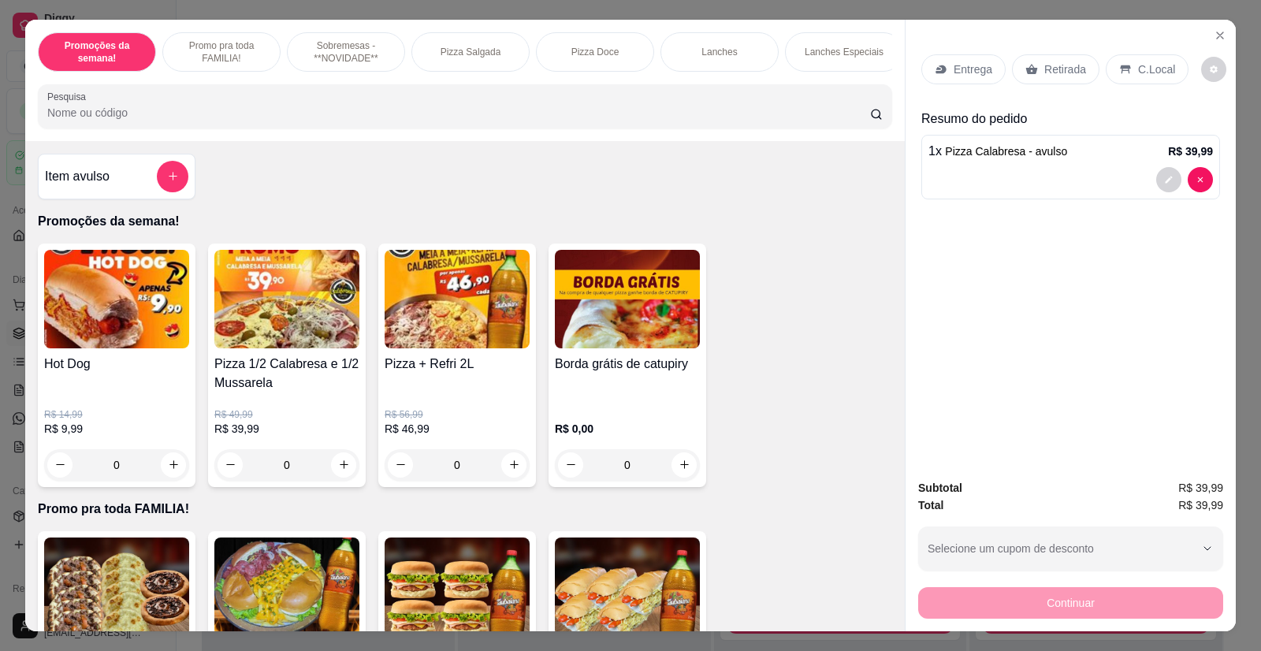
click at [1046, 68] on p "Retirada" at bounding box center [1065, 69] width 42 height 16
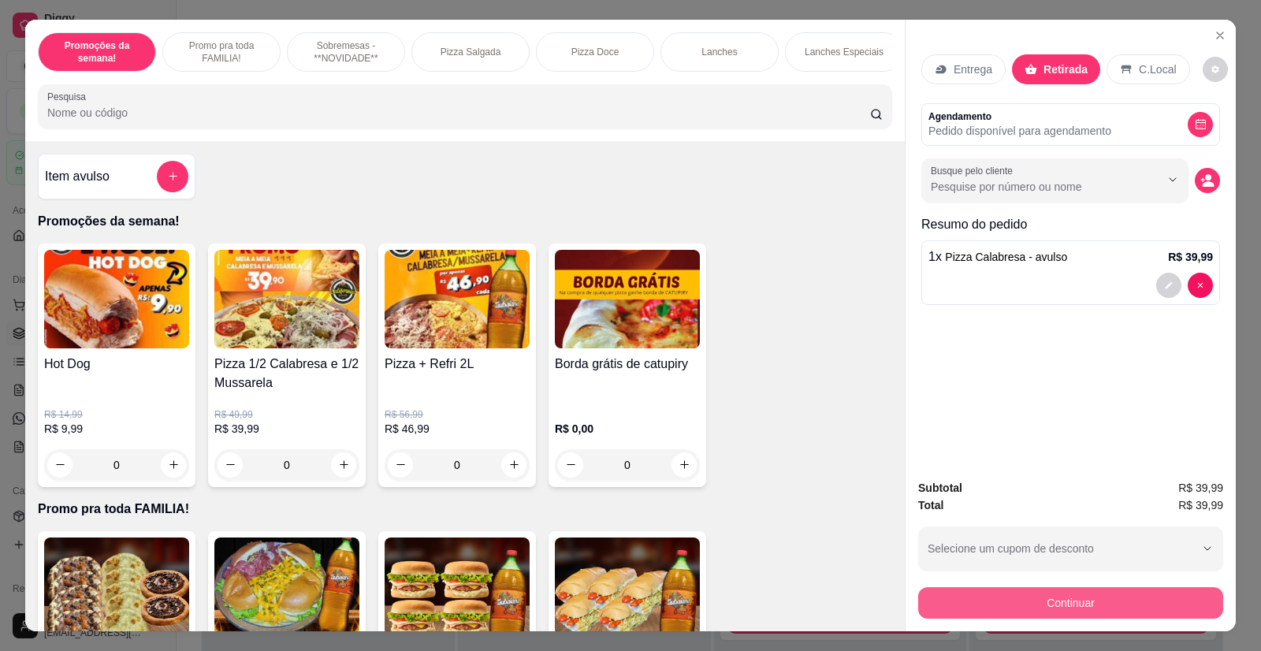
click at [1071, 603] on button "Continuar" at bounding box center [1070, 603] width 305 height 32
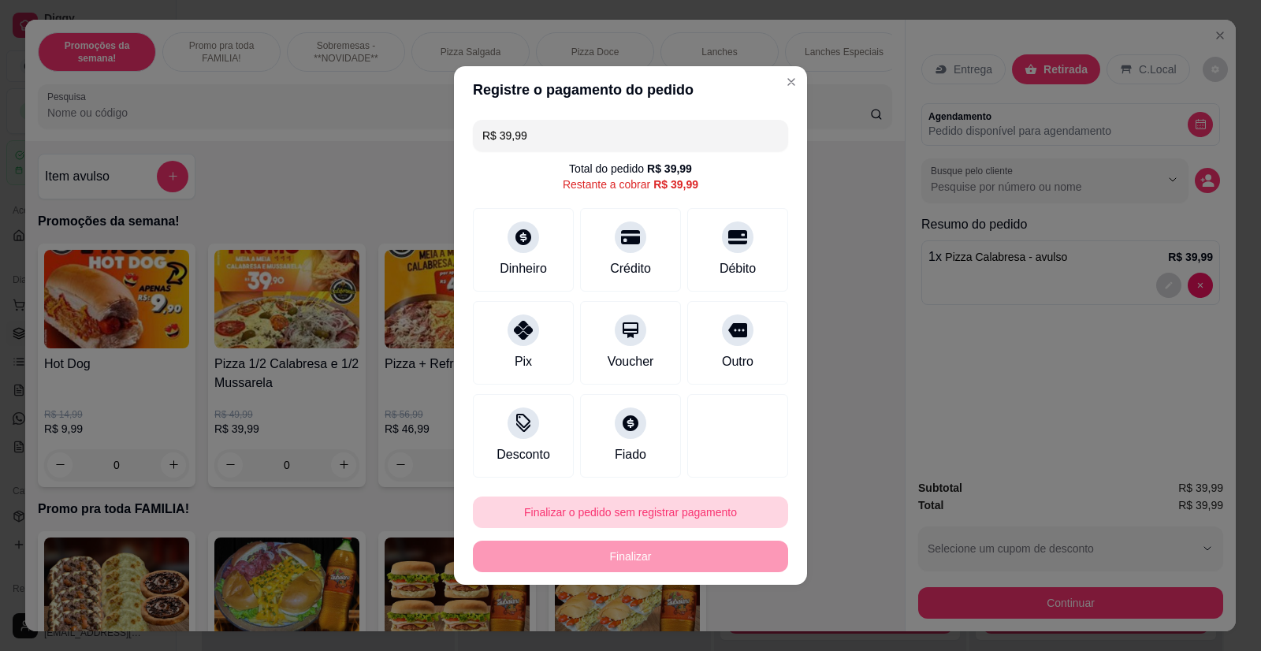
click at [635, 515] on button "Finalizar o pedido sem registrar pagamento" at bounding box center [630, 512] width 315 height 32
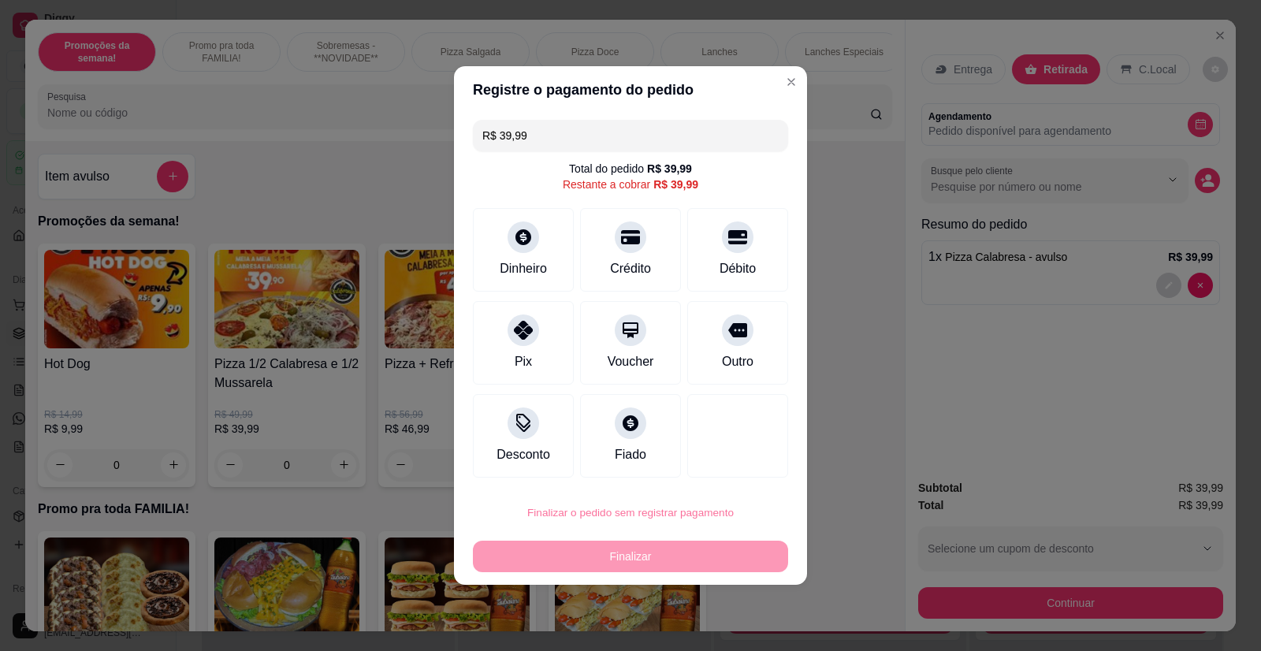
click at [661, 465] on button "Cancelar" at bounding box center [665, 466] width 57 height 25
click at [621, 247] on div at bounding box center [630, 232] width 35 height 35
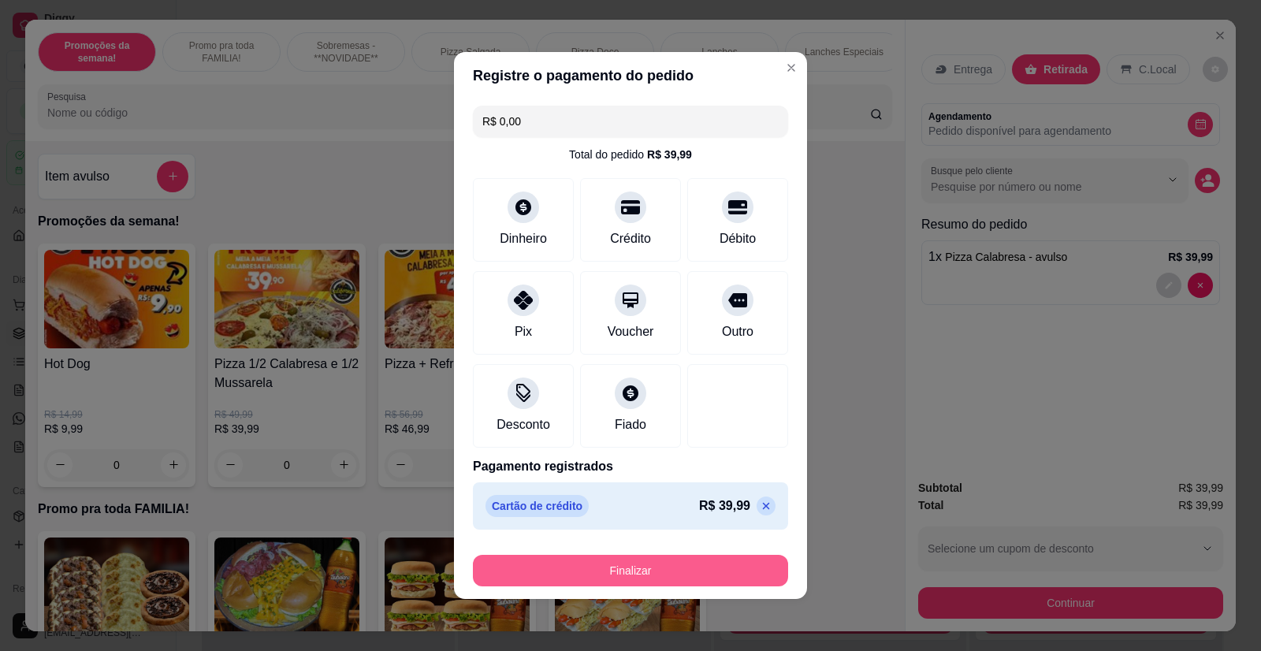
click at [607, 572] on button "Finalizar" at bounding box center [630, 571] width 315 height 32
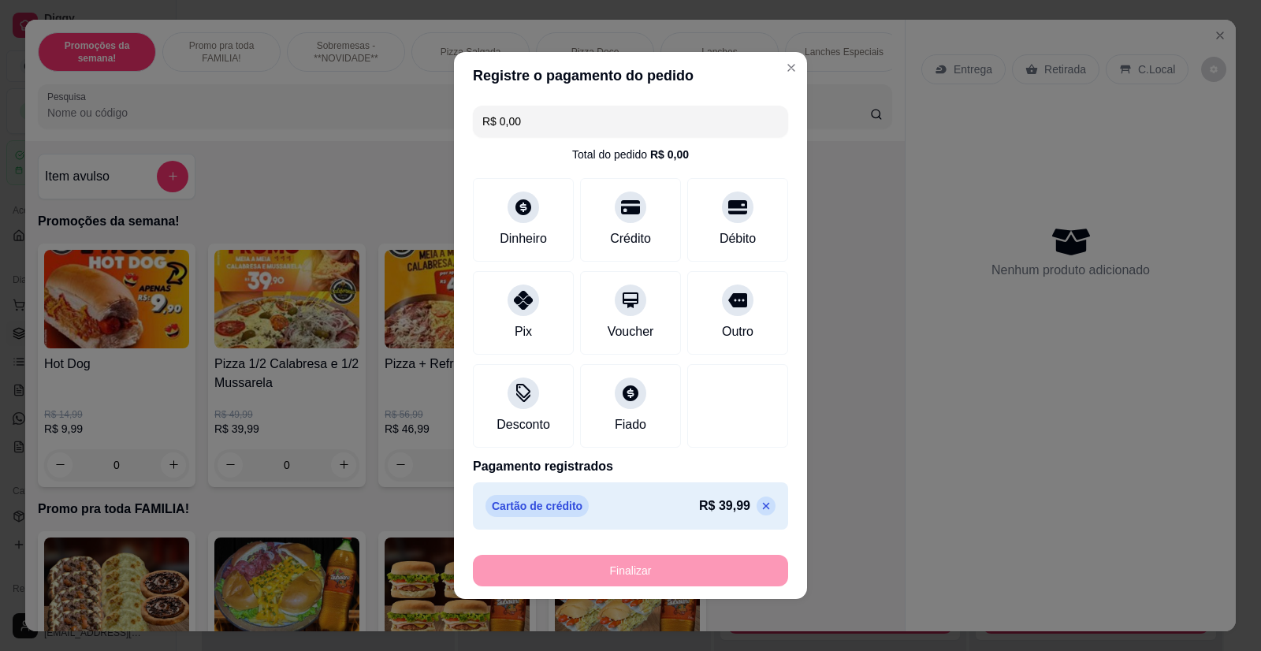
type input "-R$ 39,99"
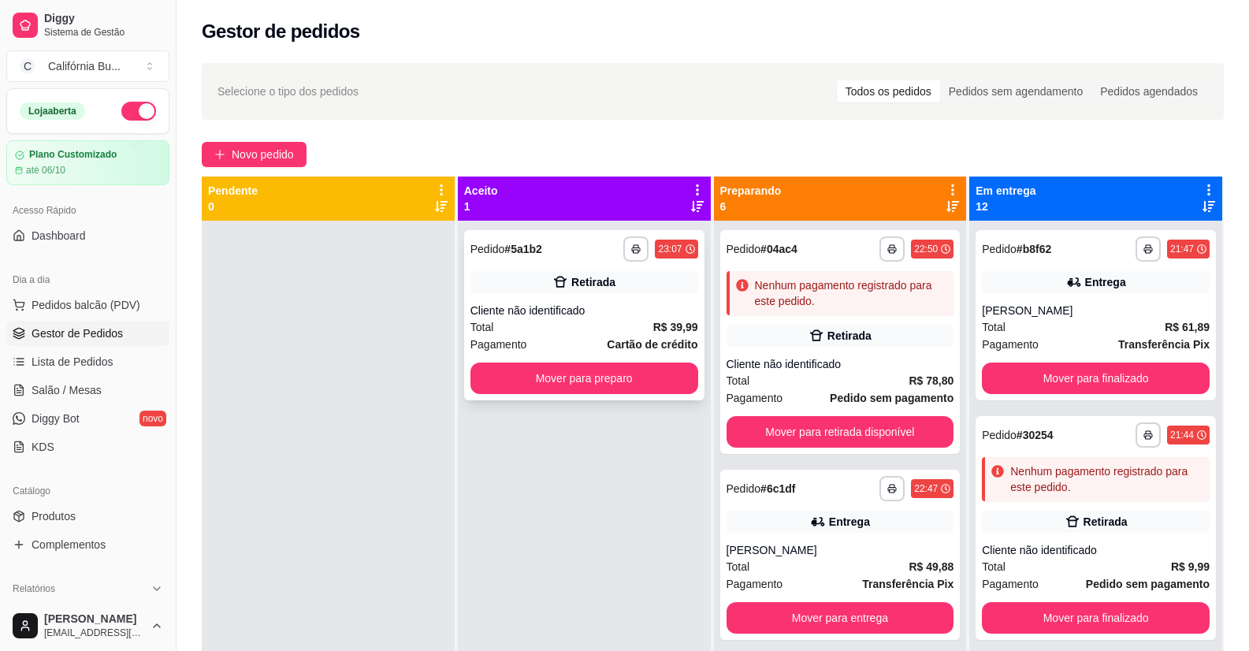
click at [499, 315] on div "Cliente não identificado" at bounding box center [584, 311] width 228 height 16
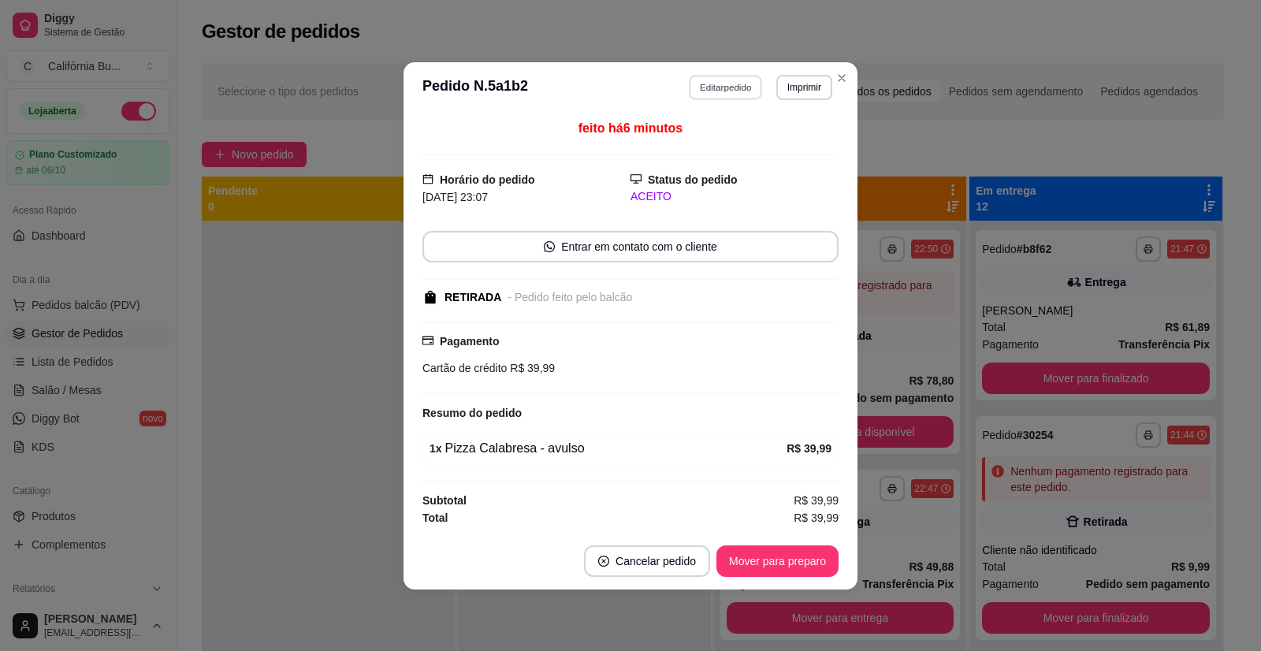
click at [726, 95] on button "Editar pedido" at bounding box center [725, 87] width 73 height 24
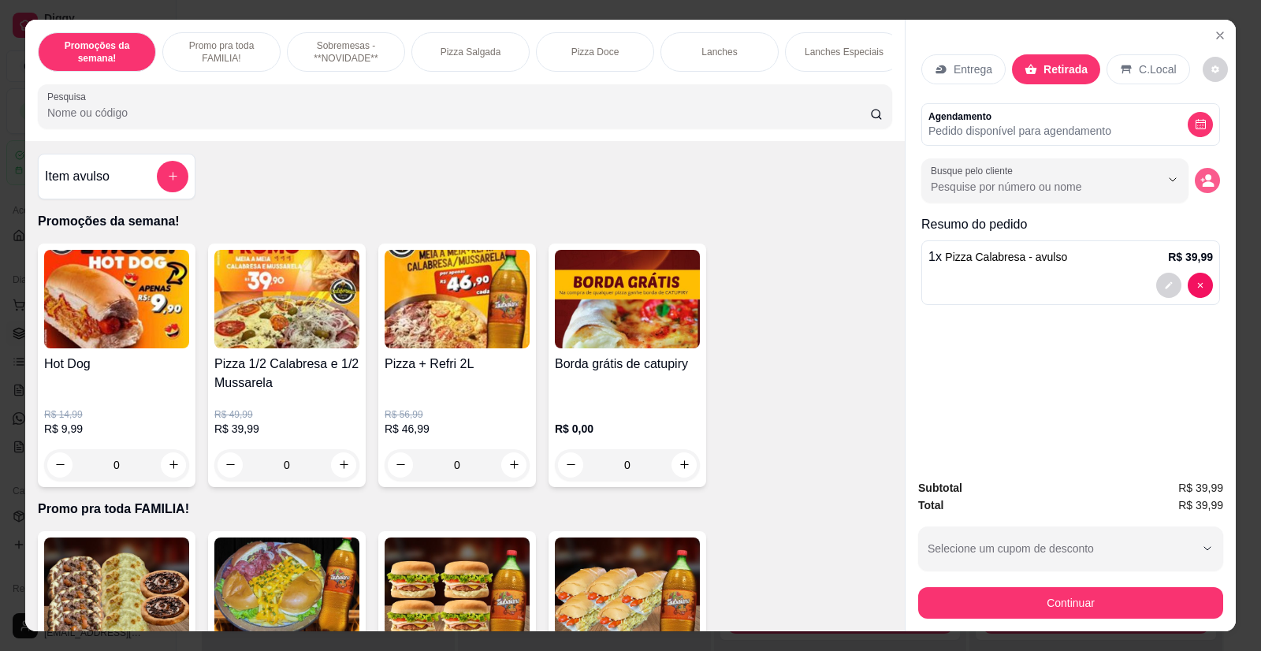
click at [1208, 180] on icon "decrease-product-quantity" at bounding box center [1207, 180] width 14 height 14
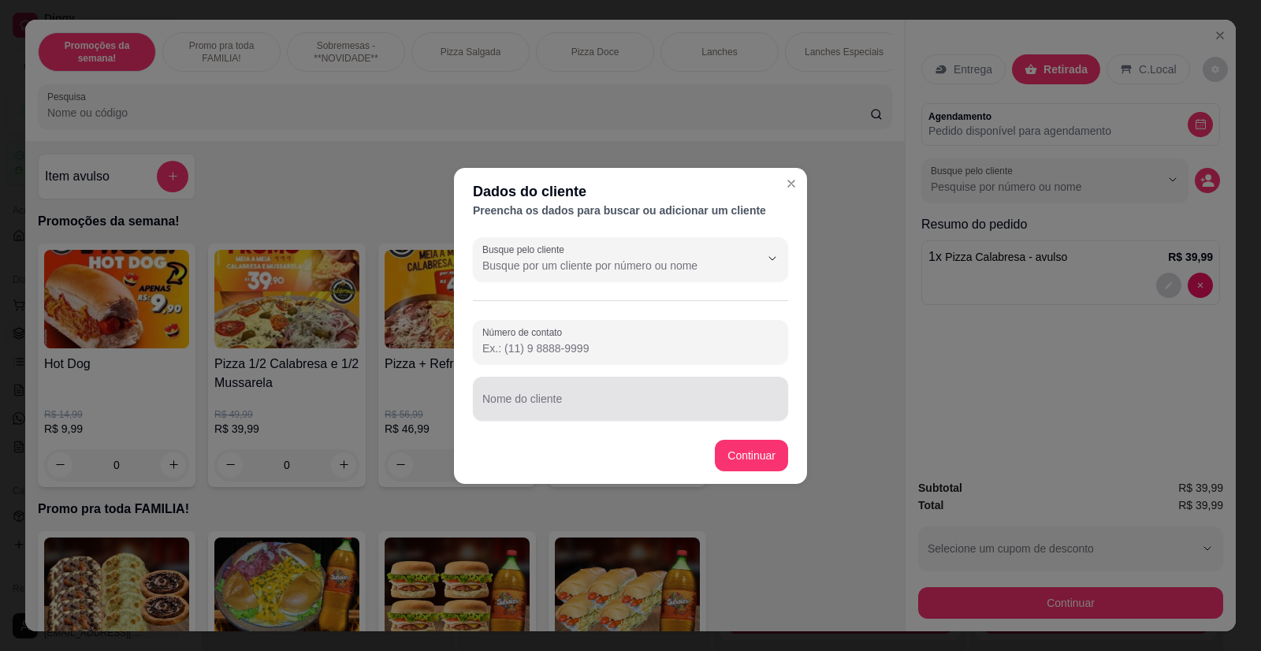
click at [580, 408] on input "Nome do cliente" at bounding box center [630, 405] width 296 height 16
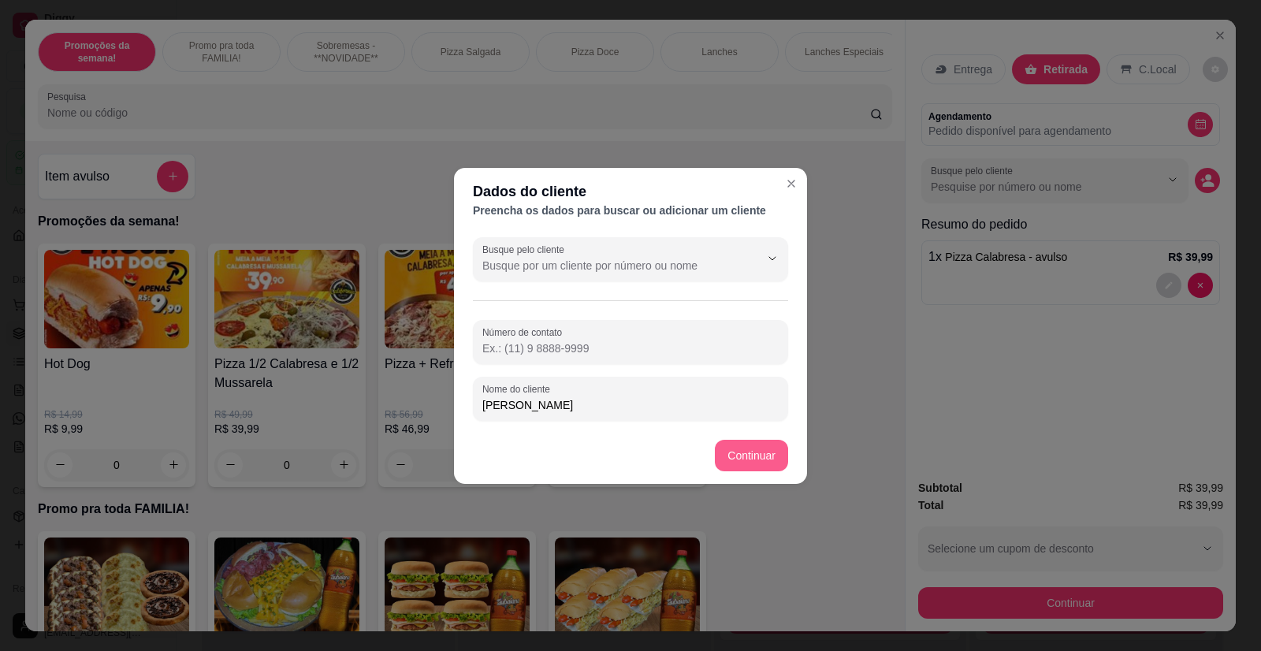
type input "[PERSON_NAME]"
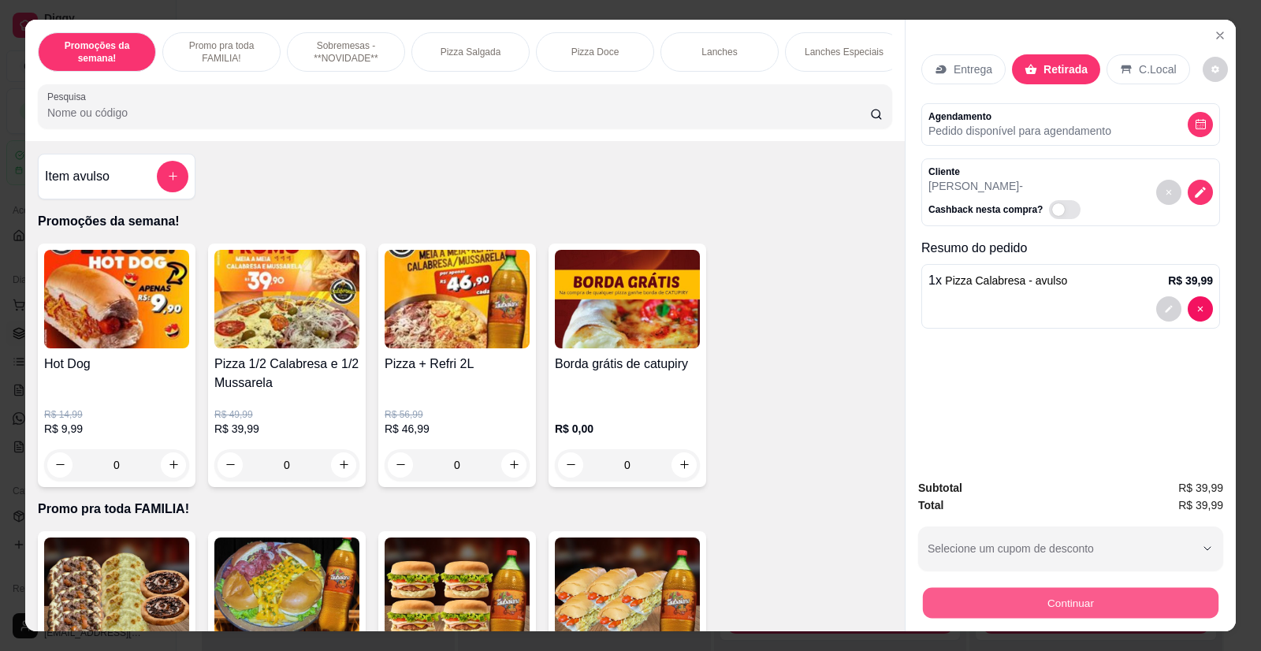
click at [1047, 605] on button "Continuar" at bounding box center [1070, 603] width 295 height 31
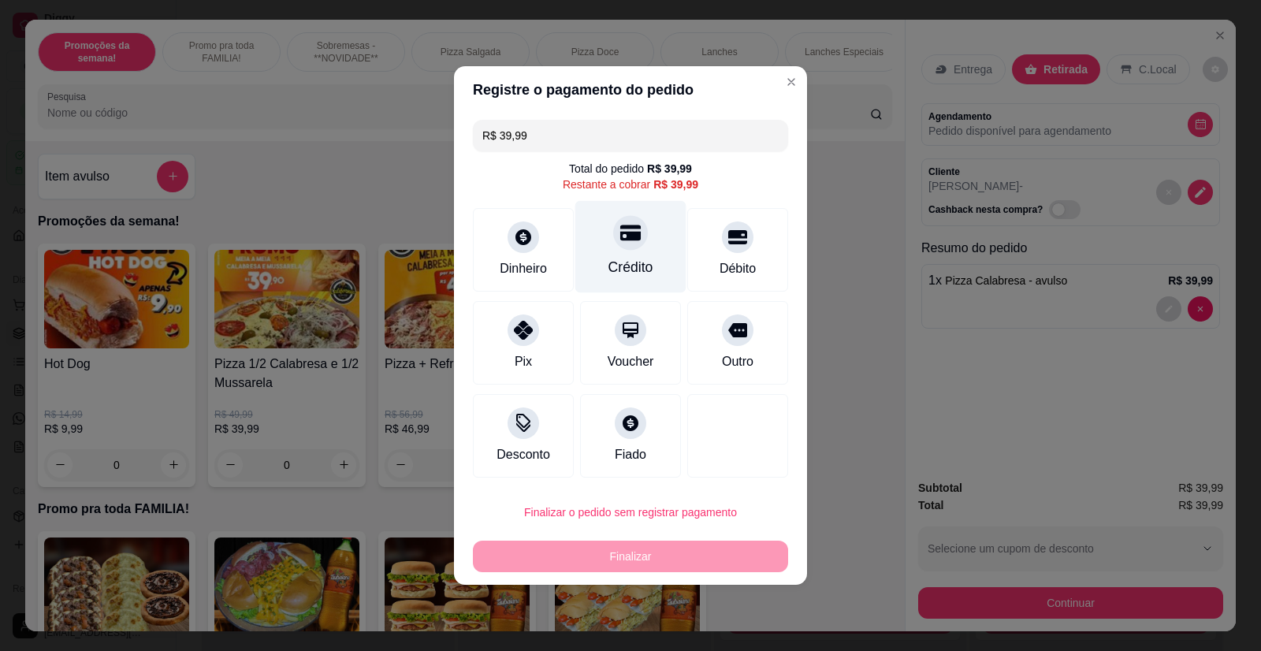
click at [622, 214] on div "Crédito" at bounding box center [630, 247] width 111 height 92
type input "R$ 0,00"
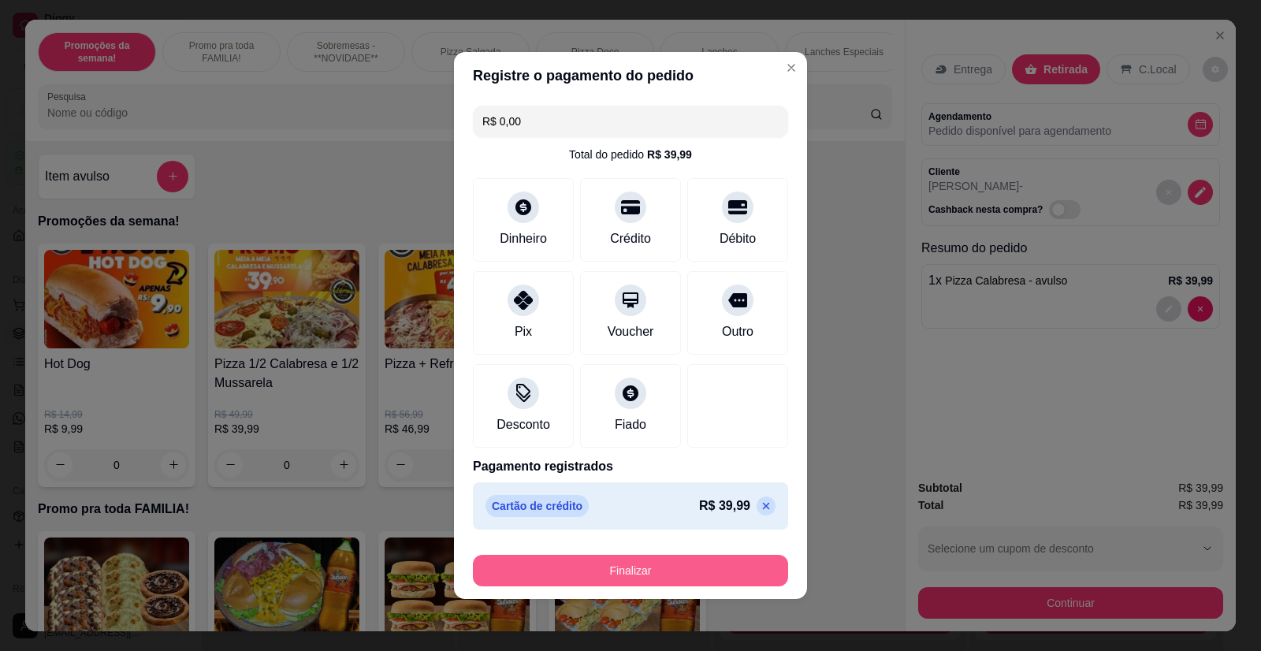
click at [633, 567] on button "Finalizar" at bounding box center [630, 571] width 315 height 32
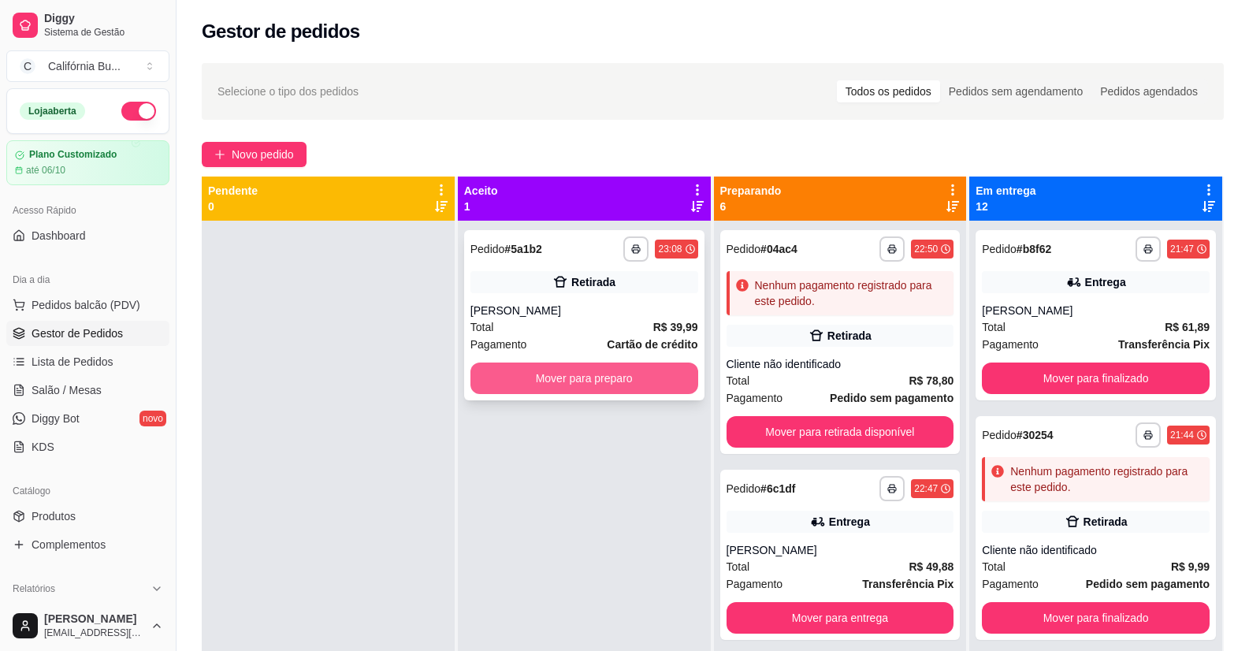
click at [649, 384] on button "Mover para preparo" at bounding box center [584, 378] width 228 height 32
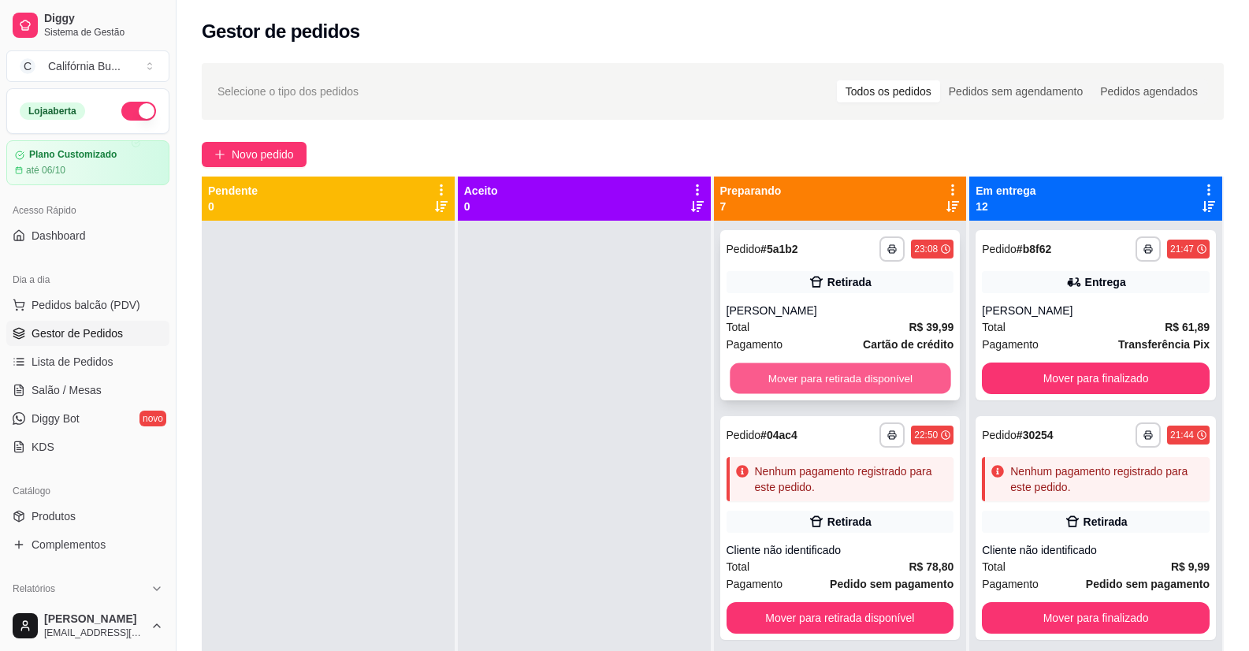
click at [834, 379] on button "Mover para retirada disponível" at bounding box center [840, 378] width 221 height 31
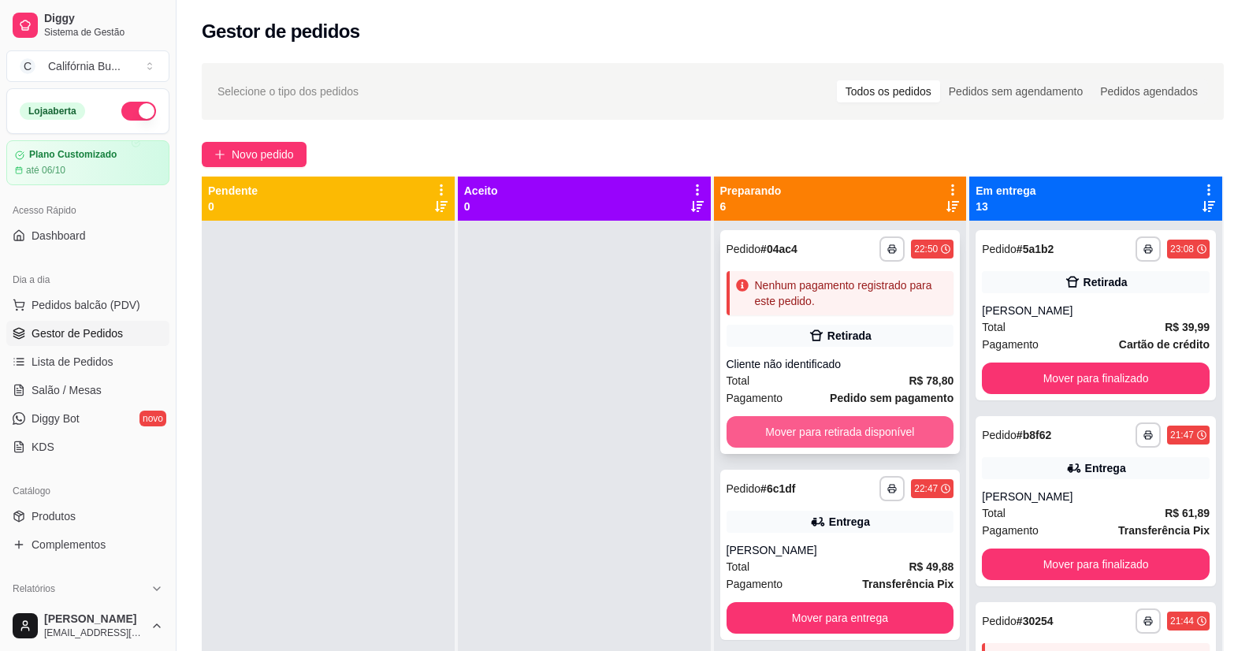
click at [836, 437] on button "Mover para retirada disponível" at bounding box center [841, 432] width 228 height 32
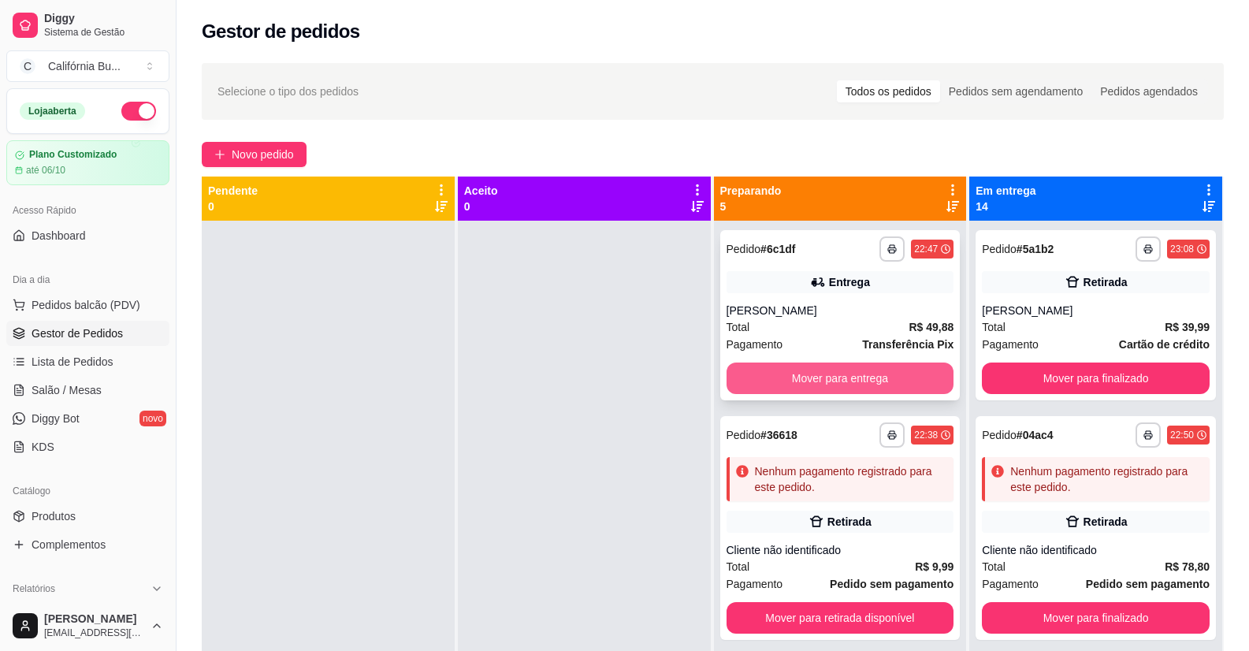
click at [839, 375] on button "Mover para entrega" at bounding box center [841, 378] width 228 height 32
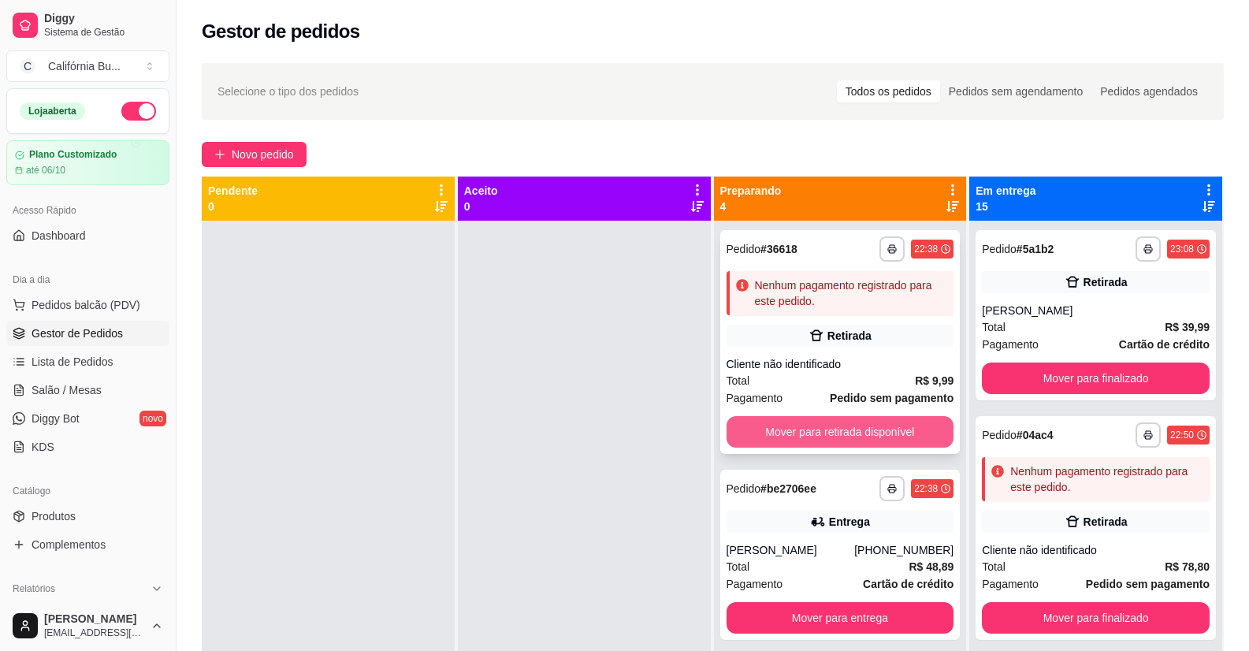
click at [841, 425] on button "Mover para retirada disponível" at bounding box center [841, 432] width 228 height 32
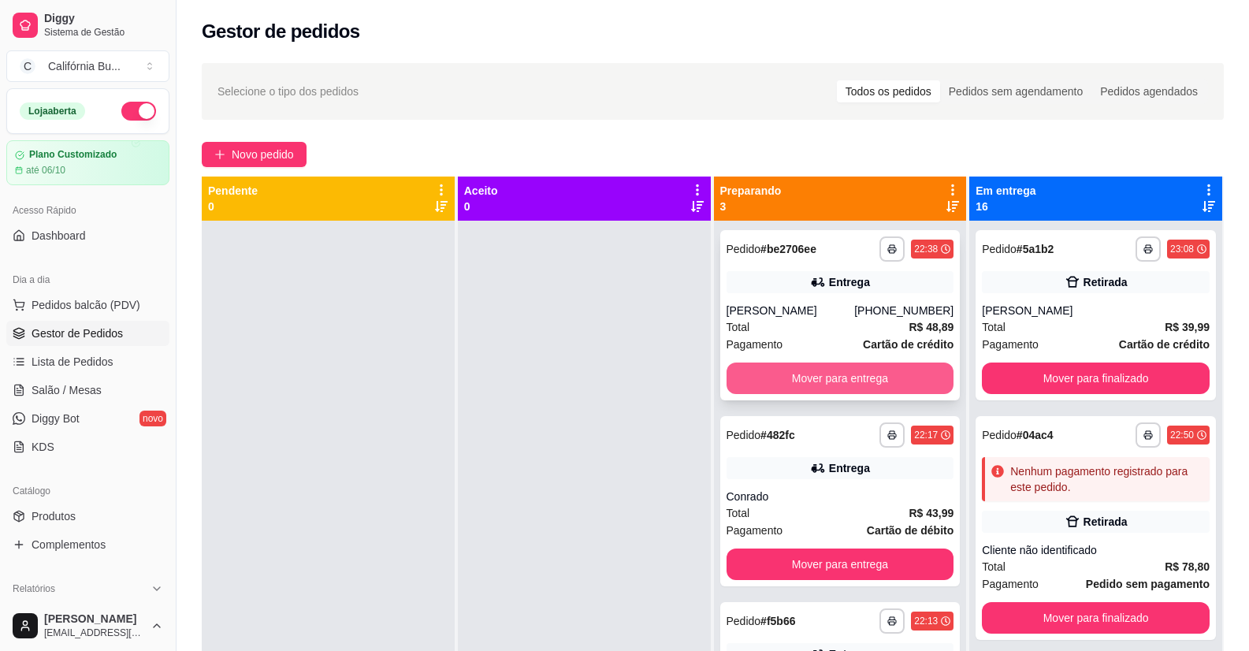
click at [838, 387] on button "Mover para entrega" at bounding box center [841, 378] width 228 height 32
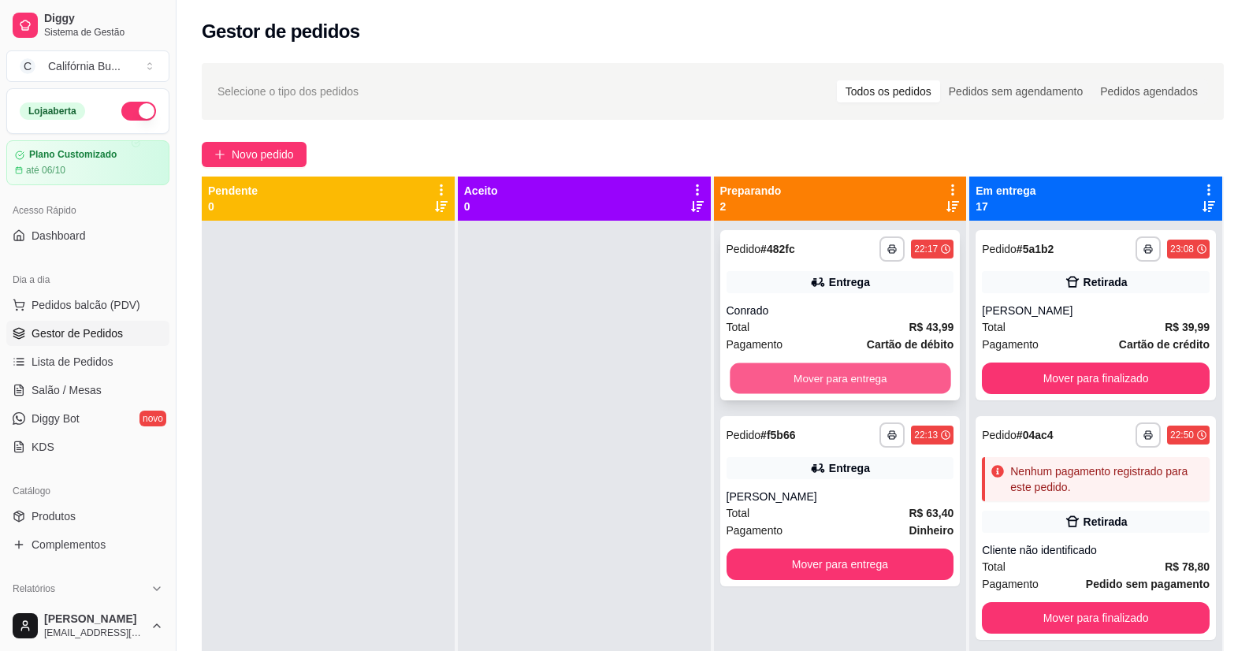
click at [853, 389] on button "Mover para entrega" at bounding box center [840, 378] width 221 height 31
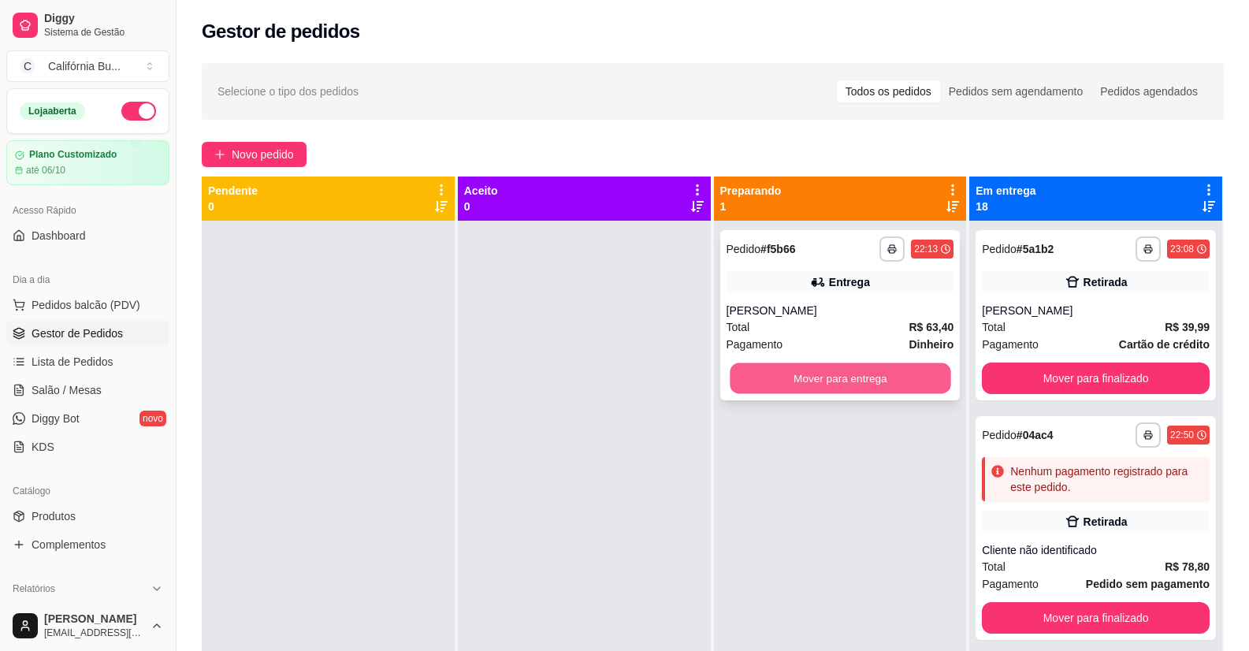
click at [857, 389] on button "Mover para entrega" at bounding box center [840, 378] width 221 height 31
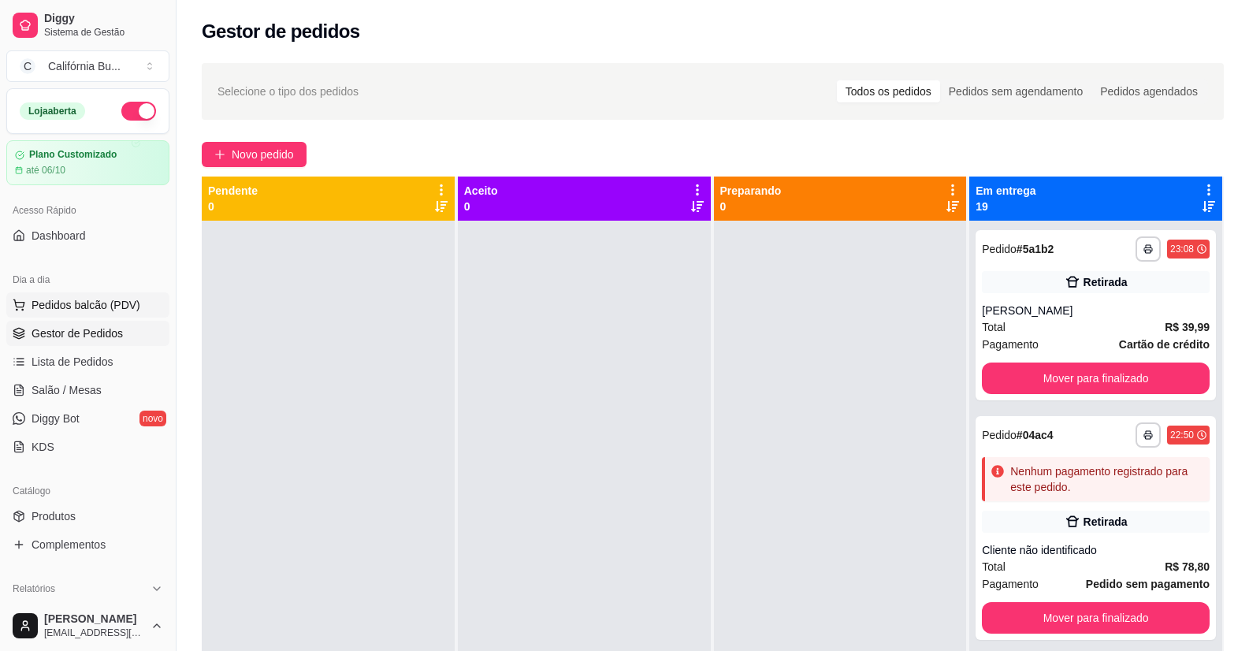
click at [90, 304] on span "Pedidos balcão (PDV)" at bounding box center [86, 305] width 109 height 16
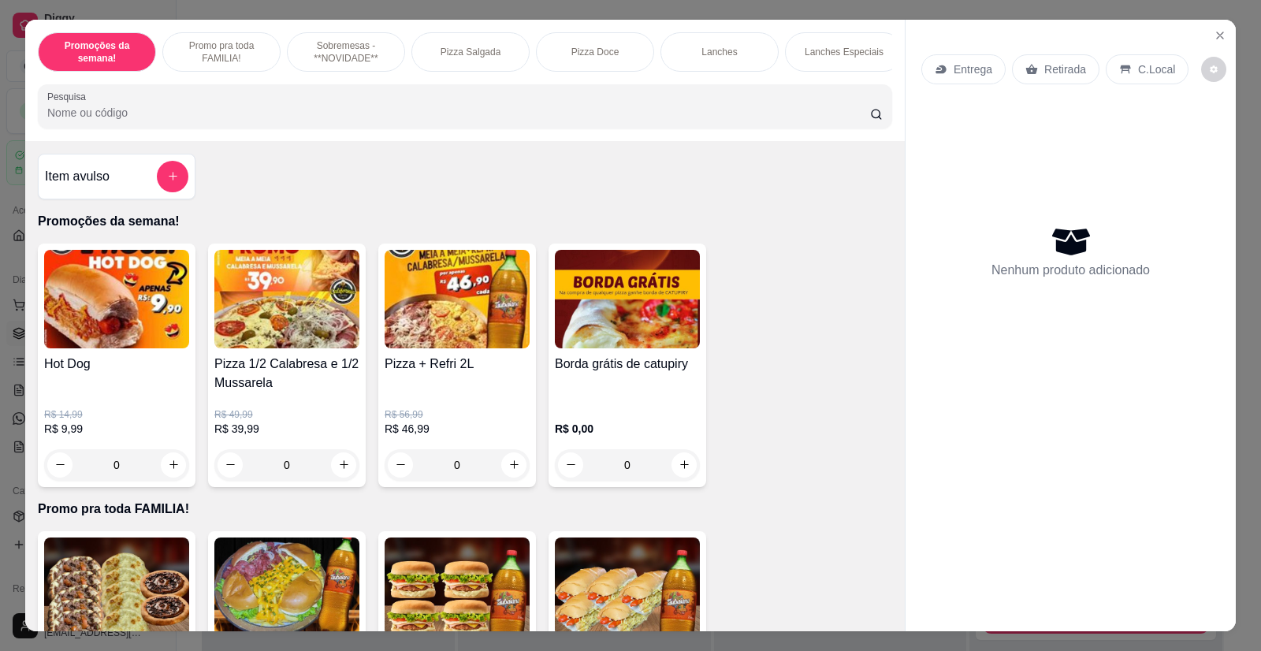
click at [169, 469] on div "0" at bounding box center [116, 465] width 145 height 32
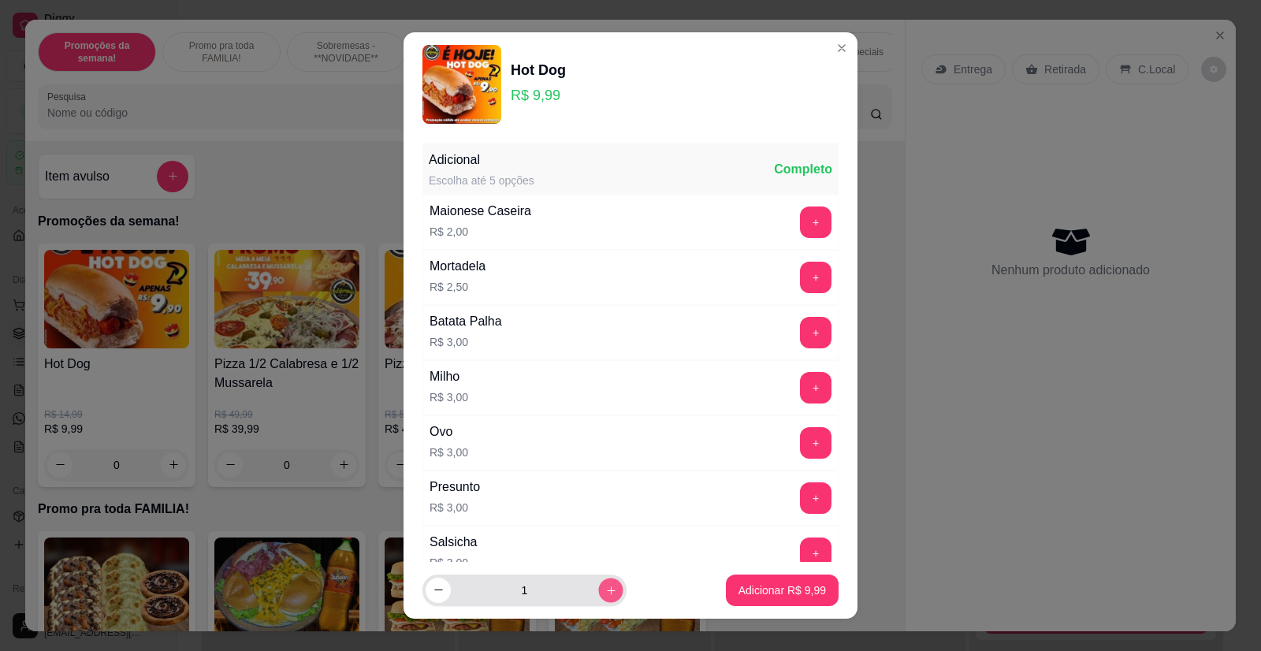
click at [605, 590] on icon "increase-product-quantity" at bounding box center [611, 590] width 12 height 12
type input "2"
click at [768, 590] on p "Adicionar R$ 19,98" at bounding box center [779, 590] width 94 height 16
type input "2"
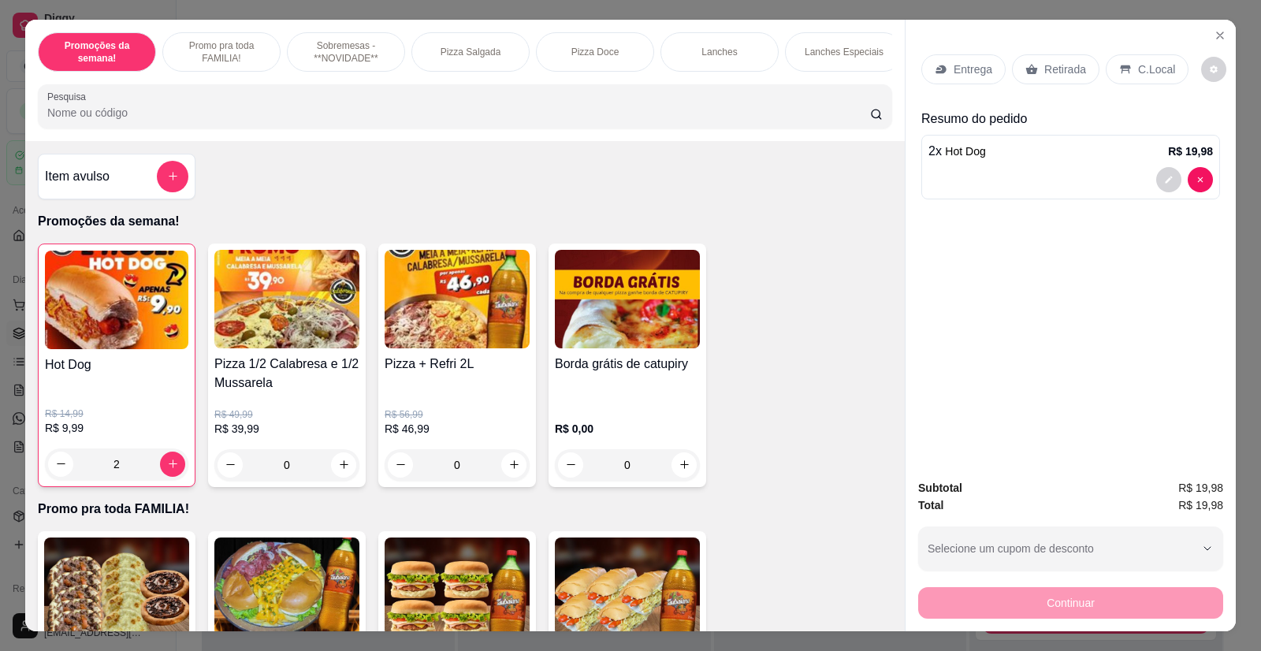
click at [169, 473] on div "2" at bounding box center [116, 464] width 143 height 32
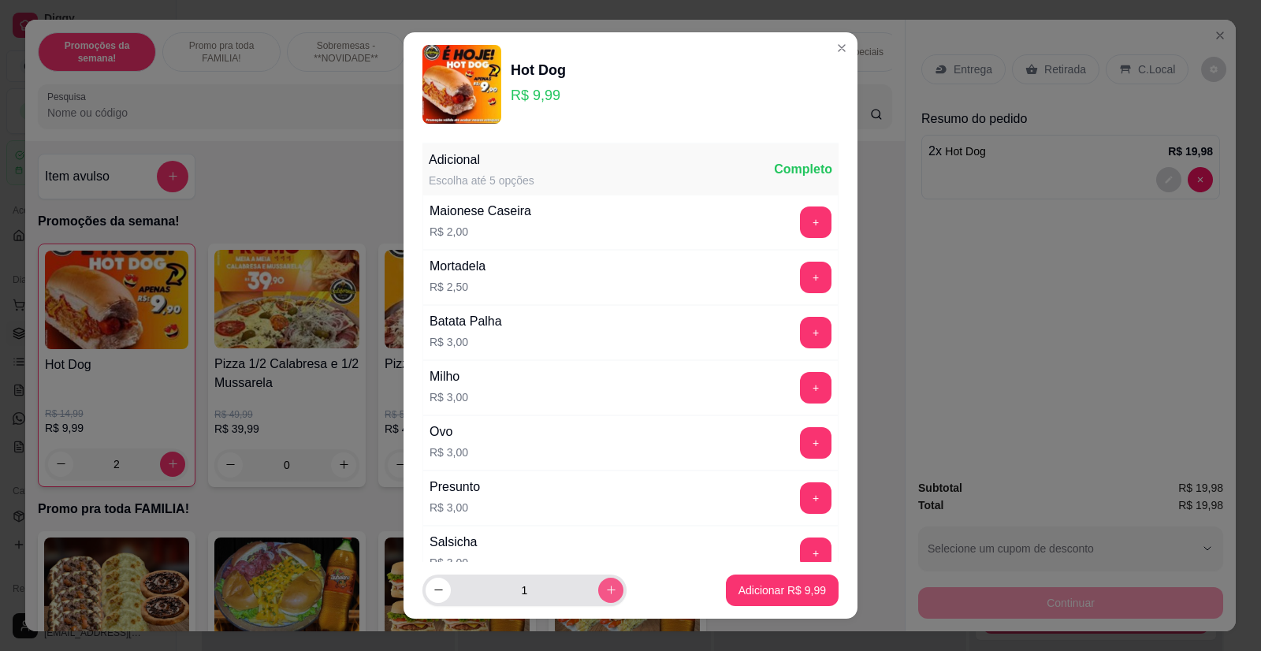
click at [605, 595] on icon "increase-product-quantity" at bounding box center [611, 590] width 12 height 12
type input "2"
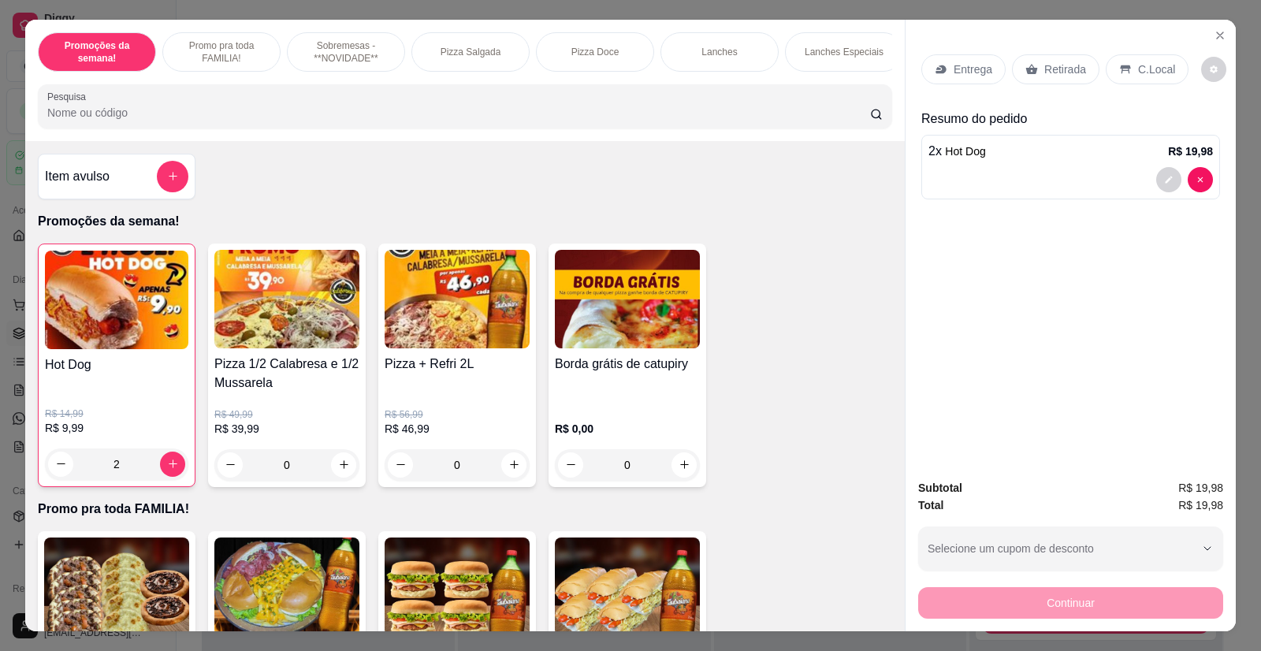
click at [1210, 177] on div "2 x Hot Dog R$ 19,98" at bounding box center [1070, 167] width 299 height 65
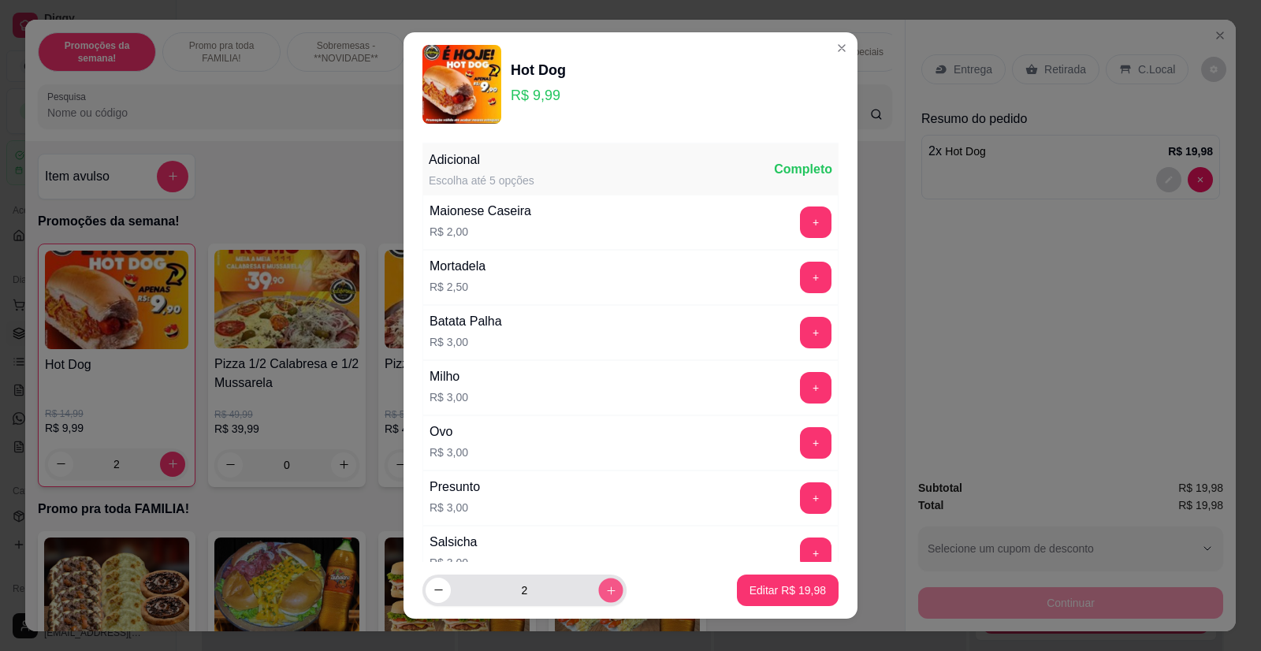
click at [598, 597] on button "increase-product-quantity" at bounding box center [610, 590] width 24 height 24
type input "3"
click at [760, 590] on p "Editar R$ 29,97" at bounding box center [787, 590] width 76 height 16
type input "3"
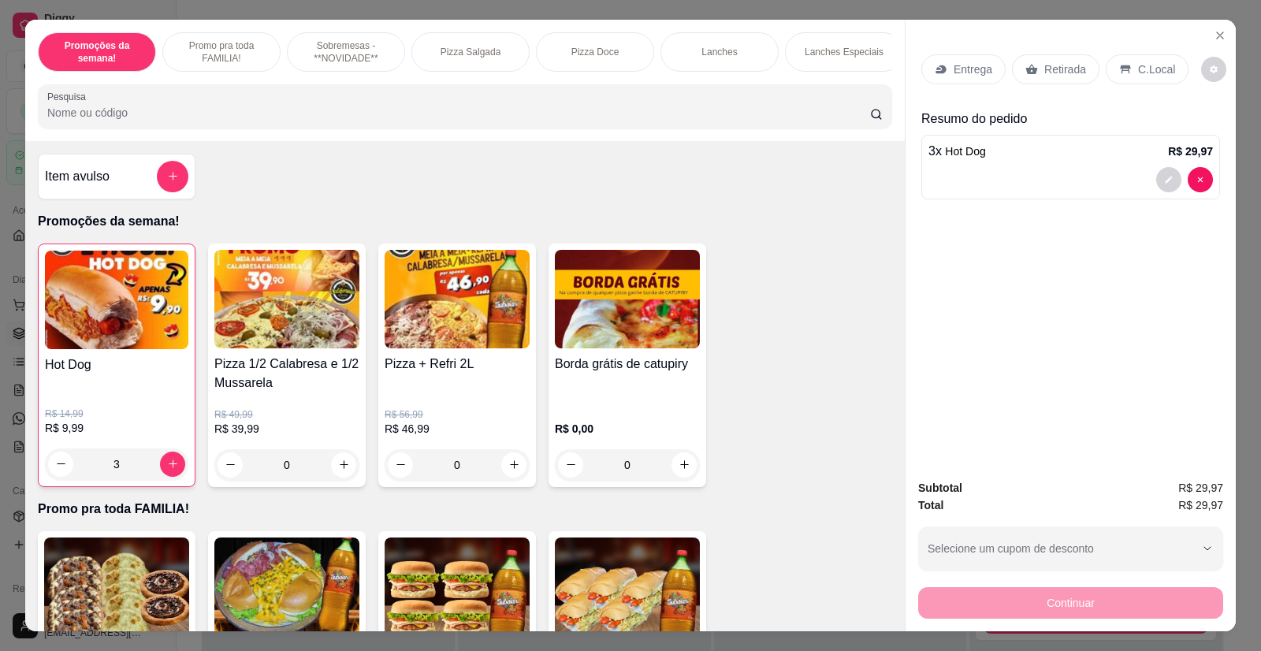
click at [961, 72] on p "Entrega" at bounding box center [972, 69] width 39 height 16
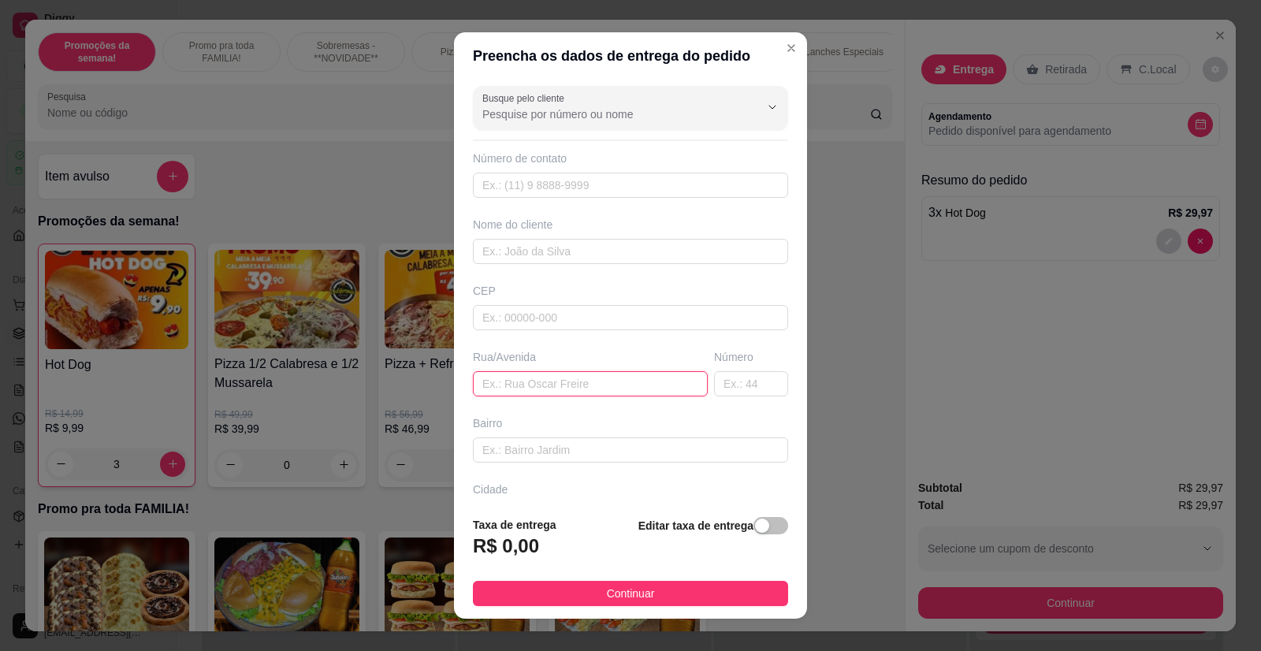
click at [529, 386] on input "text" at bounding box center [590, 383] width 235 height 25
type input "[PERSON_NAME] 111"
click at [492, 262] on input "text" at bounding box center [630, 251] width 315 height 25
click at [490, 252] on input "text" at bounding box center [630, 251] width 315 height 25
type input "[PERSON_NAME]"
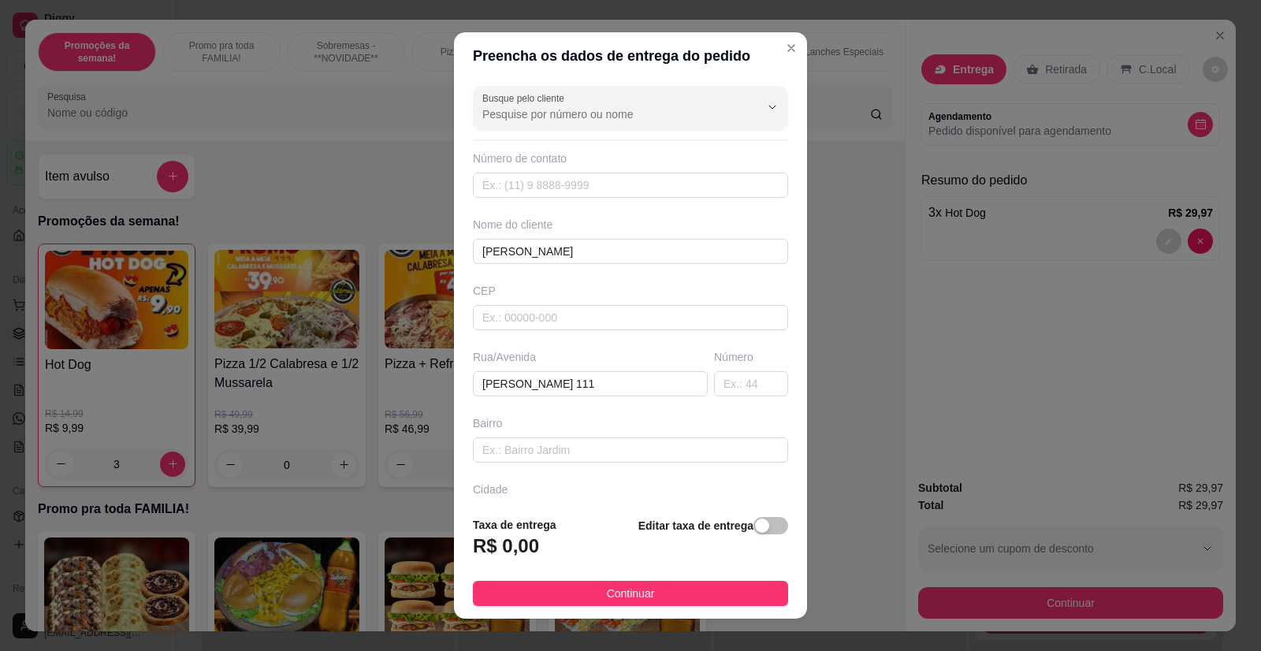
click at [602, 574] on footer "Taxa de entrega R$ 0,00 Editar taxa de entrega Continuar" at bounding box center [630, 561] width 353 height 115
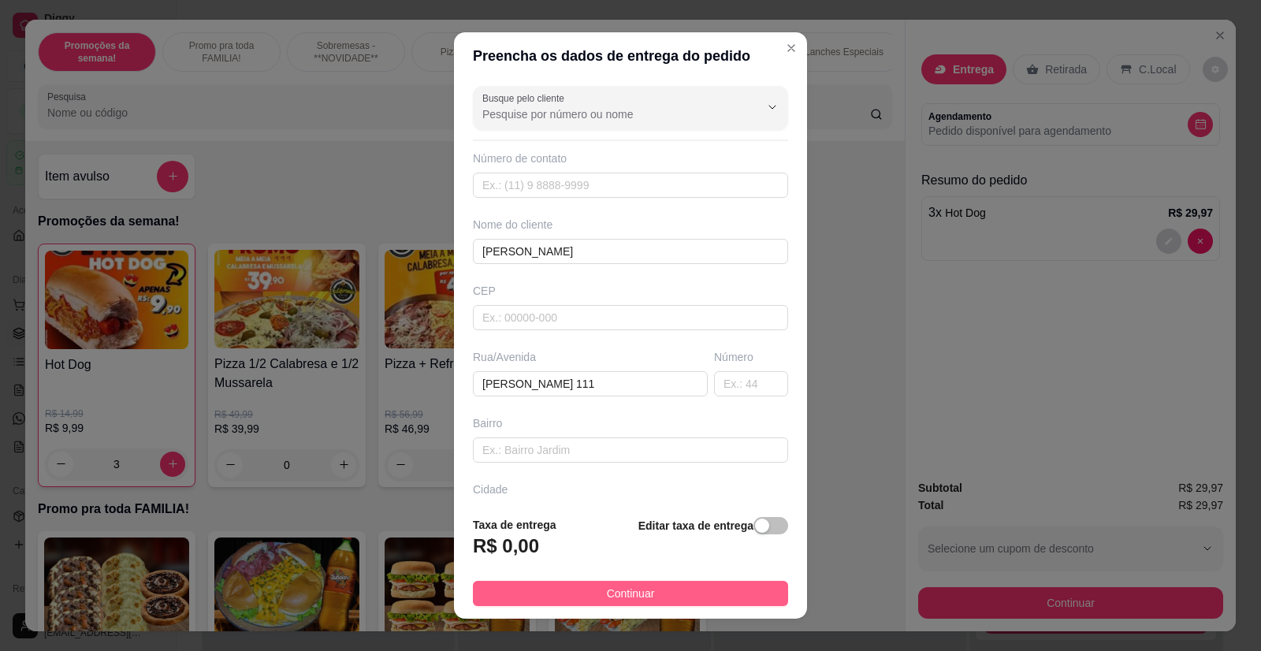
click at [607, 589] on span "Continuar" at bounding box center [631, 593] width 48 height 17
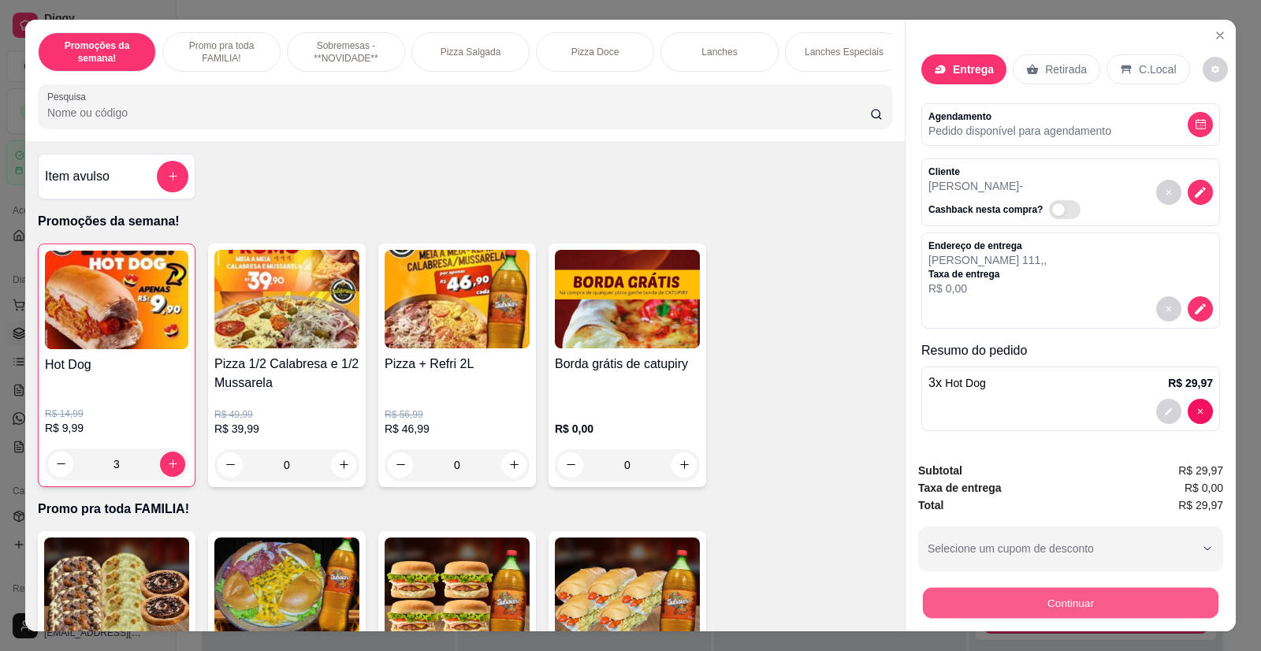
click at [1089, 599] on button "Continuar" at bounding box center [1070, 603] width 295 height 31
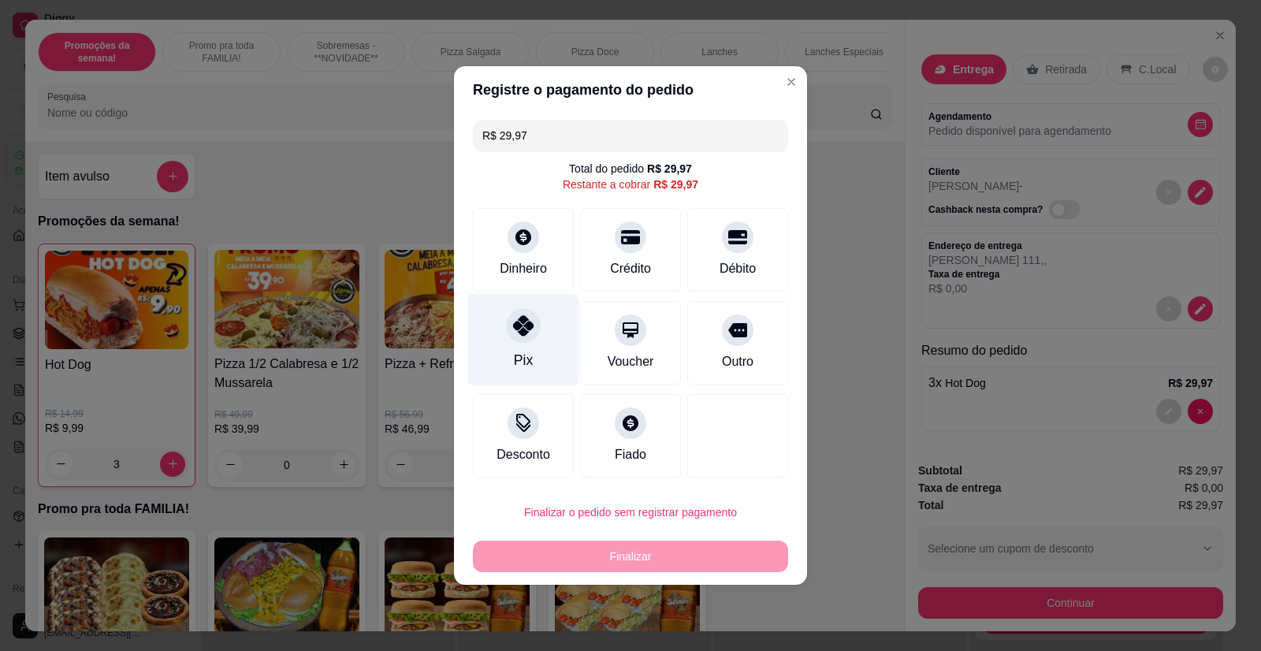
click at [527, 340] on div at bounding box center [523, 325] width 35 height 35
type input "R$ 0,00"
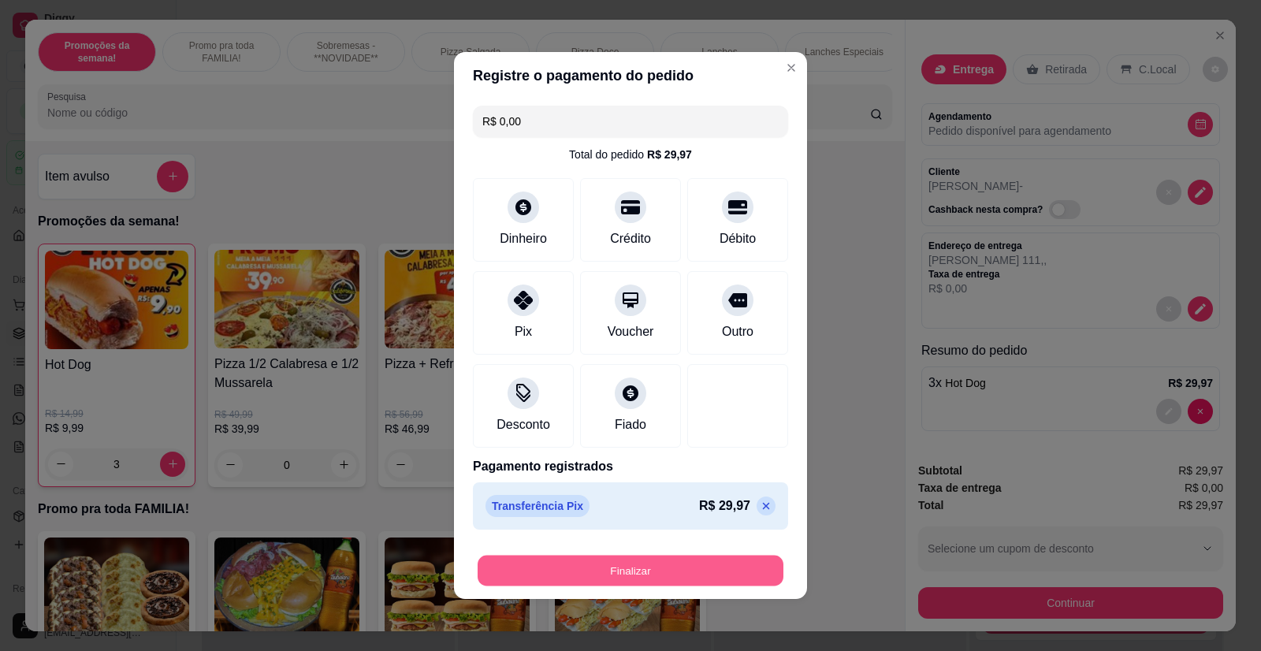
click at [608, 573] on button "Finalizar" at bounding box center [631, 571] width 306 height 31
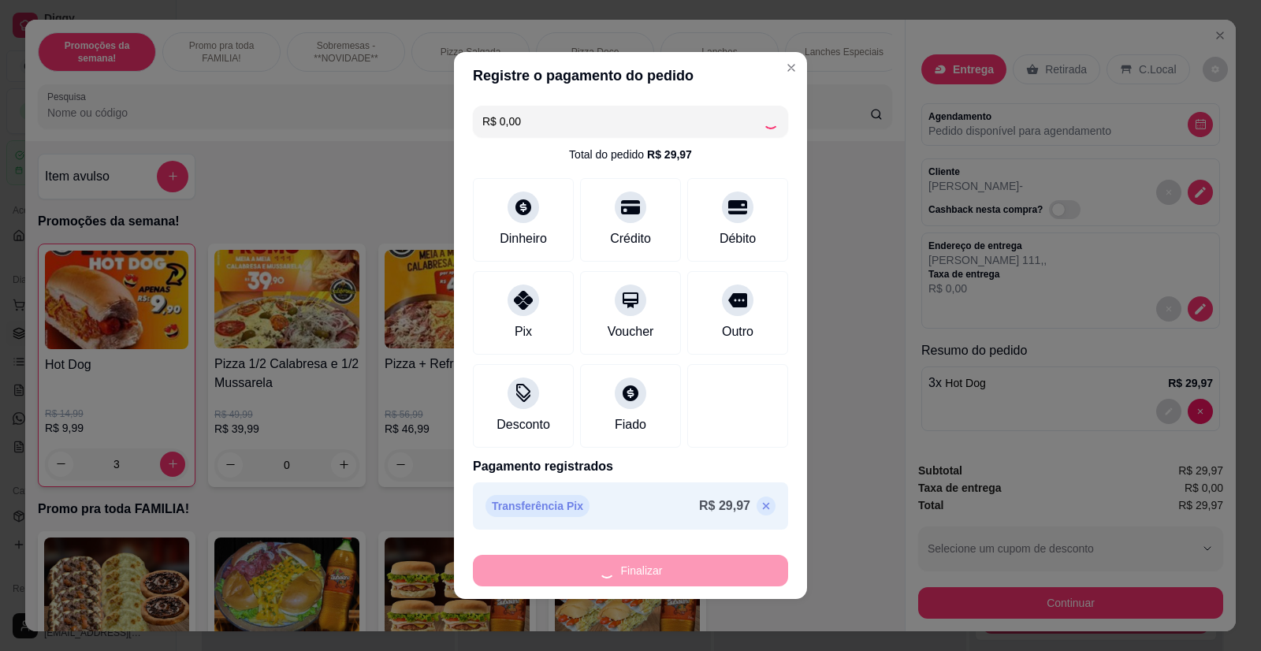
type input "0"
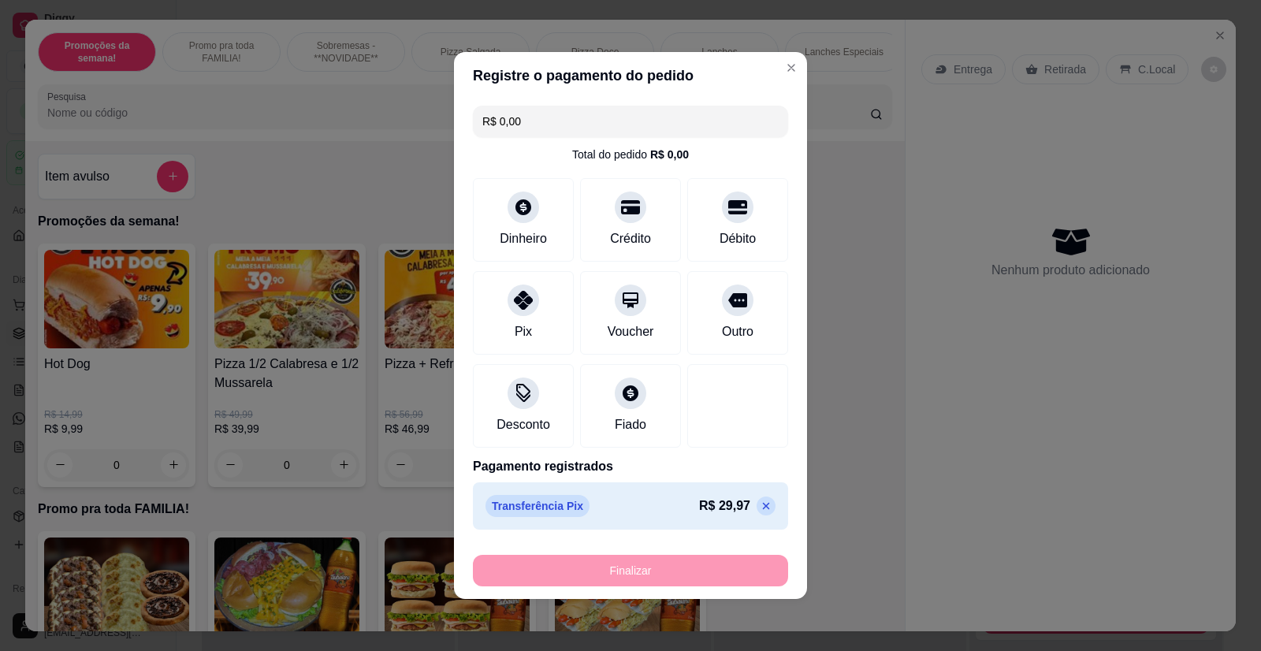
type input "-R$ 29,97"
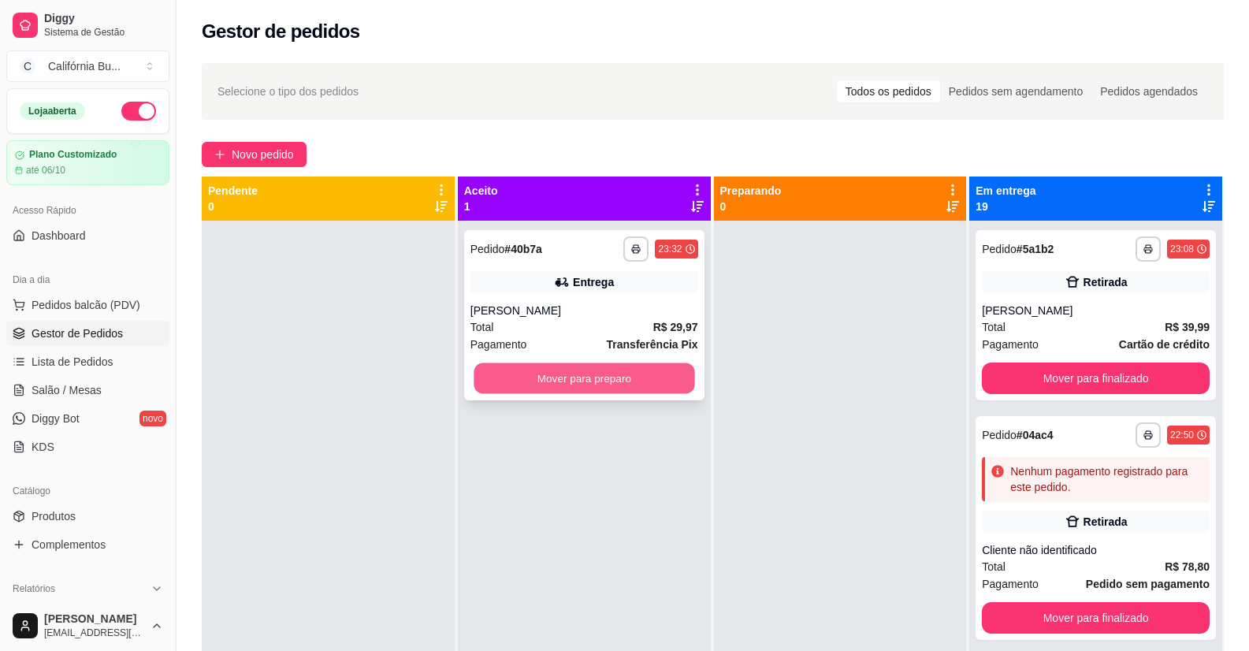
click at [632, 382] on button "Mover para preparo" at bounding box center [584, 378] width 221 height 31
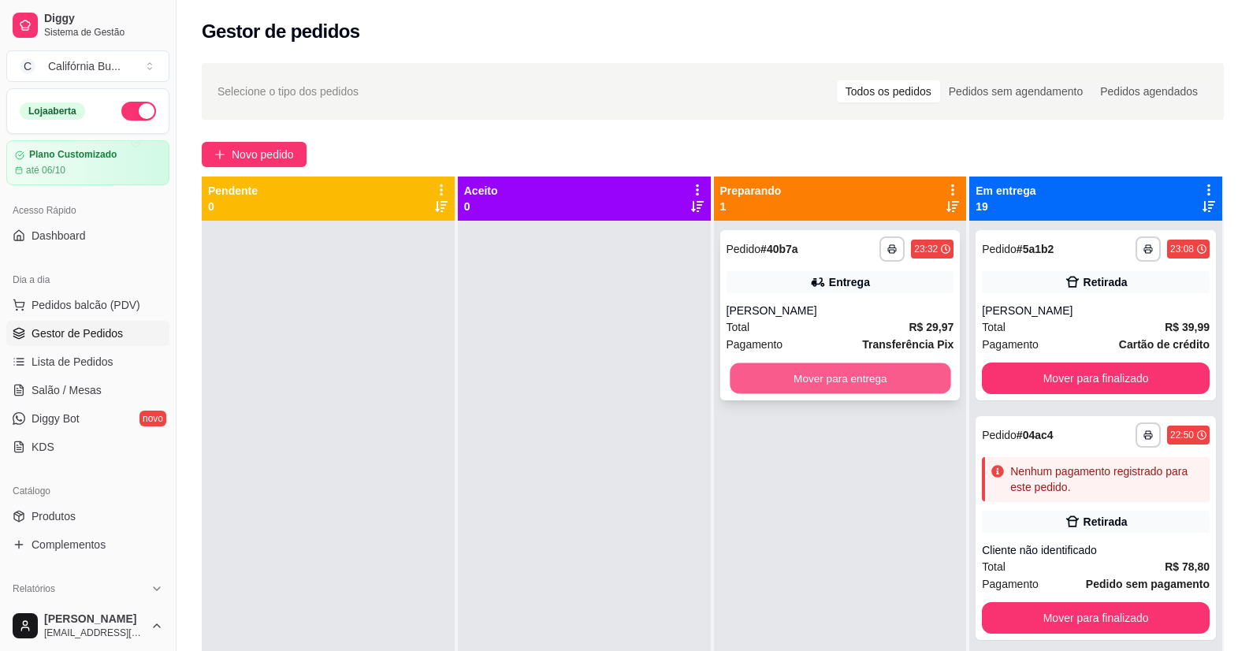
click at [823, 376] on button "Mover para entrega" at bounding box center [840, 378] width 221 height 31
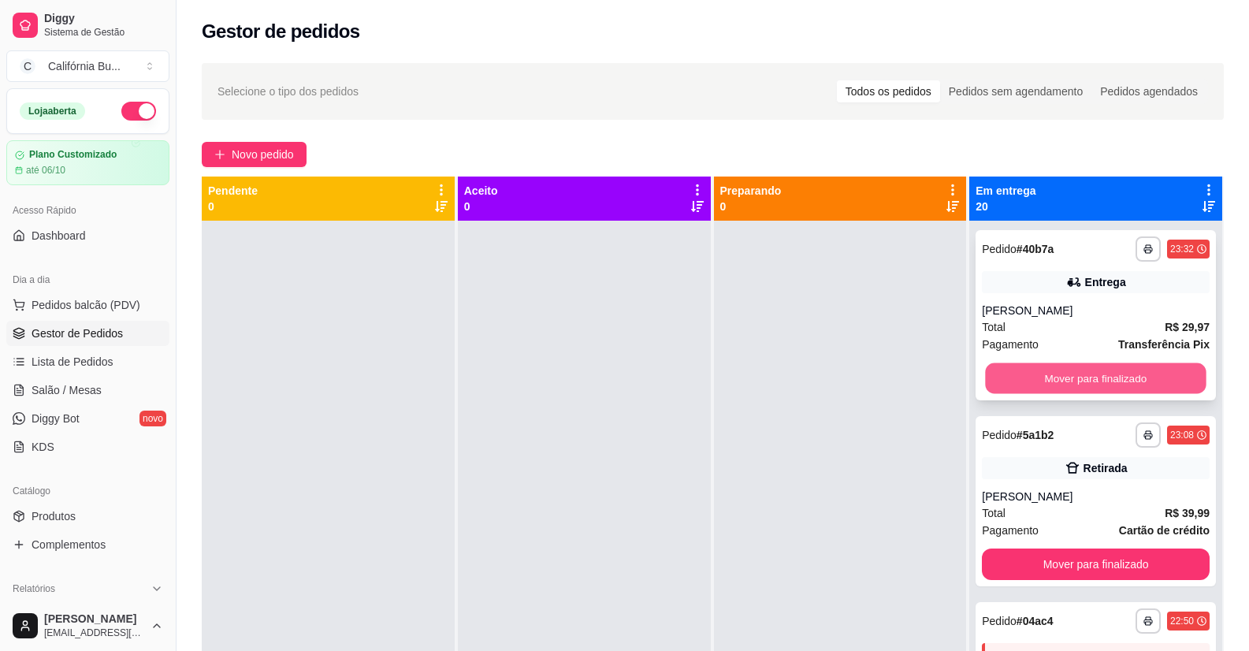
click at [1028, 370] on button "Mover para finalizado" at bounding box center [1096, 378] width 221 height 31
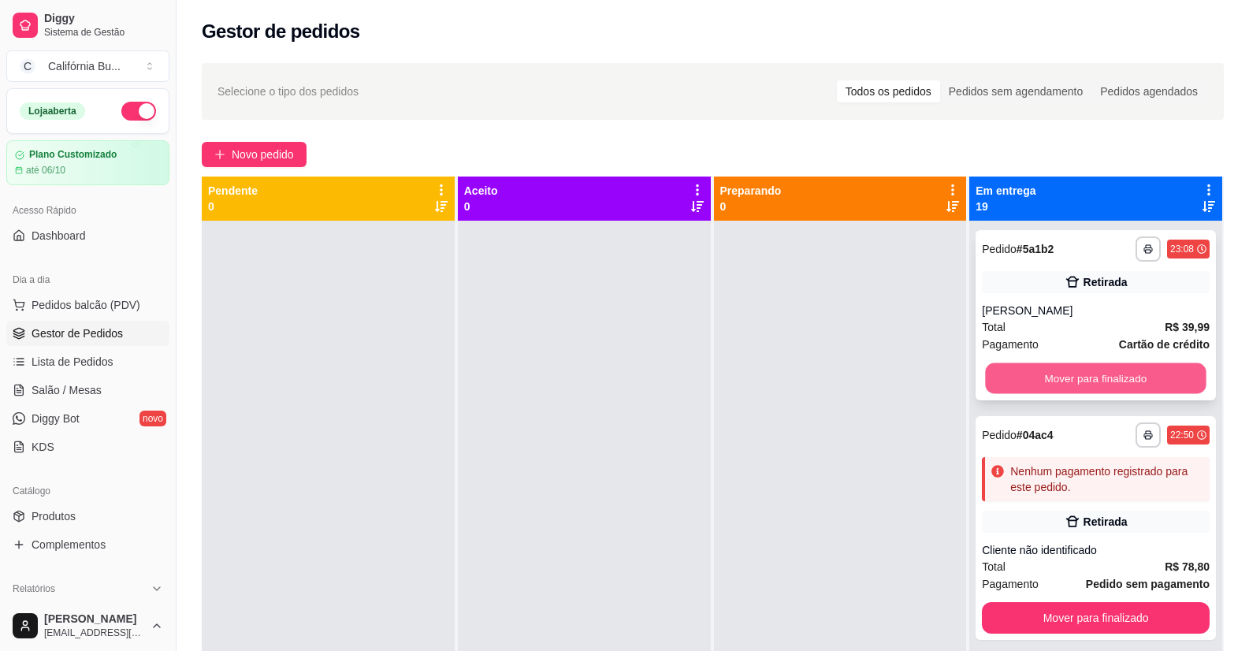
click at [1053, 375] on button "Mover para finalizado" at bounding box center [1096, 378] width 221 height 31
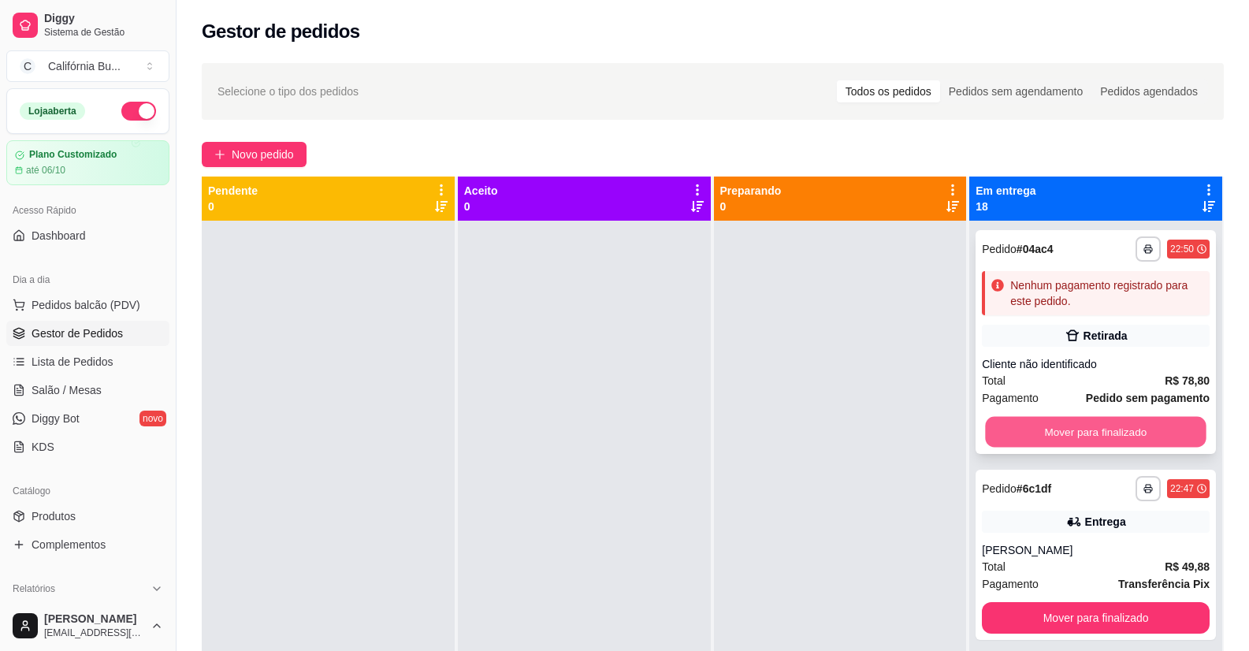
click at [1032, 433] on button "Mover para finalizado" at bounding box center [1096, 432] width 221 height 31
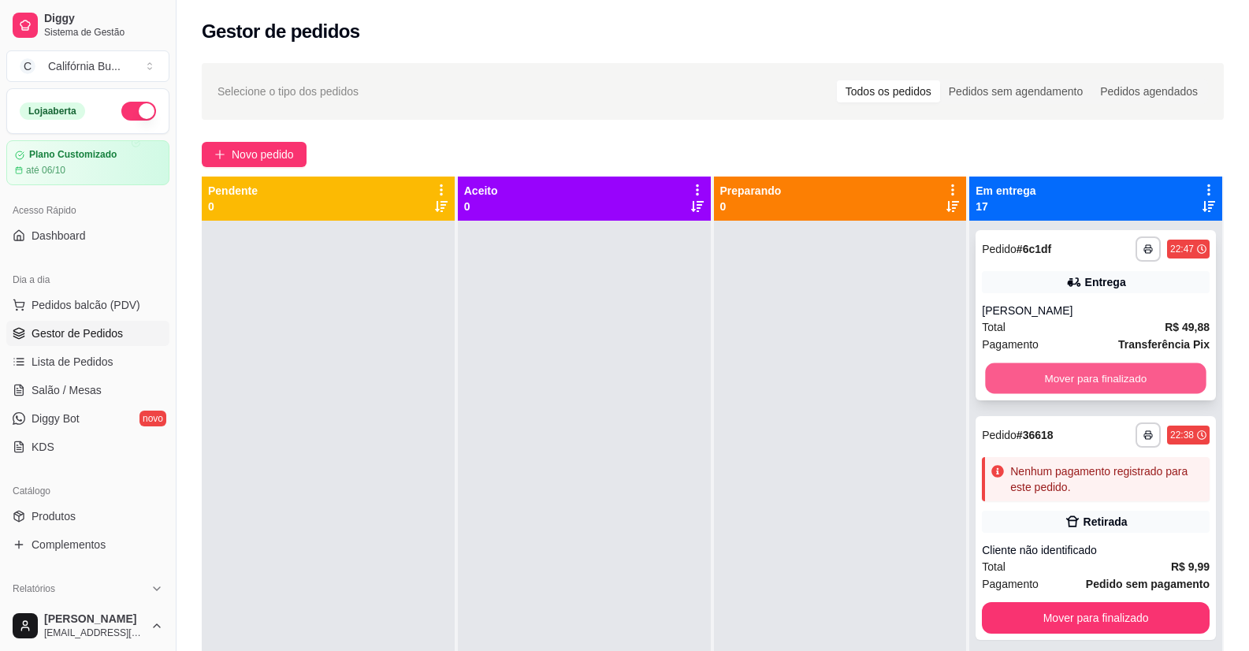
click at [1039, 382] on button "Mover para finalizado" at bounding box center [1096, 378] width 221 height 31
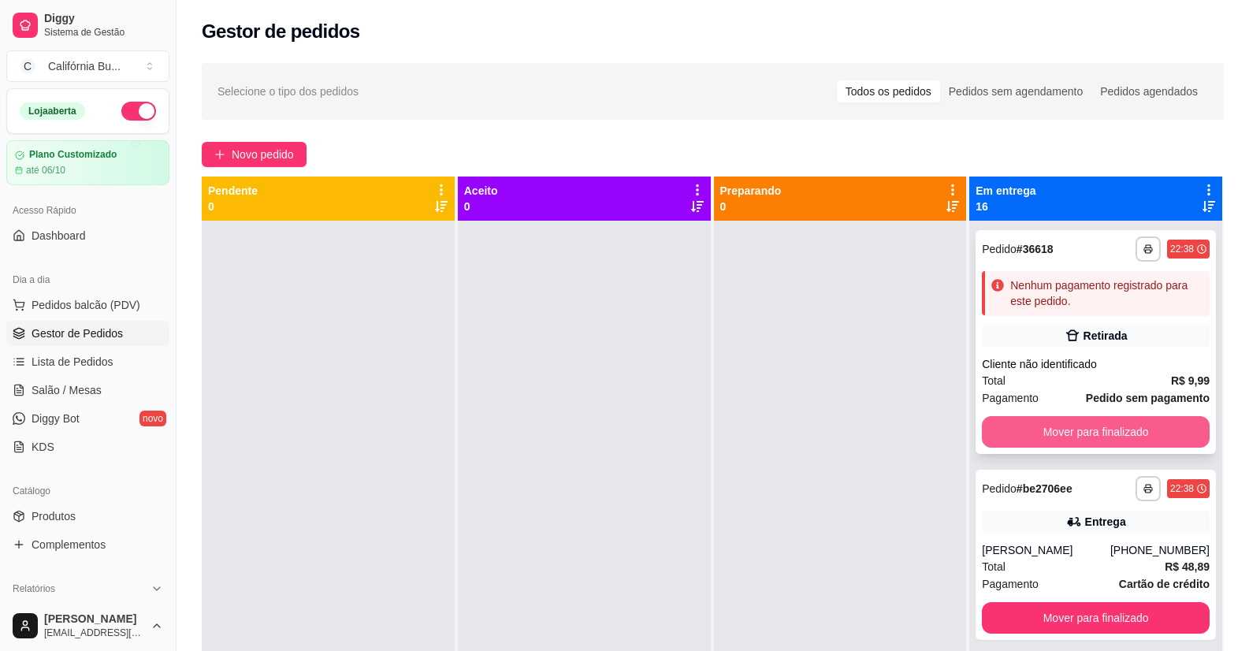
click at [1059, 434] on button "Mover para finalizado" at bounding box center [1096, 432] width 228 height 32
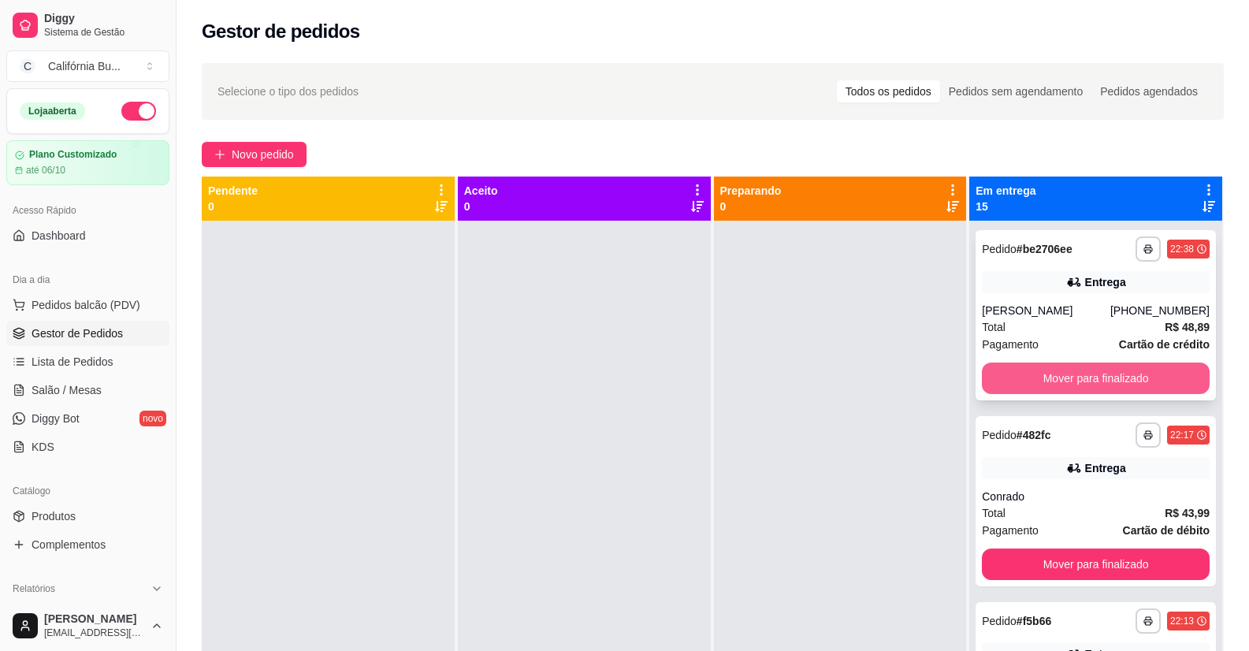
click at [1053, 379] on button "Mover para finalizado" at bounding box center [1096, 378] width 228 height 32
click at [1074, 380] on button "Mover para finalizado" at bounding box center [1096, 378] width 221 height 31
click at [1074, 380] on button "Mover para finalizado" at bounding box center [1096, 378] width 228 height 32
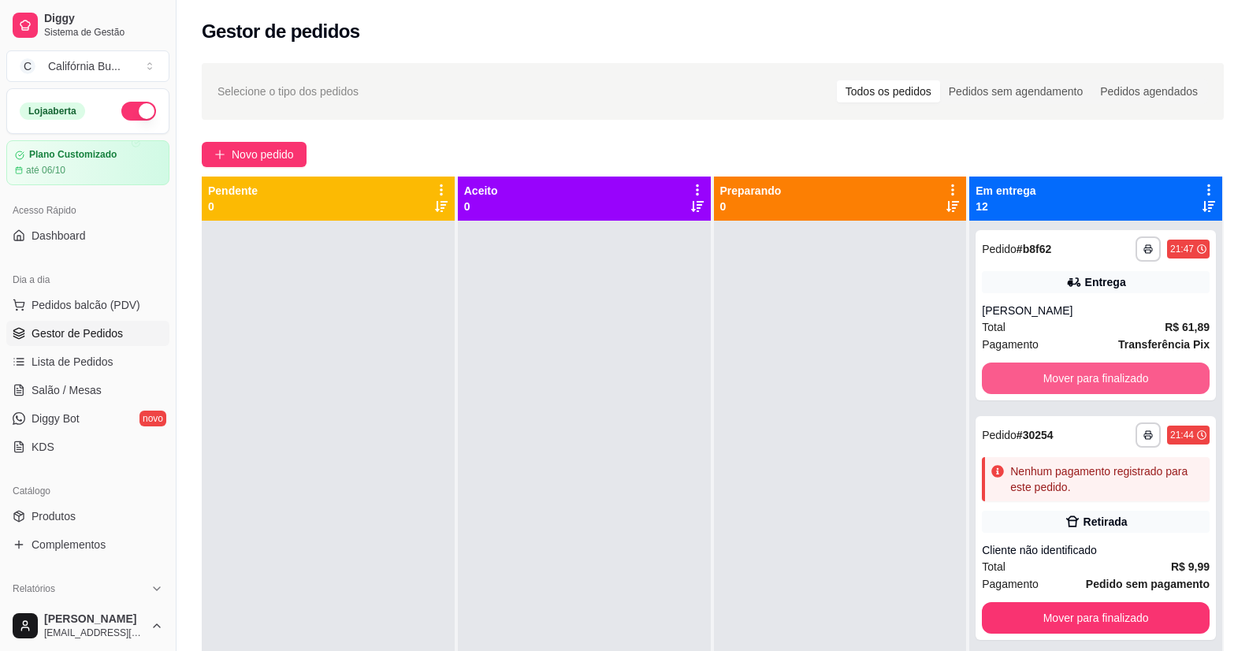
click at [1074, 380] on button "Mover para finalizado" at bounding box center [1096, 378] width 228 height 32
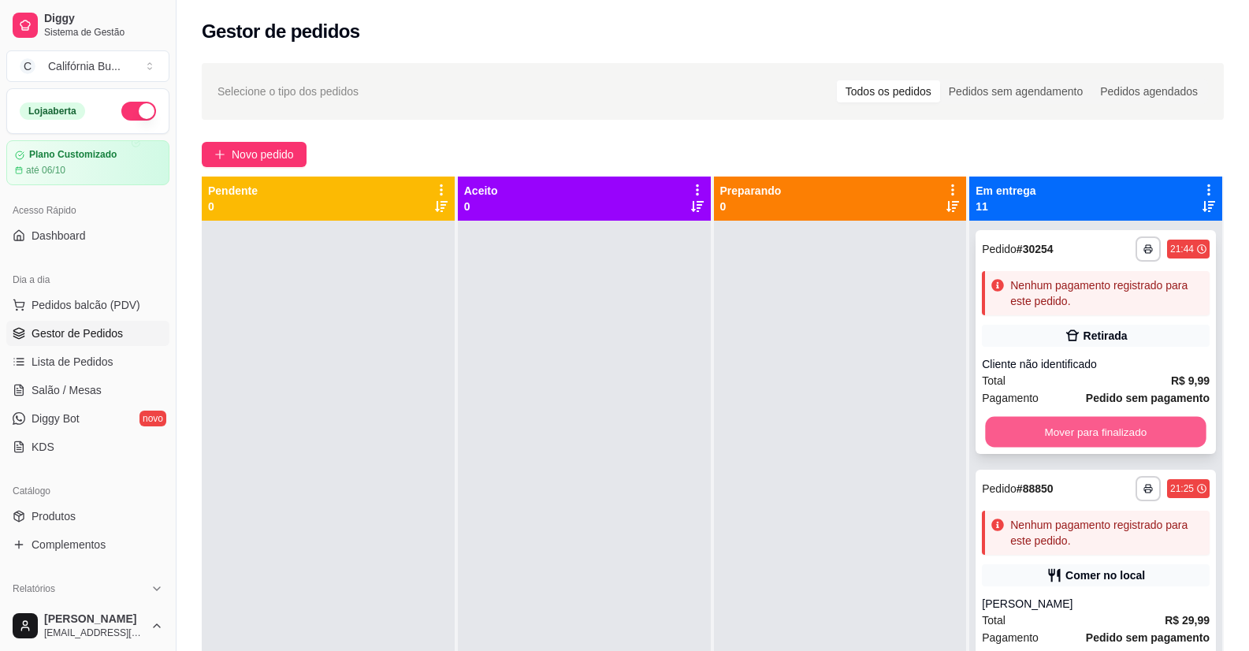
click at [1063, 433] on button "Mover para finalizado" at bounding box center [1096, 432] width 221 height 31
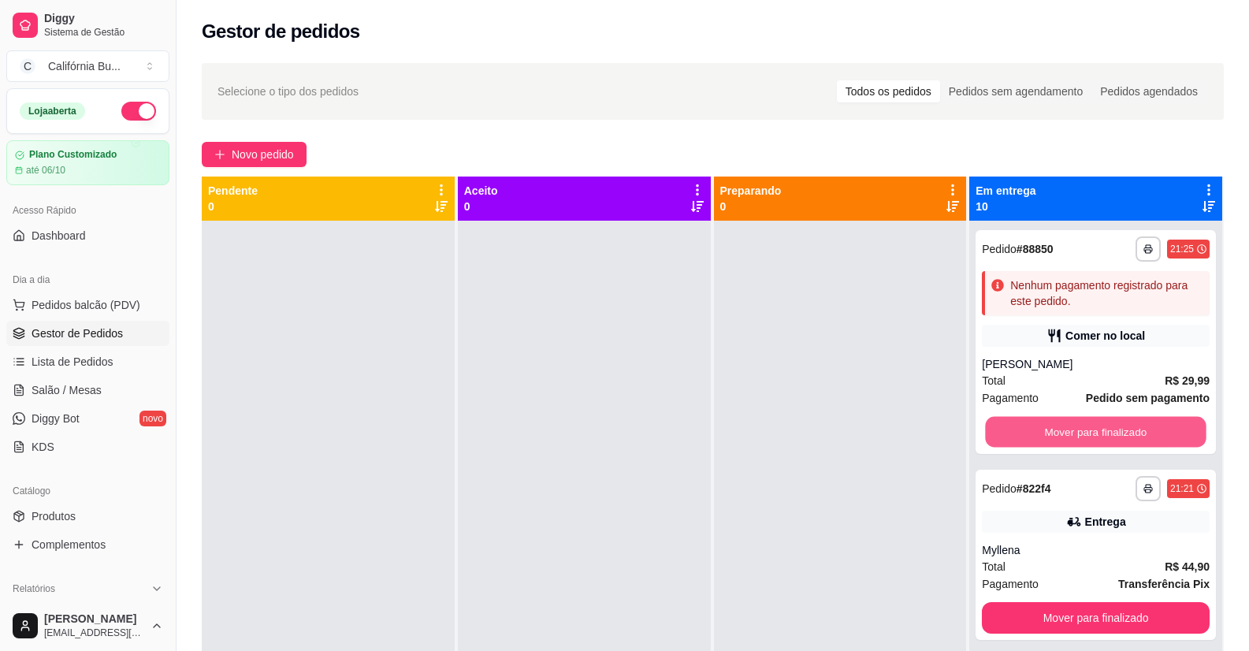
click at [1061, 435] on button "Mover para finalizado" at bounding box center [1096, 432] width 221 height 31
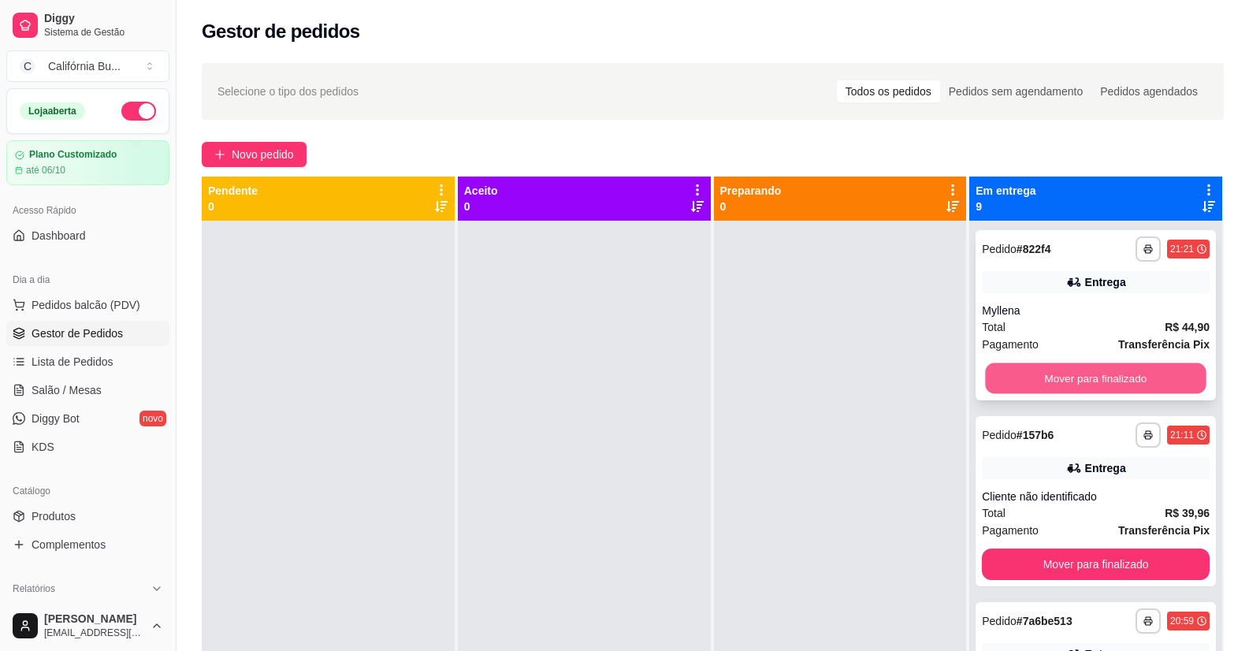
click at [1080, 385] on button "Mover para finalizado" at bounding box center [1096, 378] width 221 height 31
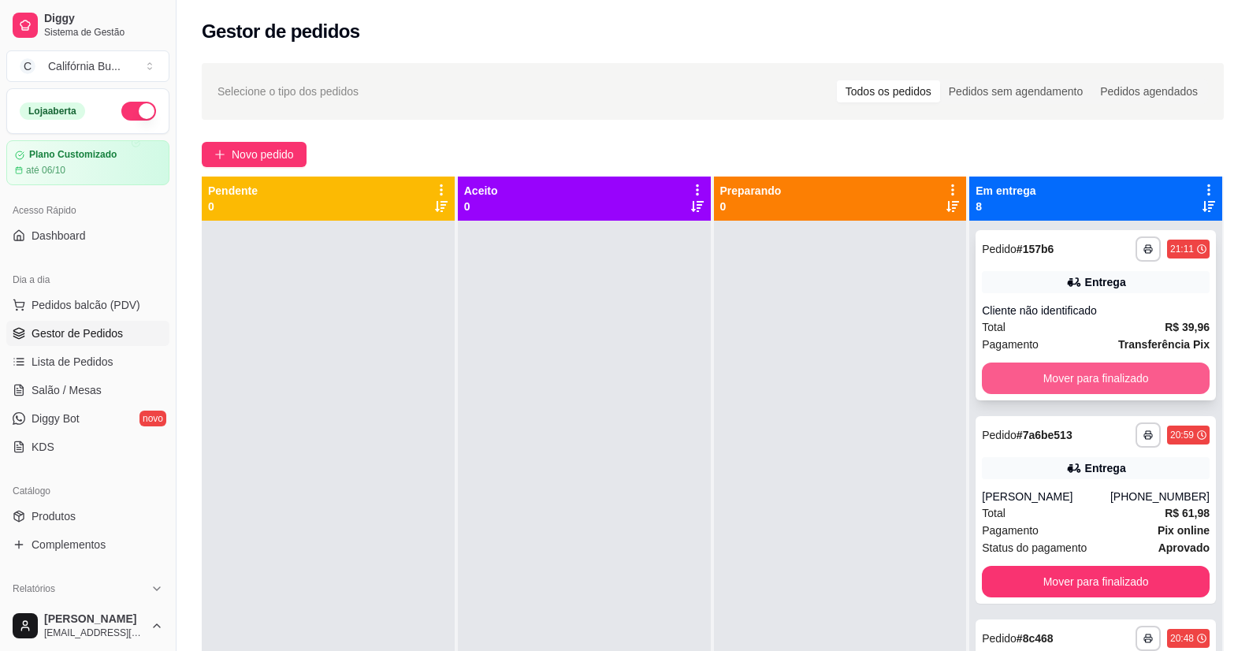
click at [1078, 384] on button "Mover para finalizado" at bounding box center [1096, 378] width 228 height 32
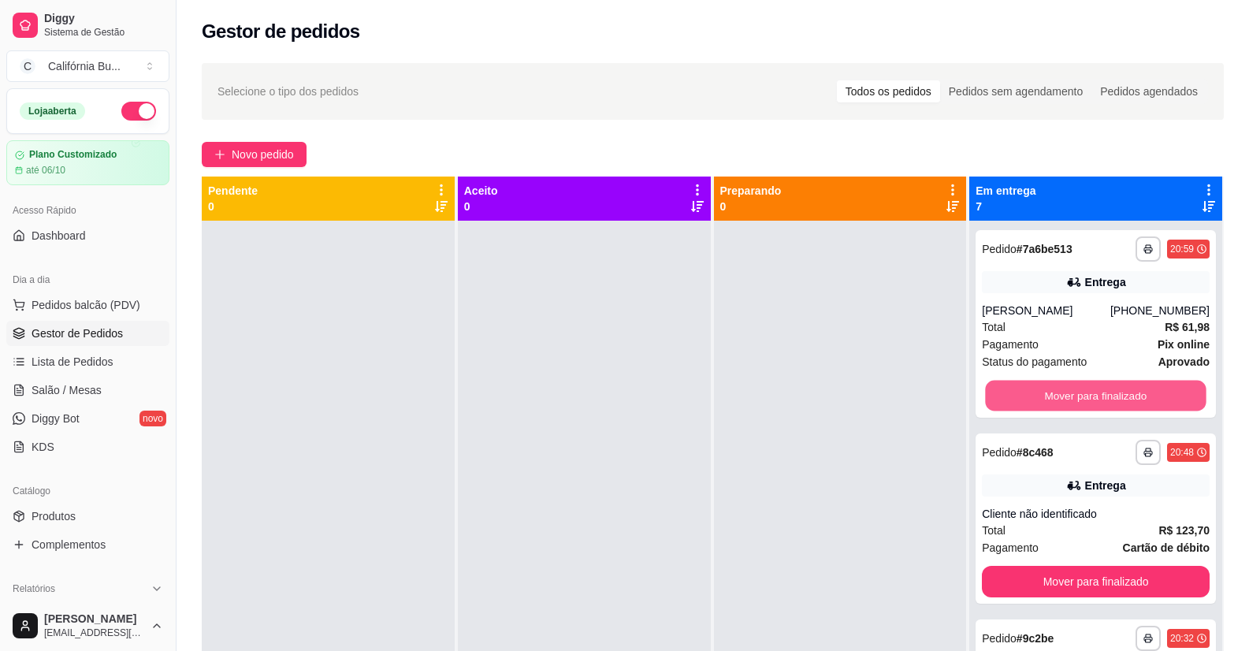
click at [1078, 384] on button "Mover para finalizado" at bounding box center [1096, 396] width 221 height 31
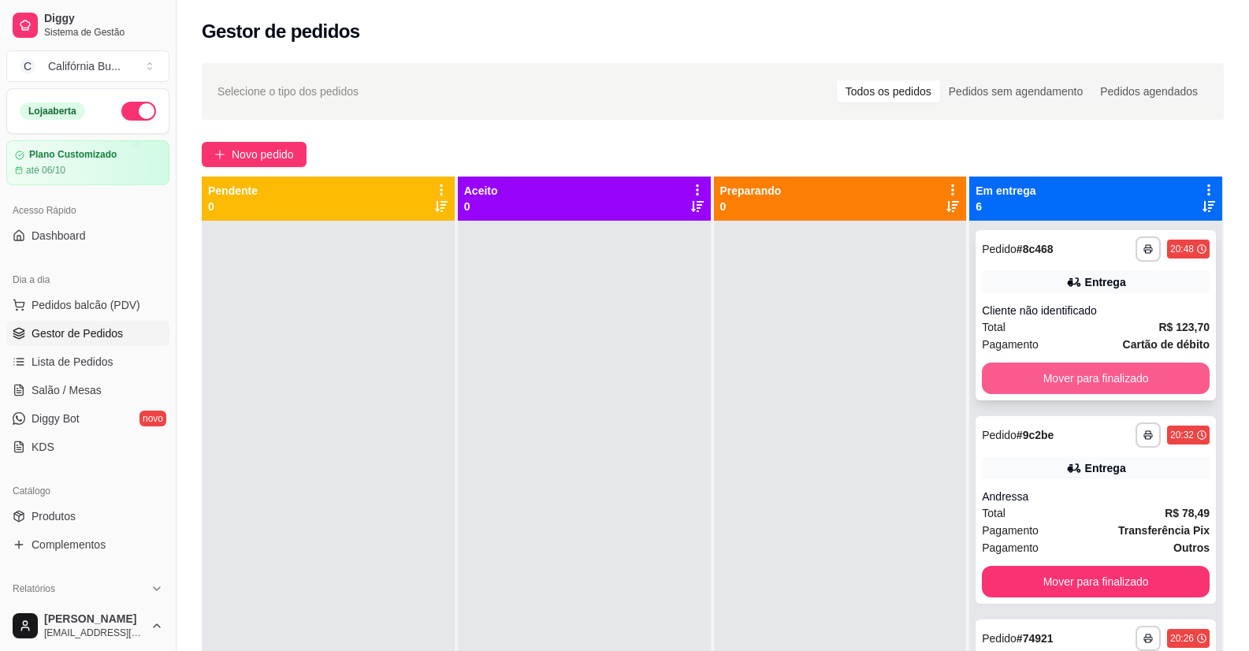
click at [1050, 381] on button "Mover para finalizado" at bounding box center [1096, 378] width 228 height 32
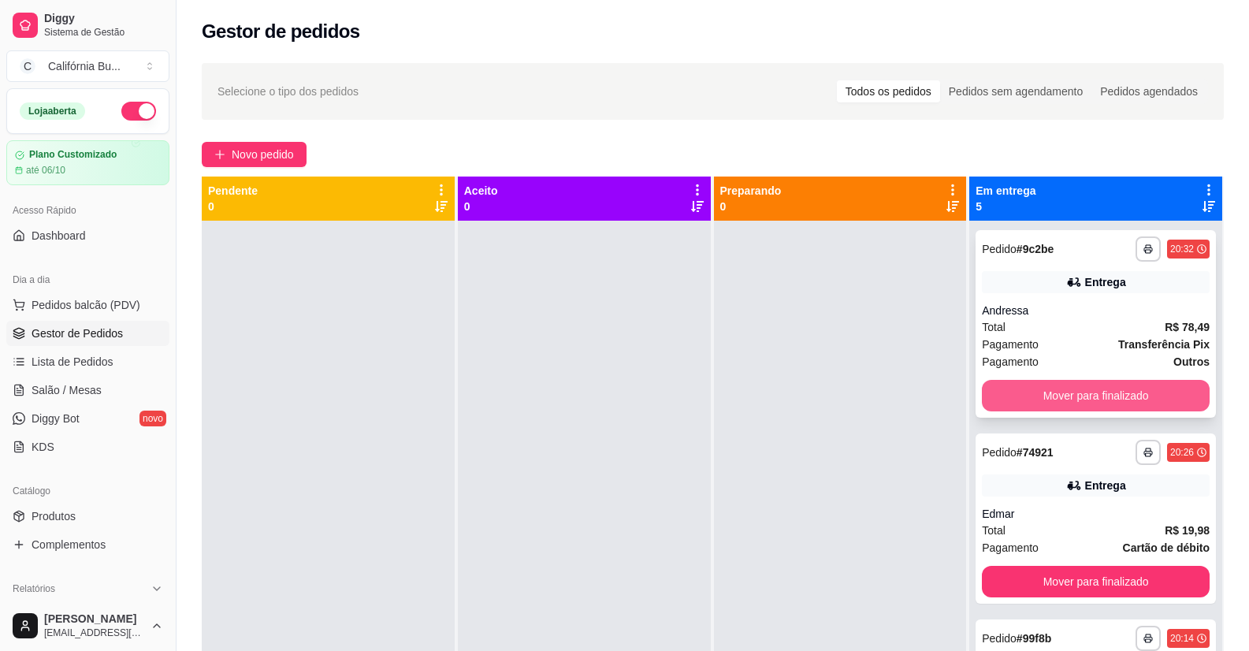
click at [1062, 395] on button "Mover para finalizado" at bounding box center [1096, 396] width 228 height 32
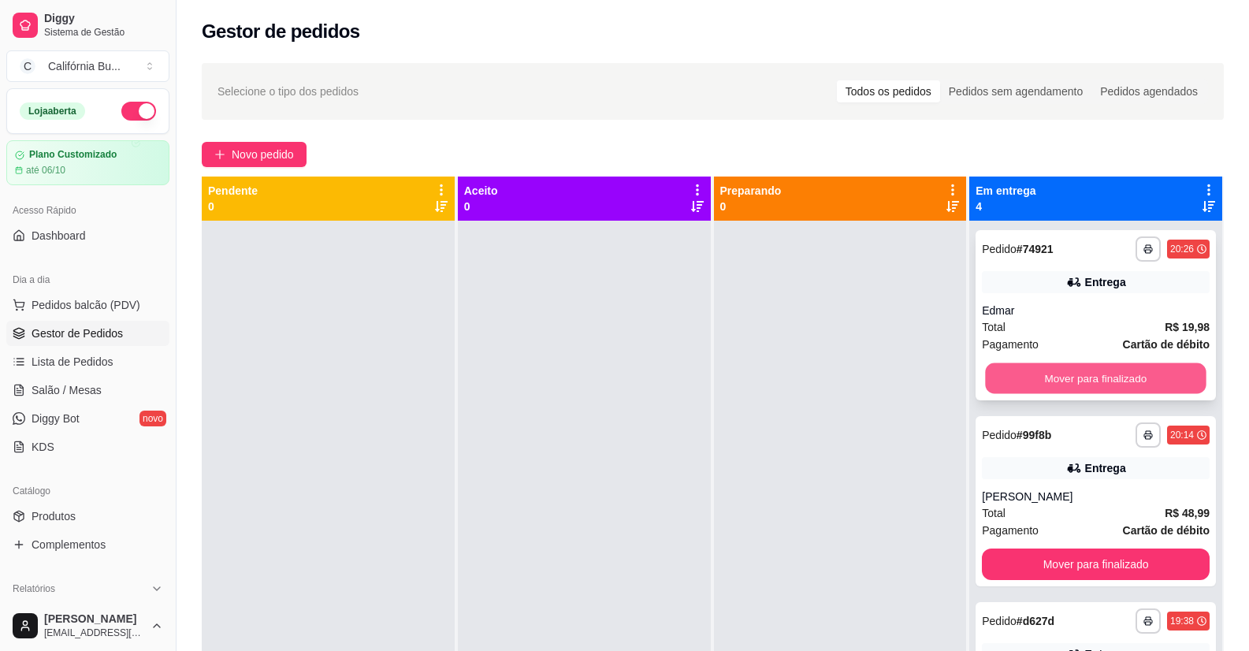
click at [1065, 383] on button "Mover para finalizado" at bounding box center [1096, 378] width 221 height 31
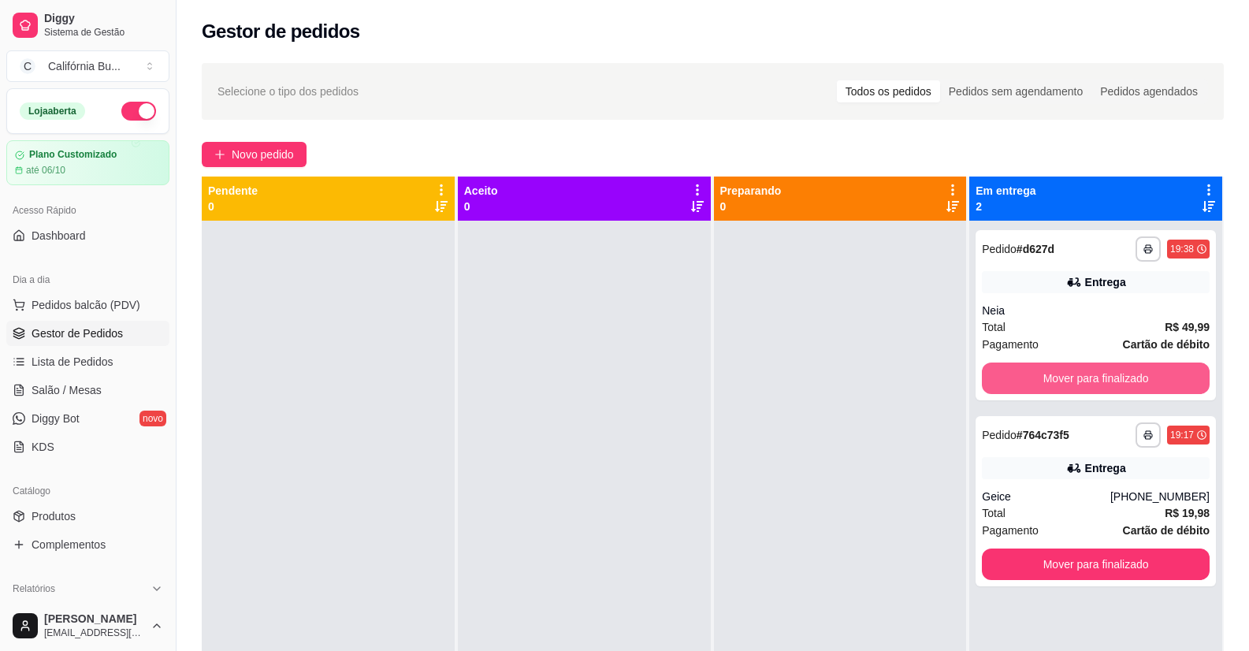
click at [1065, 383] on button "Mover para finalizado" at bounding box center [1096, 378] width 228 height 32
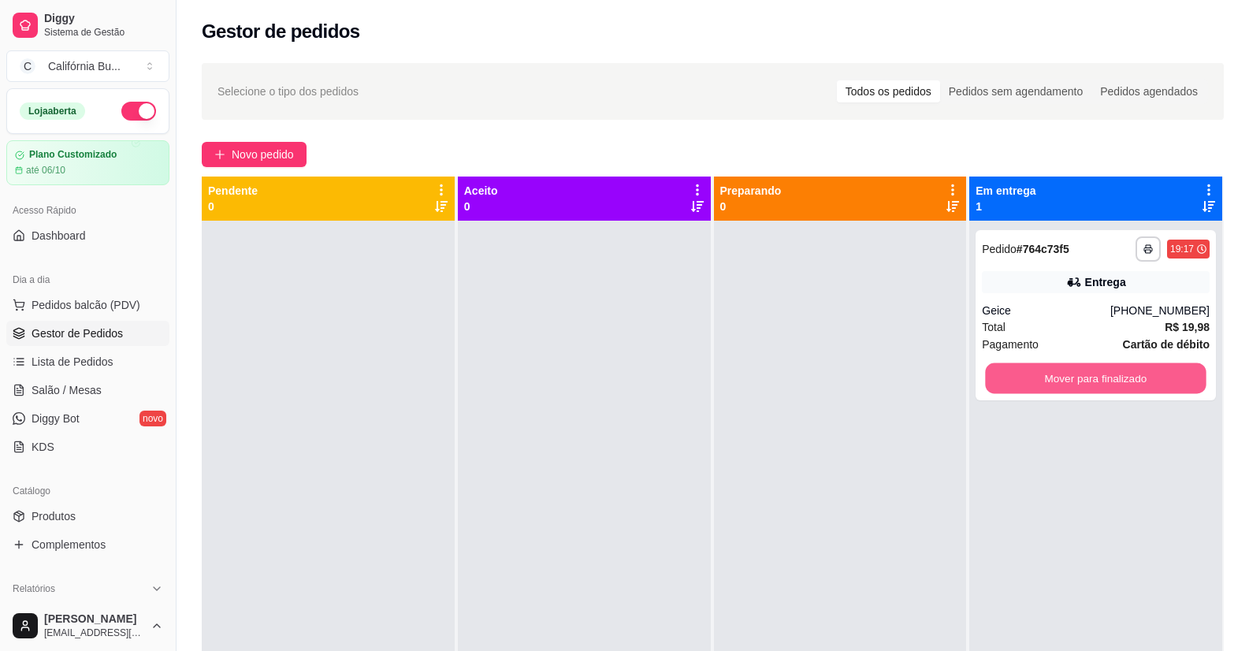
click at [1065, 383] on button "Mover para finalizado" at bounding box center [1096, 378] width 221 height 31
